Goal: Task Accomplishment & Management: Manage account settings

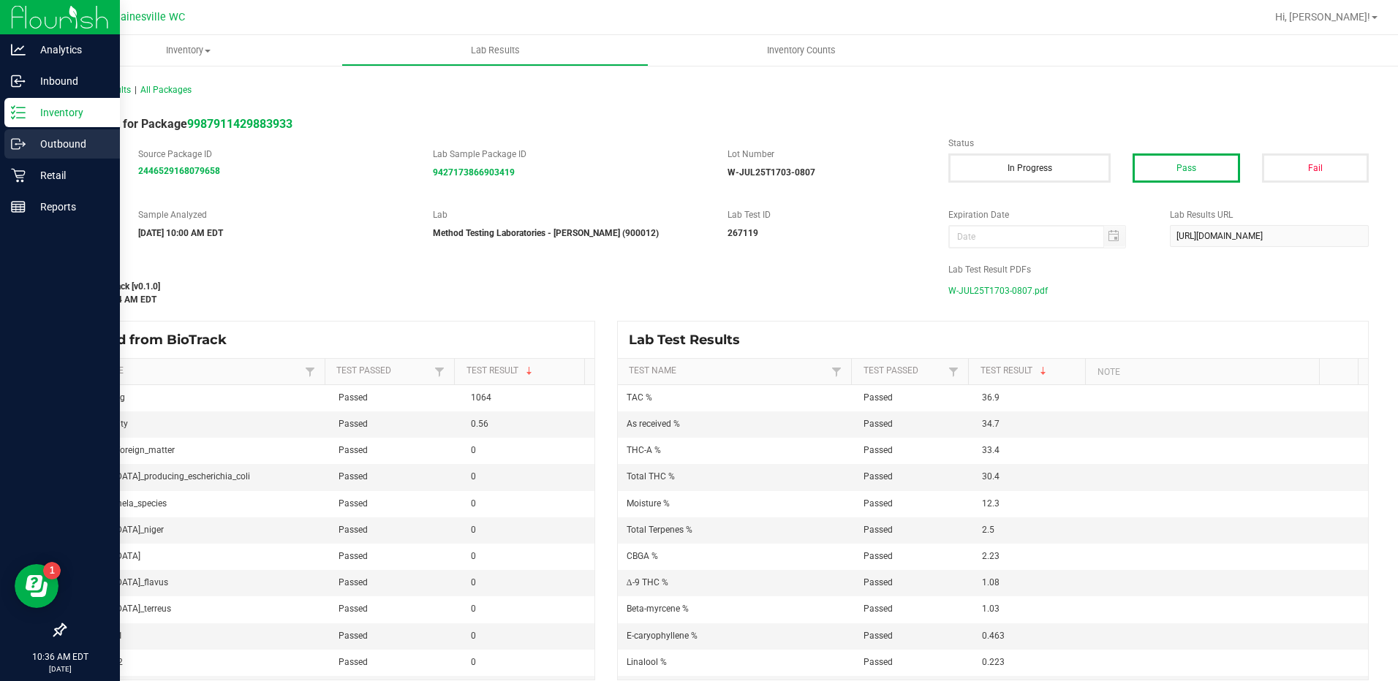
click at [15, 158] on div "Outbound" at bounding box center [61, 143] width 115 height 29
click at [10, 170] on div "Retail" at bounding box center [61, 175] width 115 height 29
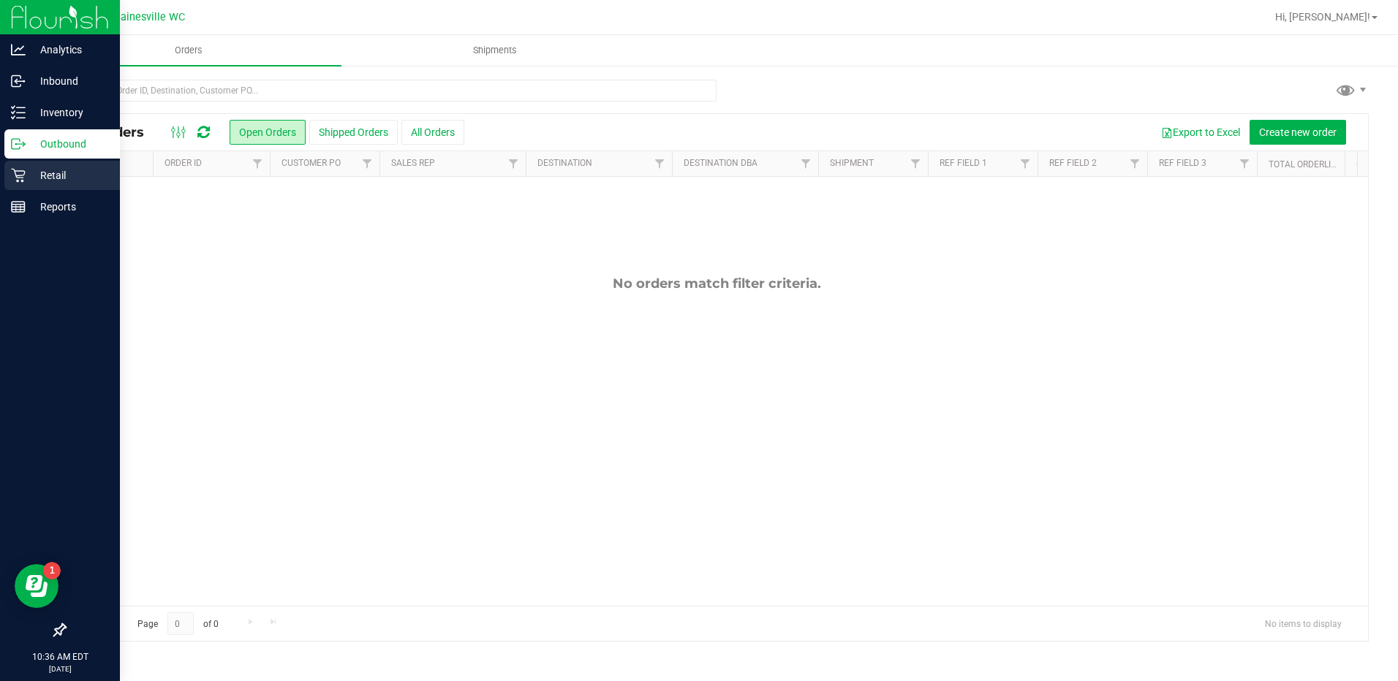
click at [31, 175] on p "Retail" at bounding box center [70, 176] width 88 height 18
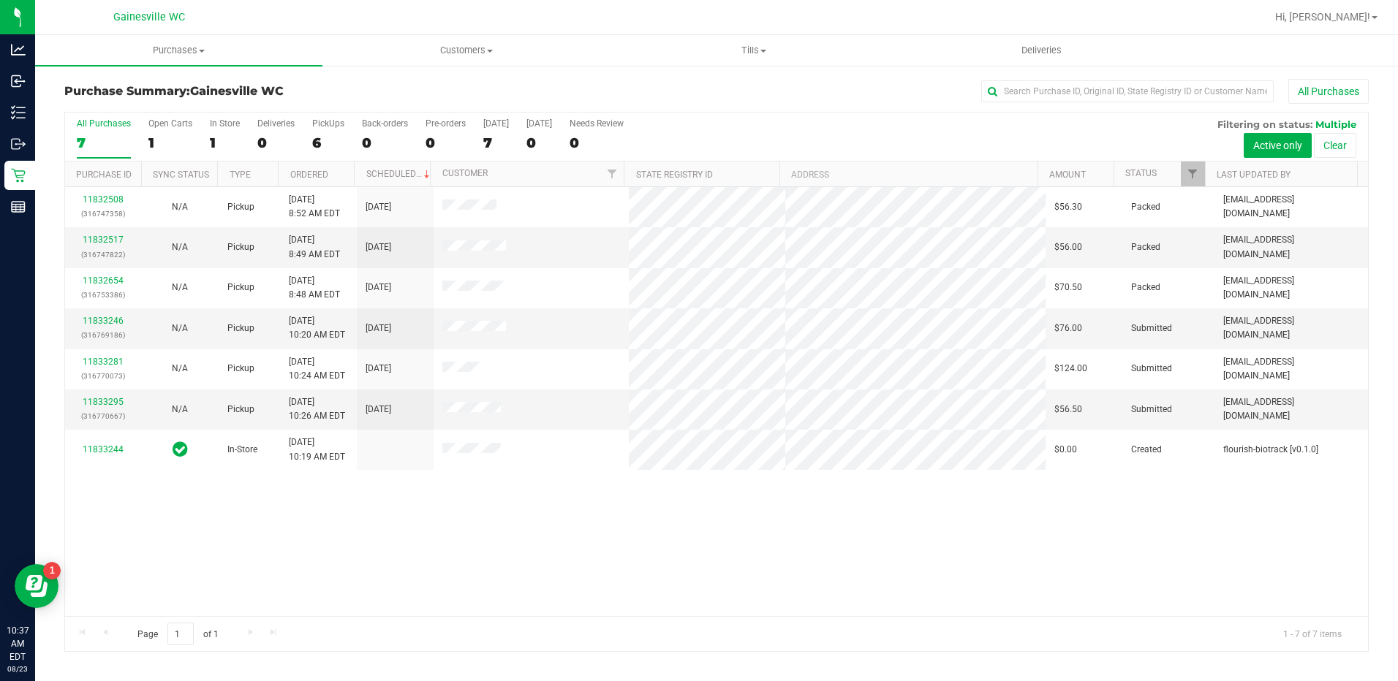
click at [571, 558] on div "11832508 (316747358) N/A Pickup 8/23/2025 8:52 AM EDT 8/23/2025 $56.30 Packed e…" at bounding box center [716, 401] width 1303 height 429
click at [392, 567] on div "11832508 (316747358) N/A Pickup 8/23/2025 8:52 AM EDT 8/23/2025 $56.30 Packed e…" at bounding box center [716, 401] width 1303 height 429
click at [107, 319] on link "11833246" at bounding box center [103, 321] width 41 height 10
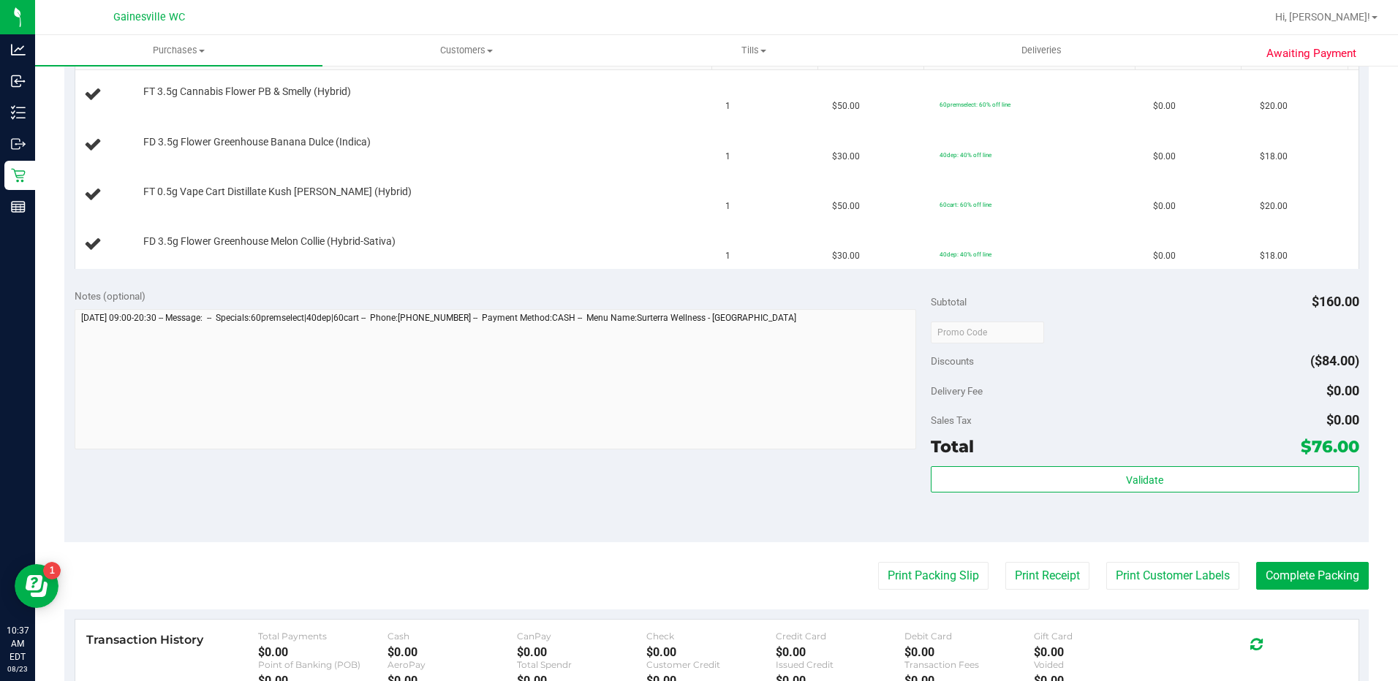
scroll to position [512, 0]
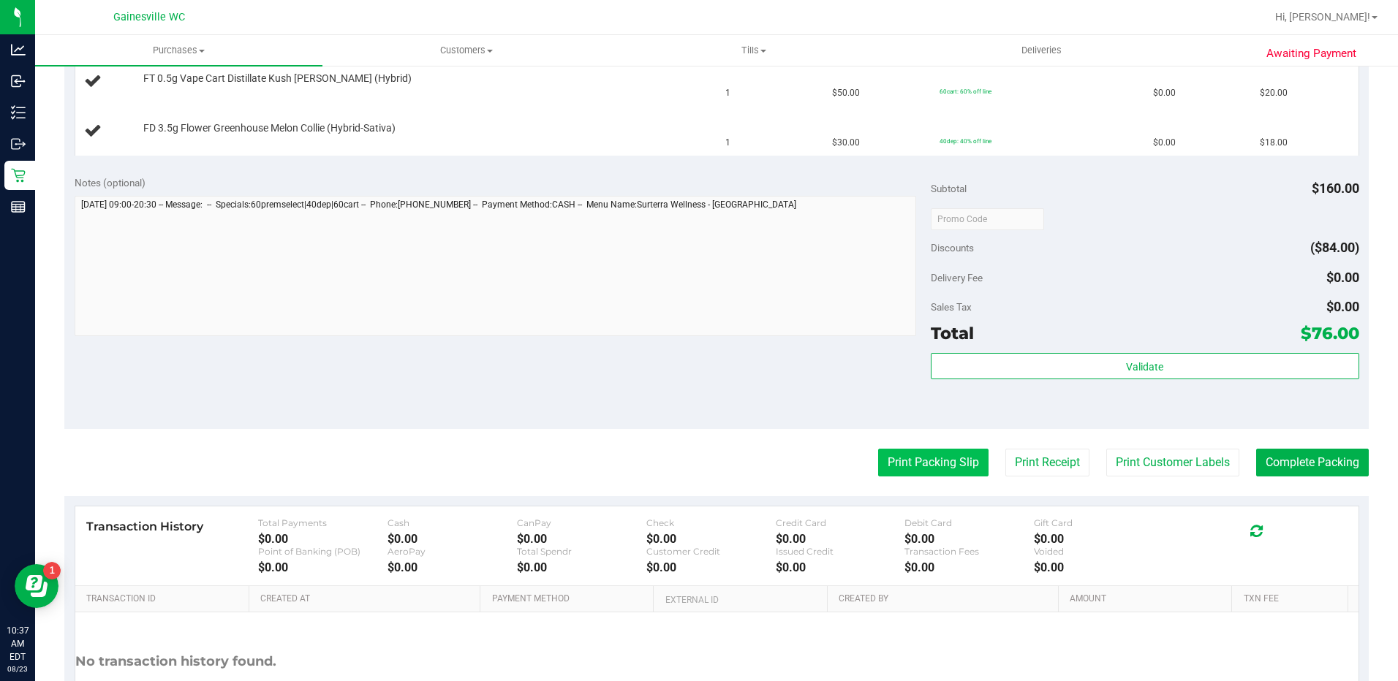
click at [895, 461] on button "Print Packing Slip" at bounding box center [933, 463] width 110 height 28
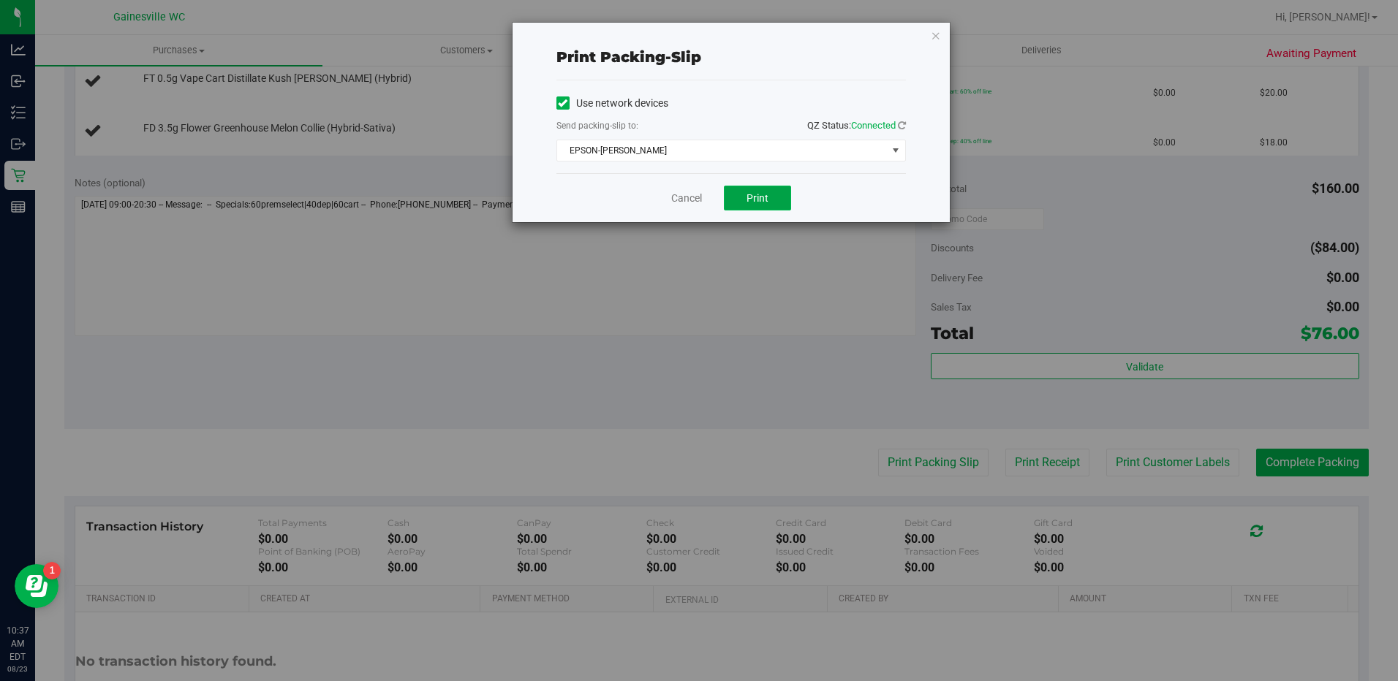
click at [752, 204] on button "Print" at bounding box center [757, 198] width 67 height 25
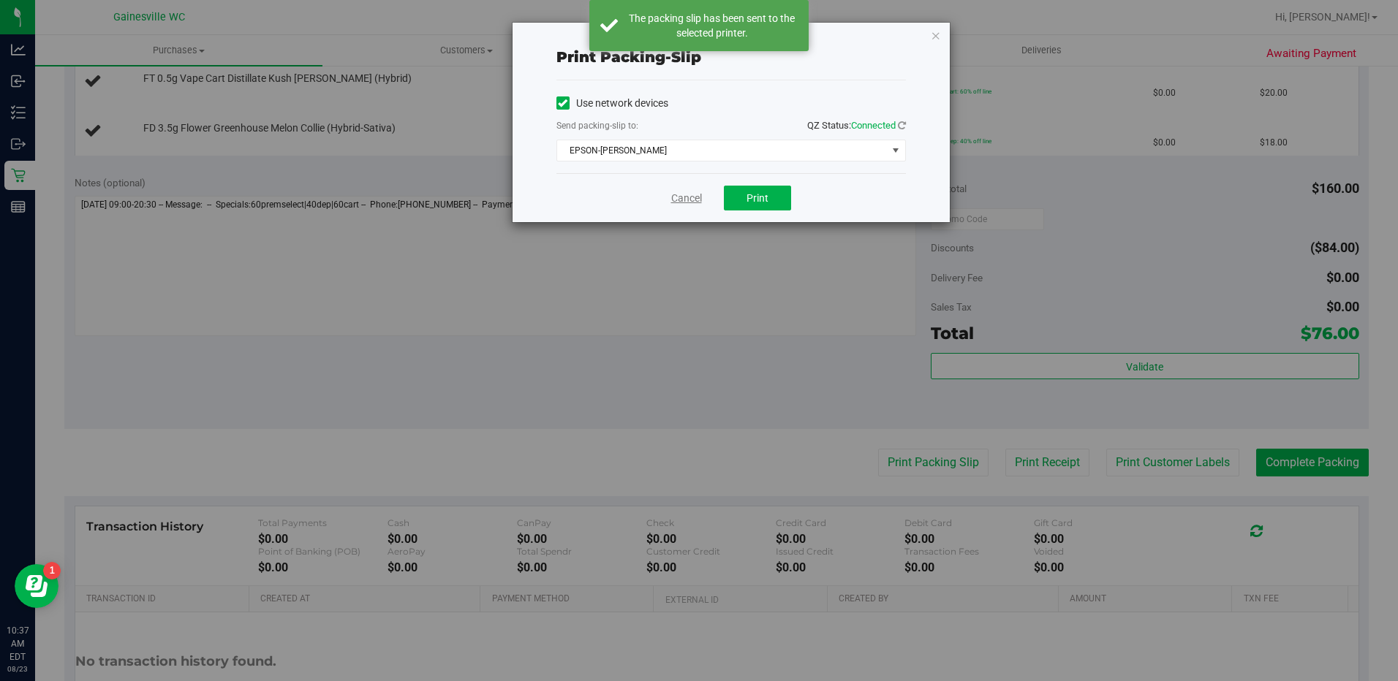
click at [677, 202] on link "Cancel" at bounding box center [686, 198] width 31 height 15
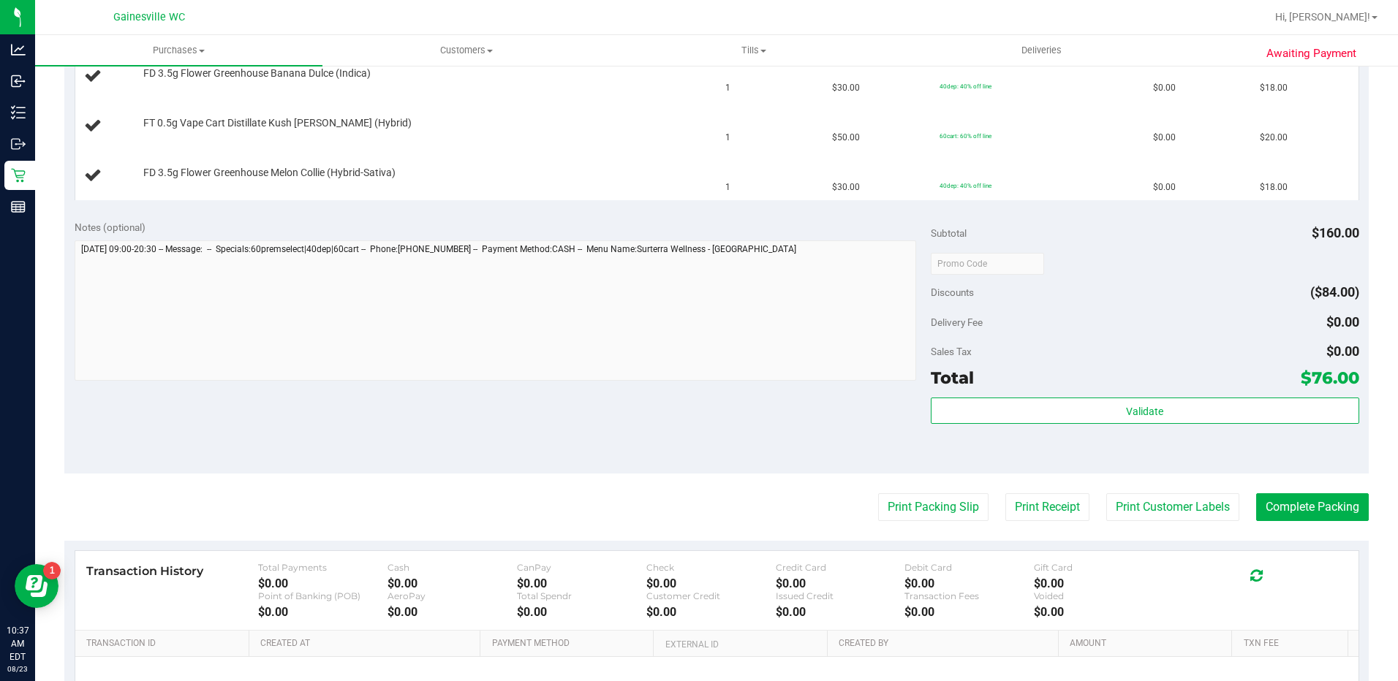
scroll to position [292, 0]
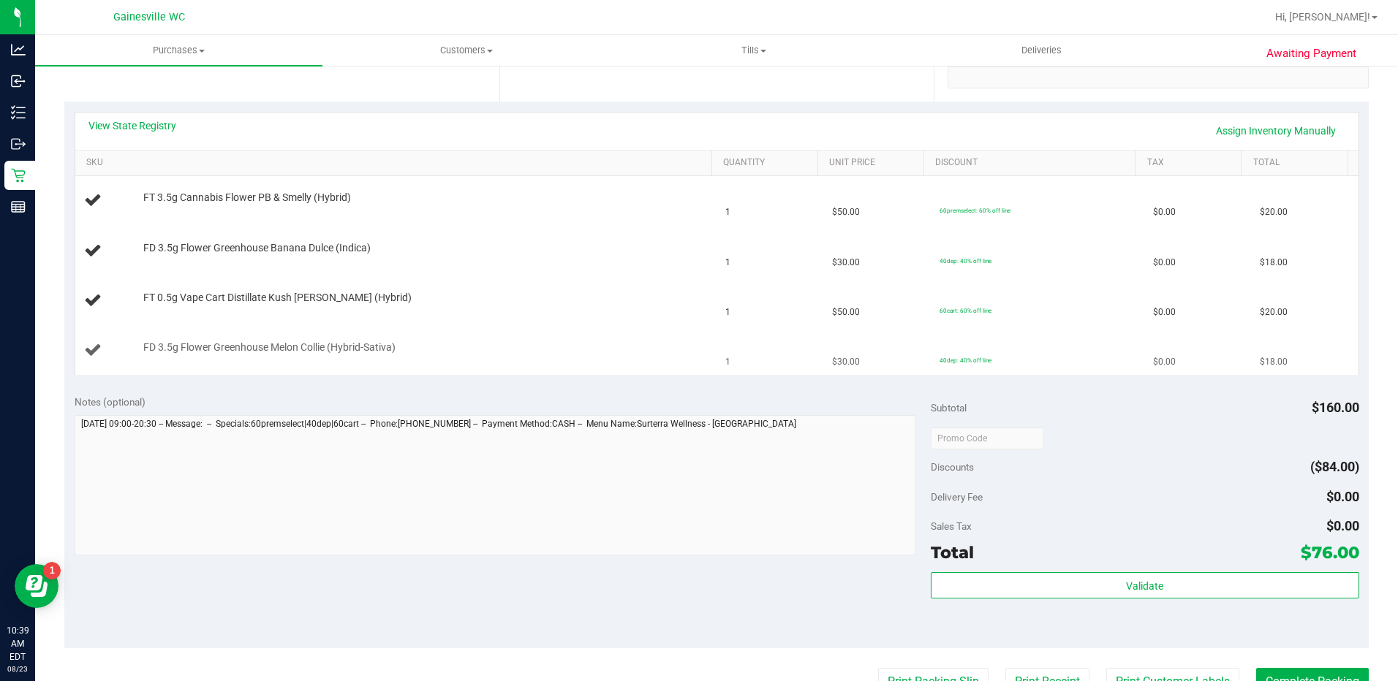
click at [878, 668] on button "Print Packing Slip" at bounding box center [933, 682] width 110 height 28
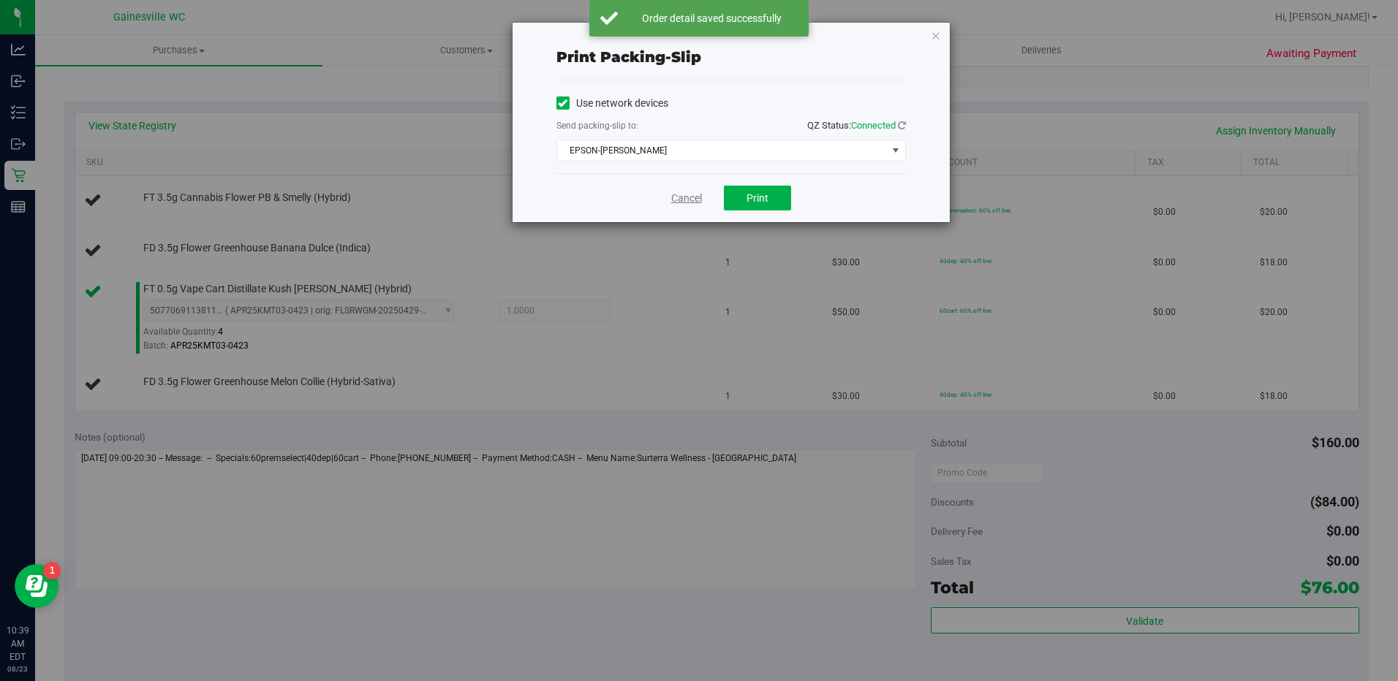
click at [700, 194] on link "Cancel" at bounding box center [686, 198] width 31 height 15
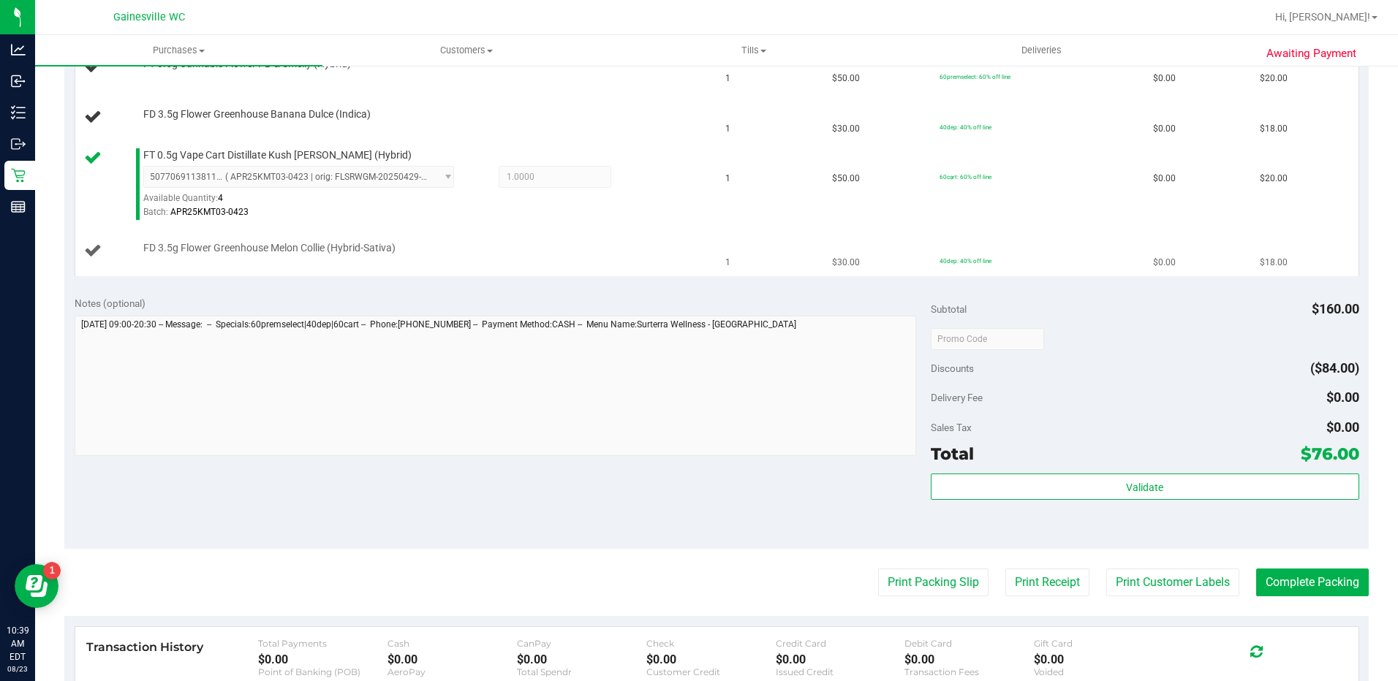
scroll to position [285, 0]
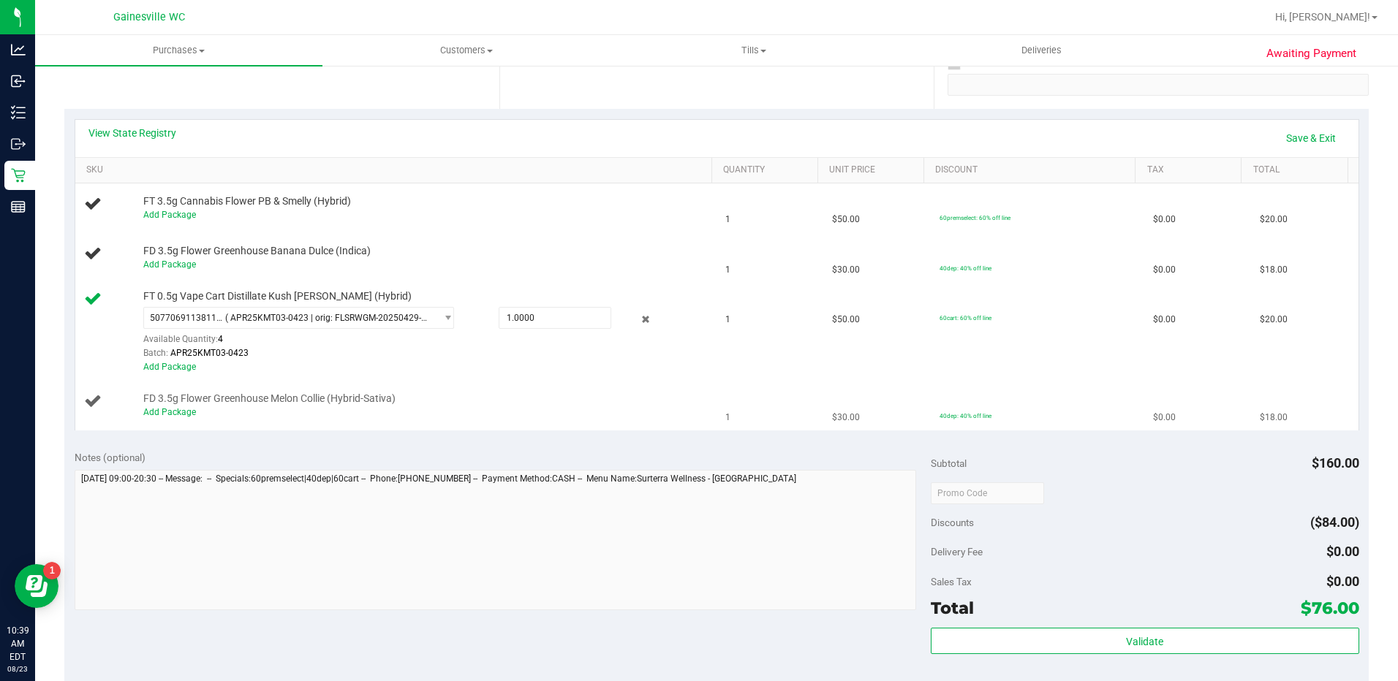
click at [191, 417] on div "Add Package" at bounding box center [423, 413] width 561 height 14
click at [182, 412] on link "Add Package" at bounding box center [169, 412] width 53 height 10
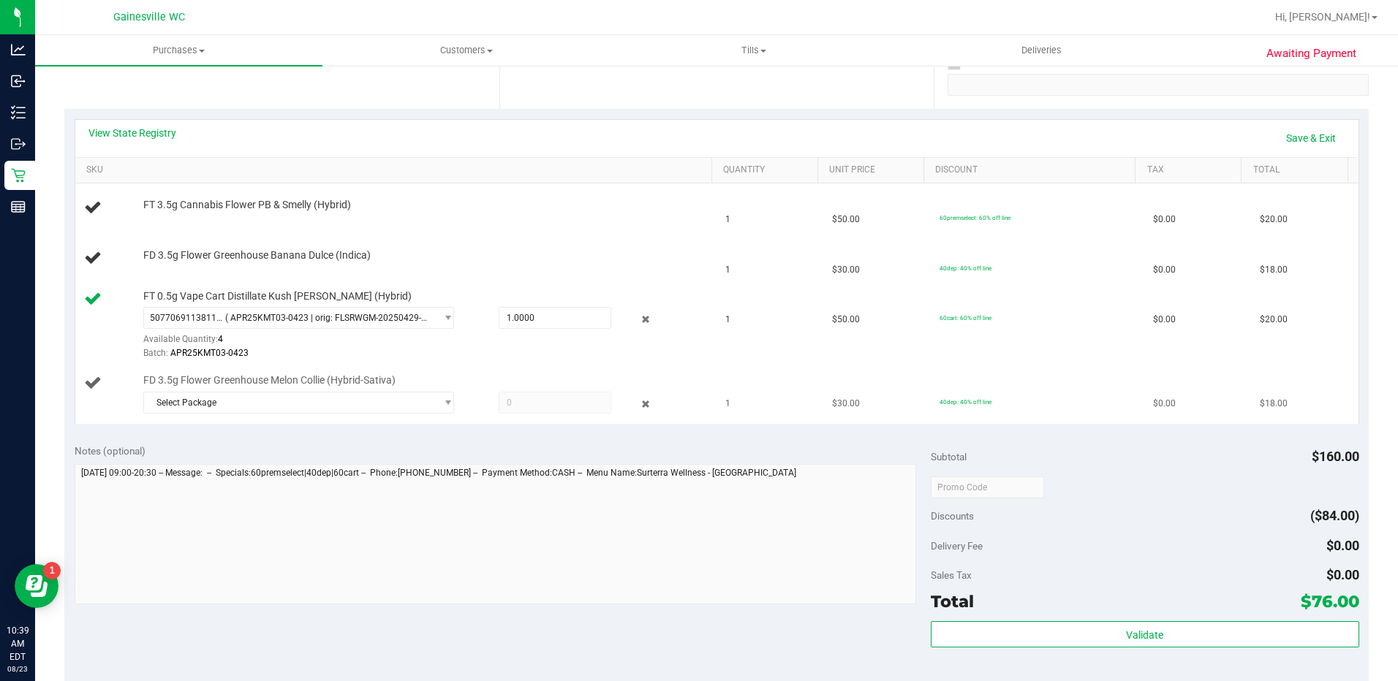
click at [341, 414] on div "Select Package 0771799143703905 1327443097341885" at bounding box center [423, 405] width 561 height 26
click at [338, 409] on span "Select Package" at bounding box center [290, 403] width 292 height 20
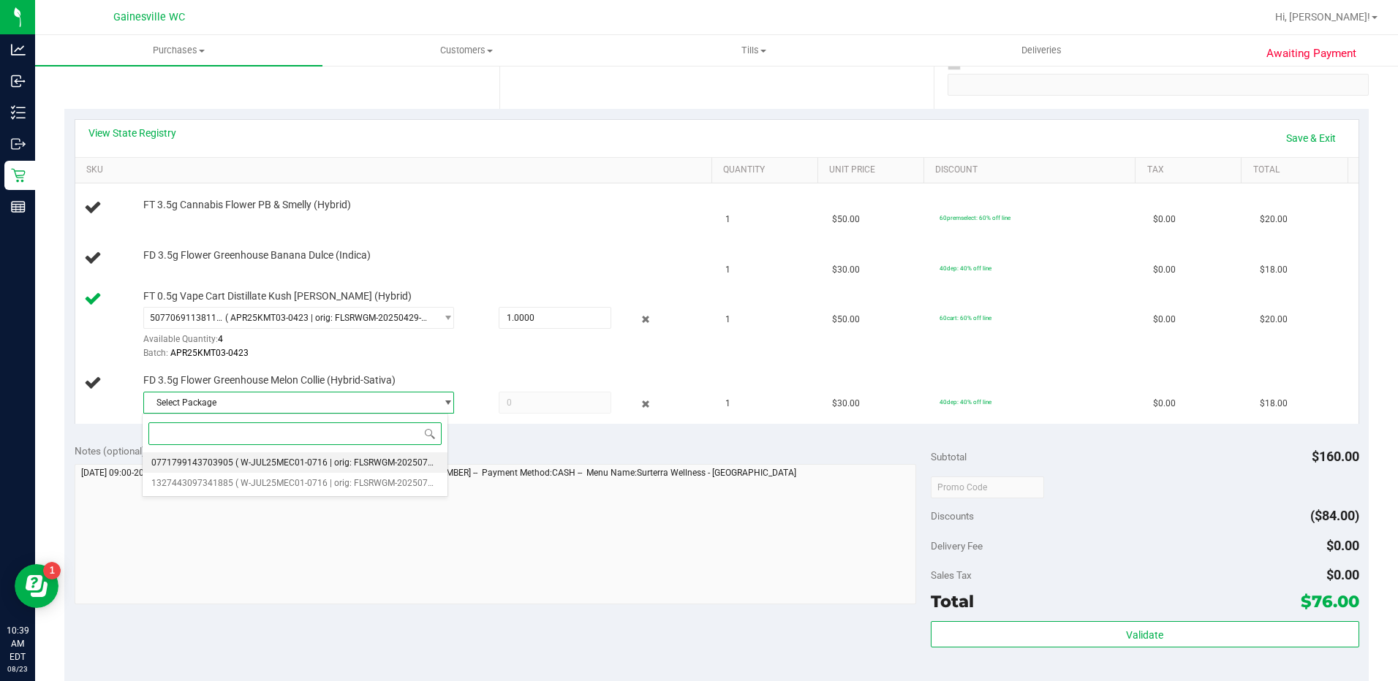
click at [341, 469] on li "0771799143703905 ( W-JUL25MEC01-0716 | orig: FLSRWGM-20250722-520 )" at bounding box center [295, 462] width 304 height 20
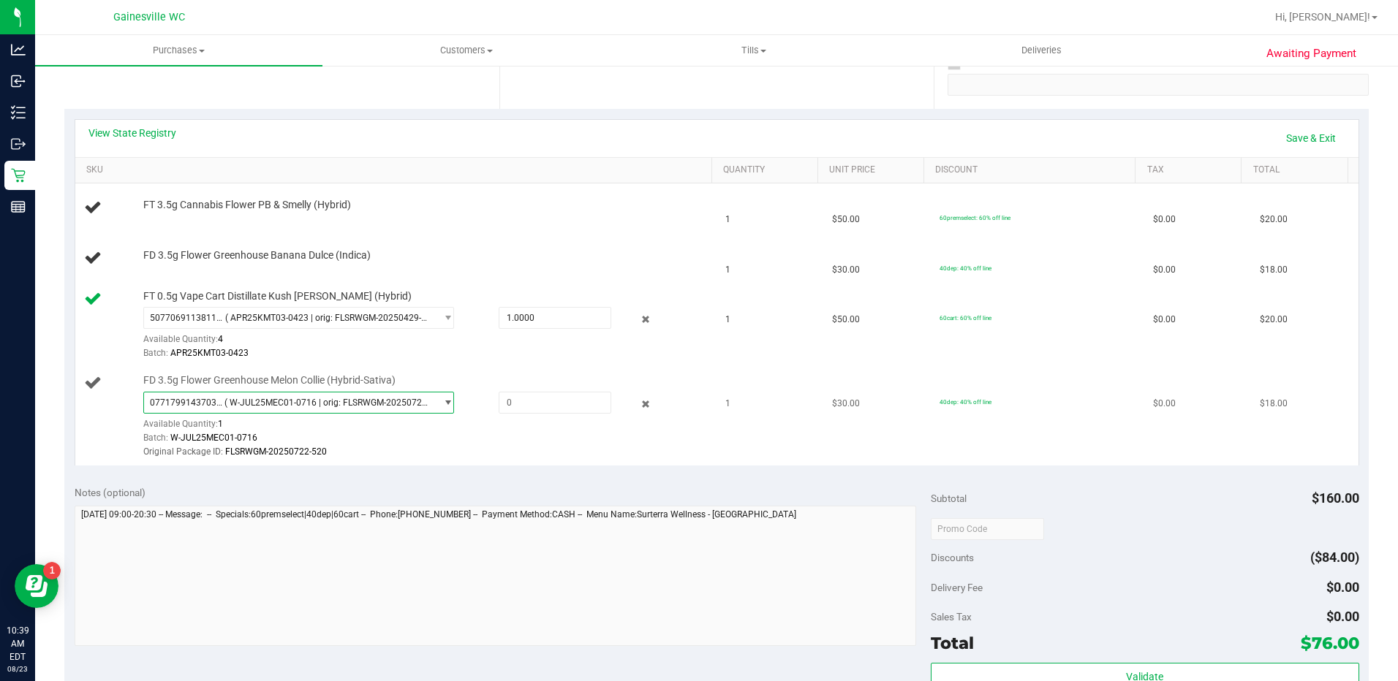
click at [366, 463] on td "FD 3.5g Flower Greenhouse Melon Collie (Hybrid-Sativa) 0771799143703905 ( W-JUL…" at bounding box center [396, 417] width 642 height 98
click at [531, 423] on div "0771799143703905 ( W-JUL25MEC01-0716 | orig: FLSRWGM-20250722-520 ) 07717991437…" at bounding box center [423, 426] width 561 height 68
drag, startPoint x: 531, startPoint y: 408, endPoint x: 477, endPoint y: 405, distance: 54.2
click at [477, 405] on div at bounding box center [541, 403] width 140 height 22
type input "1"
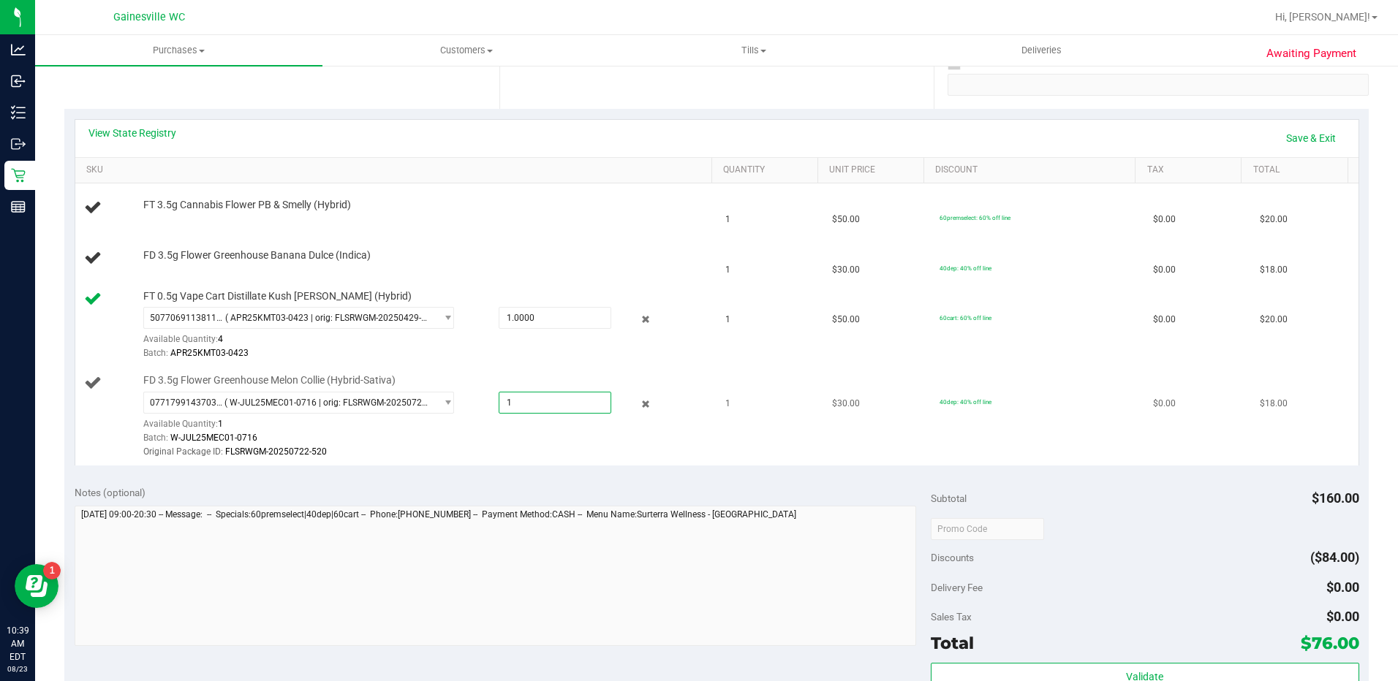
type input "1.0000"
click at [488, 439] on div "Batch: W-JUL25MEC01-0716" at bounding box center [423, 438] width 561 height 14
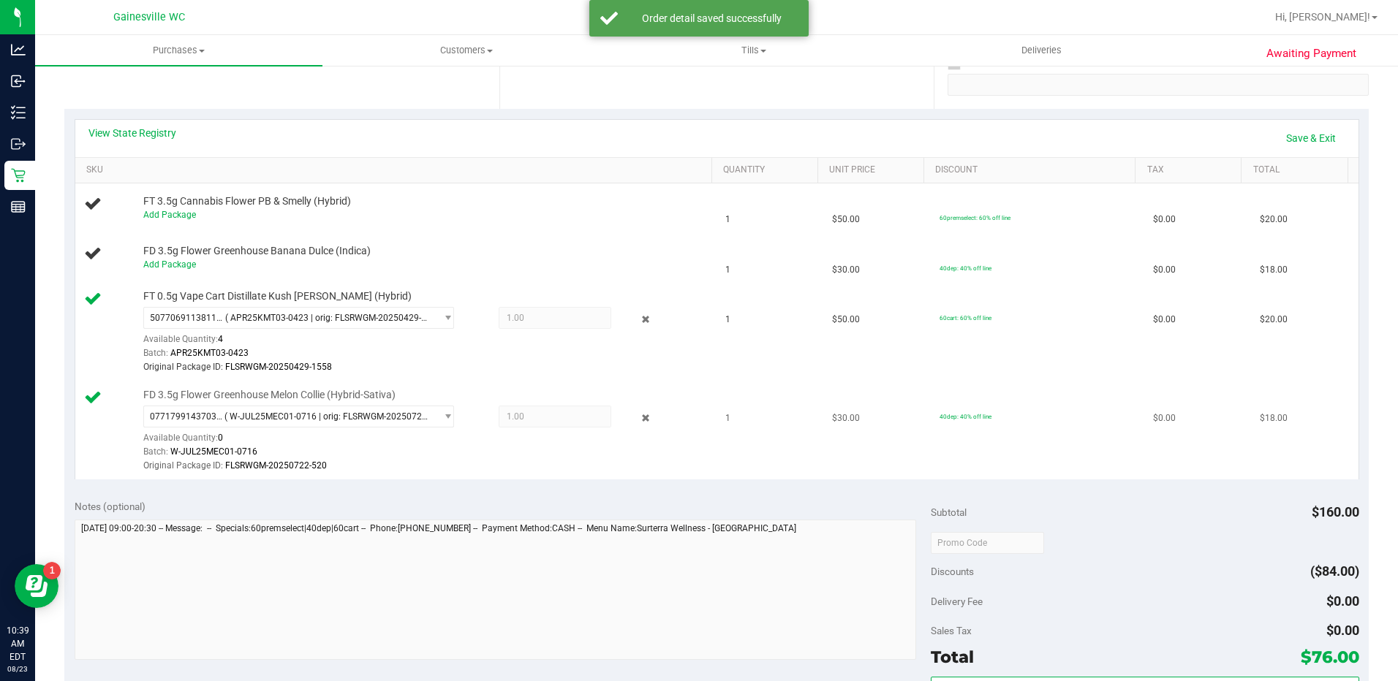
click at [450, 464] on div "Original Package ID: FLSRWGM-20250722-520" at bounding box center [423, 466] width 561 height 14
click at [424, 485] on div "View State Registry Save & Exit SKU Quantity Unit Price Discount Tax Total FT 3…" at bounding box center [716, 299] width 1304 height 381
click at [427, 484] on div "View State Registry Save & Exit SKU Quantity Unit Price Discount Tax Total FT 3…" at bounding box center [716, 299] width 1304 height 381
click at [423, 463] on div "Original Package ID: FLSRWGM-20250722-520" at bounding box center [423, 466] width 561 height 14
click at [187, 262] on link "Add Package" at bounding box center [169, 265] width 53 height 10
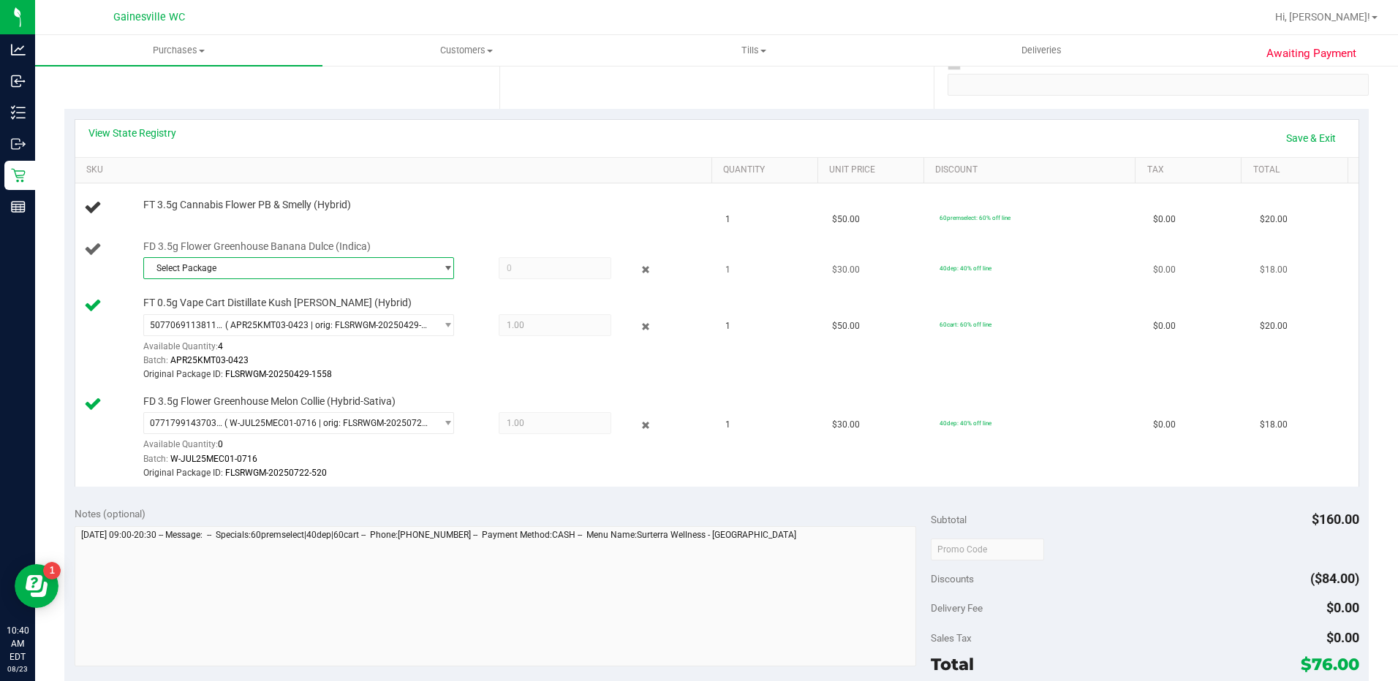
click at [184, 273] on span "Select Package" at bounding box center [290, 268] width 292 height 20
click at [202, 326] on span "4159737854395851" at bounding box center [192, 328] width 82 height 10
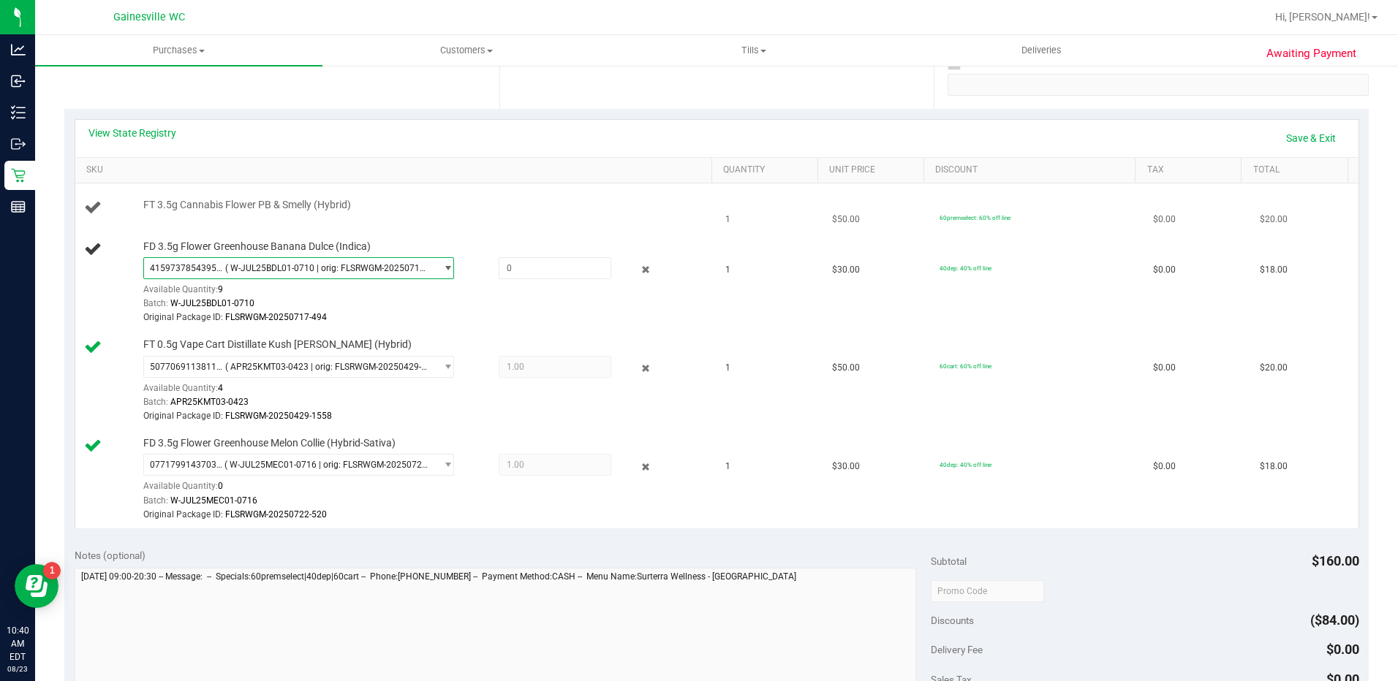
click at [431, 211] on div "FT 3.5g Cannabis Flower PB & Smelly (Hybrid)" at bounding box center [420, 205] width 569 height 15
drag, startPoint x: 520, startPoint y: 265, endPoint x: 440, endPoint y: 260, distance: 80.6
click at [441, 257] on div "4159737854395851 ( W-JUL25BDL01-0710 | orig: FLSRWGM-20250717-494 ) 41597378543…" at bounding box center [423, 257] width 561 height 0
type input "1"
type input "1.0000"
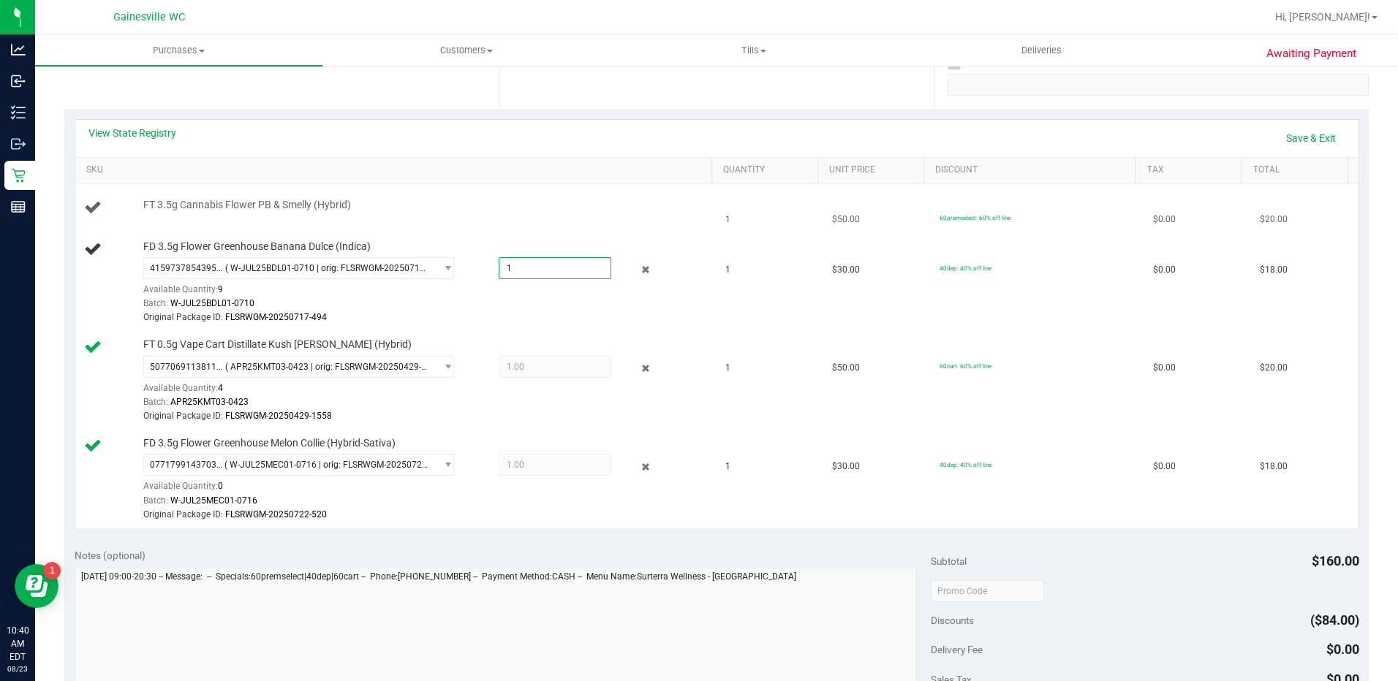
click at [520, 230] on td "FT 3.5g Cannabis Flower PB & Smelly (Hybrid)" at bounding box center [396, 208] width 642 height 50
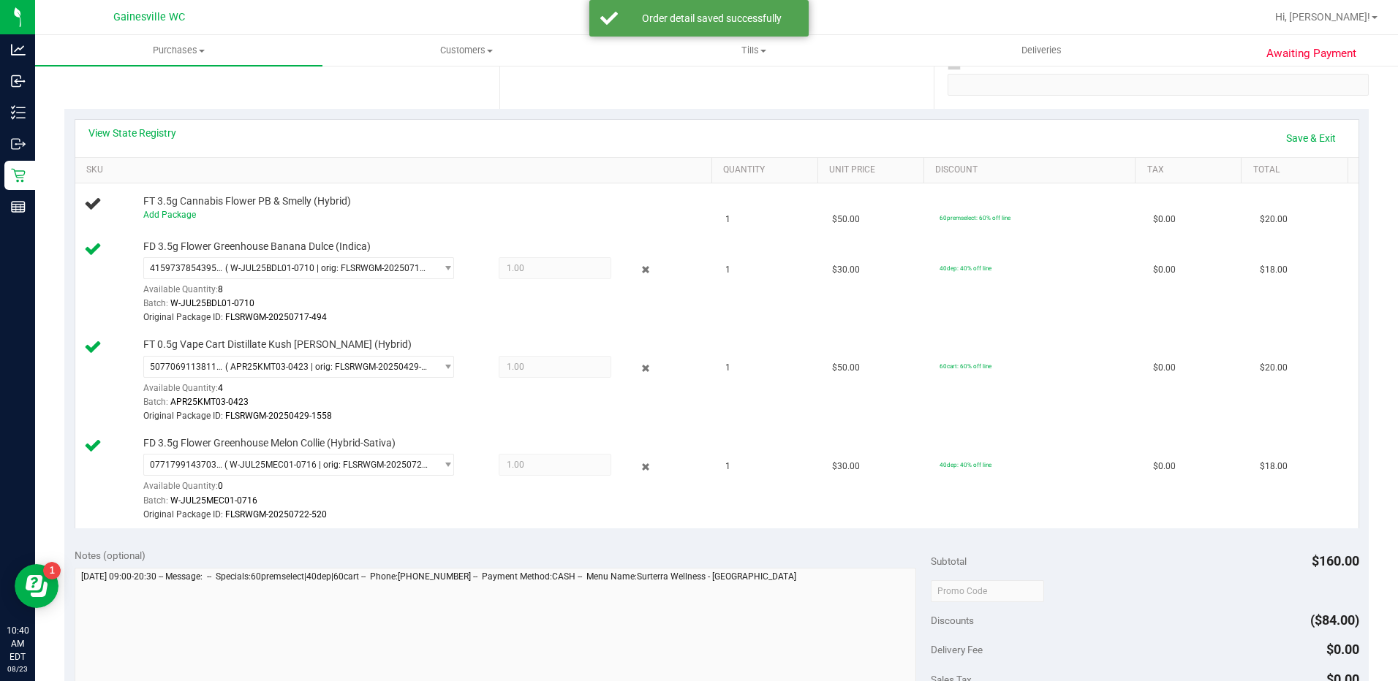
click at [466, 209] on div "Add Package" at bounding box center [423, 215] width 561 height 14
click at [483, 178] on th "SKU" at bounding box center [393, 171] width 636 height 26
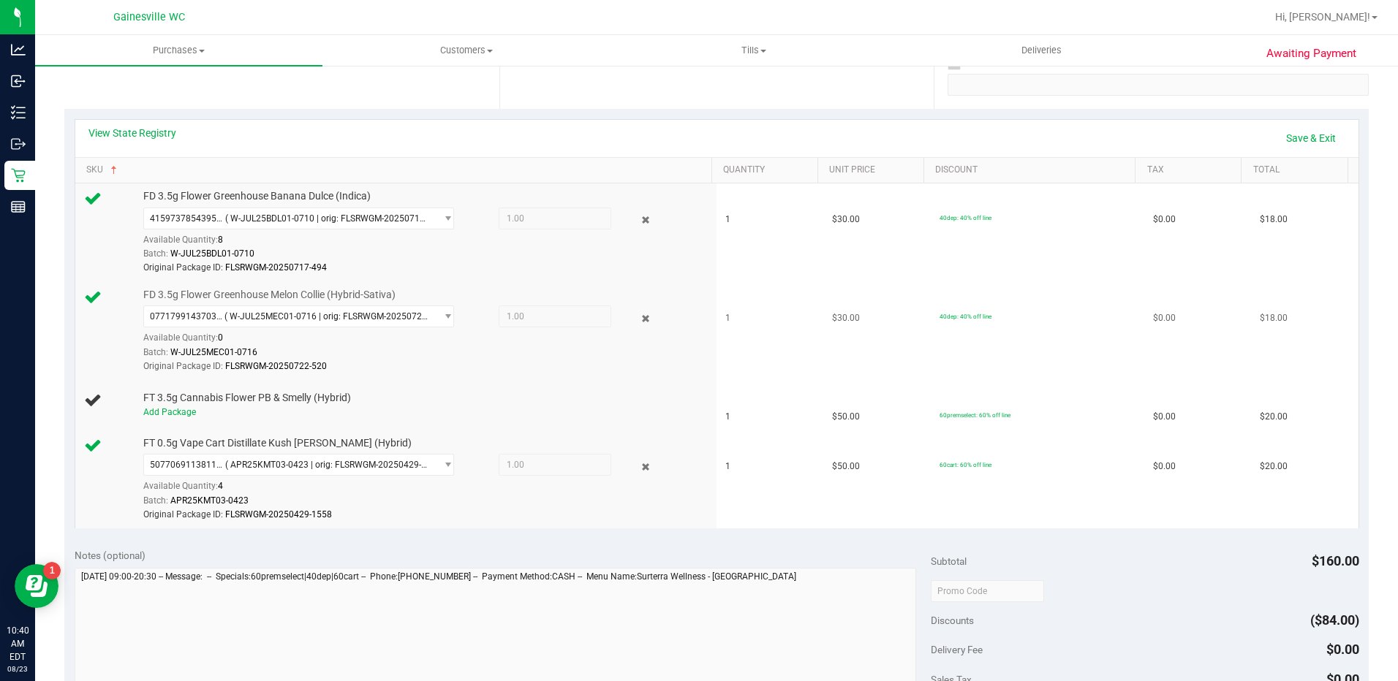
click at [545, 377] on td "FD 3.5g Flower Greenhouse Melon Collie (Hybrid-Sativa) 0771799143703905 ( W-JUL…" at bounding box center [396, 331] width 642 height 99
click at [545, 378] on td "FD 3.5g Flower Greenhouse Melon Collie (Hybrid-Sativa) 0771799143703905 ( W-JUL…" at bounding box center [396, 331] width 642 height 99
click at [476, 406] on div "Add Package" at bounding box center [423, 413] width 561 height 14
click at [211, 420] on td "FT 3.5g Cannabis Flower PB & Smelly (Hybrid) Add Package" at bounding box center [396, 406] width 642 height 50
click at [195, 420] on td "FT 3.5g Cannabis Flower PB & Smelly (Hybrid) Add Package" at bounding box center [396, 406] width 642 height 50
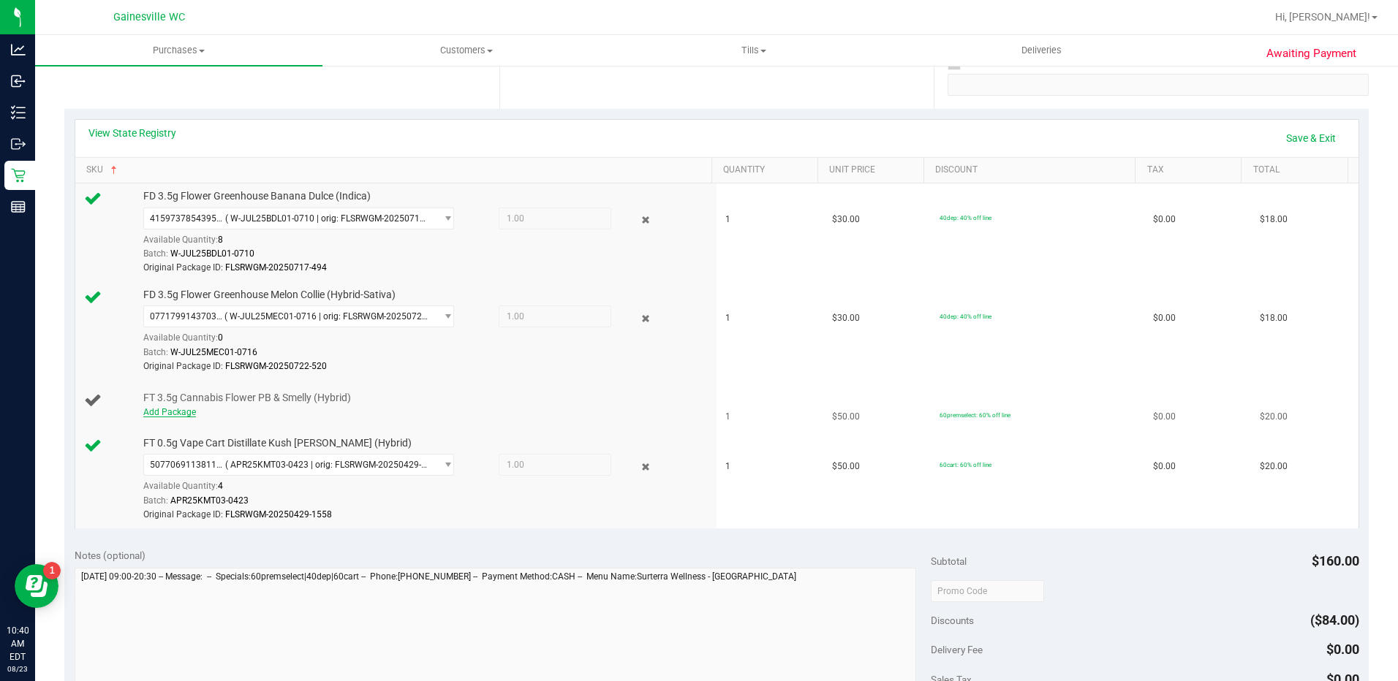
click at [185, 412] on link "Add Package" at bounding box center [169, 412] width 53 height 10
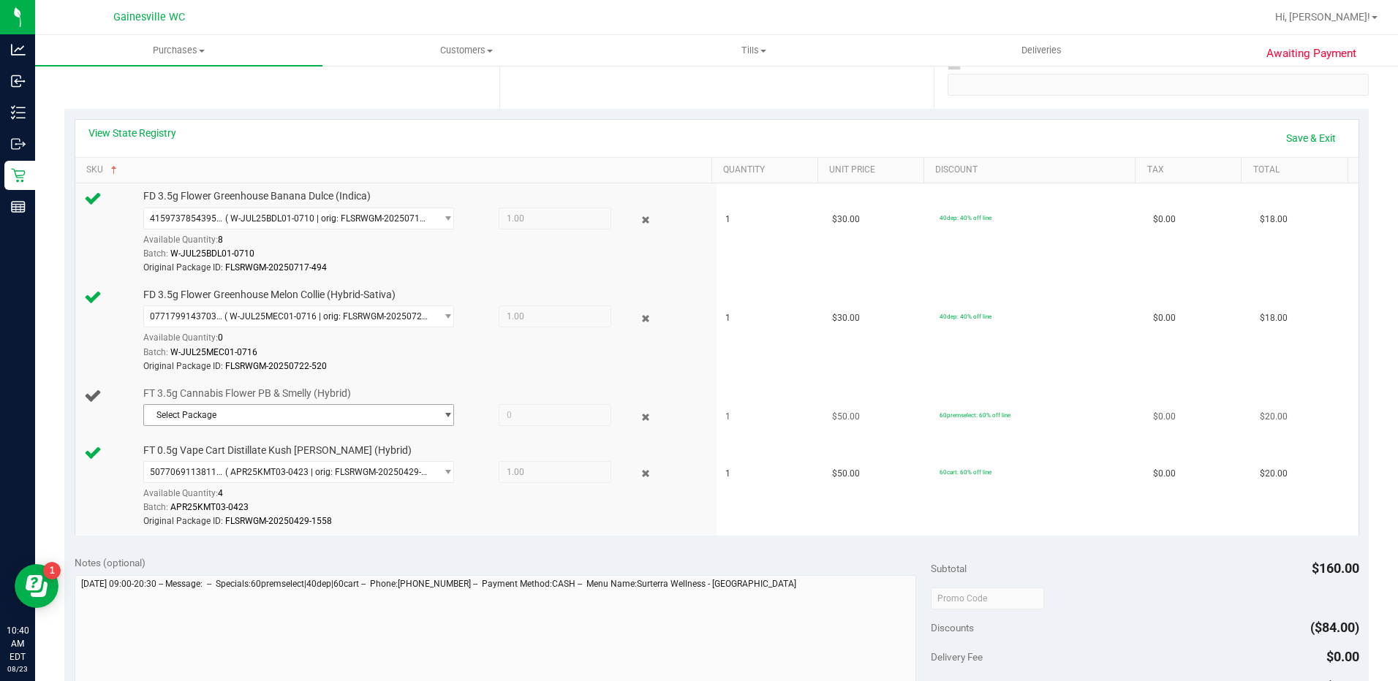
click at [235, 421] on span "Select Package" at bounding box center [290, 415] width 292 height 20
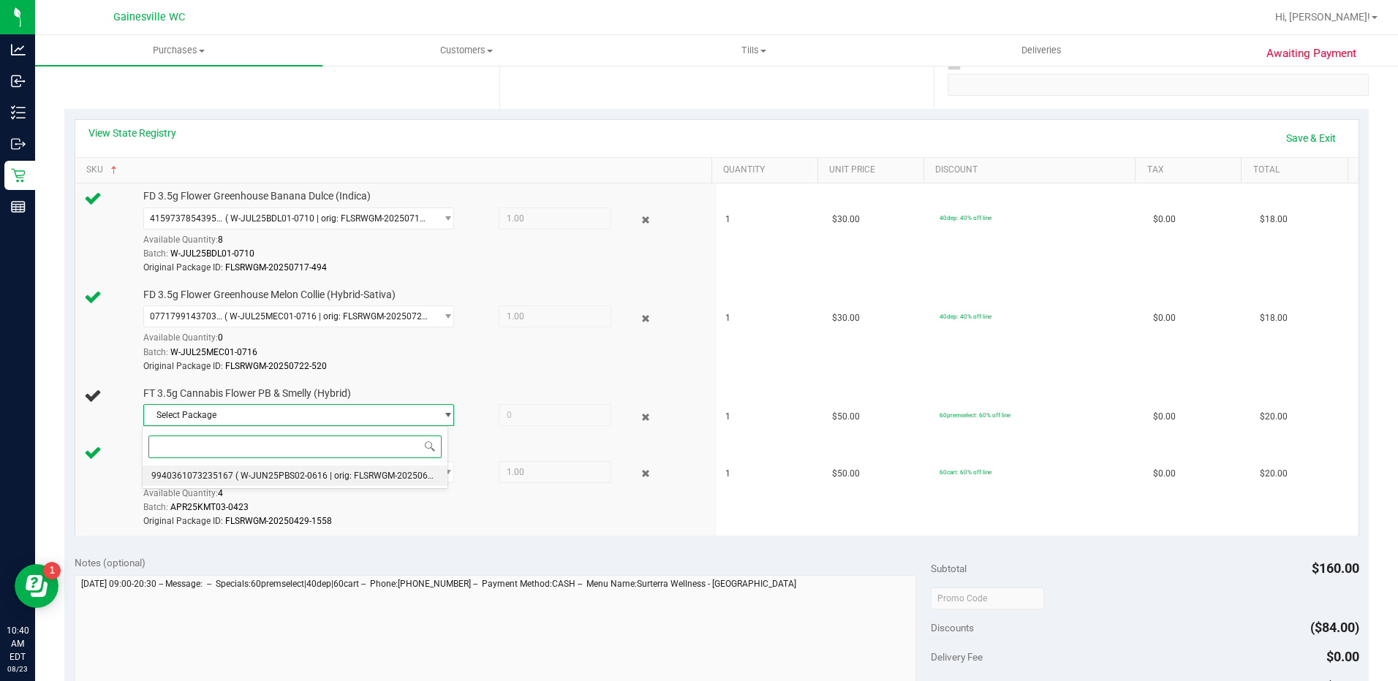
click at [230, 475] on li "9940361073235167 ( W-JUN25PBS02-0616 | orig: FLSRWGM-20250623-358 )" at bounding box center [295, 476] width 304 height 20
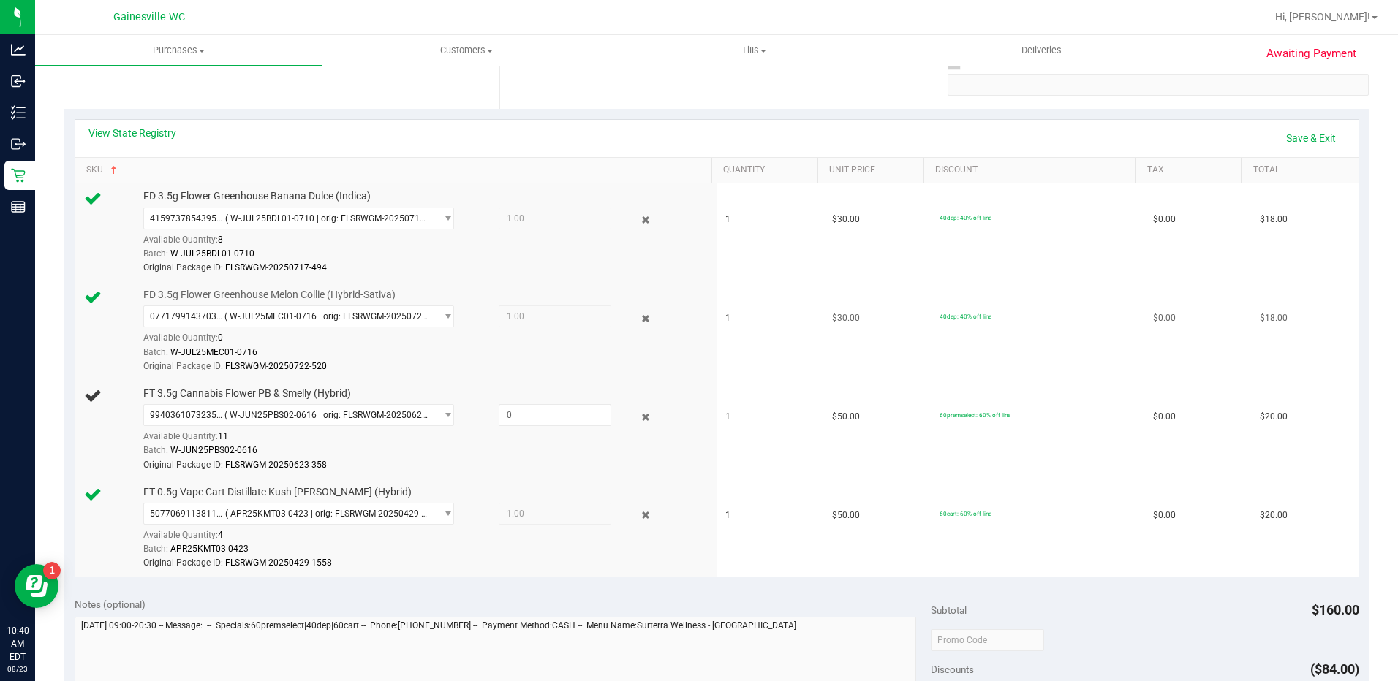
click at [439, 355] on div "Batch: W-JUL25MEC01-0716" at bounding box center [423, 353] width 561 height 14
drag, startPoint x: 512, startPoint y: 409, endPoint x: 482, endPoint y: 412, distance: 30.8
click at [482, 412] on div at bounding box center [541, 415] width 140 height 22
type input "1"
type input "1.0000"
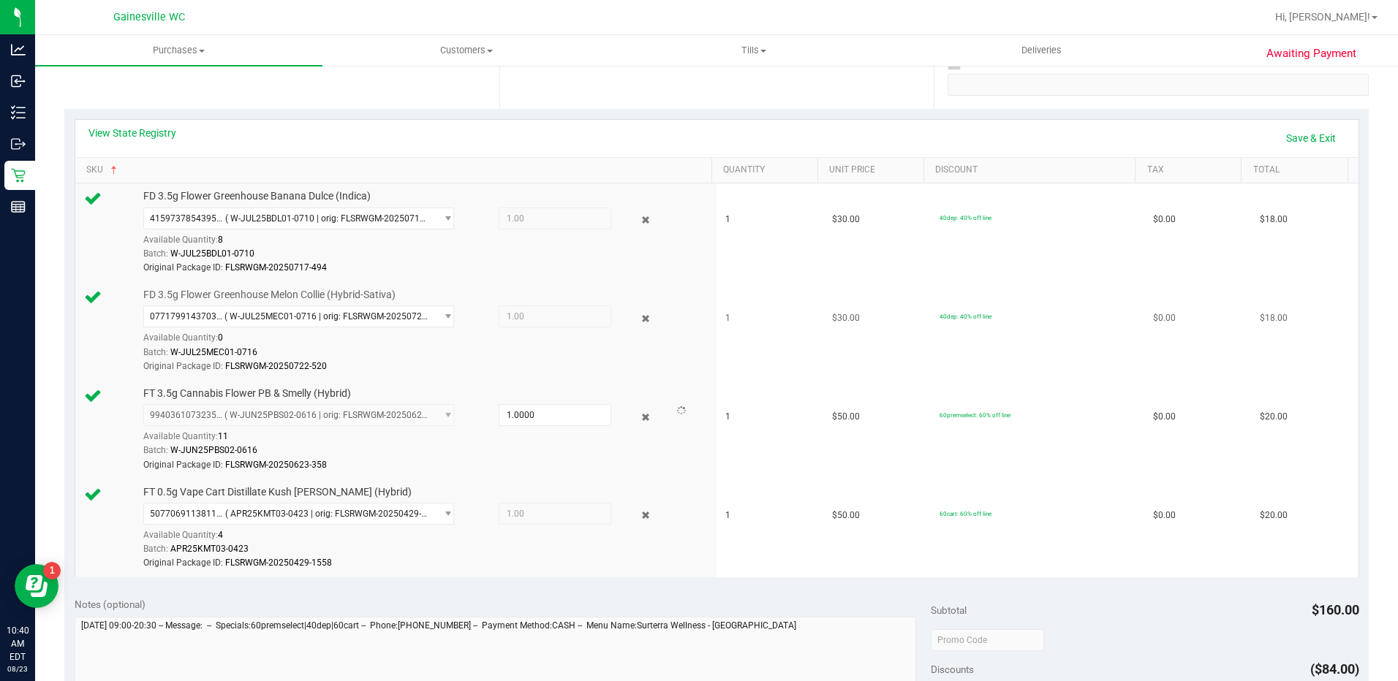
click at [622, 374] on td "FD 3.5g Flower Greenhouse Melon Collie (Hybrid-Sativa) 0771799143703905 ( W-JUL…" at bounding box center [396, 331] width 642 height 99
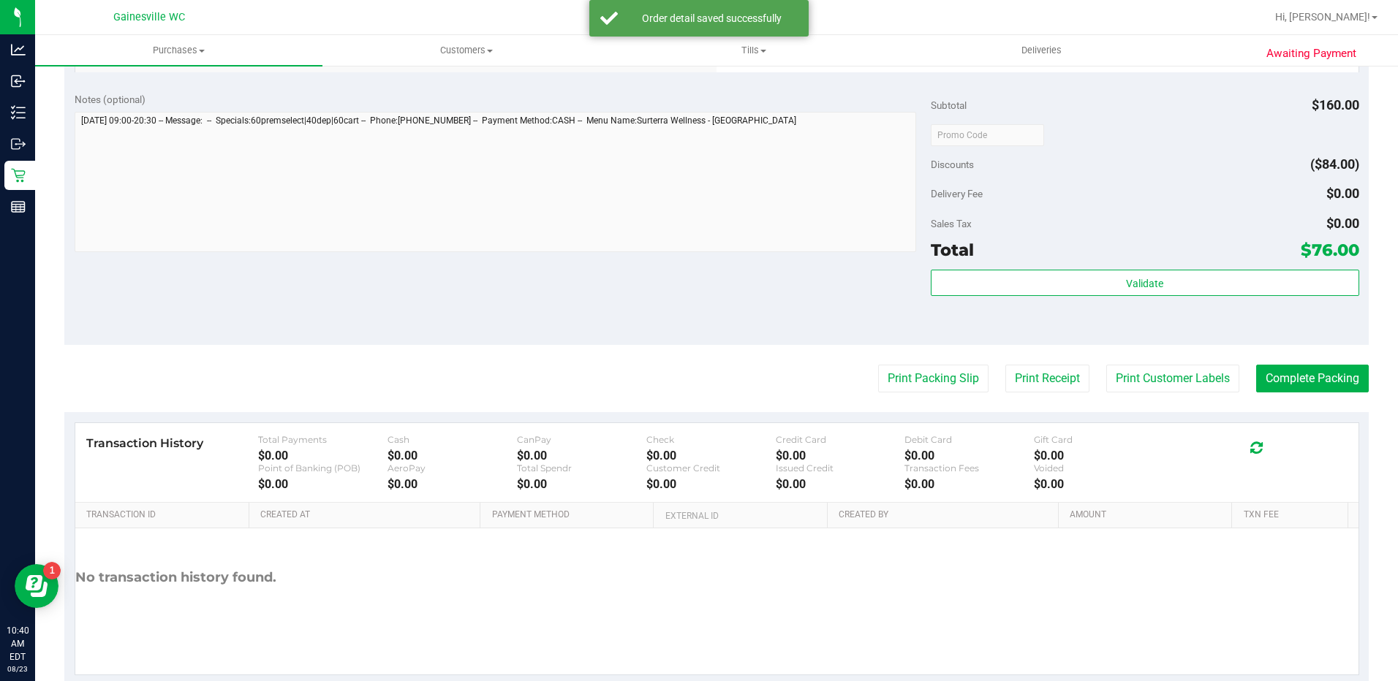
scroll to position [797, 0]
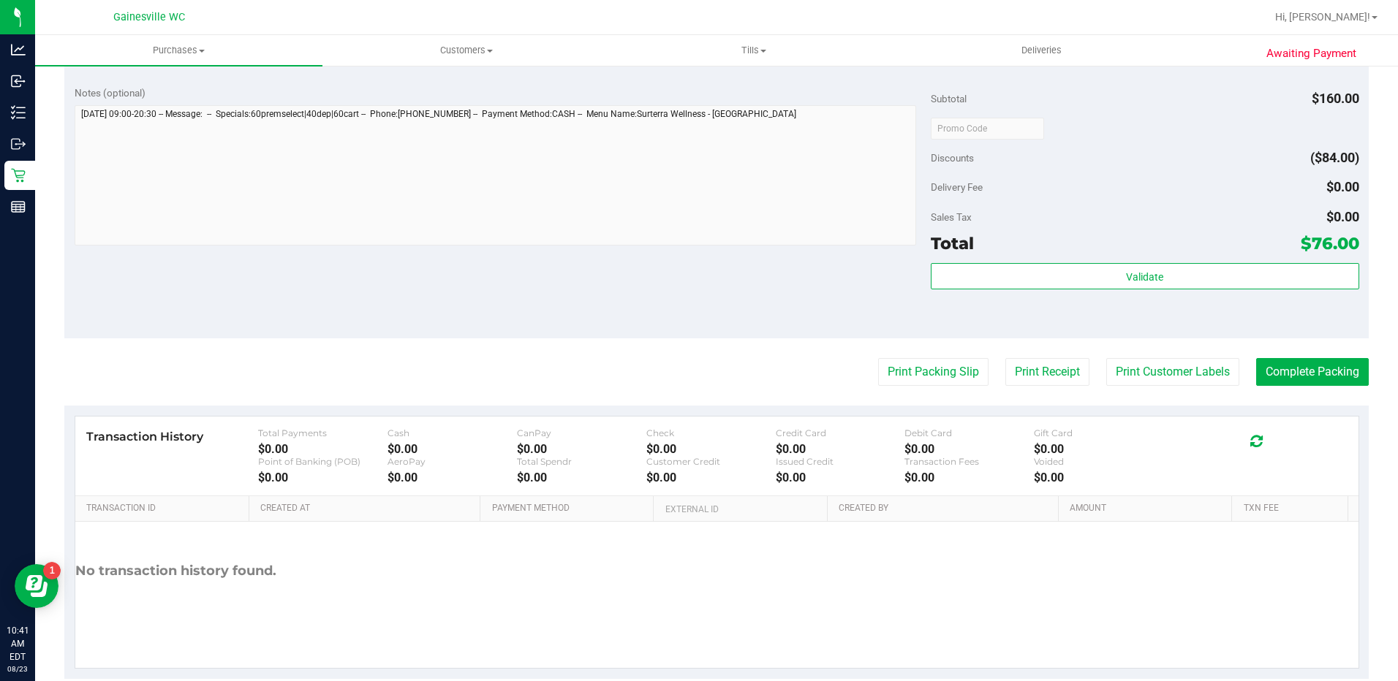
click at [542, 251] on div "Notes (optional) Subtotal $160.00 Discounts ($84.00) Delivery Fee $0.00 Sales T…" at bounding box center [716, 206] width 1304 height 263
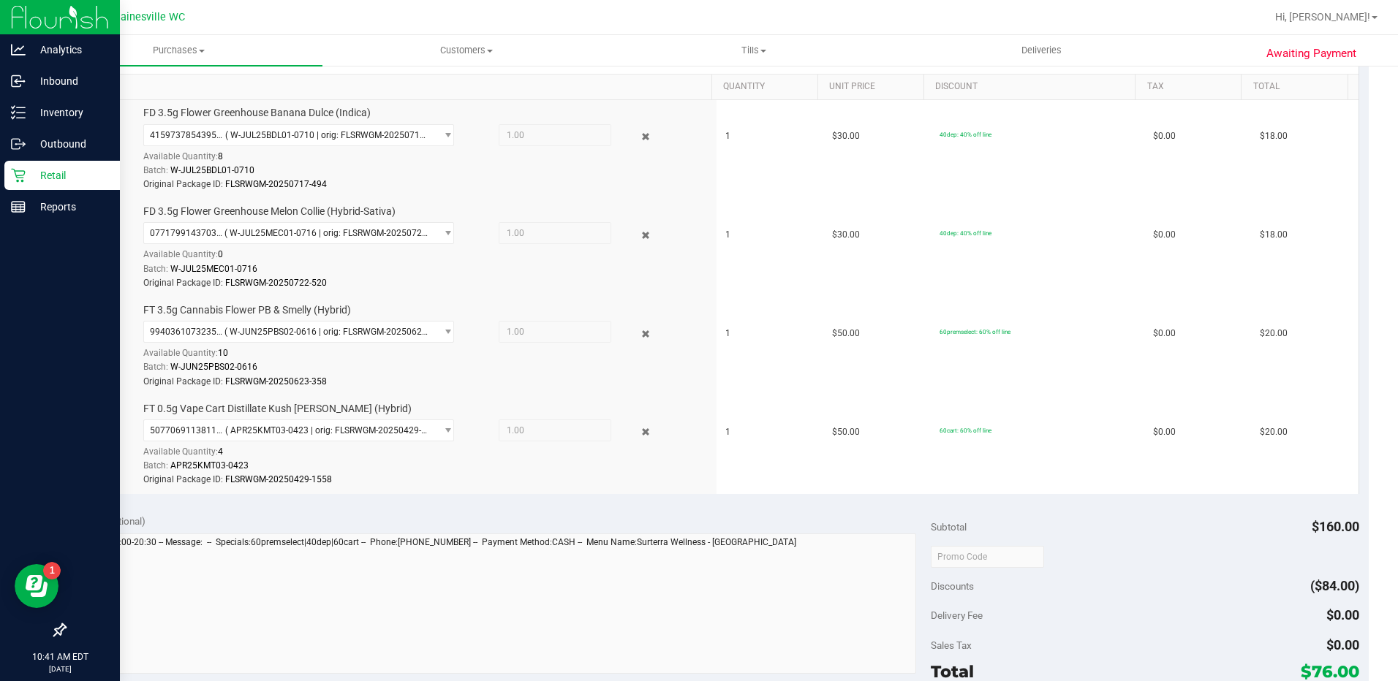
scroll to position [212, 0]
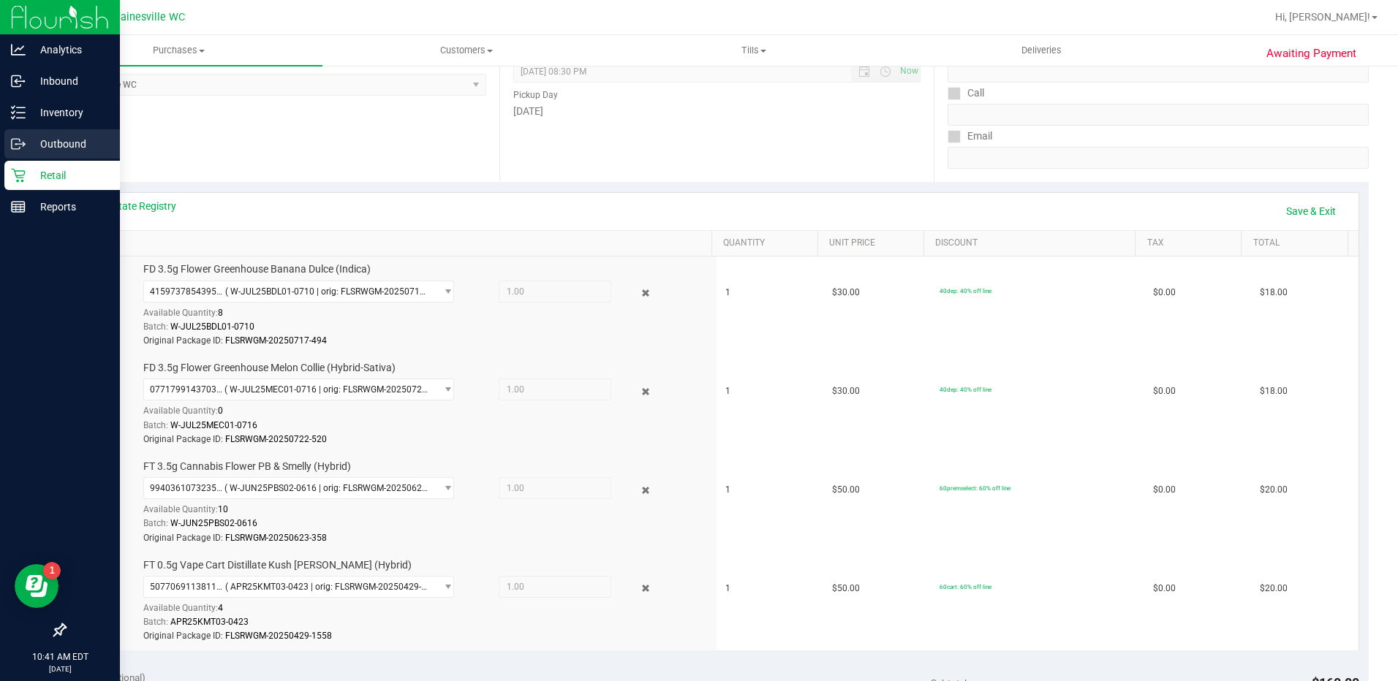
click at [29, 138] on p "Outbound" at bounding box center [70, 144] width 88 height 18
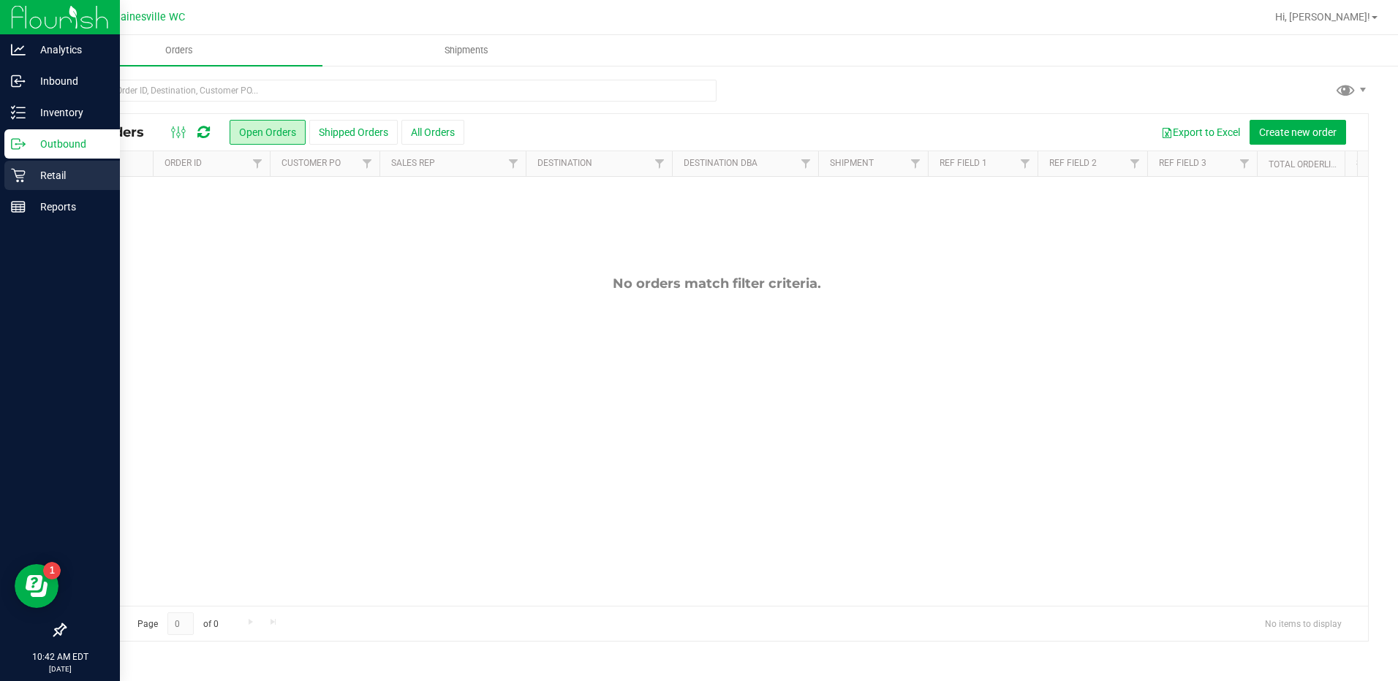
click at [27, 170] on p "Retail" at bounding box center [70, 176] width 88 height 18
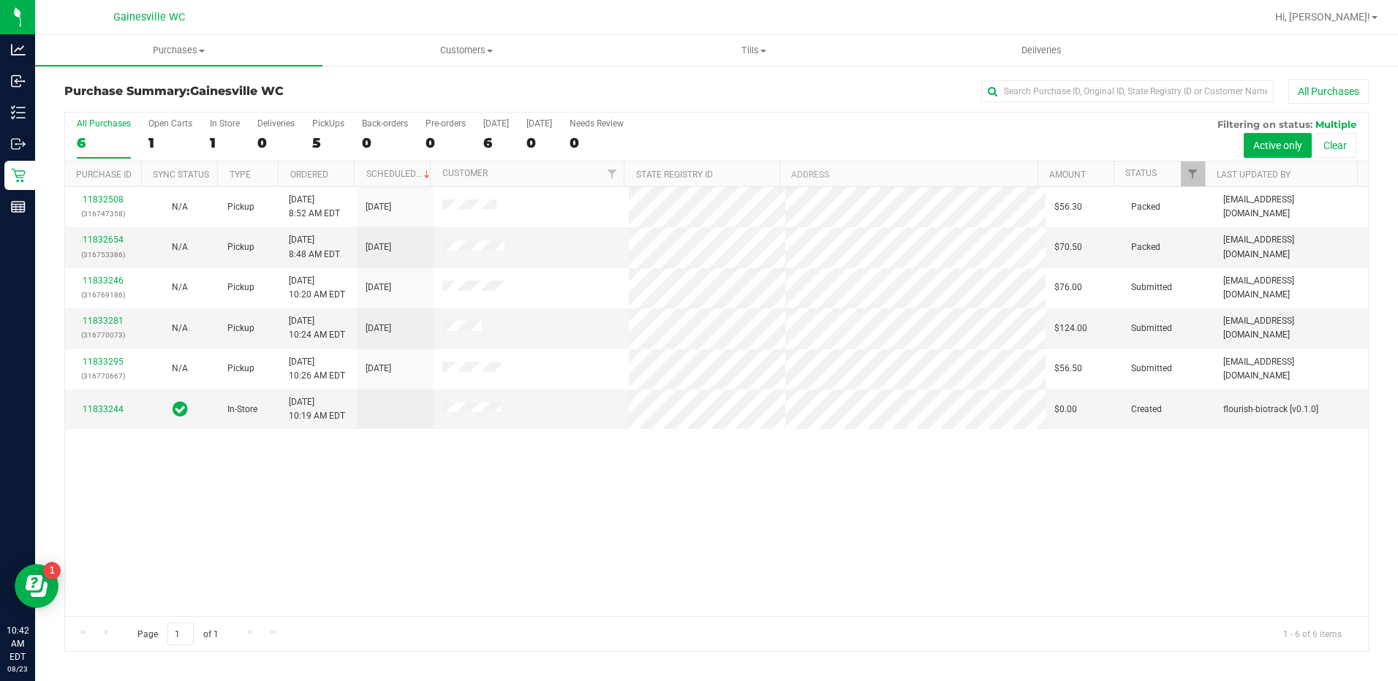
click at [789, 504] on div "11832508 (316747358) N/A Pickup 8/23/2025 8:52 AM EDT 8/23/2025 $56.30 Packed e…" at bounding box center [716, 401] width 1303 height 429
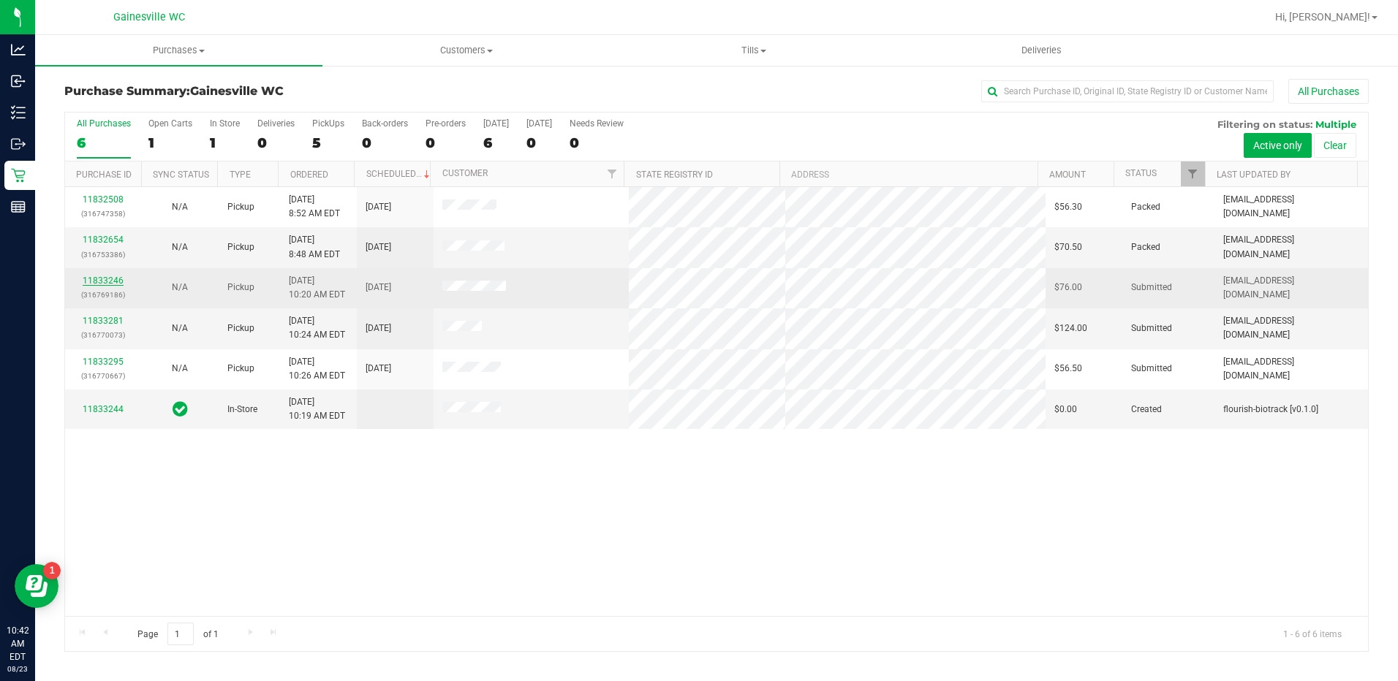
click at [121, 277] on link "11833246" at bounding box center [103, 281] width 41 height 10
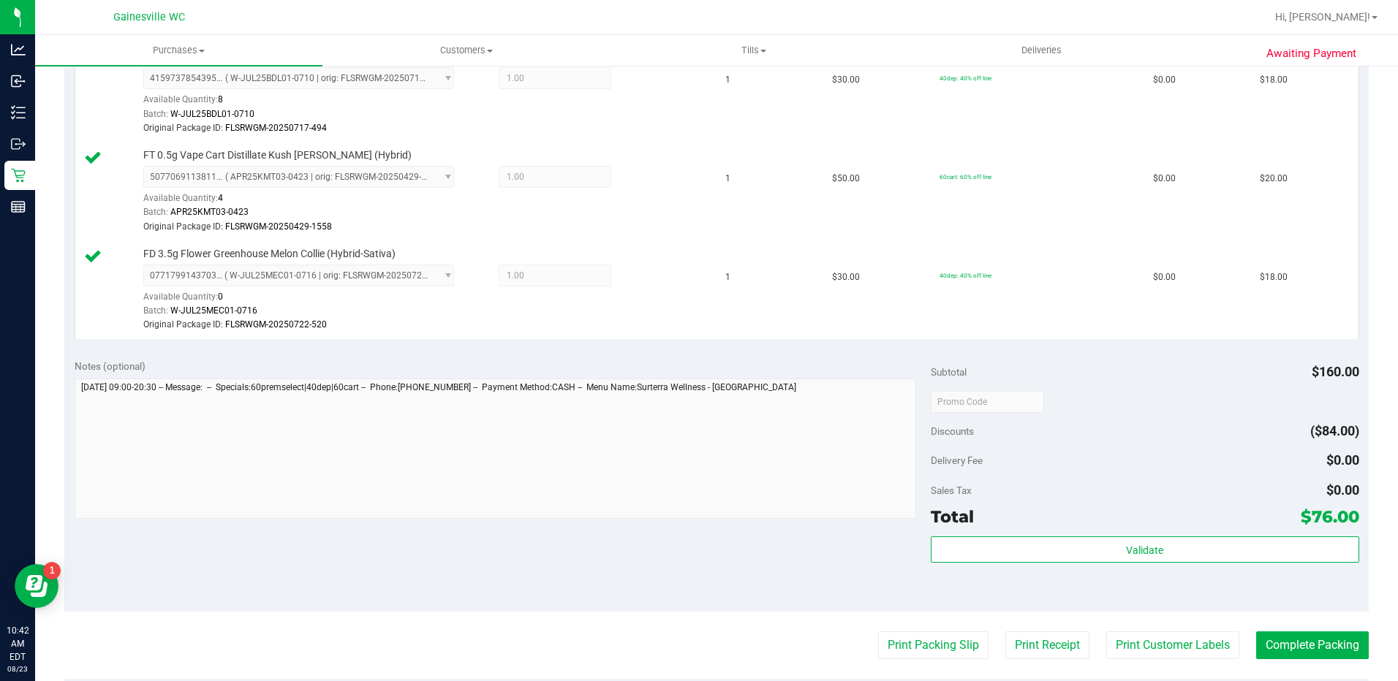
scroll to position [658, 0]
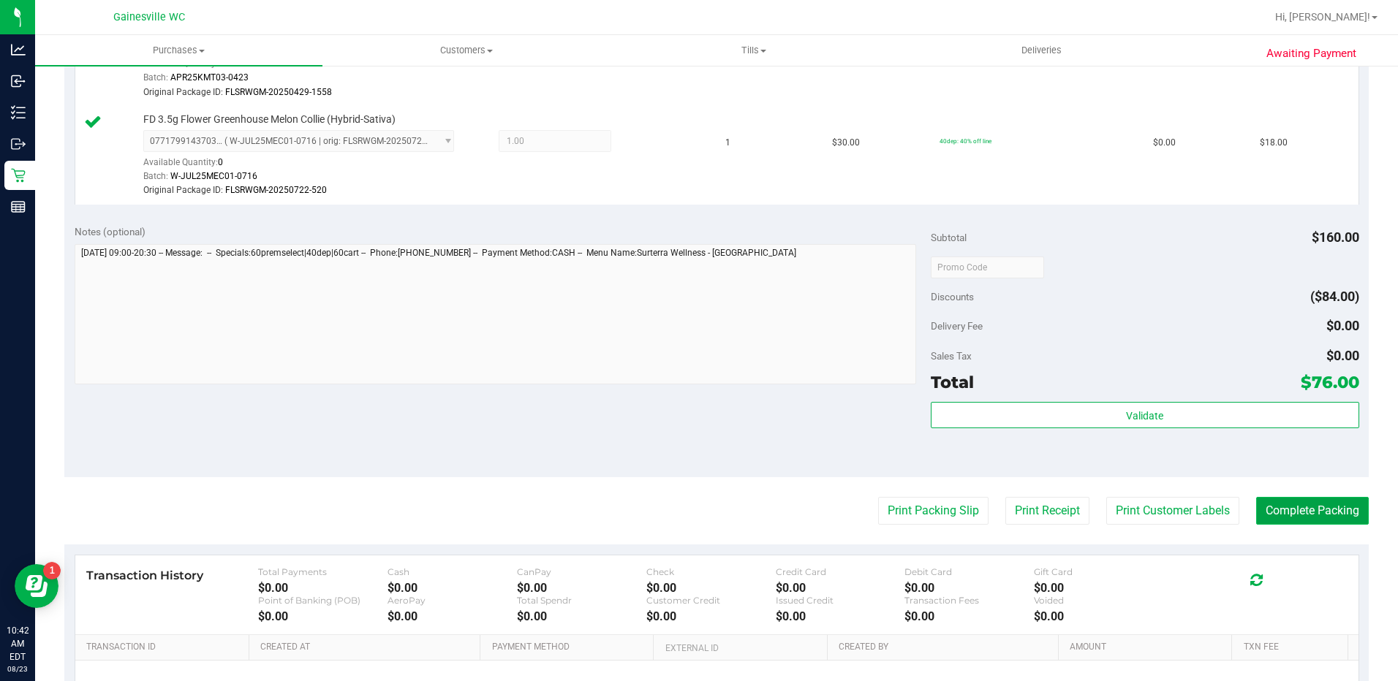
click at [1288, 517] on button "Complete Packing" at bounding box center [1312, 511] width 113 height 28
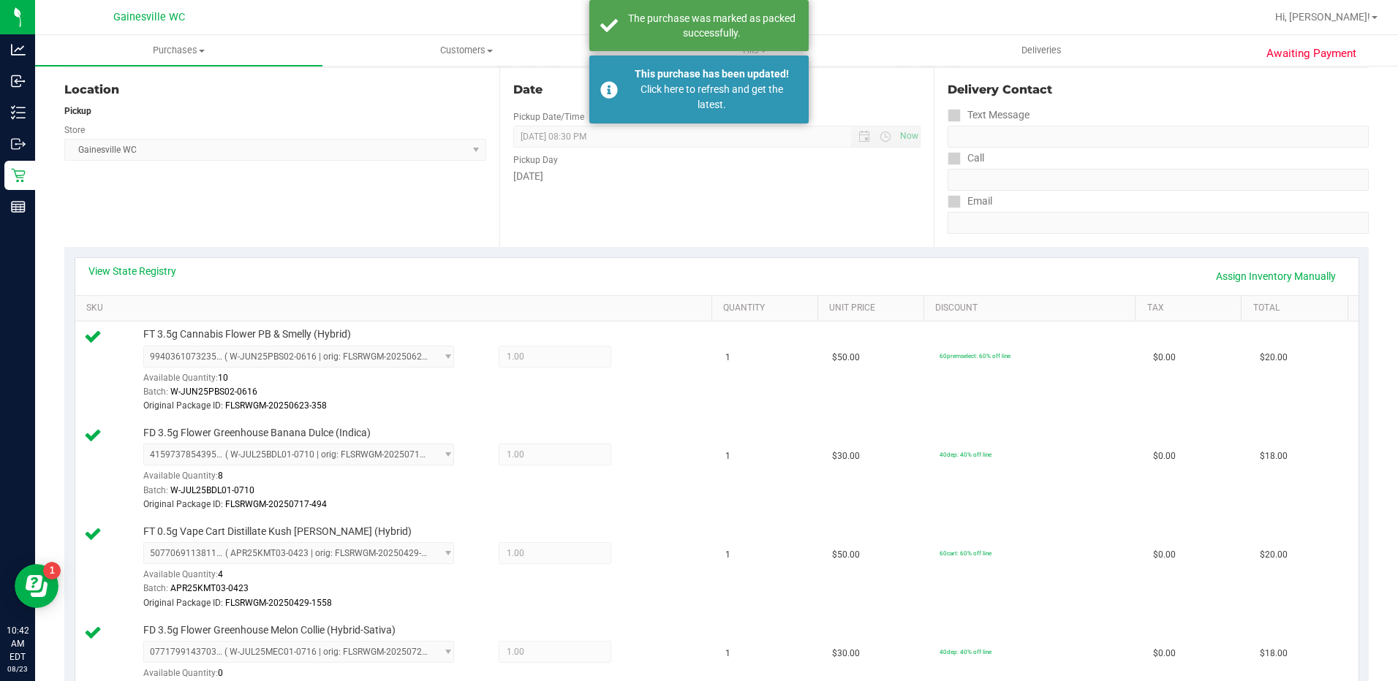
scroll to position [146, 0]
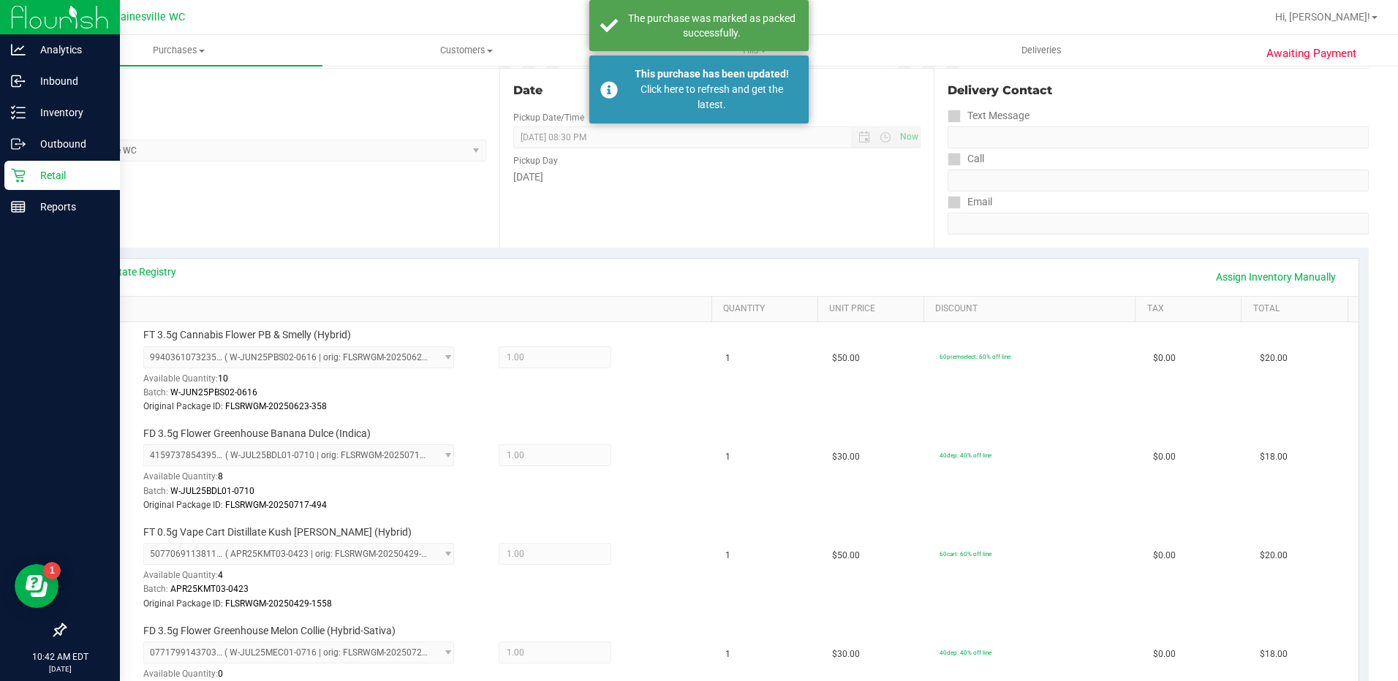
click at [4, 178] on link "Retail" at bounding box center [60, 176] width 120 height 31
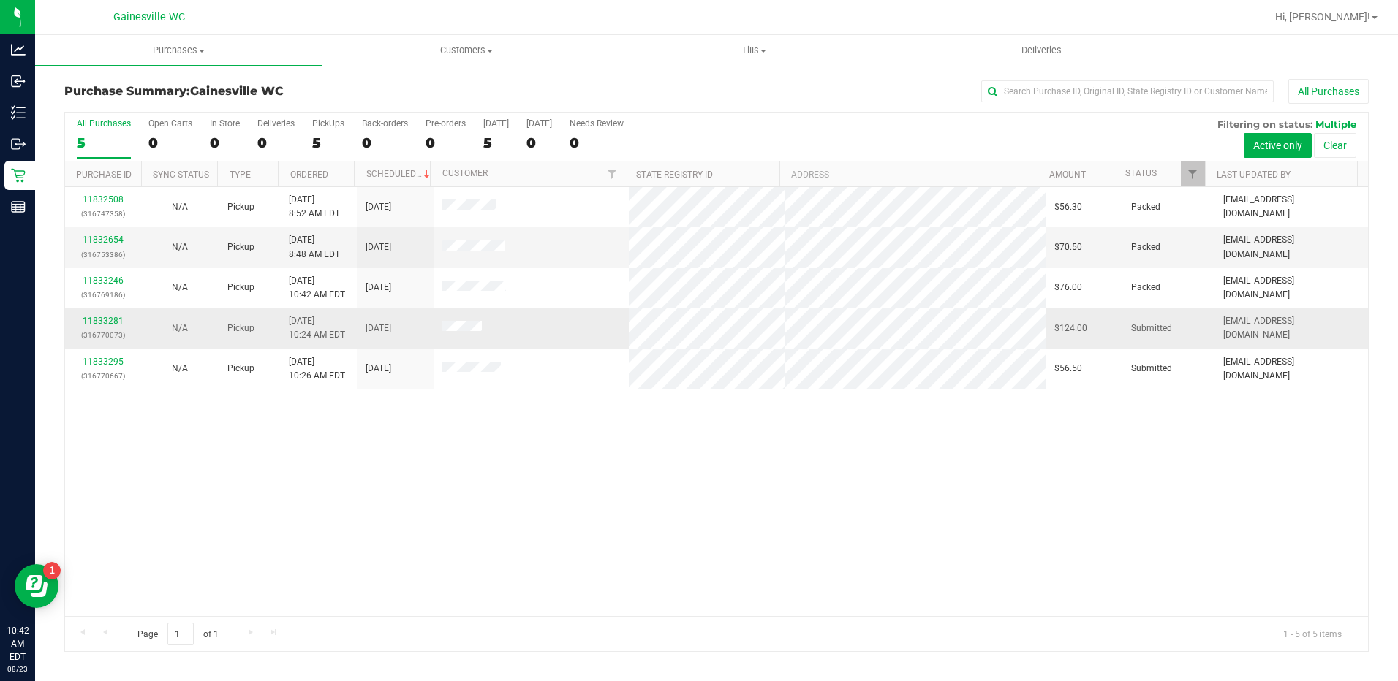
click at [105, 330] on p "(316770073)" at bounding box center [103, 335] width 59 height 14
click at [105, 321] on link "11833281" at bounding box center [103, 321] width 41 height 10
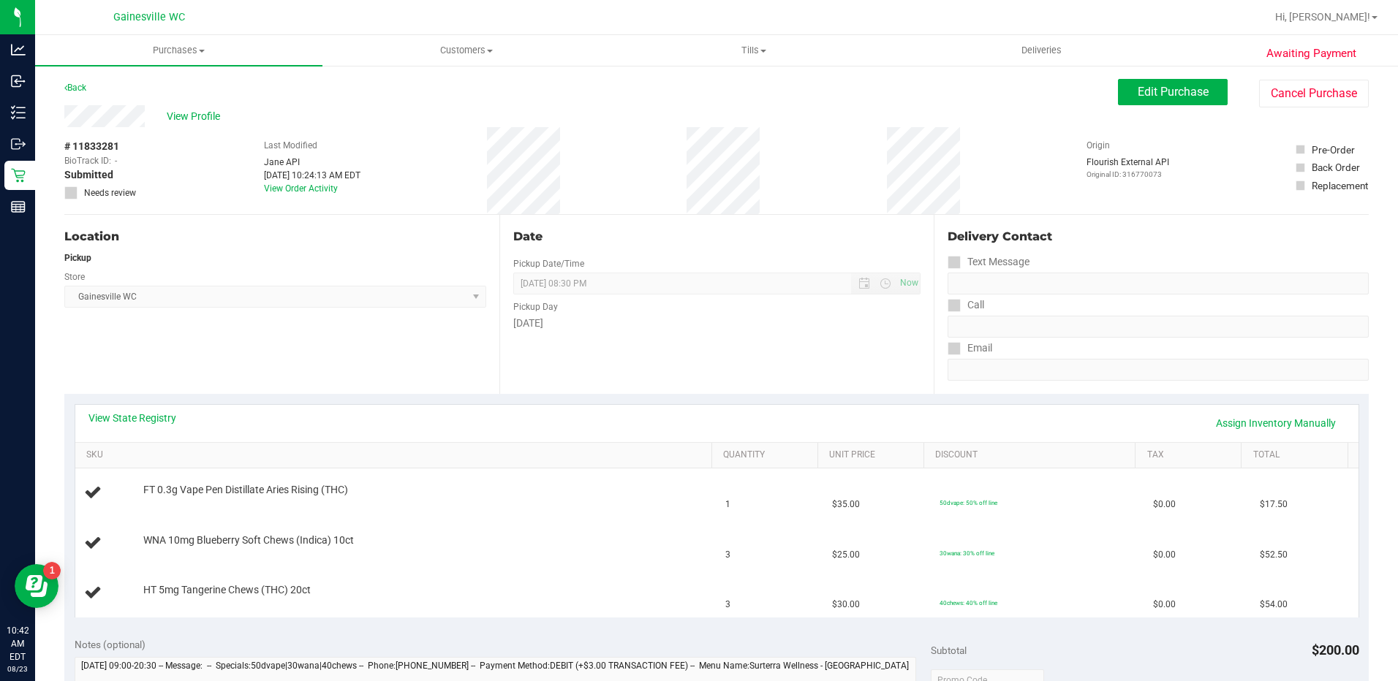
click at [208, 354] on div "Location Pickup Store Gainesville WC Select Store Bonita Springs WC Boynton Bea…" at bounding box center [281, 304] width 435 height 179
click at [213, 354] on div "Location Pickup Store Gainesville WC Select Store Bonita Springs WC Boynton Bea…" at bounding box center [281, 304] width 435 height 179
click at [212, 370] on div "Location Pickup Store Gainesville WC Select Store Bonita Springs WC Boynton Bea…" at bounding box center [281, 304] width 435 height 179
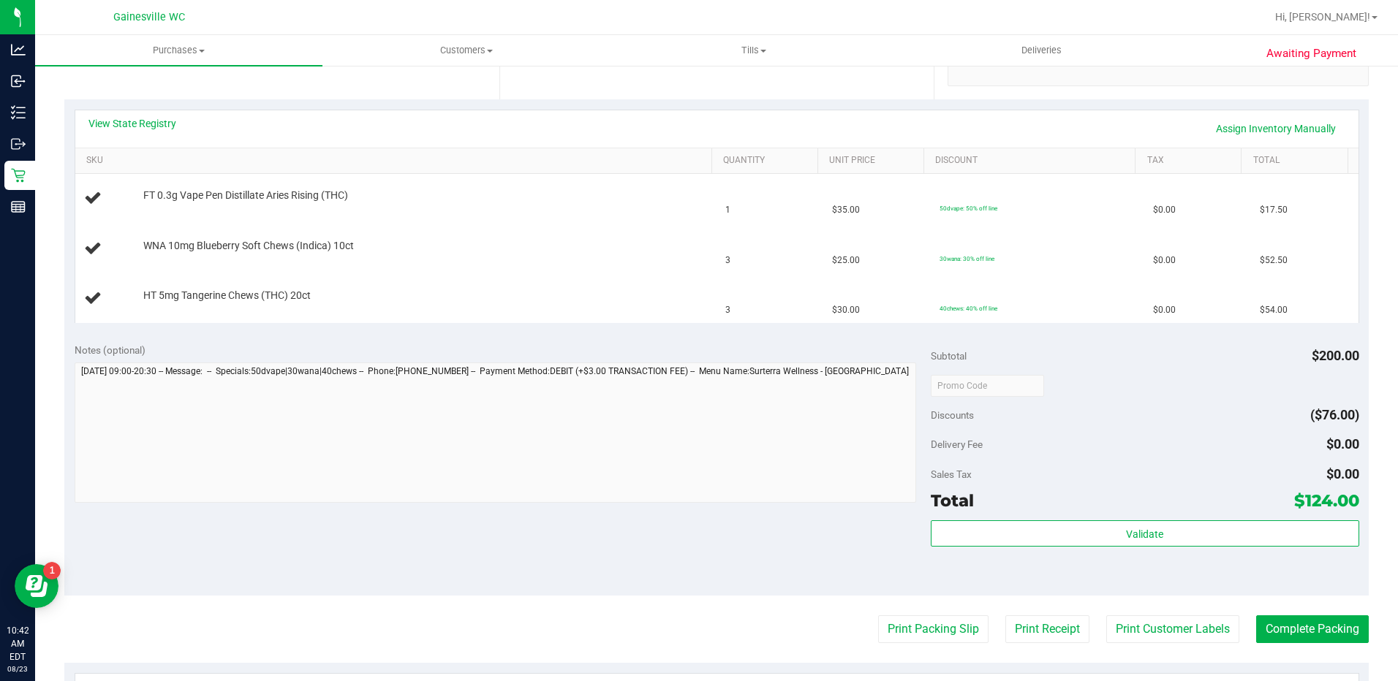
scroll to position [366, 0]
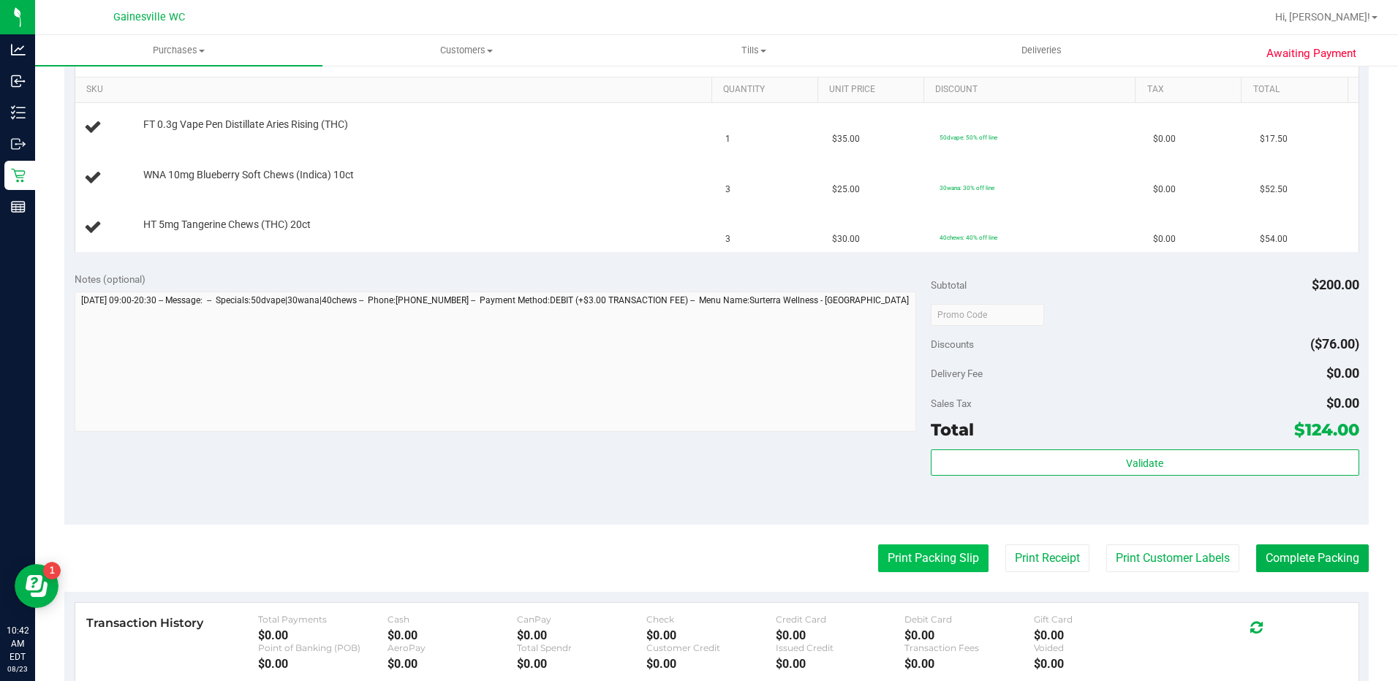
click at [910, 548] on button "Print Packing Slip" at bounding box center [933, 559] width 110 height 28
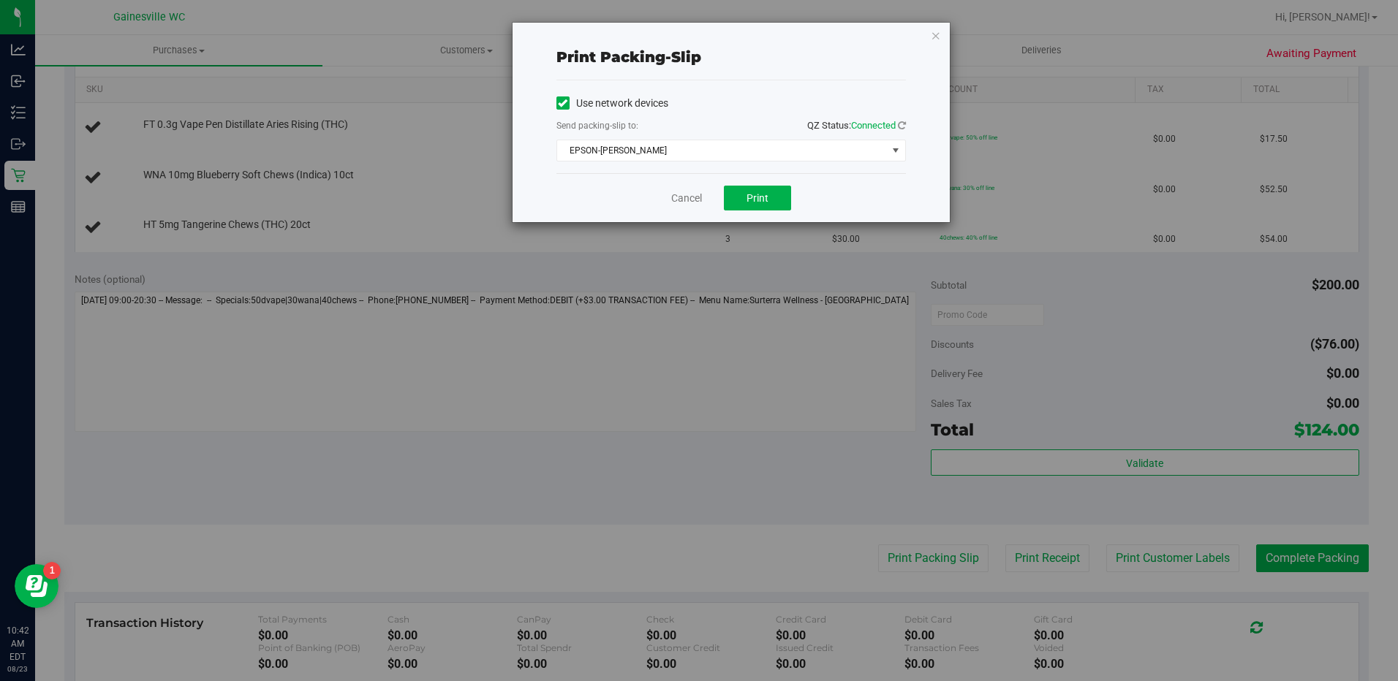
click at [561, 439] on div "Print packing-slip Use network devices Send packing-slip to: QZ Status: Connect…" at bounding box center [704, 340] width 1409 height 681
click at [752, 202] on span "Print" at bounding box center [757, 198] width 22 height 12
click at [671, 199] on link "Cancel" at bounding box center [686, 198] width 31 height 15
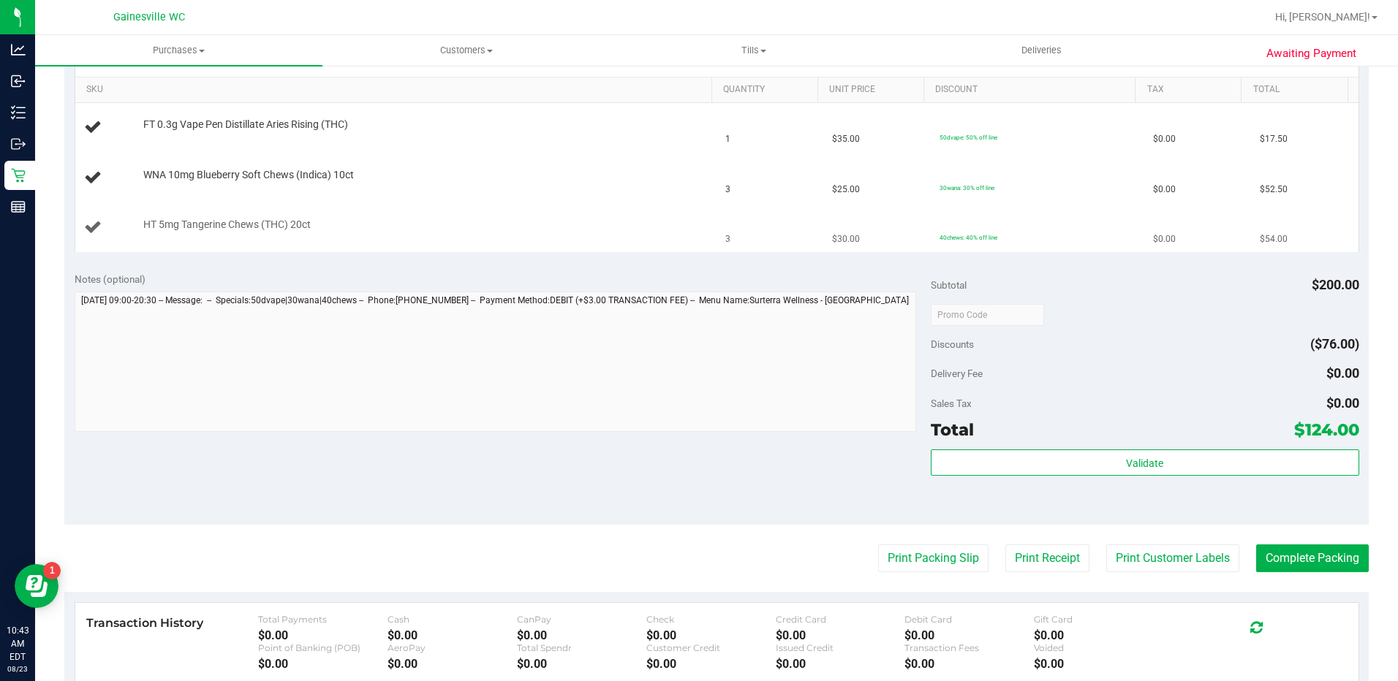
drag, startPoint x: 637, startPoint y: 219, endPoint x: 621, endPoint y: 219, distance: 15.4
click at [632, 219] on div "HT 5mg Tangerine Chews (THC) 20ct" at bounding box center [420, 225] width 569 height 15
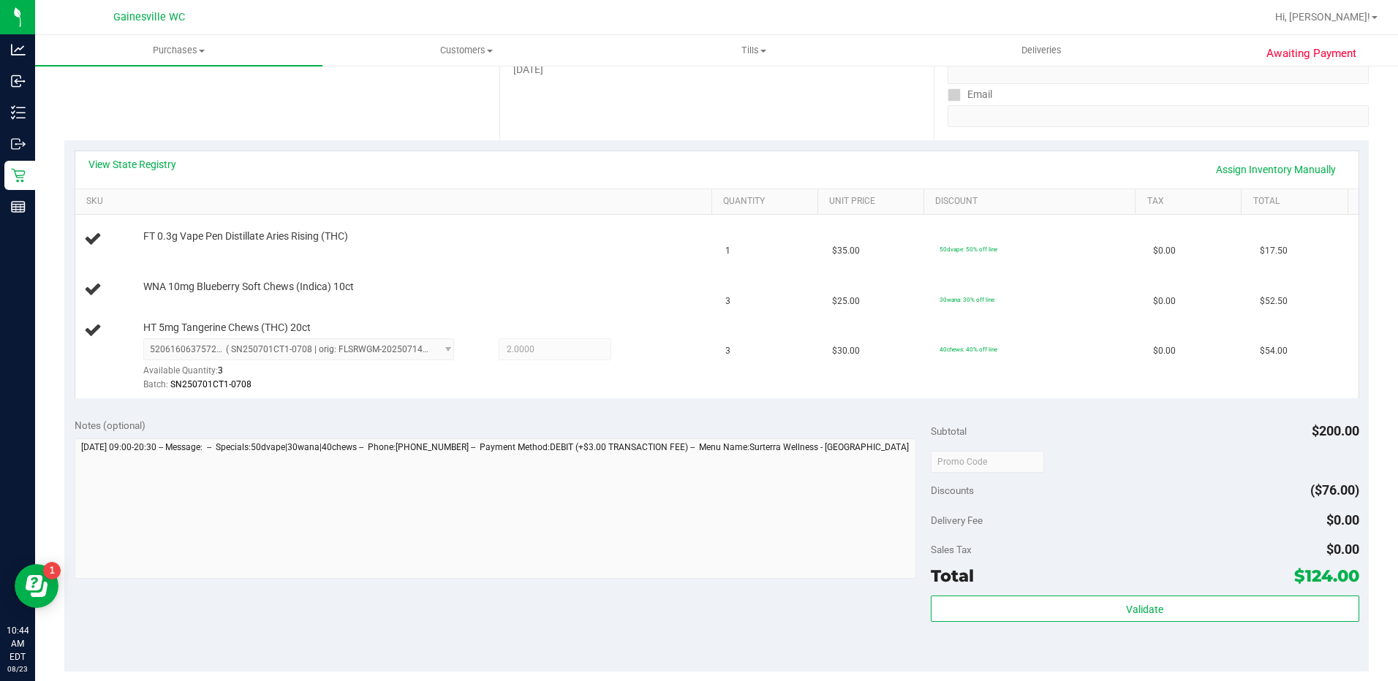
scroll to position [219, 0]
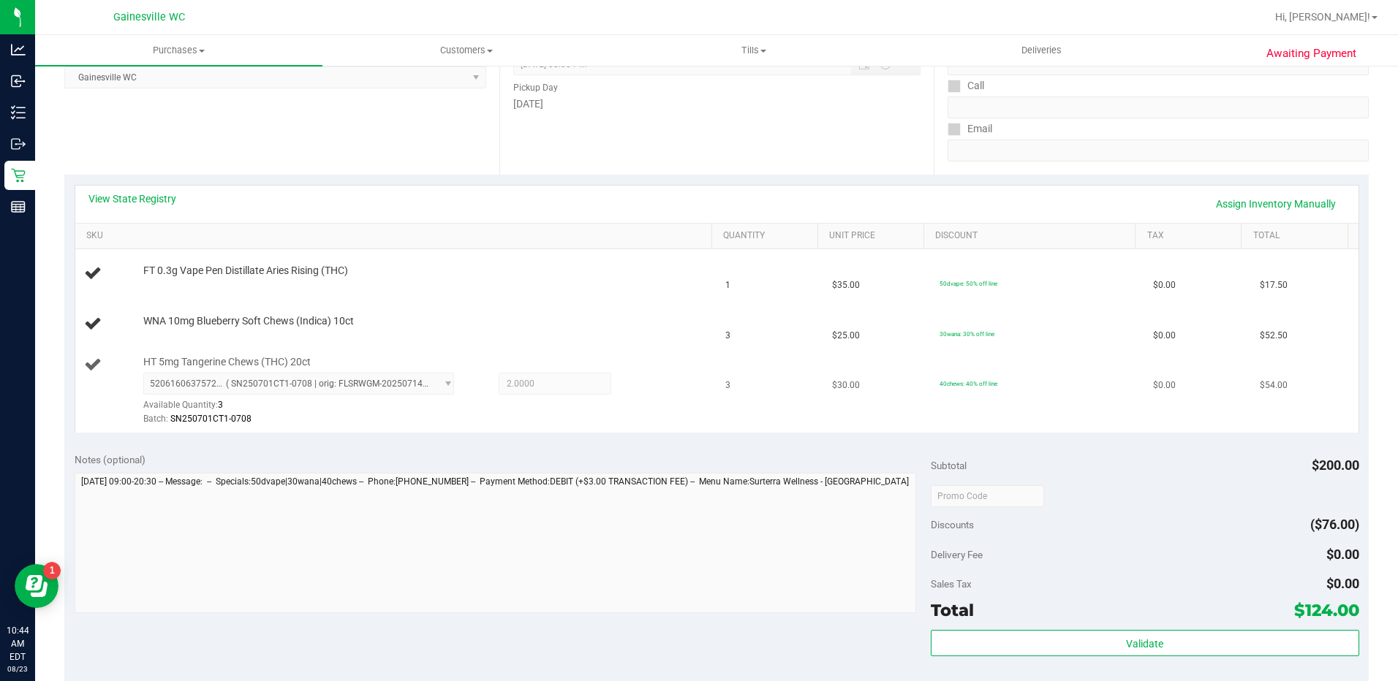
click at [424, 414] on div "Batch: SN250701CT1-0708" at bounding box center [423, 419] width 561 height 14
click at [483, 303] on td "WNA 10mg Blueberry Soft Chews (Indica) 10ct" at bounding box center [396, 325] width 642 height 50
click at [577, 268] on div "FT 0.3g Vape Pen Distillate Aries Rising (THC)" at bounding box center [420, 271] width 569 height 15
click at [598, 314] on div "WNA 10mg Blueberry Soft Chews (Indica) 10ct" at bounding box center [420, 321] width 569 height 15
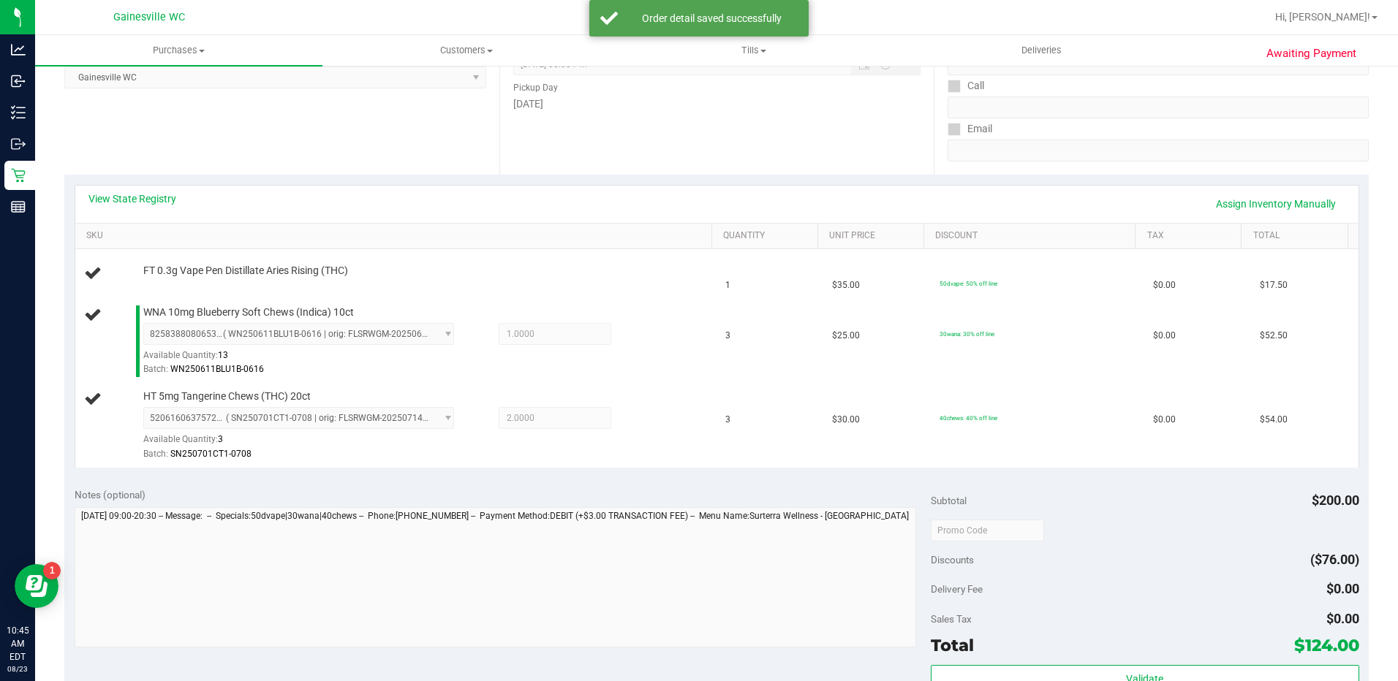
click at [527, 218] on div "View State Registry Assign Inventory Manually" at bounding box center [716, 204] width 1283 height 37
click at [463, 198] on div "View State Registry Assign Inventory Manually" at bounding box center [716, 204] width 1257 height 25
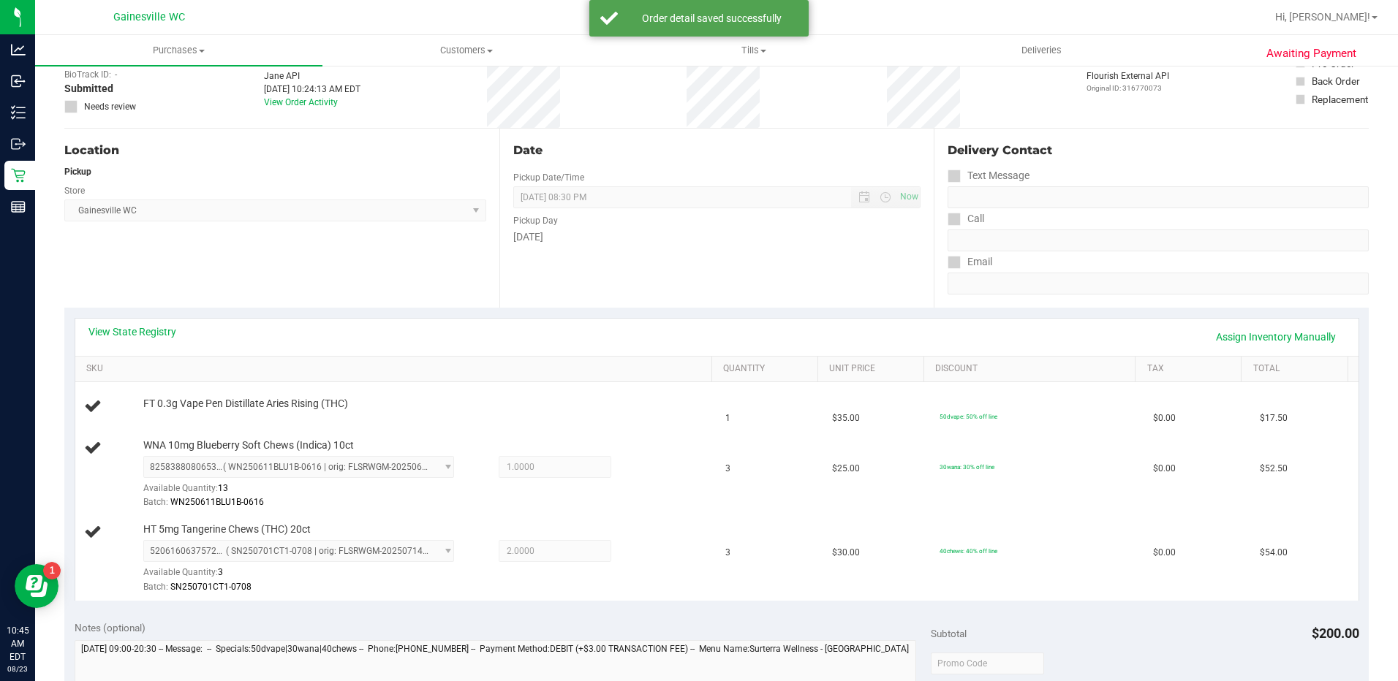
scroll to position [73, 0]
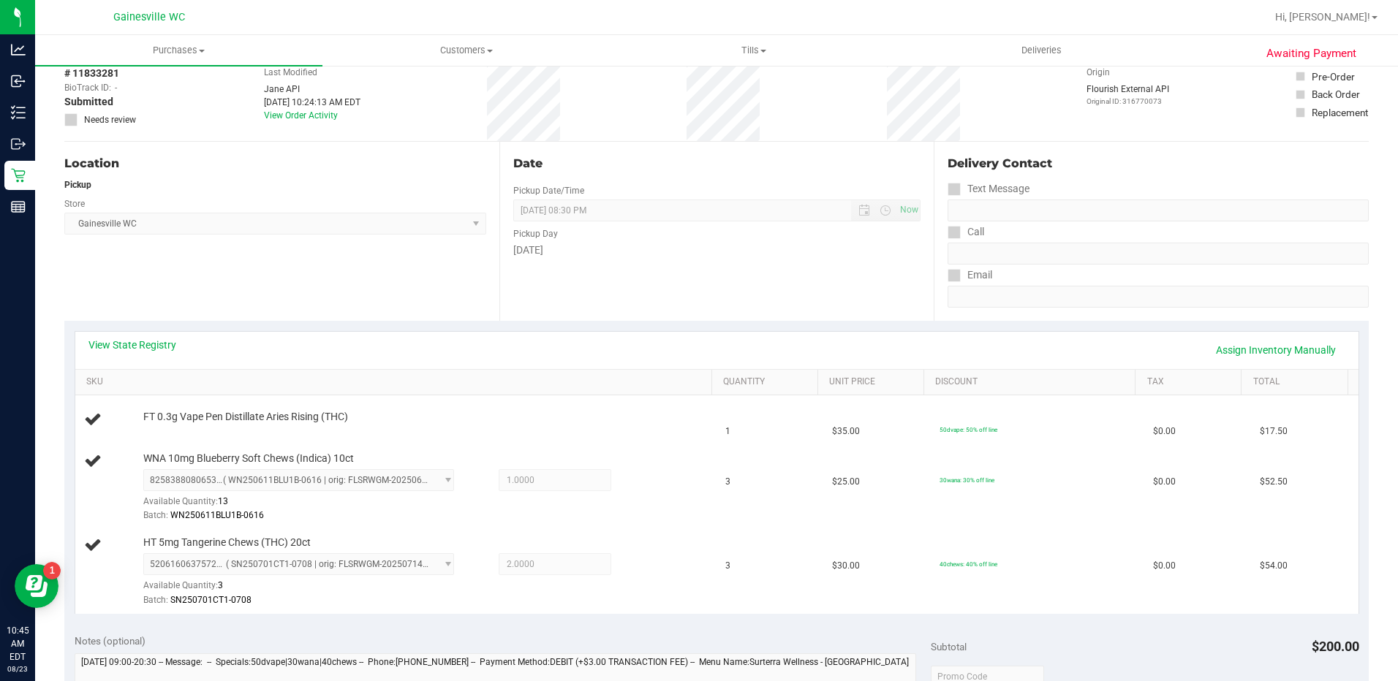
click at [444, 279] on div "Location Pickup Store Gainesville WC Select Store Bonita Springs WC Boynton Bea…" at bounding box center [281, 231] width 435 height 179
click at [429, 293] on div "Location Pickup Store Gainesville WC Select Store Bonita Springs WC Boynton Bea…" at bounding box center [281, 231] width 435 height 179
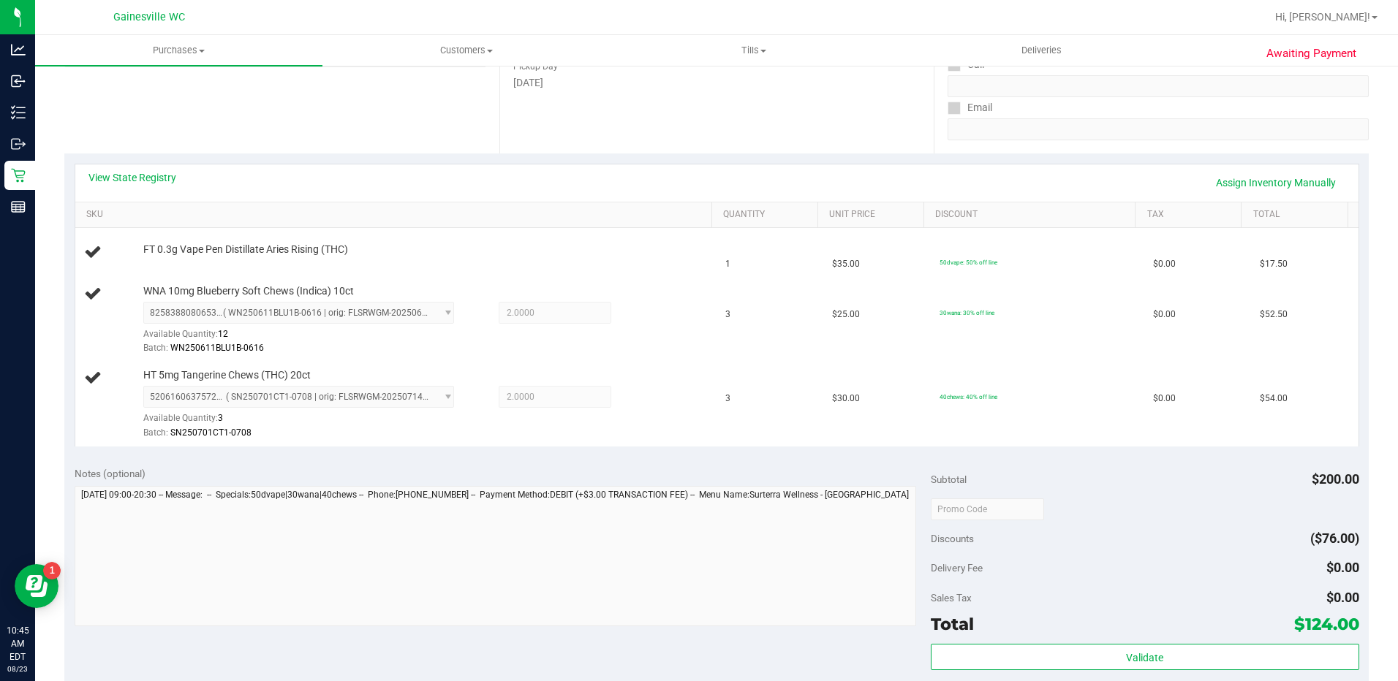
scroll to position [219, 0]
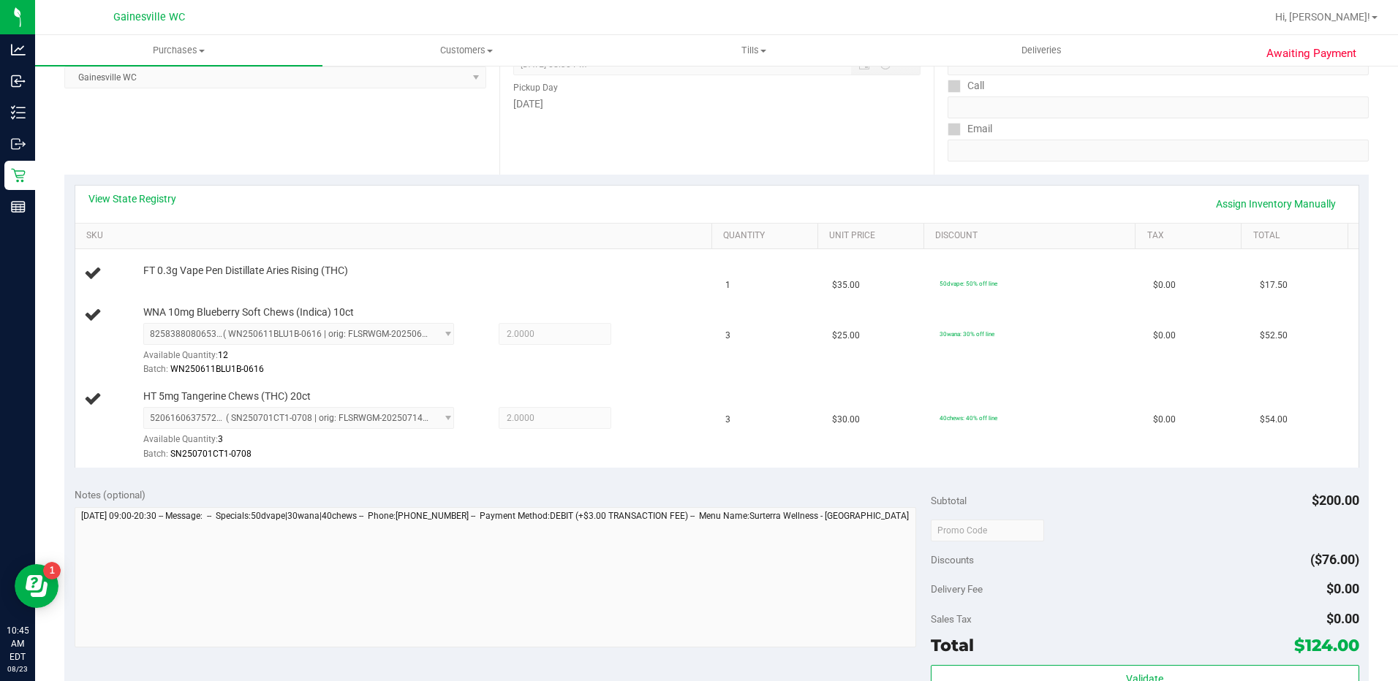
click at [516, 206] on div "View State Registry Assign Inventory Manually" at bounding box center [716, 204] width 1257 height 25
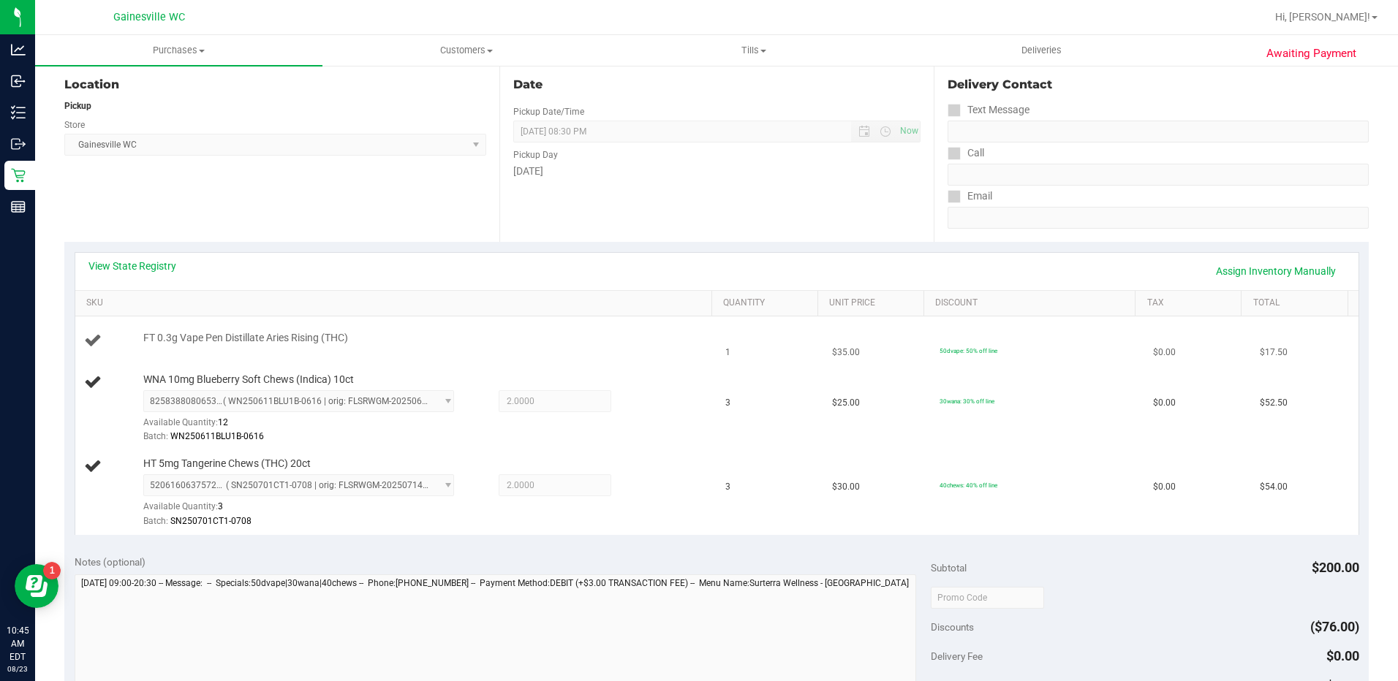
scroll to position [146, 0]
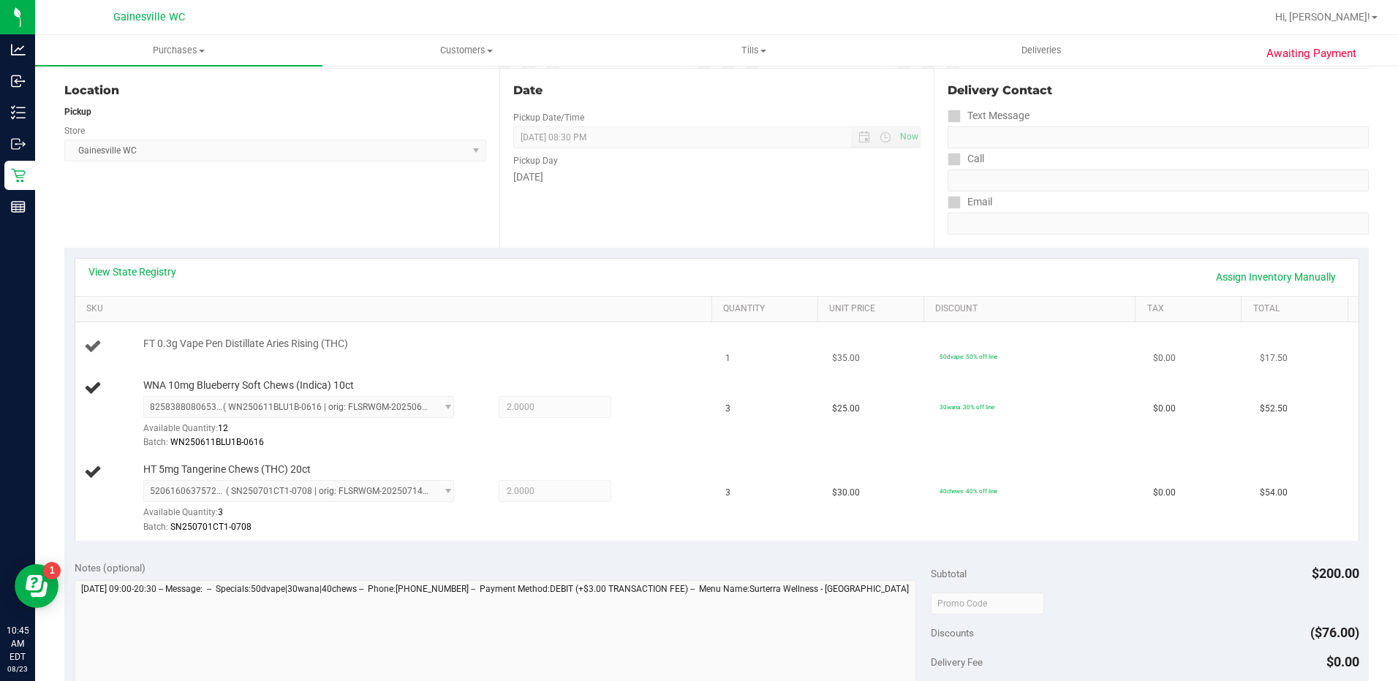
click at [596, 331] on td "FT 0.3g Vape Pen Distillate Aries Rising (THC)" at bounding box center [396, 347] width 642 height 50
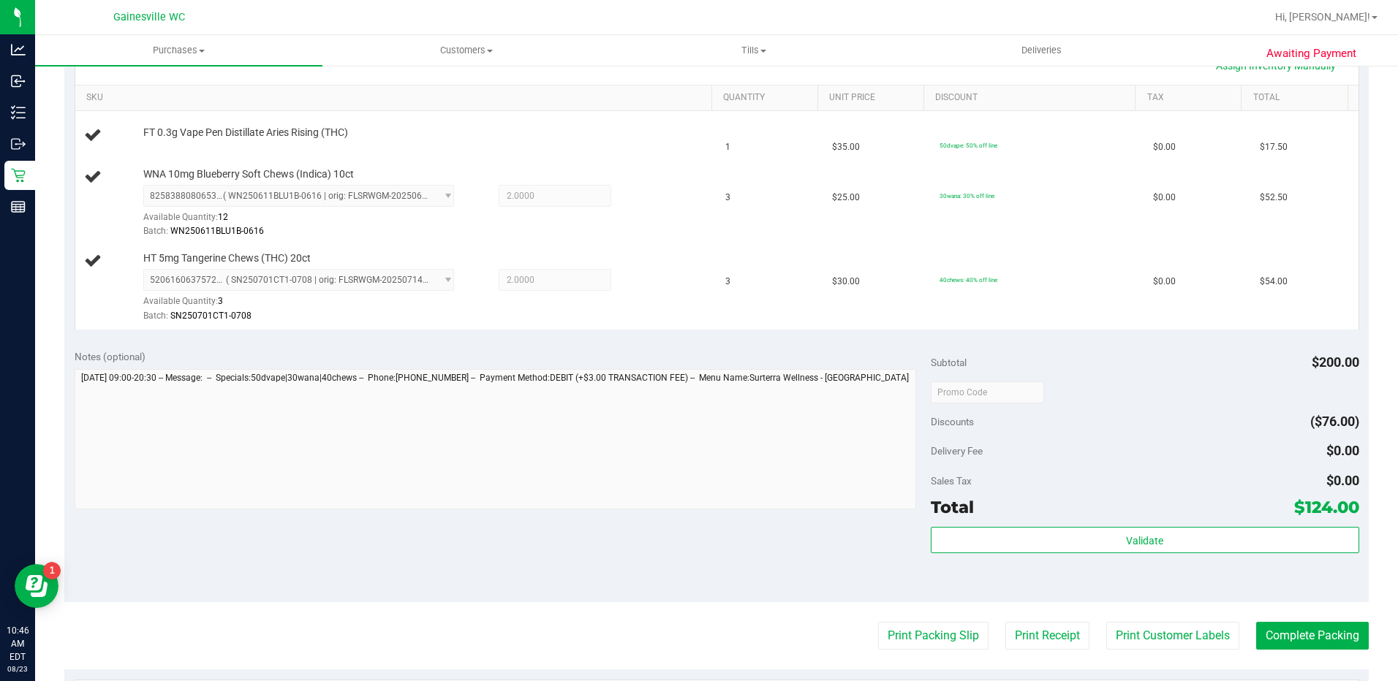
scroll to position [366, 0]
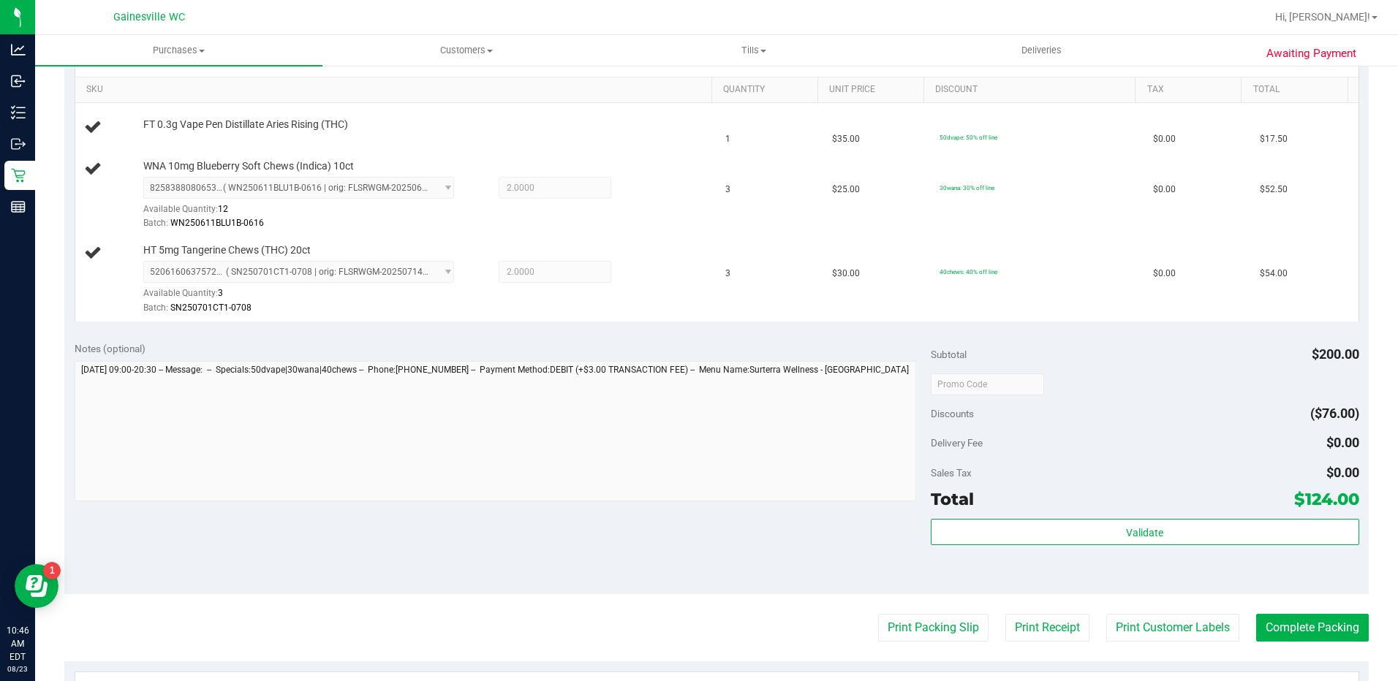
click at [751, 548] on div "Notes (optional) Subtotal $200.00 Discounts ($76.00) Delivery Fee $0.00 Sales T…" at bounding box center [716, 462] width 1304 height 263
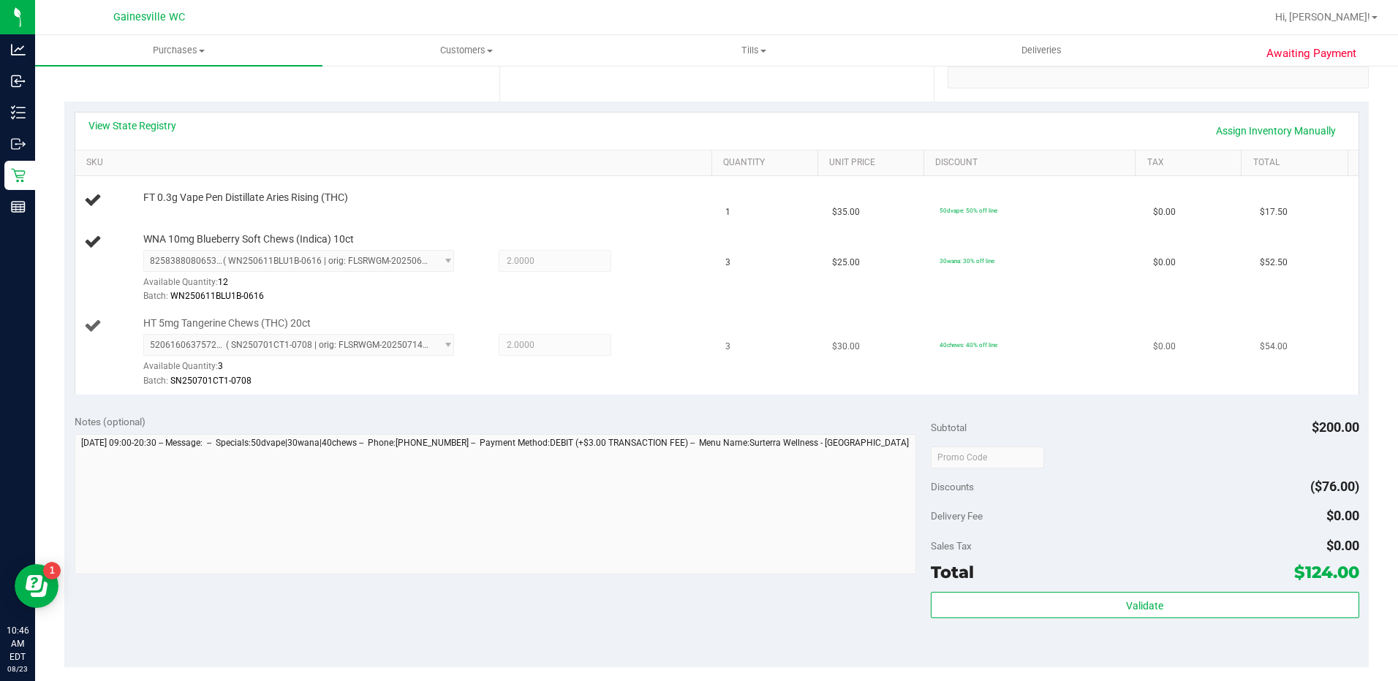
click at [623, 376] on div "Batch: SN250701CT1-0708" at bounding box center [423, 381] width 561 height 14
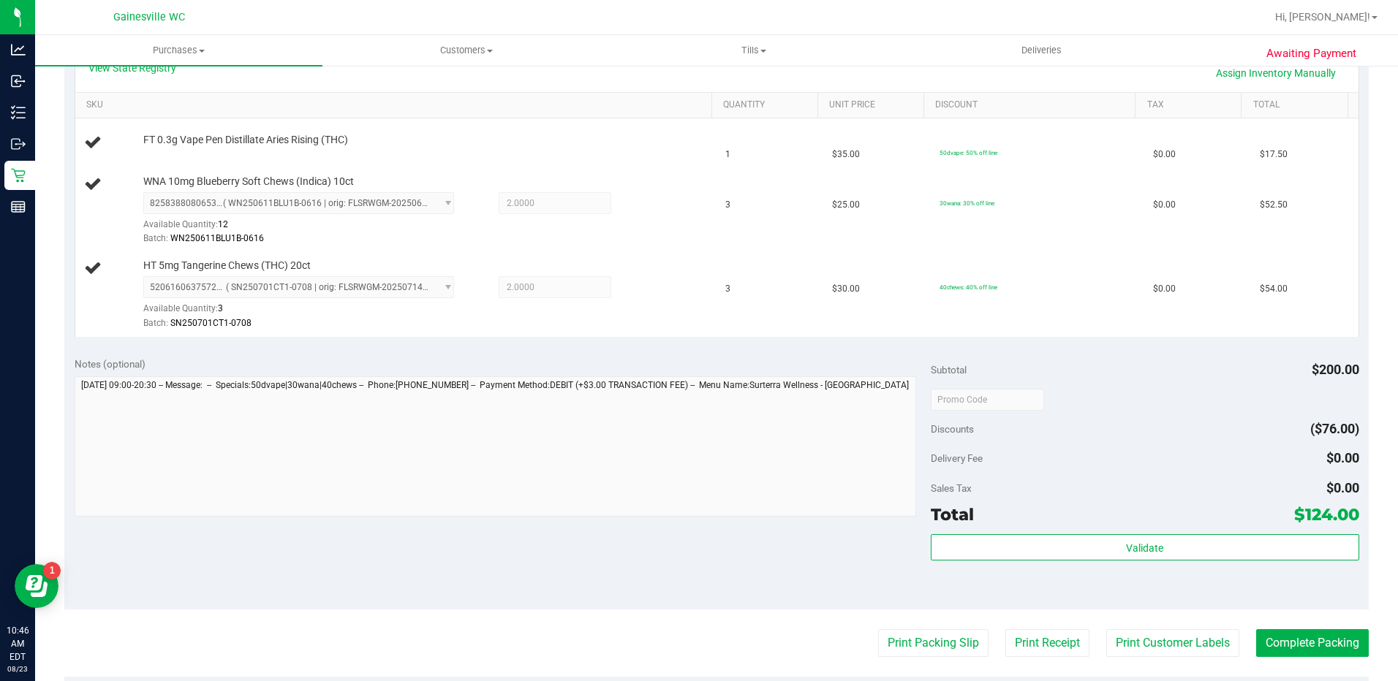
scroll to position [512, 0]
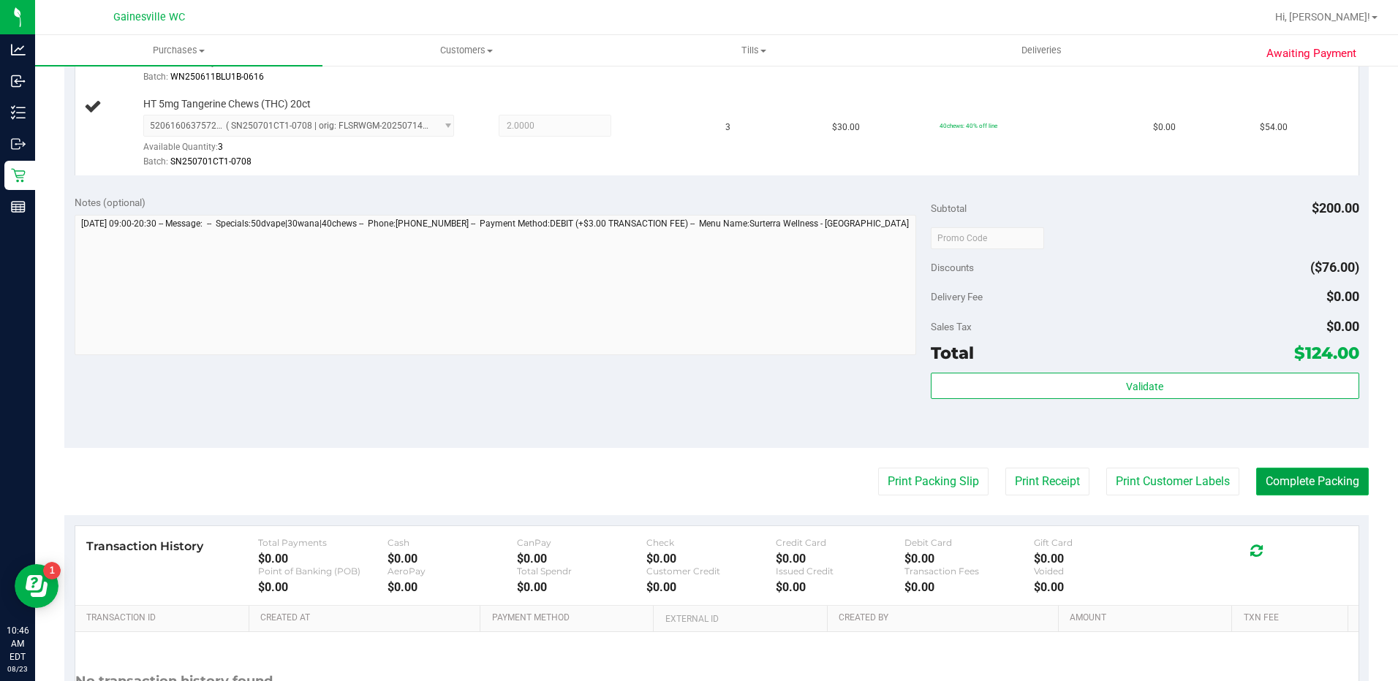
click at [1317, 482] on button "Complete Packing" at bounding box center [1312, 482] width 113 height 28
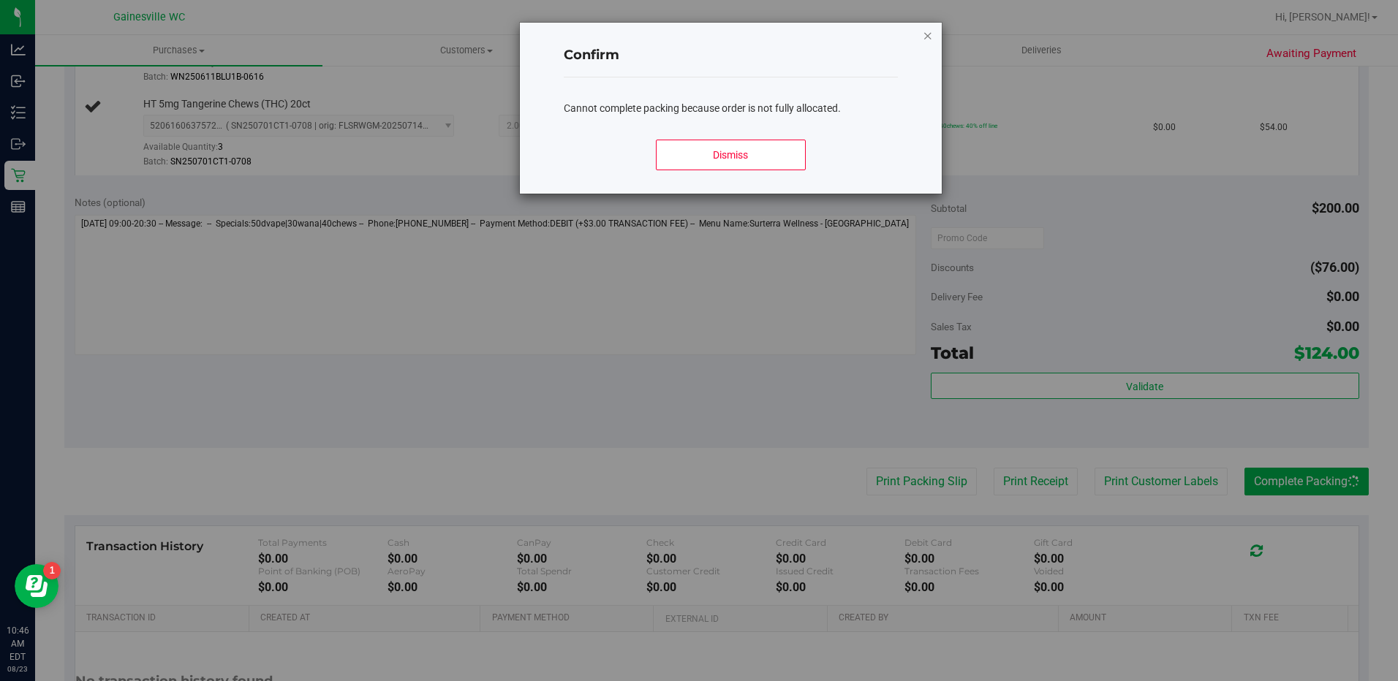
click at [926, 43] on icon "Close modal" at bounding box center [928, 35] width 10 height 18
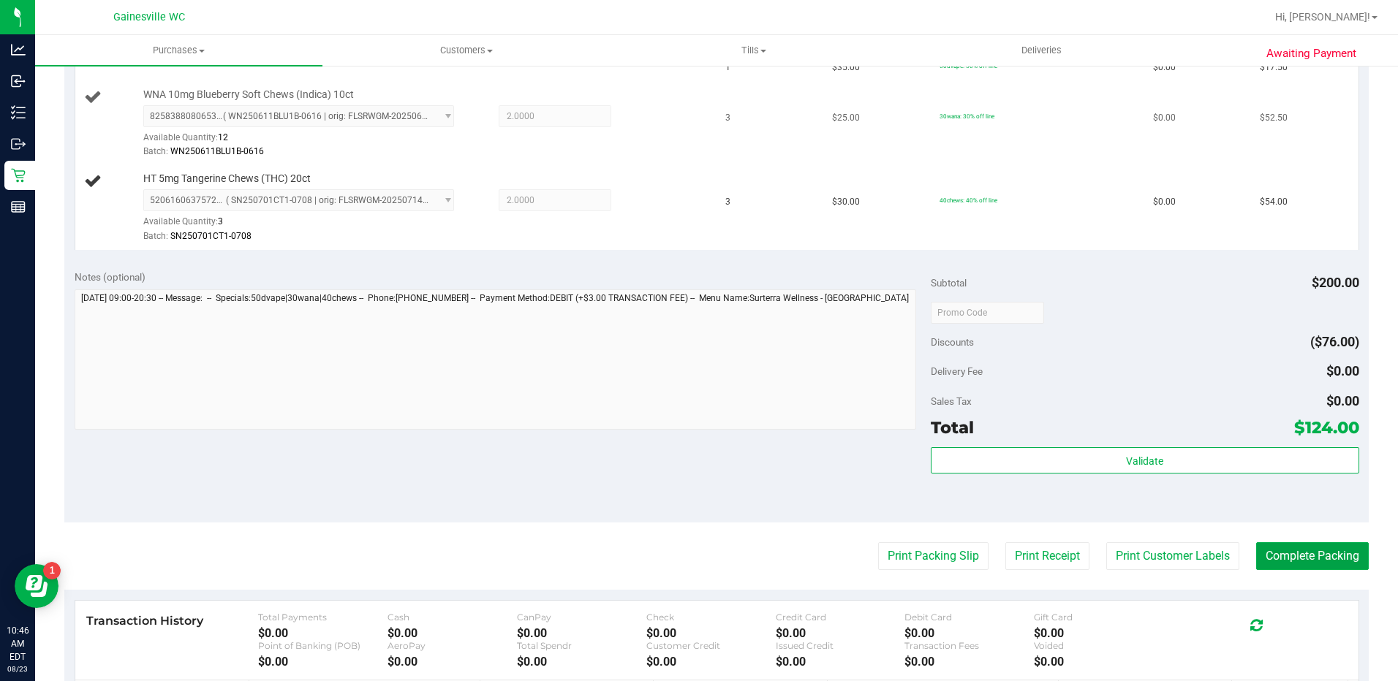
scroll to position [366, 0]
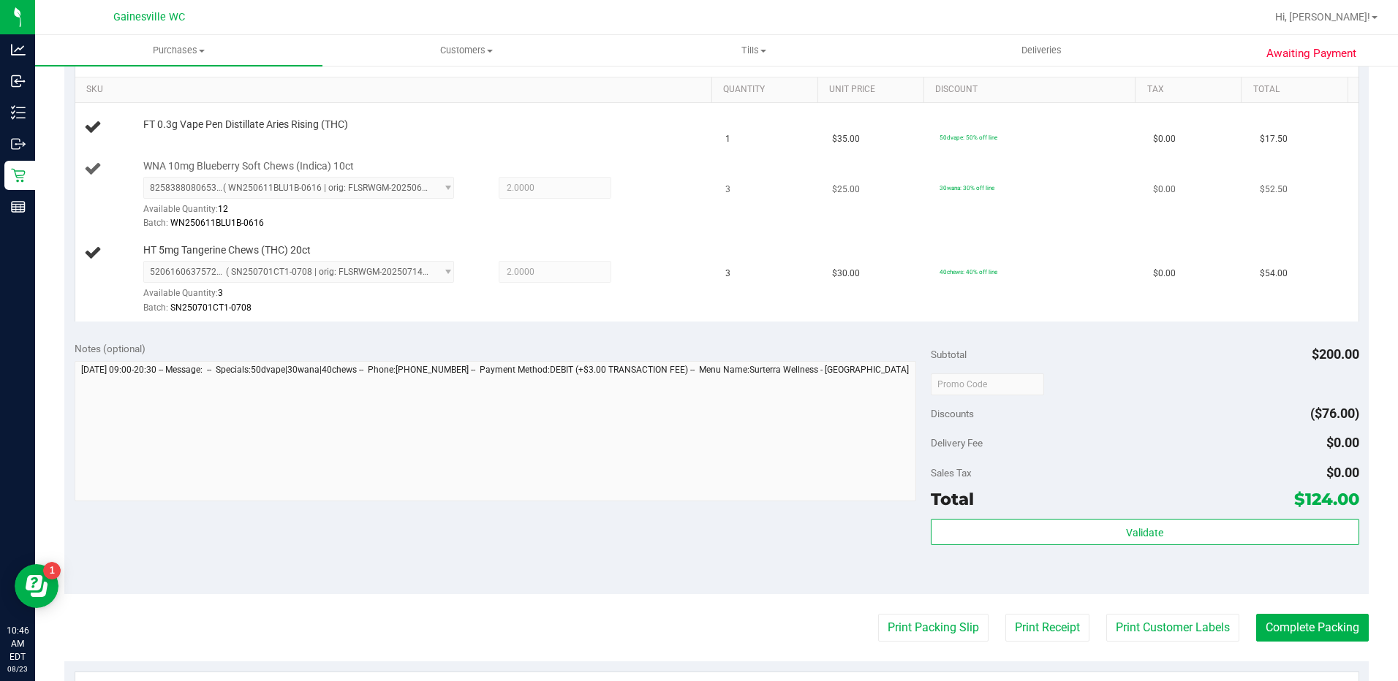
click at [637, 235] on td "WNA 10mg Blueberry Soft Chews (Indica) 10ct 8258388080653496 ( WN250611BLU1B-06…" at bounding box center [396, 196] width 642 height 85
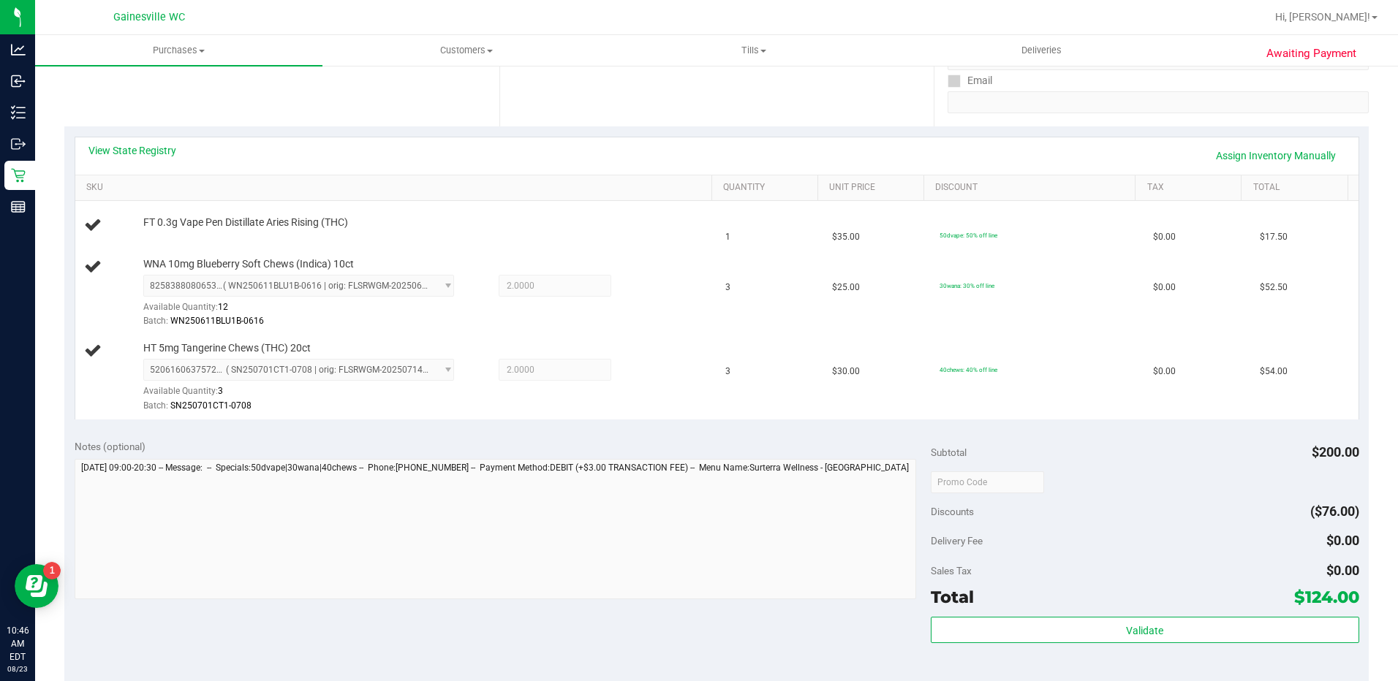
scroll to position [146, 0]
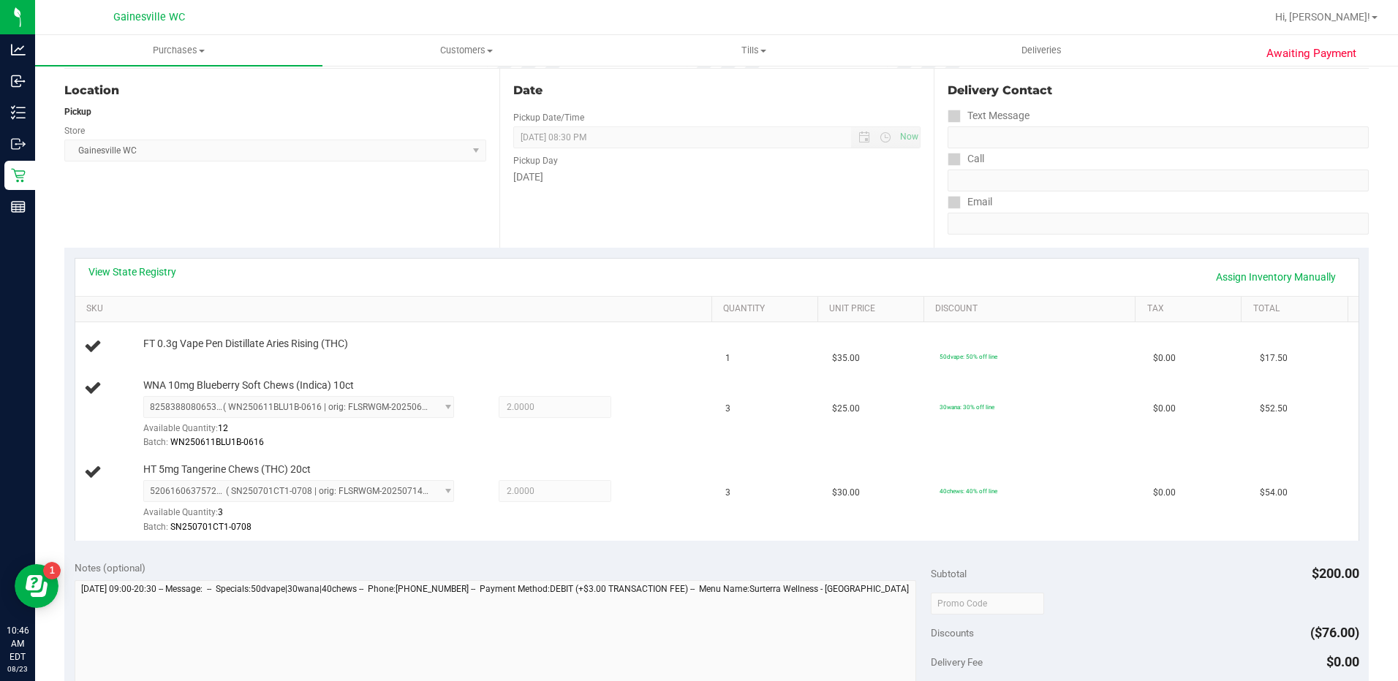
click at [557, 281] on div "View State Registry Assign Inventory Manually" at bounding box center [716, 277] width 1257 height 25
click at [547, 306] on link "SKU" at bounding box center [395, 309] width 619 height 12
drag, startPoint x: 569, startPoint y: 281, endPoint x: 554, endPoint y: 280, distance: 14.6
click at [569, 281] on div "View State Registry Assign Inventory Manually" at bounding box center [716, 277] width 1257 height 25
click at [458, 281] on div "View State Registry Assign Inventory Manually" at bounding box center [716, 277] width 1257 height 25
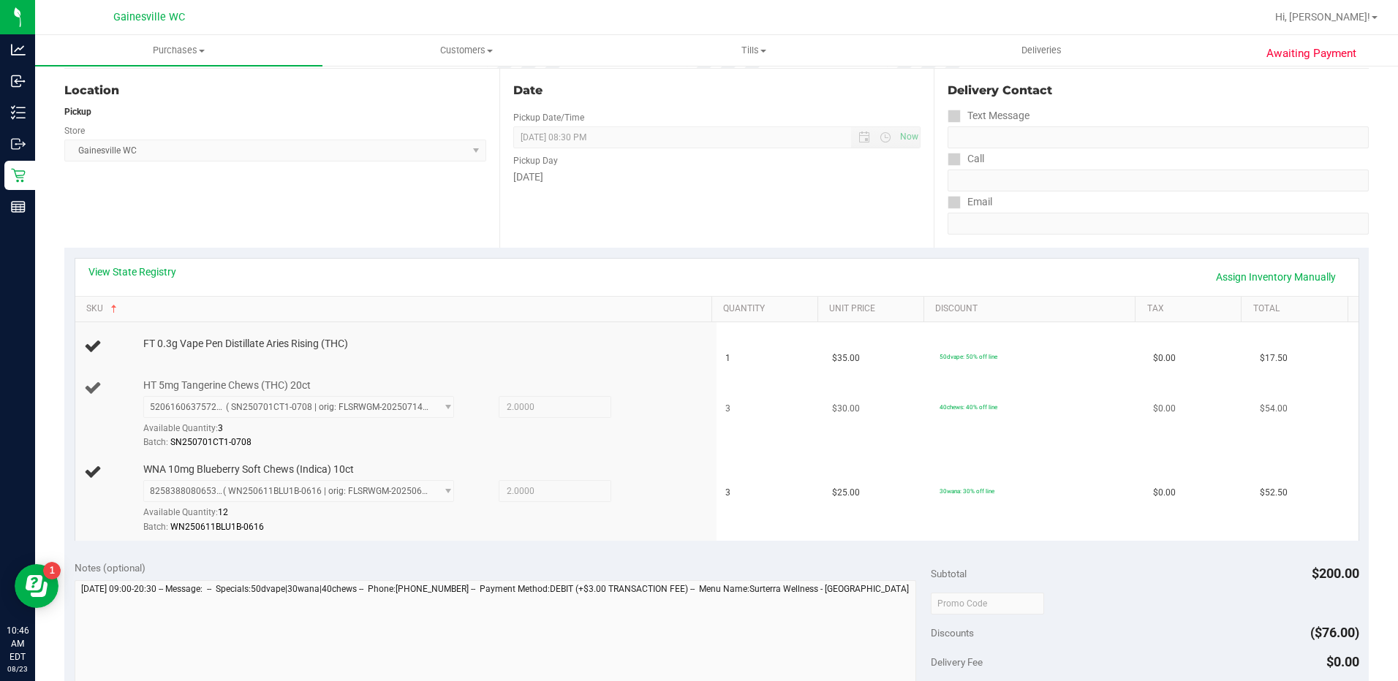
scroll to position [219, 0]
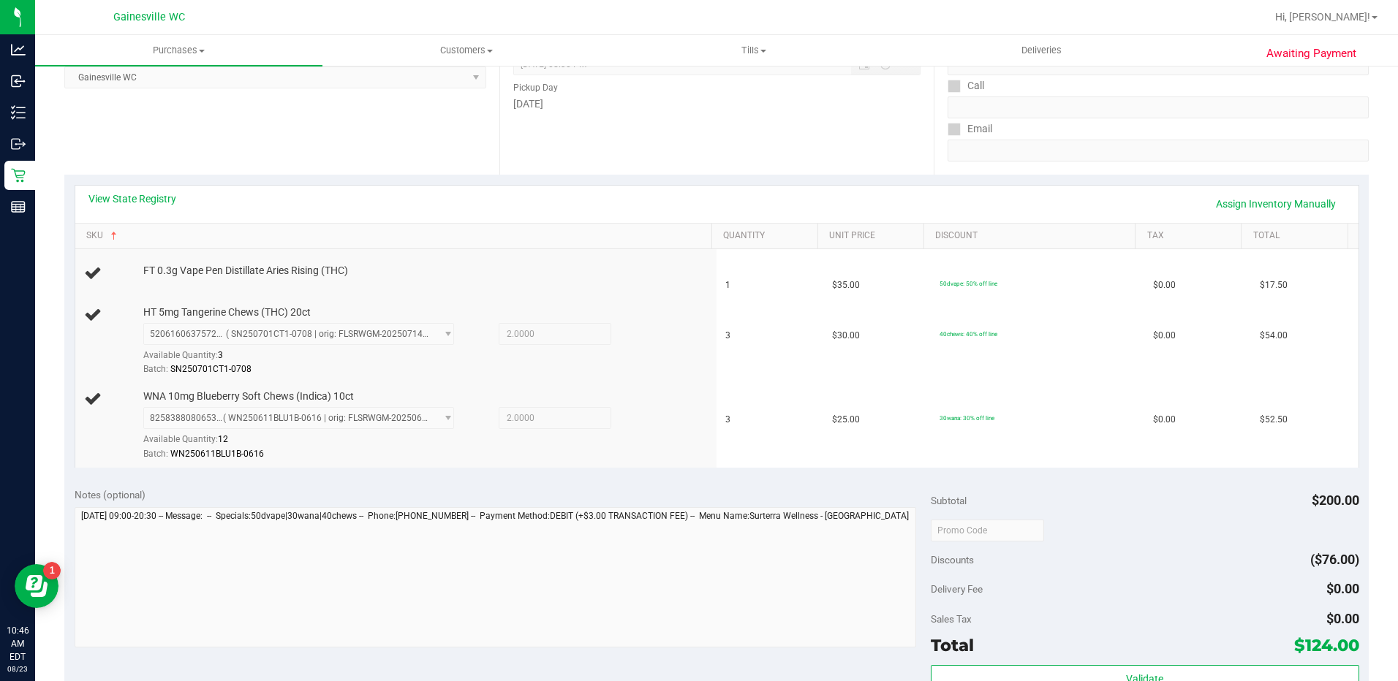
click at [412, 194] on div "View State Registry Assign Inventory Manually" at bounding box center [716, 204] width 1257 height 25
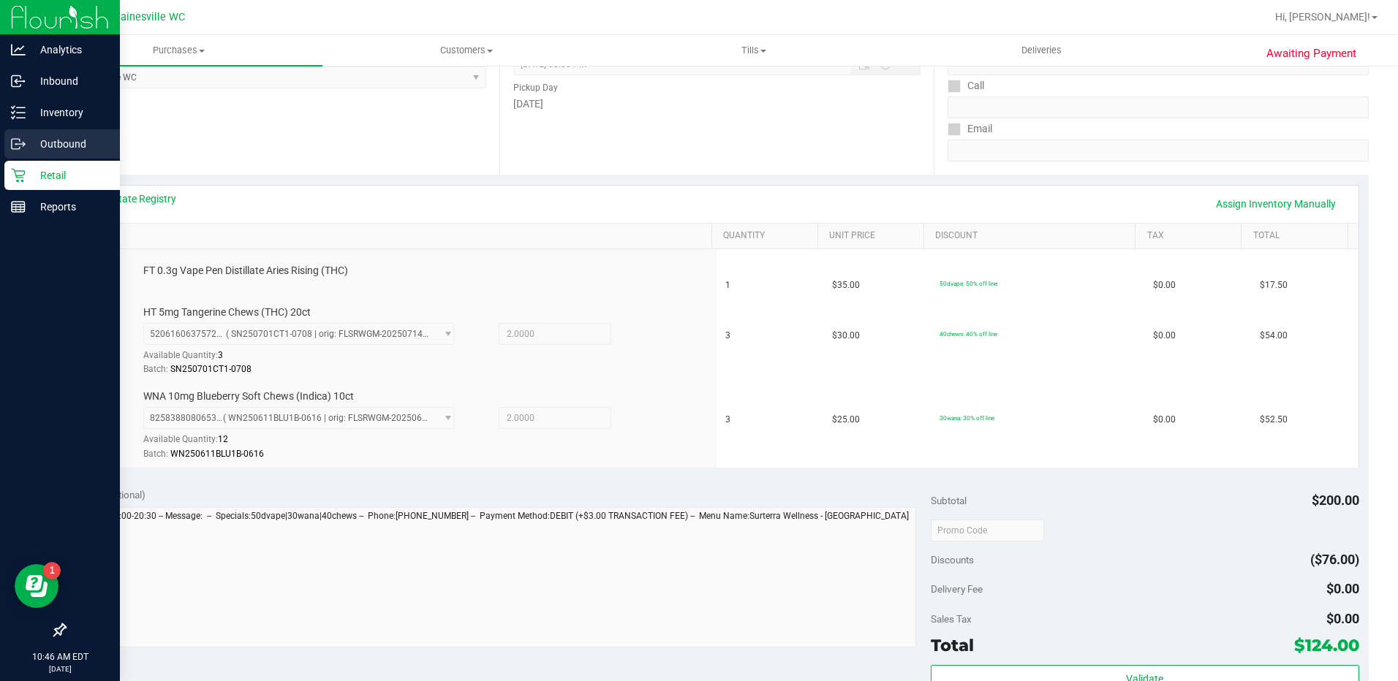
click at [27, 149] on p "Outbound" at bounding box center [70, 144] width 88 height 18
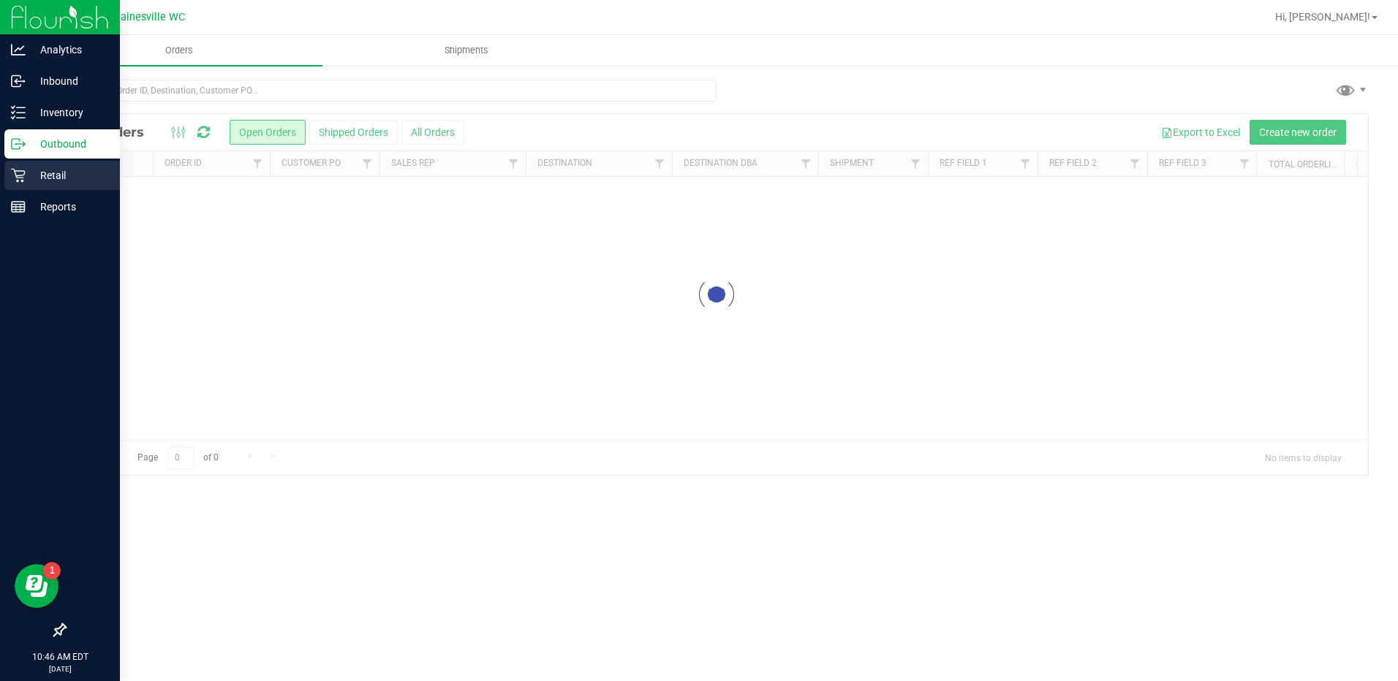
click at [39, 173] on p "Retail" at bounding box center [70, 176] width 88 height 18
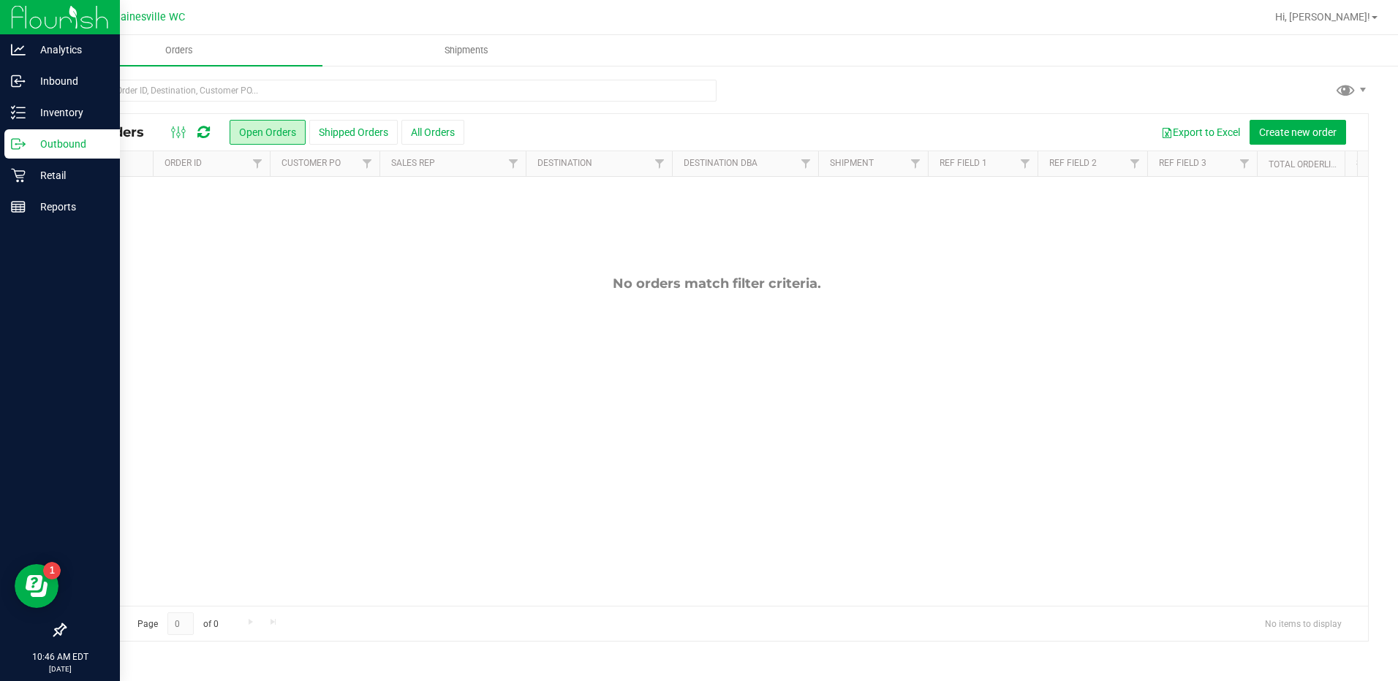
click at [27, 145] on p "Outbound" at bounding box center [70, 144] width 88 height 18
click at [35, 171] on p "Retail" at bounding box center [70, 176] width 88 height 18
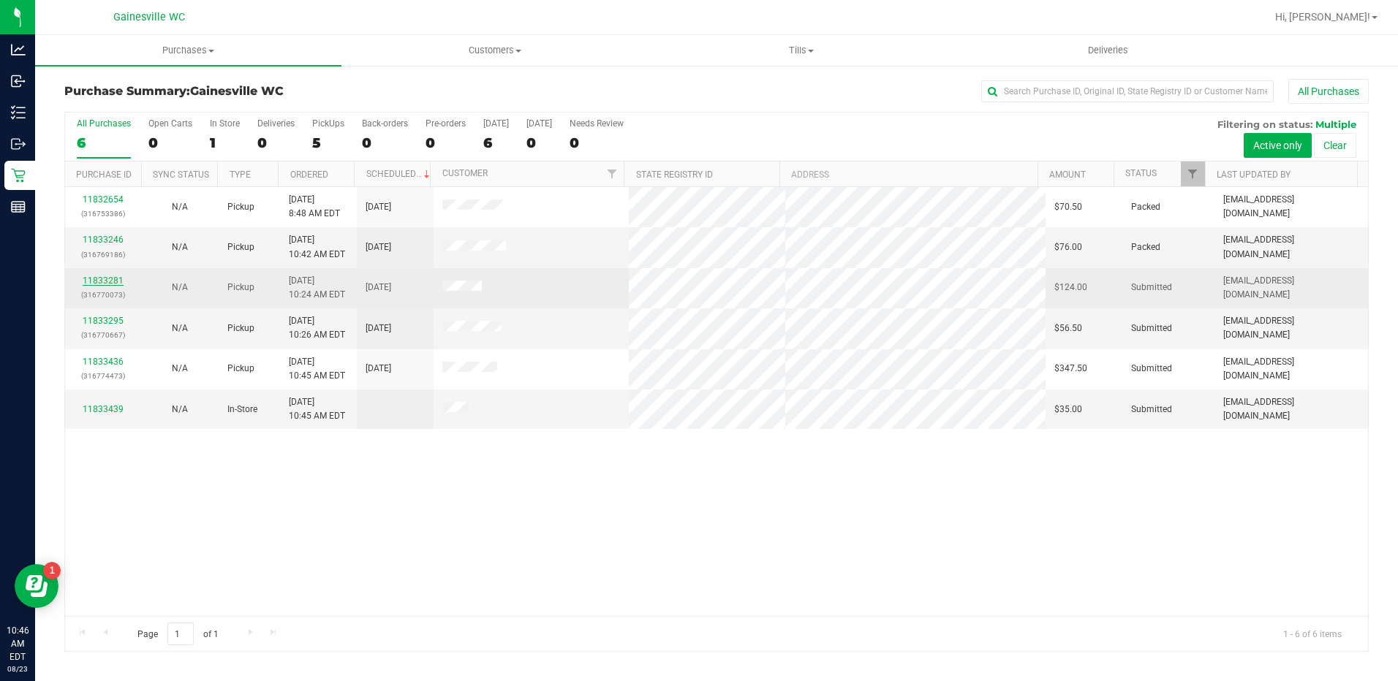
click at [93, 276] on link "11833281" at bounding box center [103, 281] width 41 height 10
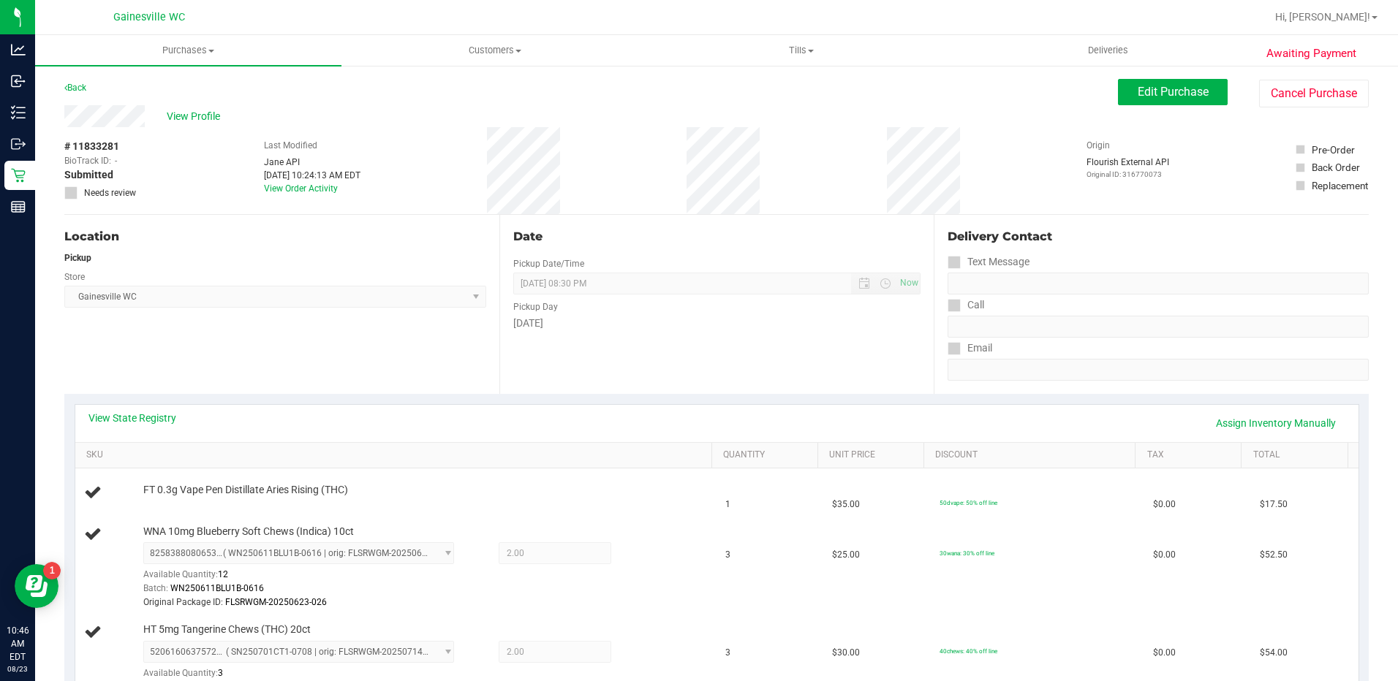
click at [446, 387] on div "Location Pickup Store Gainesville WC Select Store Bonita Springs WC Boynton Bea…" at bounding box center [281, 304] width 435 height 179
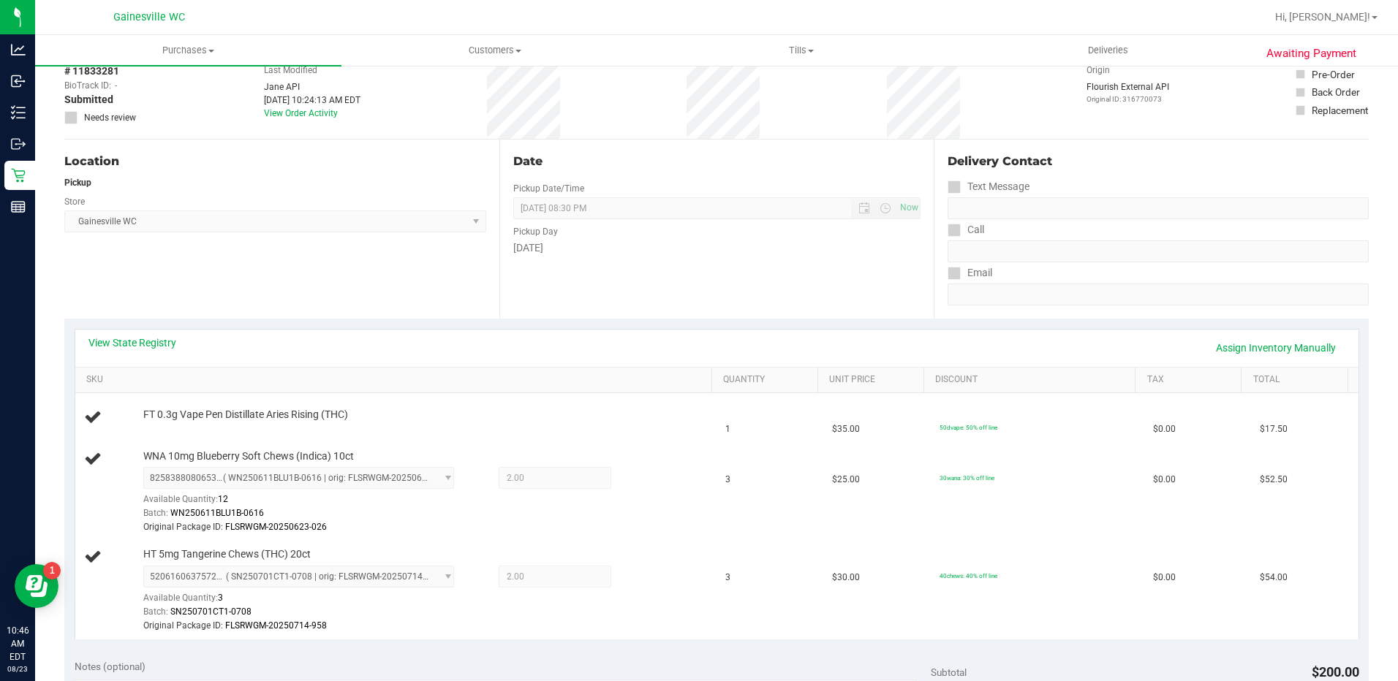
scroll to position [146, 0]
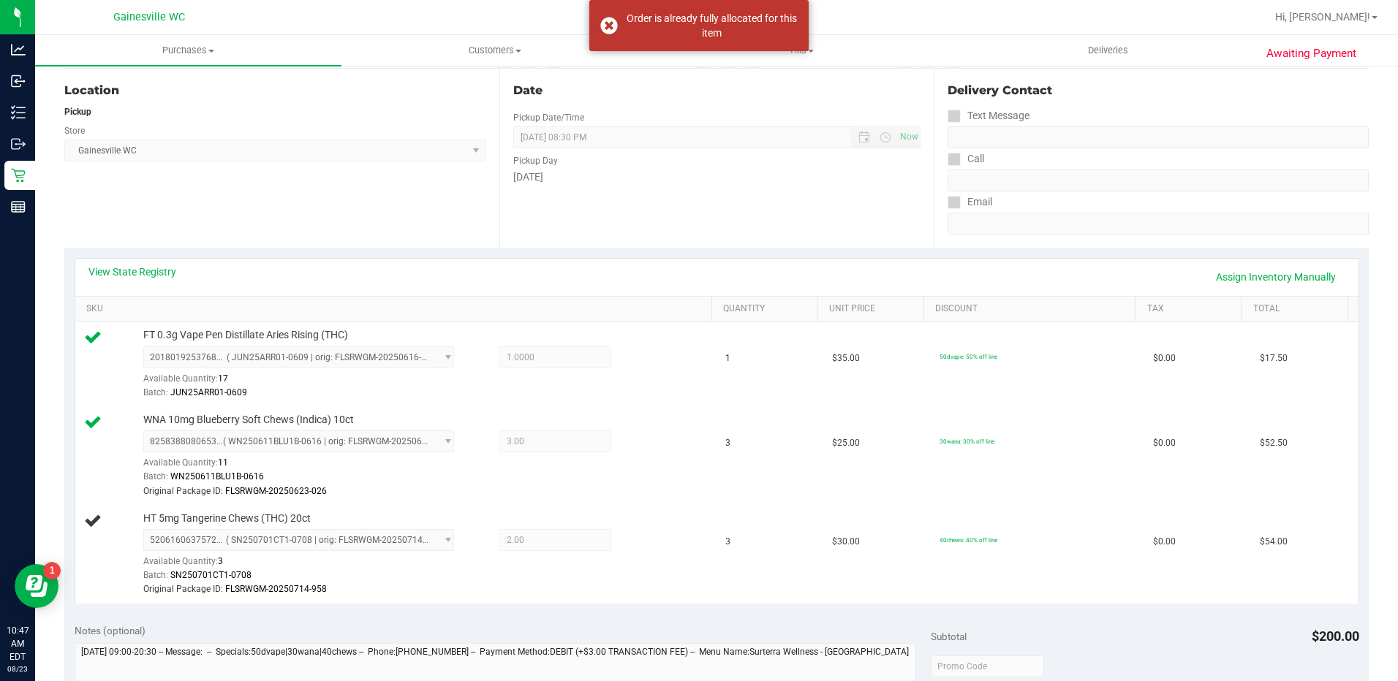
click at [324, 219] on div "Location Pickup Store Gainesville WC Select Store Bonita Springs WC Boynton Bea…" at bounding box center [281, 158] width 435 height 179
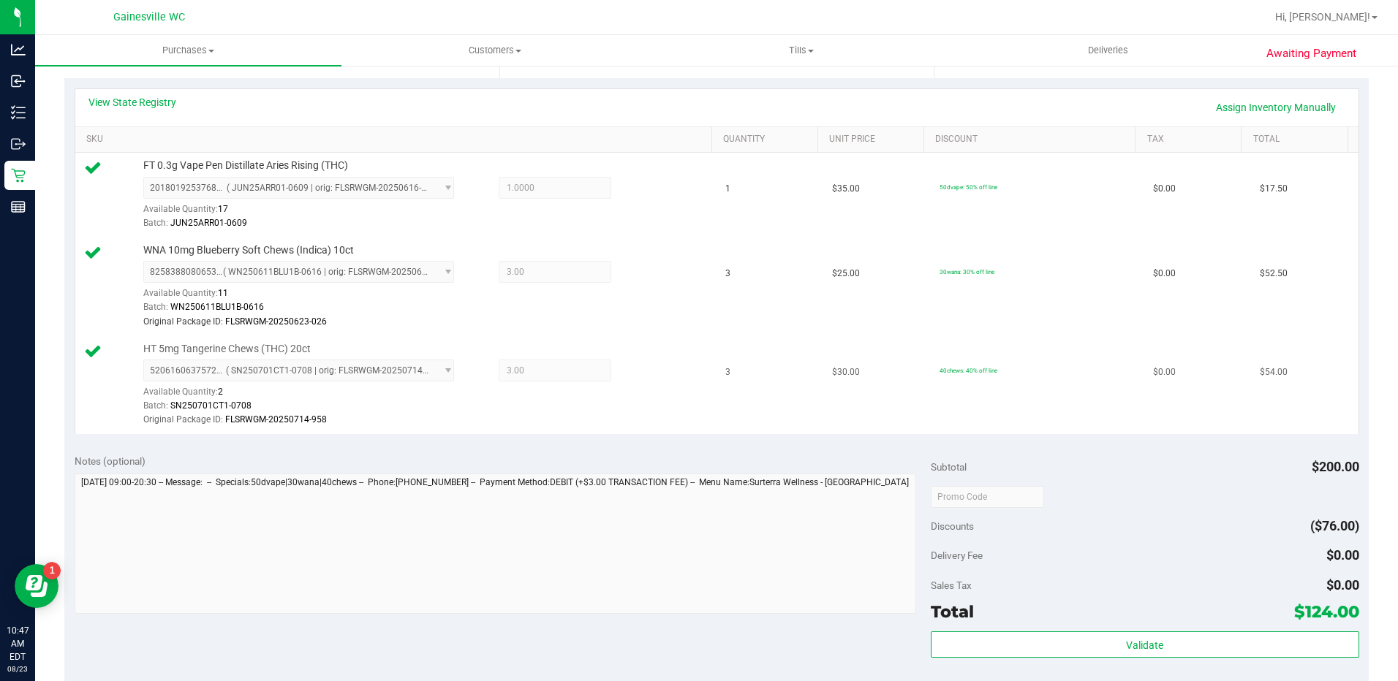
scroll to position [512, 0]
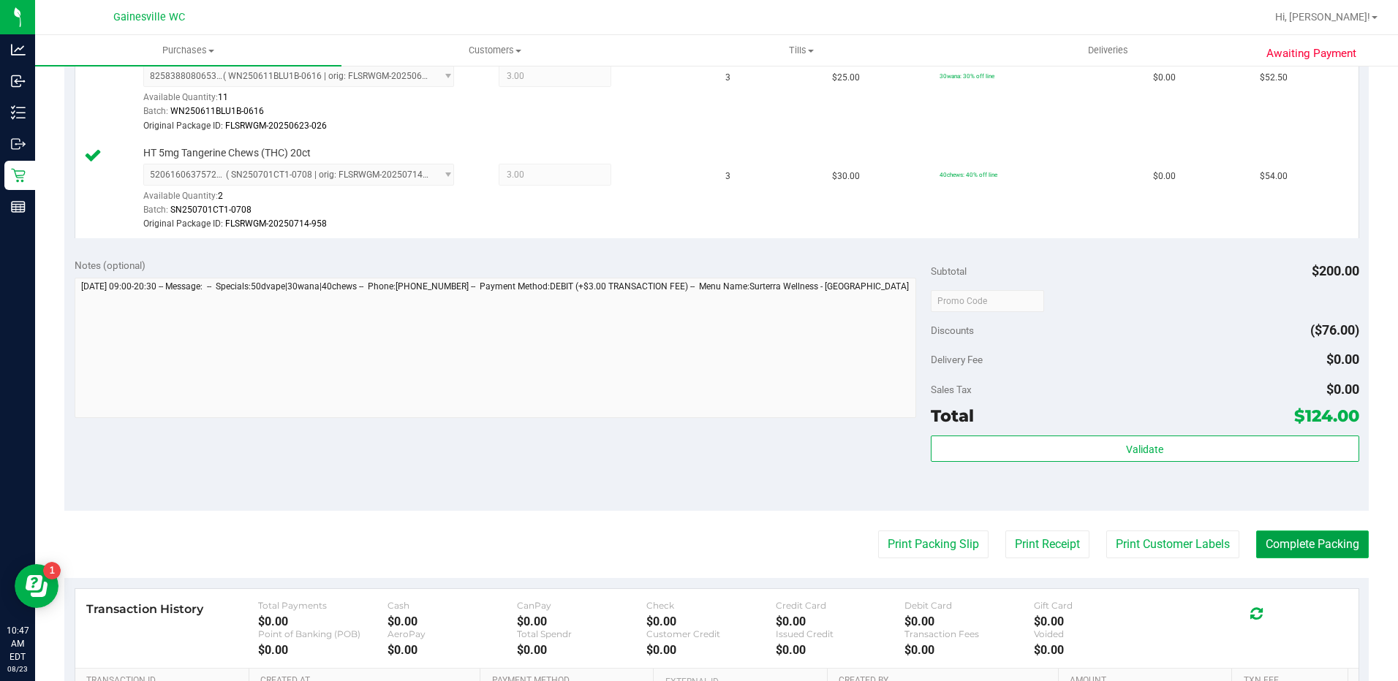
click at [1294, 550] on button "Complete Packing" at bounding box center [1312, 545] width 113 height 28
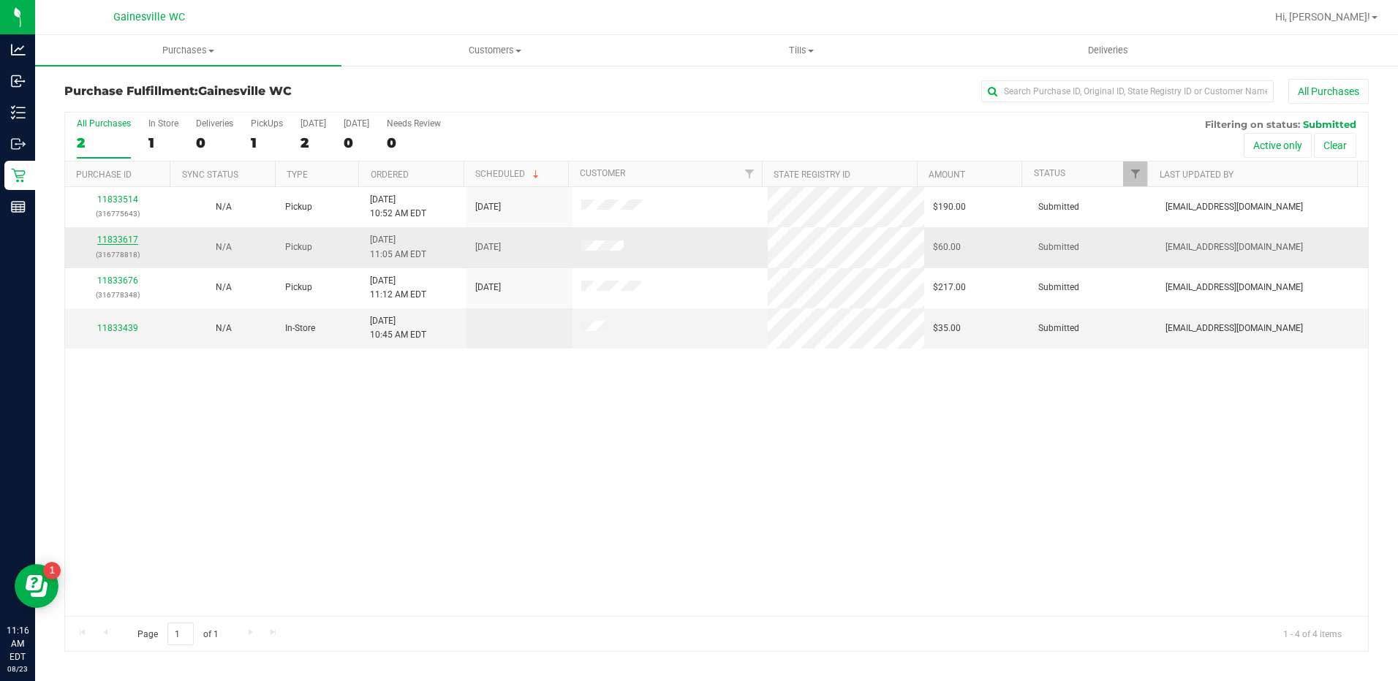
click at [123, 240] on link "11833617" at bounding box center [117, 240] width 41 height 10
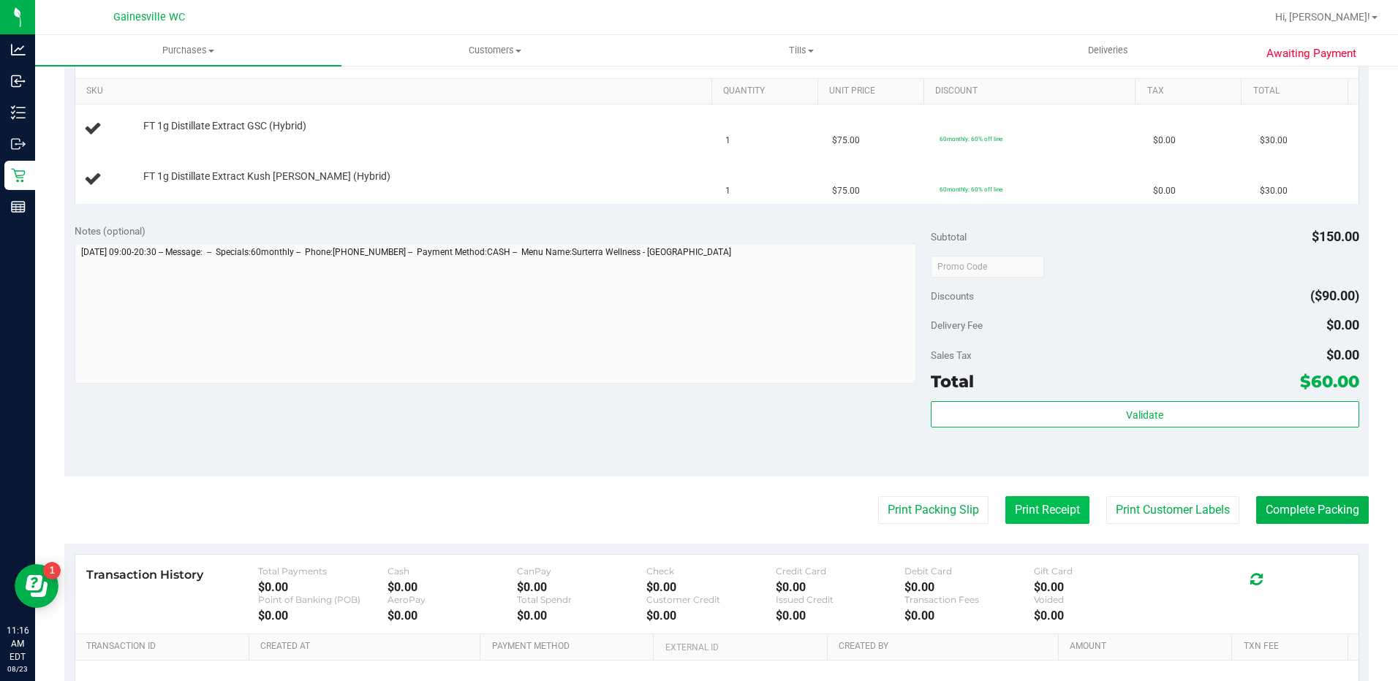
scroll to position [366, 0]
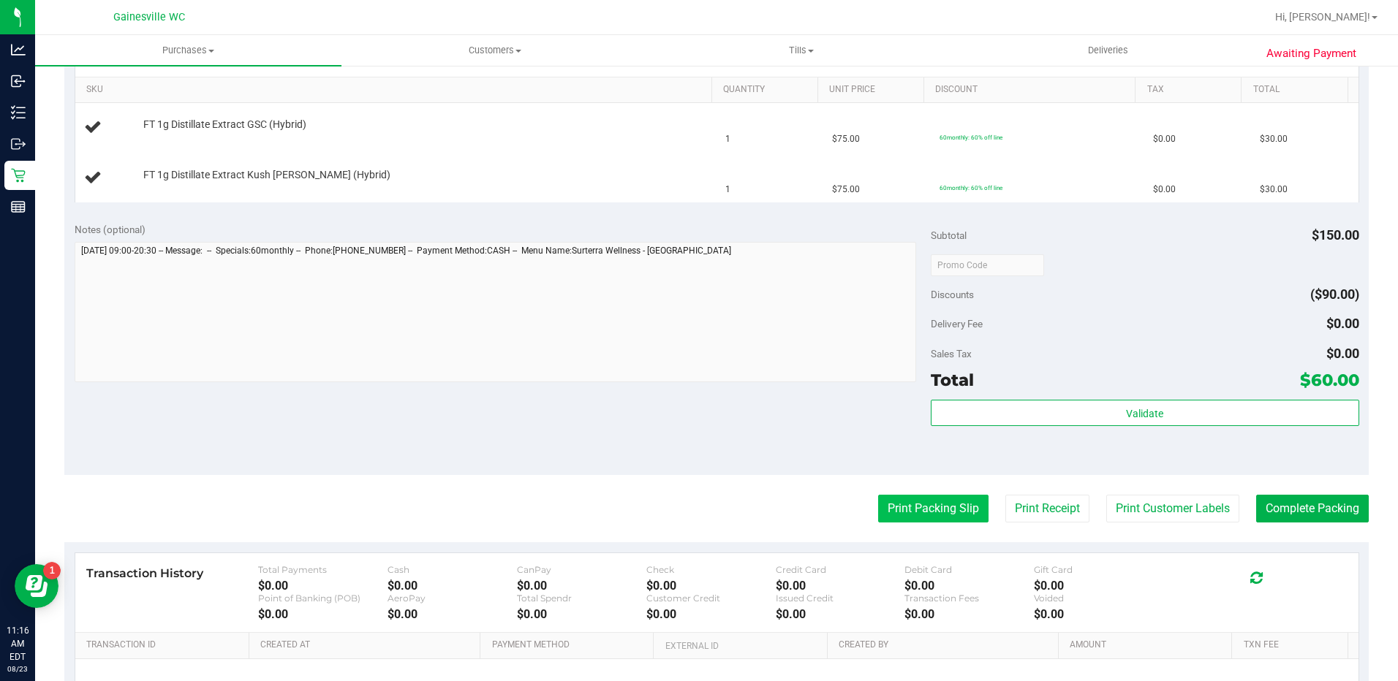
click at [951, 507] on button "Print Packing Slip" at bounding box center [933, 509] width 110 height 28
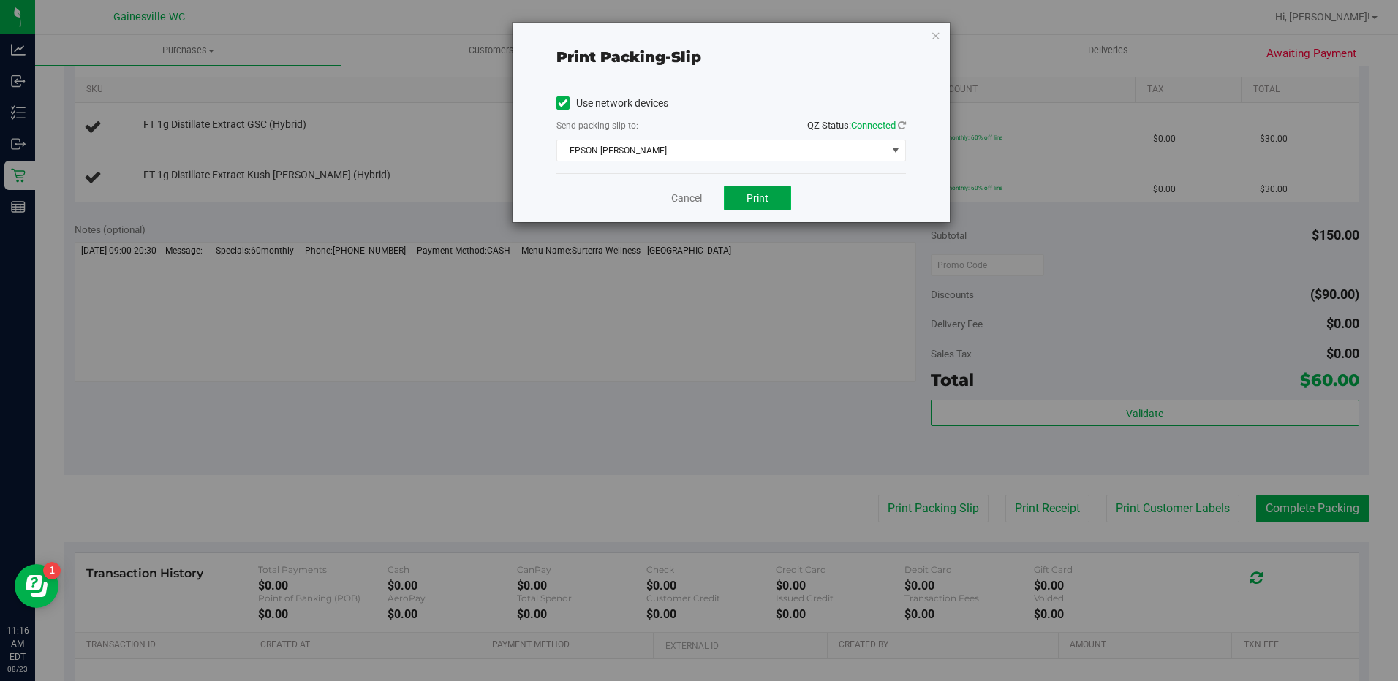
click at [754, 203] on span "Print" at bounding box center [757, 198] width 22 height 12
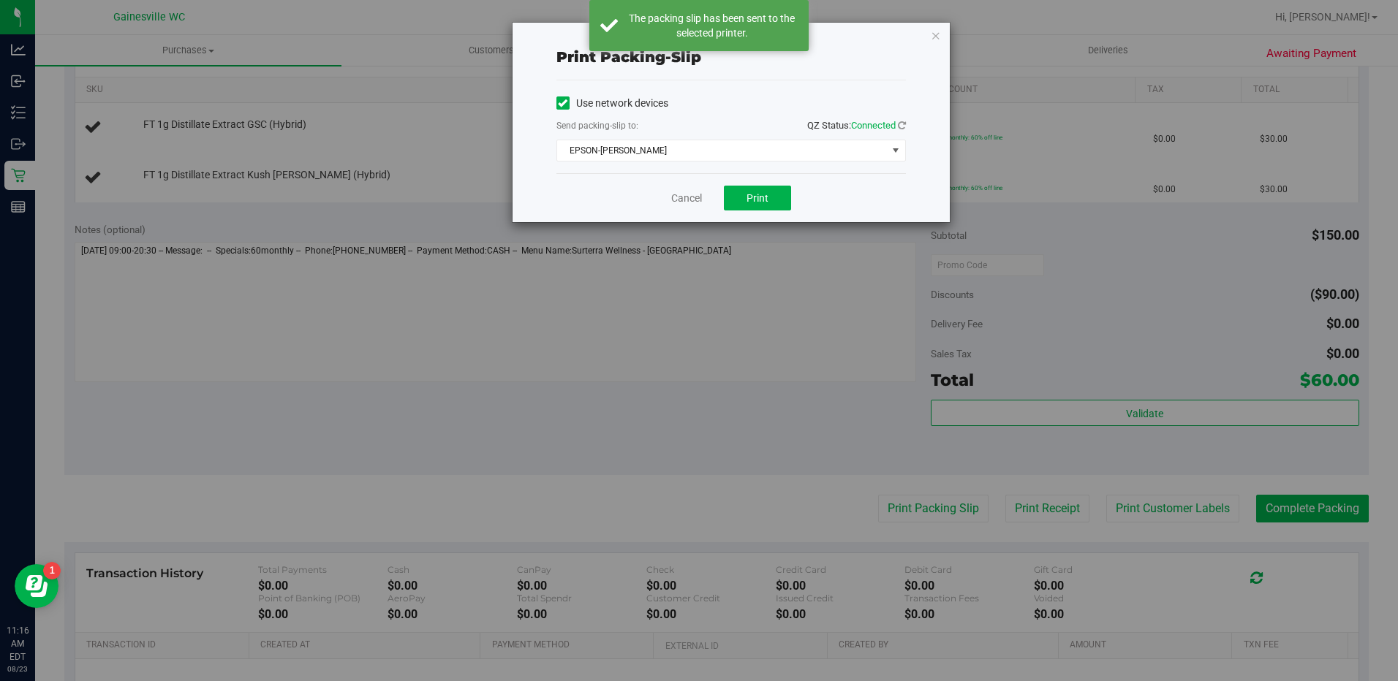
click at [675, 336] on div "Print packing-slip Use network devices Send packing-slip to: QZ Status: Connect…" at bounding box center [704, 340] width 1409 height 681
click at [931, 37] on icon "button" at bounding box center [936, 35] width 10 height 18
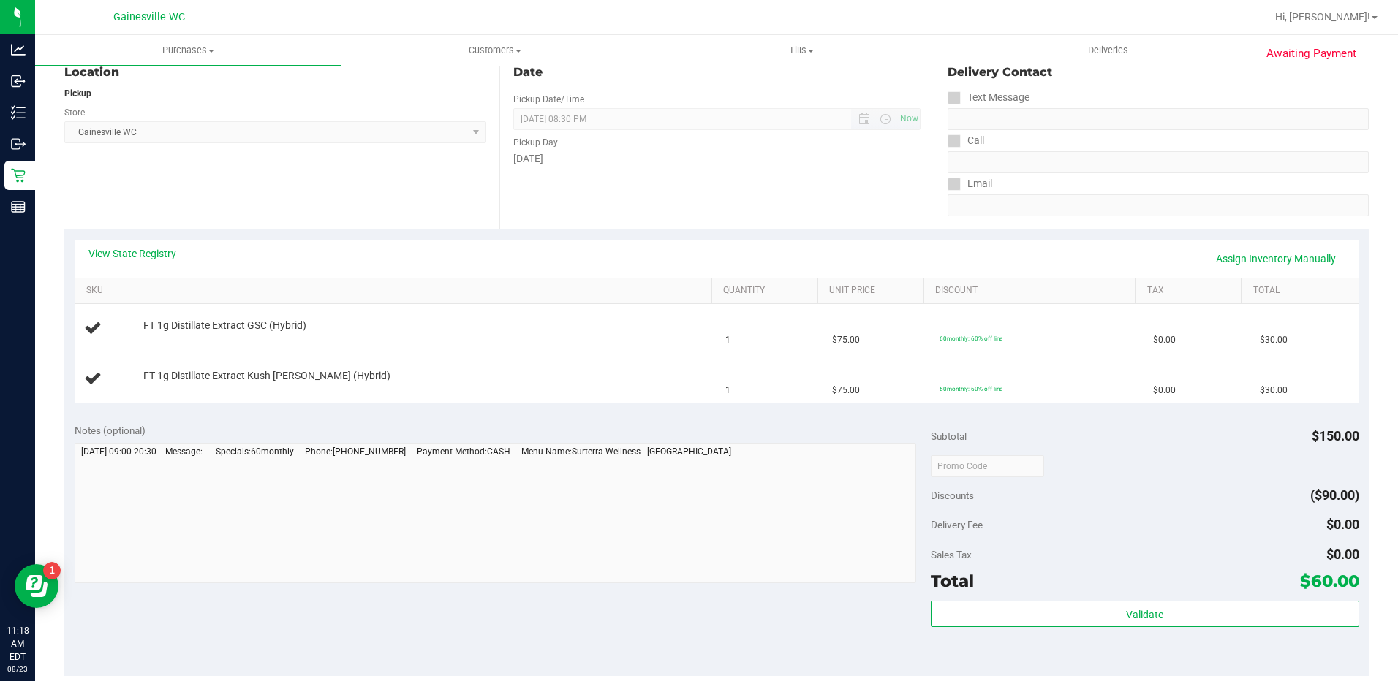
scroll to position [73, 0]
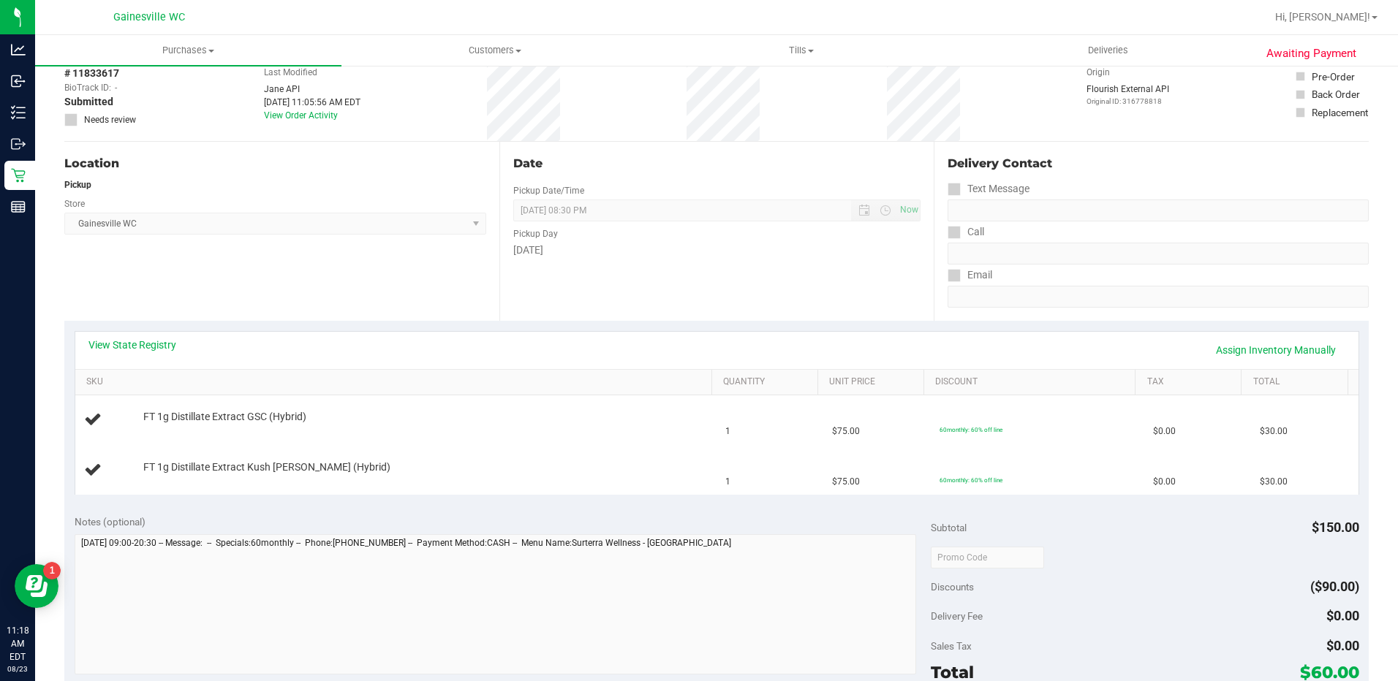
click at [698, 299] on div "Date Pickup Date/Time 08/23/2025 Now 08/23/2025 08:30 PM Now Pickup Day Saturday" at bounding box center [716, 231] width 435 height 179
click at [698, 295] on div "Date Pickup Date/Time 08/23/2025 Now 08/23/2025 08:30 PM Now Pickup Day Saturday" at bounding box center [716, 231] width 435 height 179
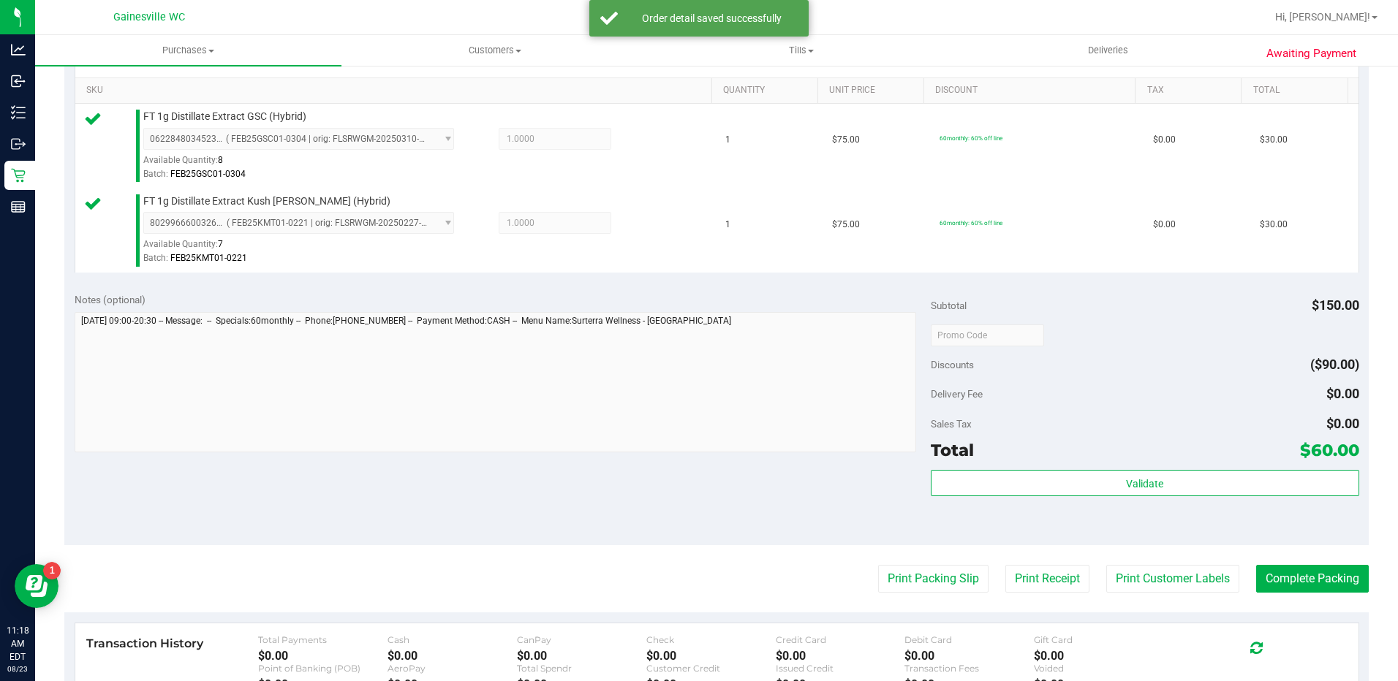
scroll to position [366, 0]
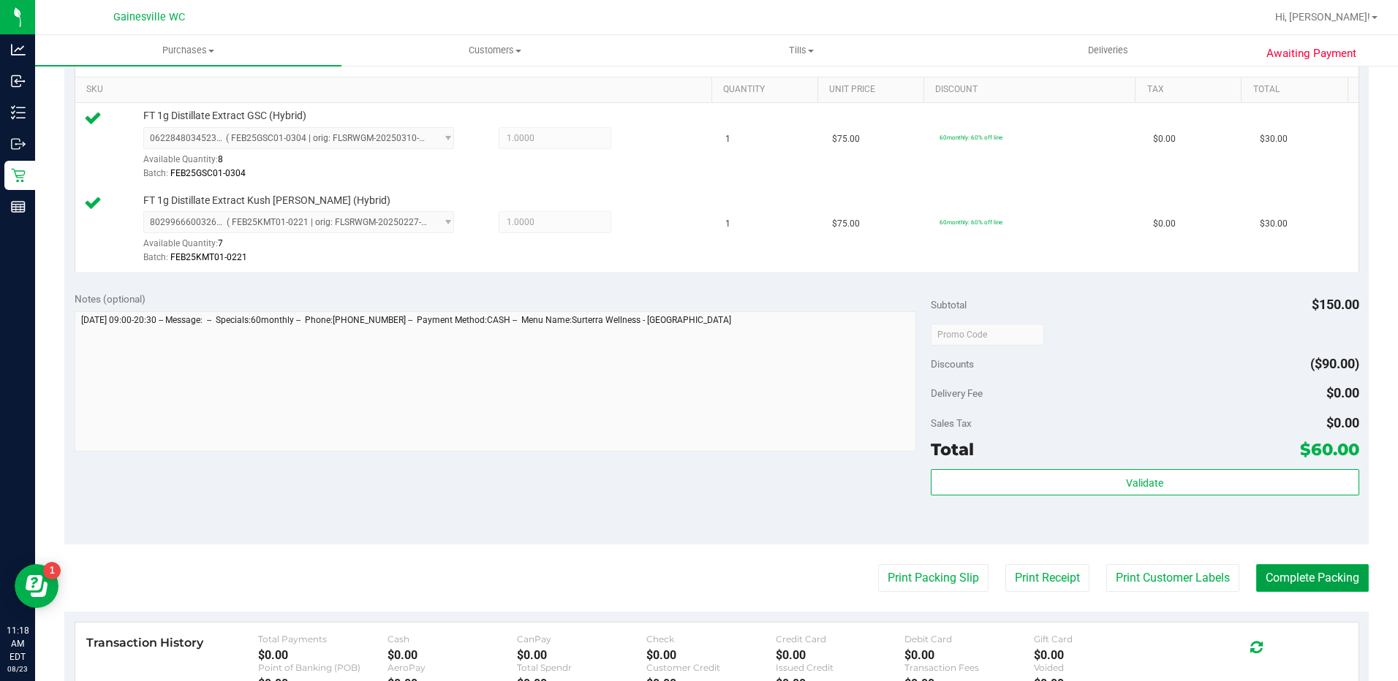
click at [1290, 568] on button "Complete Packing" at bounding box center [1312, 578] width 113 height 28
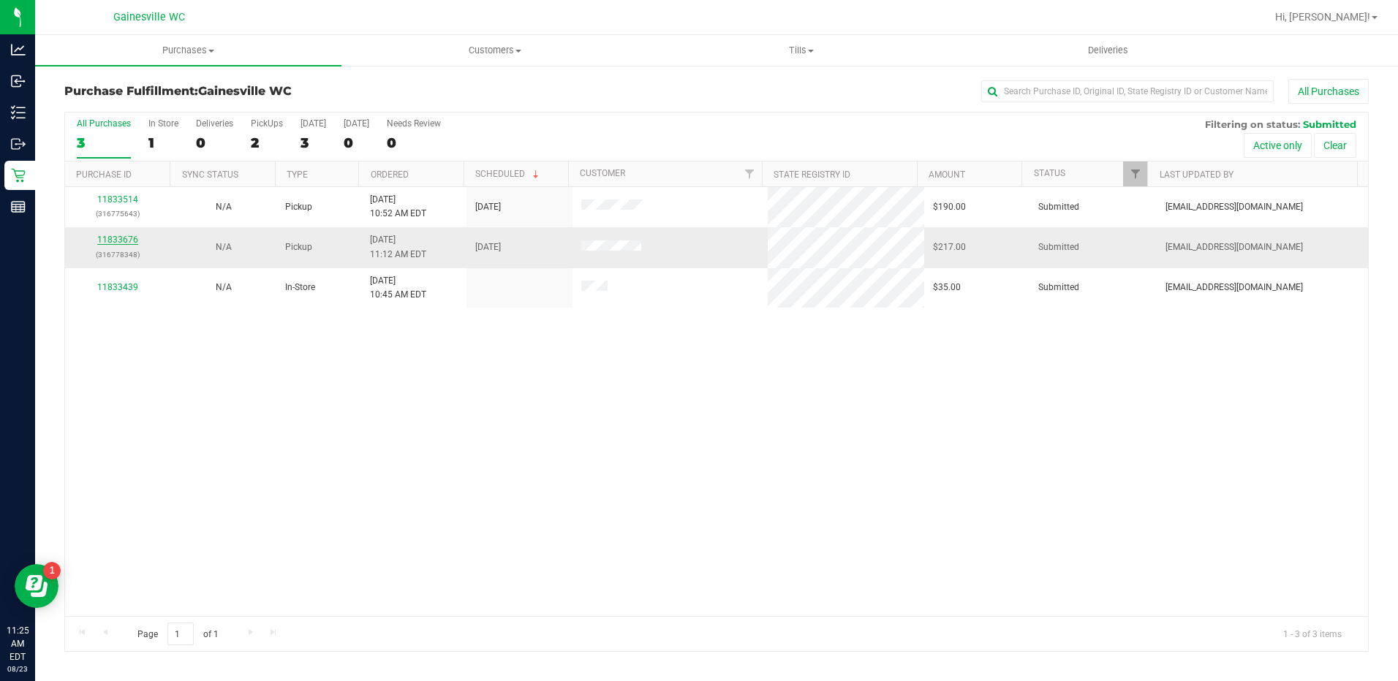
click at [116, 243] on link "11833676" at bounding box center [117, 240] width 41 height 10
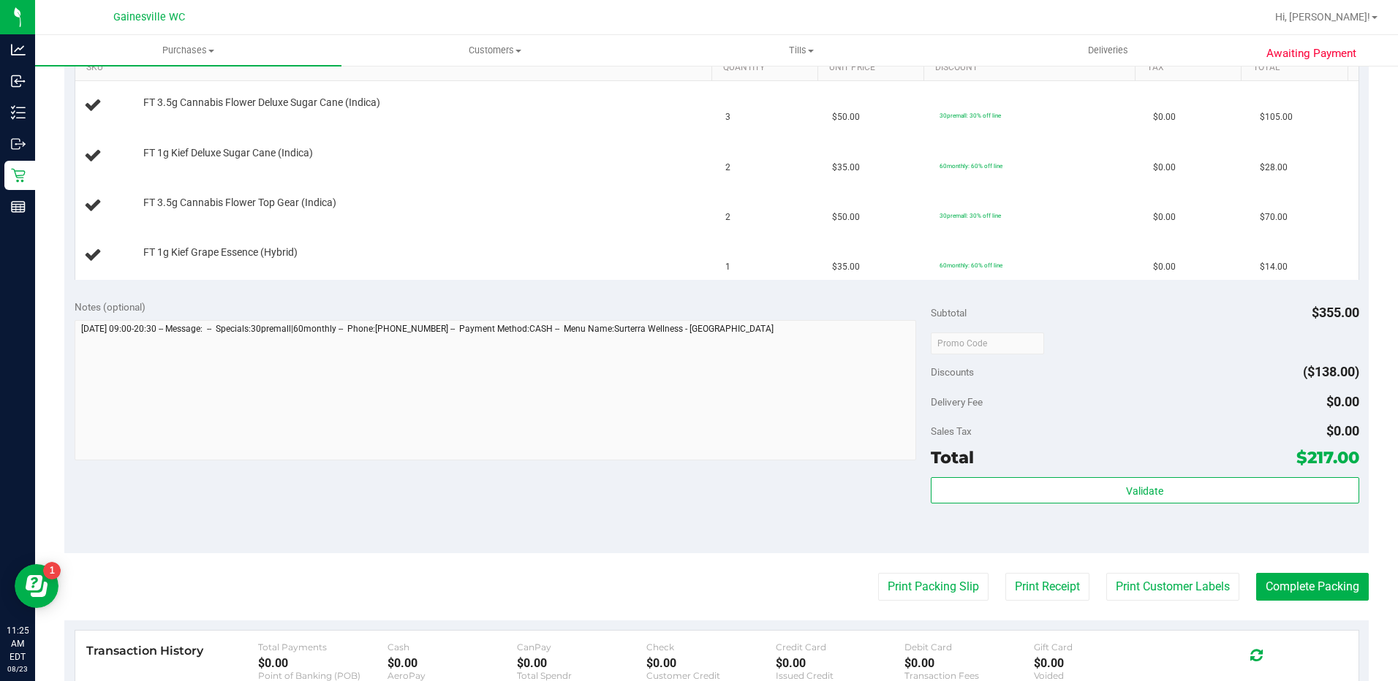
scroll to position [585, 0]
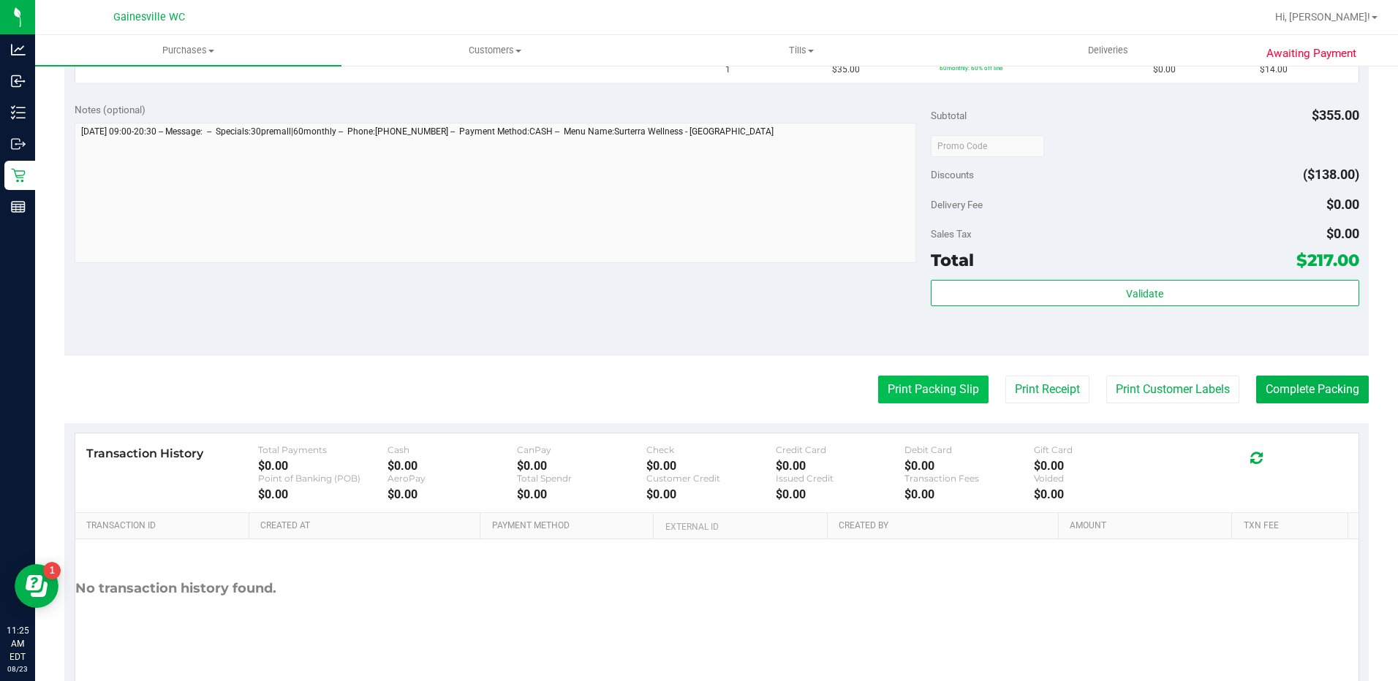
click at [924, 382] on button "Print Packing Slip" at bounding box center [933, 390] width 110 height 28
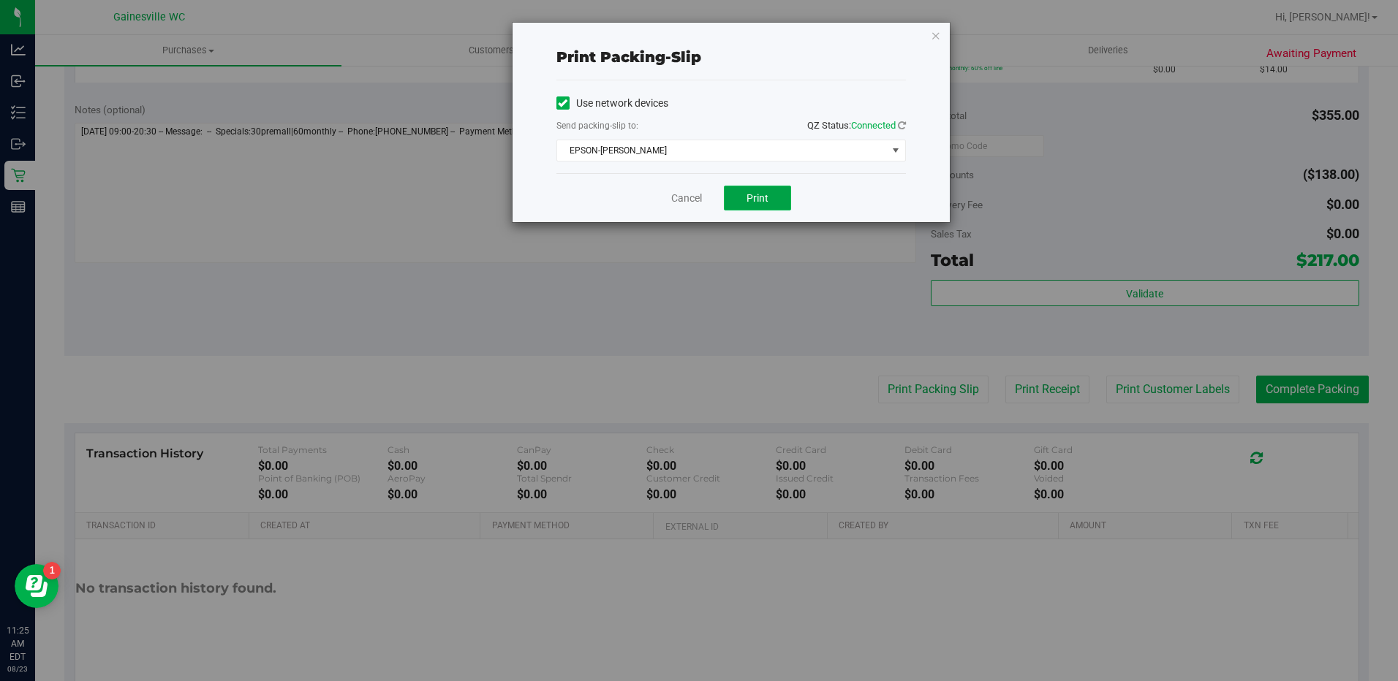
click at [772, 205] on button "Print" at bounding box center [757, 198] width 67 height 25
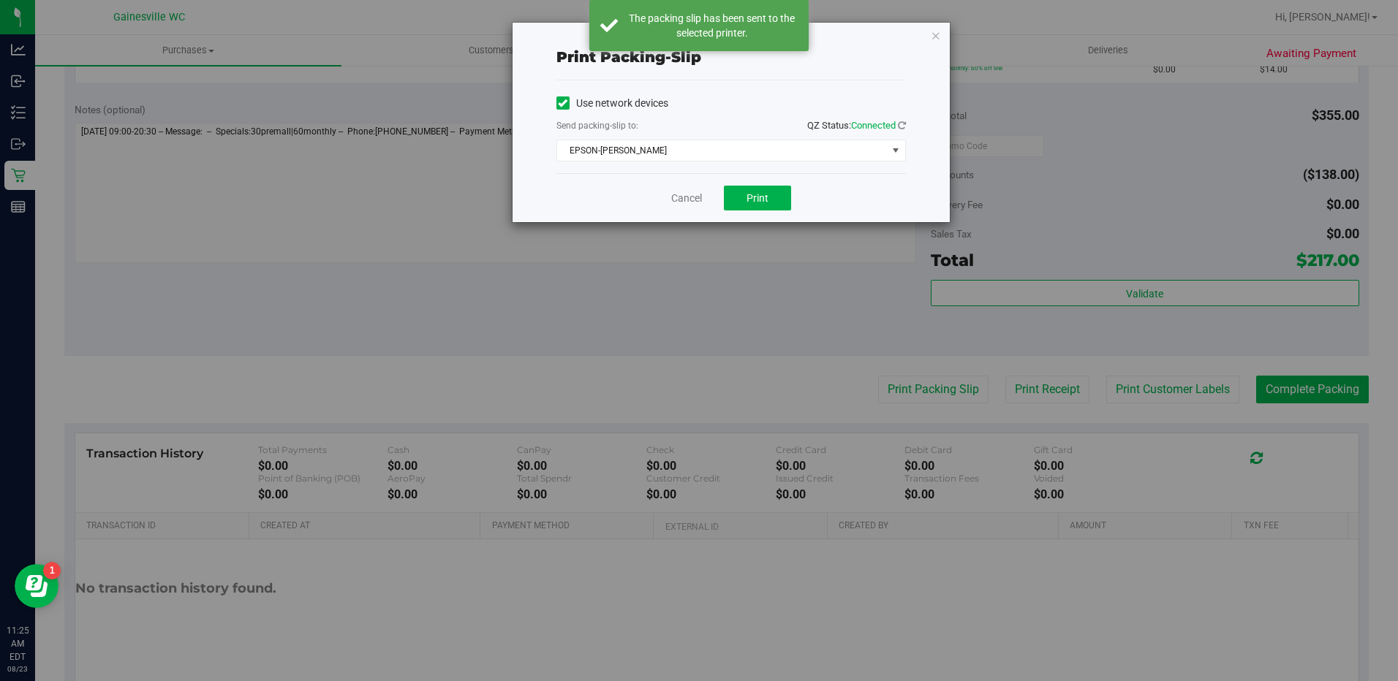
click at [761, 320] on div "Print packing-slip Use network devices Send packing-slip to: QZ Status: Connect…" at bounding box center [704, 340] width 1409 height 681
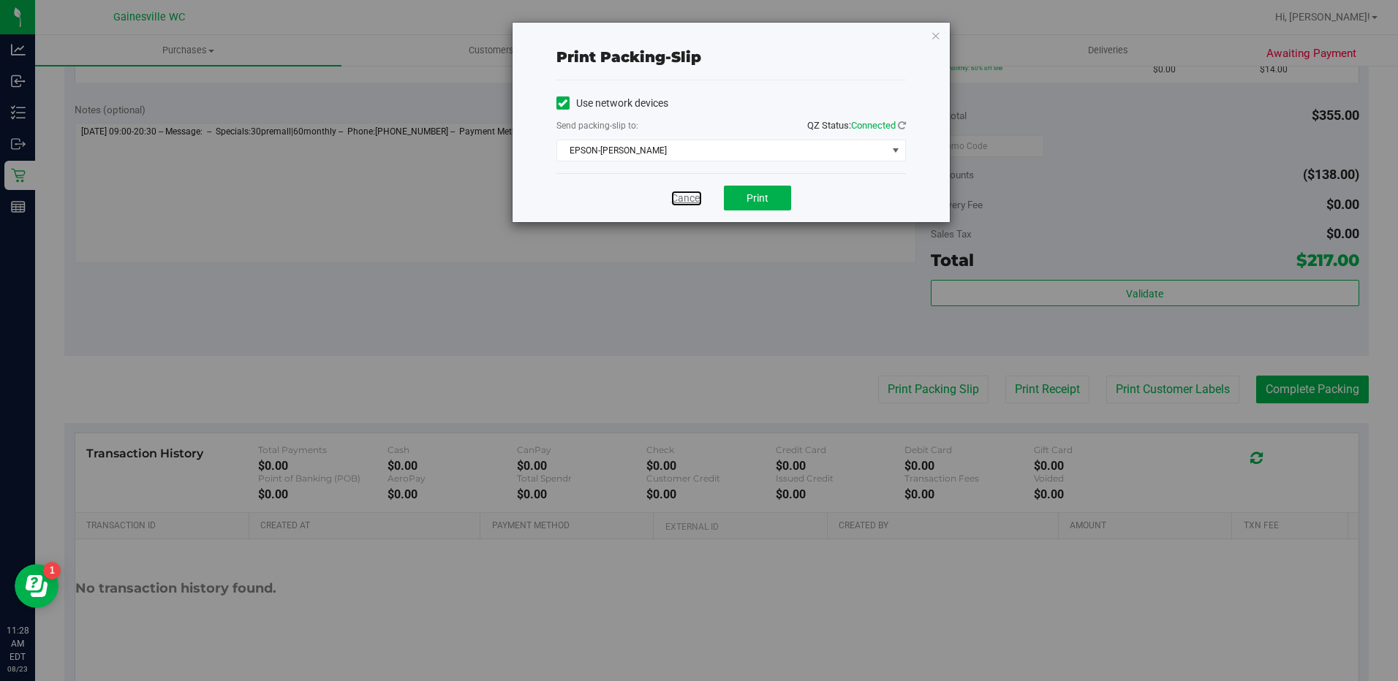
drag, startPoint x: 675, startPoint y: 201, endPoint x: 667, endPoint y: 206, distance: 9.5
click at [676, 202] on link "Cancel" at bounding box center [686, 198] width 31 height 15
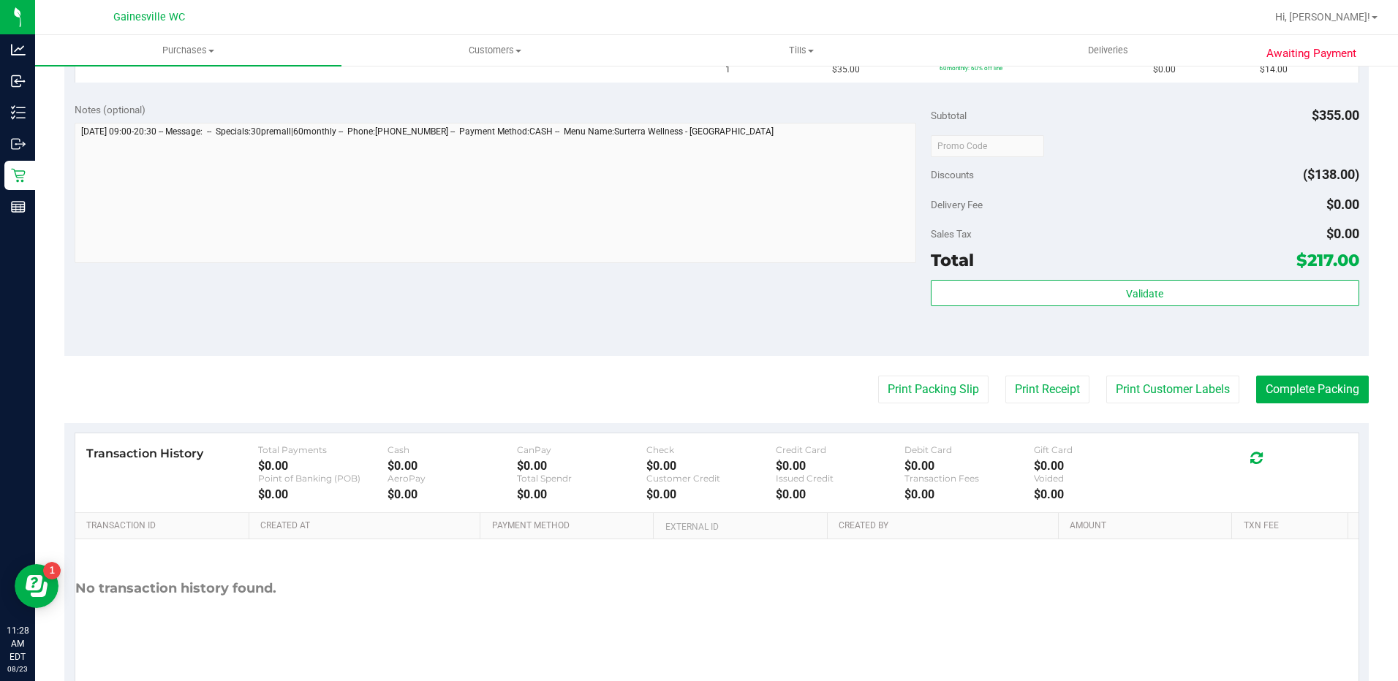
scroll to position [73, 0]
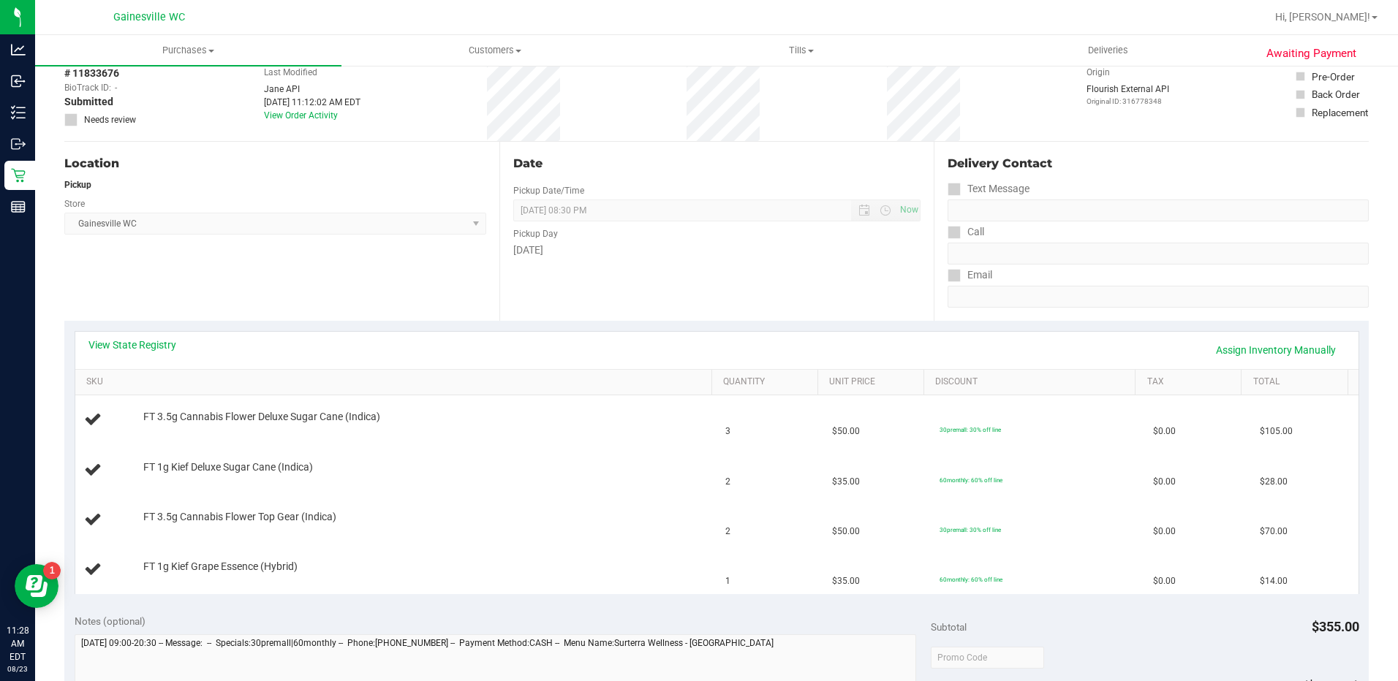
click at [626, 321] on div "View State Registry Assign Inventory Manually SKU Quantity Unit Price Discount …" at bounding box center [716, 463] width 1304 height 284
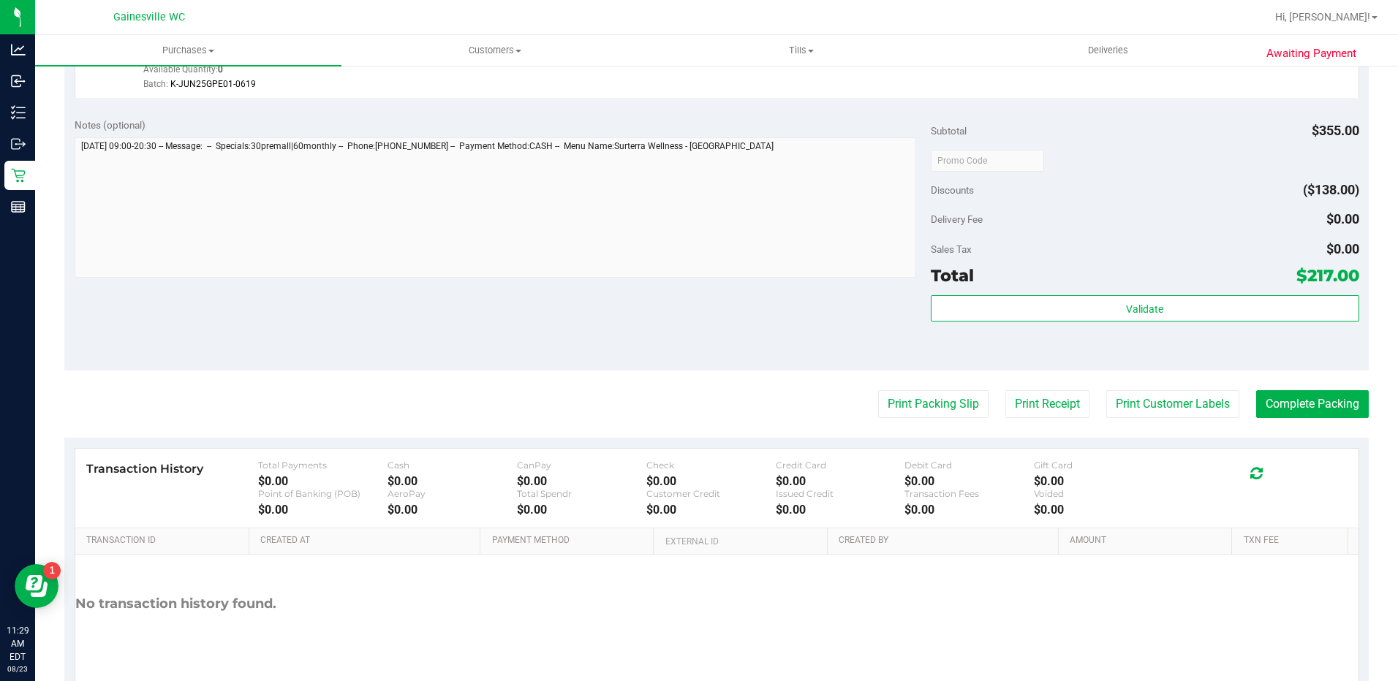
scroll to position [768, 0]
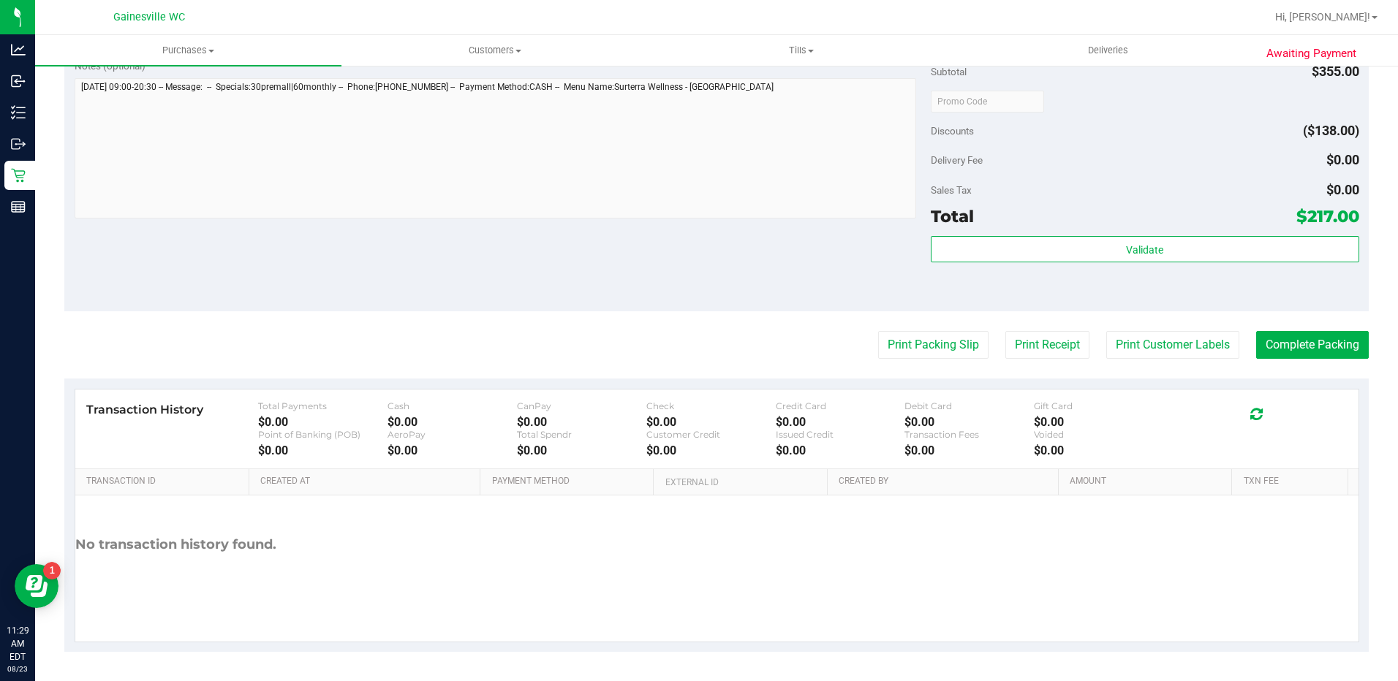
click at [1270, 340] on button "Complete Packing" at bounding box center [1312, 345] width 113 height 28
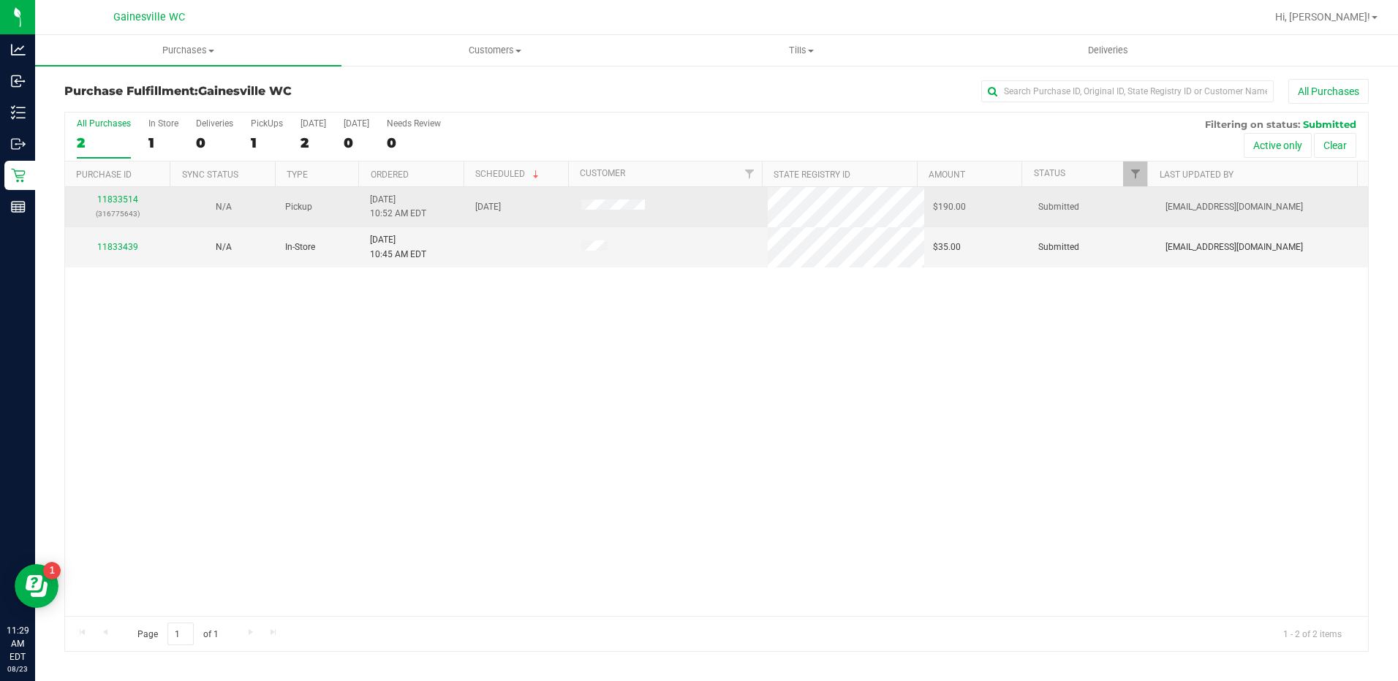
click at [137, 197] on div "11833514 (316775643)" at bounding box center [118, 207] width 88 height 28
click at [128, 197] on link "11833514" at bounding box center [117, 199] width 41 height 10
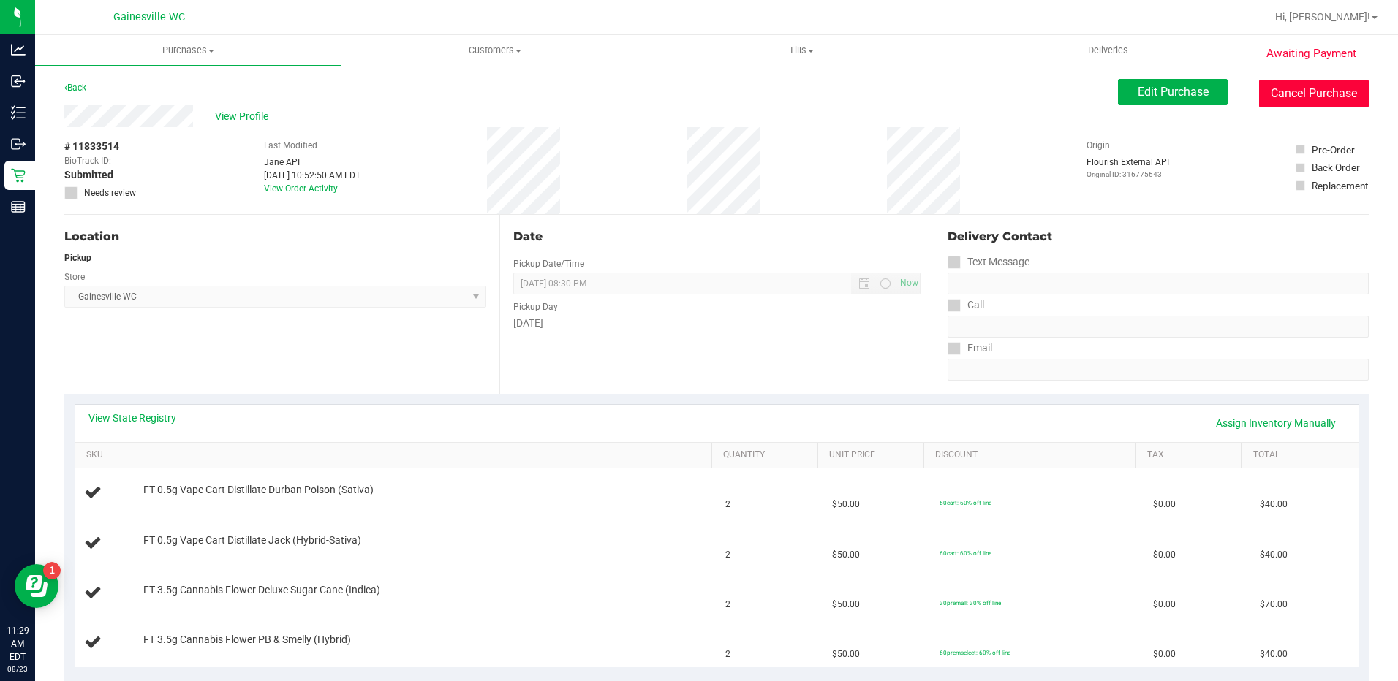
click at [1259, 100] on button "Cancel Purchase" at bounding box center [1314, 94] width 110 height 28
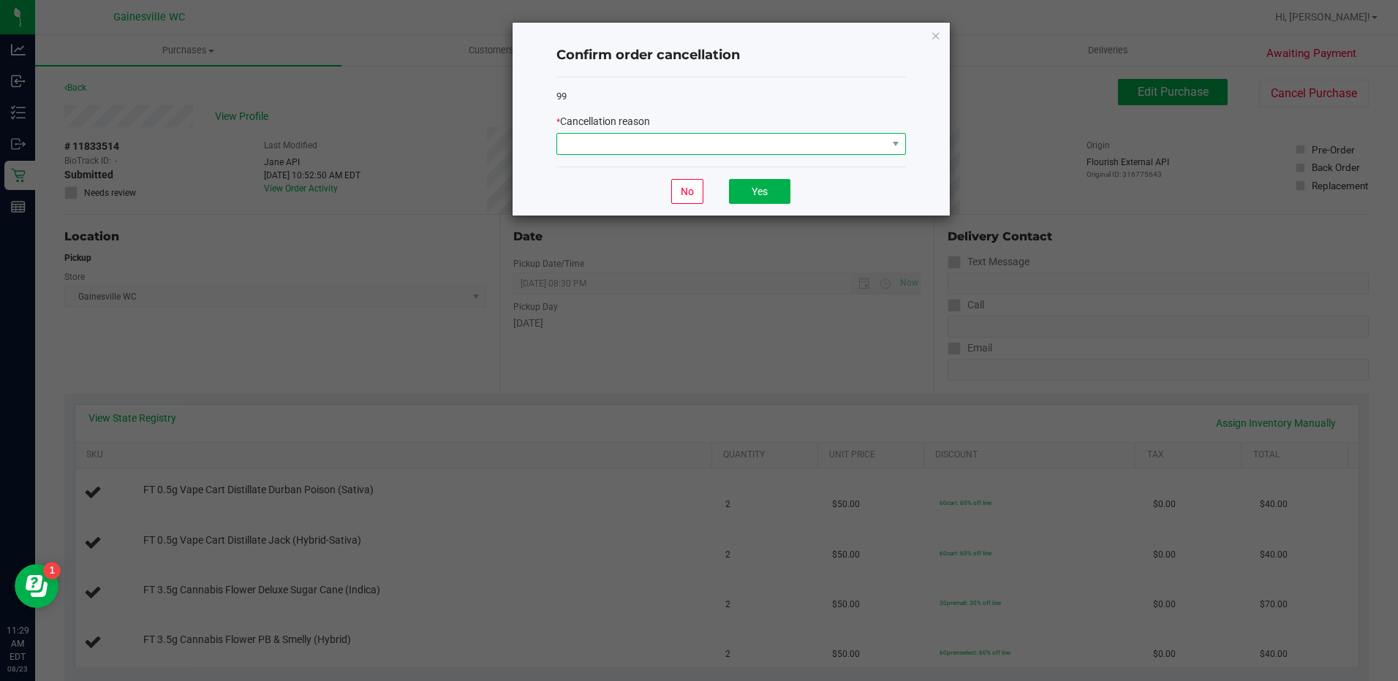
click at [858, 149] on span at bounding box center [722, 144] width 330 height 20
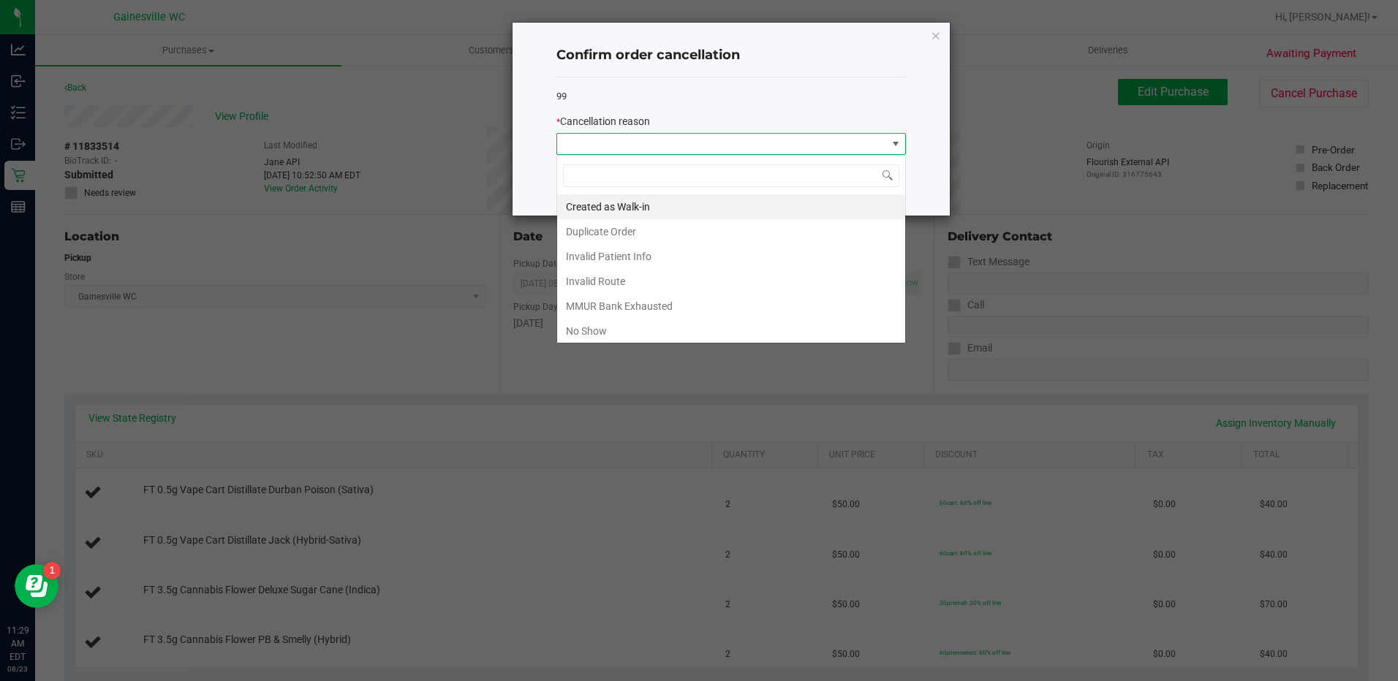
scroll to position [22, 349]
click at [738, 213] on li "Created as Walk-in" at bounding box center [731, 206] width 348 height 25
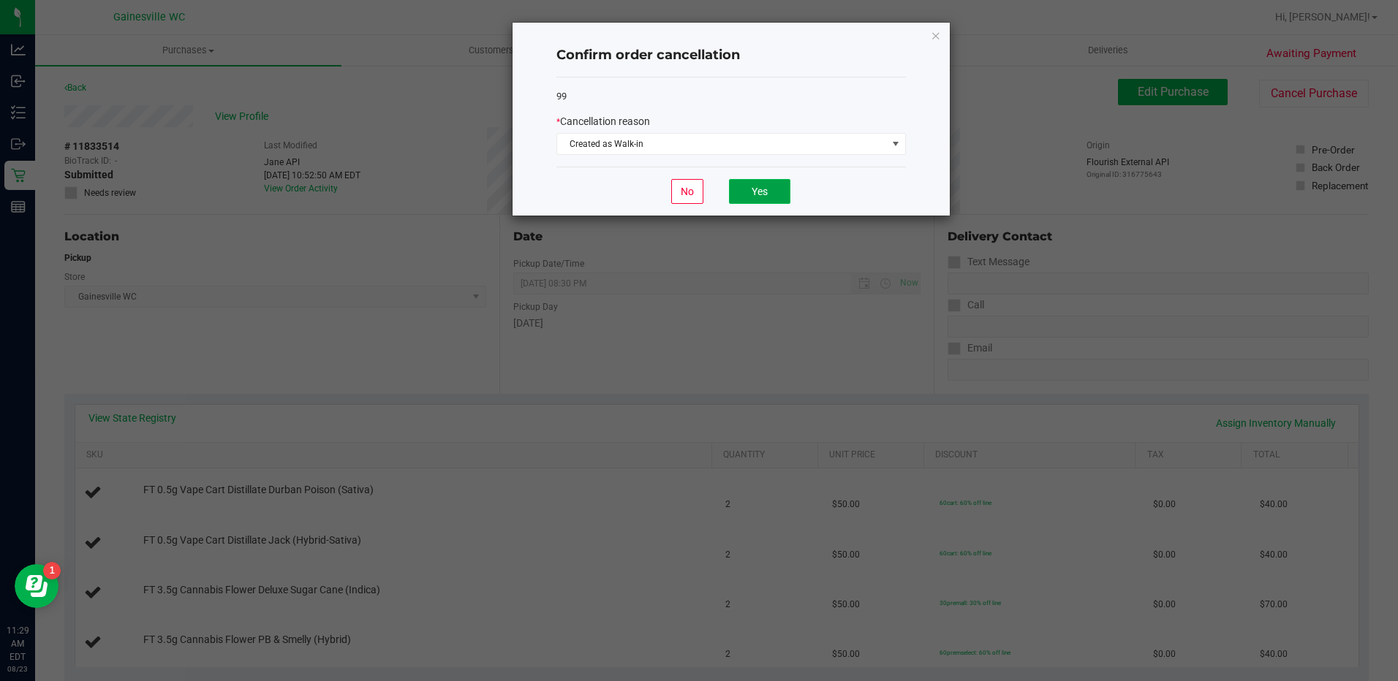
click at [777, 187] on button "Yes" at bounding box center [759, 191] width 61 height 25
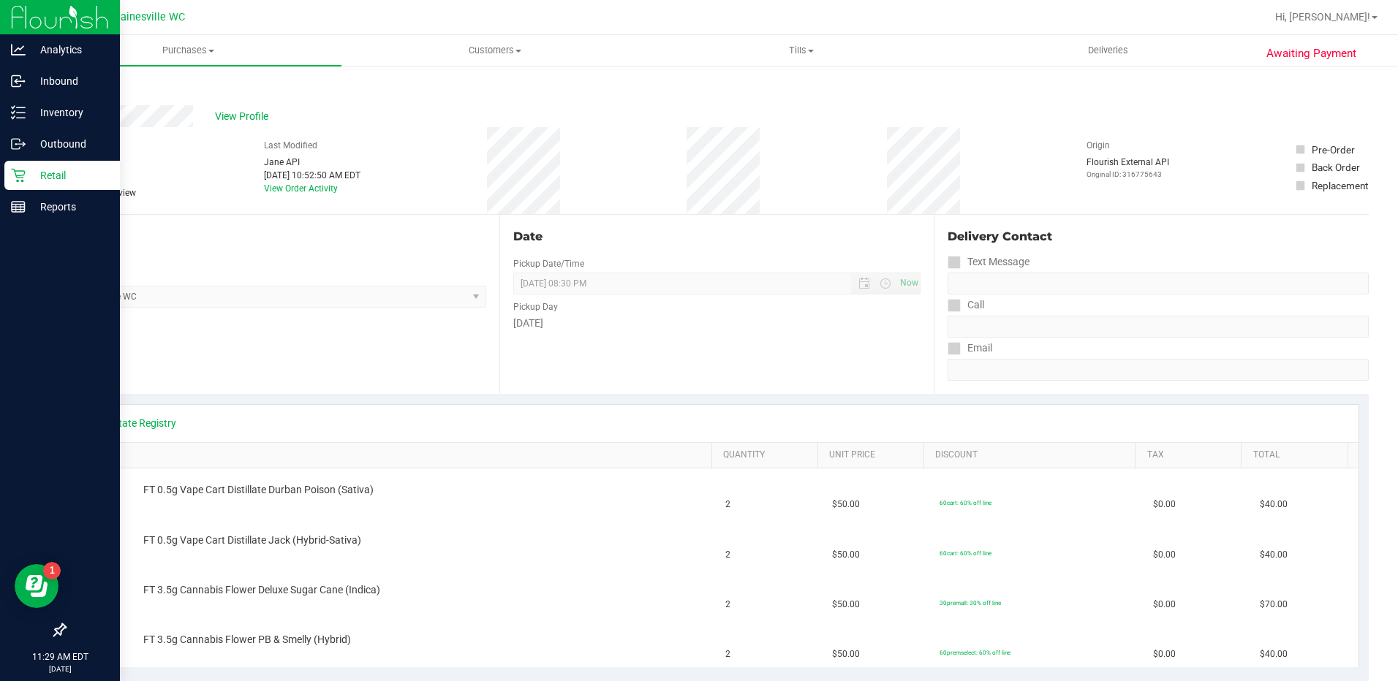
click at [20, 175] on icon at bounding box center [18, 175] width 15 height 15
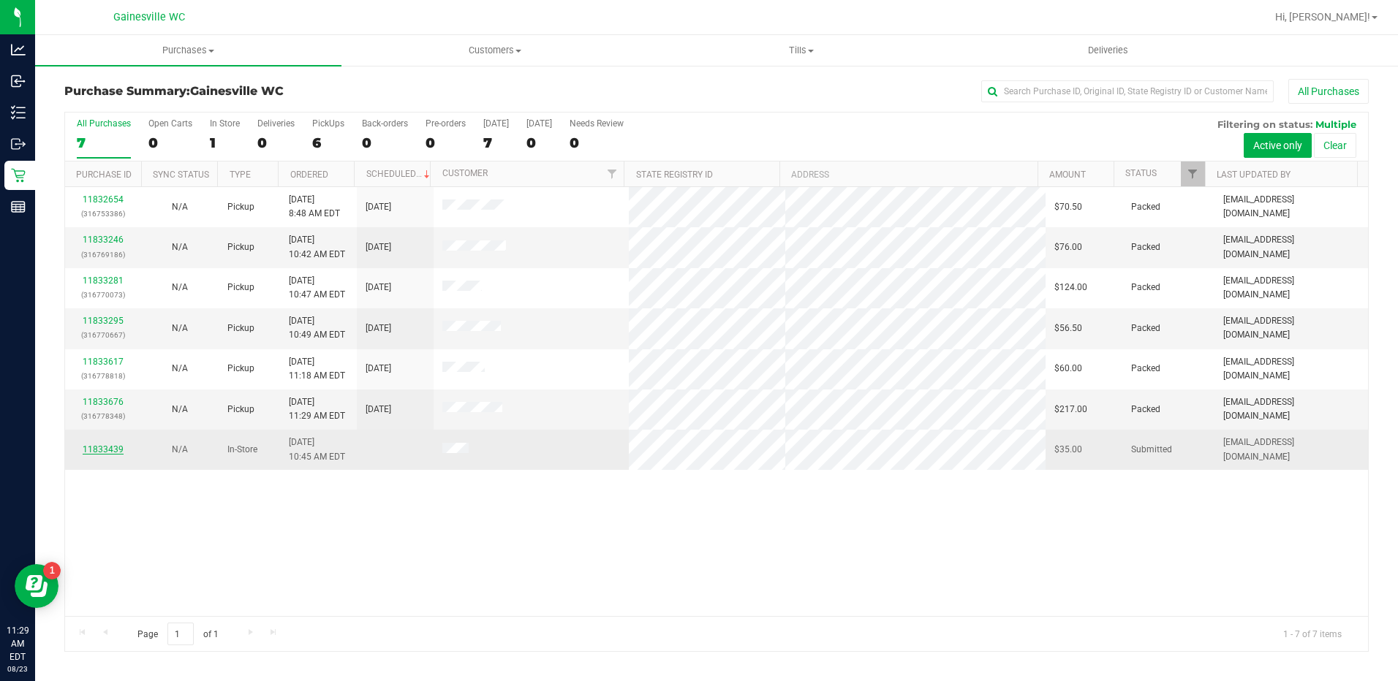
click at [113, 453] on link "11833439" at bounding box center [103, 449] width 41 height 10
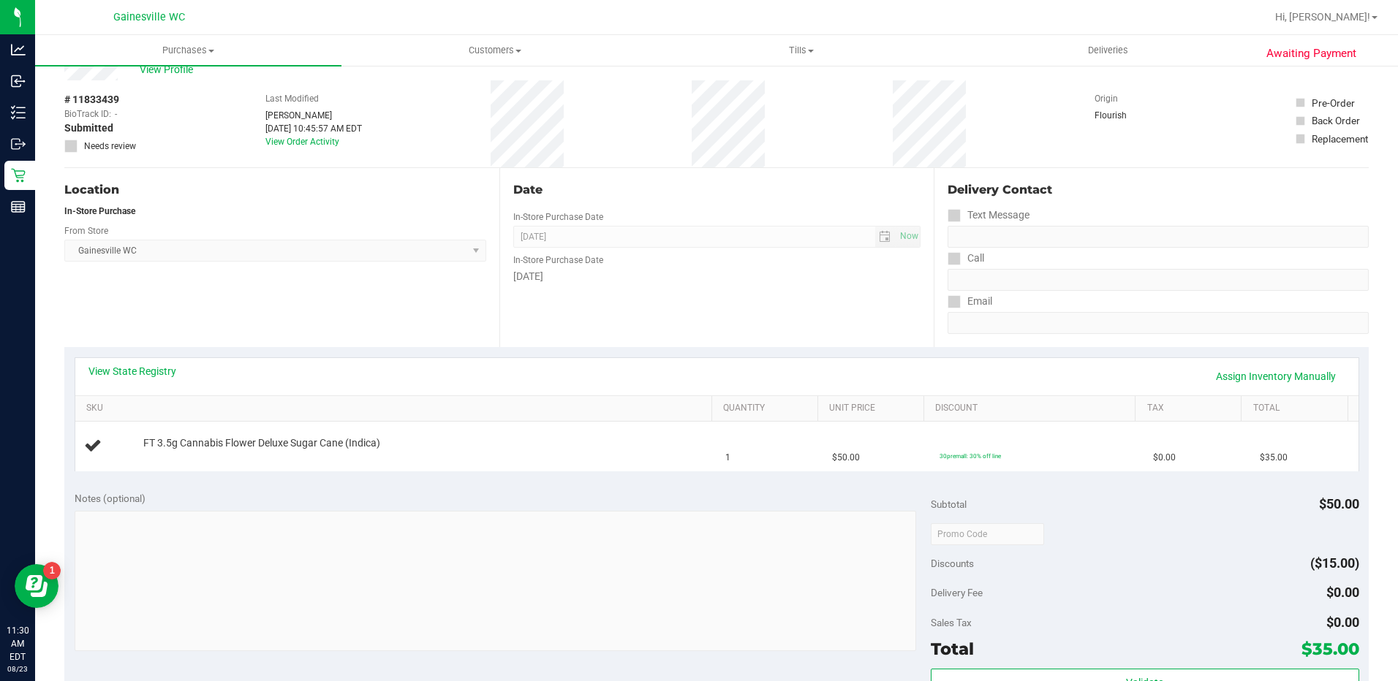
scroll to position [73, 0]
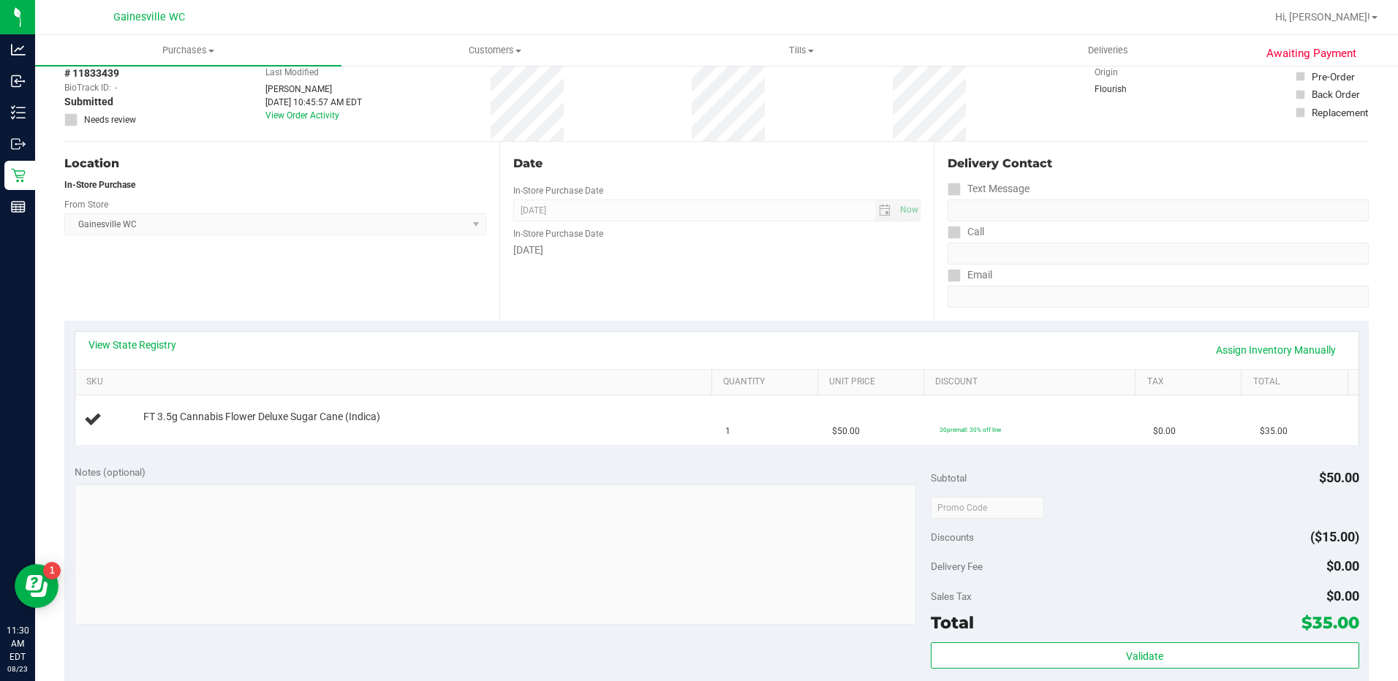
click at [425, 475] on div "Notes (optional)" at bounding box center [503, 472] width 856 height 15
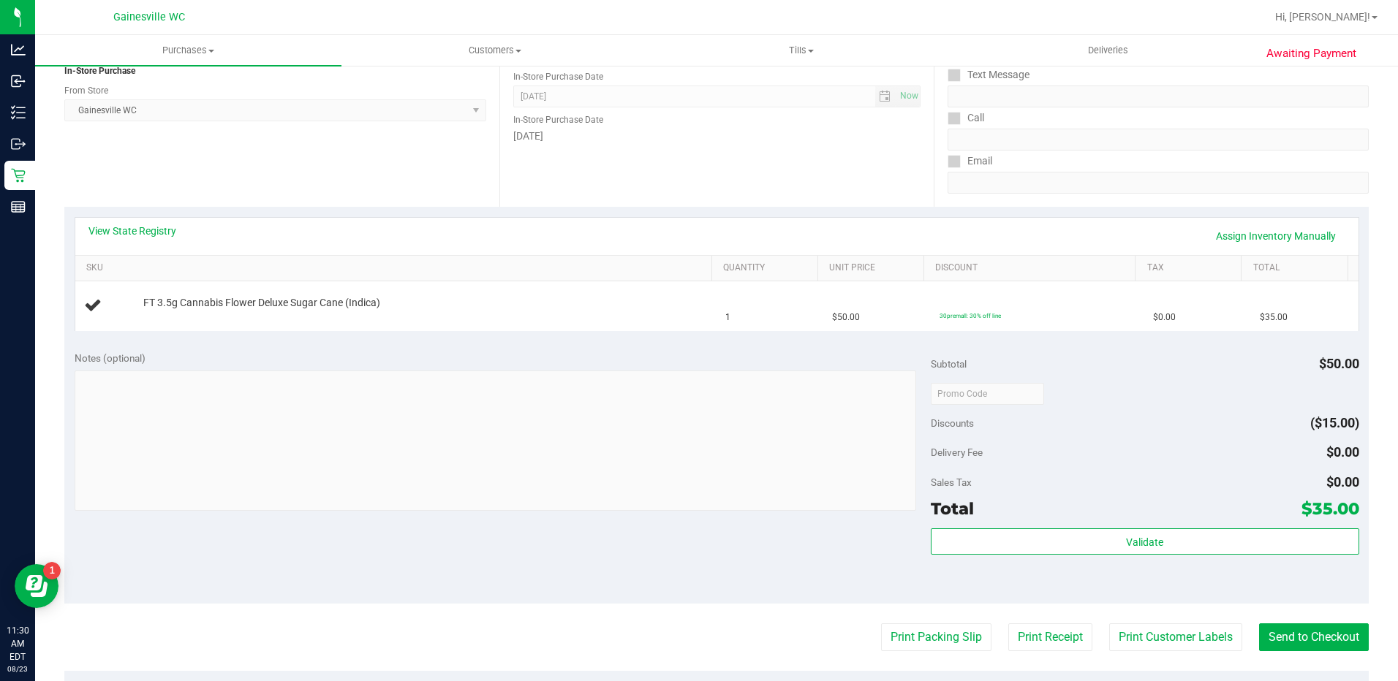
scroll to position [292, 0]
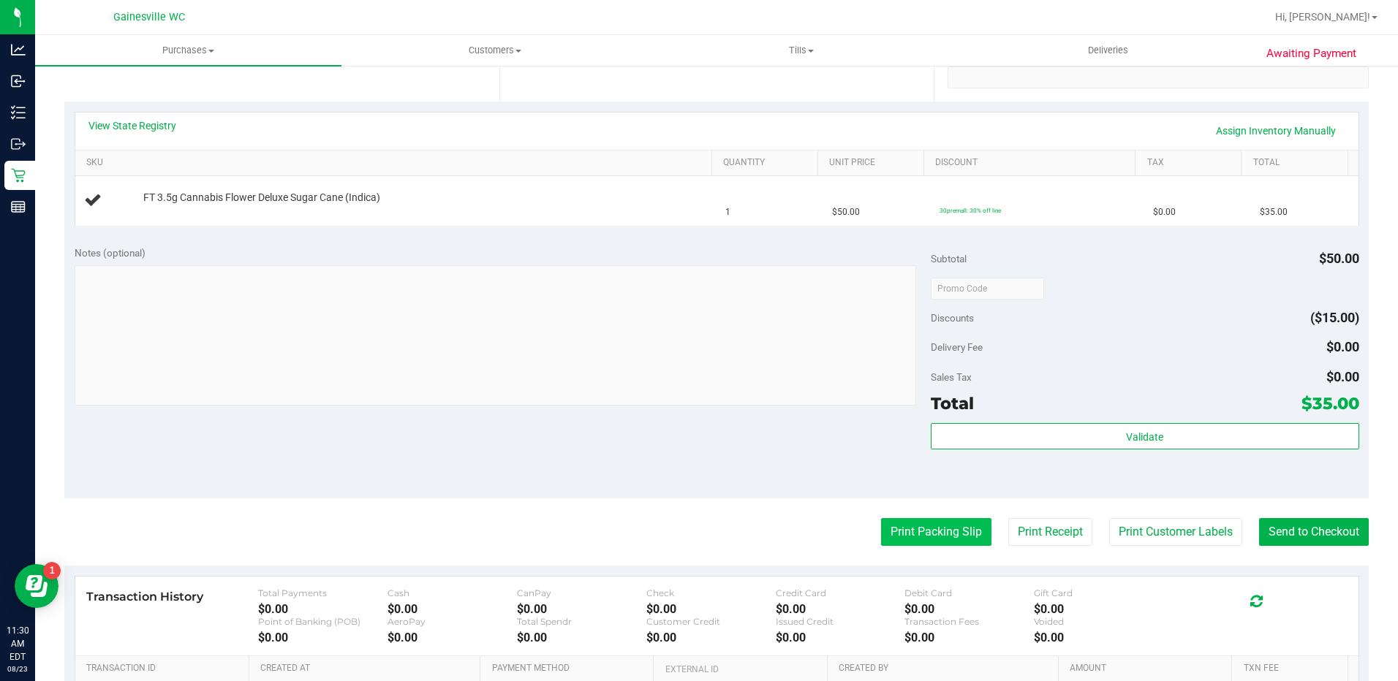
click at [906, 545] on button "Print Packing Slip" at bounding box center [936, 532] width 110 height 28
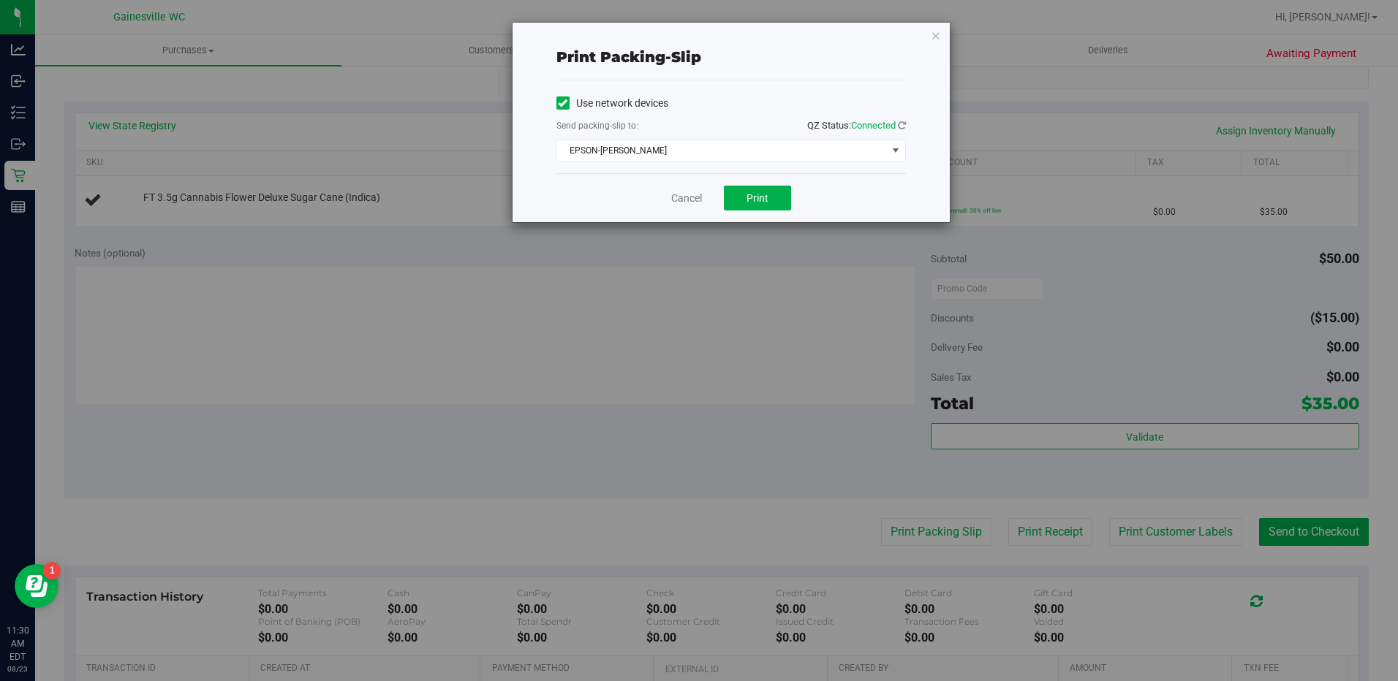
click at [733, 175] on div "Cancel Print" at bounding box center [730, 197] width 349 height 49
click at [761, 192] on span "Print" at bounding box center [757, 198] width 22 height 12
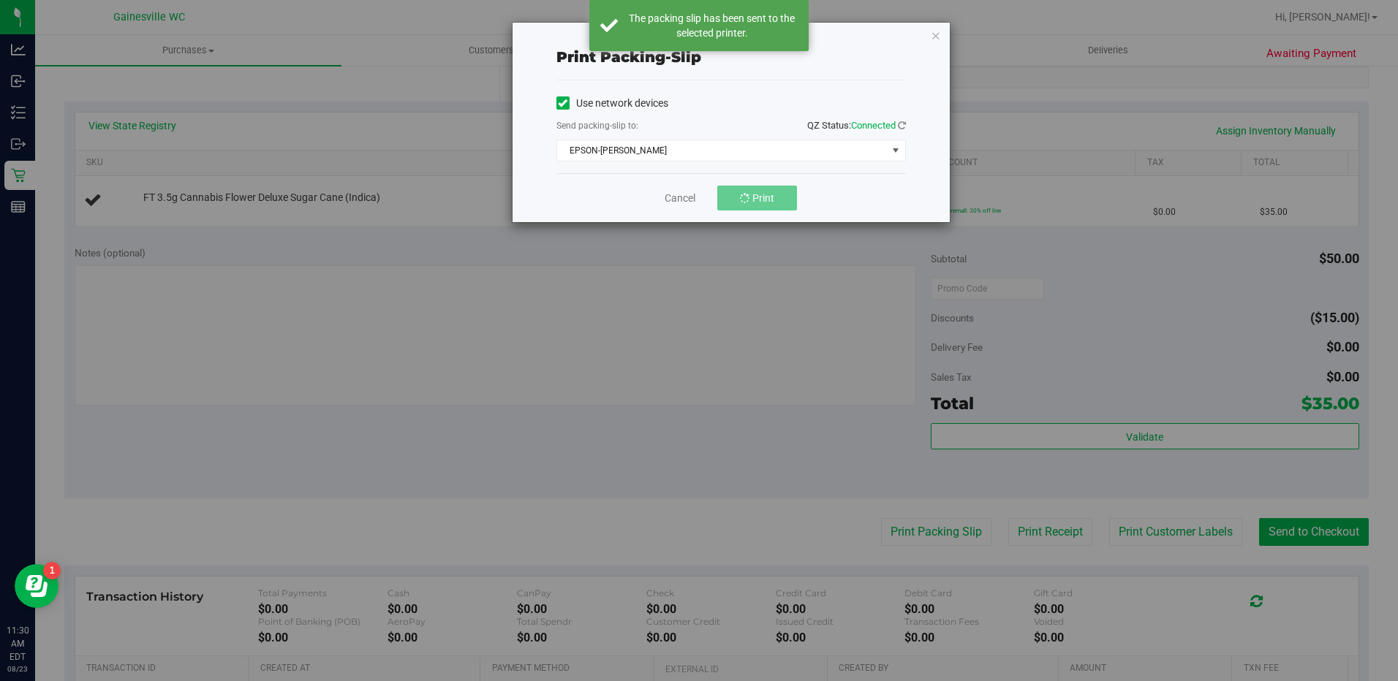
click at [777, 453] on div "Print packing-slip Use network devices Send packing-slip to: QZ Status: Connect…" at bounding box center [704, 340] width 1409 height 681
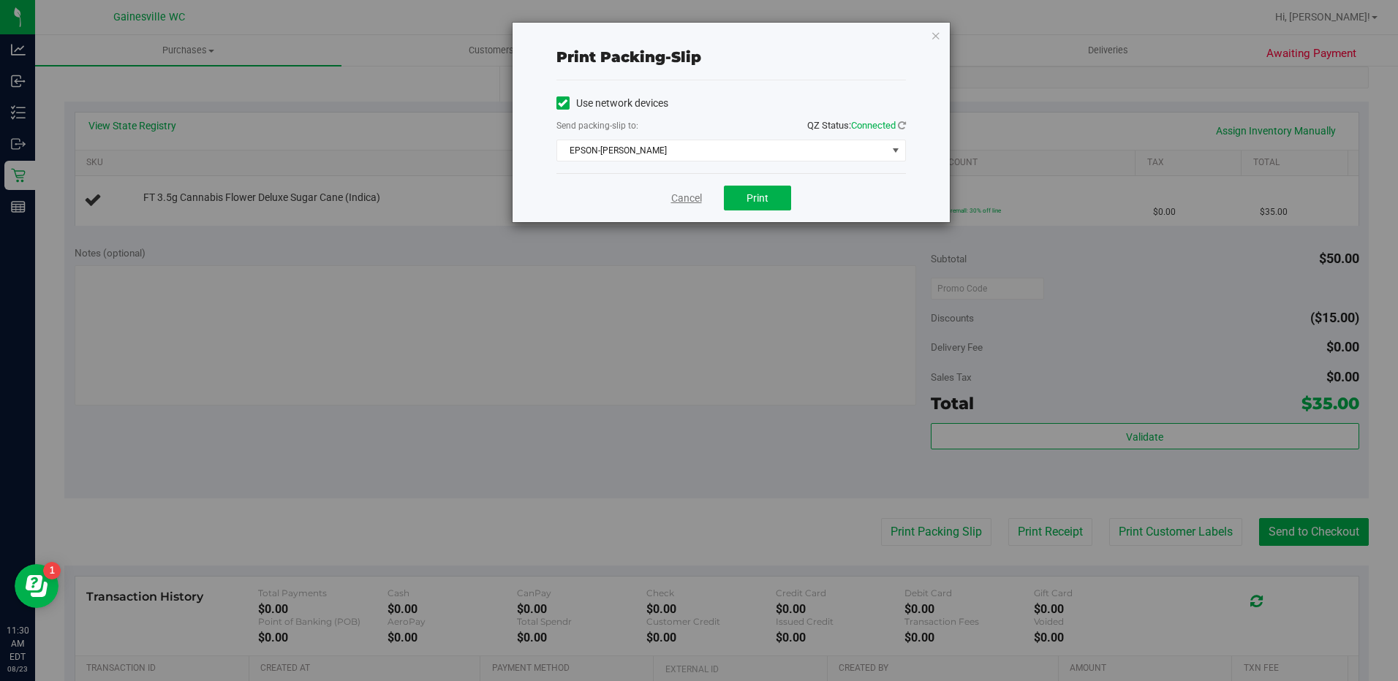
click at [687, 202] on link "Cancel" at bounding box center [686, 198] width 31 height 15
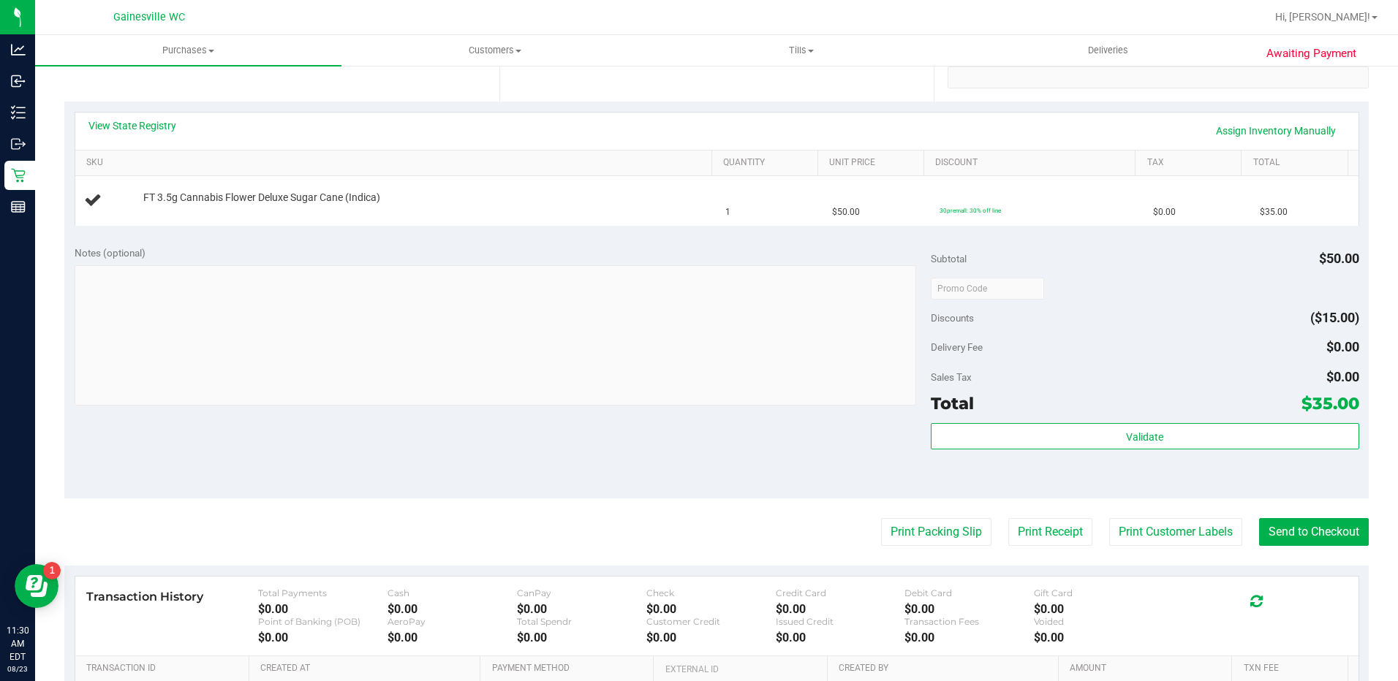
click at [881, 518] on button "Print Packing Slip" at bounding box center [936, 532] width 110 height 28
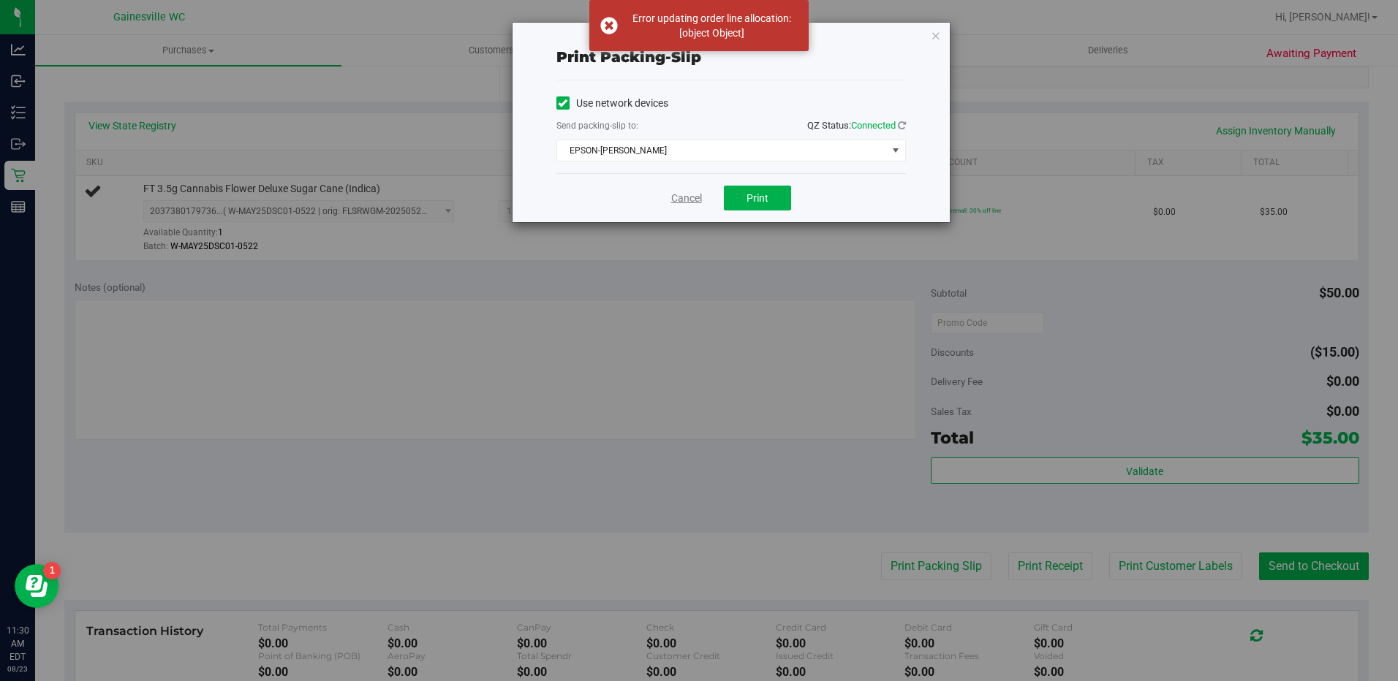
click at [681, 200] on link "Cancel" at bounding box center [686, 198] width 31 height 15
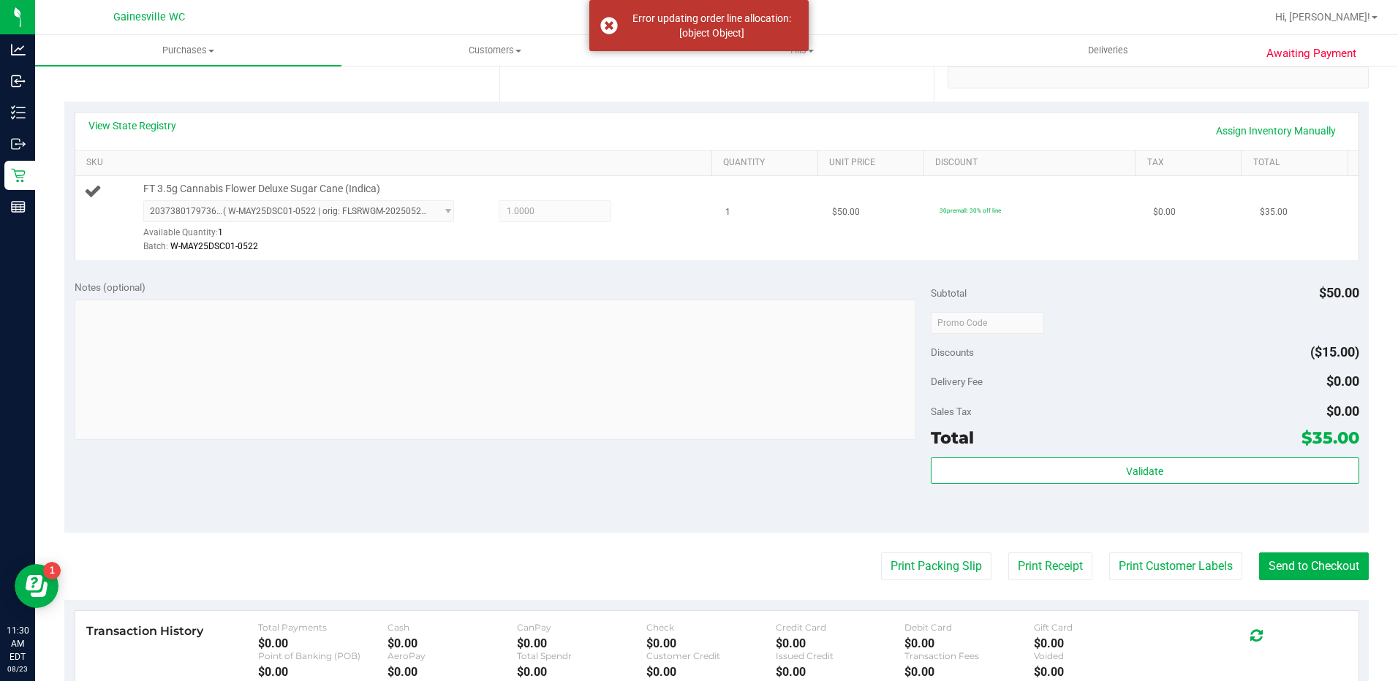
click at [621, 227] on div "2037380179736051 ( W-MAY25DSC01-0522 | orig: FLSRWGM-20250529-1080 ) 2037380179…" at bounding box center [423, 226] width 561 height 53
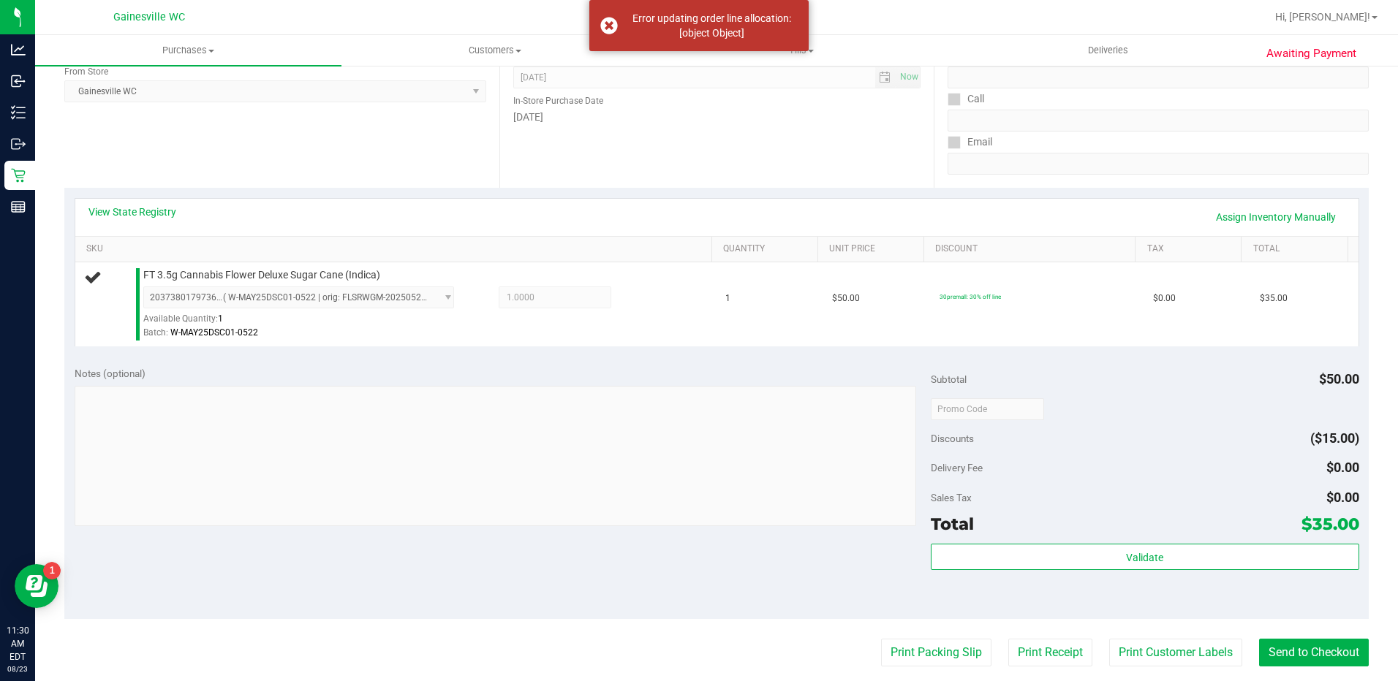
scroll to position [73, 0]
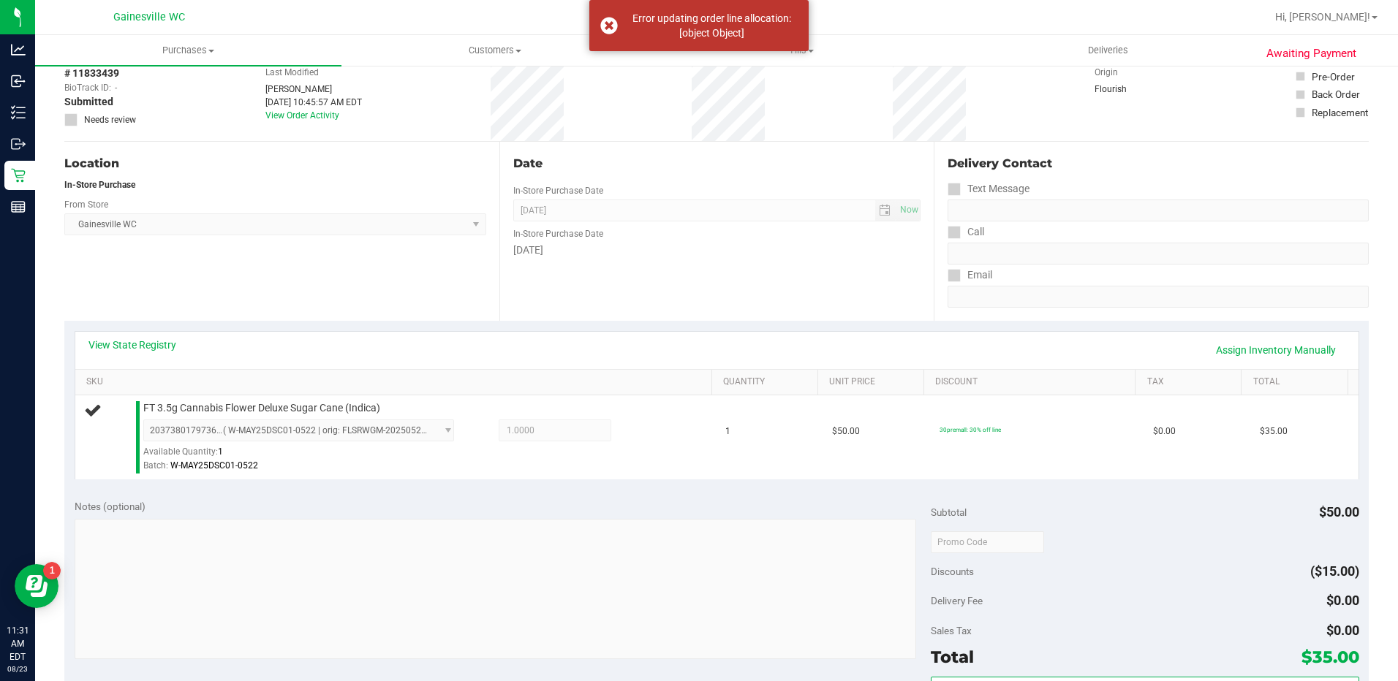
click at [425, 277] on div "Location In-Store Purchase From Store Gainesville WC Select Store Bonita Spring…" at bounding box center [281, 231] width 435 height 179
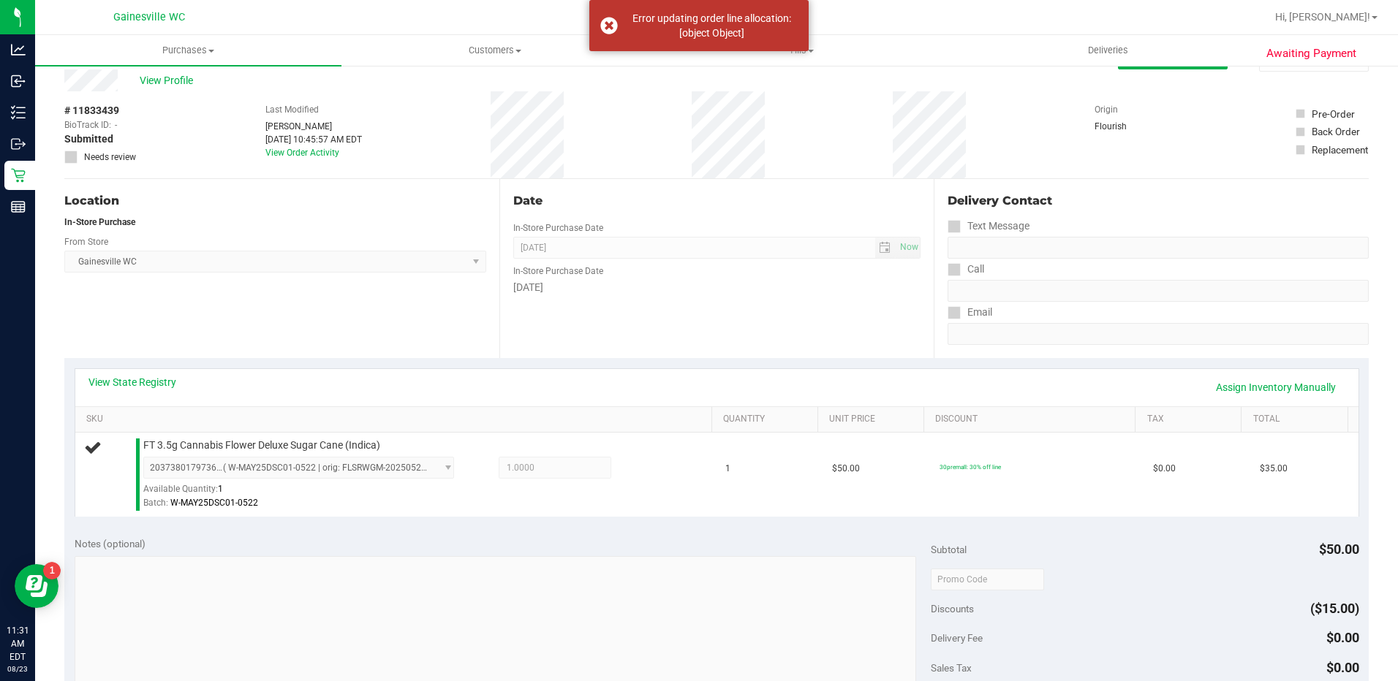
scroll to position [0, 0]
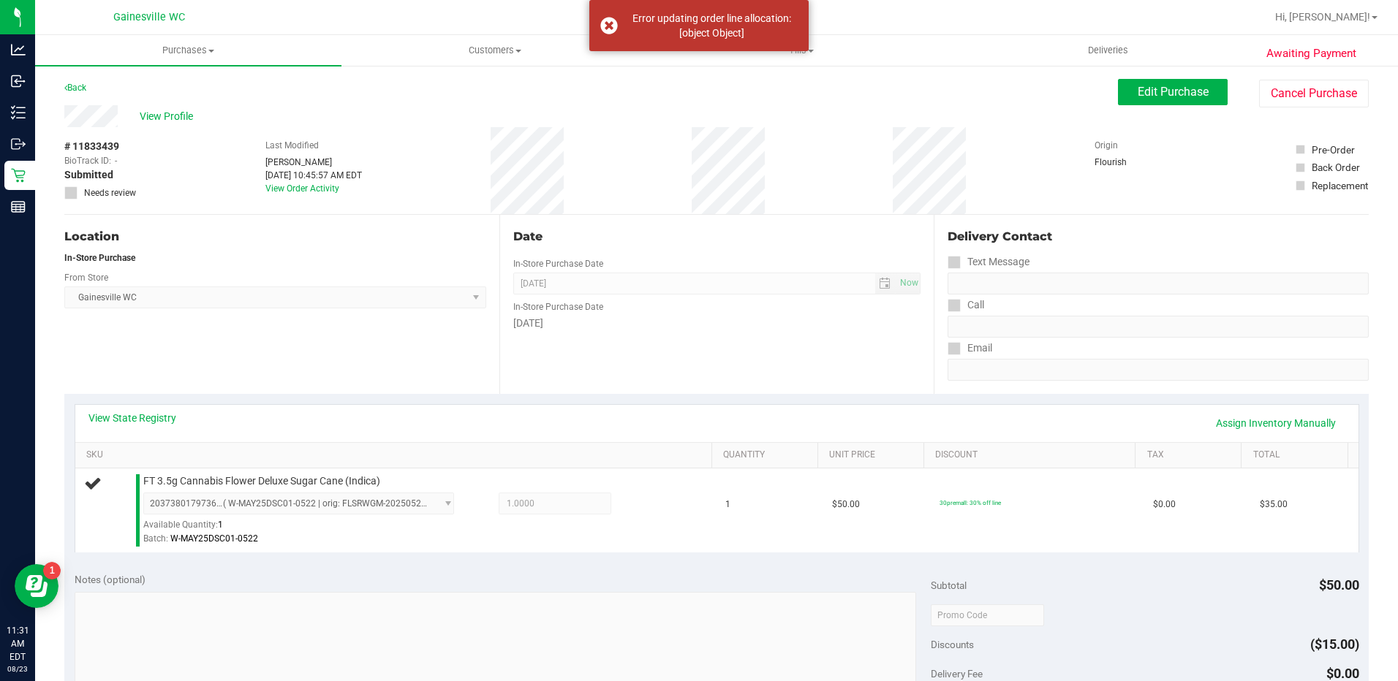
click at [352, 314] on div "Location In-Store Purchase From Store Gainesville WC Select Store Bonita Spring…" at bounding box center [281, 304] width 435 height 179
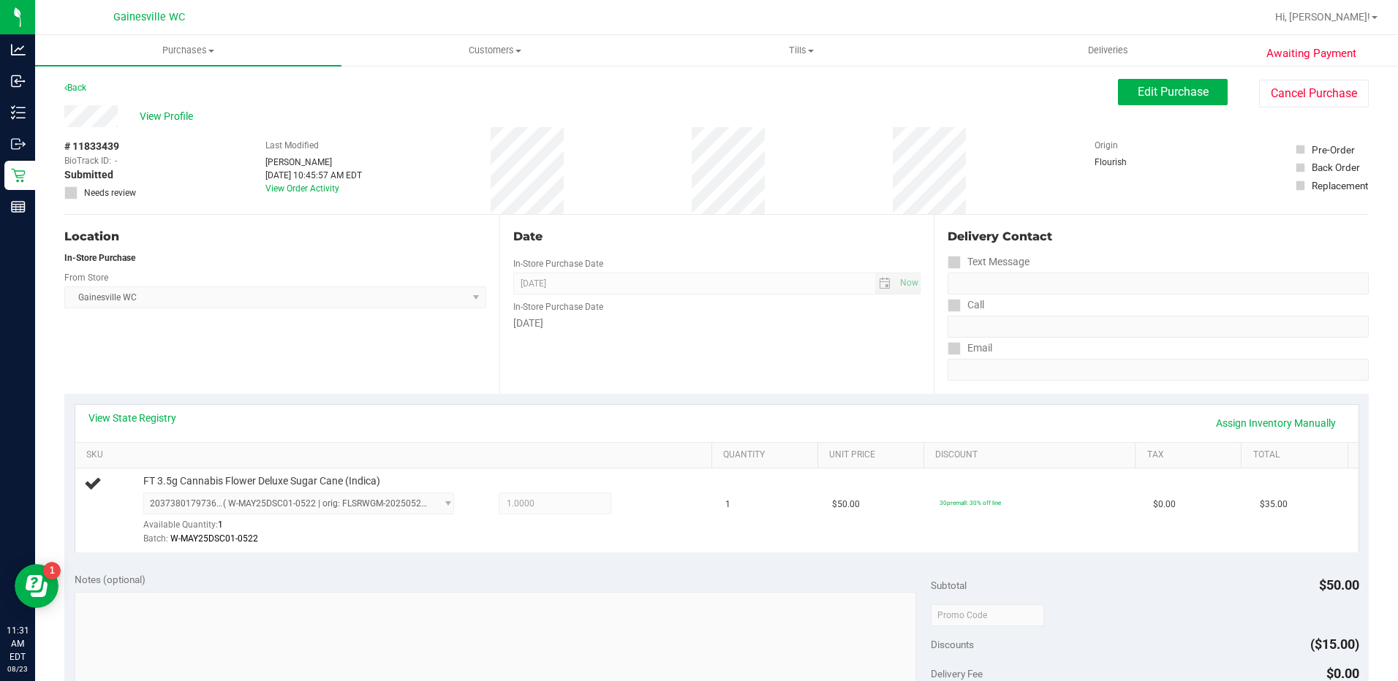
click at [410, 385] on div "Location In-Store Purchase From Store Gainesville WC Select Store Bonita Spring…" at bounding box center [281, 304] width 435 height 179
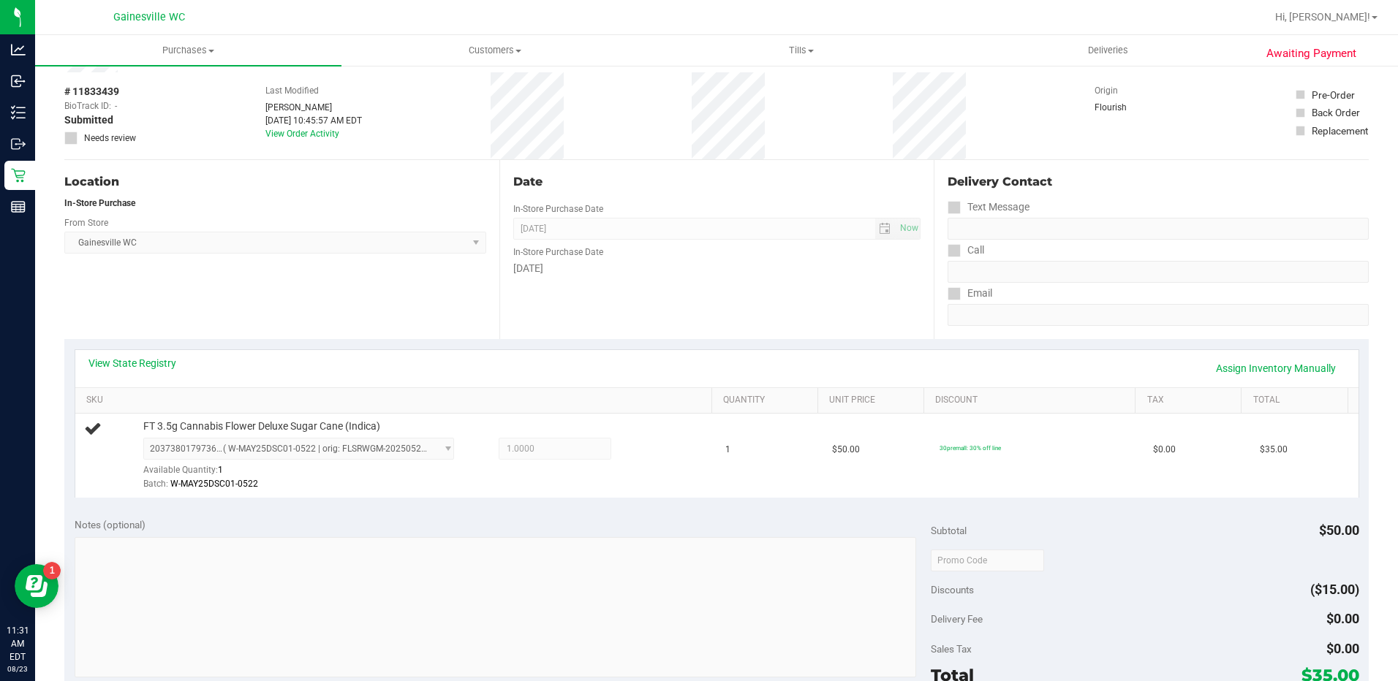
scroll to position [146, 0]
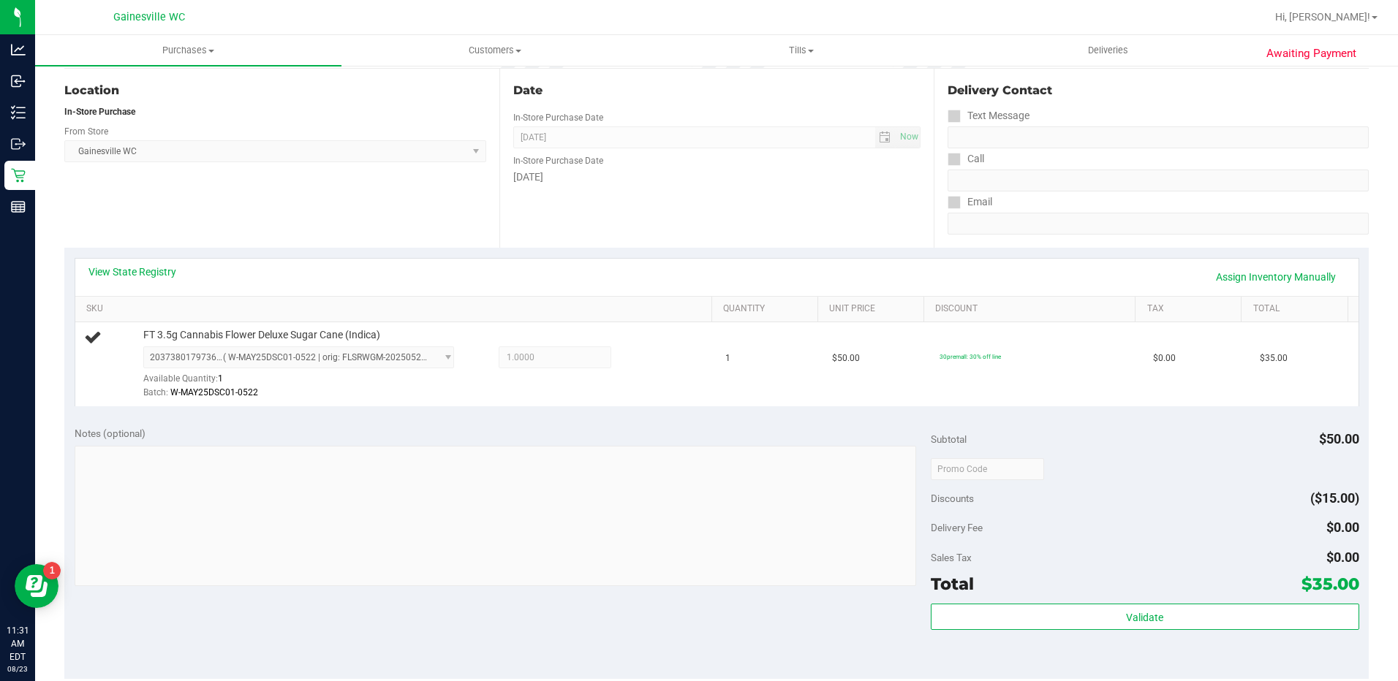
click at [989, 272] on div "View State Registry Assign Inventory Manually" at bounding box center [716, 277] width 1257 height 25
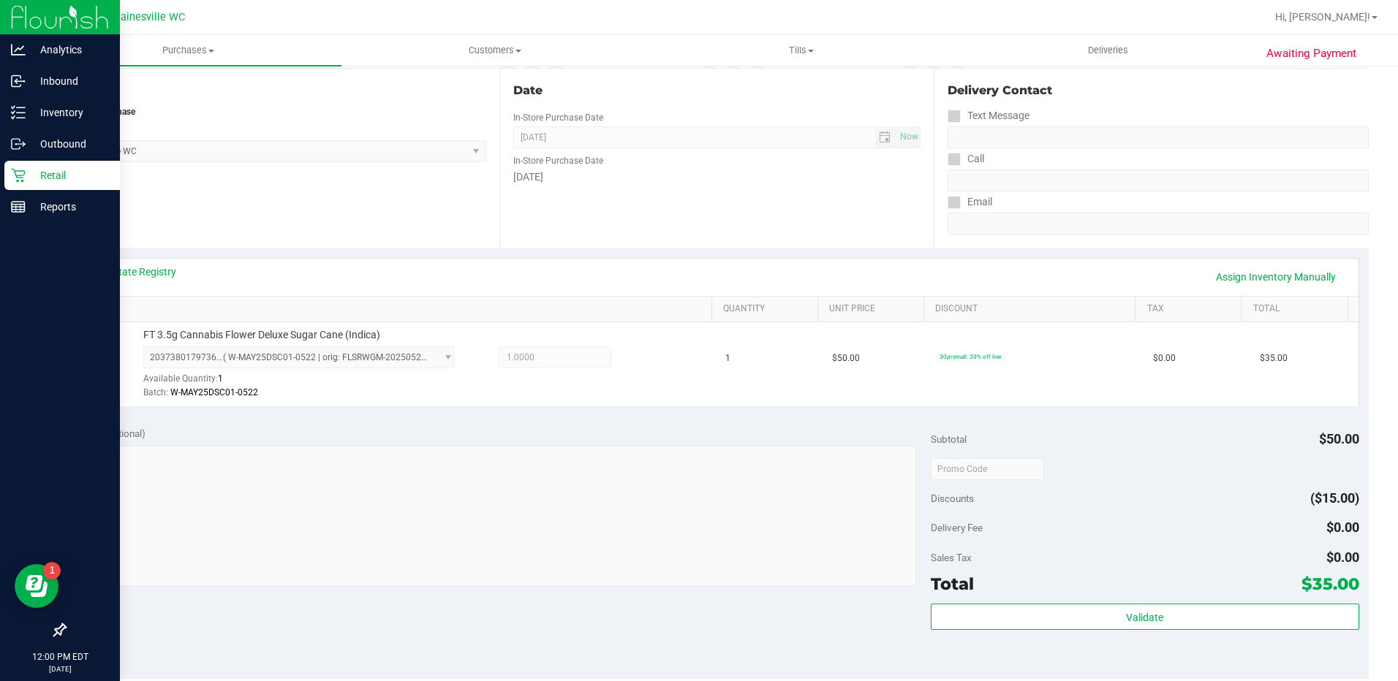
click at [40, 181] on p "Retail" at bounding box center [70, 176] width 88 height 18
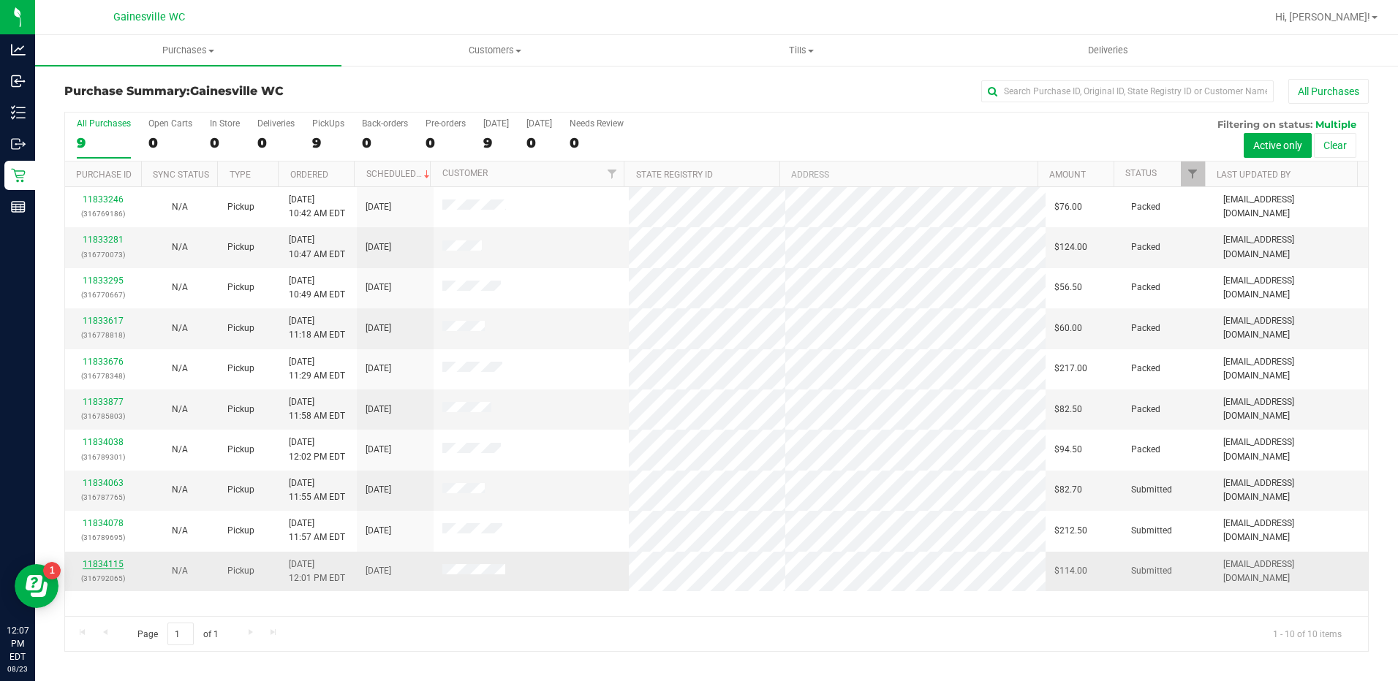
click at [89, 567] on link "11834115" at bounding box center [103, 564] width 41 height 10
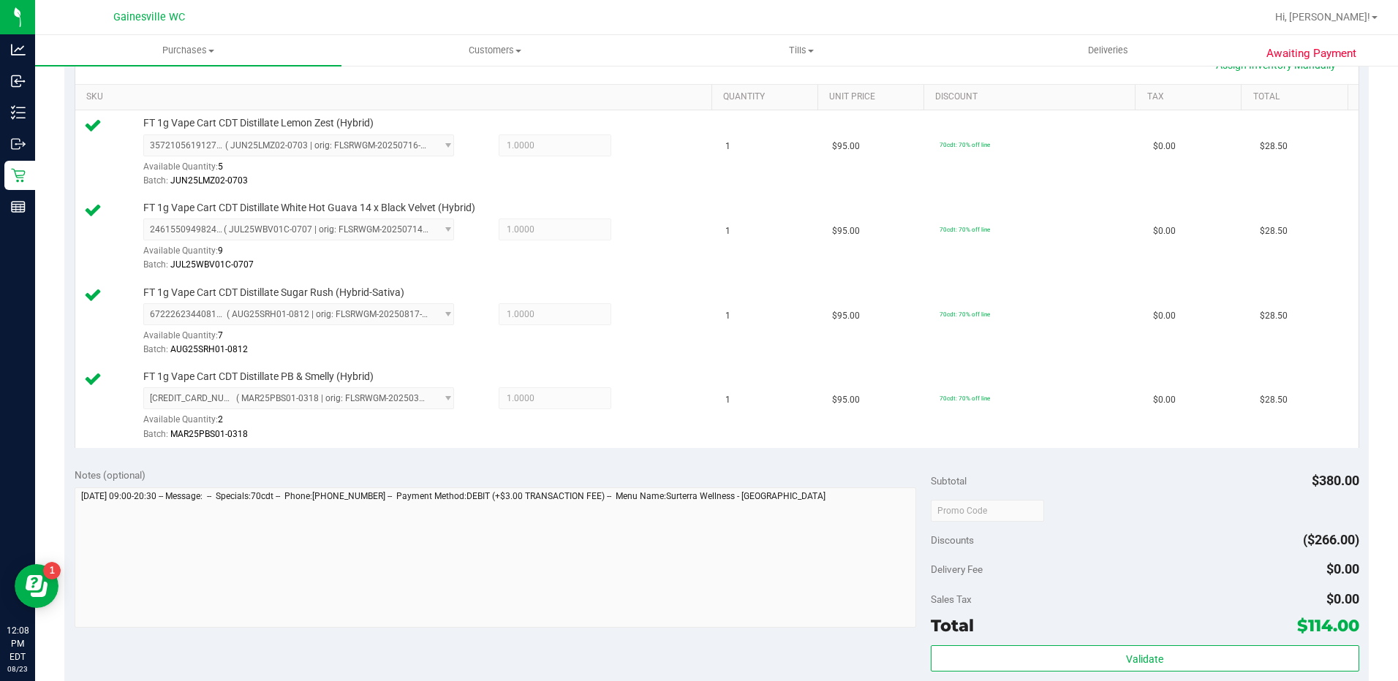
scroll to position [512, 0]
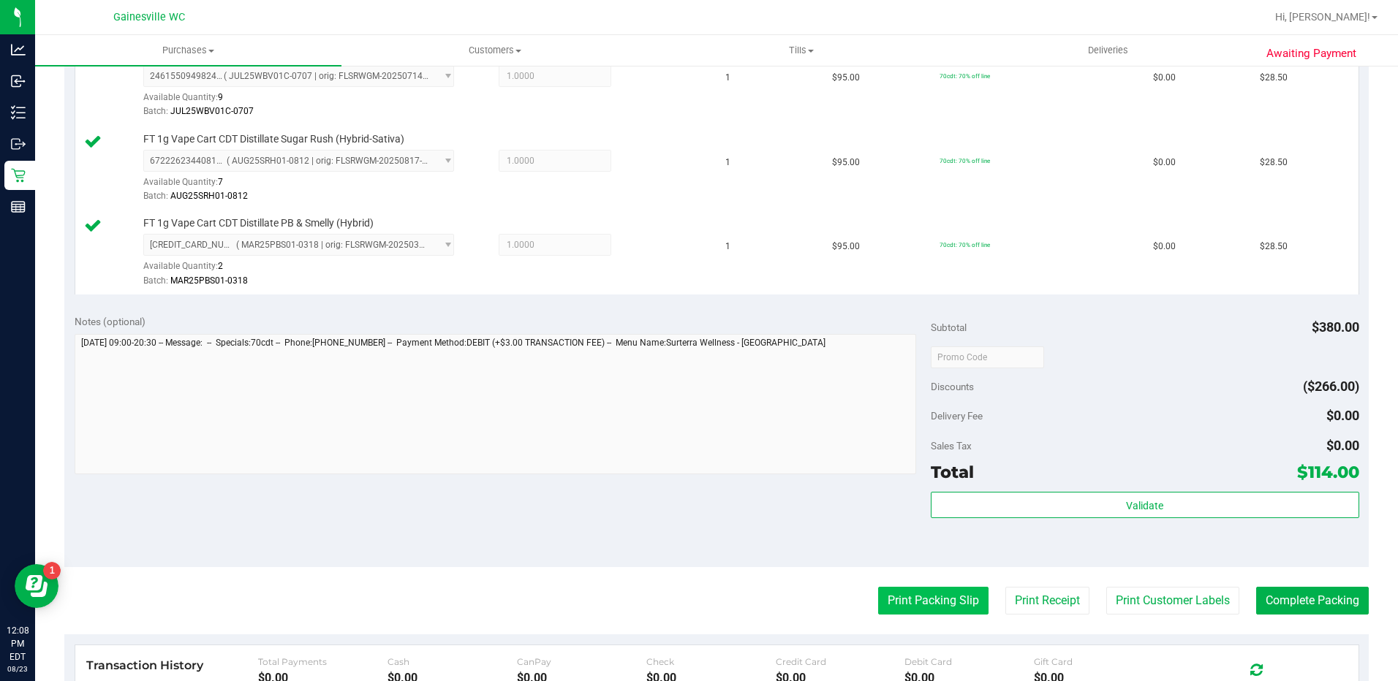
click at [920, 599] on button "Print Packing Slip" at bounding box center [933, 601] width 110 height 28
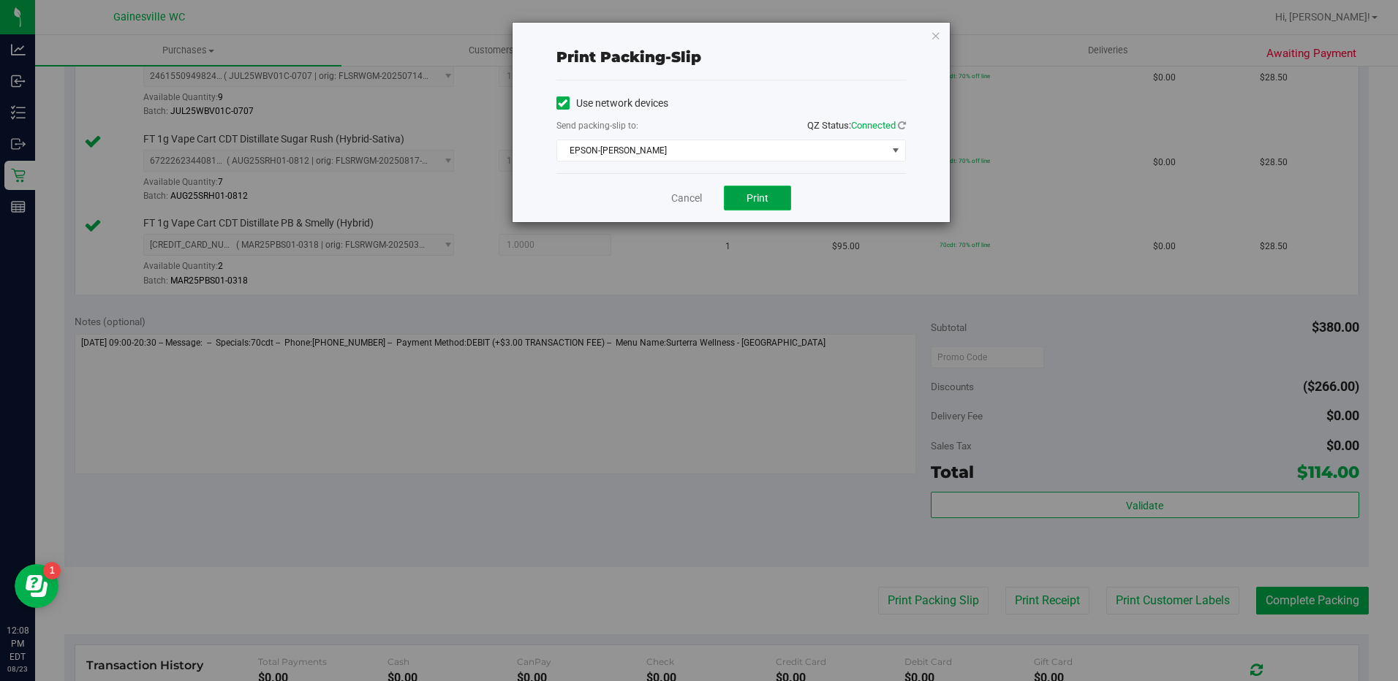
click at [760, 194] on span "Print" at bounding box center [757, 198] width 22 height 12
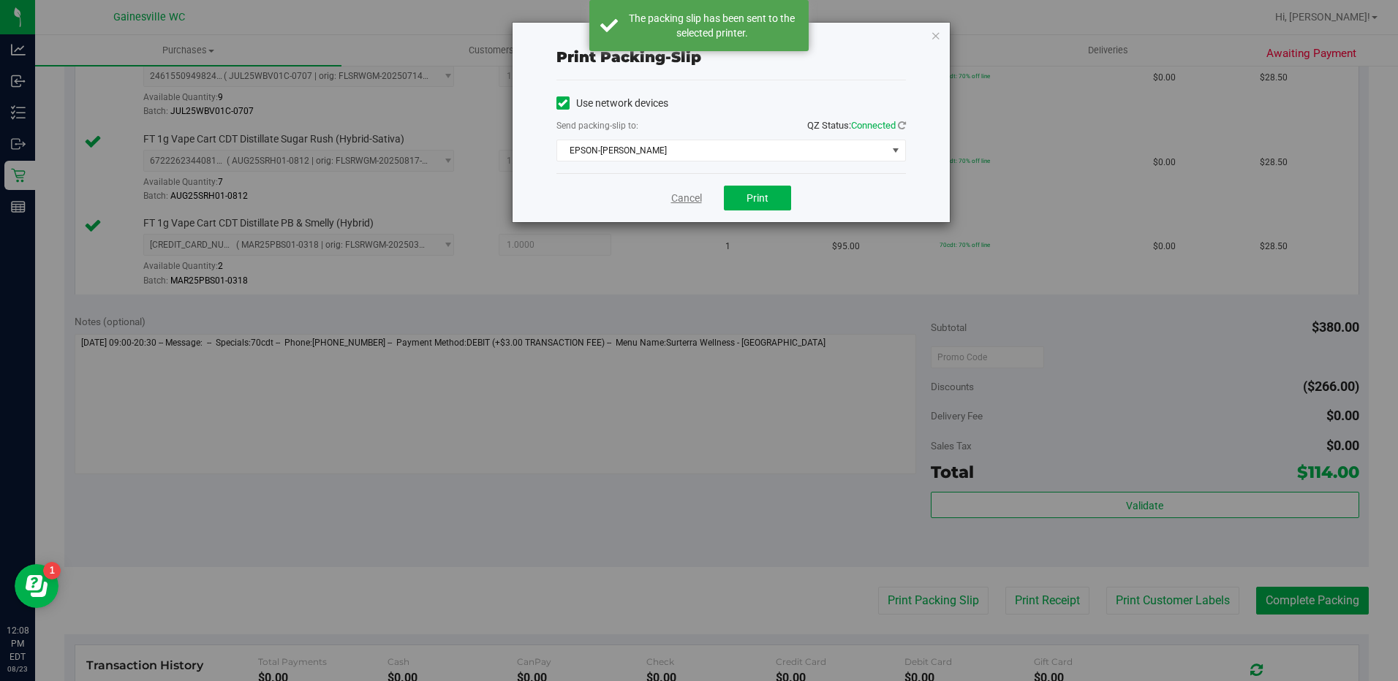
click at [686, 200] on link "Cancel" at bounding box center [686, 198] width 31 height 15
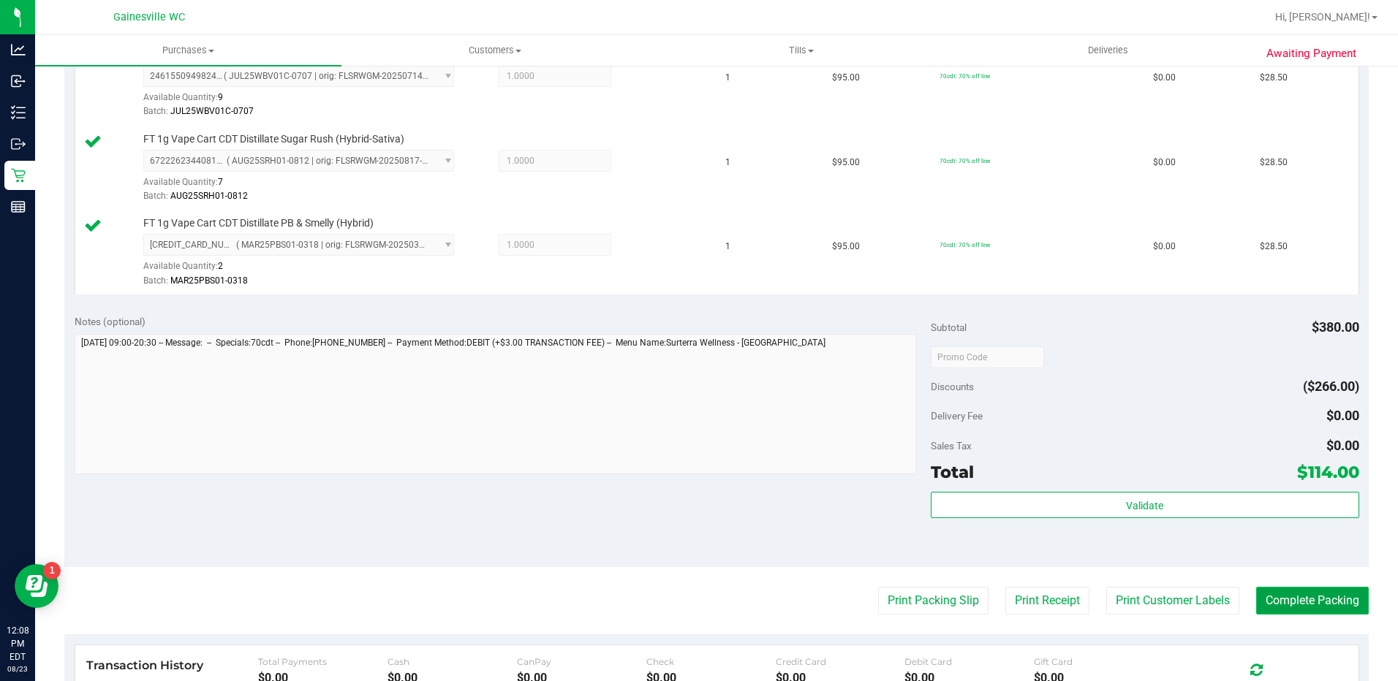
click at [1305, 605] on button "Complete Packing" at bounding box center [1312, 601] width 113 height 28
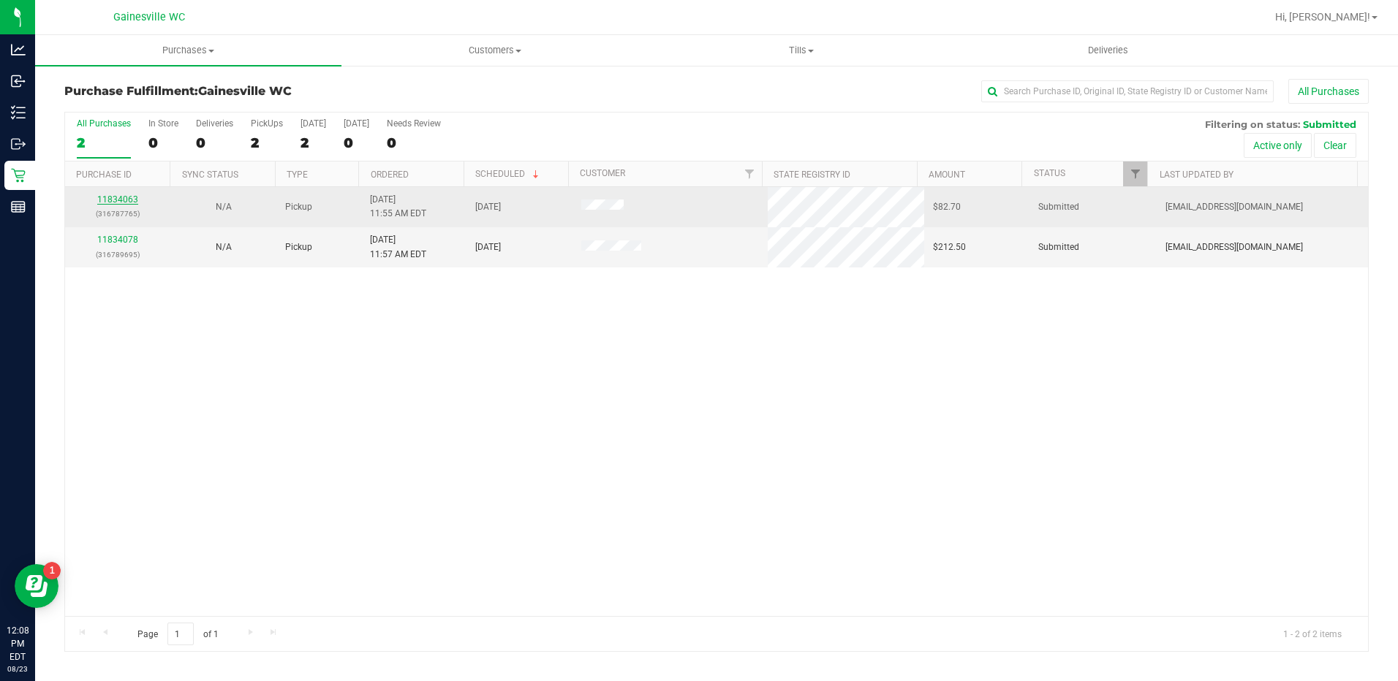
click at [113, 200] on link "11834063" at bounding box center [117, 199] width 41 height 10
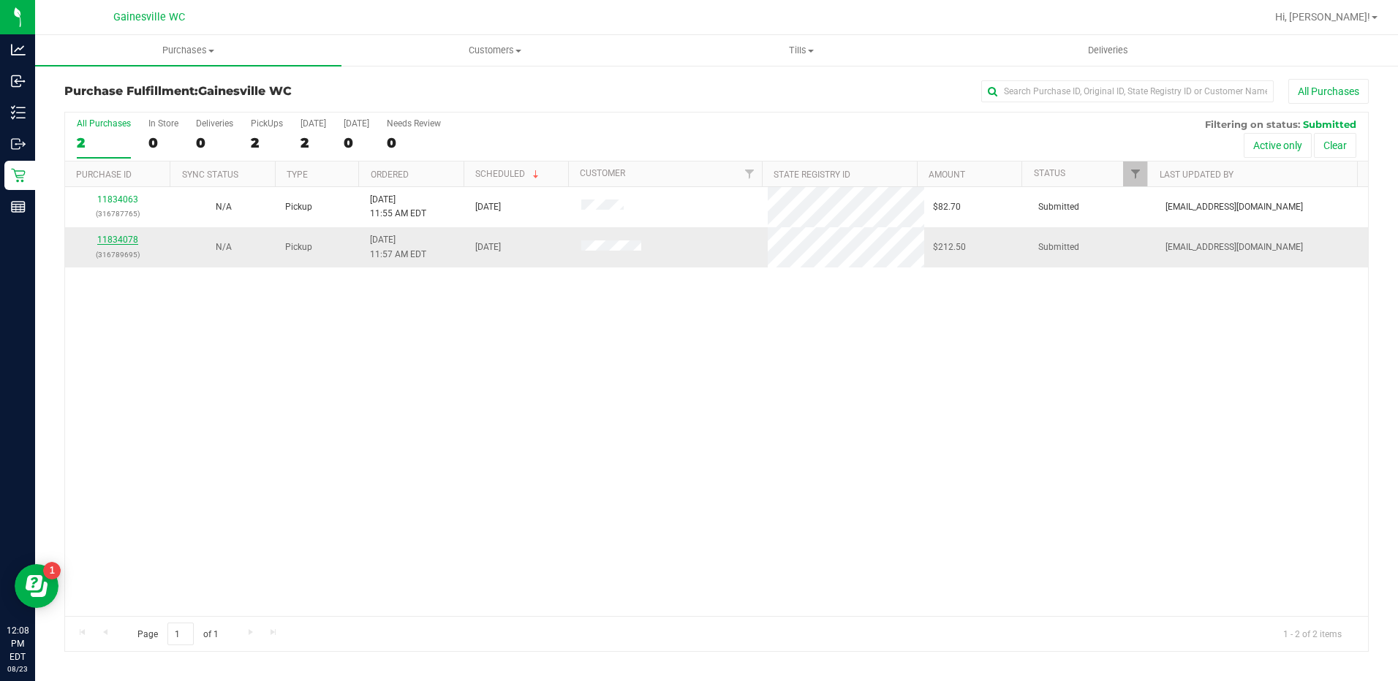
click at [121, 239] on link "11834078" at bounding box center [117, 240] width 41 height 10
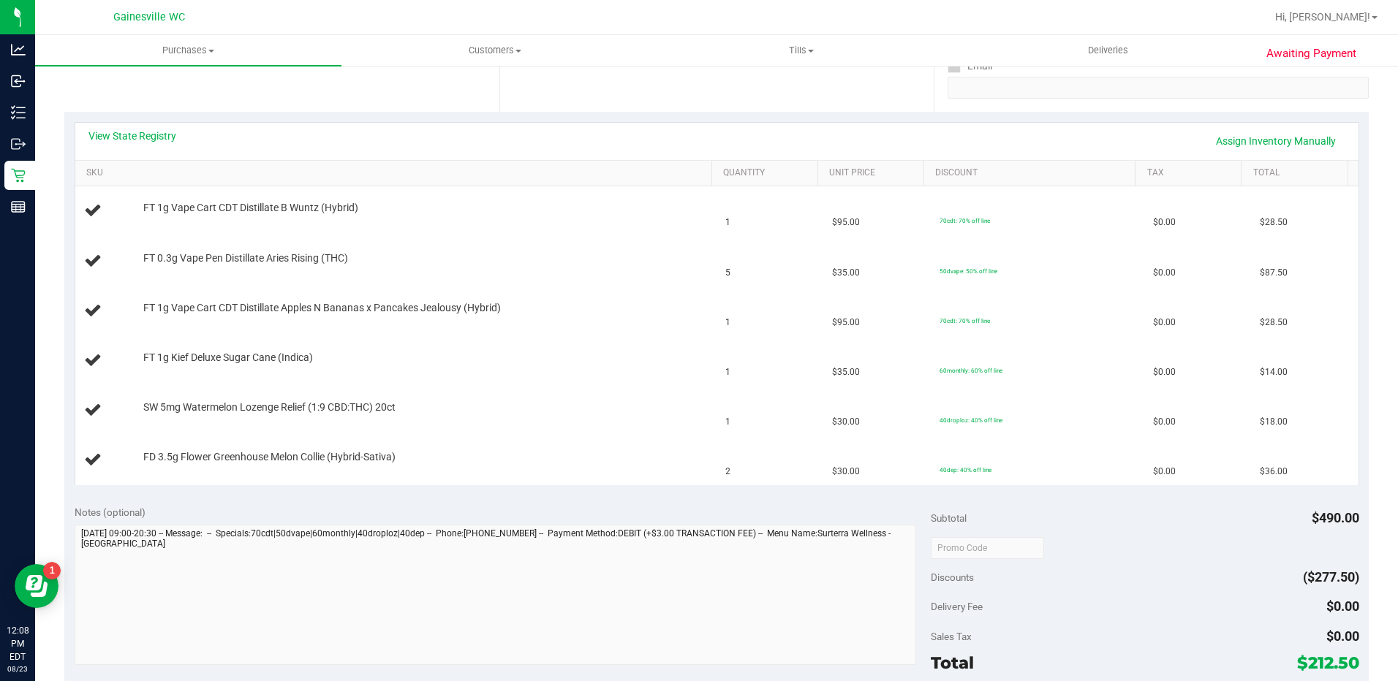
scroll to position [512, 0]
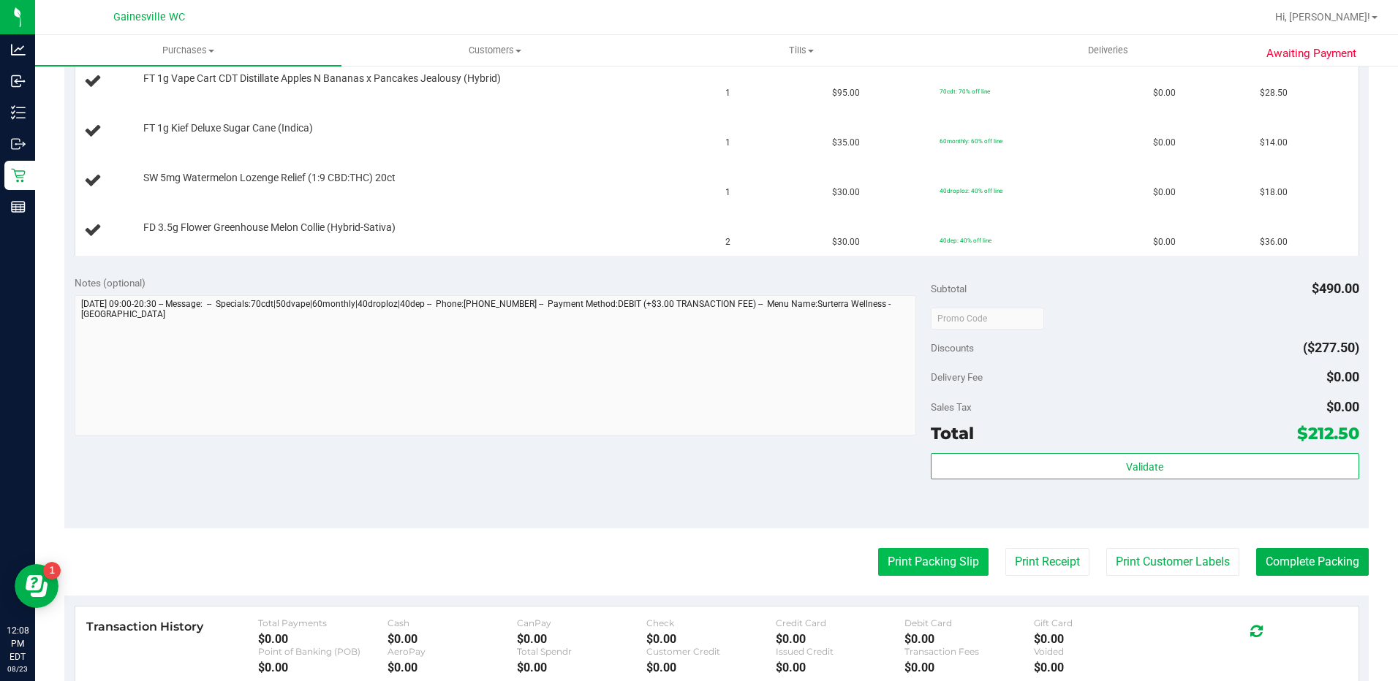
click at [889, 559] on button "Print Packing Slip" at bounding box center [933, 562] width 110 height 28
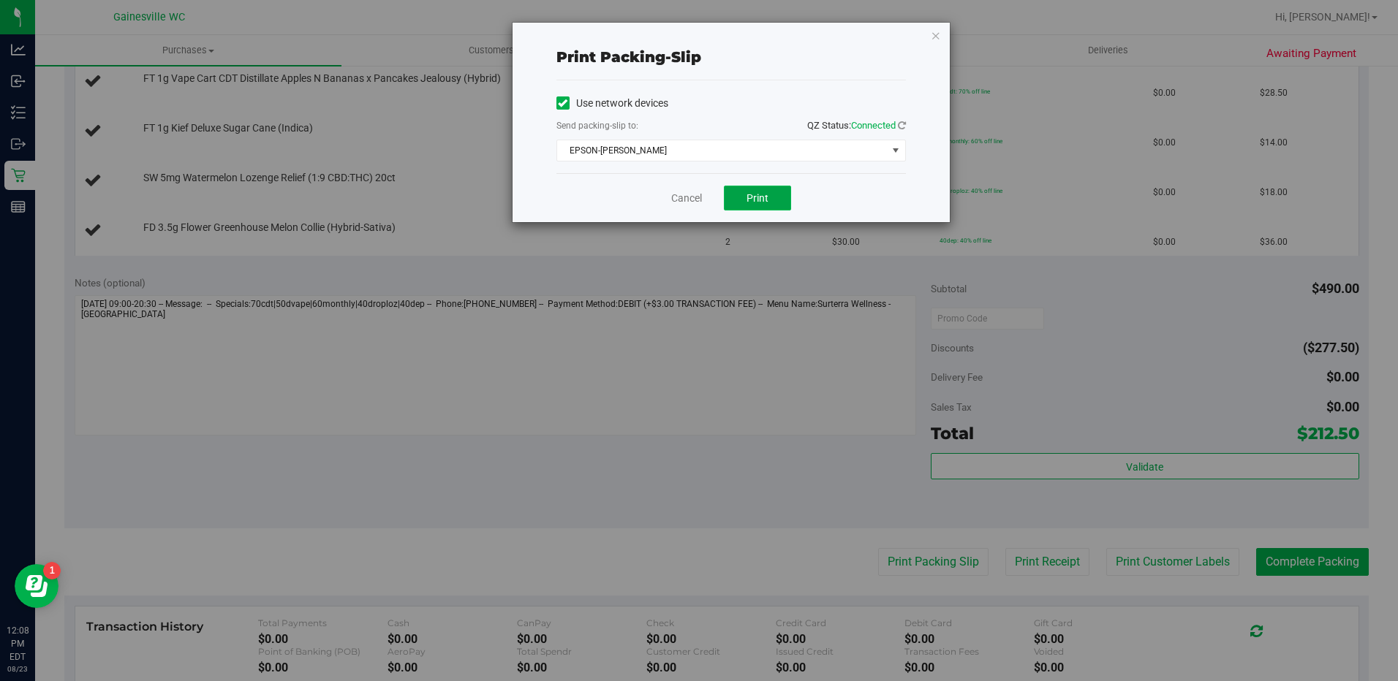
click at [762, 189] on button "Print" at bounding box center [757, 198] width 67 height 25
click at [687, 203] on link "Cancel" at bounding box center [686, 198] width 31 height 15
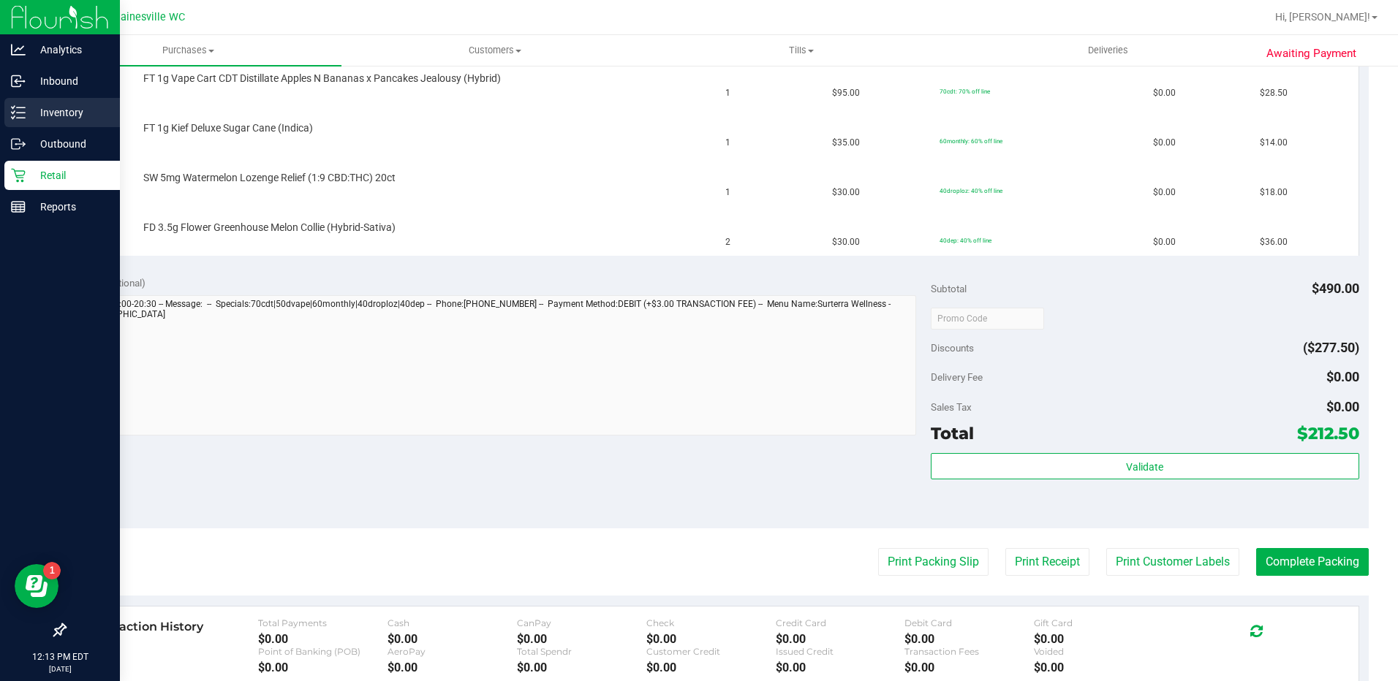
click at [50, 105] on p "Inventory" at bounding box center [70, 113] width 88 height 18
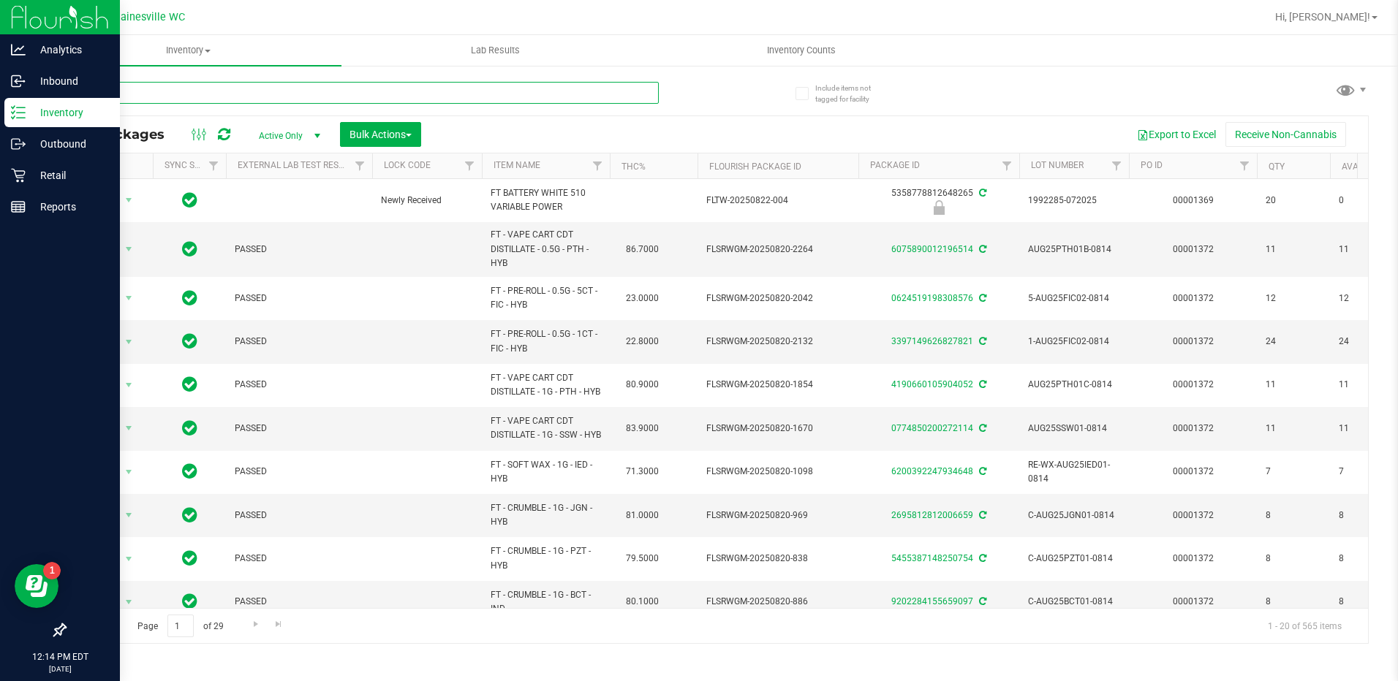
click at [260, 96] on input "text" at bounding box center [361, 93] width 594 height 22
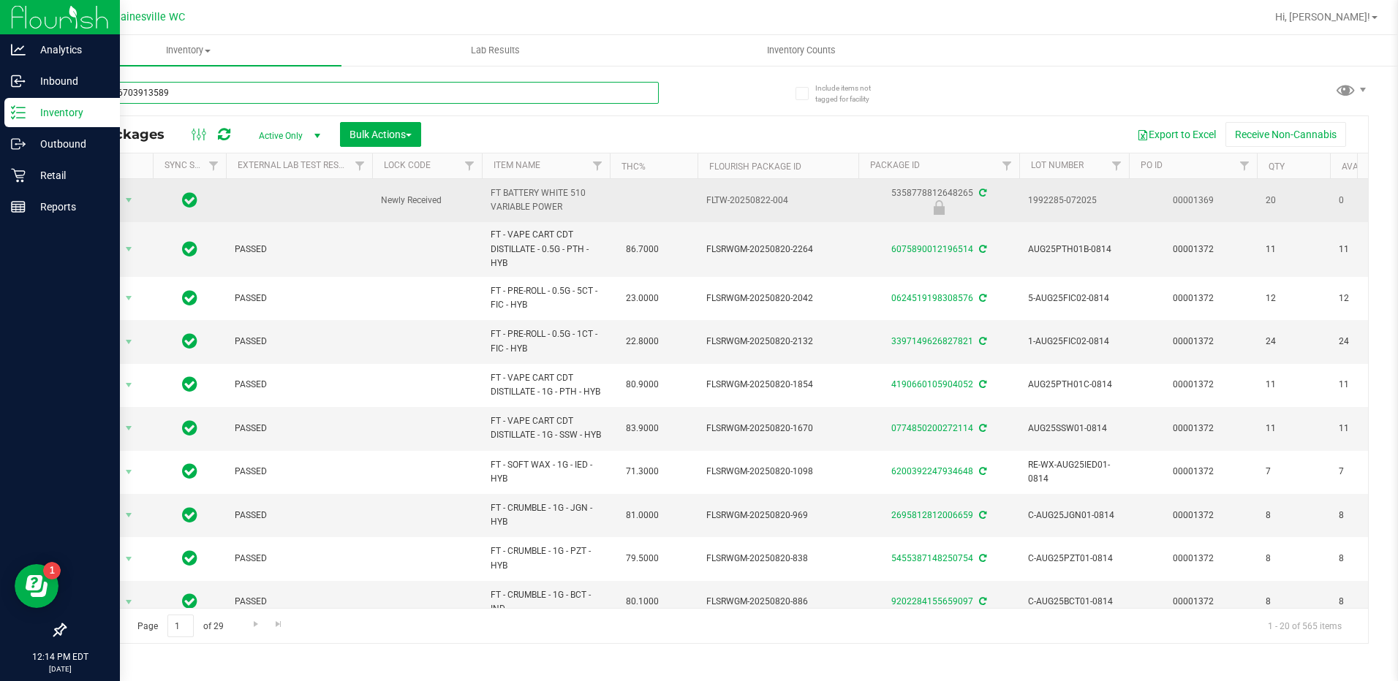
type input "7376276703913589"
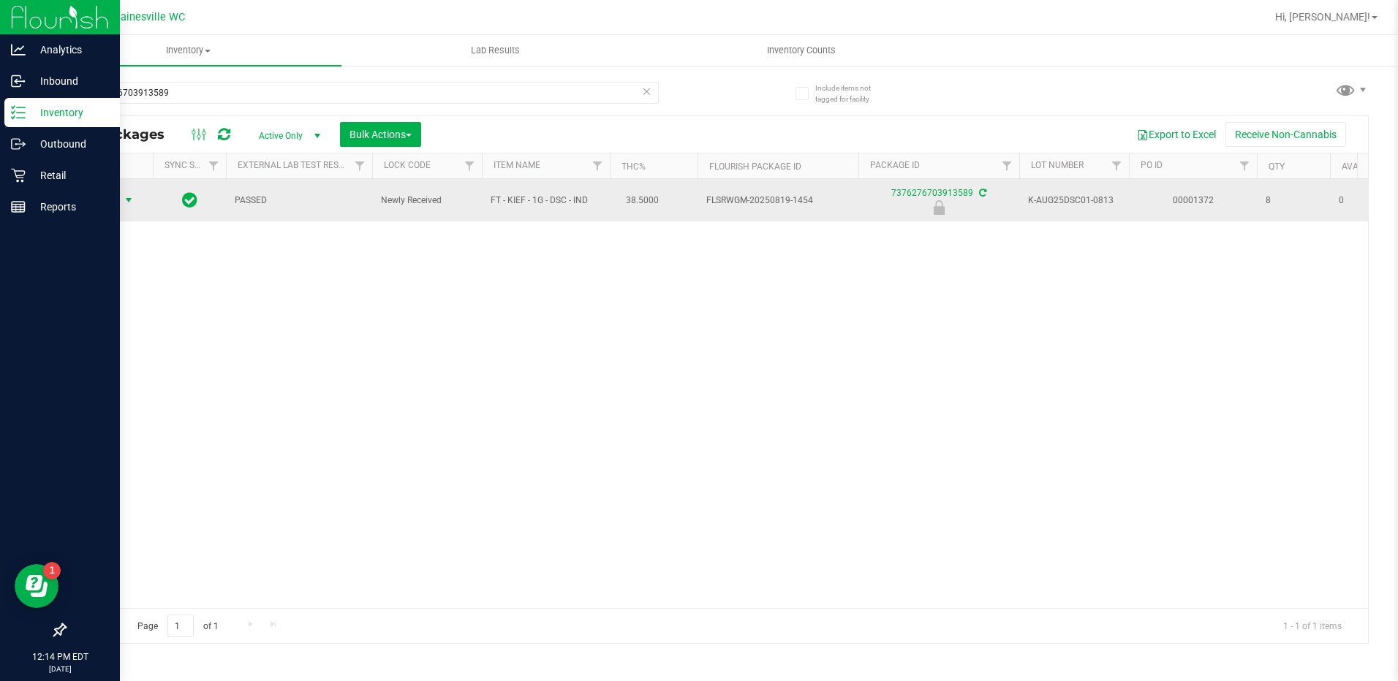
click at [132, 199] on span "select" at bounding box center [129, 200] width 12 height 12
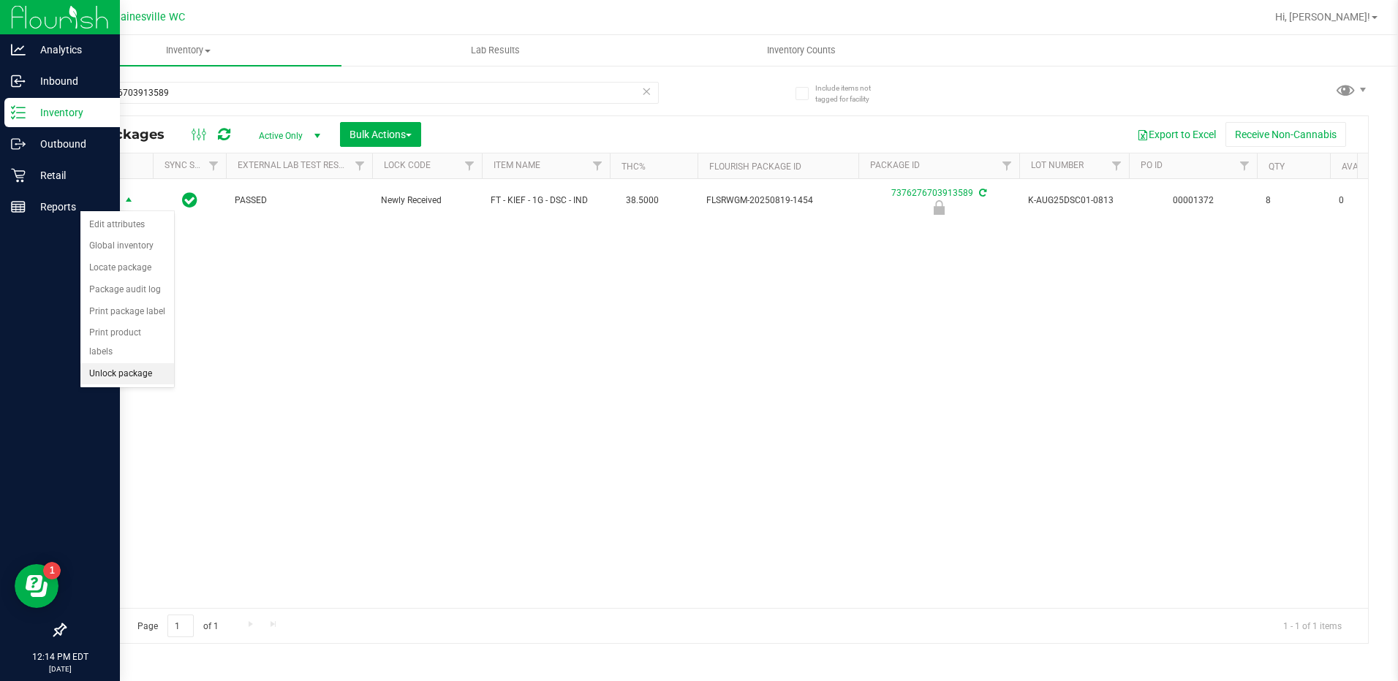
click at [115, 363] on li "Unlock package" at bounding box center [127, 374] width 94 height 22
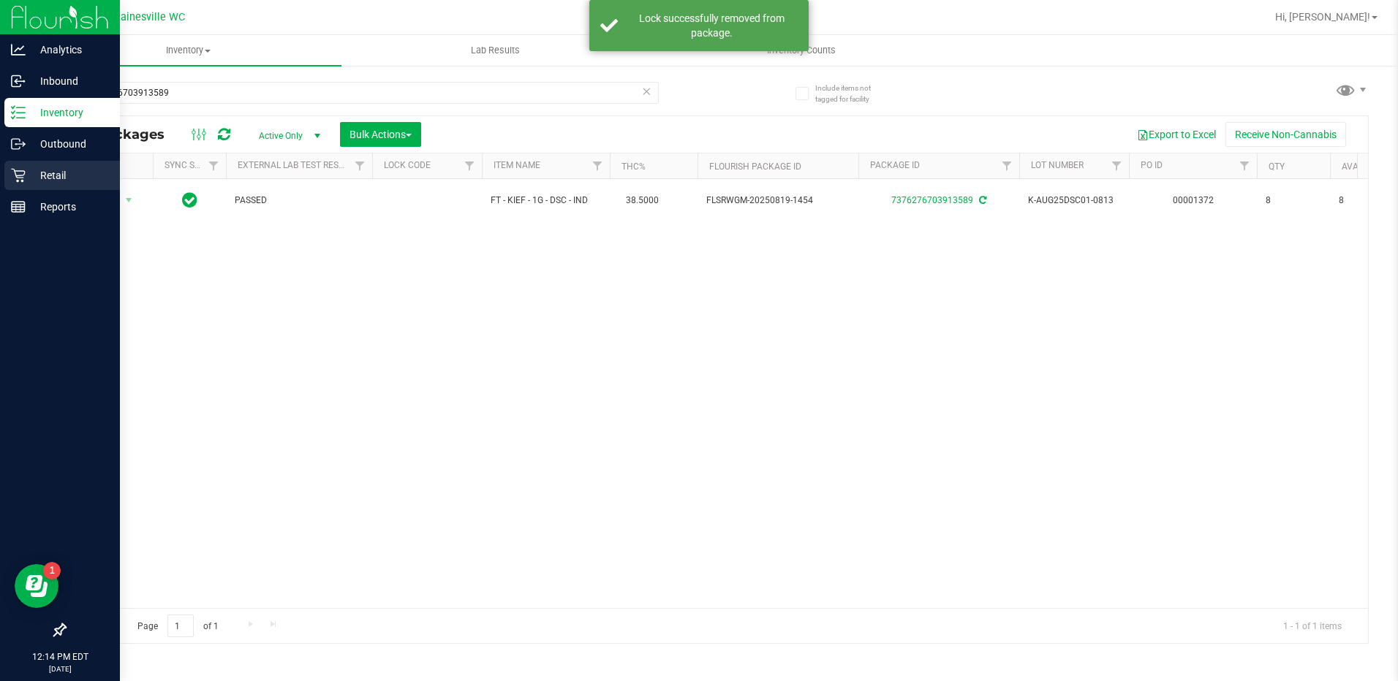
click at [45, 173] on p "Retail" at bounding box center [70, 176] width 88 height 18
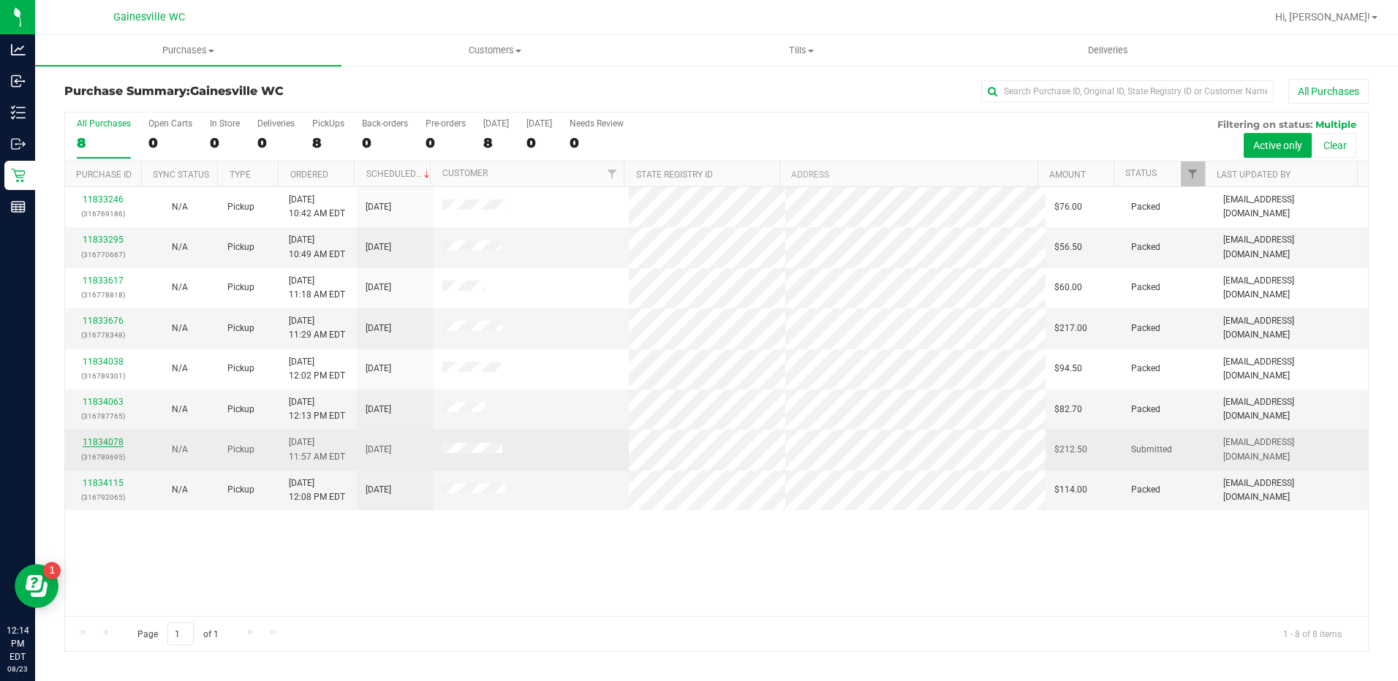
click at [100, 445] on link "11834078" at bounding box center [103, 442] width 41 height 10
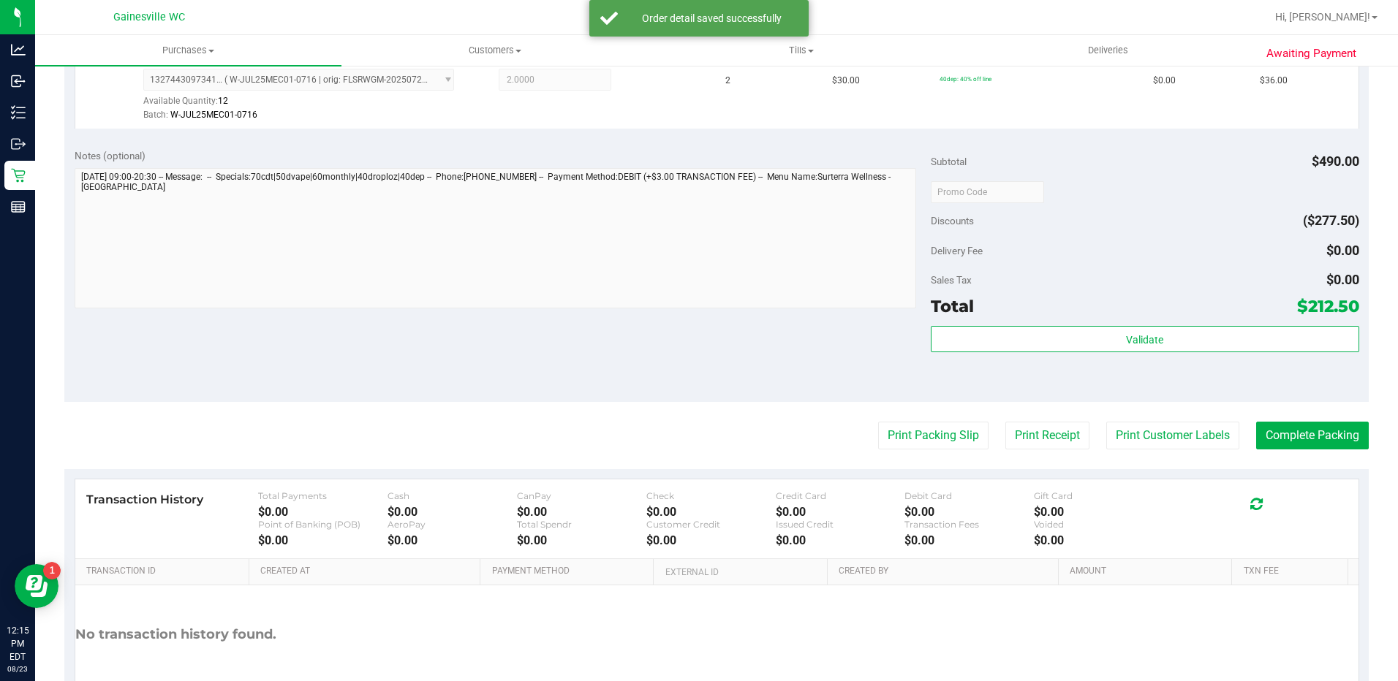
scroll to position [877, 0]
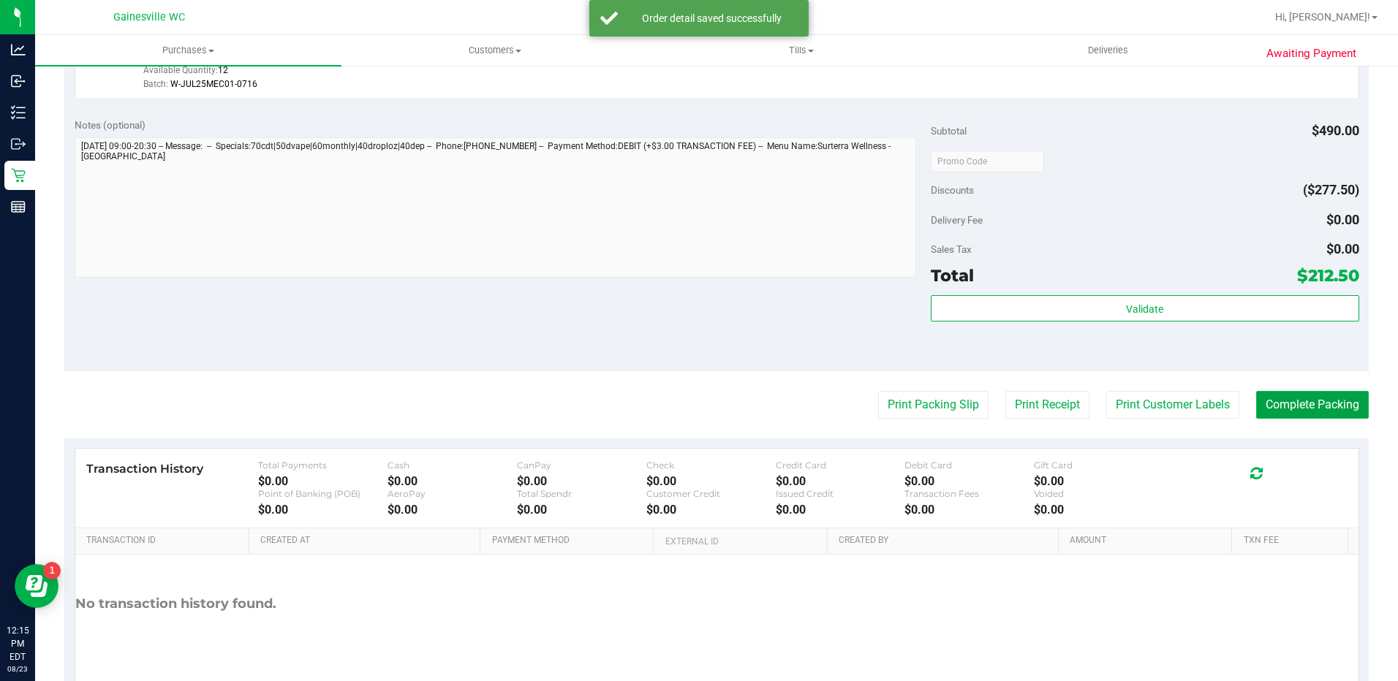
click at [1309, 400] on button "Complete Packing" at bounding box center [1312, 405] width 113 height 28
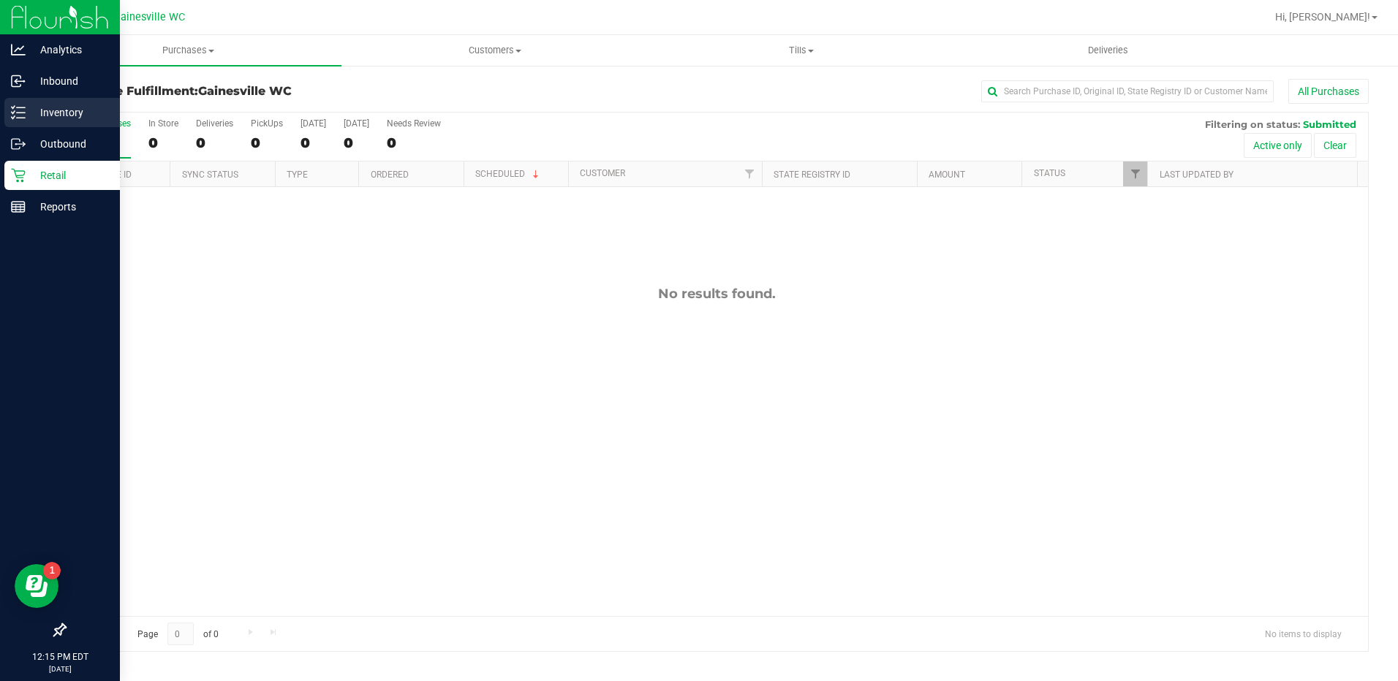
click at [53, 99] on div "Inventory" at bounding box center [61, 112] width 115 height 29
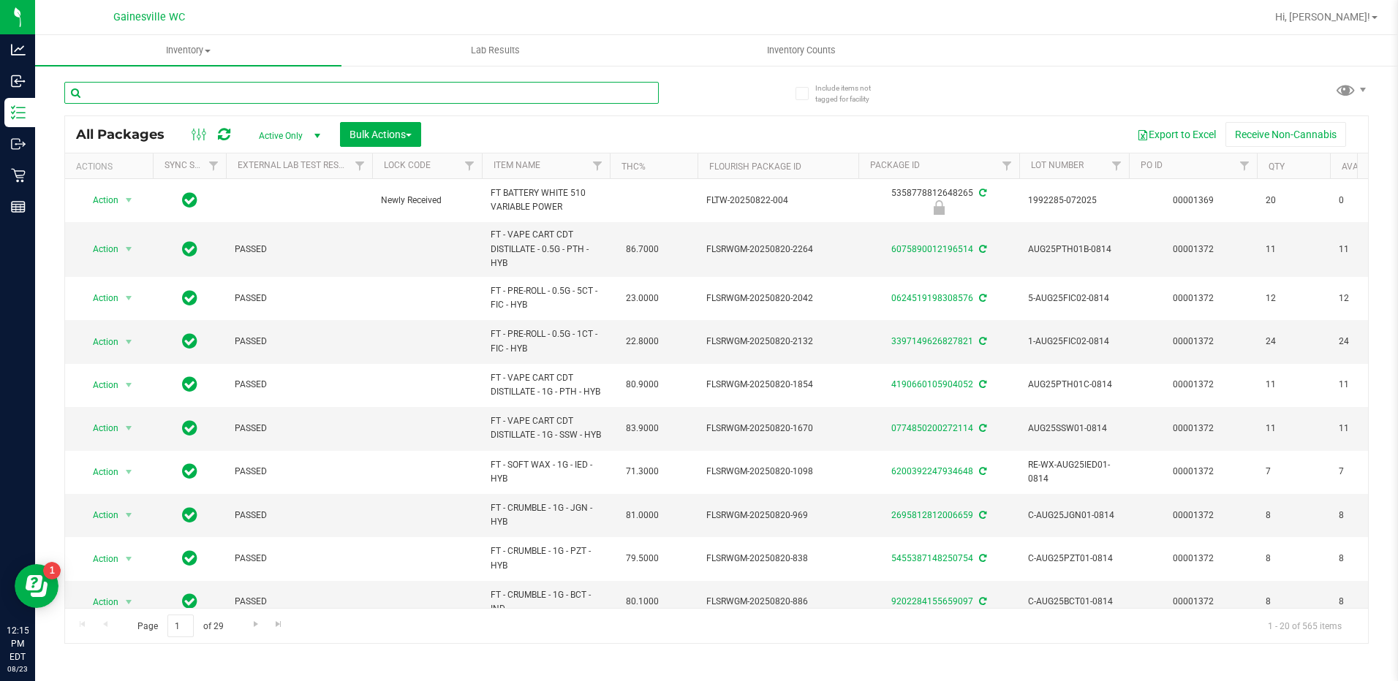
click at [188, 100] on input "text" at bounding box center [361, 93] width 594 height 22
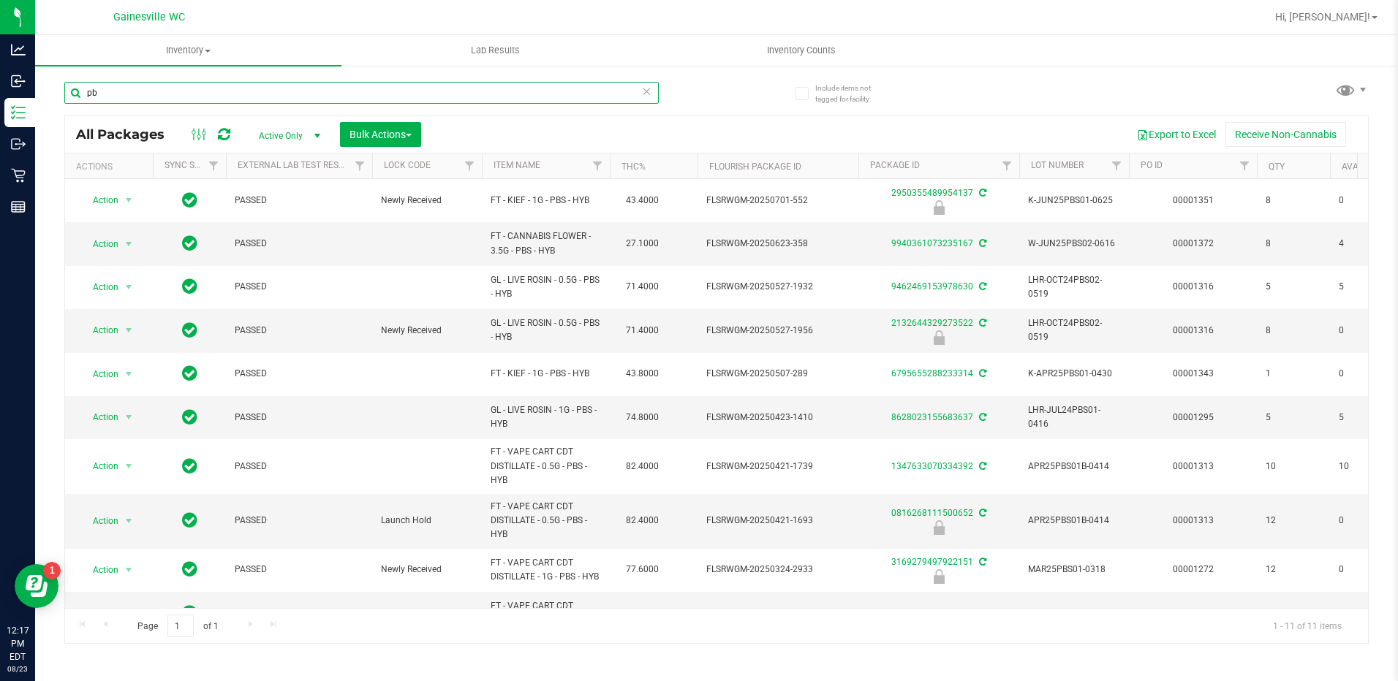
click at [485, 98] on input "pb" at bounding box center [361, 93] width 594 height 22
click at [488, 98] on input "pb" at bounding box center [361, 93] width 594 height 22
type input "2950355489954137"
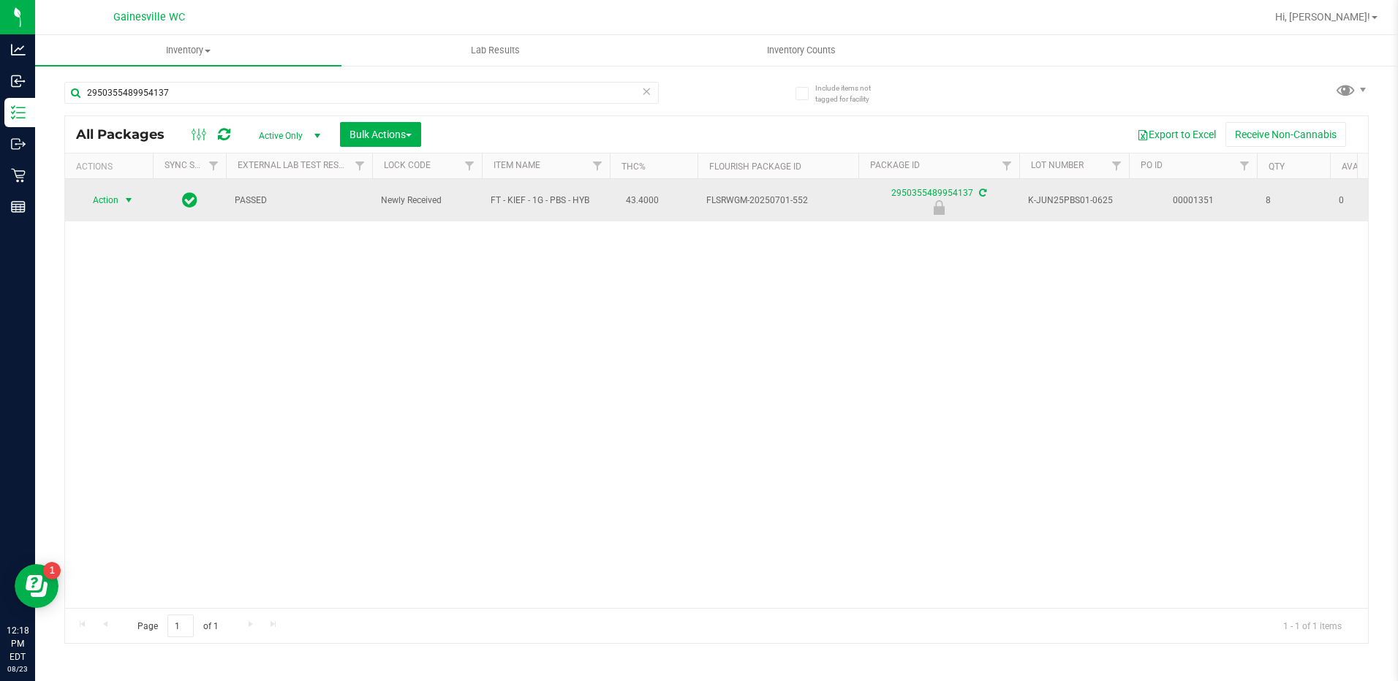
click at [123, 203] on span "select" at bounding box center [129, 200] width 12 height 12
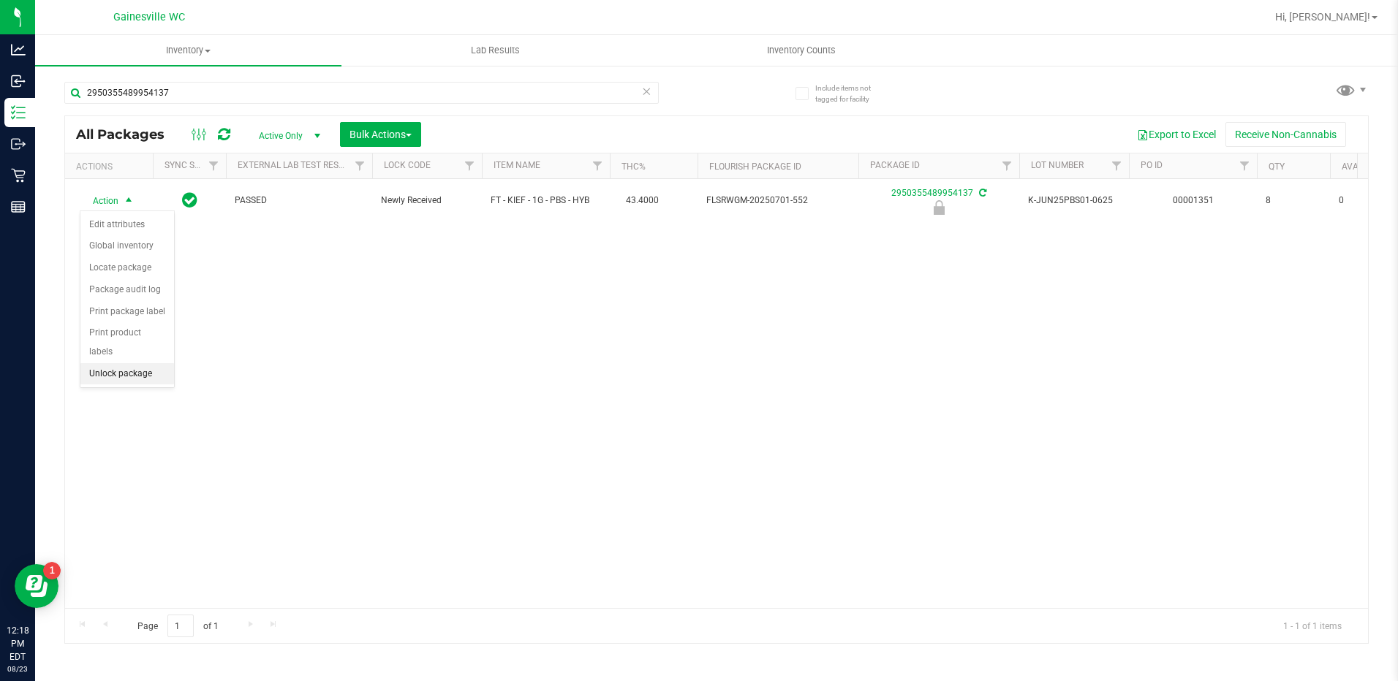
click at [117, 363] on li "Unlock package" at bounding box center [127, 374] width 94 height 22
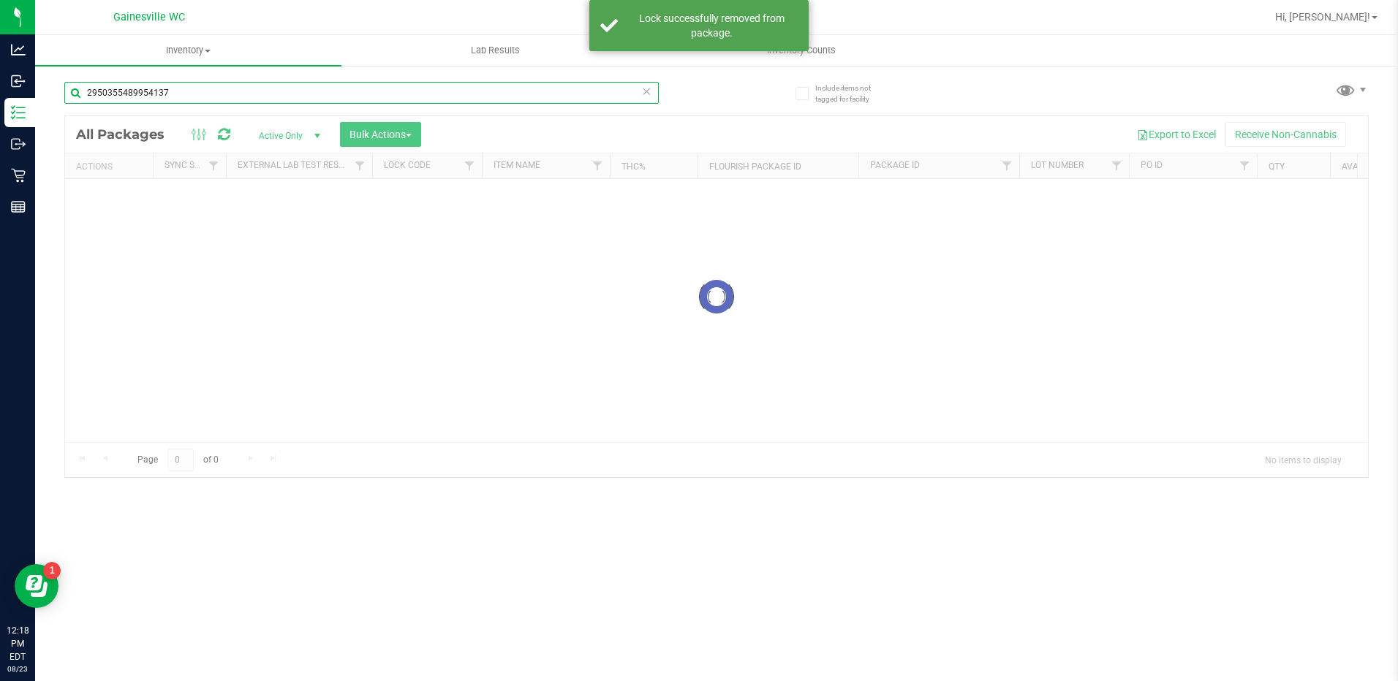
click at [219, 87] on input "2950355489954137" at bounding box center [361, 93] width 594 height 22
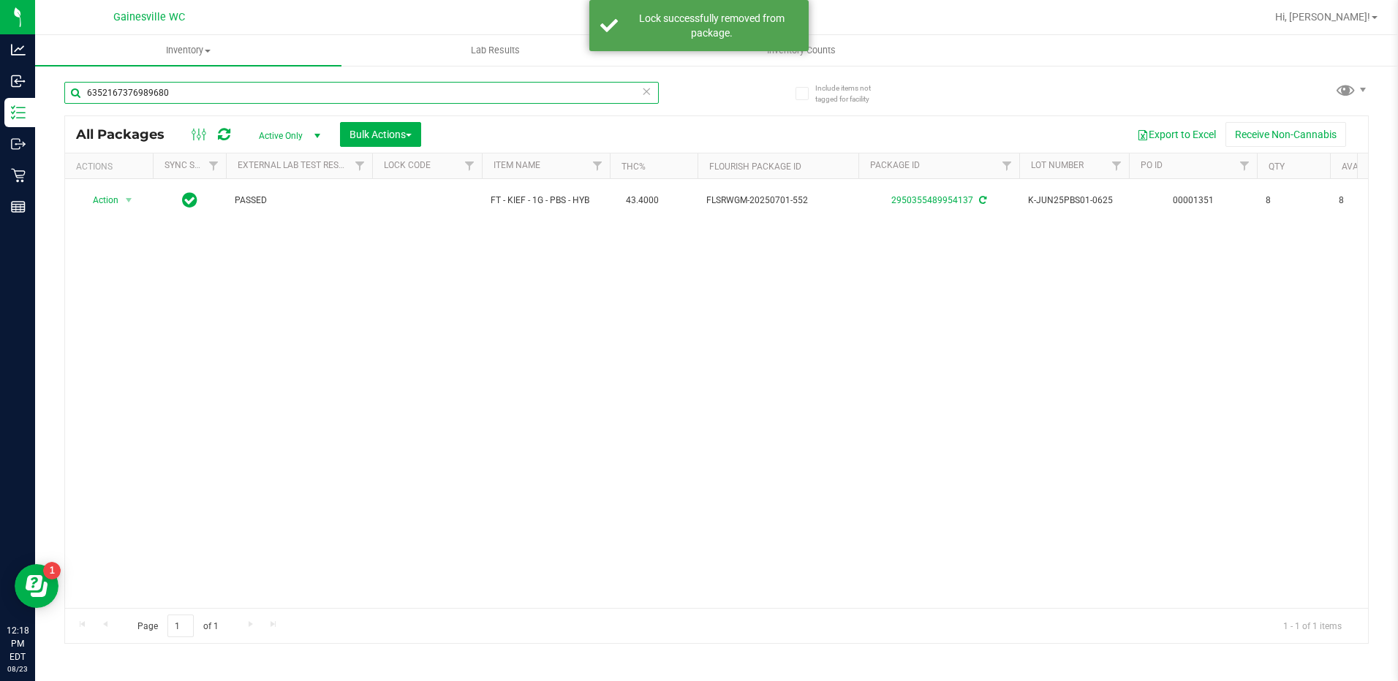
type input "6352167376989680"
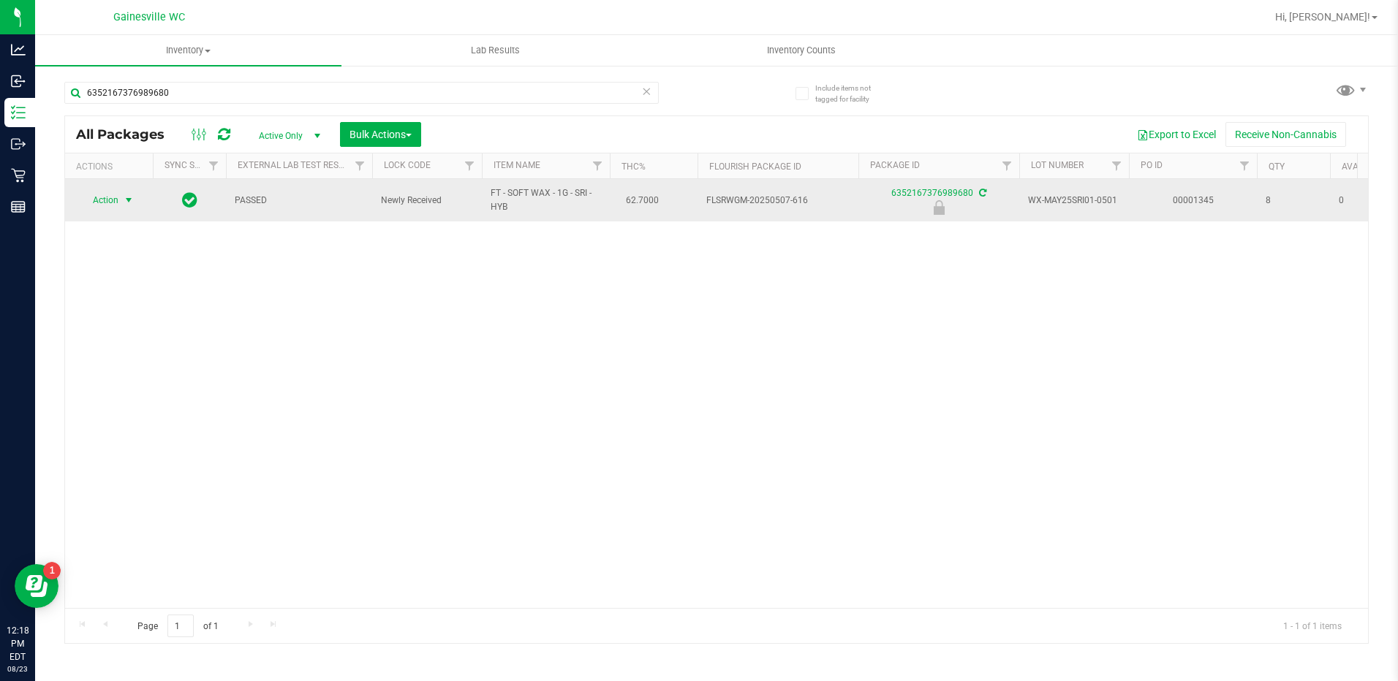
click at [132, 203] on span "select" at bounding box center [129, 200] width 12 height 12
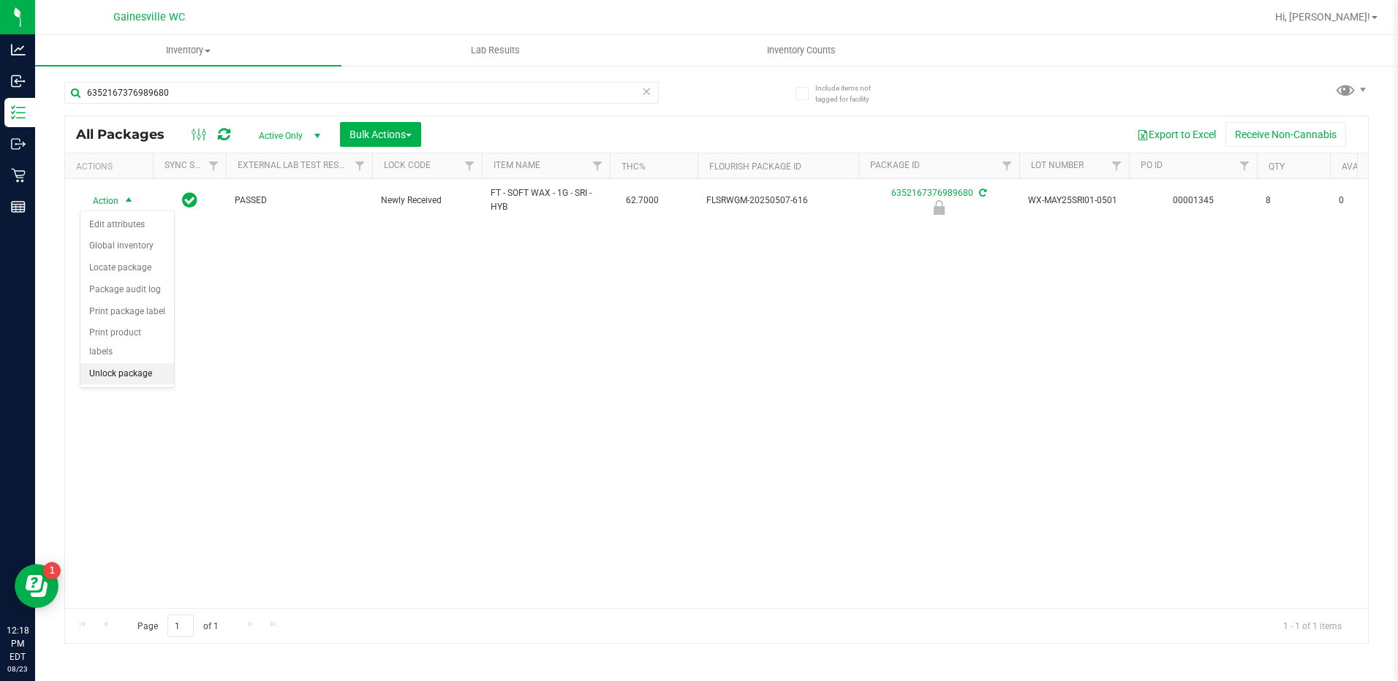
click at [121, 363] on li "Unlock package" at bounding box center [127, 374] width 94 height 22
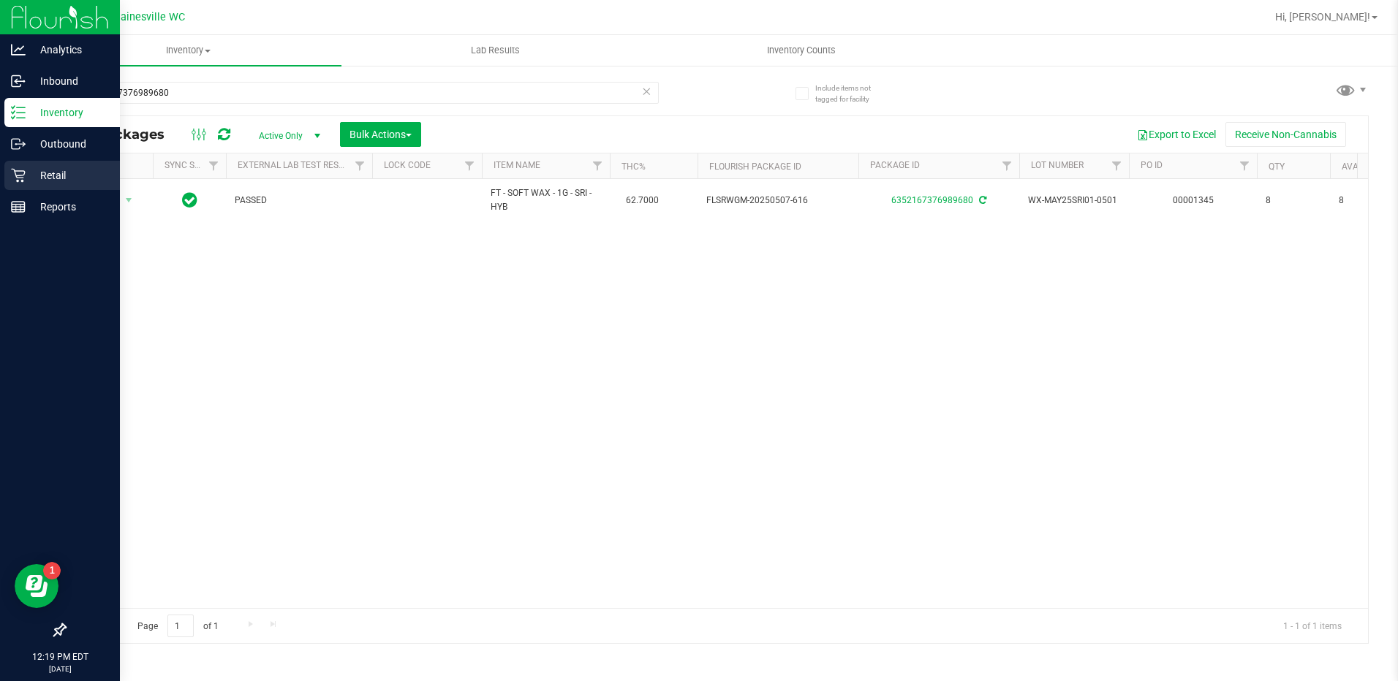
click at [18, 186] on div "Retail" at bounding box center [61, 175] width 115 height 29
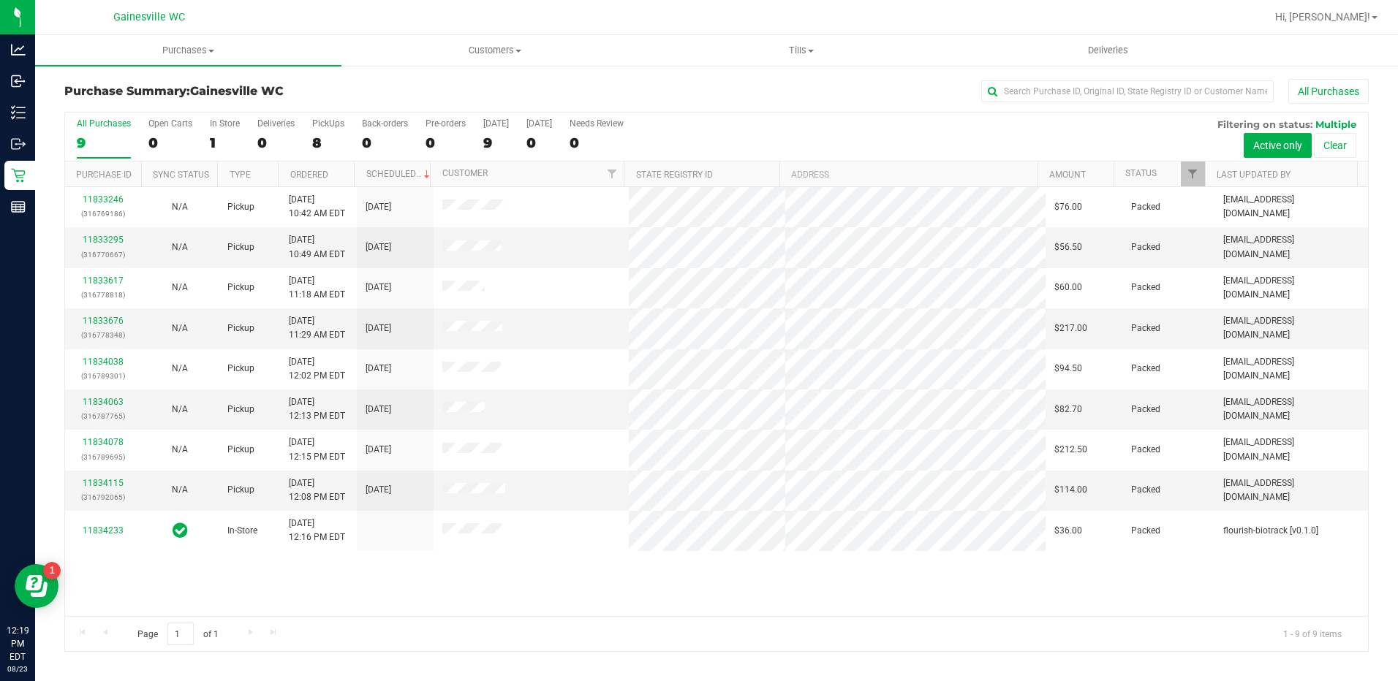
click at [621, 603] on div "11833246 (316769186) N/A Pickup 8/23/2025 10:42 AM EDT 8/23/2025 $76.00 Packed …" at bounding box center [716, 401] width 1303 height 429
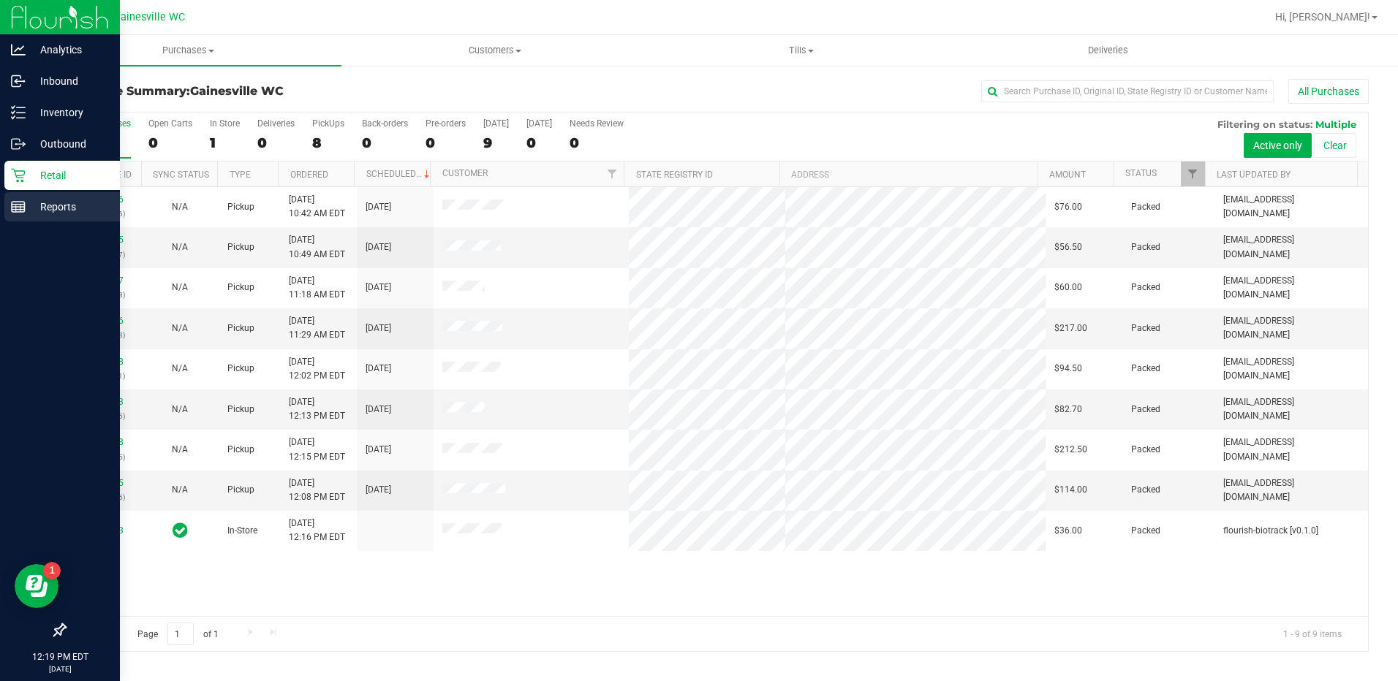
click at [11, 202] on icon at bounding box center [18, 207] width 15 height 15
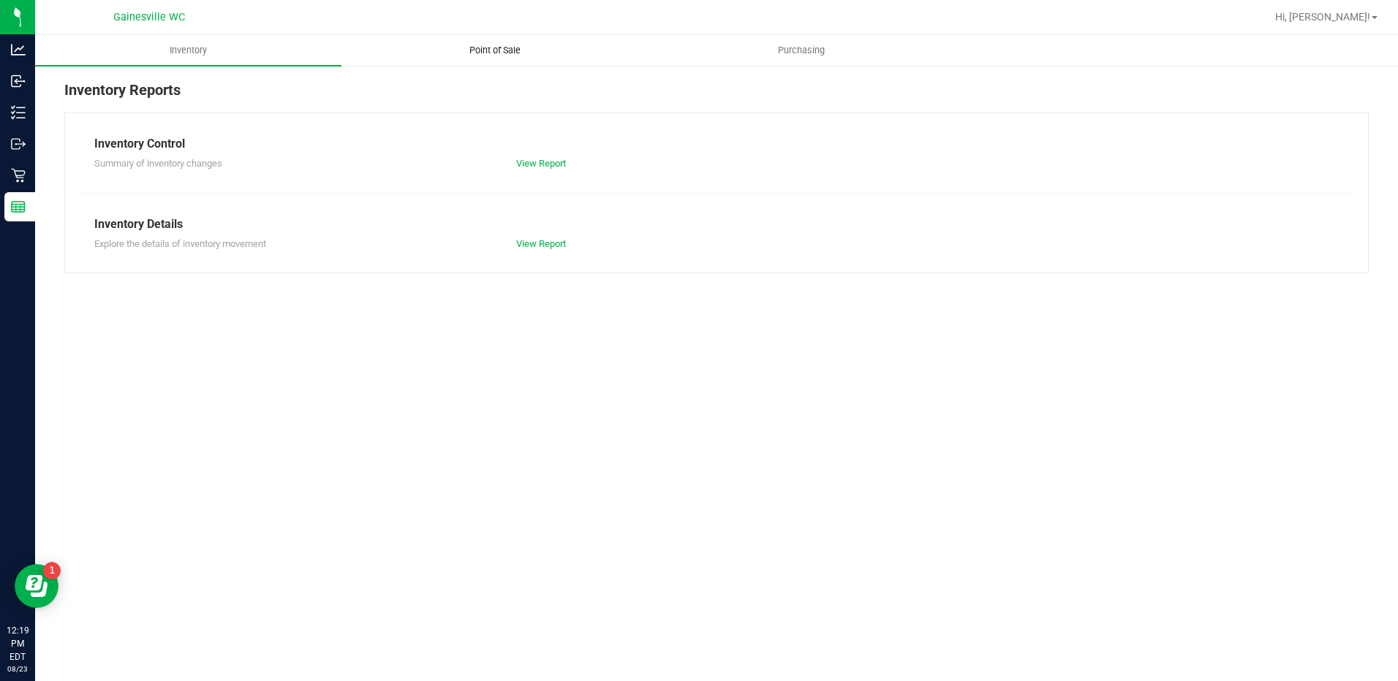
click at [504, 56] on span "Point of Sale" at bounding box center [495, 50] width 91 height 13
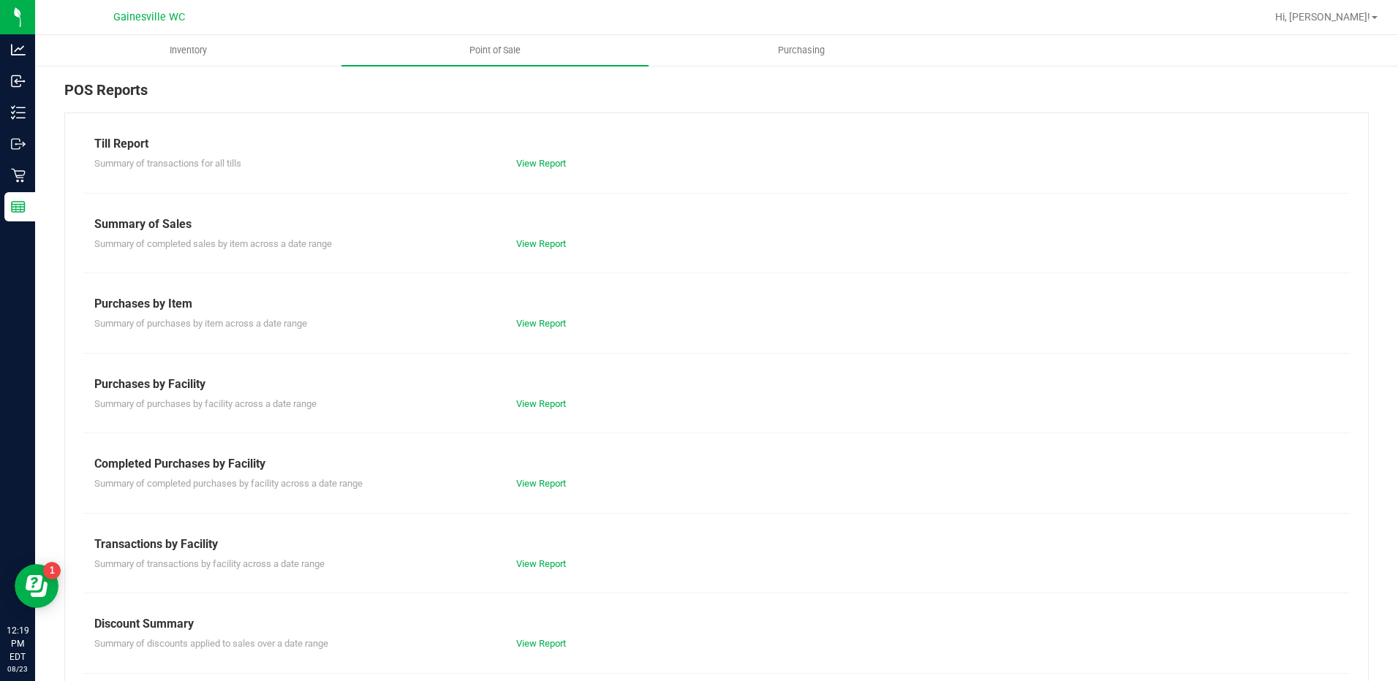
click at [523, 489] on div "View Report" at bounding box center [610, 484] width 211 height 15
click at [525, 488] on link "View Report" at bounding box center [541, 483] width 50 height 11
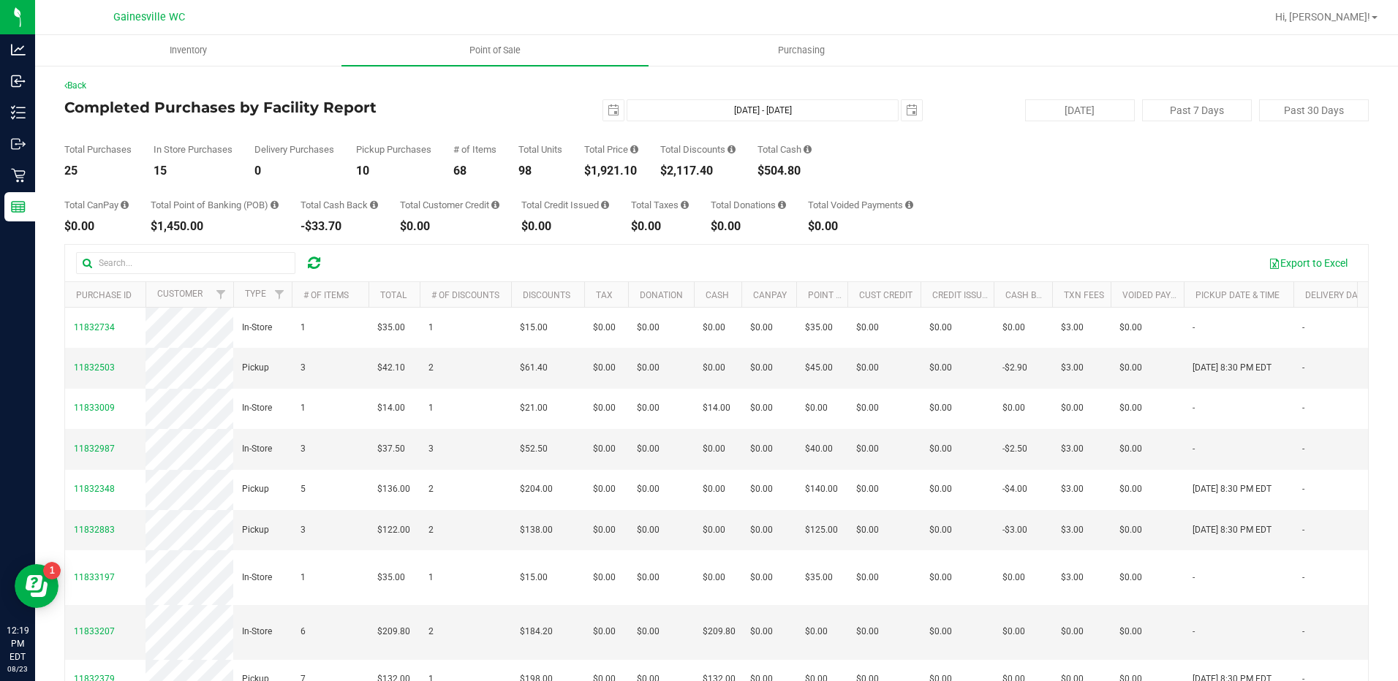
drag, startPoint x: 616, startPoint y: 170, endPoint x: 597, endPoint y: 149, distance: 27.9
click at [597, 149] on div "Total Price $1,921.10" at bounding box center [611, 161] width 54 height 32
click at [597, 148] on div "Total Price" at bounding box center [611, 150] width 54 height 10
click at [607, 110] on span "select" at bounding box center [613, 111] width 12 height 12
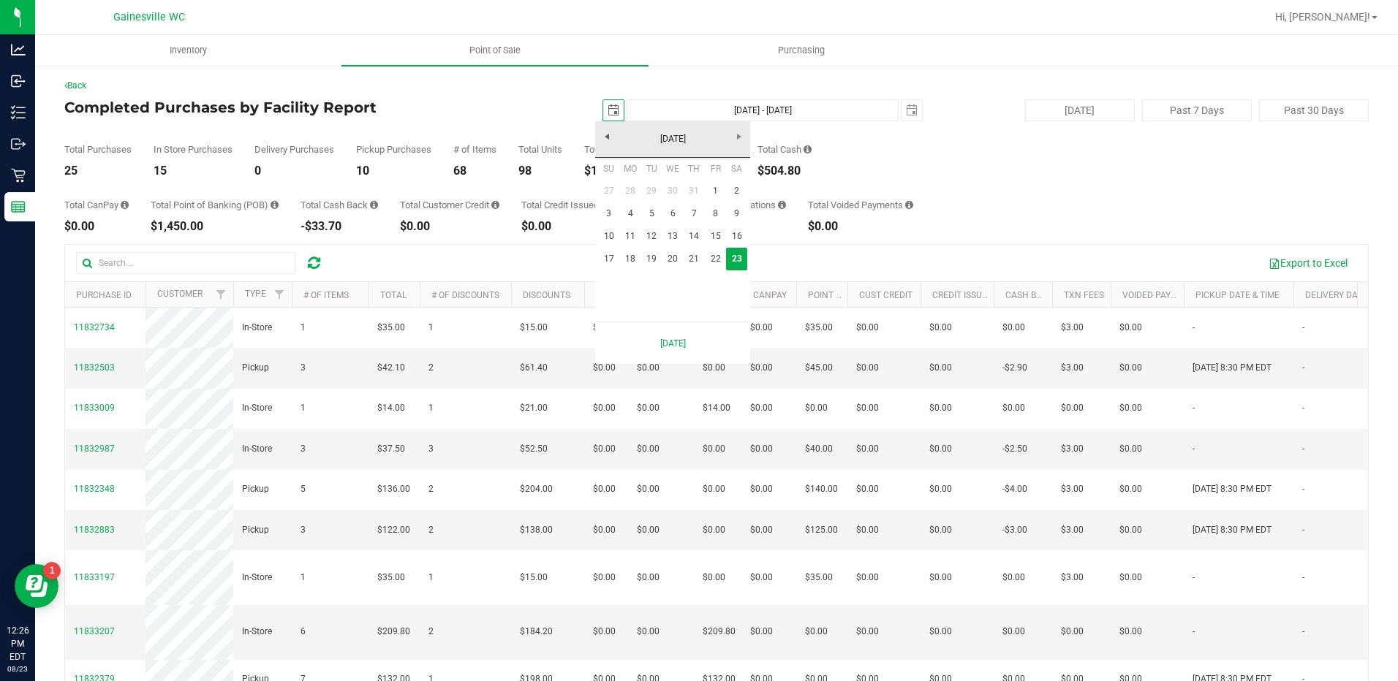
scroll to position [0, 37]
click at [725, 257] on link "22" at bounding box center [715, 259] width 21 height 23
type input "2025-08-22"
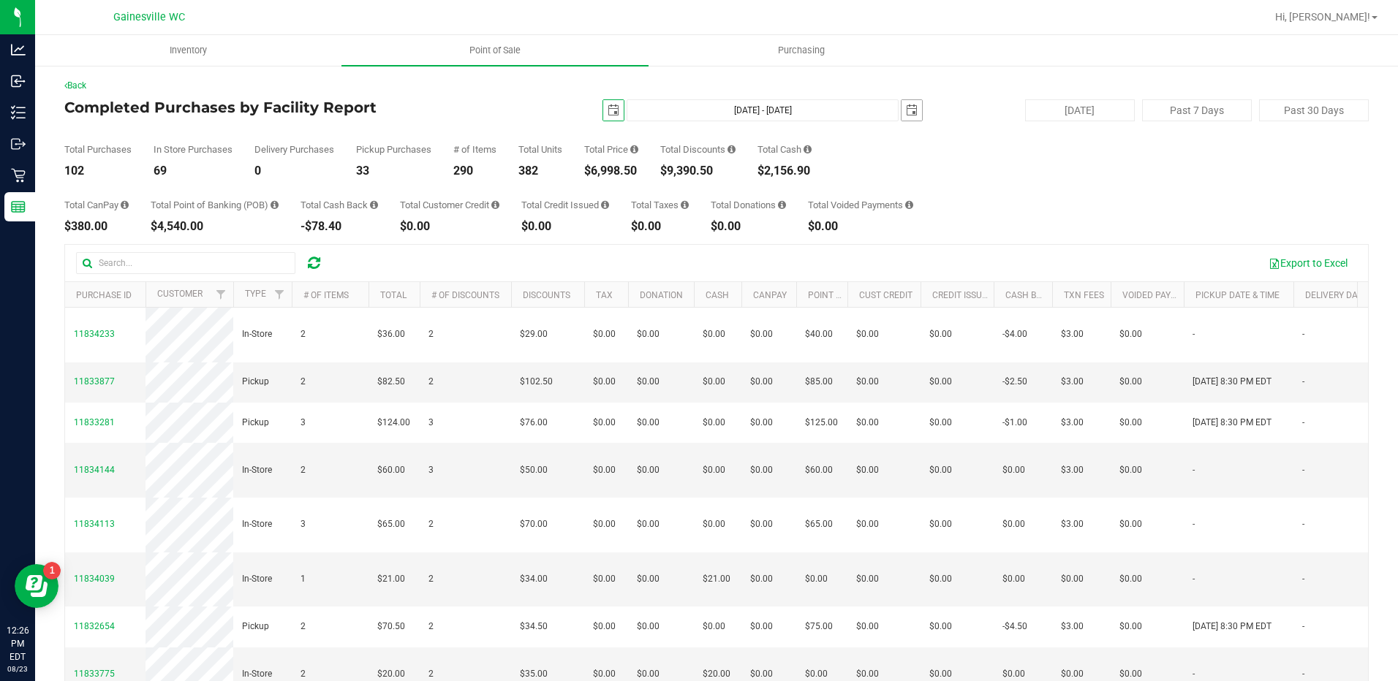
click at [910, 112] on span "select" at bounding box center [912, 111] width 12 height 12
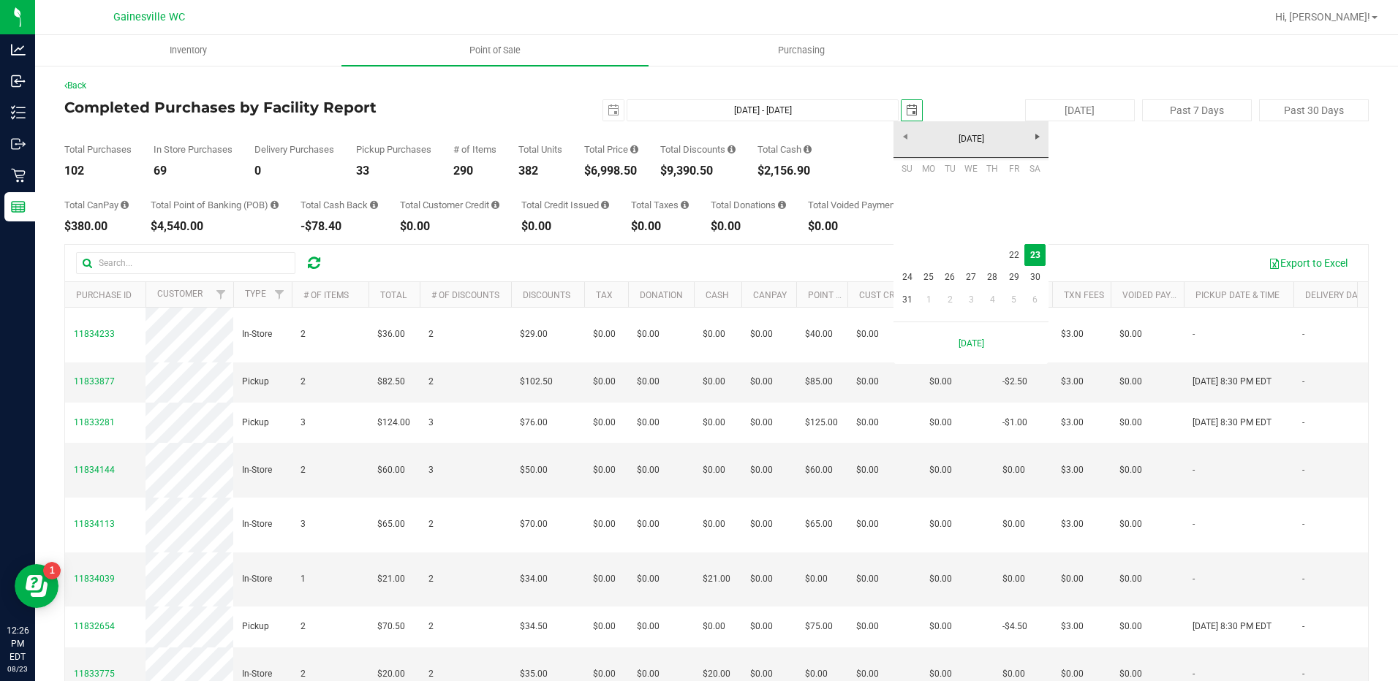
scroll to position [0, 37]
click at [1011, 249] on link "22" at bounding box center [1013, 255] width 21 height 23
type input "Aug 22, 2025 - Aug 22, 2025"
type input "2025-08-22"
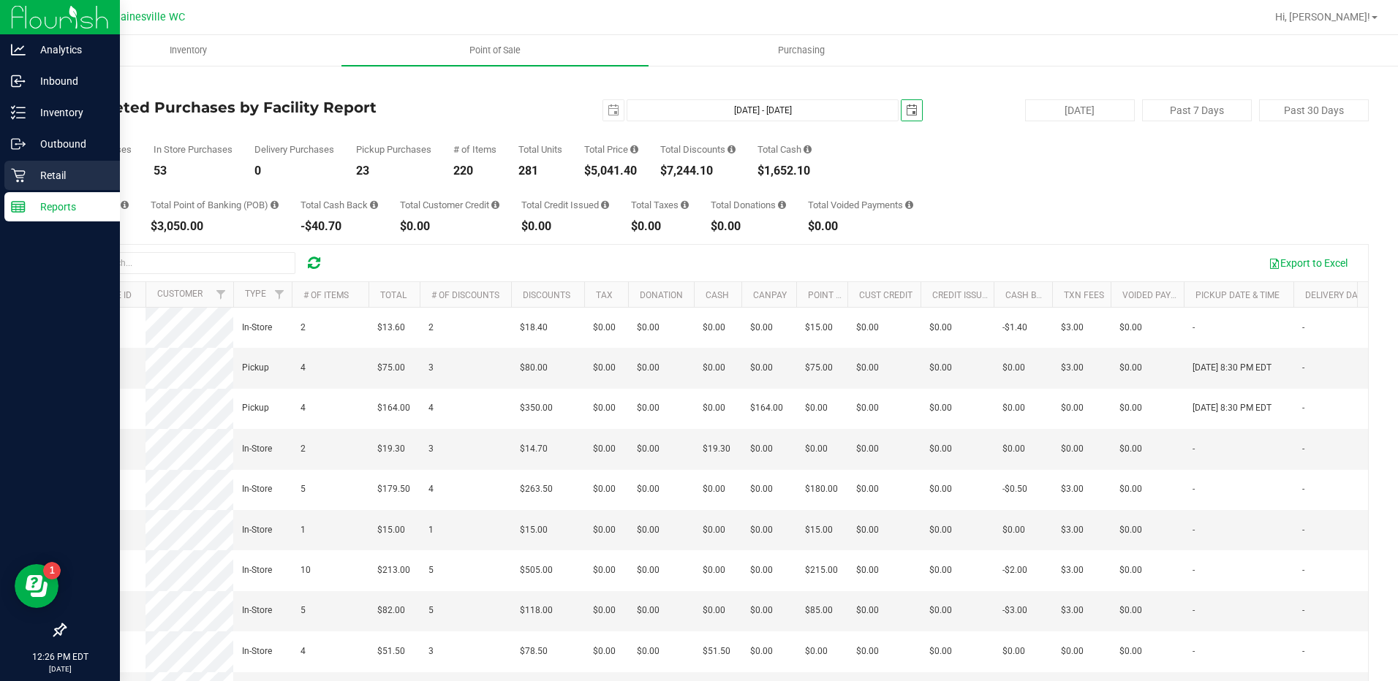
click at [17, 183] on div "Retail" at bounding box center [61, 175] width 115 height 29
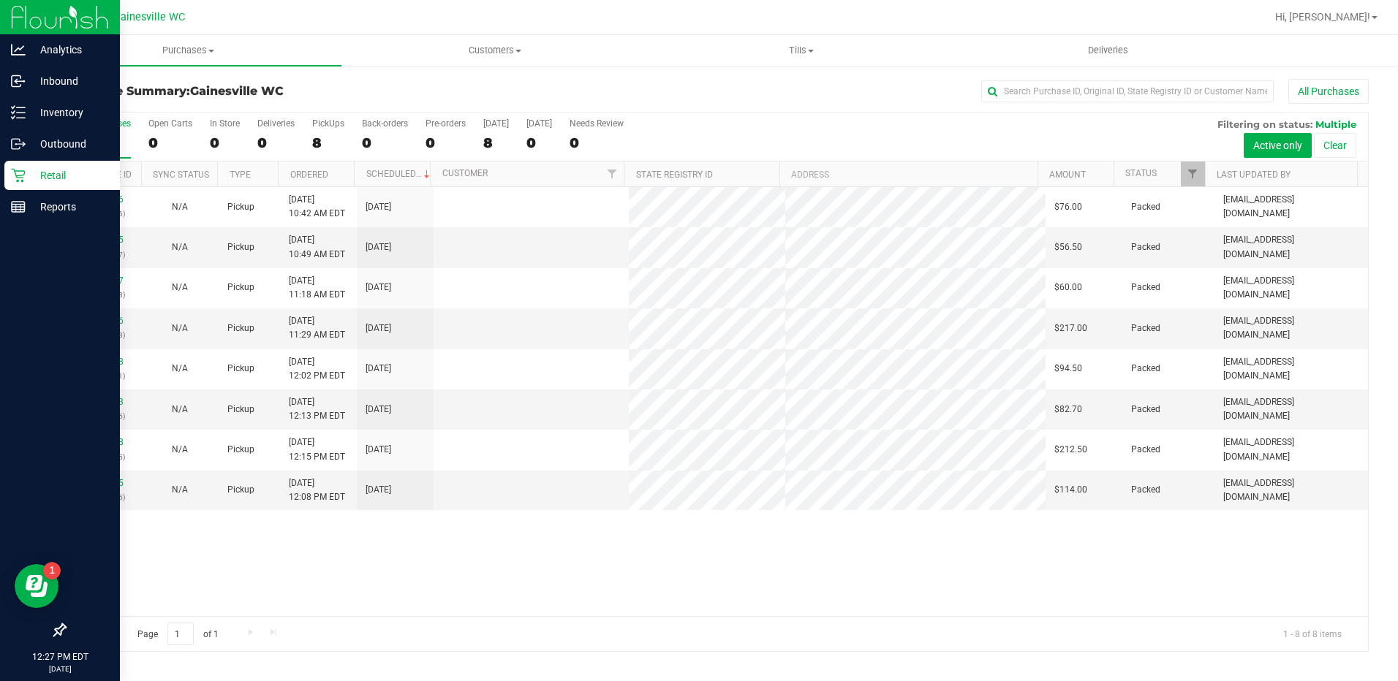
click at [667, 569] on div "11833246 (316769186) N/A Pickup 8/23/2025 10:42 AM EDT 8/23/2025 $76.00 Packed …" at bounding box center [716, 401] width 1303 height 429
click at [48, 83] on p "Inbound" at bounding box center [70, 81] width 88 height 18
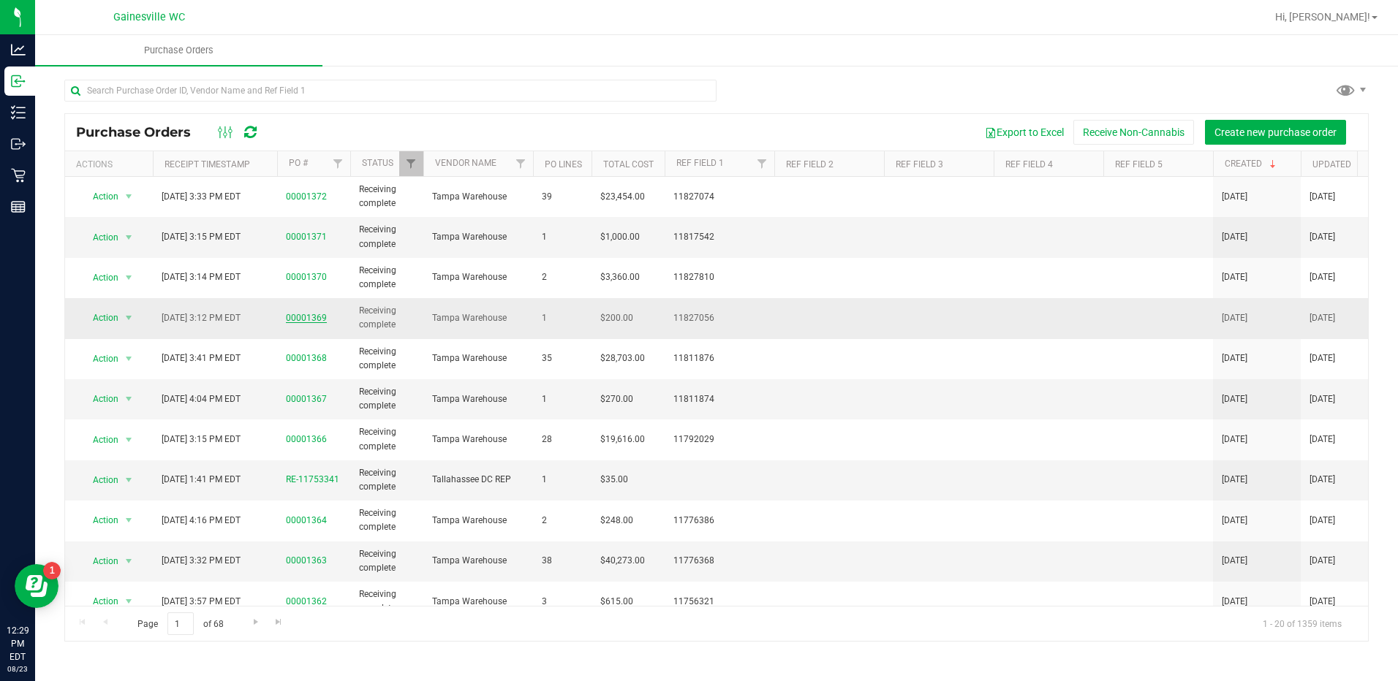
click at [318, 316] on link "00001369" at bounding box center [306, 318] width 41 height 10
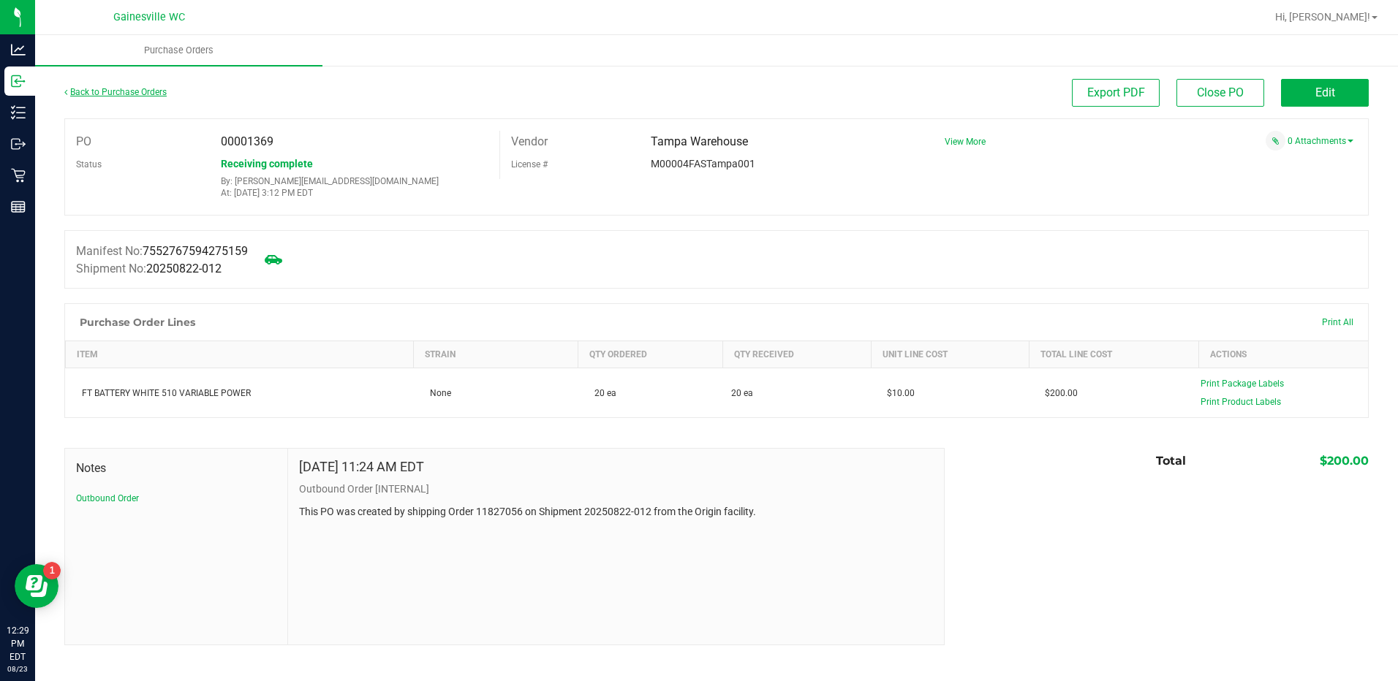
click at [96, 96] on link "Back to Purchase Orders" at bounding box center [115, 92] width 102 height 10
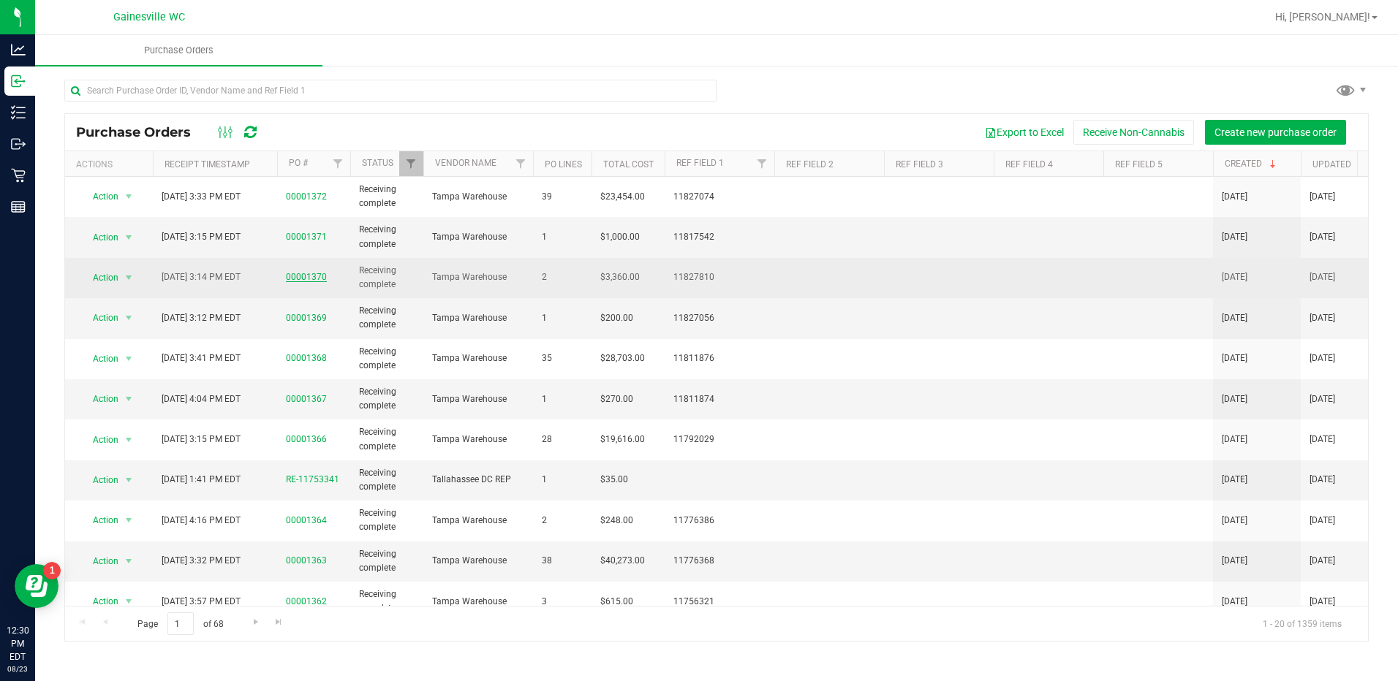
click at [305, 276] on link "00001370" at bounding box center [306, 277] width 41 height 10
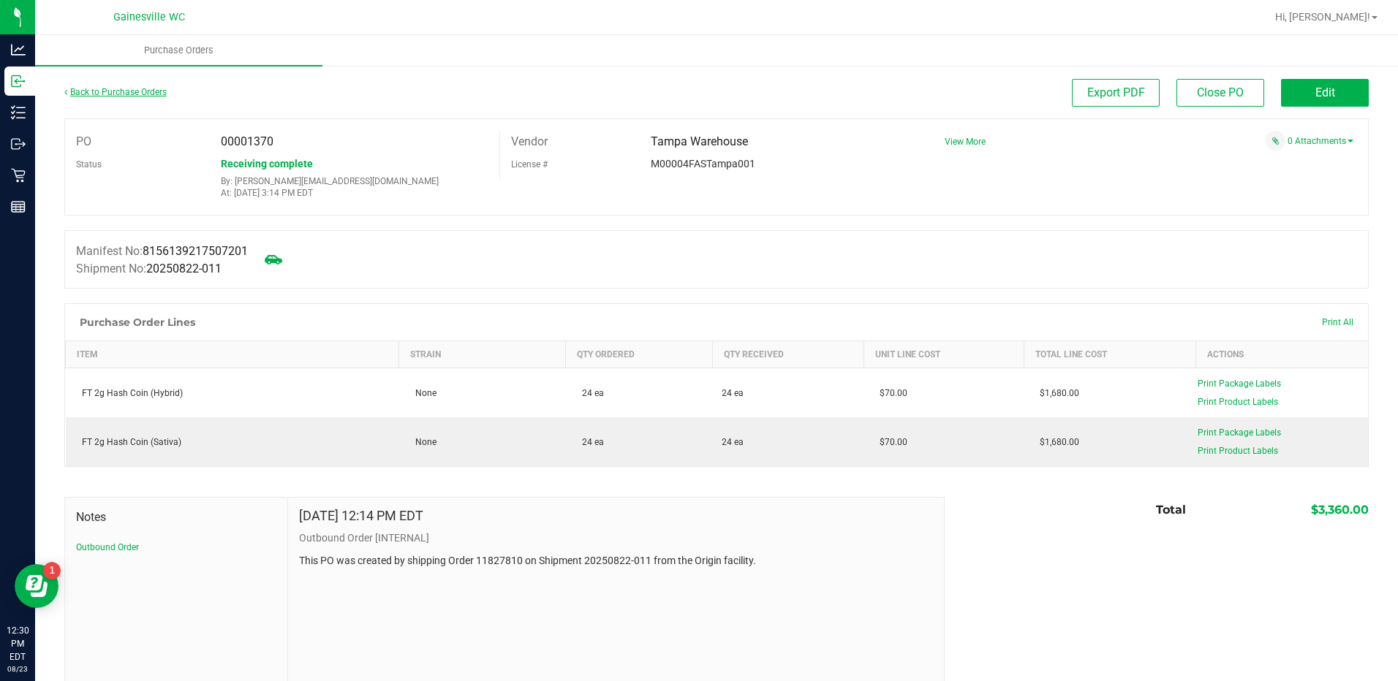
click at [107, 95] on link "Back to Purchase Orders" at bounding box center [115, 92] width 102 height 10
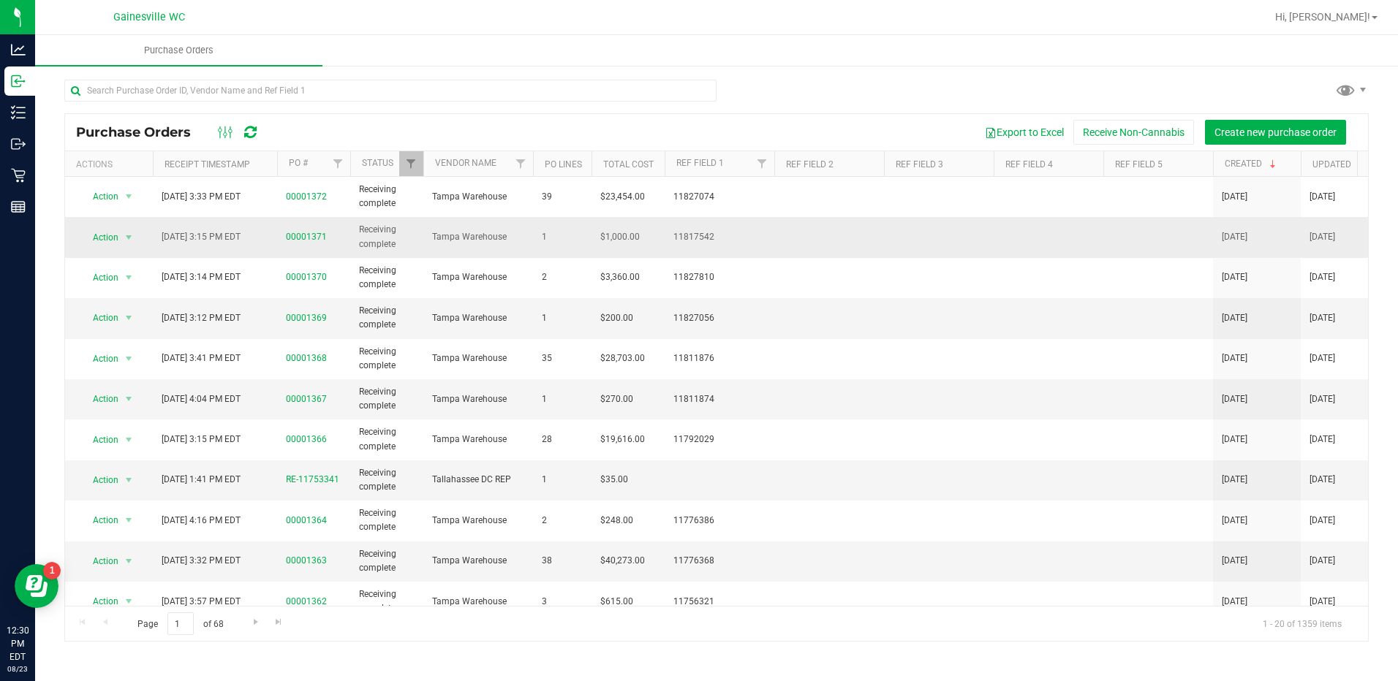
click at [317, 231] on span "00001371" at bounding box center [306, 237] width 41 height 14
click at [313, 234] on link "00001371" at bounding box center [306, 237] width 41 height 10
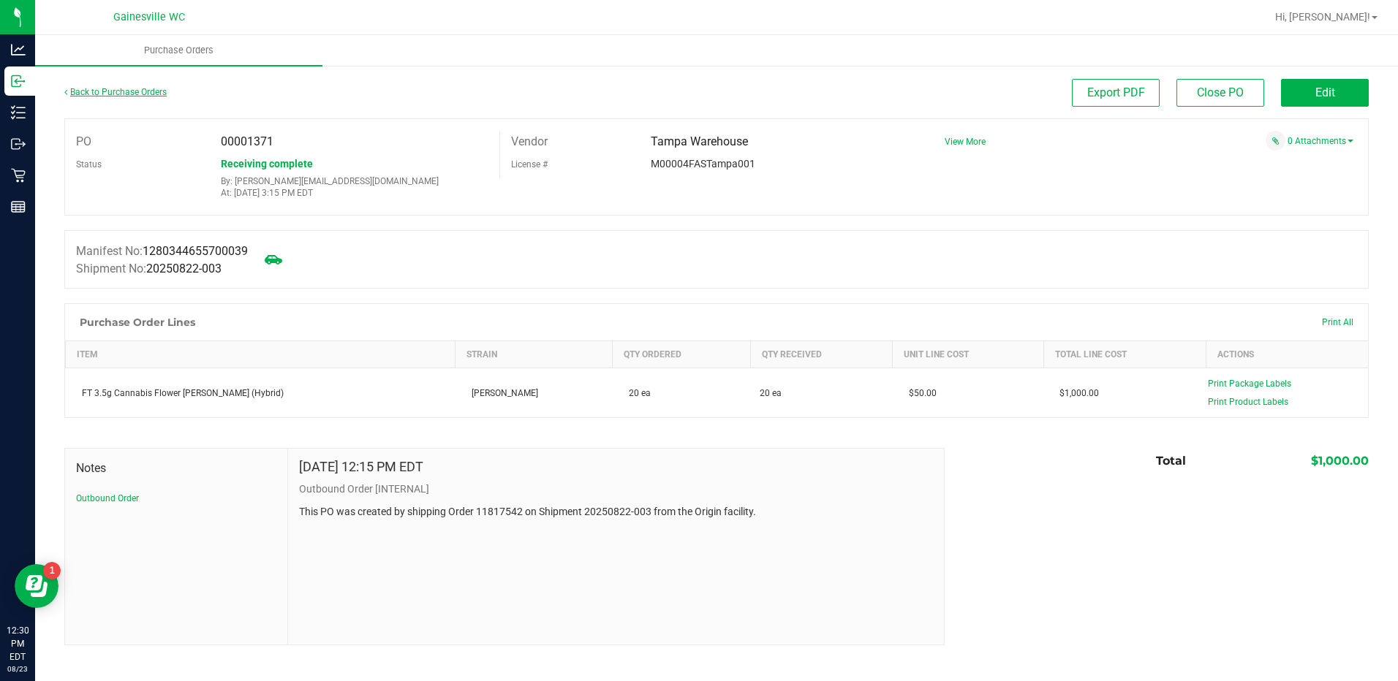
click at [118, 93] on link "Back to Purchase Orders" at bounding box center [115, 92] width 102 height 10
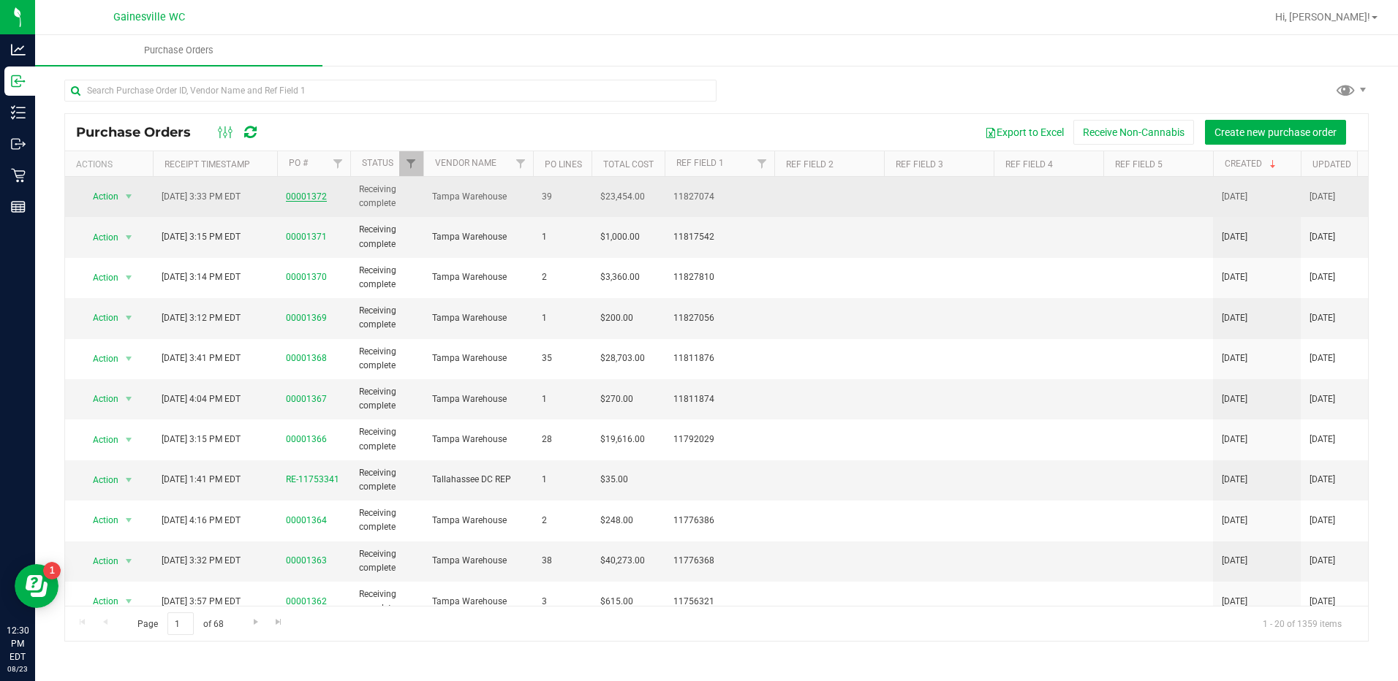
click at [300, 194] on link "00001372" at bounding box center [306, 197] width 41 height 10
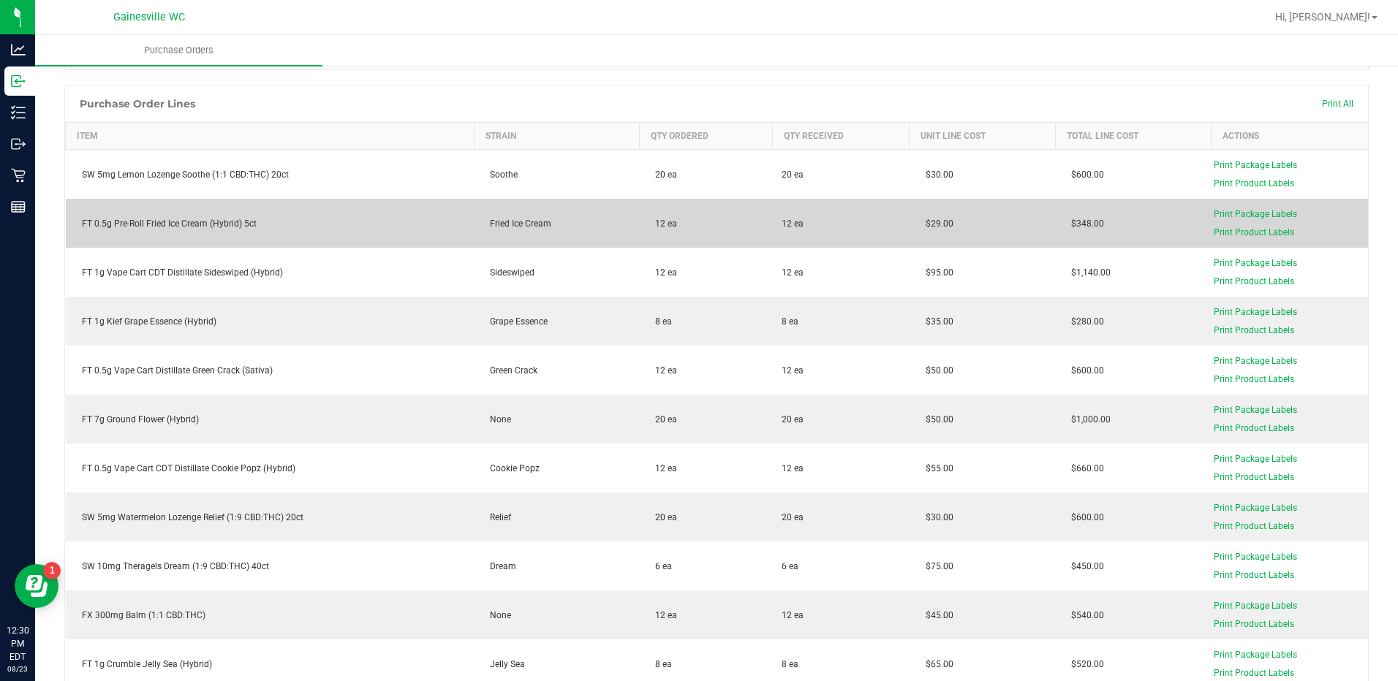
scroll to position [219, 0]
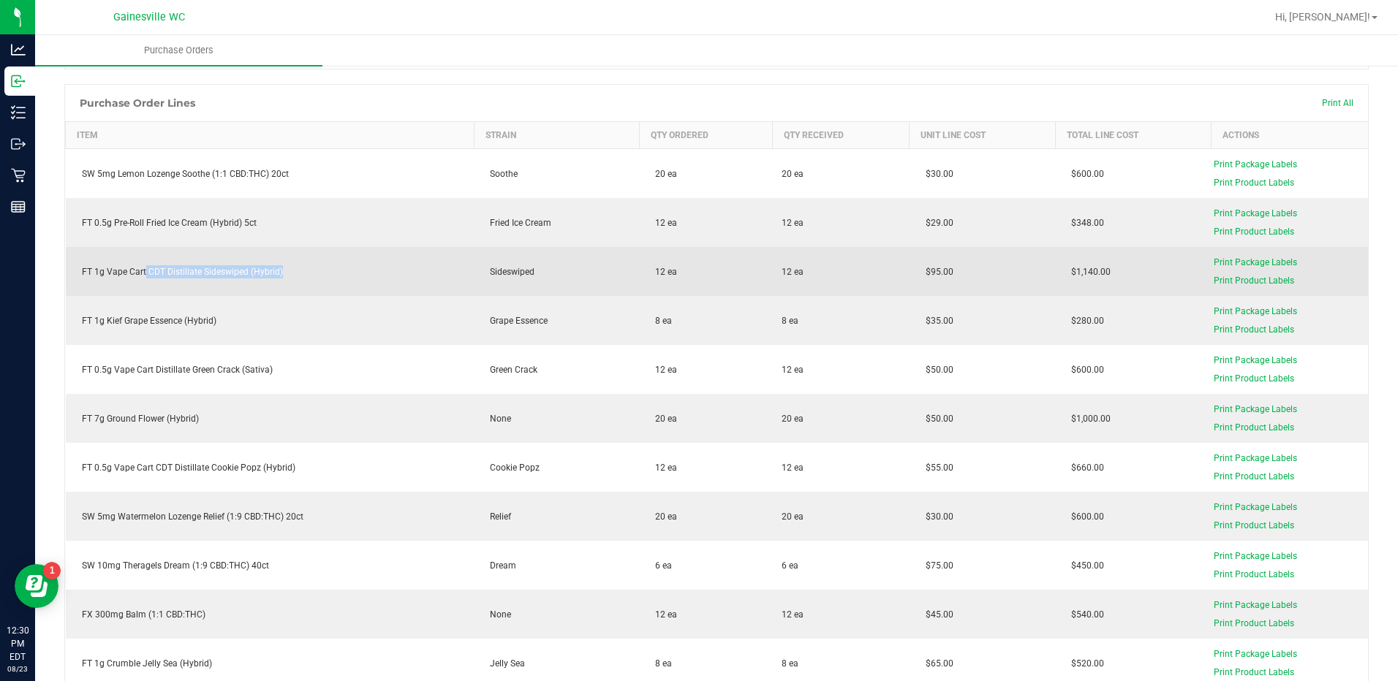
drag, startPoint x: 284, startPoint y: 266, endPoint x: 145, endPoint y: 268, distance: 139.6
click at [145, 268] on div "FT 1g Vape Cart CDT Distillate Sideswiped (Hybrid)" at bounding box center [270, 271] width 391 height 13
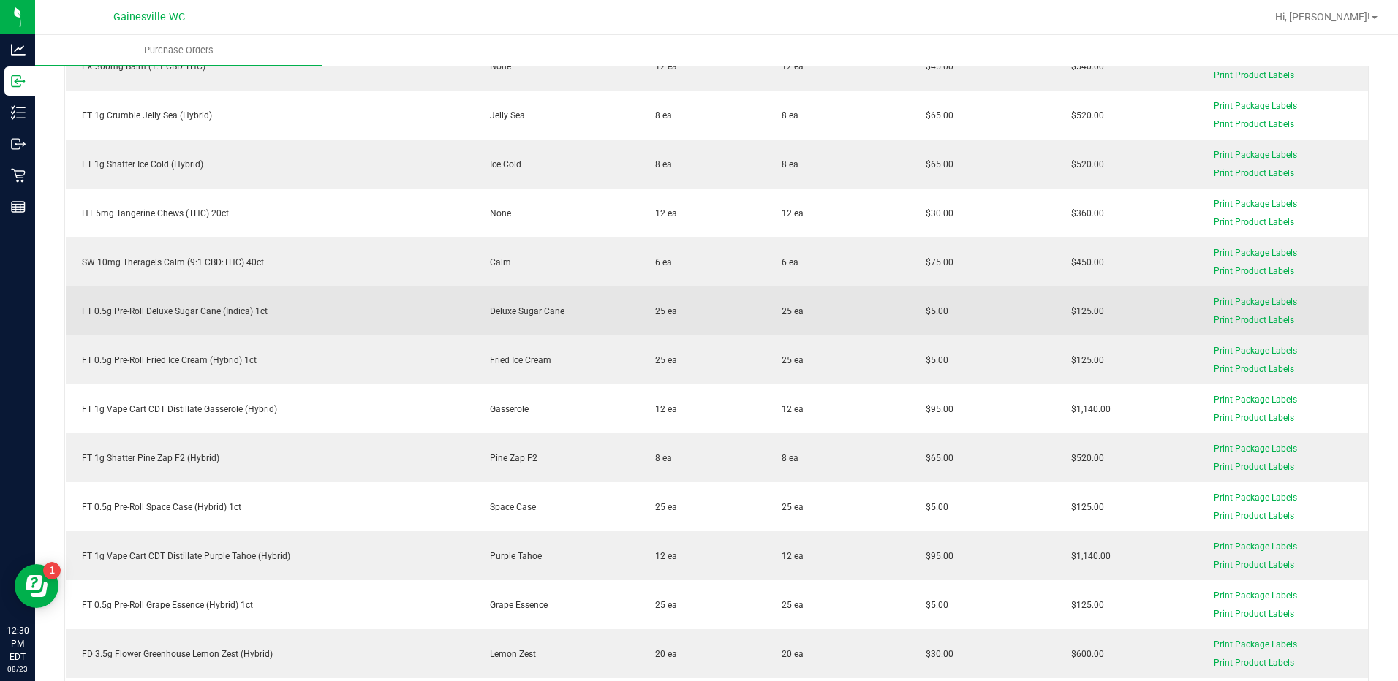
scroll to position [804, 0]
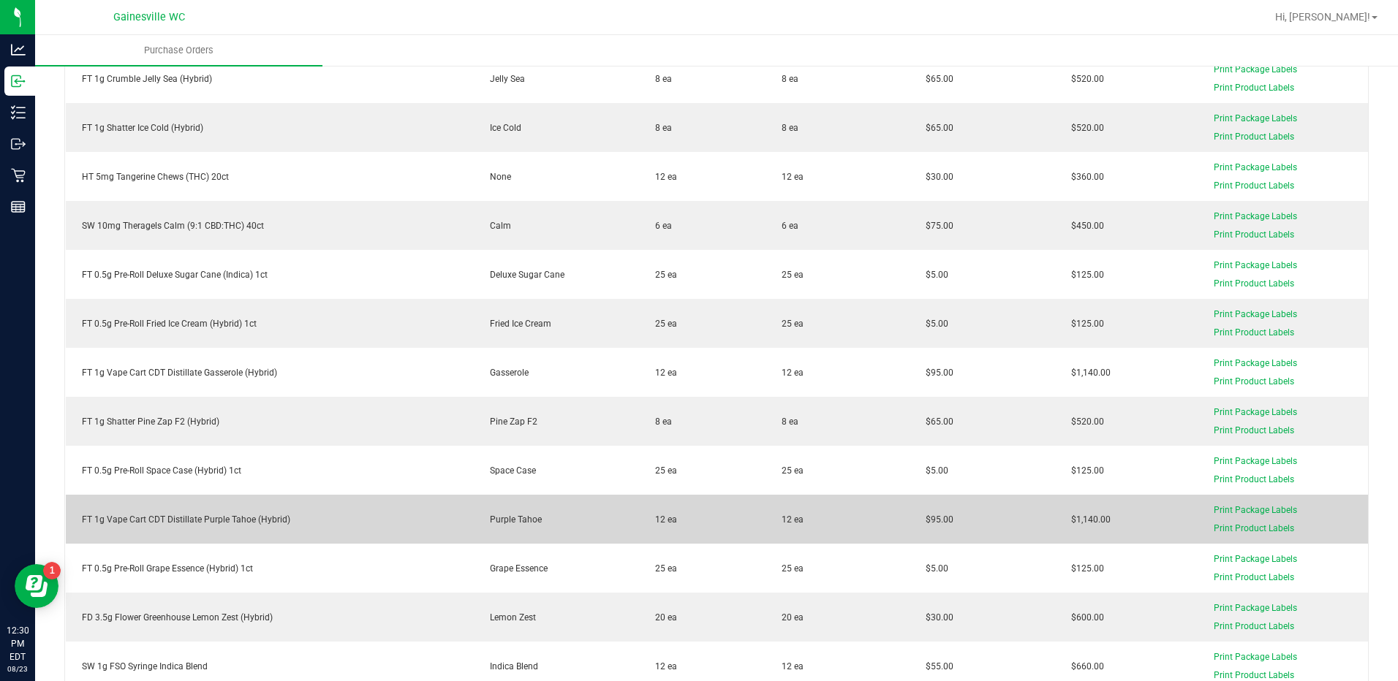
drag, startPoint x: 230, startPoint y: 523, endPoint x: 216, endPoint y: 523, distance: 13.9
click at [216, 523] on div "FT 1g Vape Cart CDT Distillate Purple Tahoe (Hybrid)" at bounding box center [270, 519] width 391 height 13
click at [310, 509] on td "FT 1g Vape Cart CDT Distillate Purple Tahoe (Hybrid)" at bounding box center [270, 519] width 409 height 49
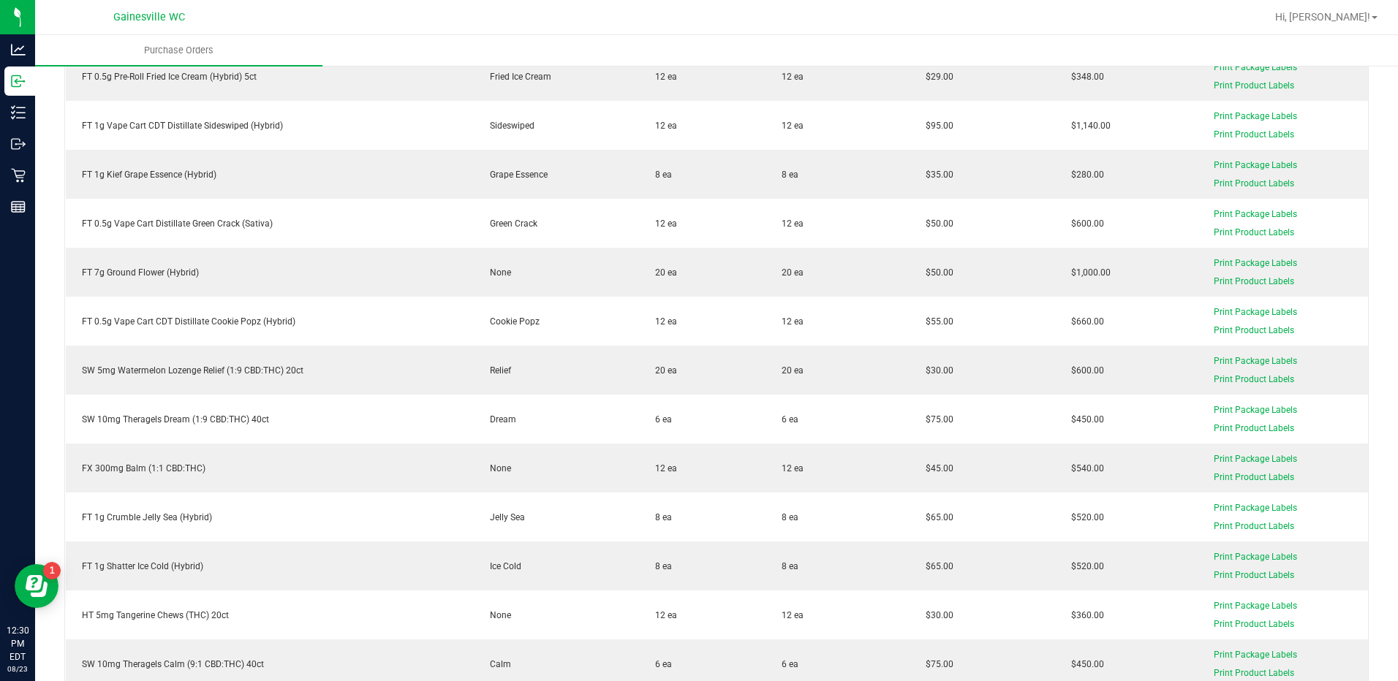
scroll to position [0, 0]
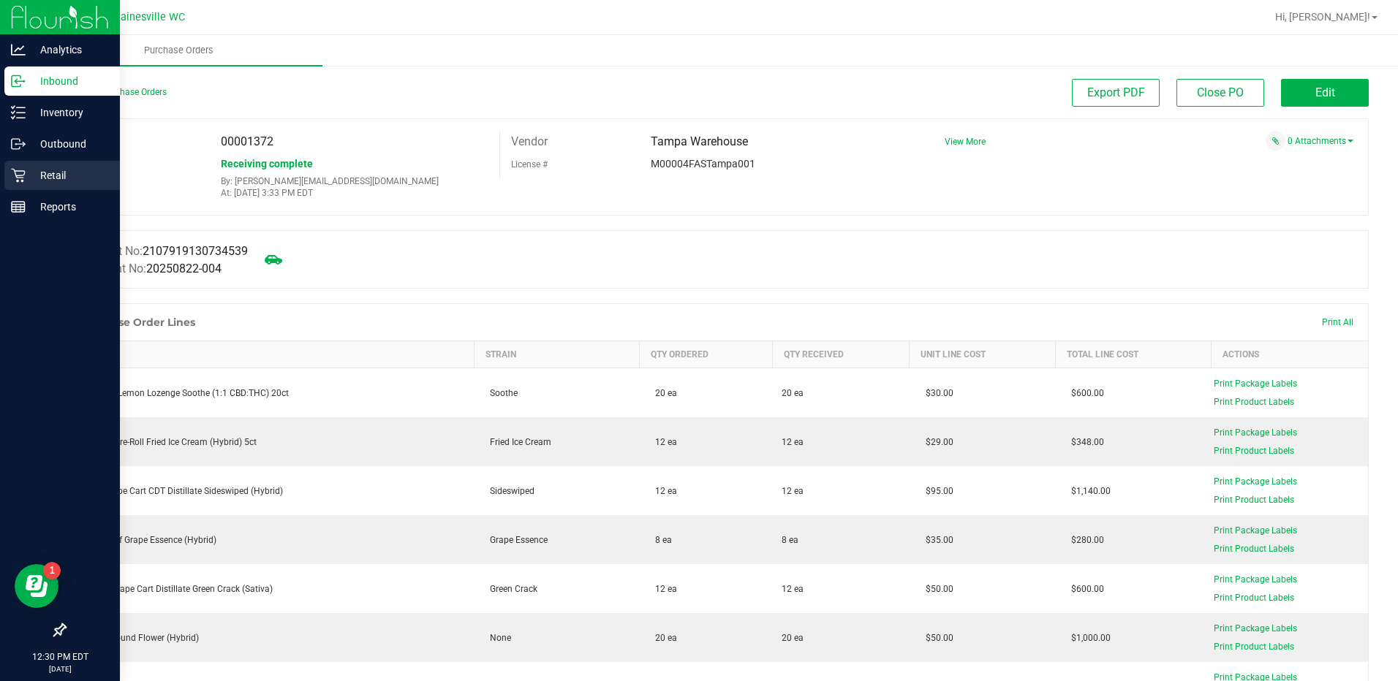
click at [23, 178] on icon at bounding box center [18, 175] width 15 height 15
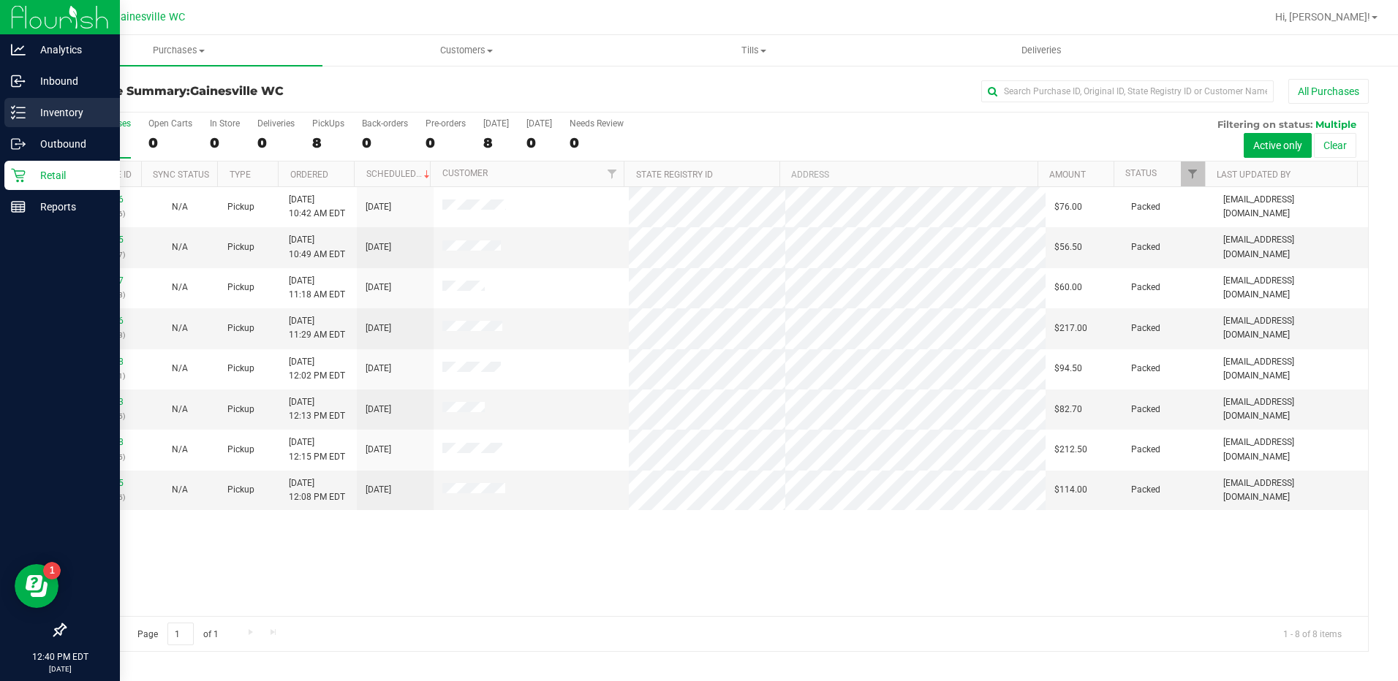
click at [16, 115] on icon at bounding box center [18, 112] width 15 height 15
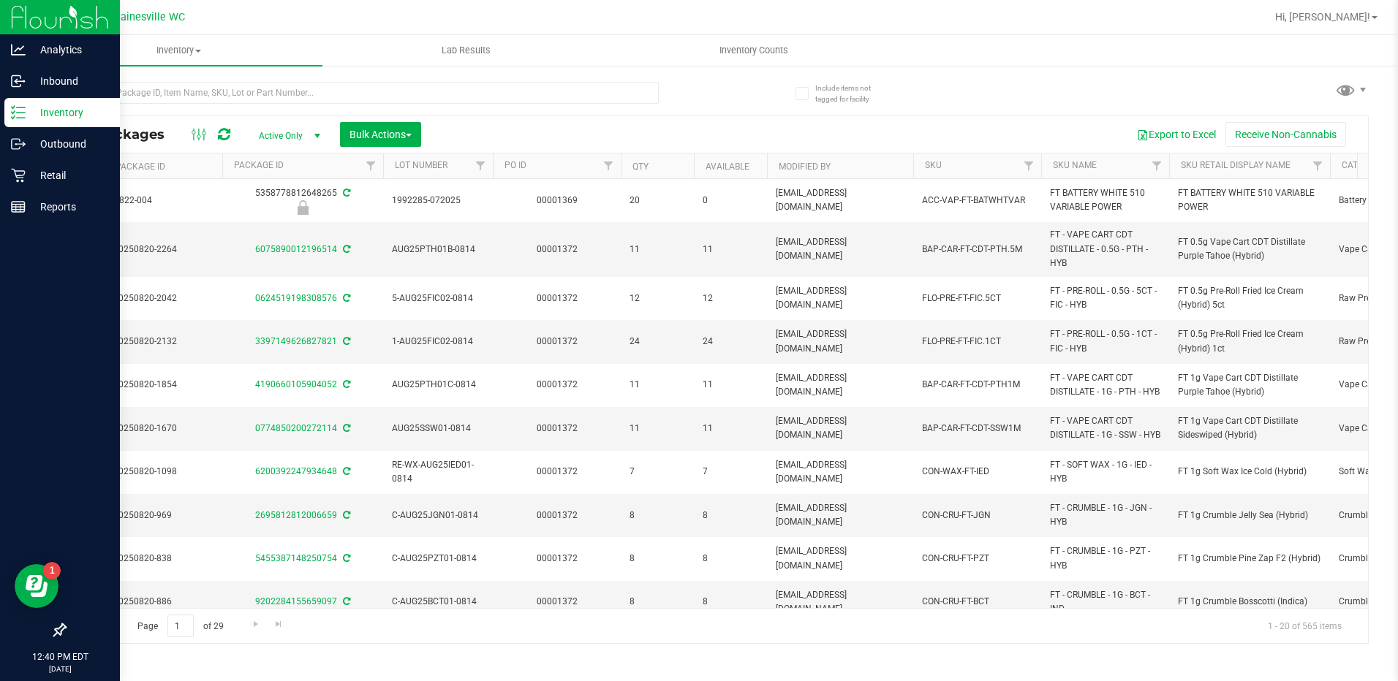
scroll to position [0, 648]
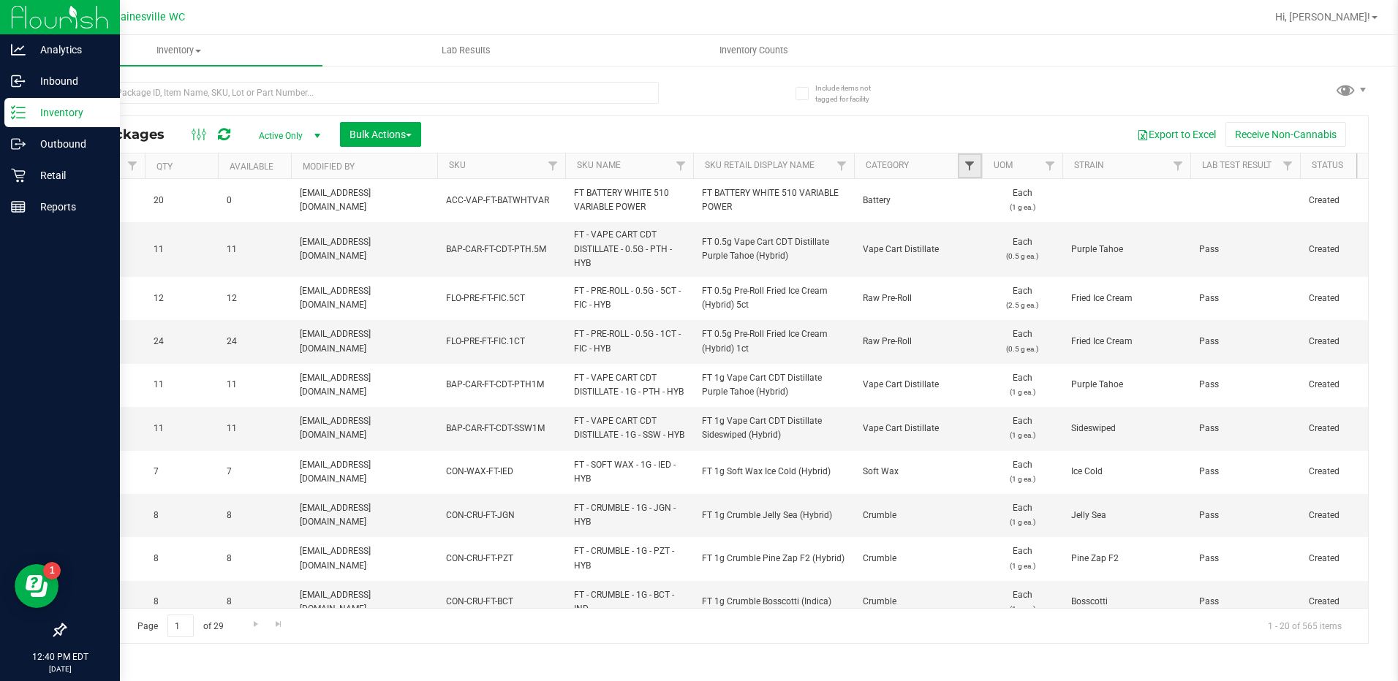
click at [969, 167] on span "Filter" at bounding box center [969, 166] width 12 height 12
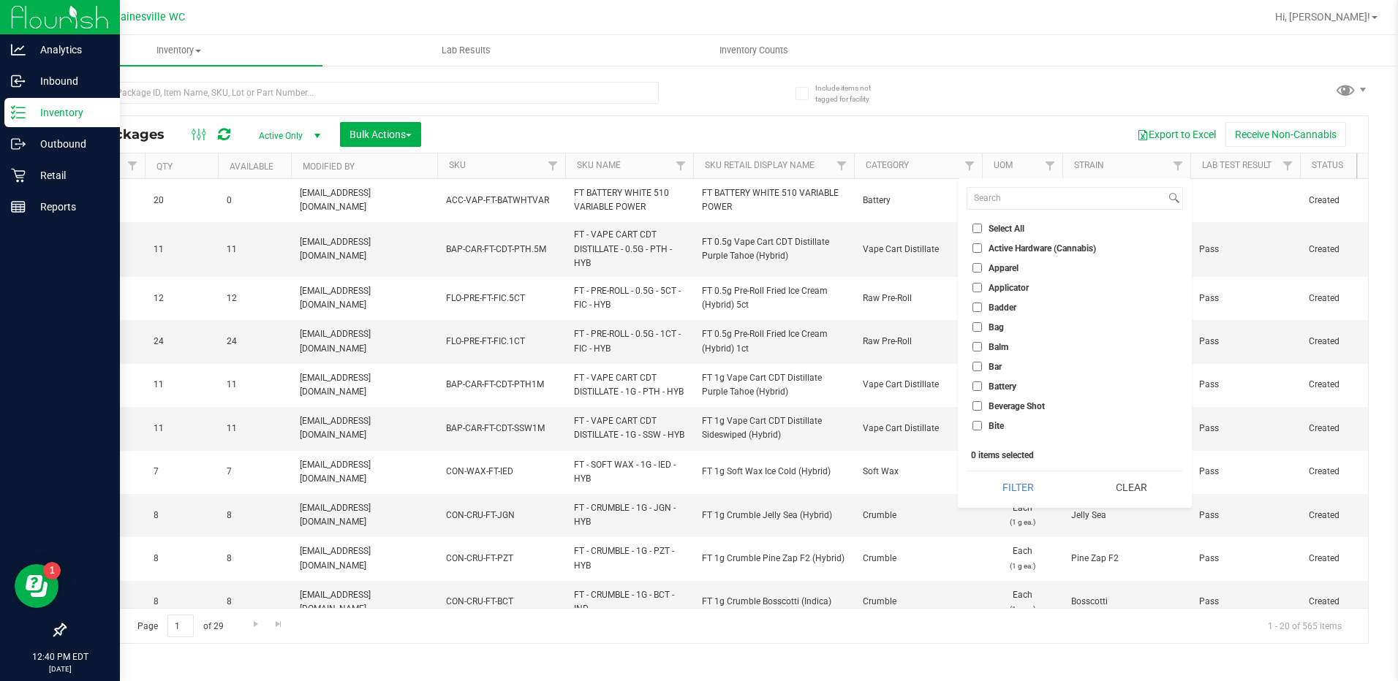
click at [981, 390] on input "Battery" at bounding box center [977, 387] width 10 height 10
checkbox input "true"
click at [1034, 308] on span "Cannabis Accessories" at bounding box center [1031, 311] width 86 height 9
click at [982, 308] on input "Cannabis Accessories" at bounding box center [977, 311] width 10 height 10
checkbox input "true"
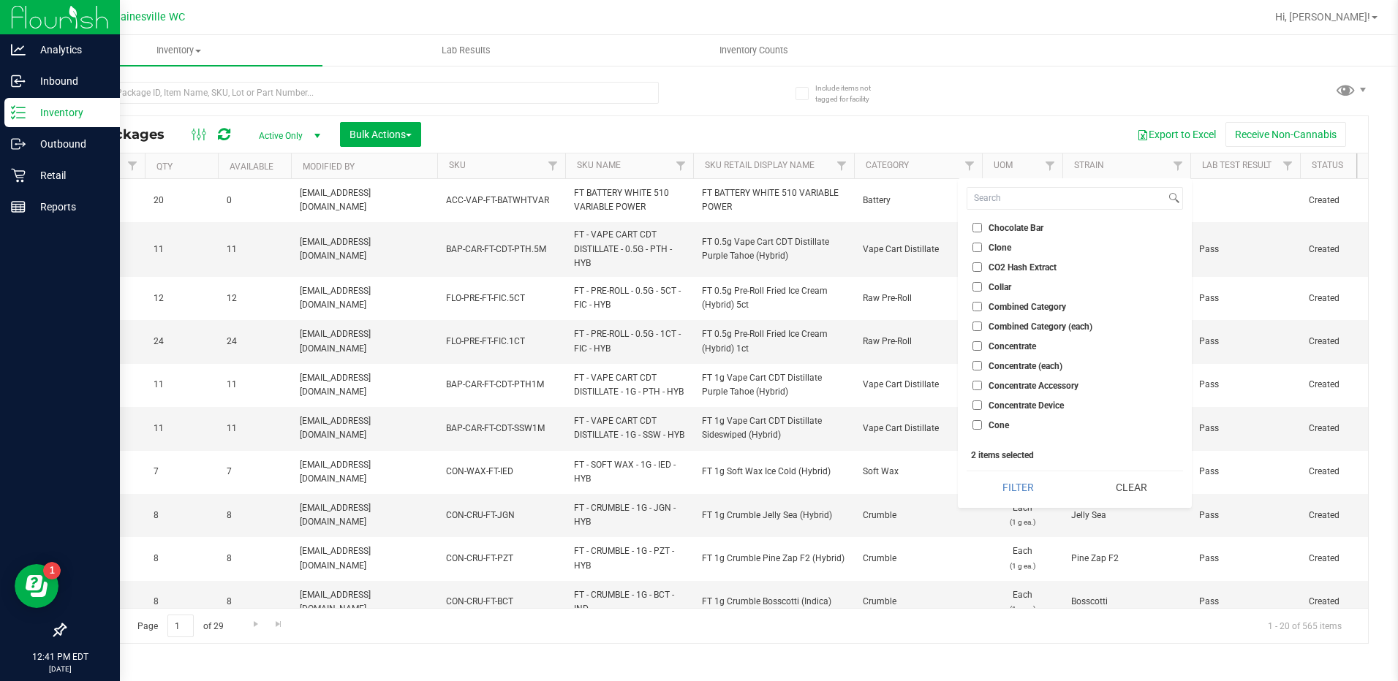
click at [1048, 382] on span "Concentrate Accessory" at bounding box center [1033, 386] width 90 height 9
click at [982, 382] on input "Concentrate Accessory" at bounding box center [977, 386] width 10 height 10
checkbox input "true"
click at [1050, 401] on span "Concentrate Device" at bounding box center [1025, 405] width 75 height 9
click at [982, 401] on input "Concentrate Device" at bounding box center [977, 406] width 10 height 10
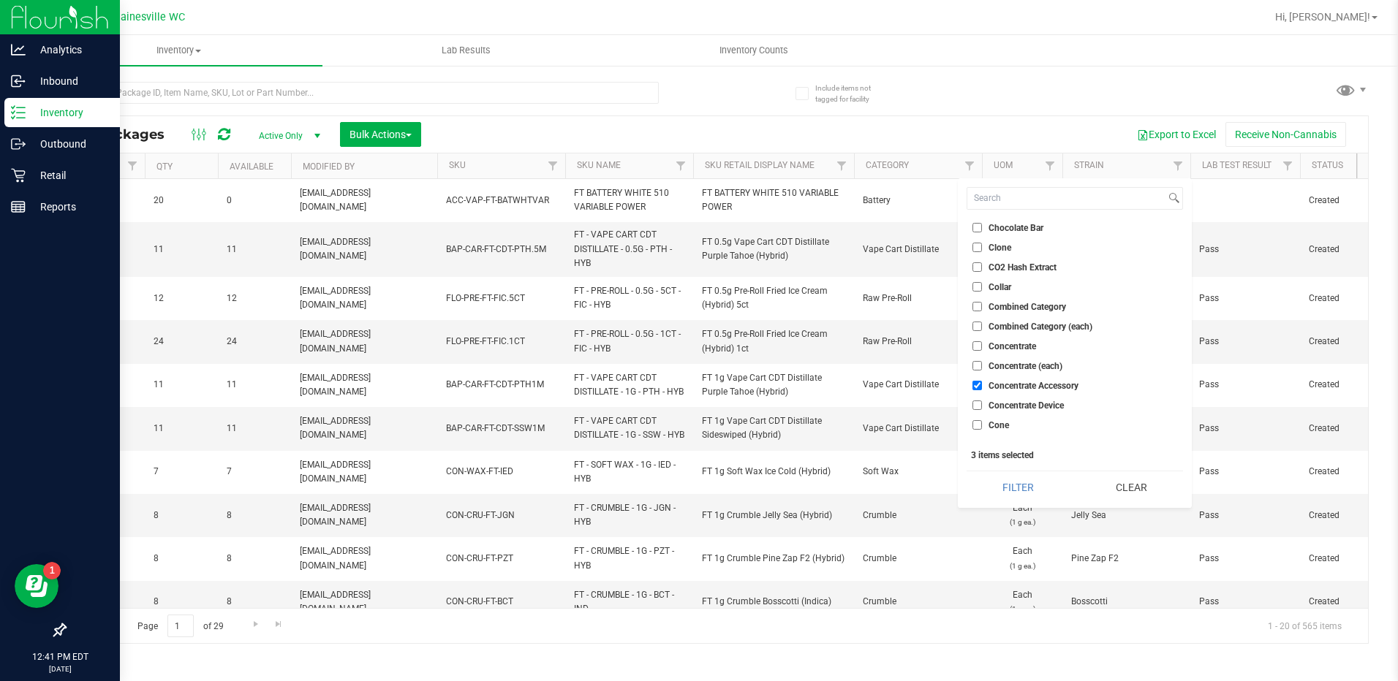
checkbox input "true"
click at [1004, 302] on span "Paper" at bounding box center [999, 302] width 23 height 9
click at [982, 302] on input "Paper" at bounding box center [977, 303] width 10 height 10
checkbox input "true"
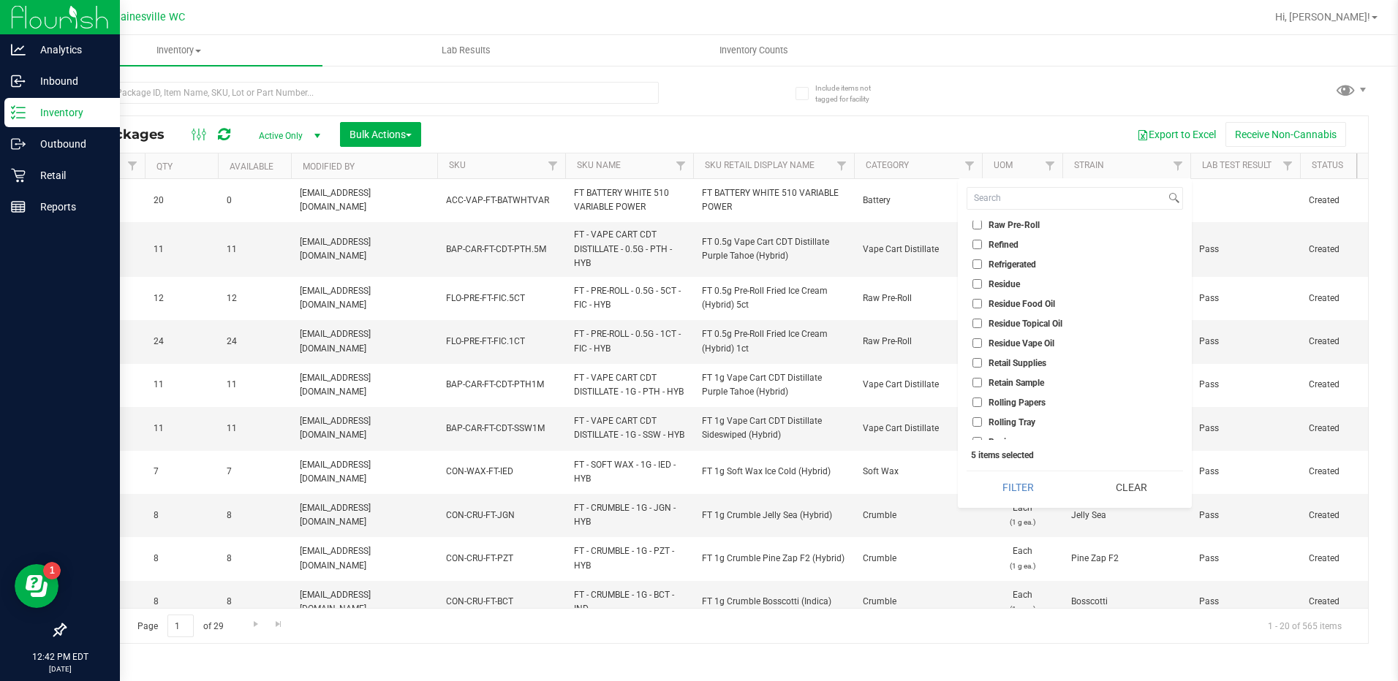
scroll to position [3728, 0]
click at [1033, 327] on span "Rolling Papers" at bounding box center [1016, 329] width 57 height 9
click at [982, 327] on input "Rolling Papers" at bounding box center [977, 330] width 10 height 10
checkbox input "true"
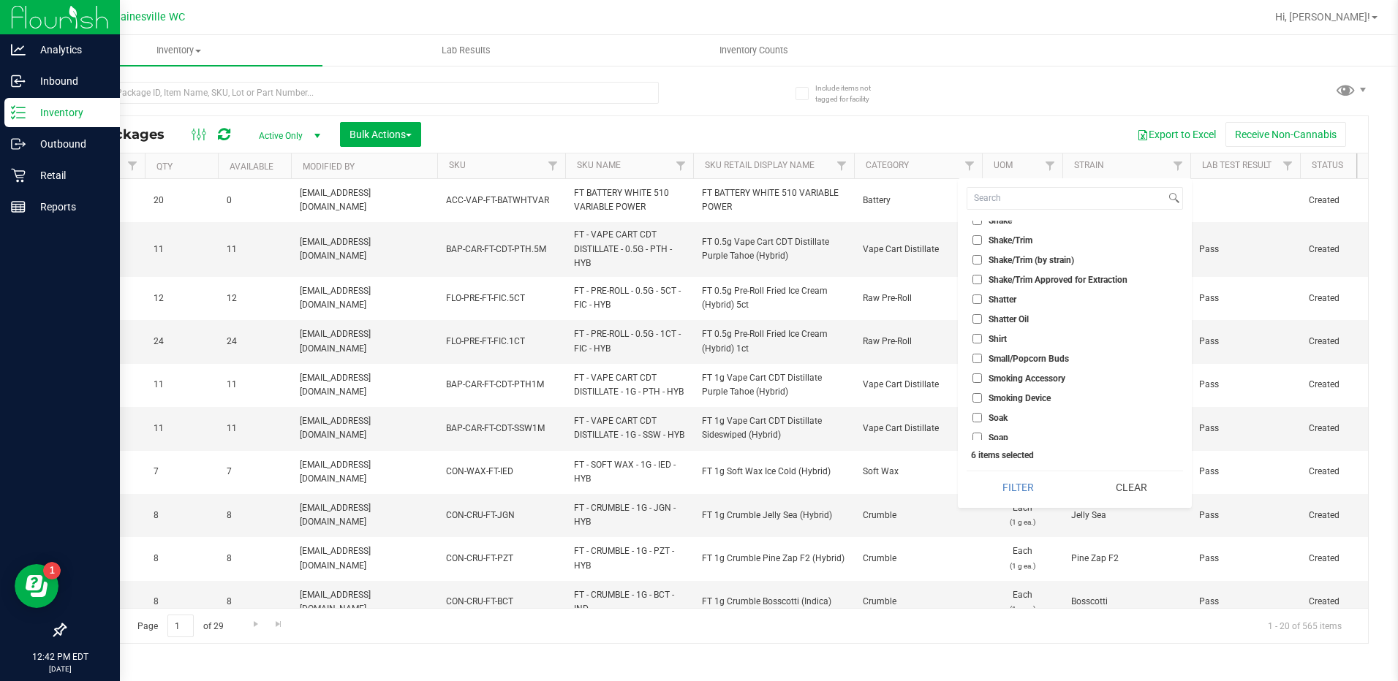
click at [1047, 375] on span "Smoking Accessory" at bounding box center [1026, 378] width 77 height 9
click at [982, 375] on input "Smoking Accessory" at bounding box center [977, 379] width 10 height 10
checkbox input "true"
click at [1044, 398] on span "Smoking Device" at bounding box center [1019, 398] width 62 height 9
click at [982, 398] on input "Smoking Device" at bounding box center [977, 398] width 10 height 10
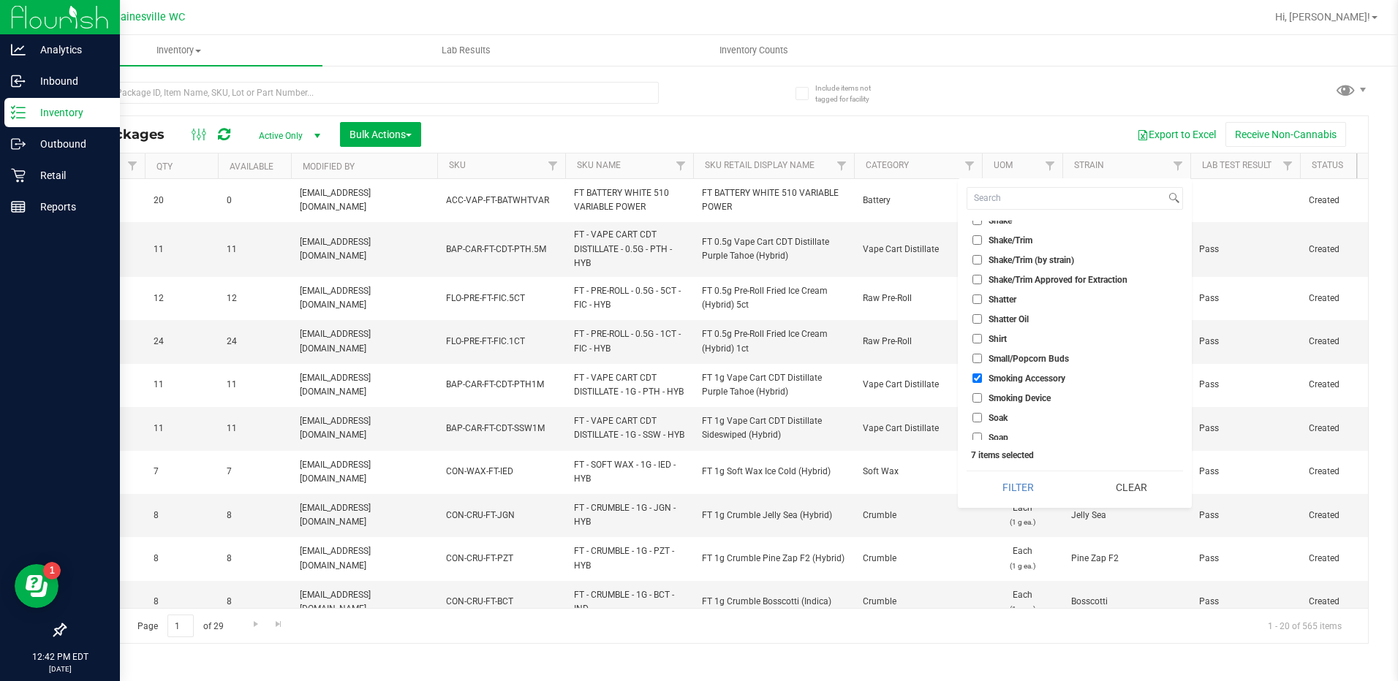
checkbox input "true"
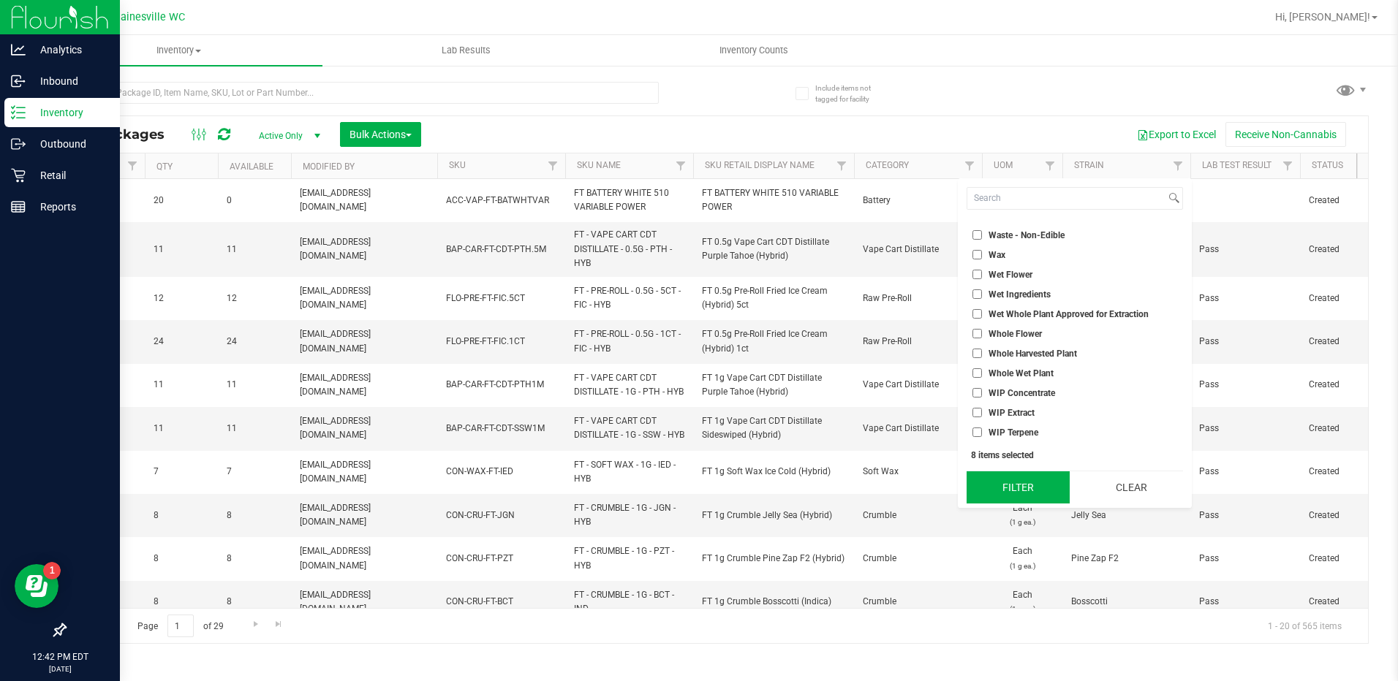
click at [1015, 482] on button "Filter" at bounding box center [1017, 488] width 103 height 32
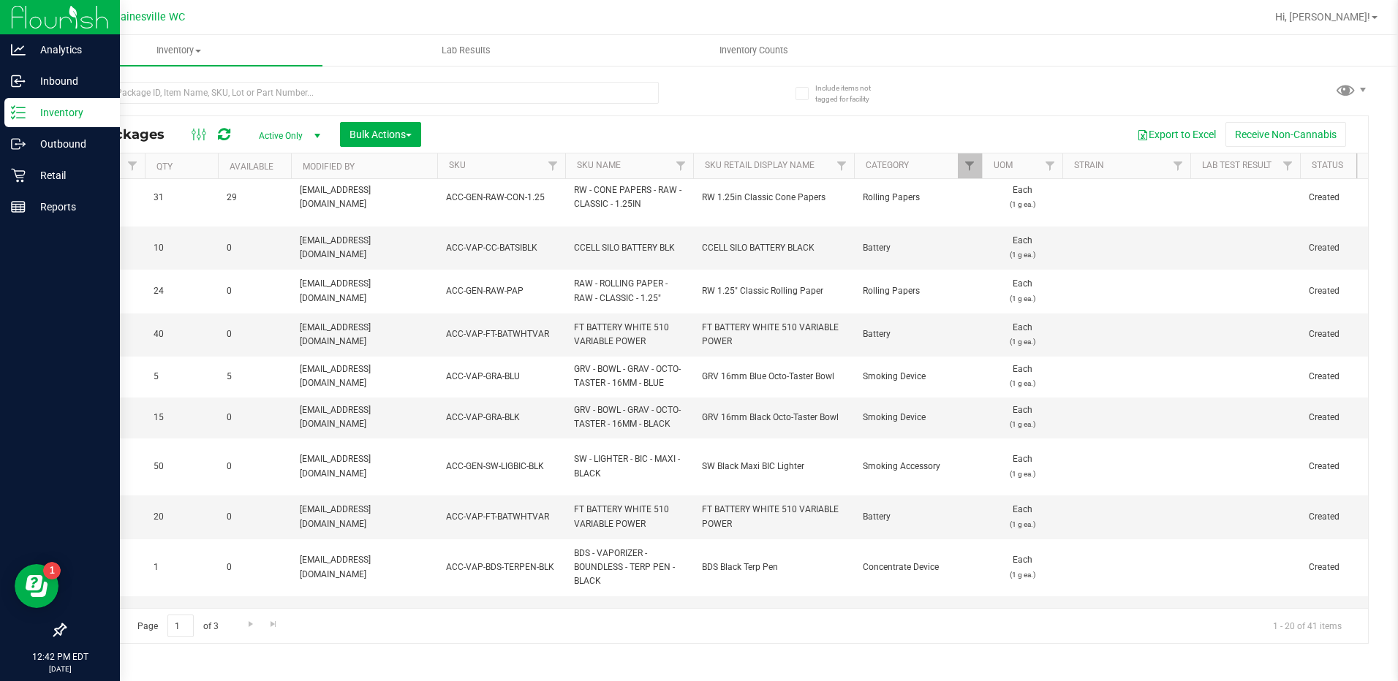
scroll to position [582, 1112]
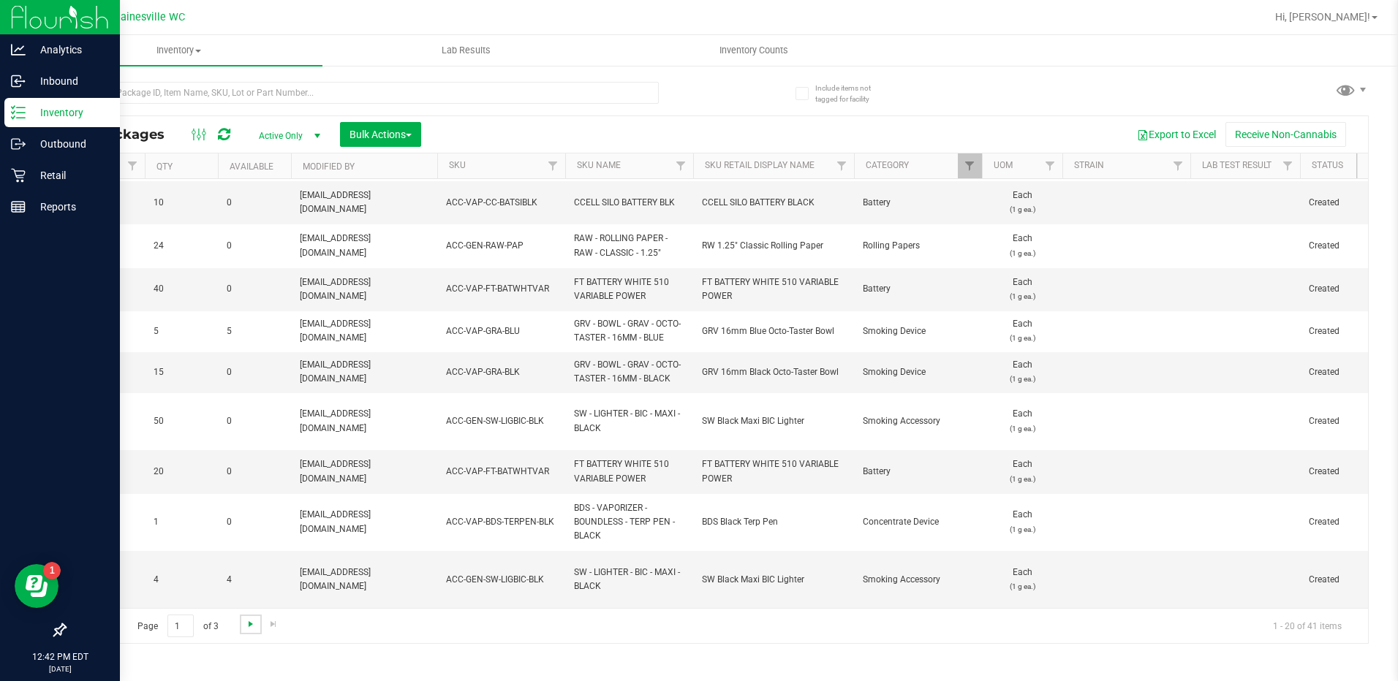
click at [245, 624] on span "Go to the next page" at bounding box center [251, 624] width 12 height 12
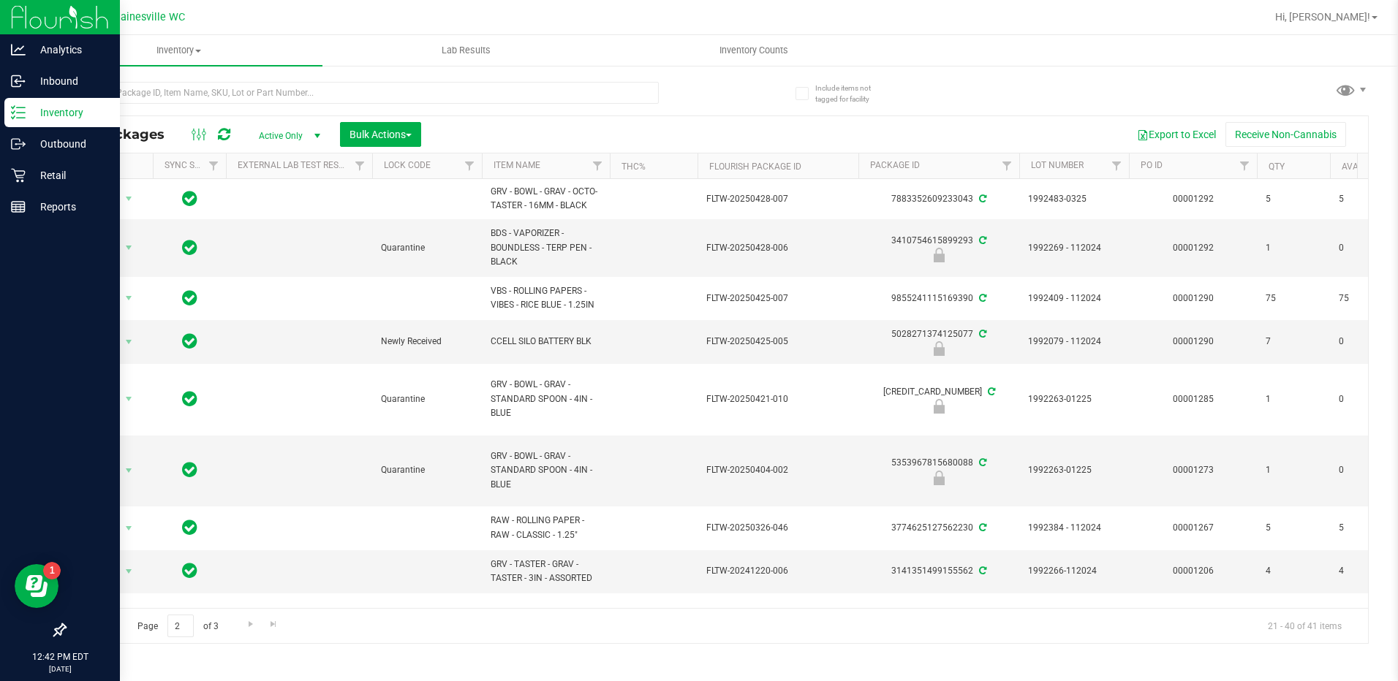
drag, startPoint x: 456, startPoint y: 610, endPoint x: 477, endPoint y: 610, distance: 20.5
click at [499, 610] on div "Page 2 of 3 21 - 40 of 41 items" at bounding box center [716, 625] width 1303 height 35
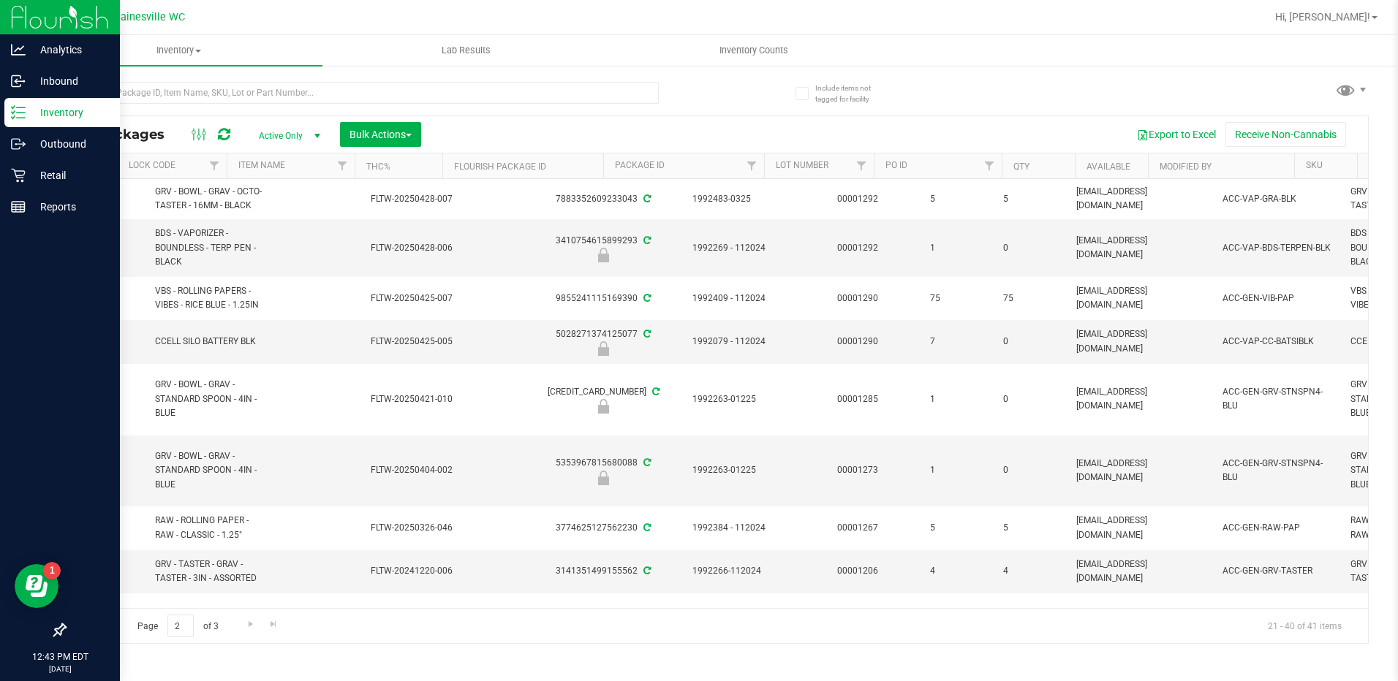
scroll to position [0, 428]
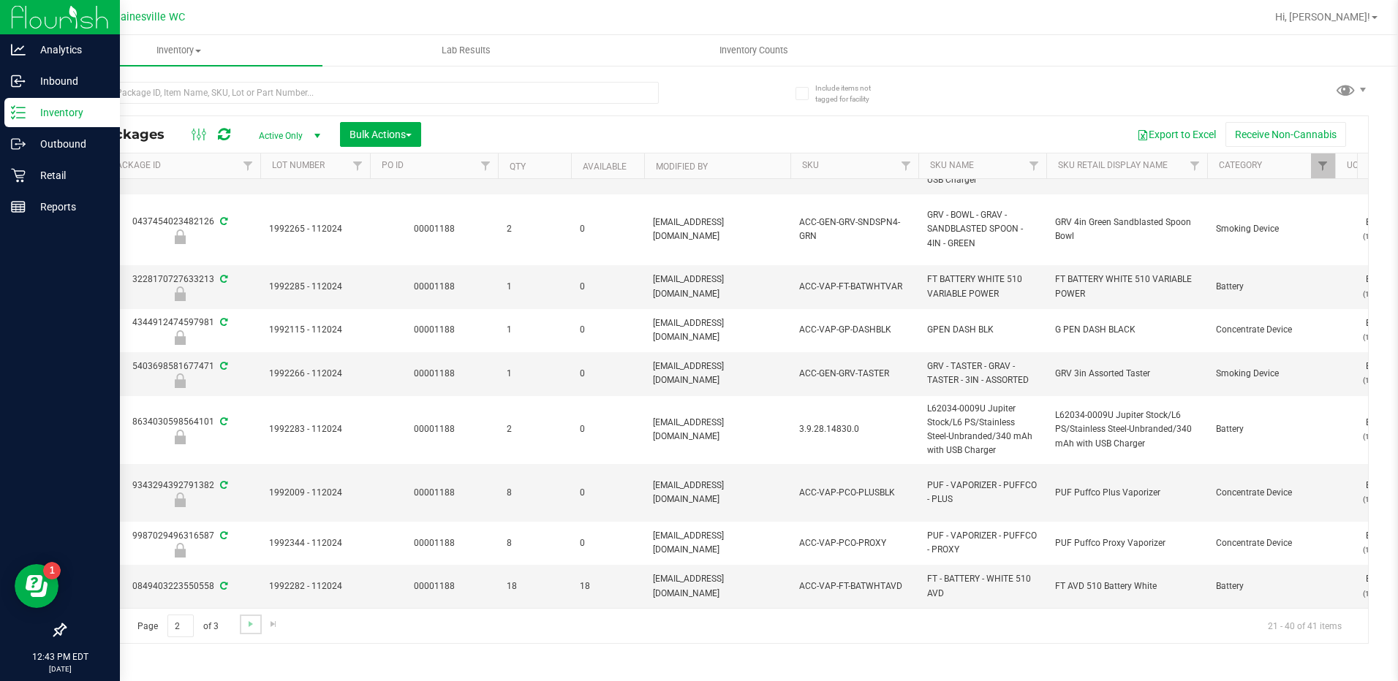
click at [249, 632] on link "Go to the next page" at bounding box center [250, 625] width 21 height 20
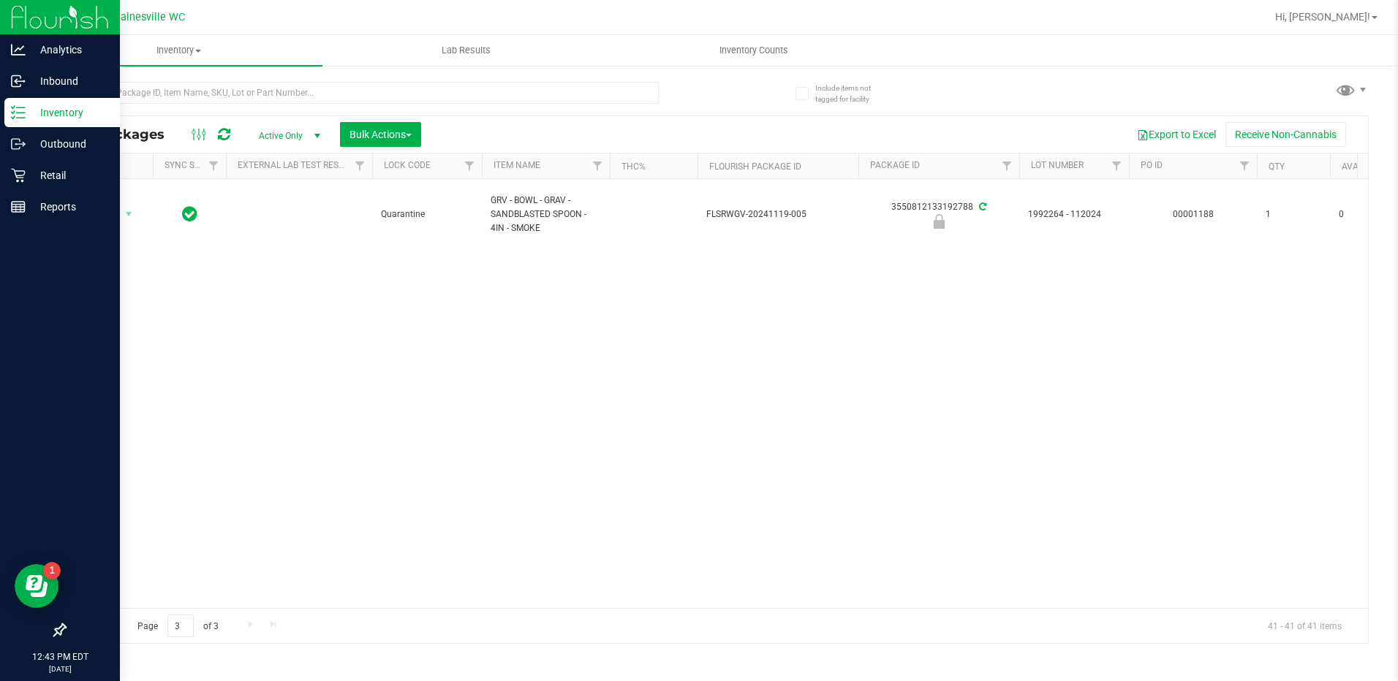
click at [86, 622] on span "Go to the first page" at bounding box center [83, 624] width 12 height 12
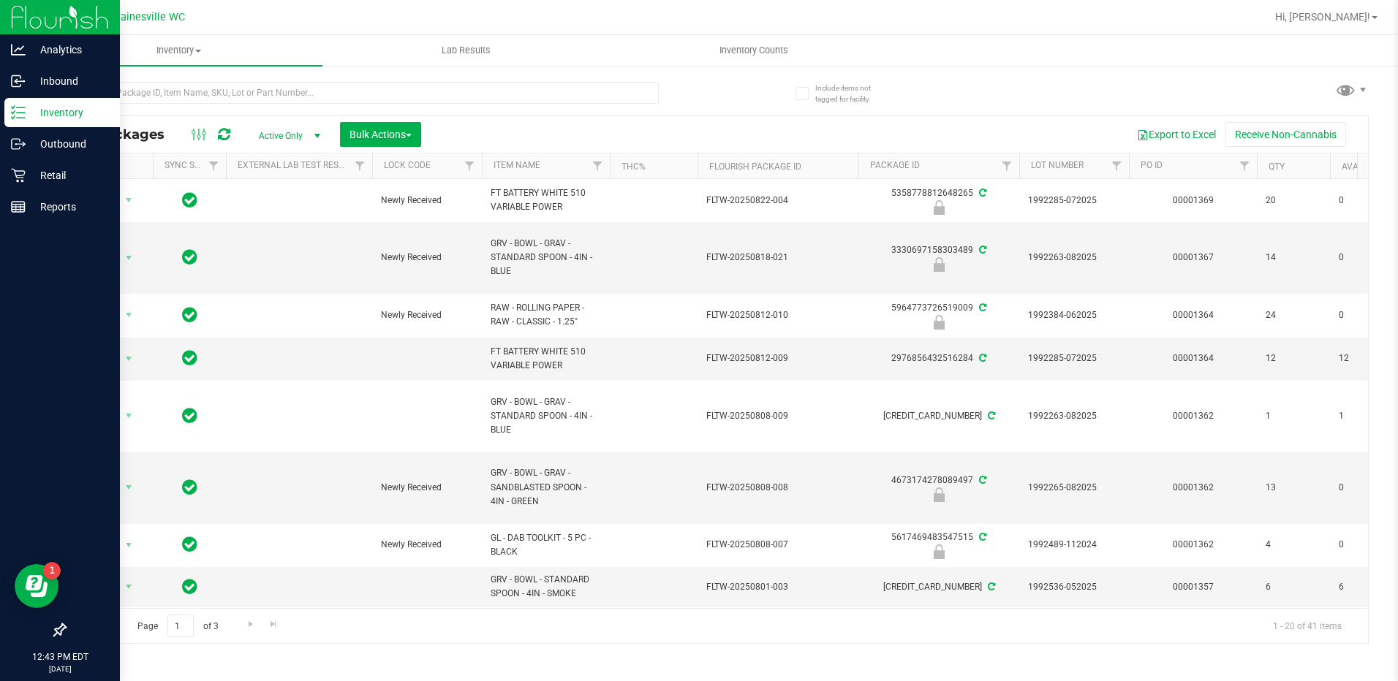
click at [558, 163] on th "Item Name" at bounding box center [546, 167] width 128 height 26
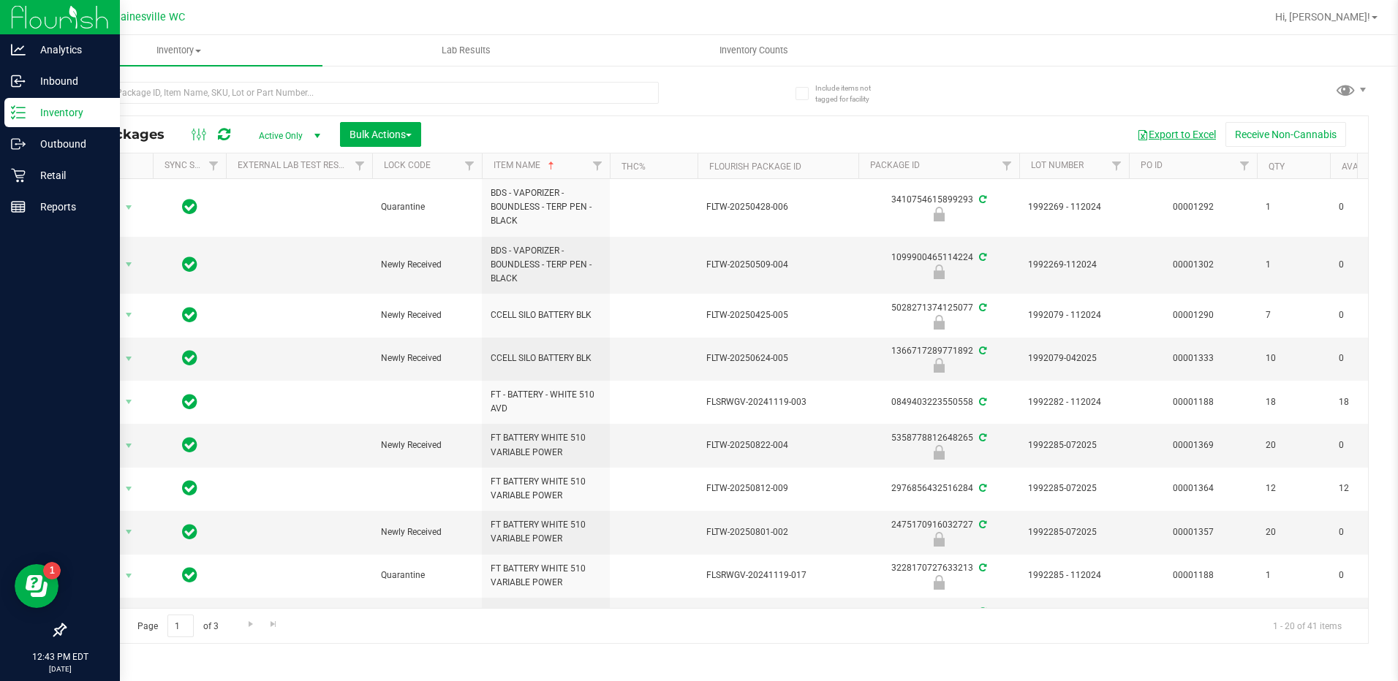
click at [1177, 143] on button "Export to Excel" at bounding box center [1176, 134] width 98 height 25
click at [139, 100] on input "text" at bounding box center [361, 93] width 594 height 22
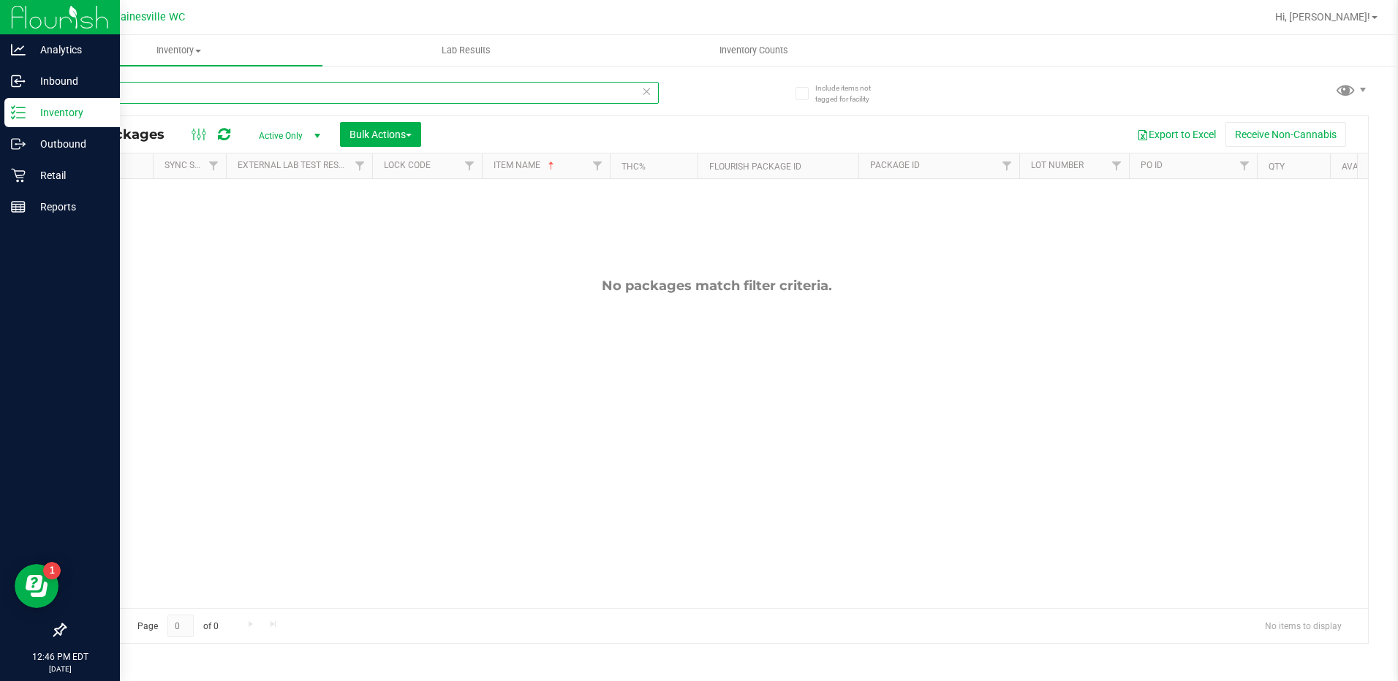
type input "sides"
click at [25, 117] on icon at bounding box center [18, 112] width 15 height 15
click at [27, 167] on p "Retail" at bounding box center [70, 176] width 88 height 18
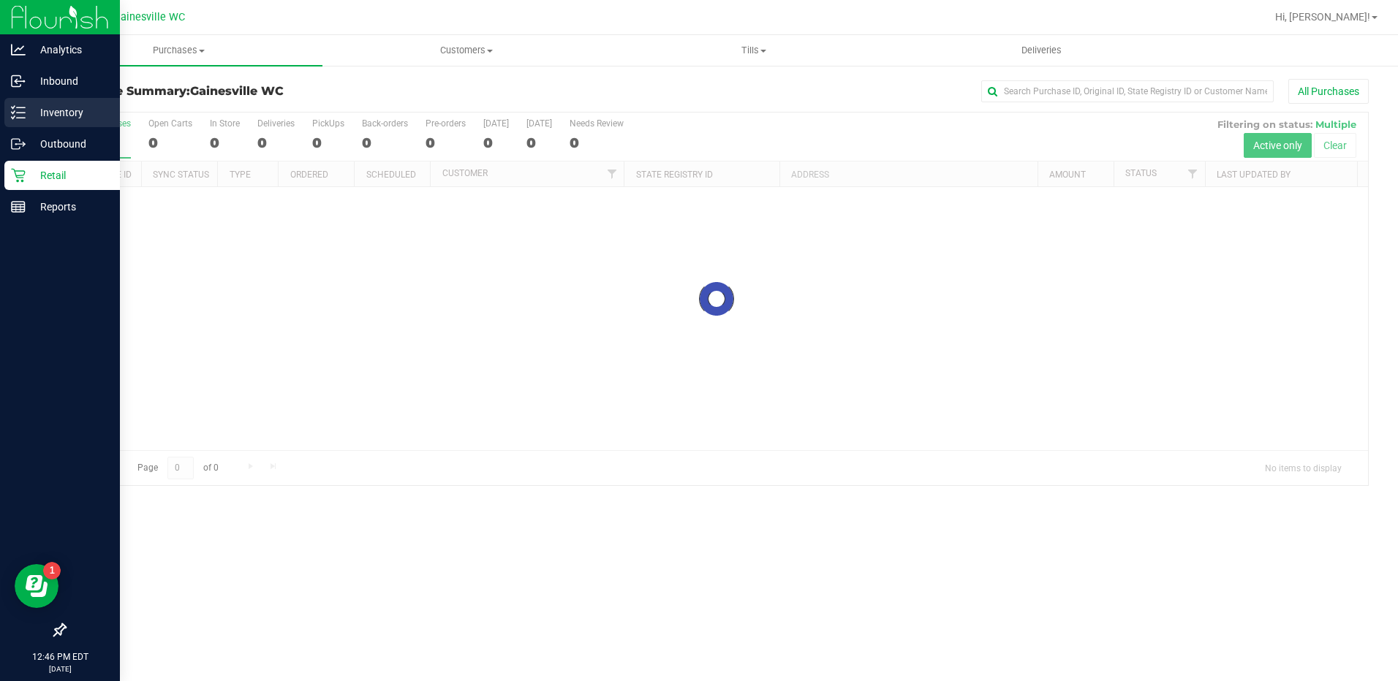
click at [35, 107] on p "Inventory" at bounding box center [70, 113] width 88 height 18
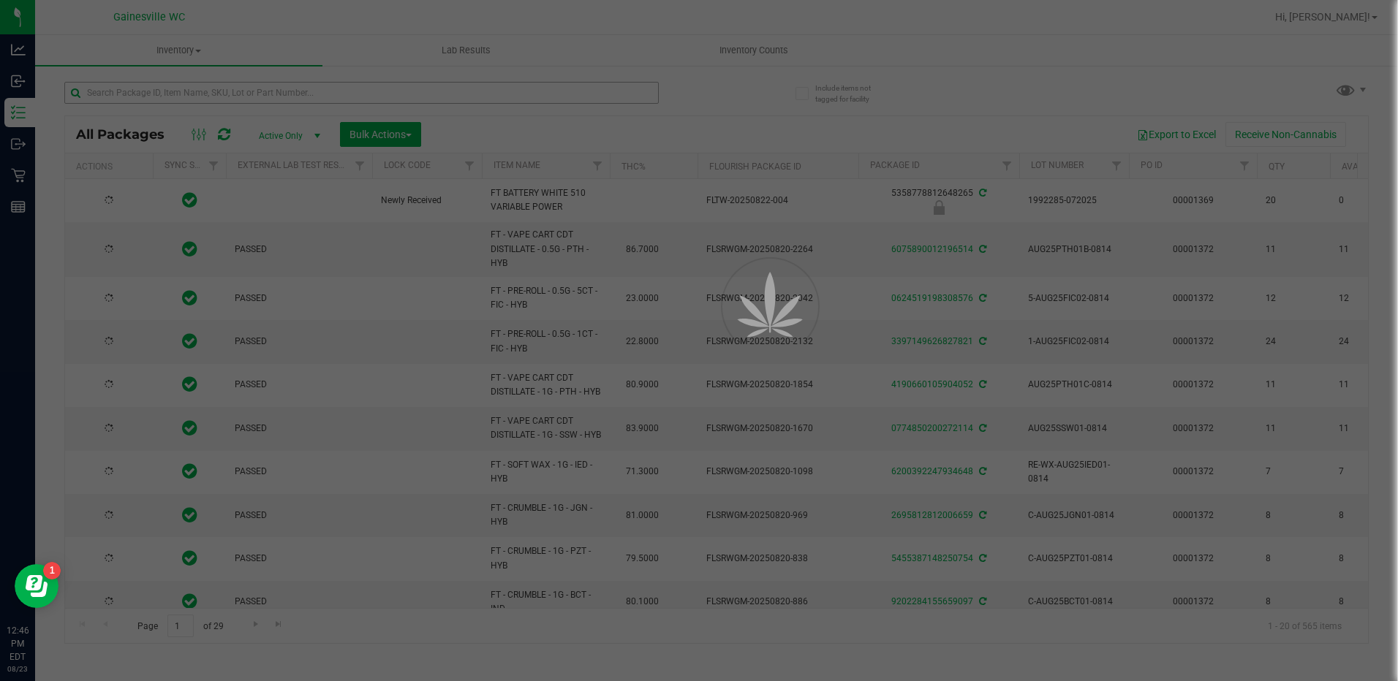
click at [216, 98] on div at bounding box center [699, 340] width 1398 height 681
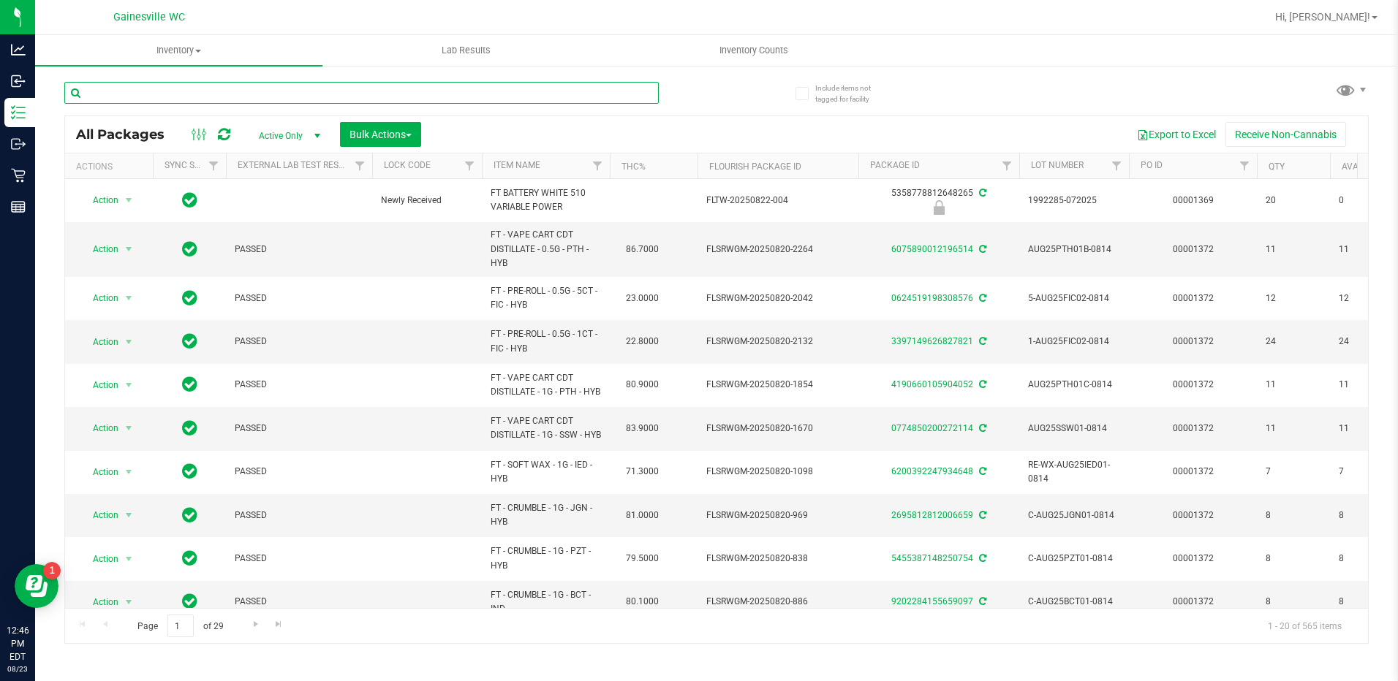
click at [216, 98] on input "text" at bounding box center [361, 93] width 594 height 22
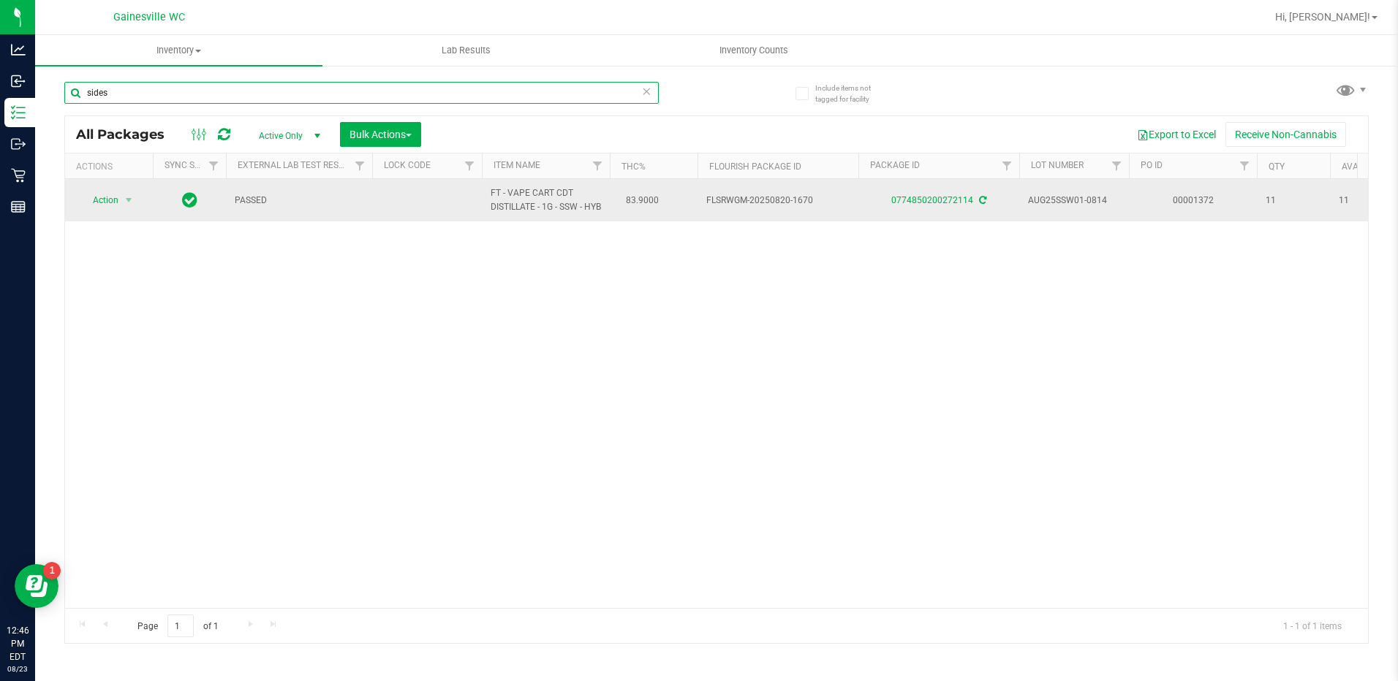
type input "sides"
click at [931, 208] on div "0774850200272114" at bounding box center [938, 201] width 165 height 14
click at [933, 208] on div "0774850200272114" at bounding box center [938, 201] width 165 height 14
click at [938, 205] on link "0774850200272114" at bounding box center [932, 200] width 82 height 10
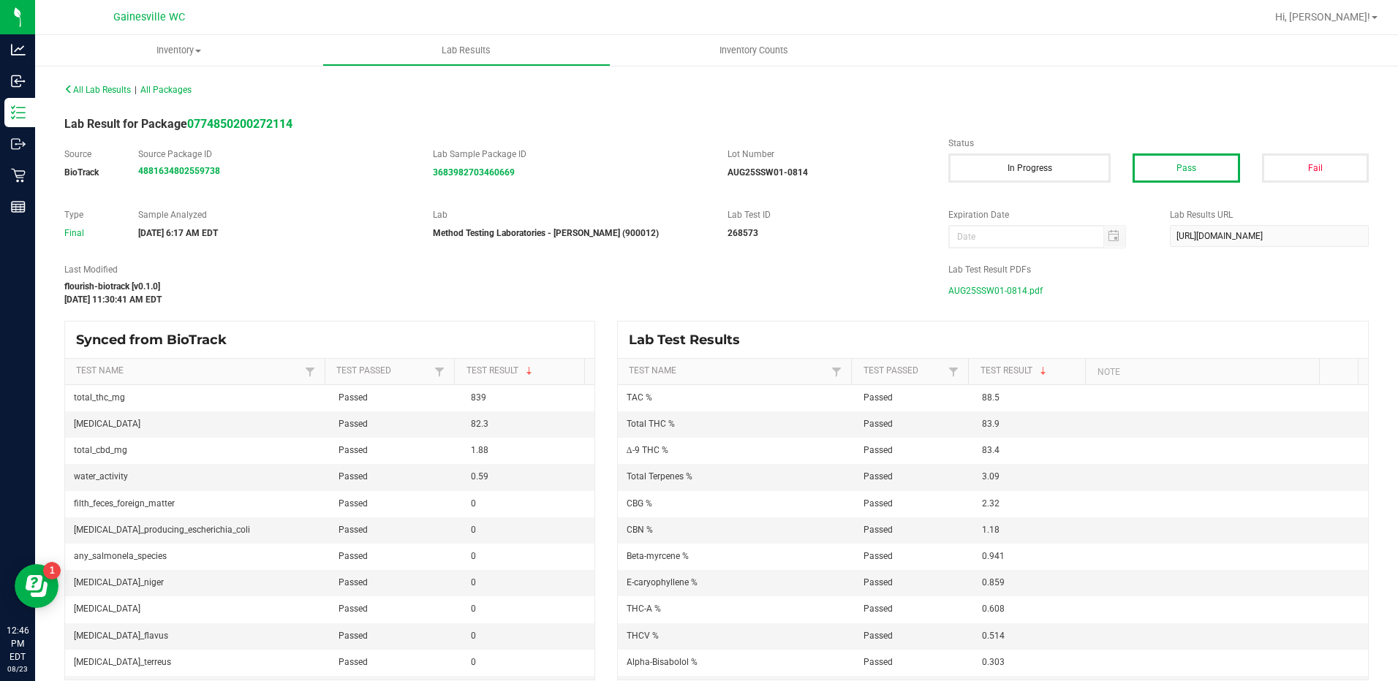
click at [970, 292] on span "AUG25SSW01-0814.pdf" at bounding box center [995, 291] width 94 height 22
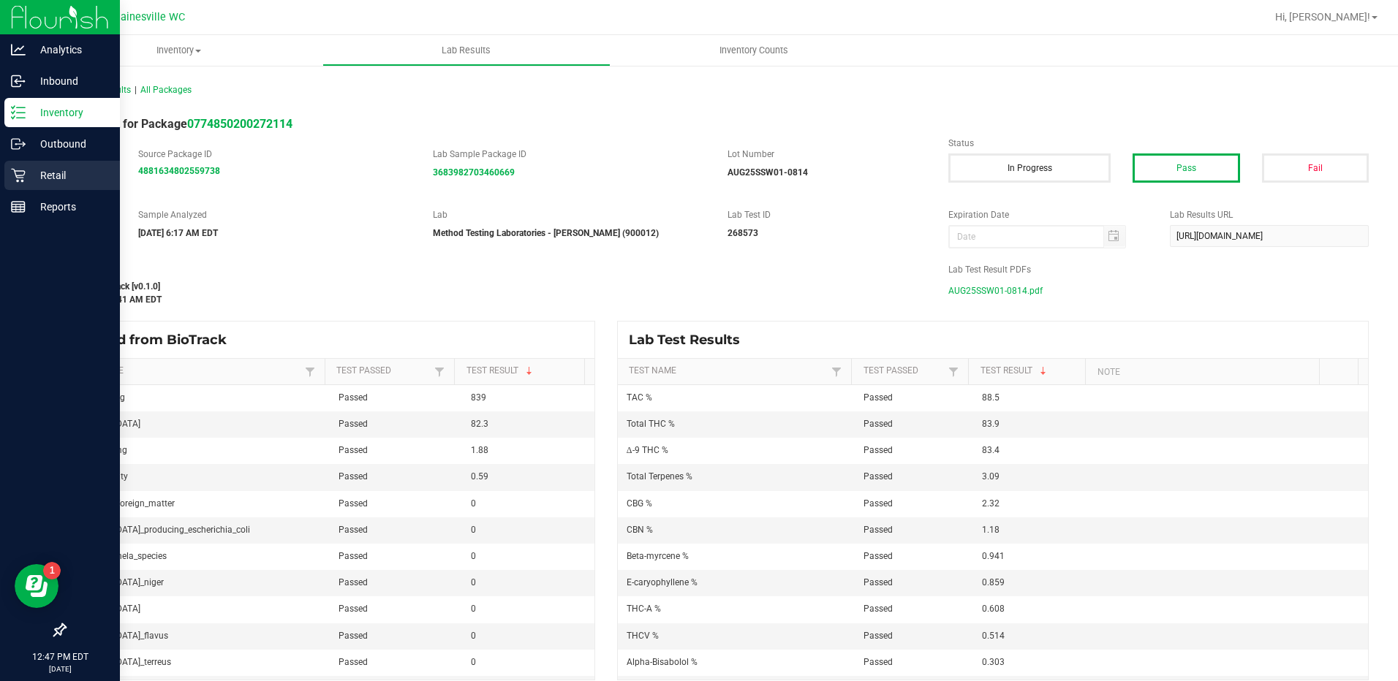
click at [20, 169] on icon at bounding box center [18, 175] width 15 height 15
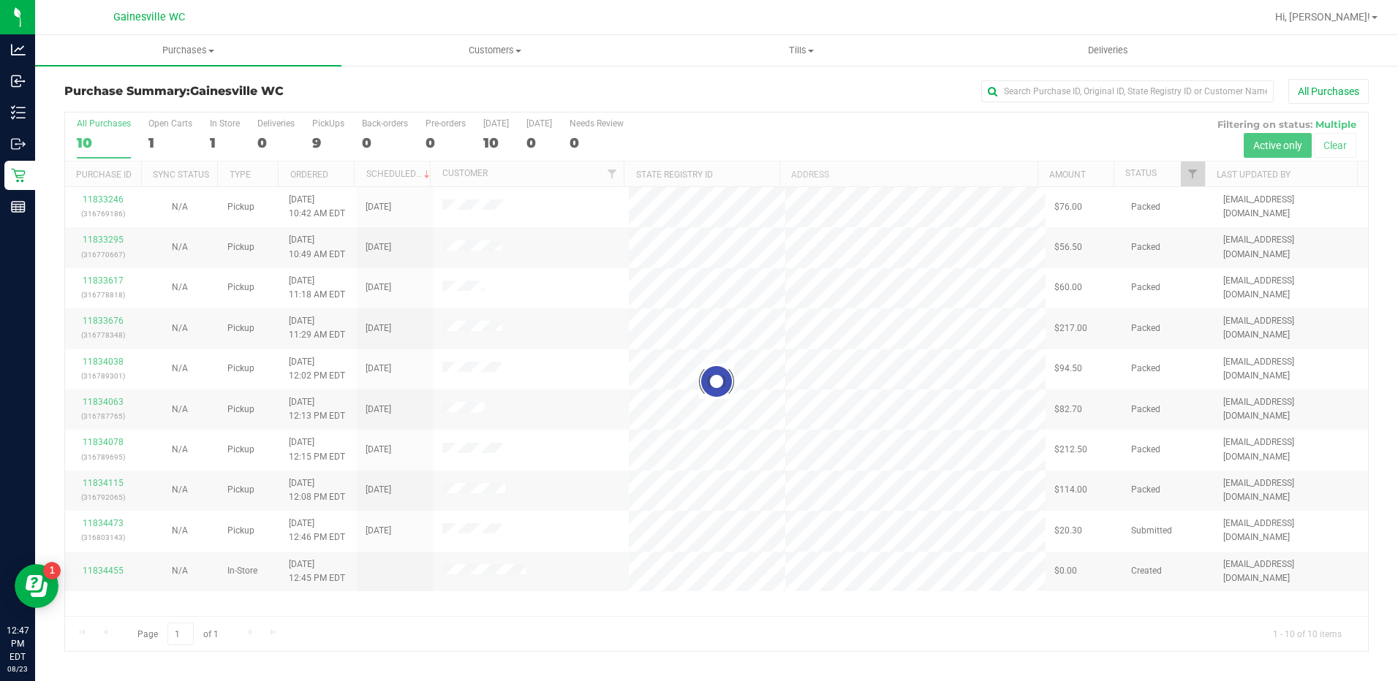
click at [102, 522] on div at bounding box center [716, 382] width 1303 height 539
click at [111, 522] on div at bounding box center [716, 382] width 1303 height 539
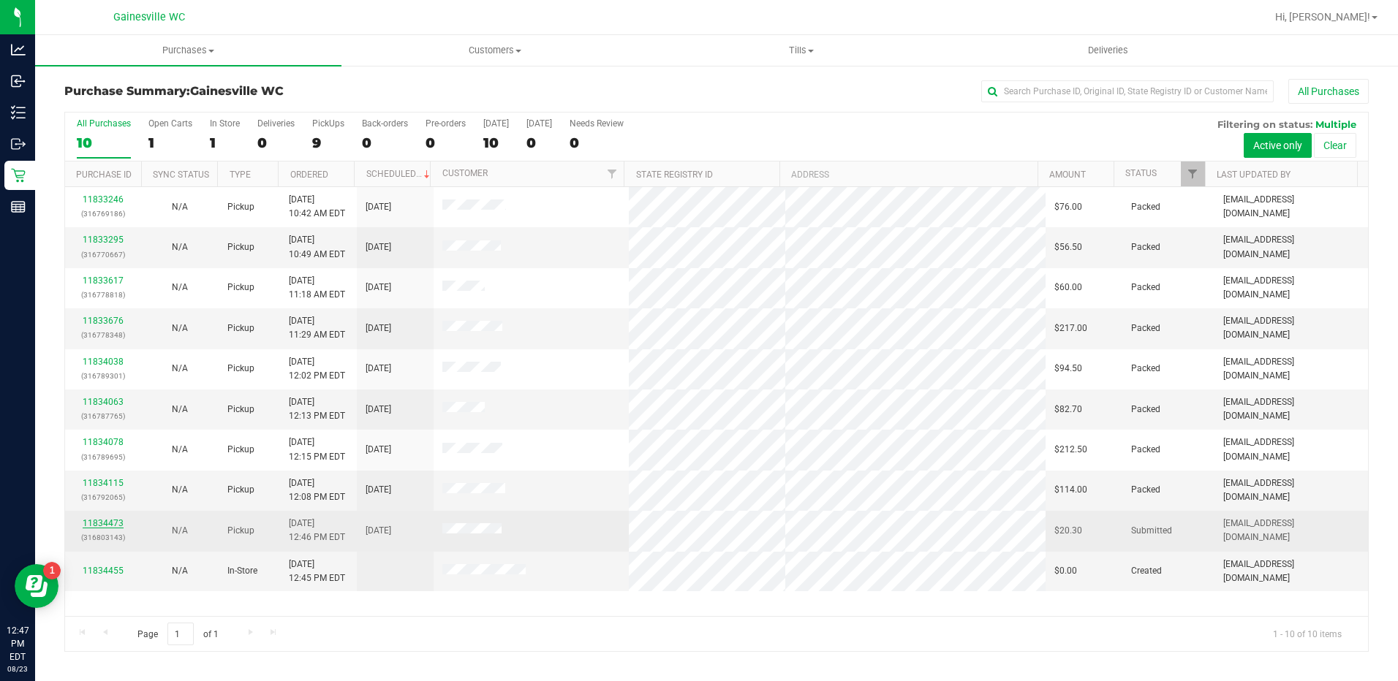
click at [115, 522] on link "11834473" at bounding box center [103, 523] width 41 height 10
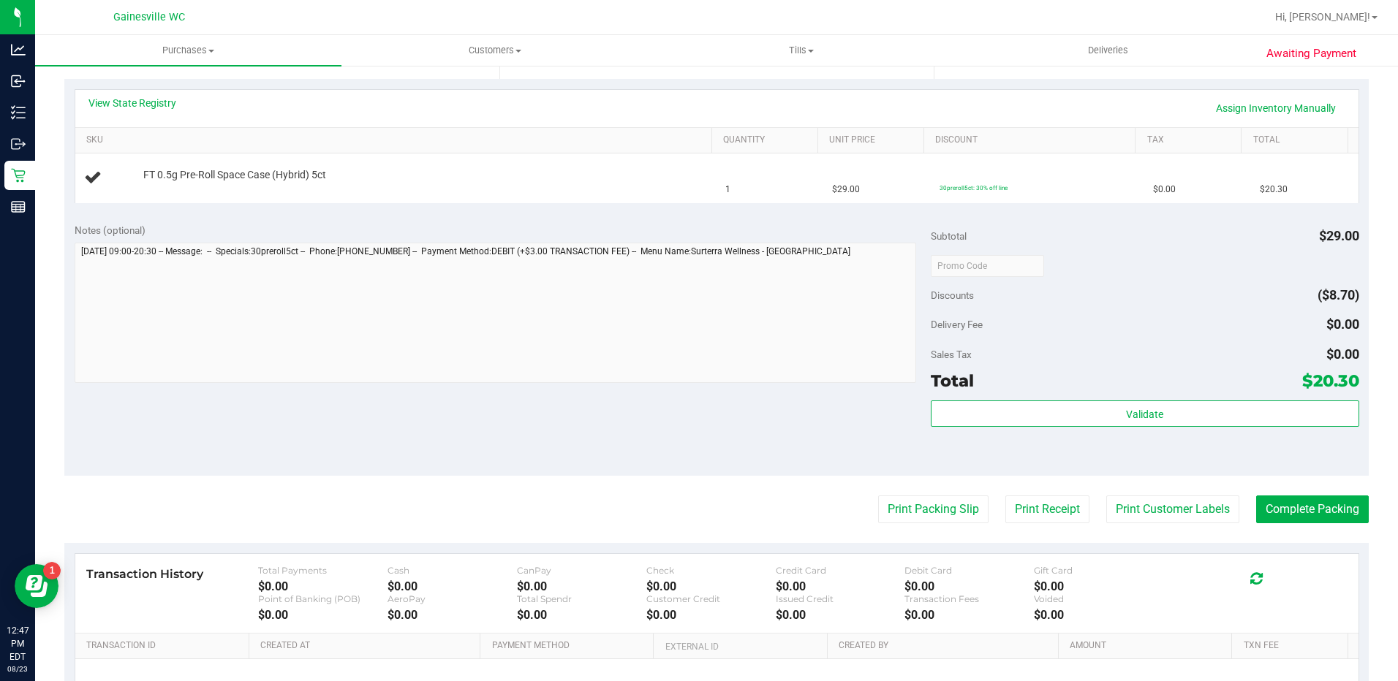
scroll to position [366, 0]
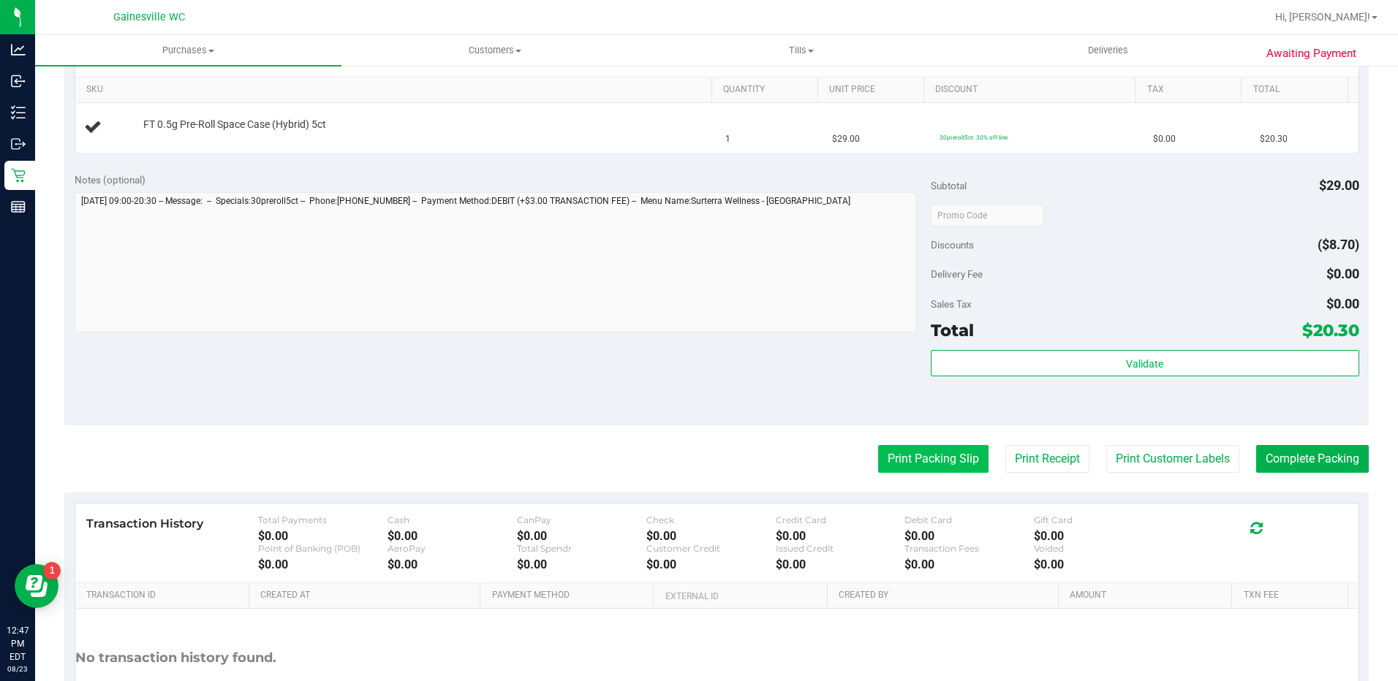
click at [968, 456] on button "Print Packing Slip" at bounding box center [933, 459] width 110 height 28
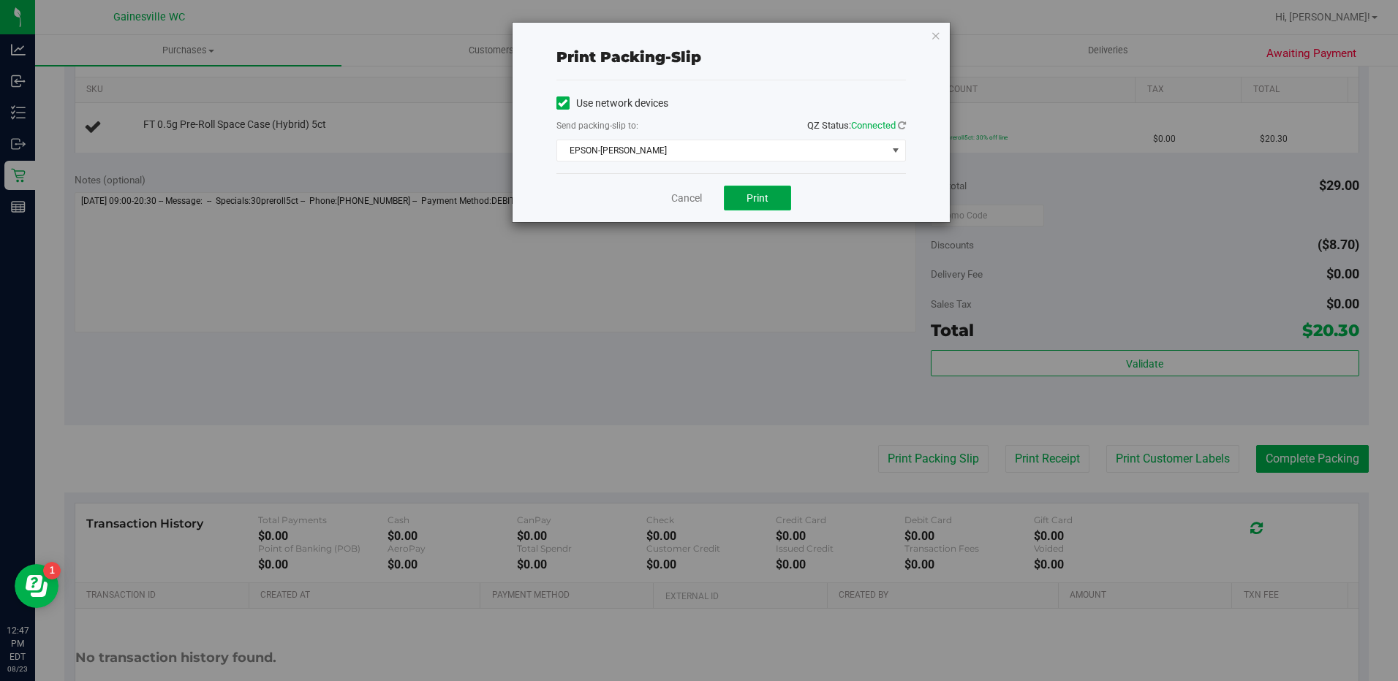
click at [776, 199] on button "Print" at bounding box center [757, 198] width 67 height 25
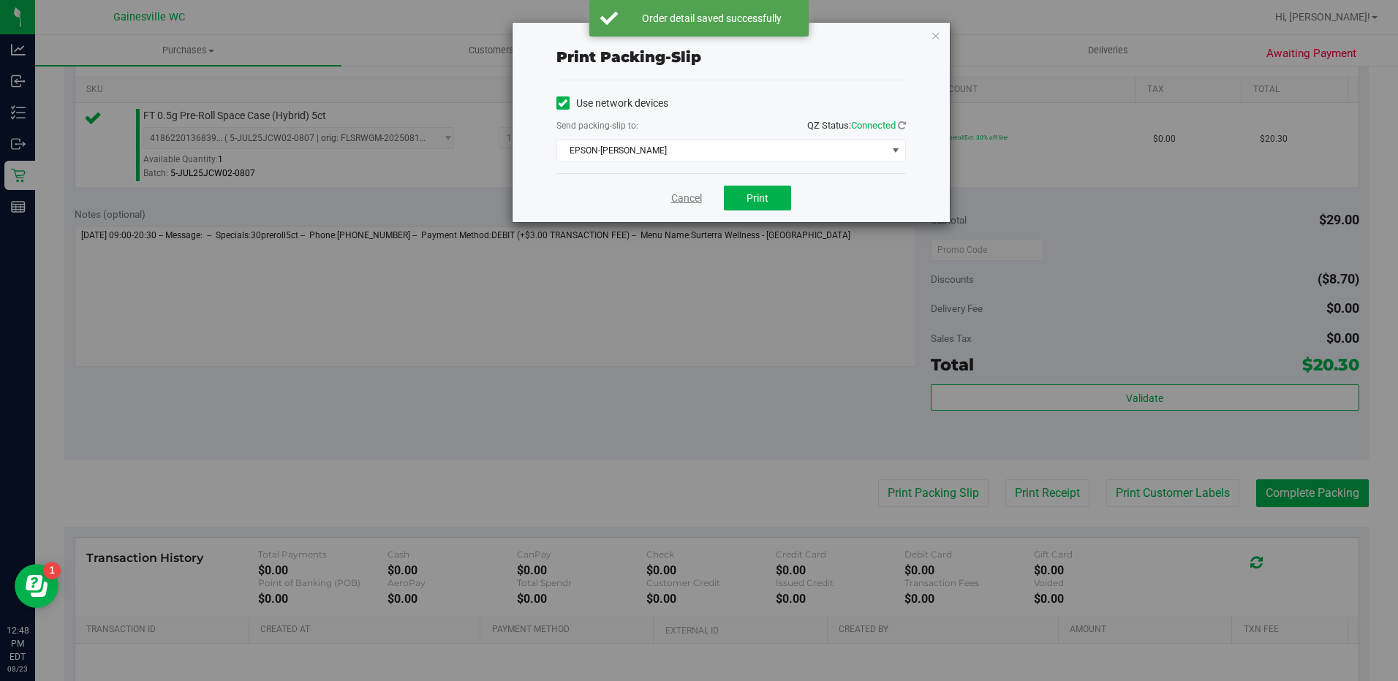
click at [693, 191] on link "Cancel" at bounding box center [686, 198] width 31 height 15
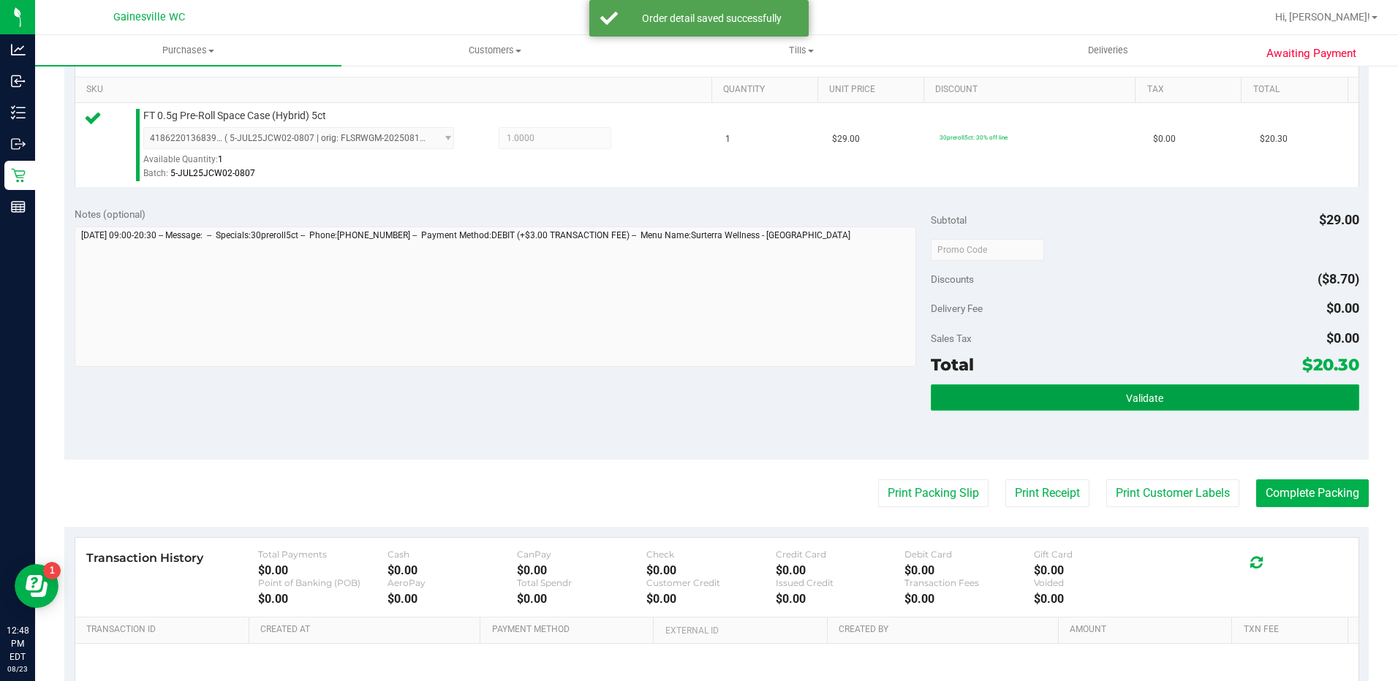
drag, startPoint x: 1145, startPoint y: 389, endPoint x: 1121, endPoint y: 390, distance: 24.1
click at [1145, 389] on button "Validate" at bounding box center [1145, 398] width 428 height 26
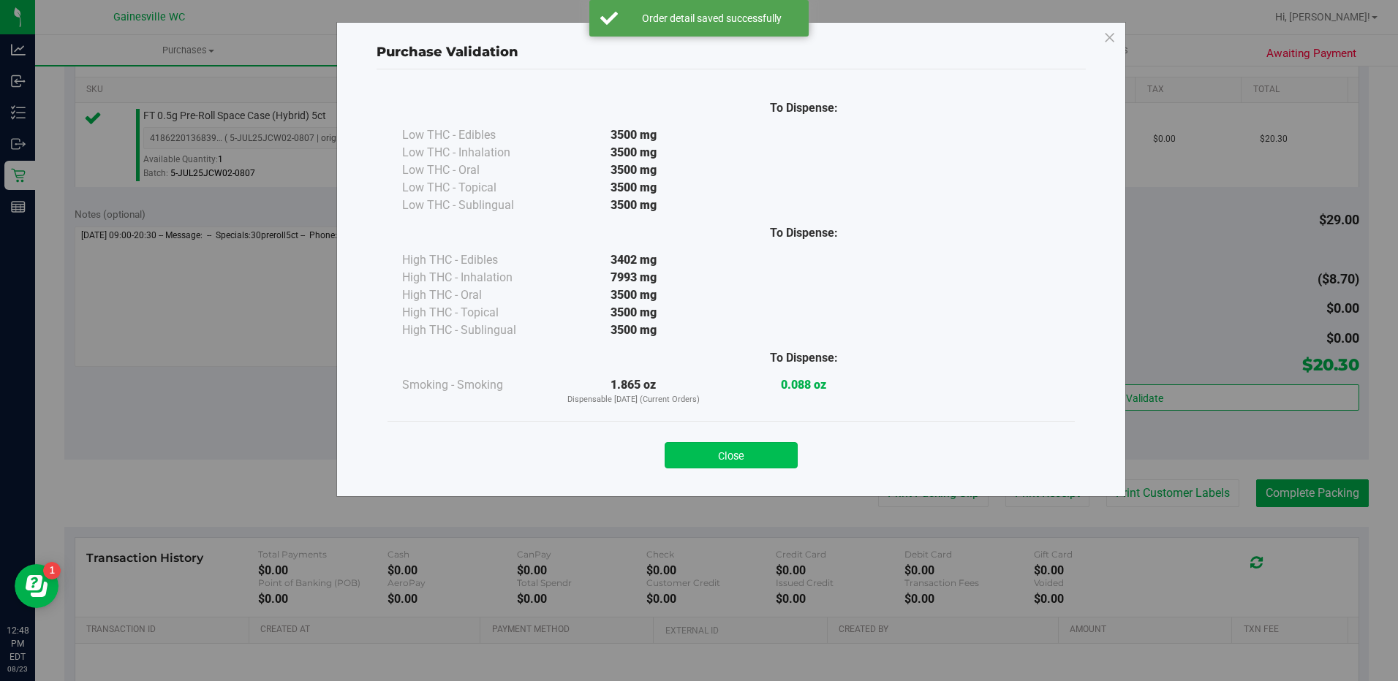
click at [722, 444] on button "Close" at bounding box center [730, 455] width 133 height 26
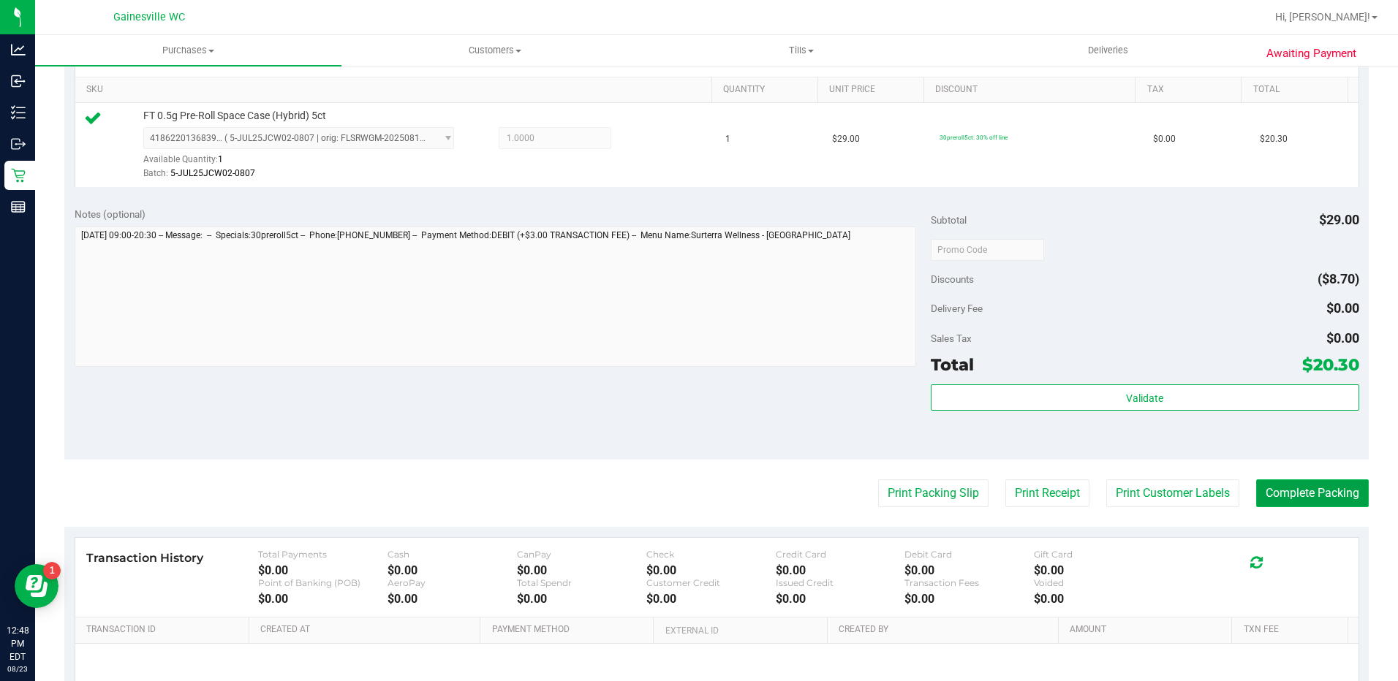
click at [1311, 491] on button "Complete Packing" at bounding box center [1312, 494] width 113 height 28
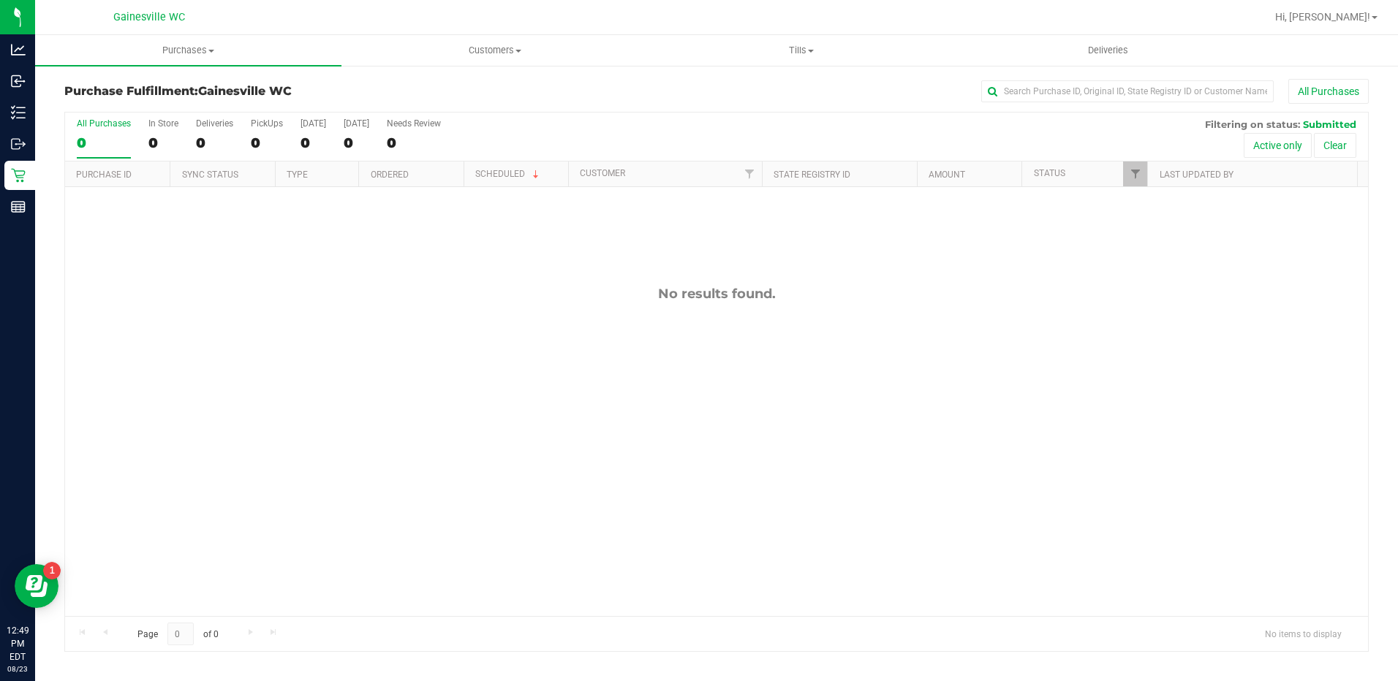
click at [993, 443] on div "No results found." at bounding box center [716, 451] width 1303 height 528
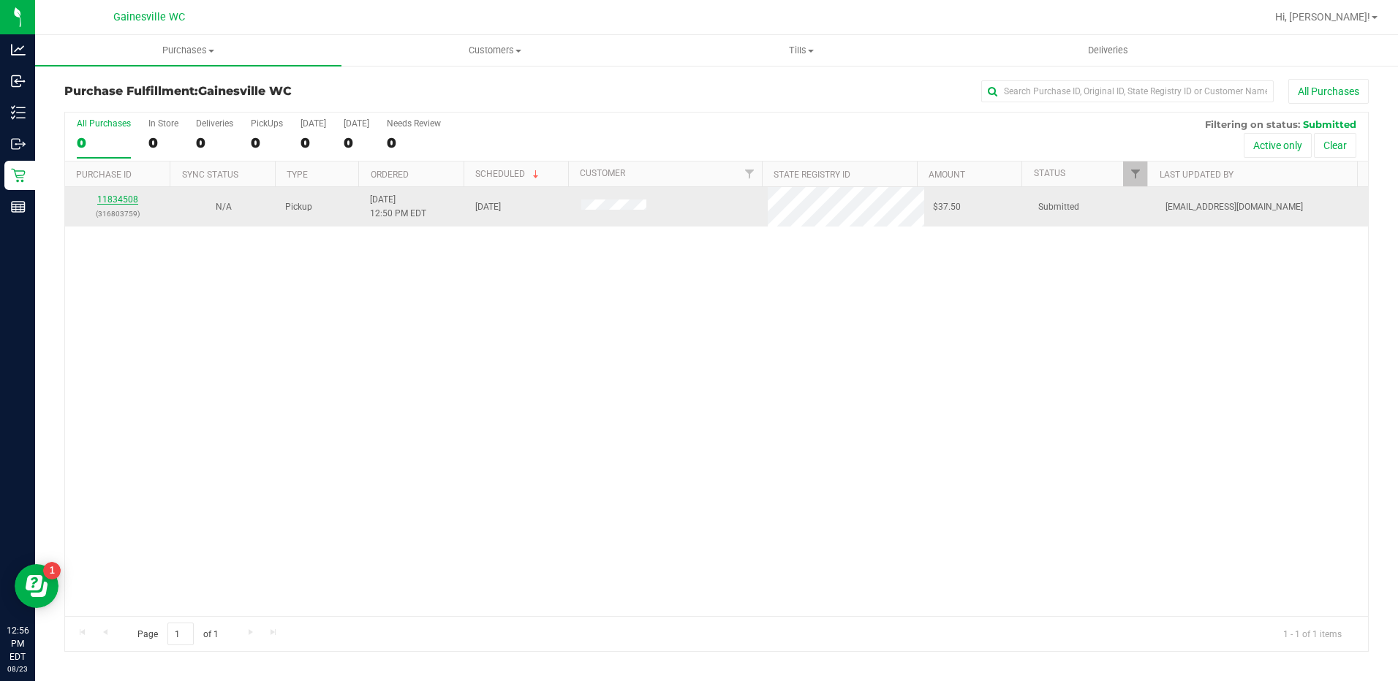
click at [132, 203] on link "11834508" at bounding box center [117, 199] width 41 height 10
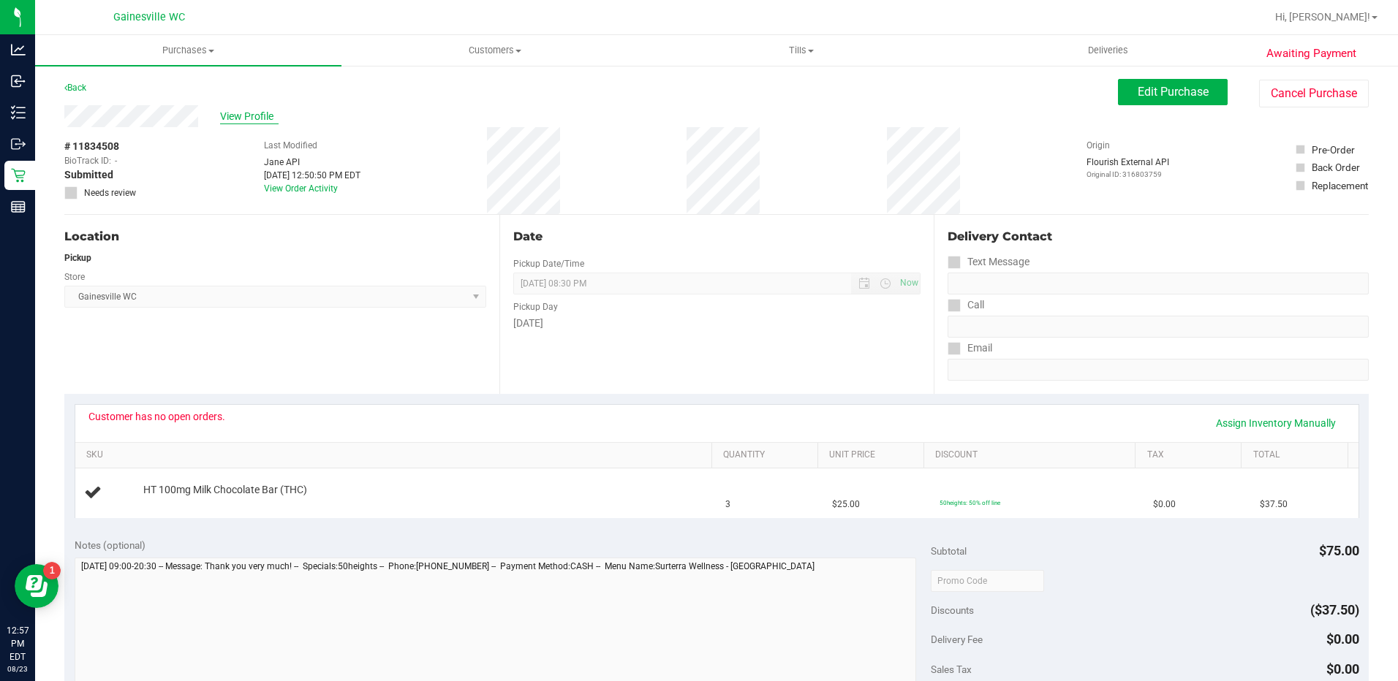
click at [266, 120] on span "View Profile" at bounding box center [249, 116] width 58 height 15
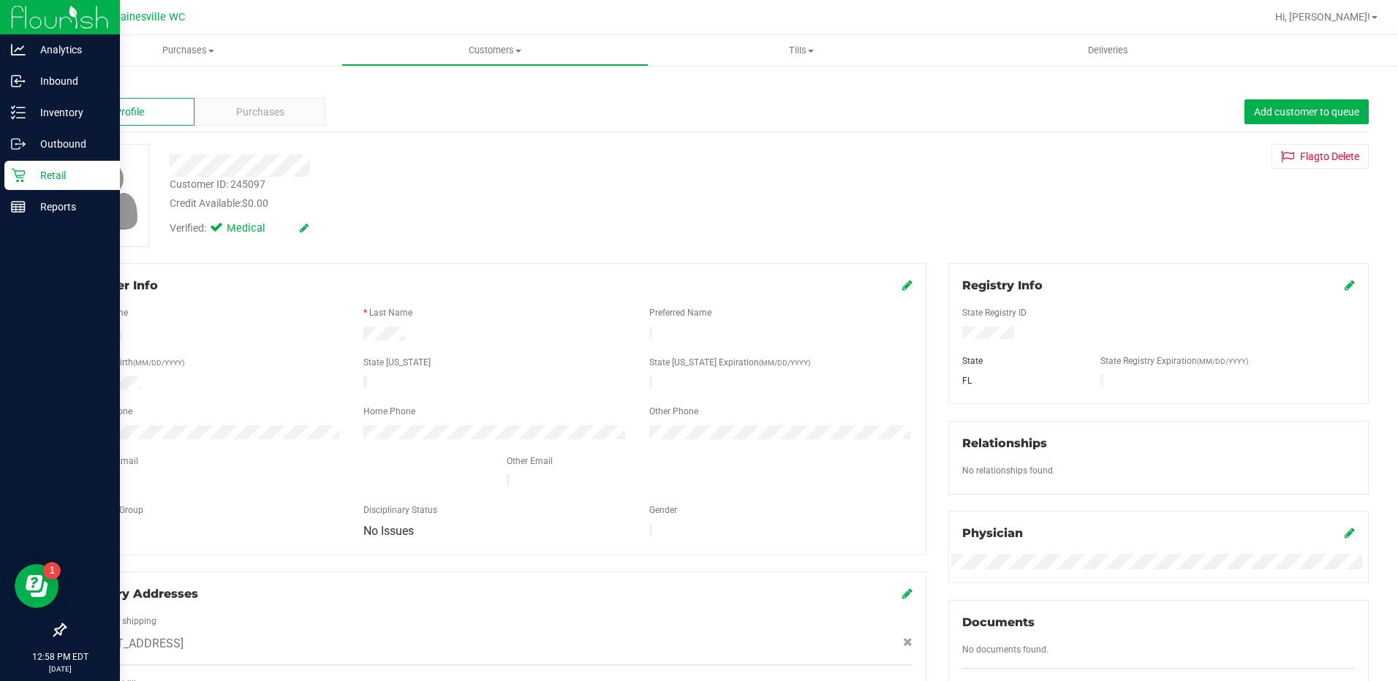
click at [14, 166] on div "Retail" at bounding box center [61, 175] width 115 height 29
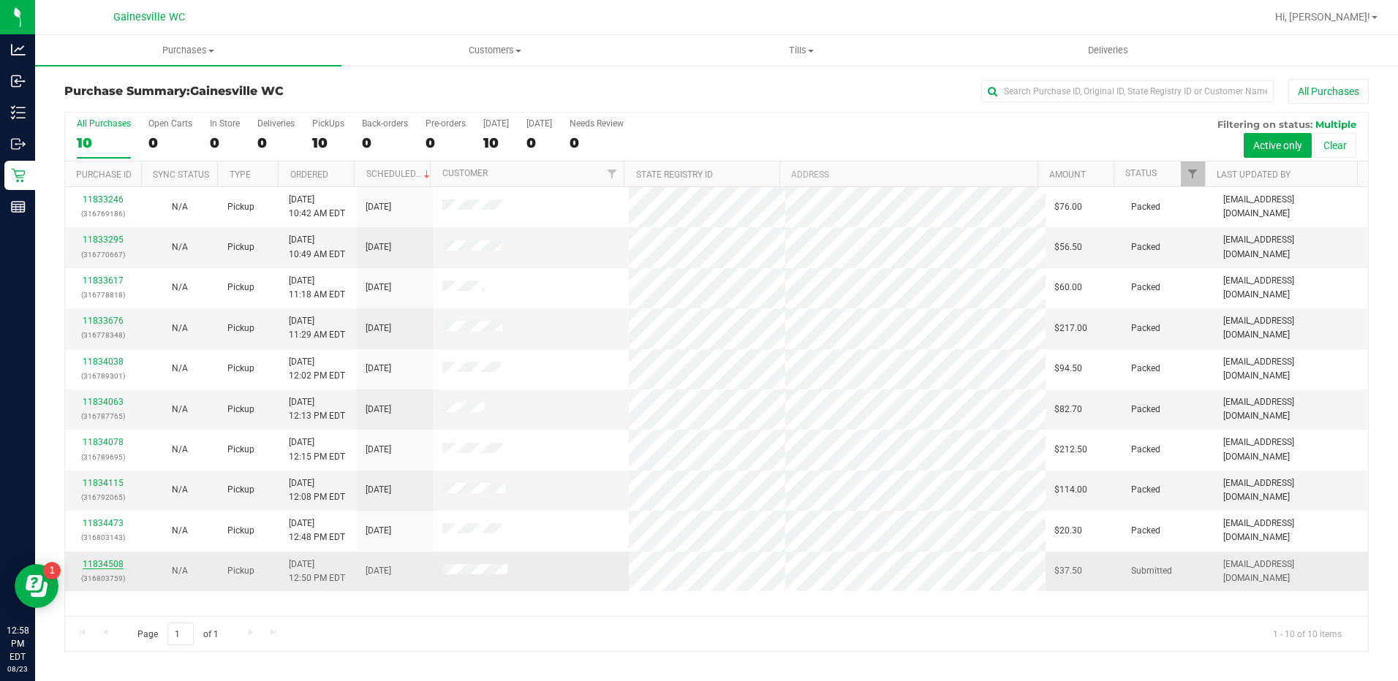
click at [113, 568] on link "11834508" at bounding box center [103, 564] width 41 height 10
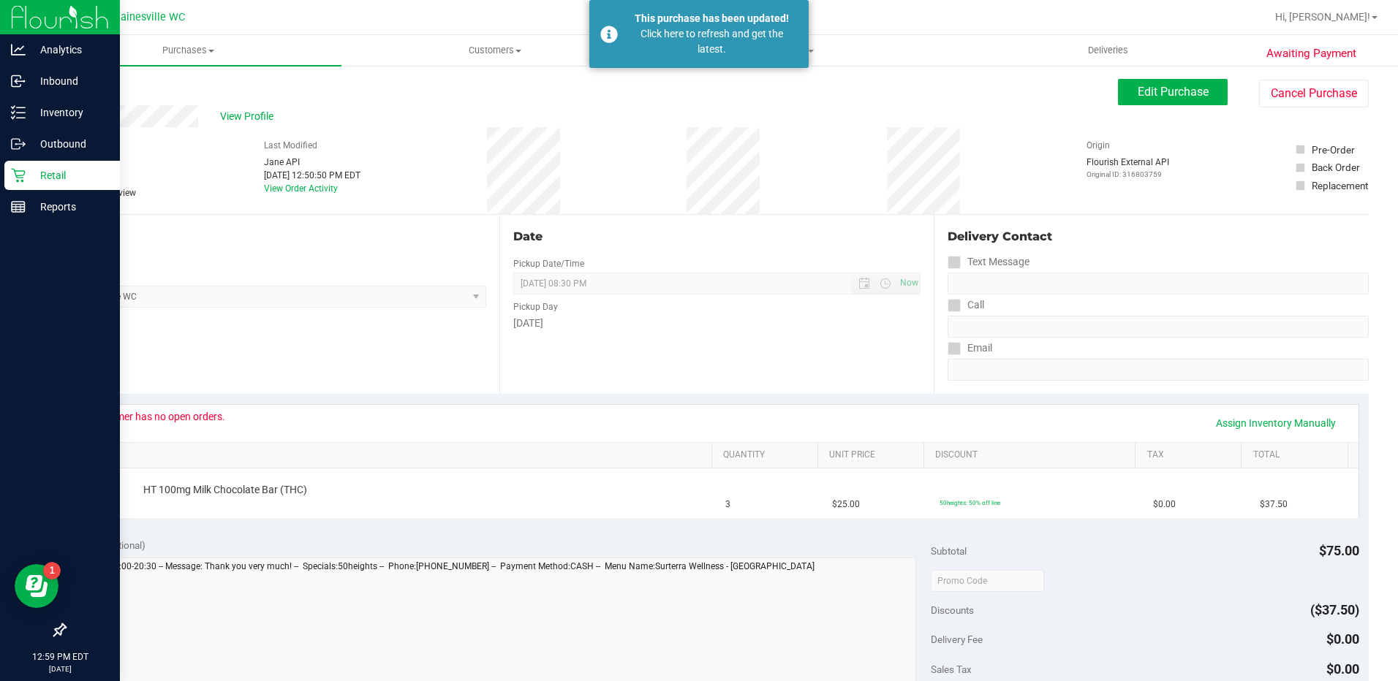
click at [13, 165] on div "Retail" at bounding box center [61, 175] width 115 height 29
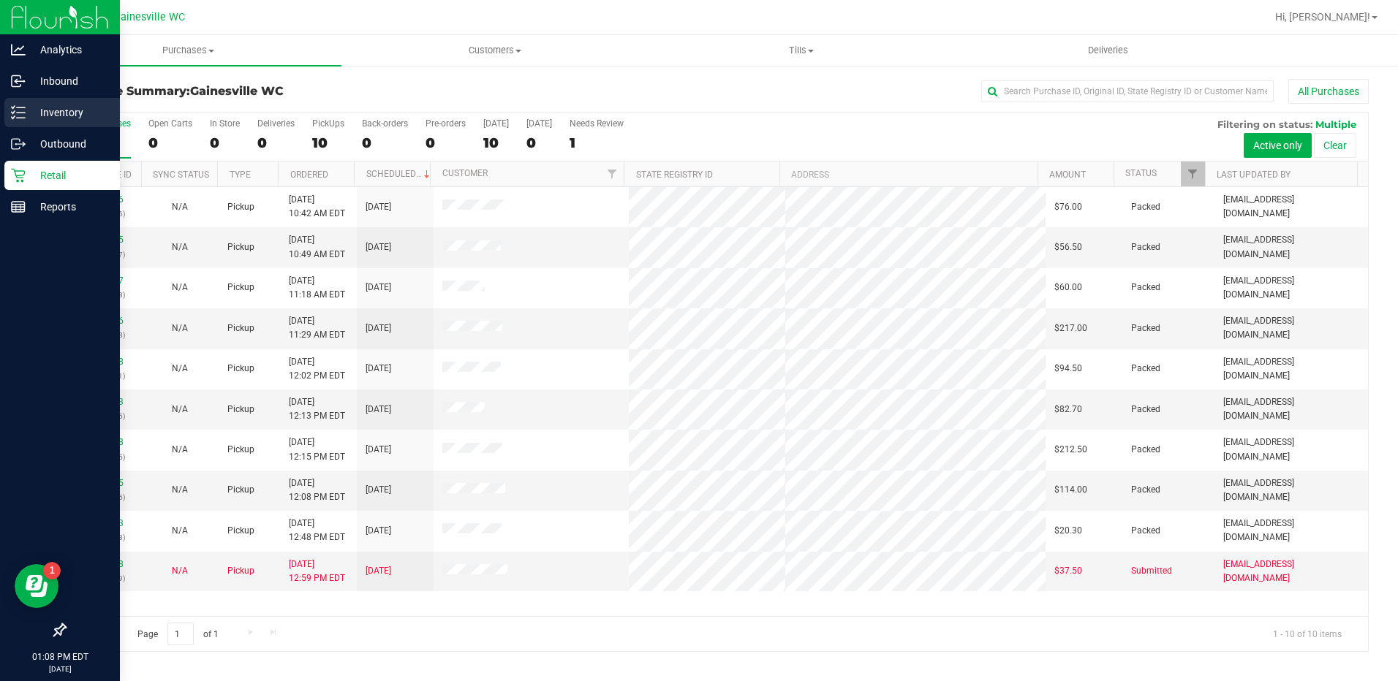
click at [33, 123] on div "Inventory" at bounding box center [61, 112] width 115 height 29
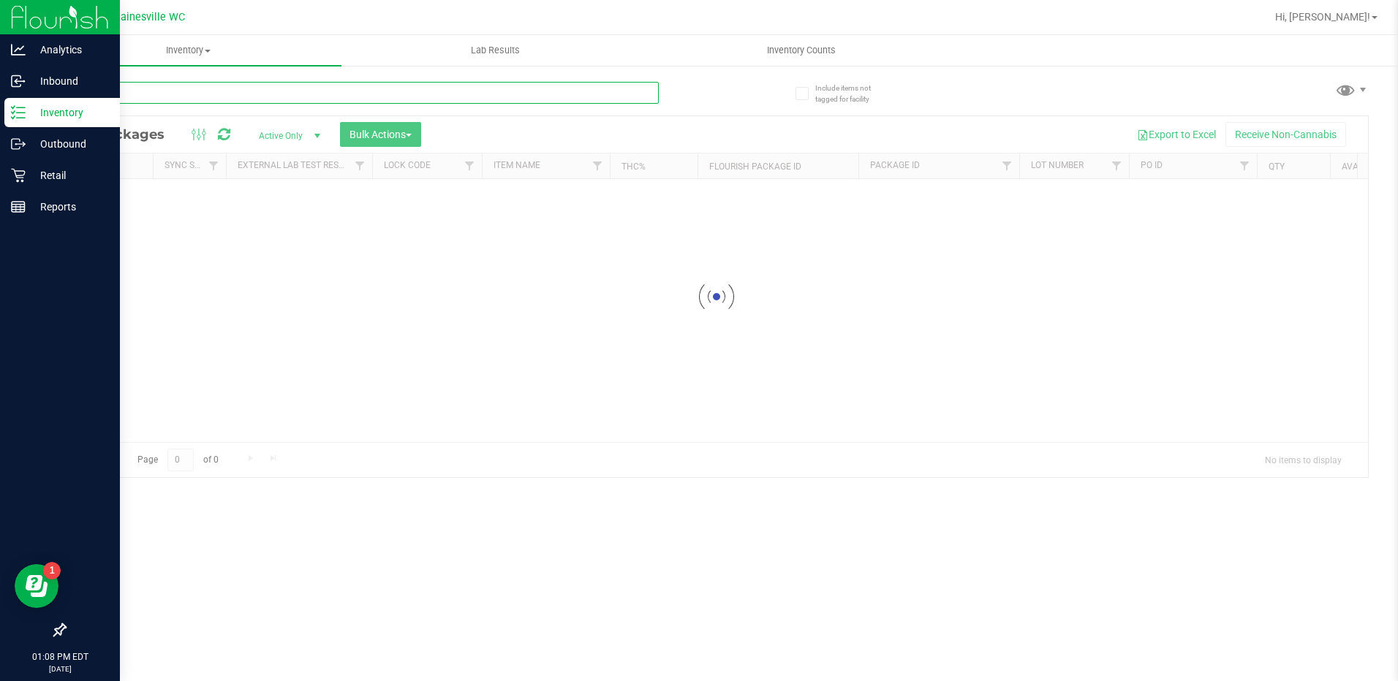
click at [462, 88] on div "Inventory All packages All inventory Waste log Create inventory Lab Results Inv…" at bounding box center [716, 358] width 1363 height 646
type input "atomizer"
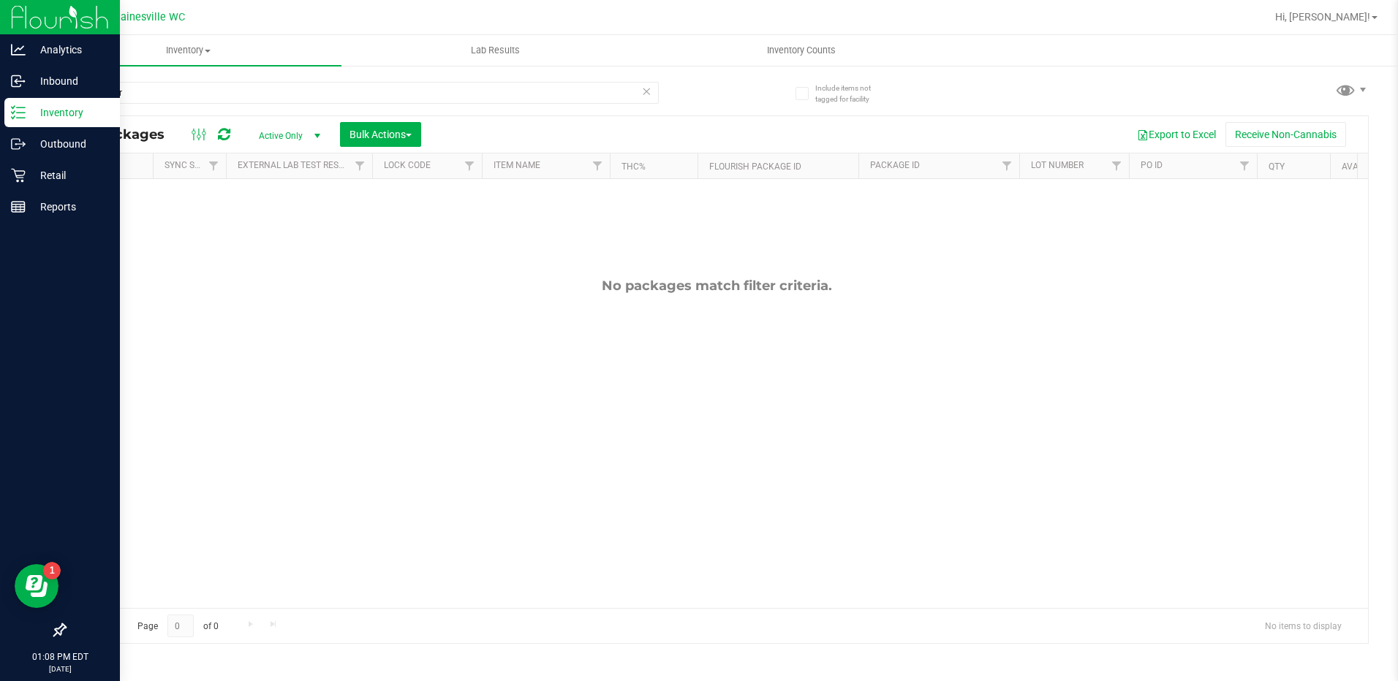
click at [648, 88] on icon at bounding box center [647, 91] width 10 height 18
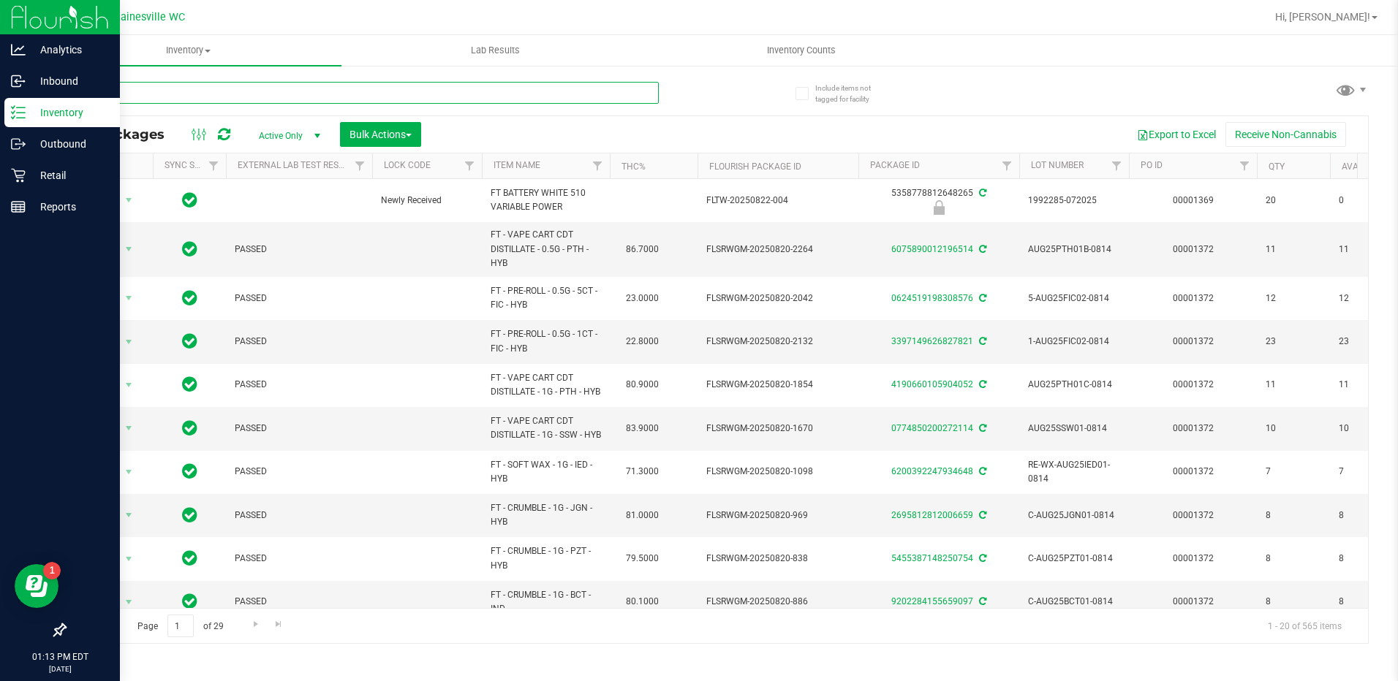
click at [270, 84] on input "text" at bounding box center [361, 93] width 594 height 22
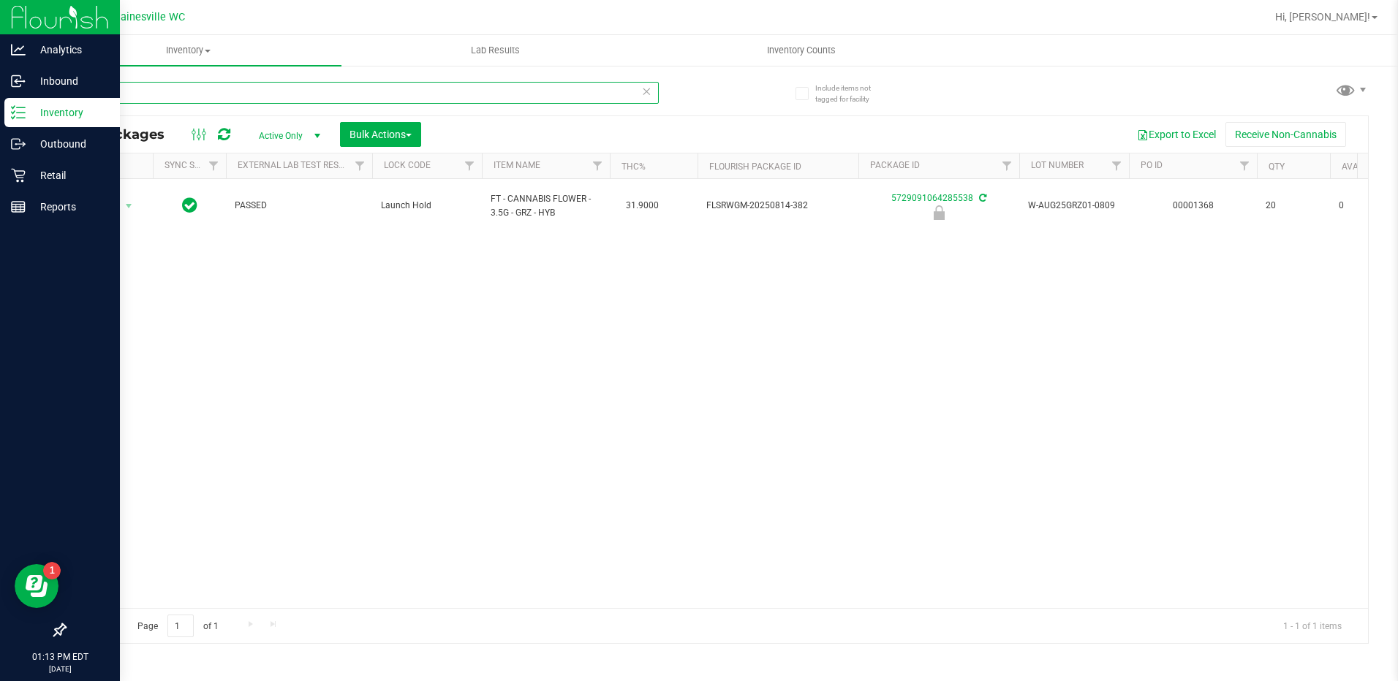
type input "grz"
click at [645, 91] on icon at bounding box center [647, 91] width 10 height 18
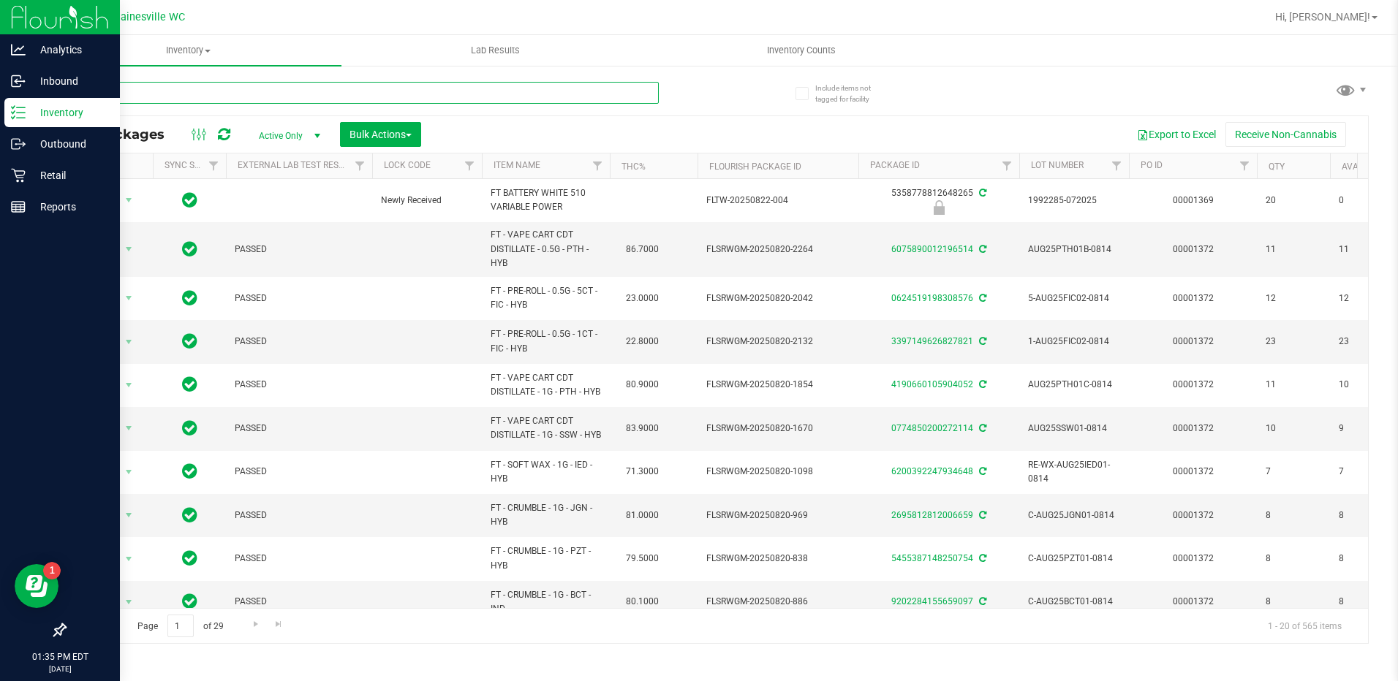
click at [280, 94] on input "text" at bounding box center [361, 93] width 594 height 22
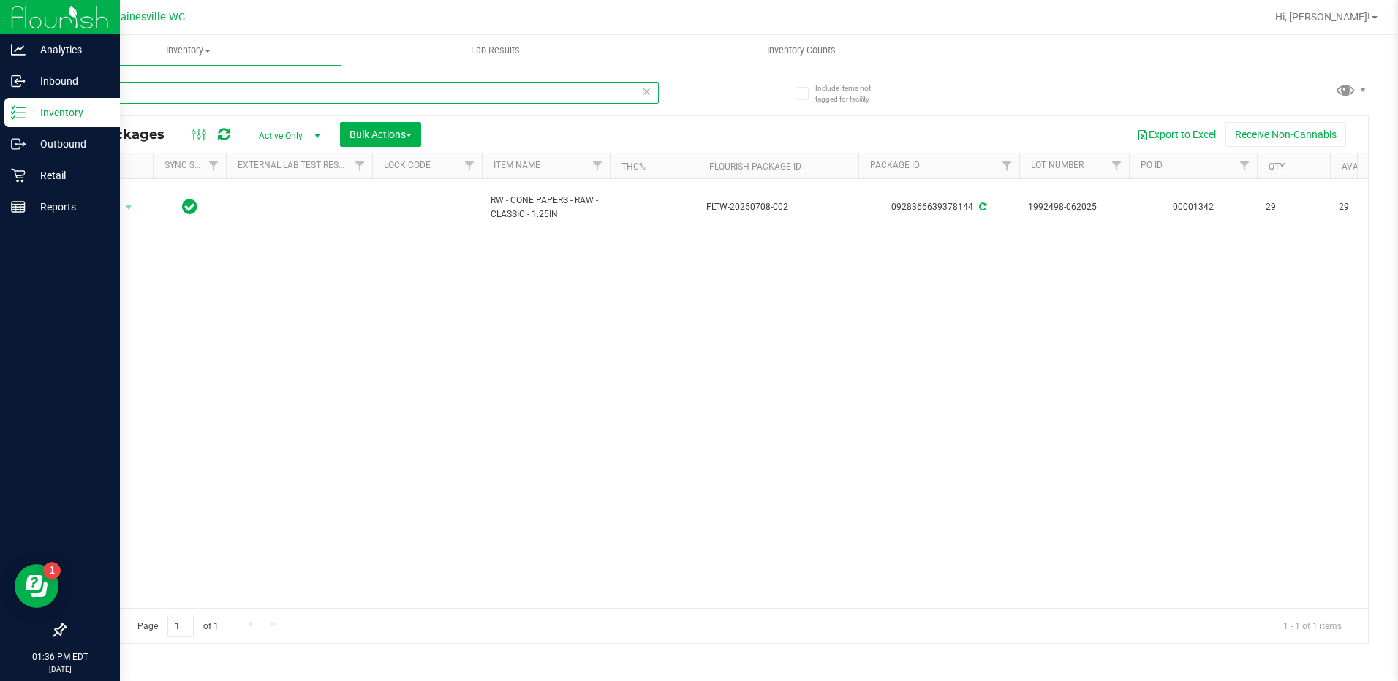
type input "cone"
click at [348, 320] on div "Action Action Adjust qty Create package Edit attributes Global inventory Locate…" at bounding box center [716, 393] width 1303 height 429
click at [703, 330] on div "Action Action Adjust qty Create package Edit attributes Global inventory Locate…" at bounding box center [716, 393] width 1303 height 429
click at [643, 90] on icon at bounding box center [647, 91] width 10 height 18
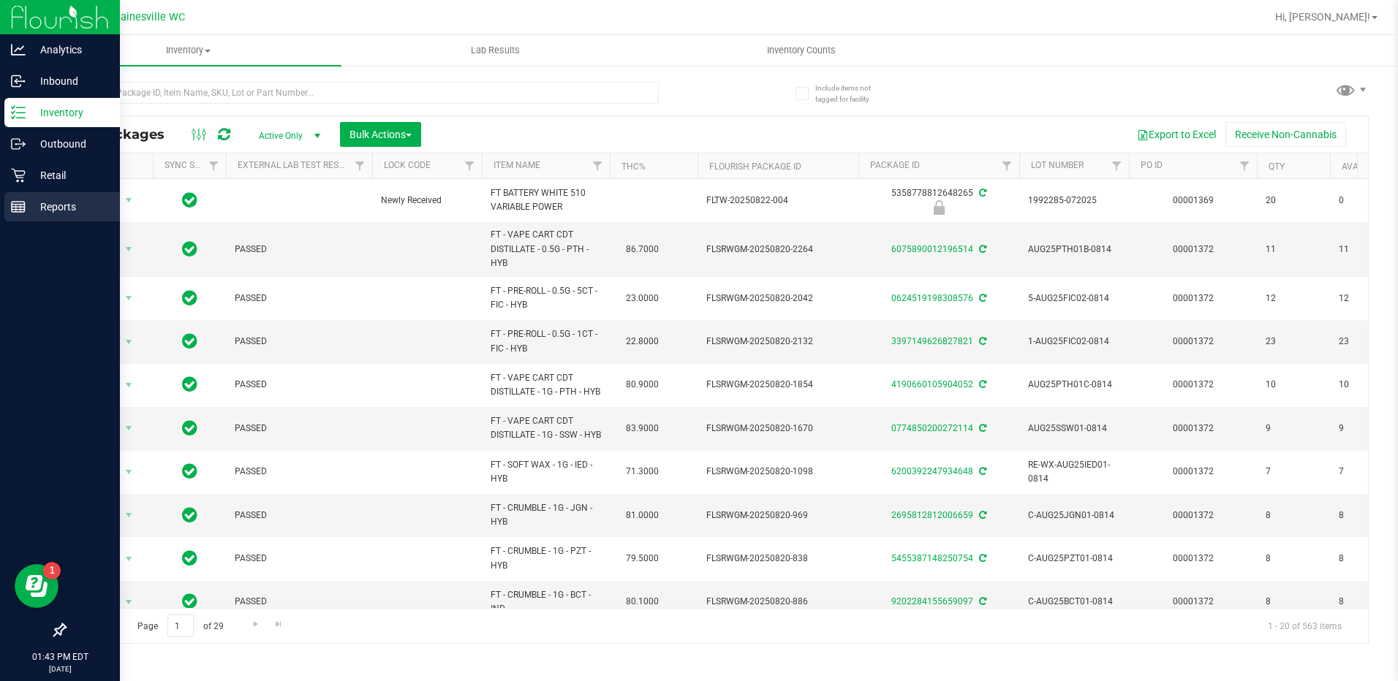
click at [42, 202] on p "Reports" at bounding box center [70, 207] width 88 height 18
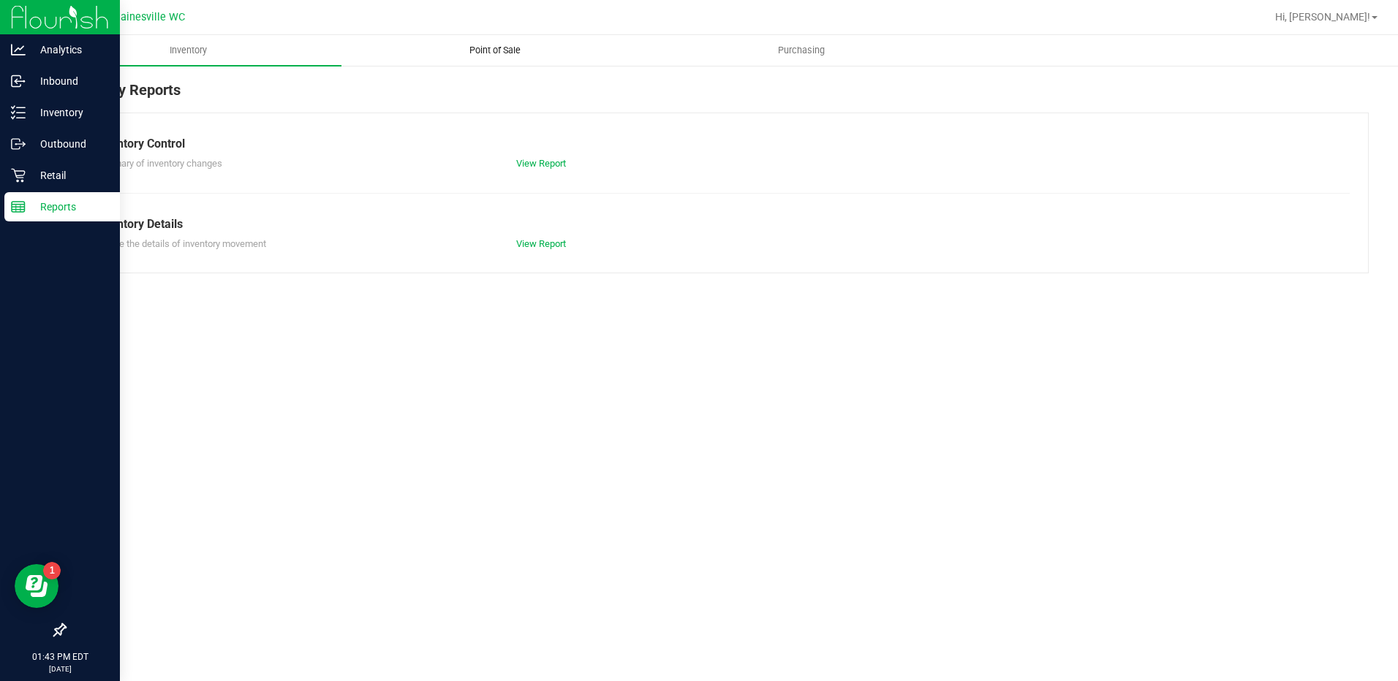
click at [501, 44] on span "Point of Sale" at bounding box center [495, 50] width 91 height 13
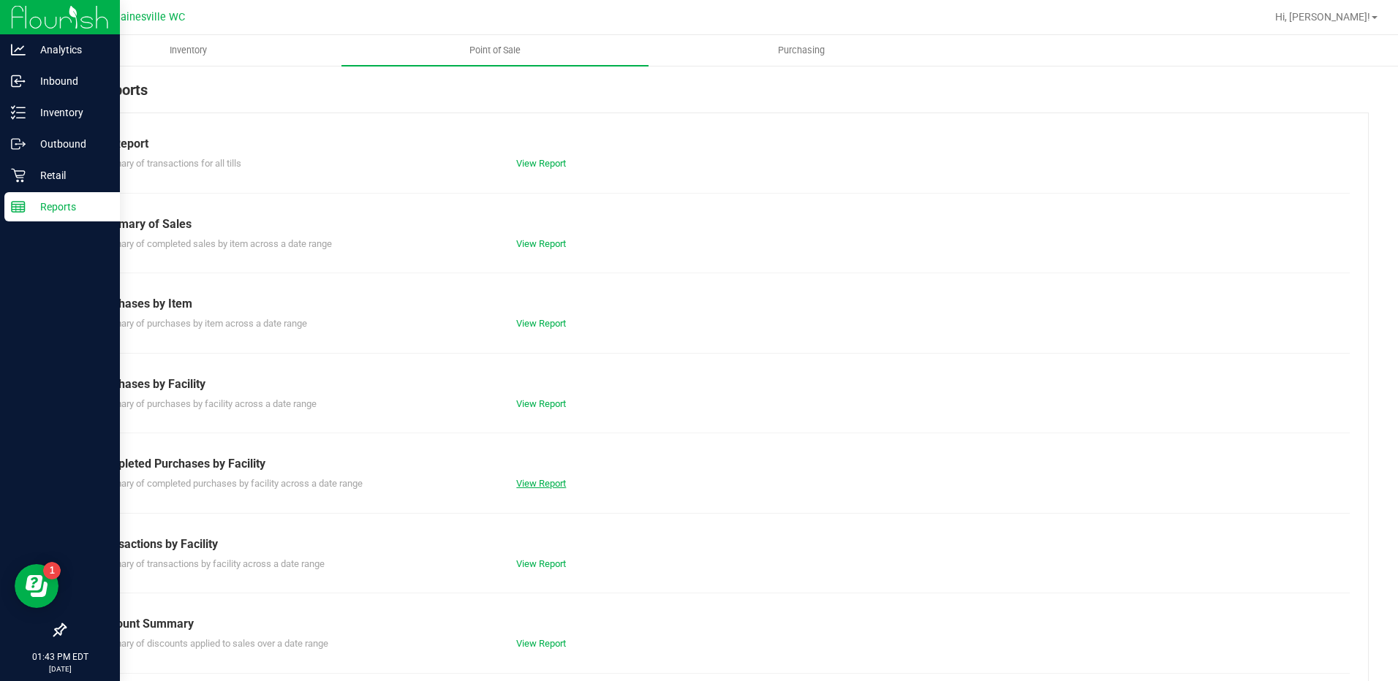
click at [550, 479] on link "View Report" at bounding box center [541, 483] width 50 height 11
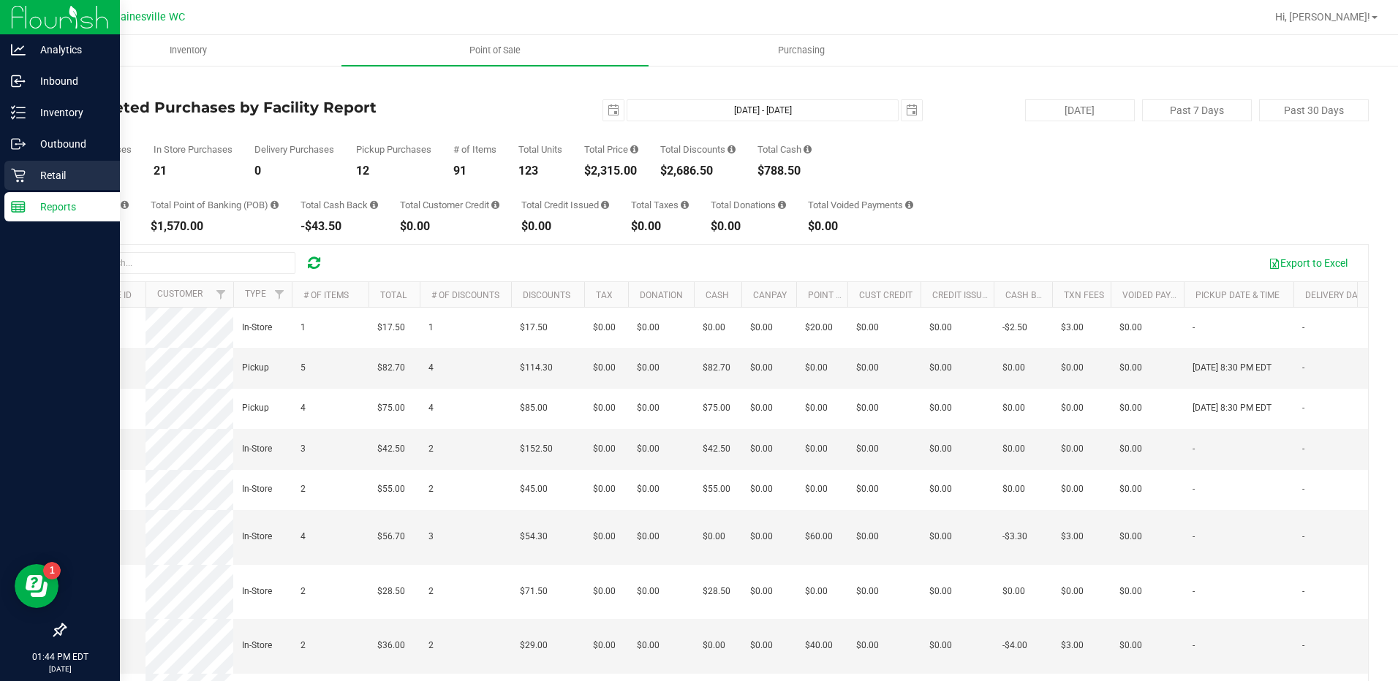
click at [7, 178] on div "Retail" at bounding box center [61, 175] width 115 height 29
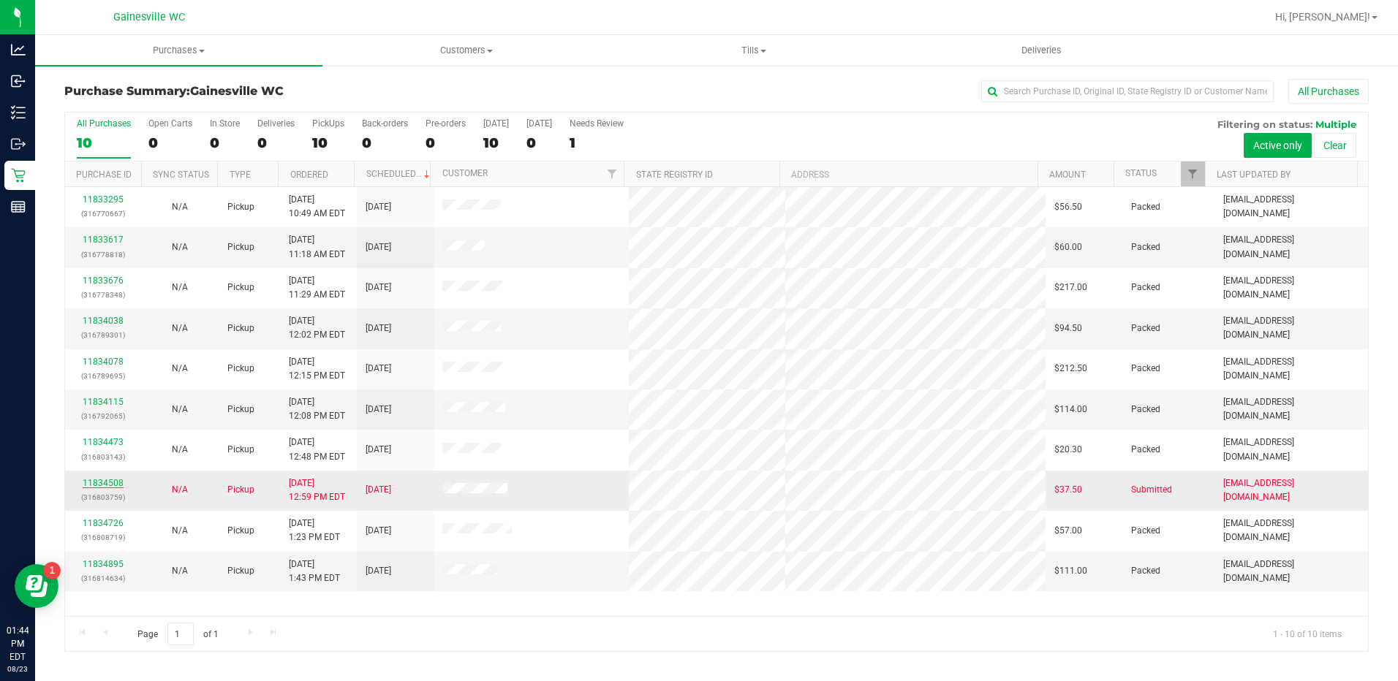
click at [100, 485] on link "11834508" at bounding box center [103, 483] width 41 height 10
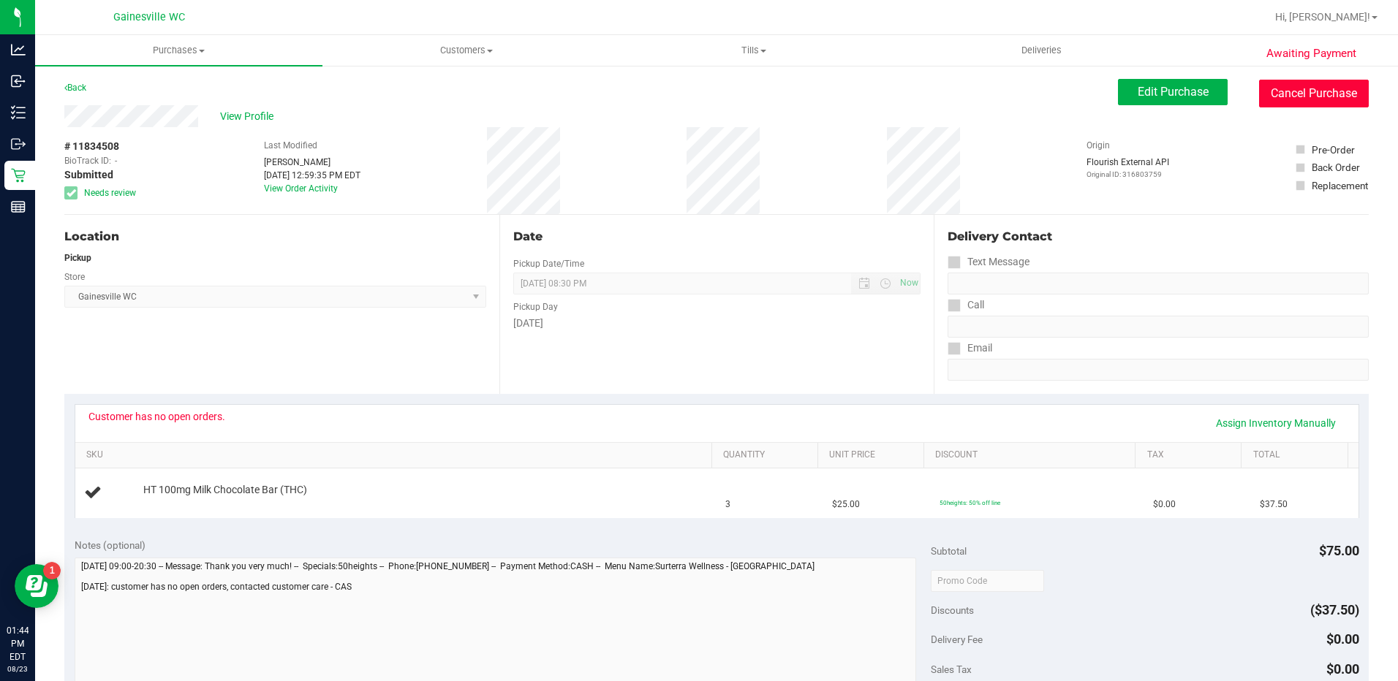
click at [1353, 99] on button "Cancel Purchase" at bounding box center [1314, 94] width 110 height 28
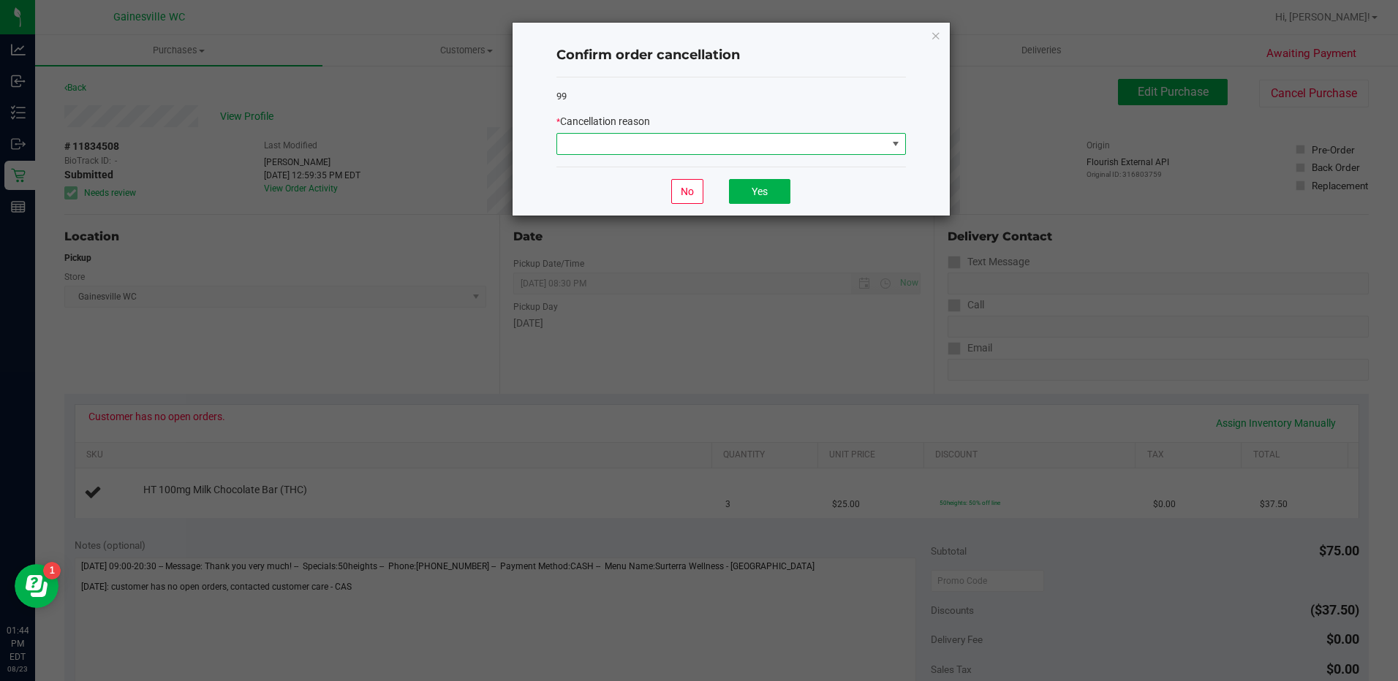
click at [903, 146] on span at bounding box center [895, 144] width 18 height 20
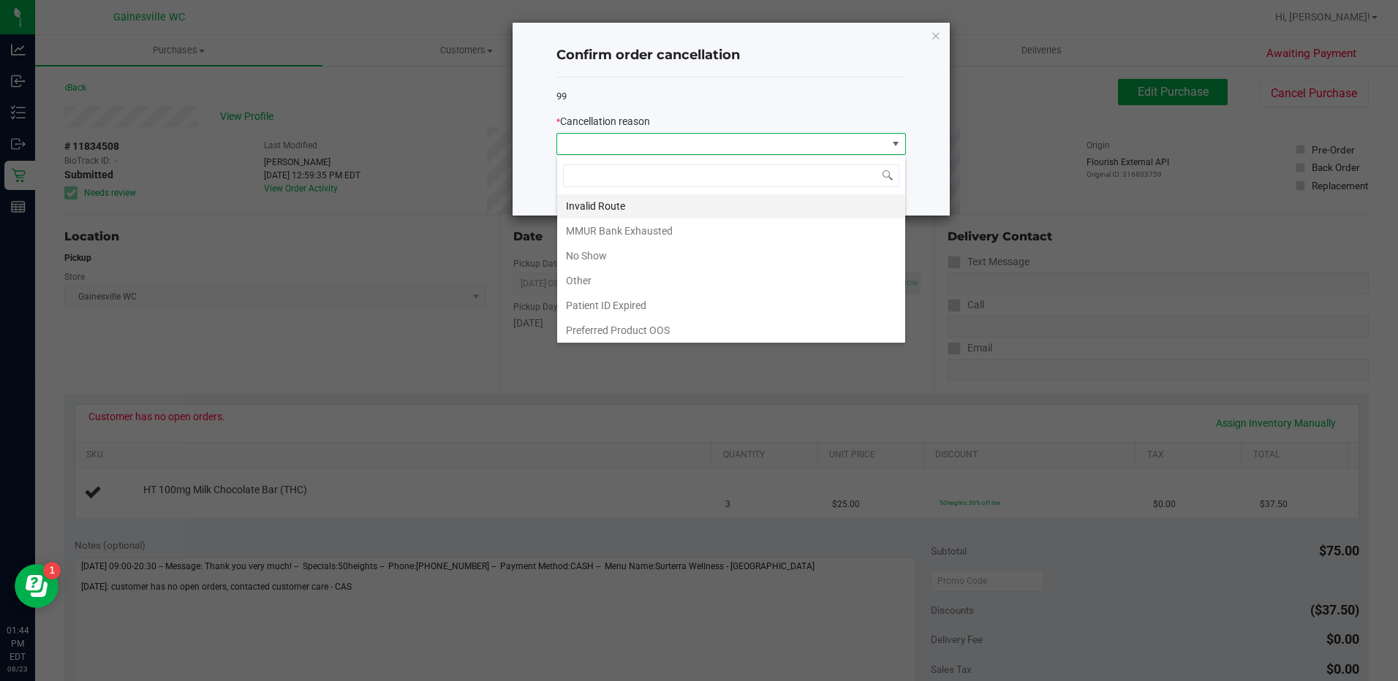
scroll to position [77, 0]
click at [683, 301] on li "Patient ID Expired" at bounding box center [731, 303] width 348 height 25
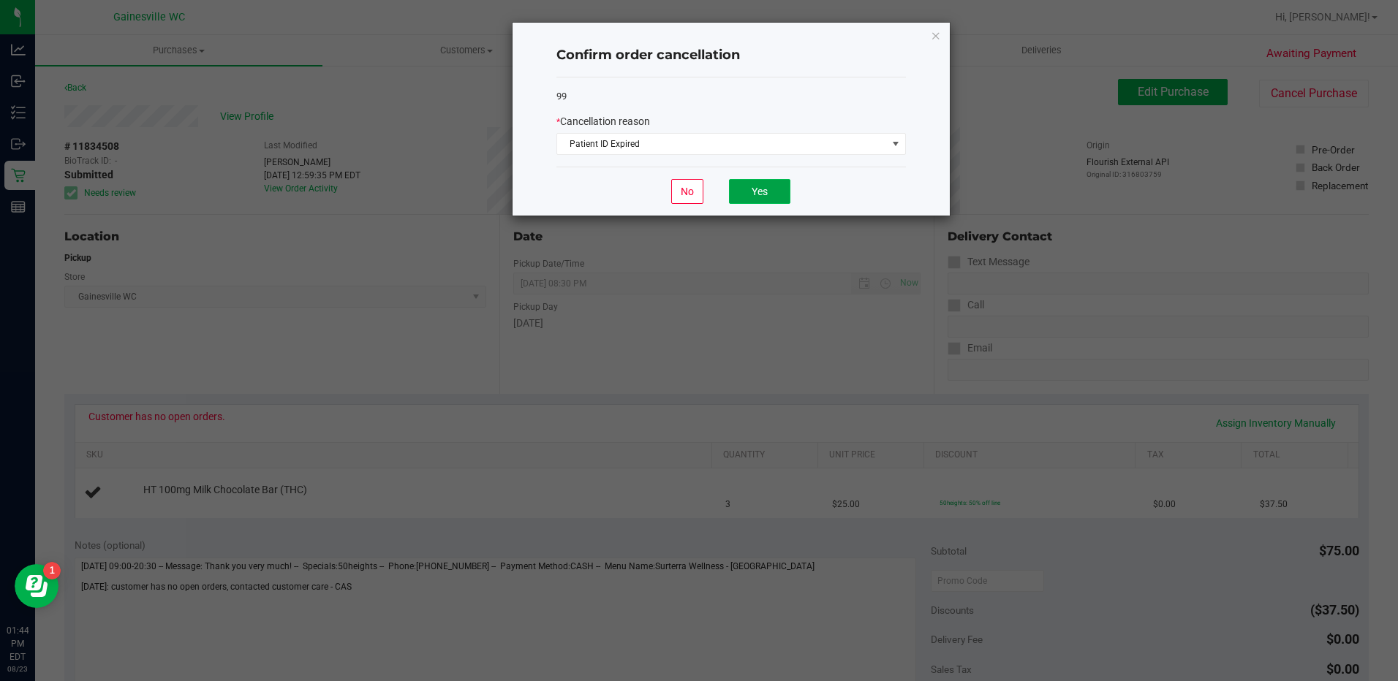
click at [781, 194] on button "Yes" at bounding box center [759, 191] width 61 height 25
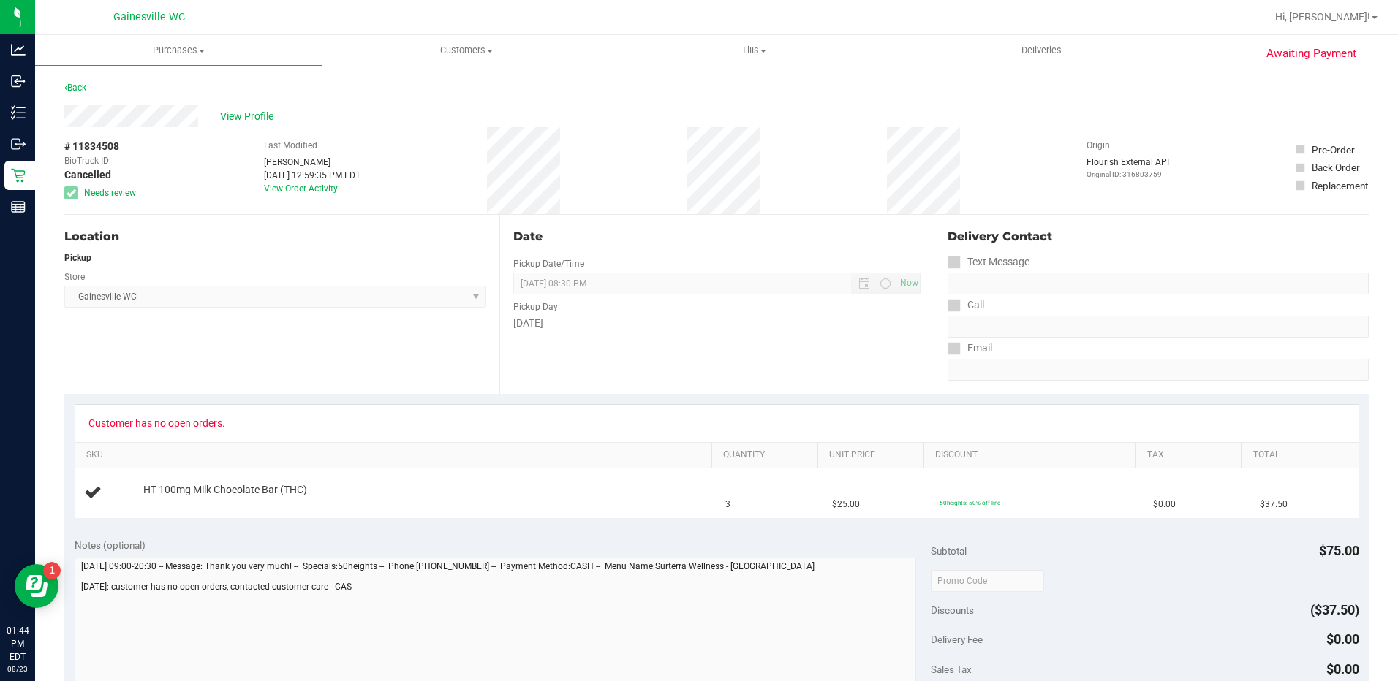
click at [35, 179] on div "Awaiting Payment Back View Profile # 11834508 BioTrack ID: - Cancelled Needs re…" at bounding box center [716, 612] width 1363 height 1097
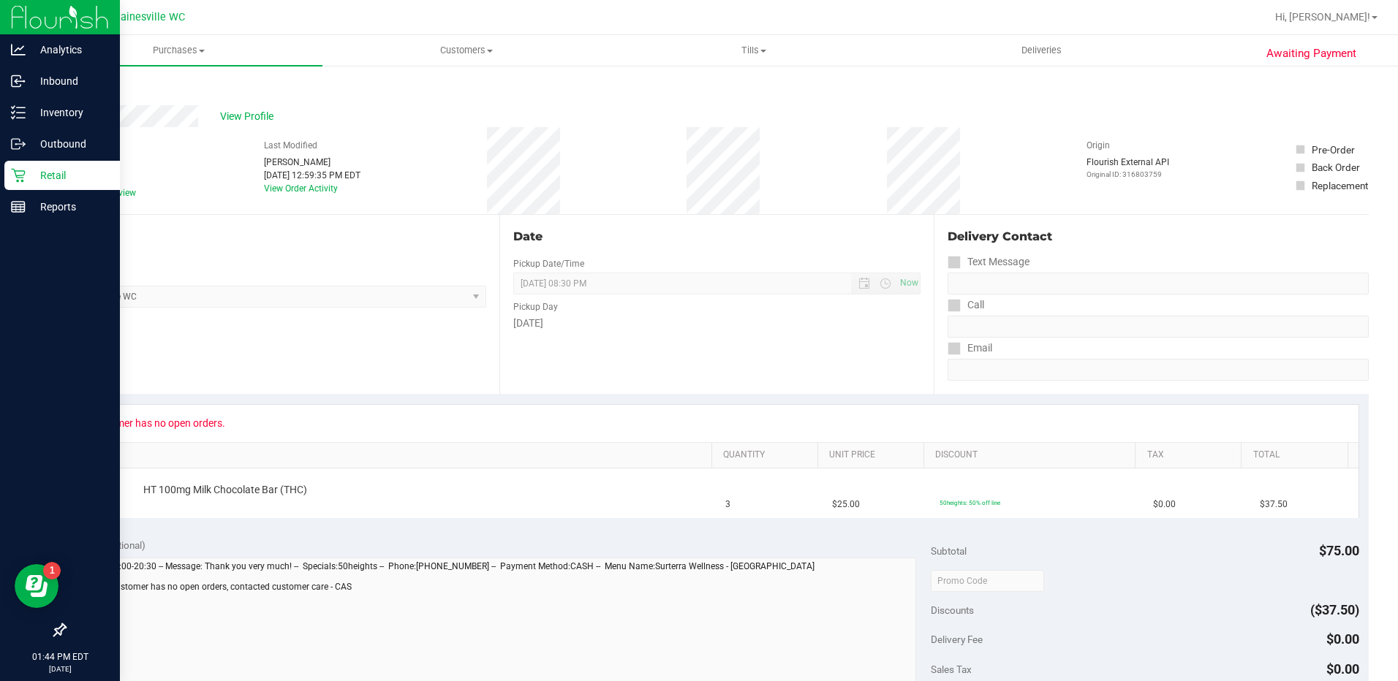
click at [29, 177] on p "Retail" at bounding box center [70, 176] width 88 height 18
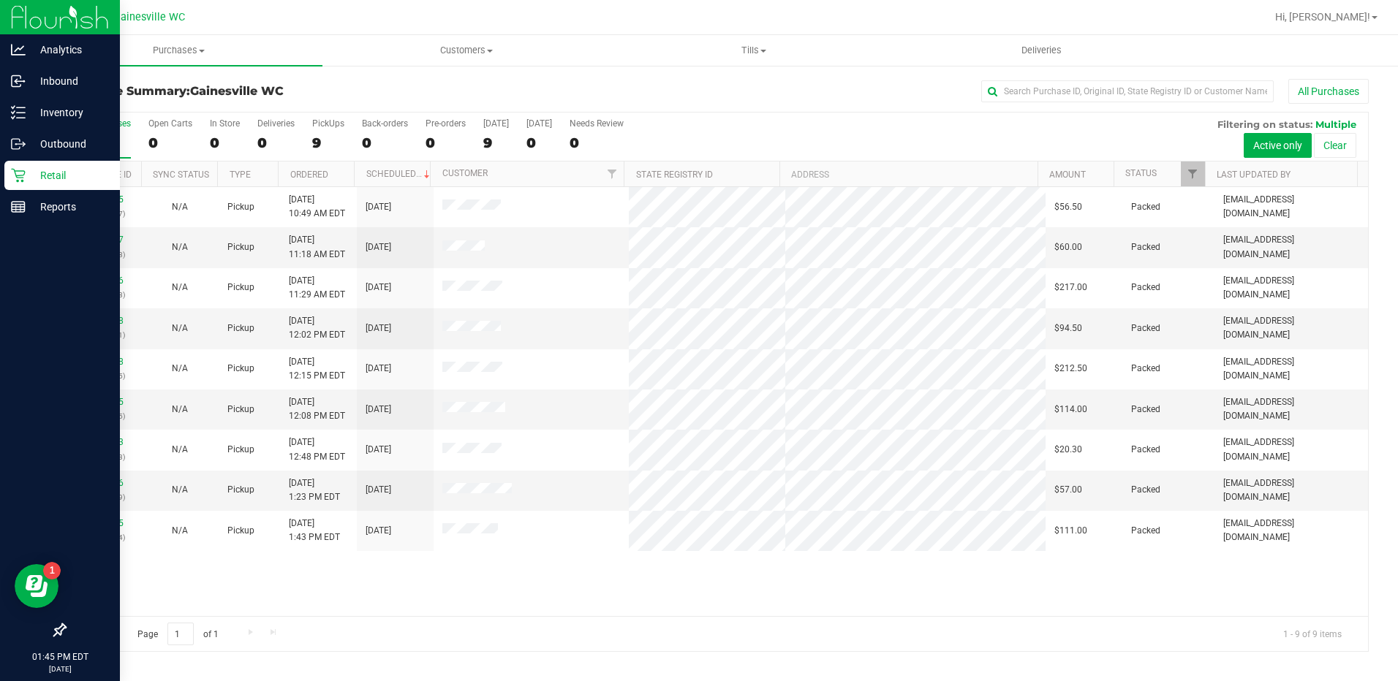
click at [33, 175] on p "Retail" at bounding box center [70, 176] width 88 height 18
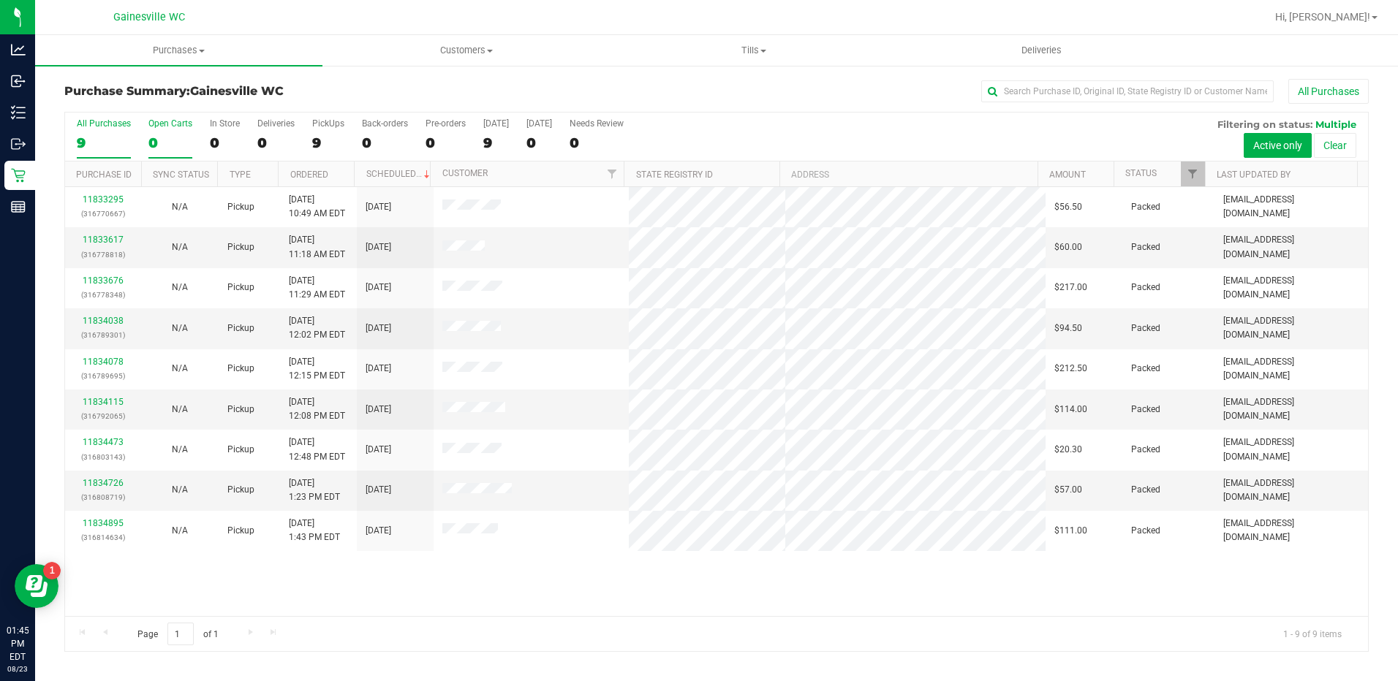
click at [175, 135] on div "0" at bounding box center [170, 143] width 44 height 17
click at [0, 0] on input "Open Carts 0" at bounding box center [0, 0] width 0 height 0
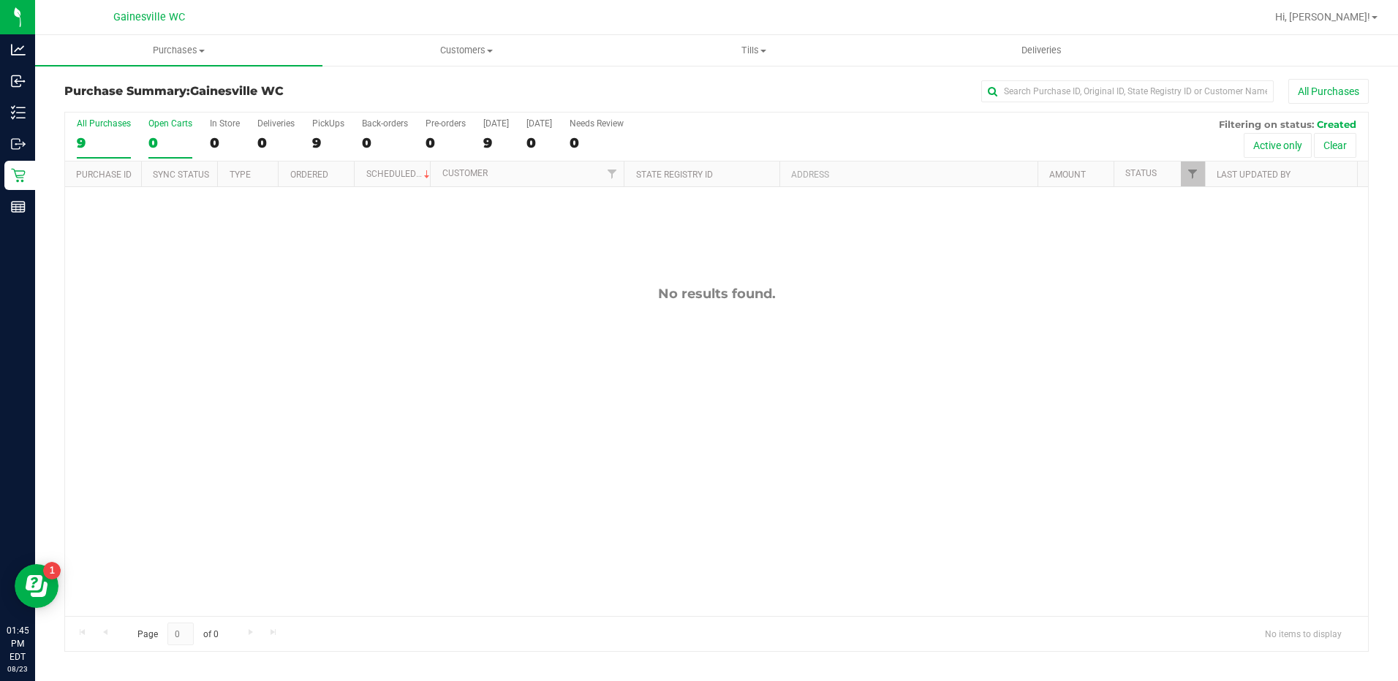
click at [106, 129] on label "All Purchases 9" at bounding box center [104, 138] width 54 height 40
click at [0, 0] on input "All Purchases 9" at bounding box center [0, 0] width 0 height 0
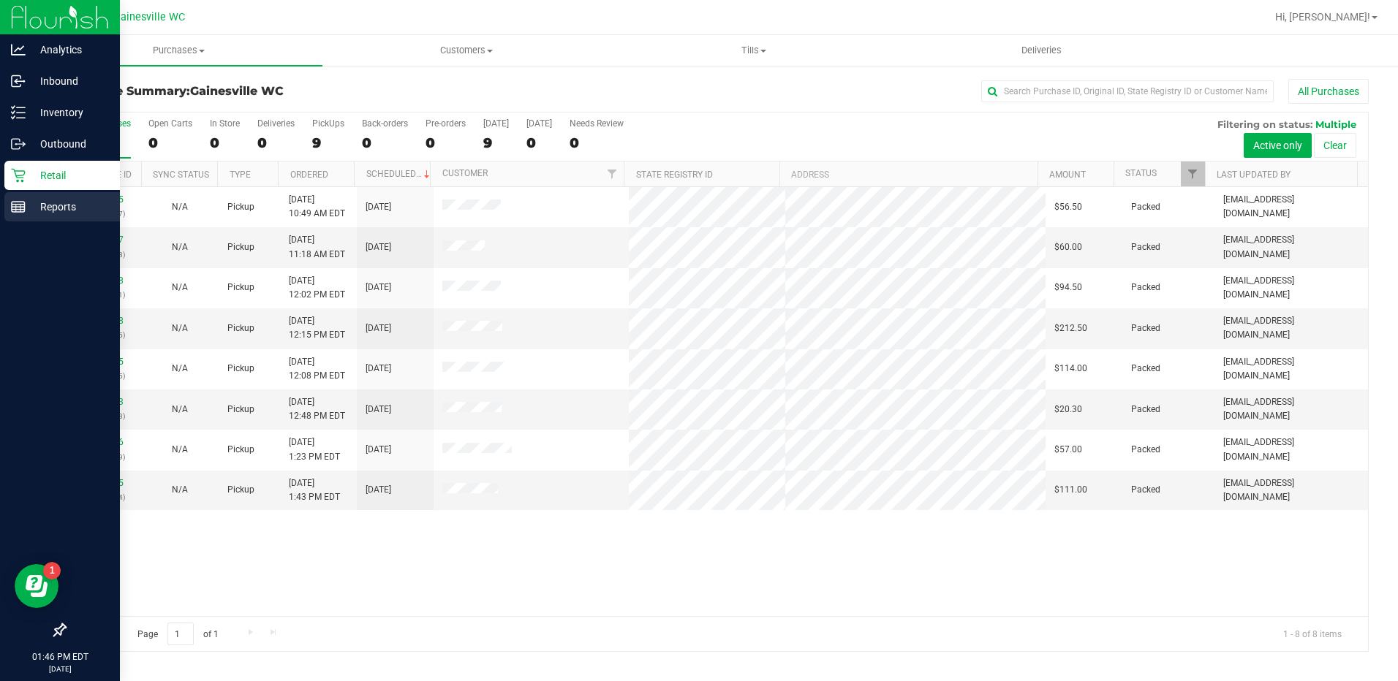
click at [27, 199] on p "Reports" at bounding box center [70, 207] width 88 height 18
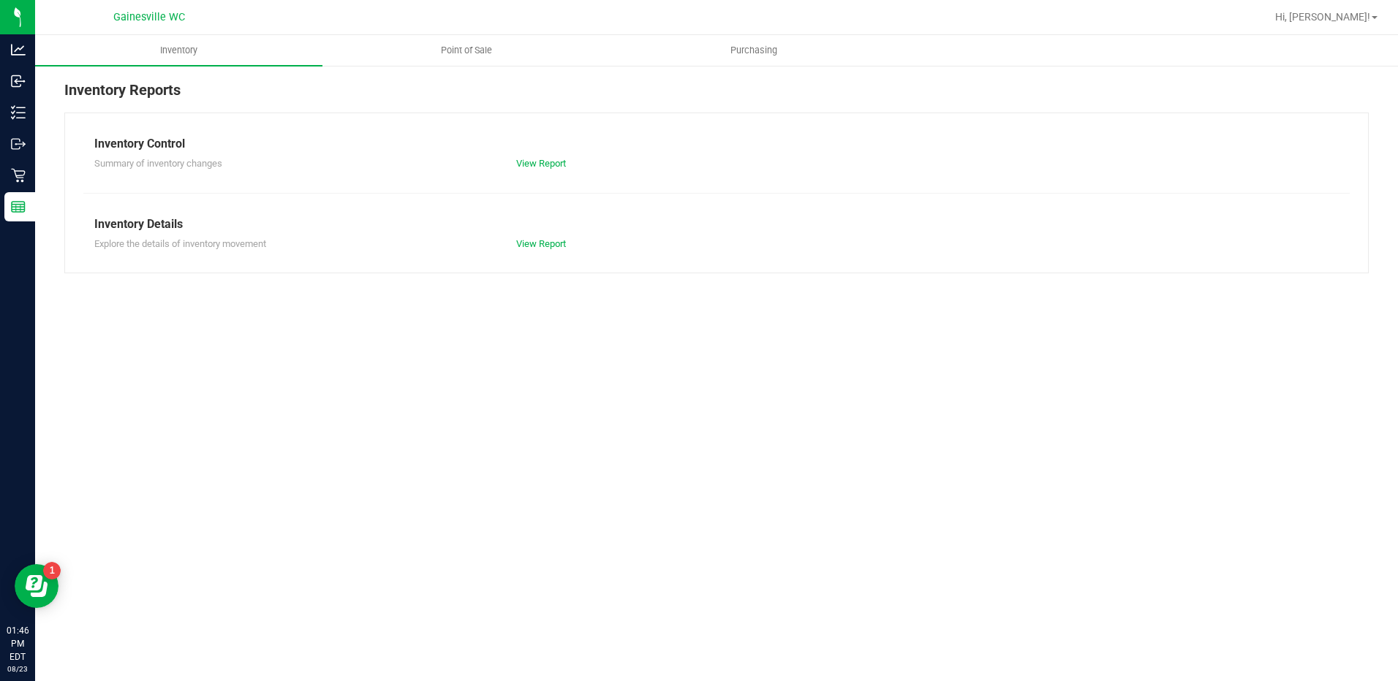
click at [447, 66] on ul "Inventory Point of Sale Purchasing" at bounding box center [734, 50] width 1398 height 31
click at [449, 60] on uib-tab-heading "Point of Sale" at bounding box center [466, 50] width 286 height 29
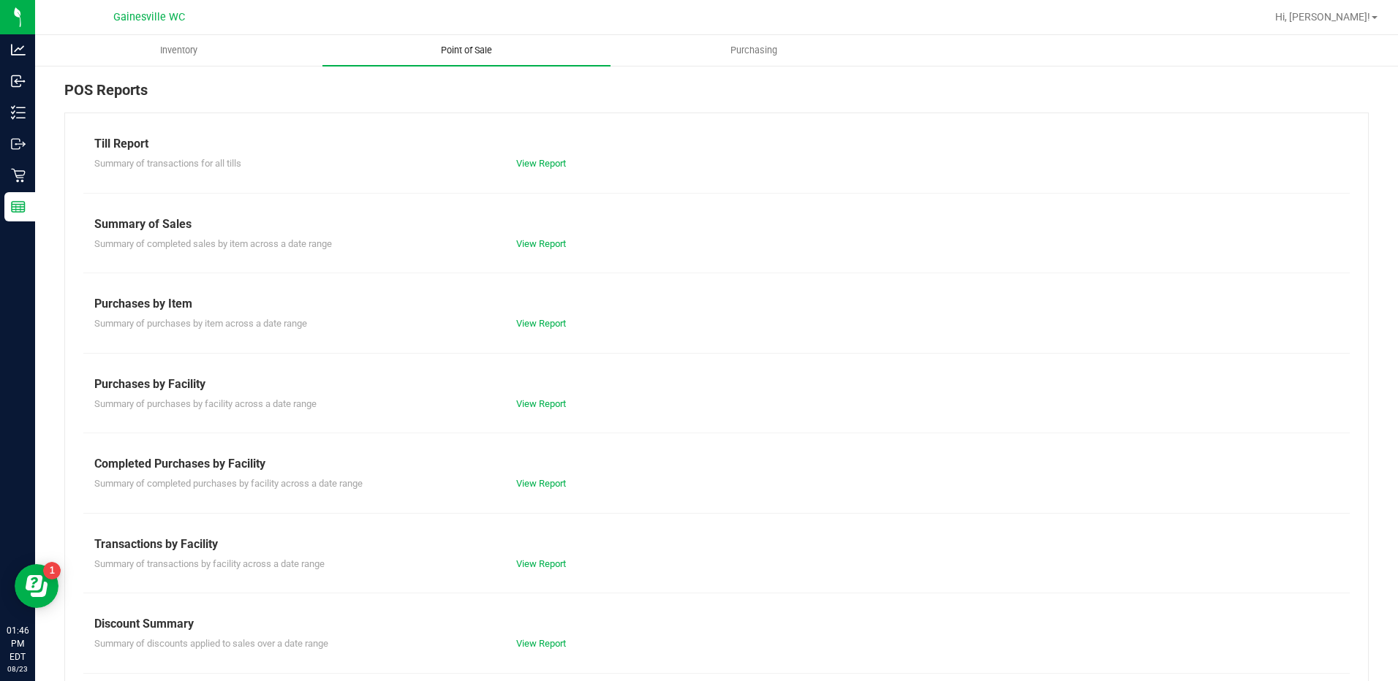
click at [447, 58] on uib-tab-heading "Point of Sale" at bounding box center [465, 50] width 287 height 31
click at [512, 490] on div "View Report" at bounding box center [610, 484] width 211 height 15
click at [516, 482] on link "View Report" at bounding box center [541, 483] width 50 height 11
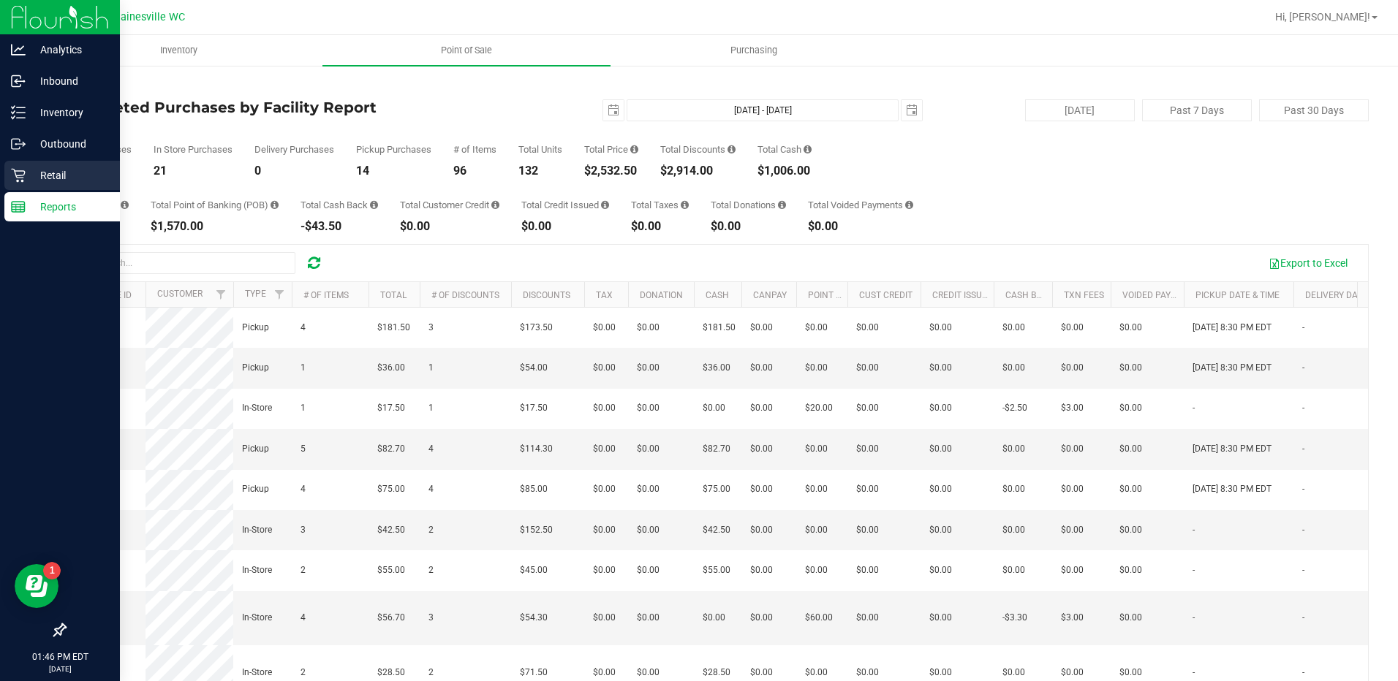
click at [12, 164] on div "Retail" at bounding box center [61, 175] width 115 height 29
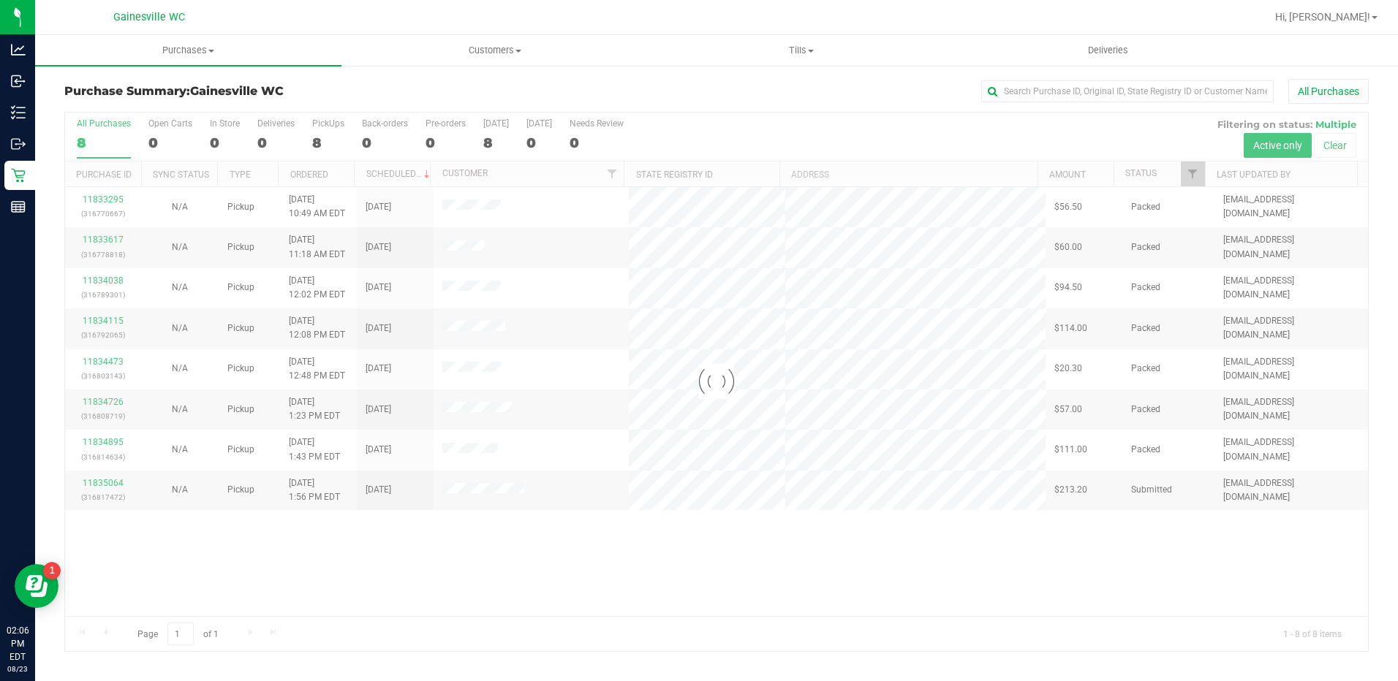
click at [112, 480] on div at bounding box center [716, 382] width 1303 height 539
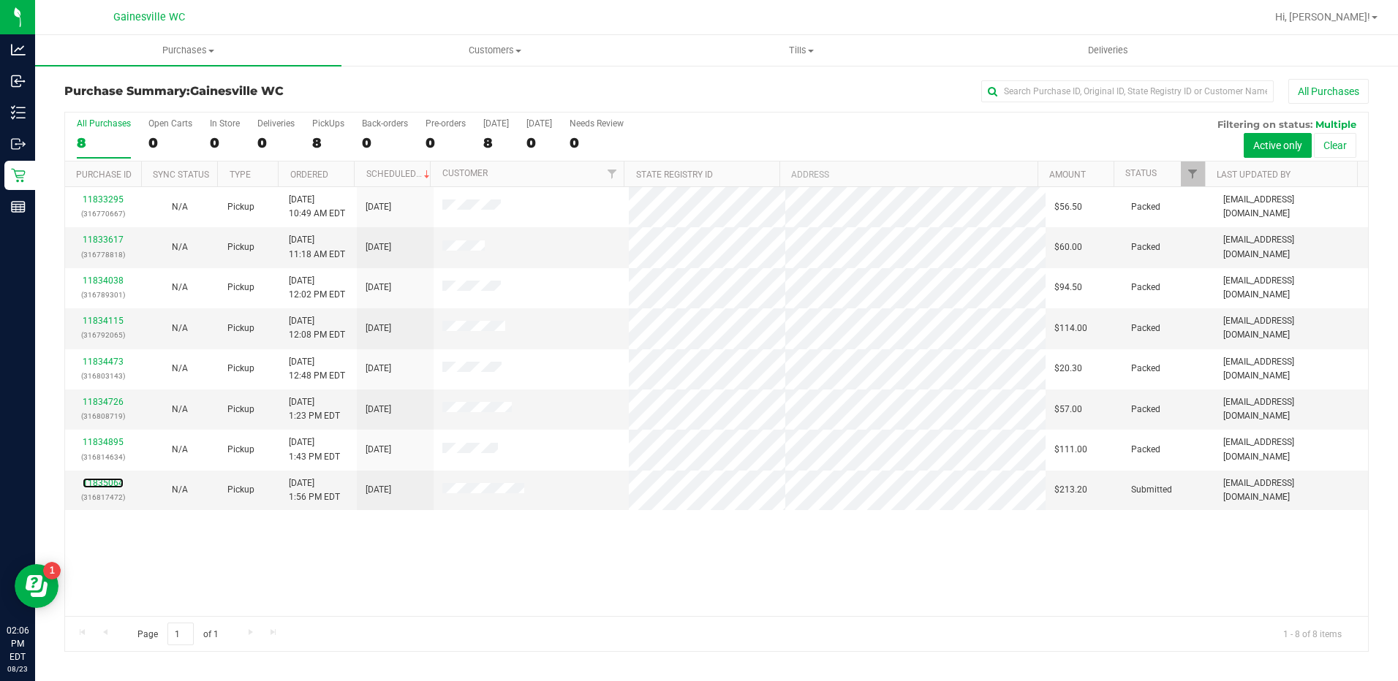
click at [105, 481] on link "11835064" at bounding box center [103, 483] width 41 height 10
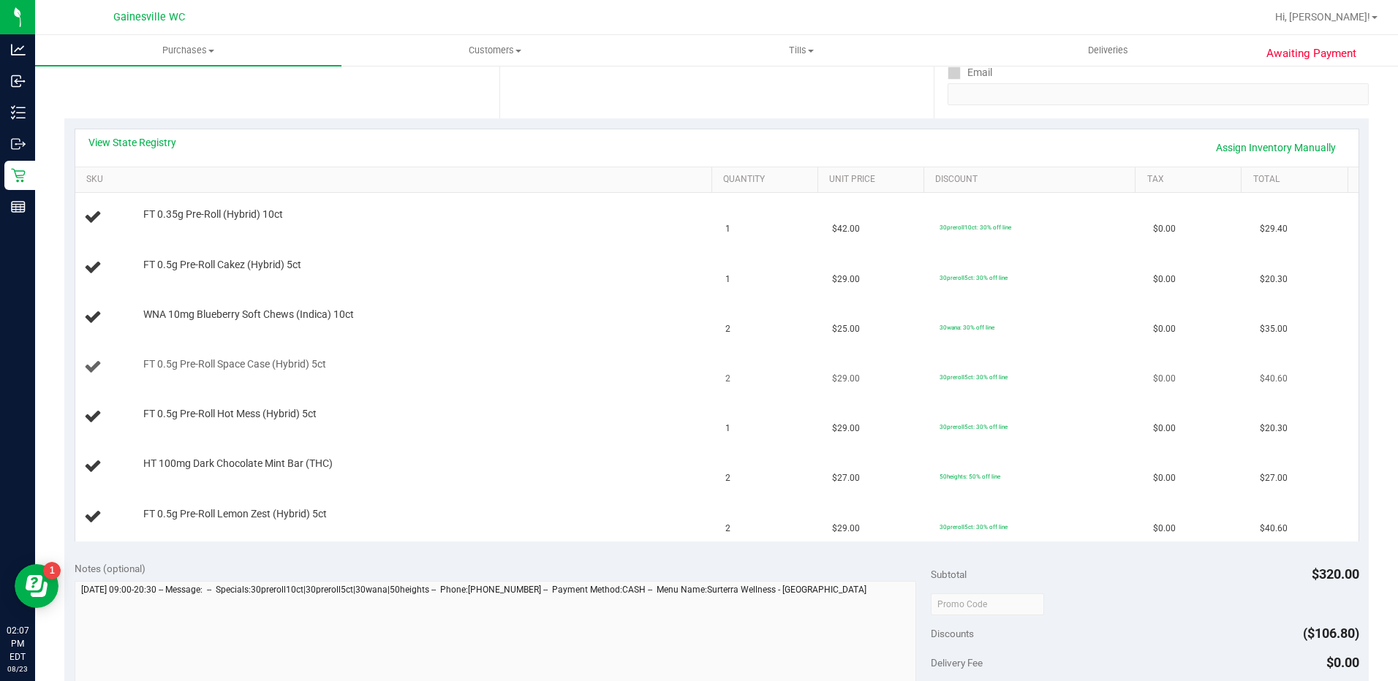
scroll to position [292, 0]
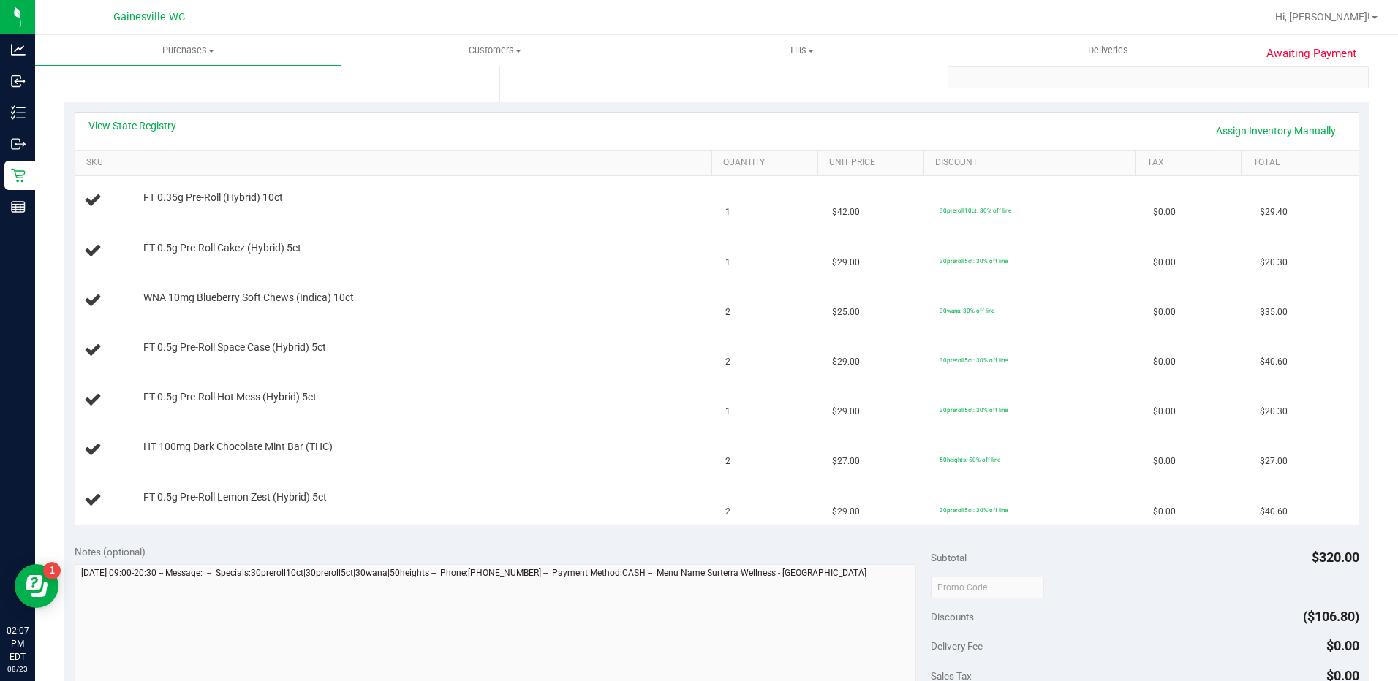
click at [170, 135] on div "View State Registry Assign Inventory Manually" at bounding box center [716, 130] width 1257 height 25
click at [156, 126] on link "View State Registry" at bounding box center [132, 125] width 88 height 15
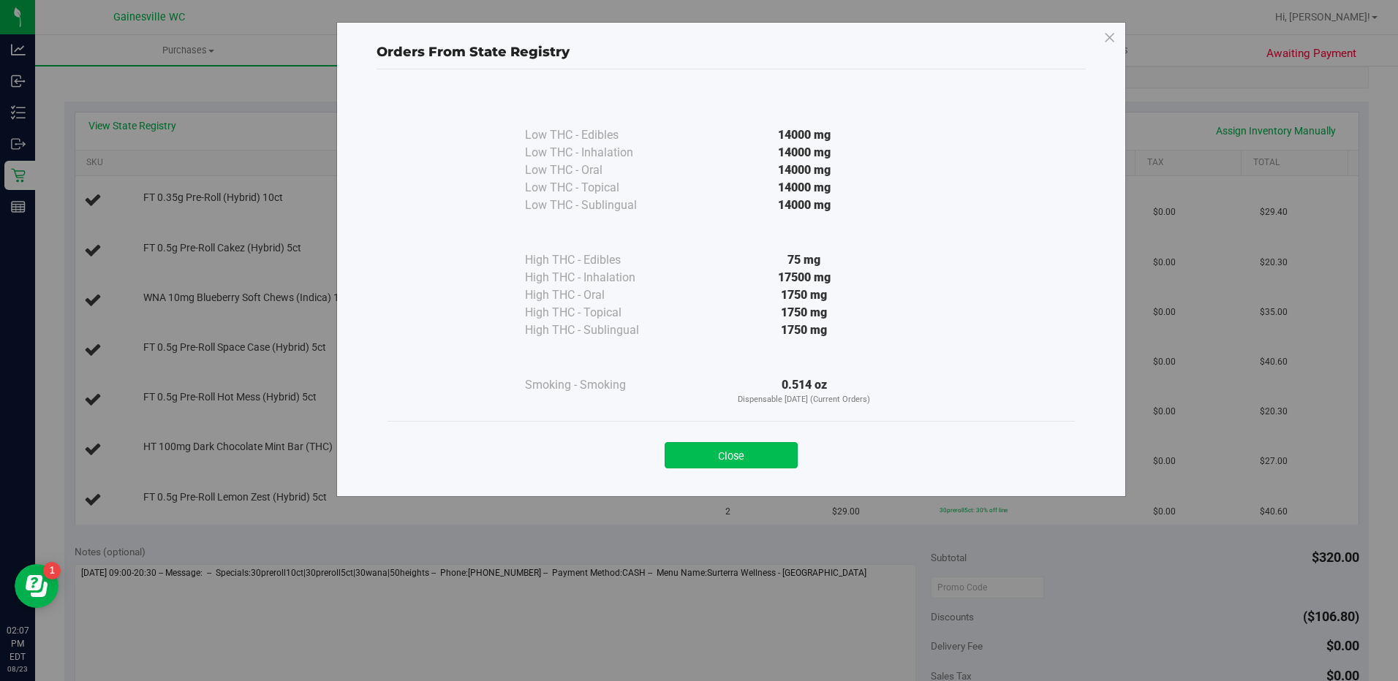
click at [757, 453] on button "Close" at bounding box center [730, 455] width 133 height 26
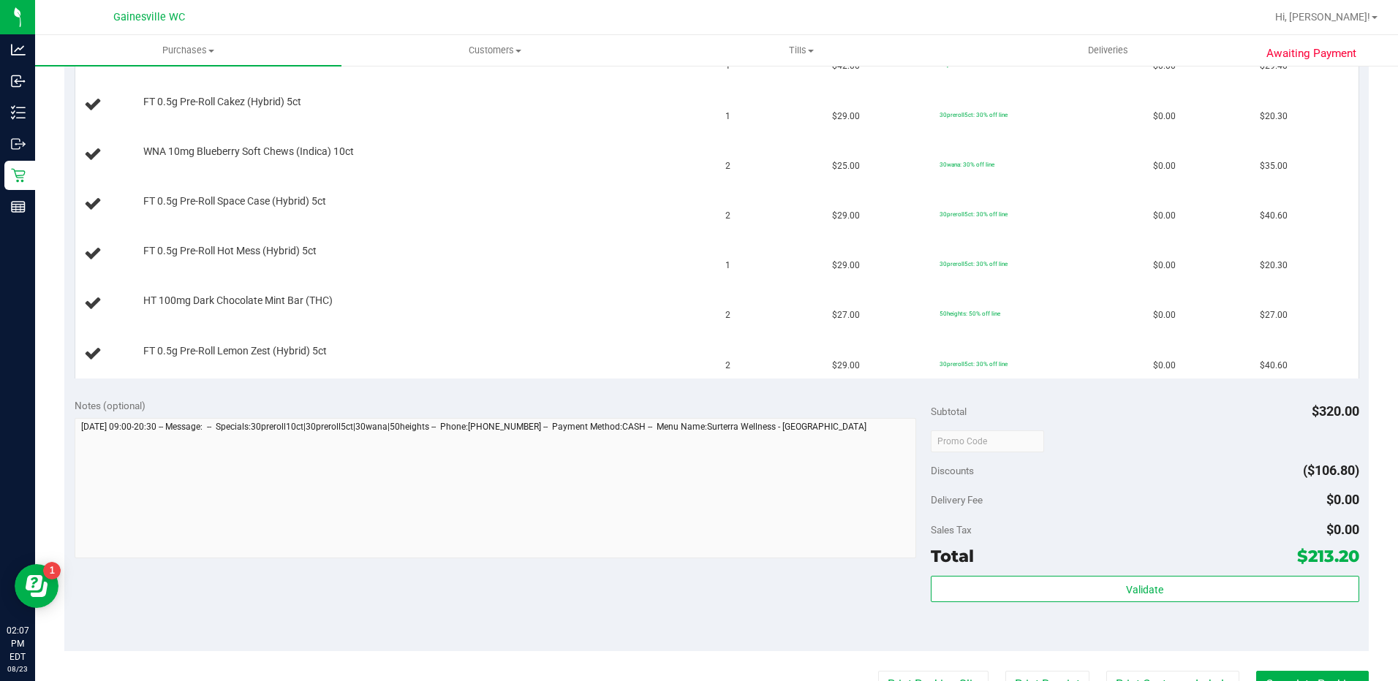
scroll to position [512, 0]
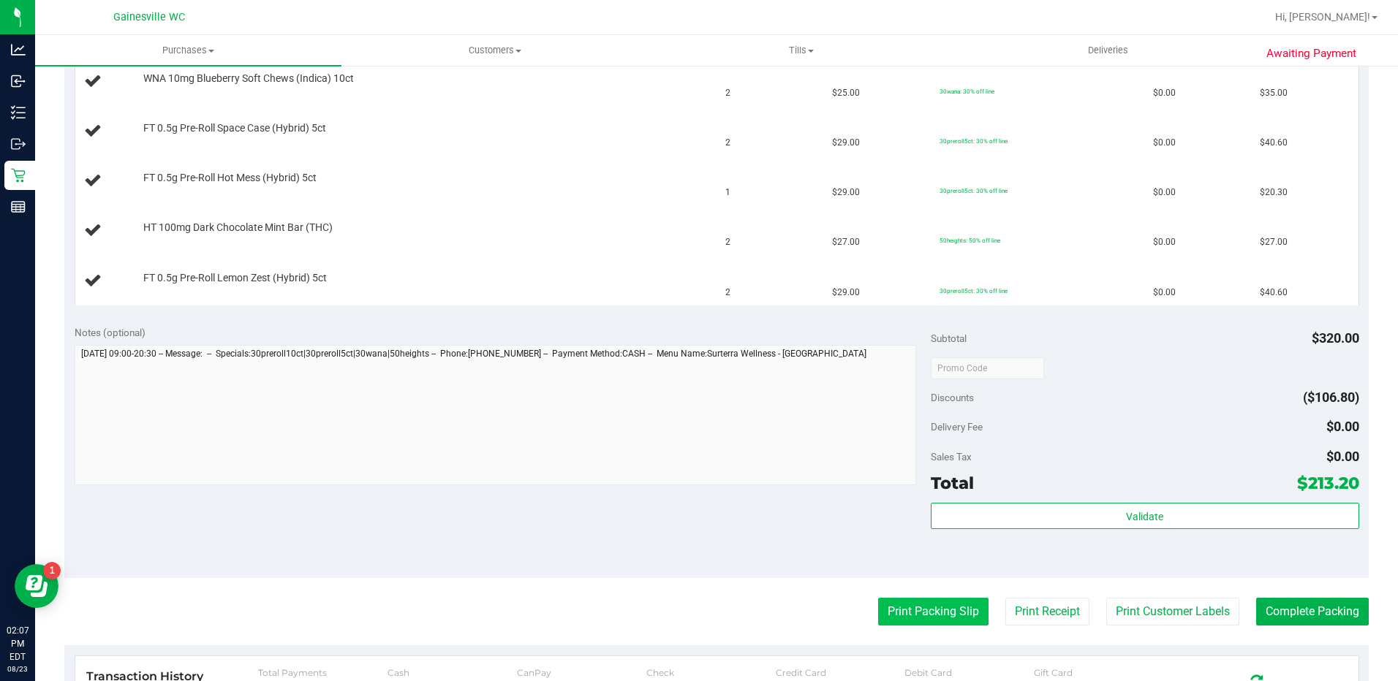
click at [934, 602] on button "Print Packing Slip" at bounding box center [933, 612] width 110 height 28
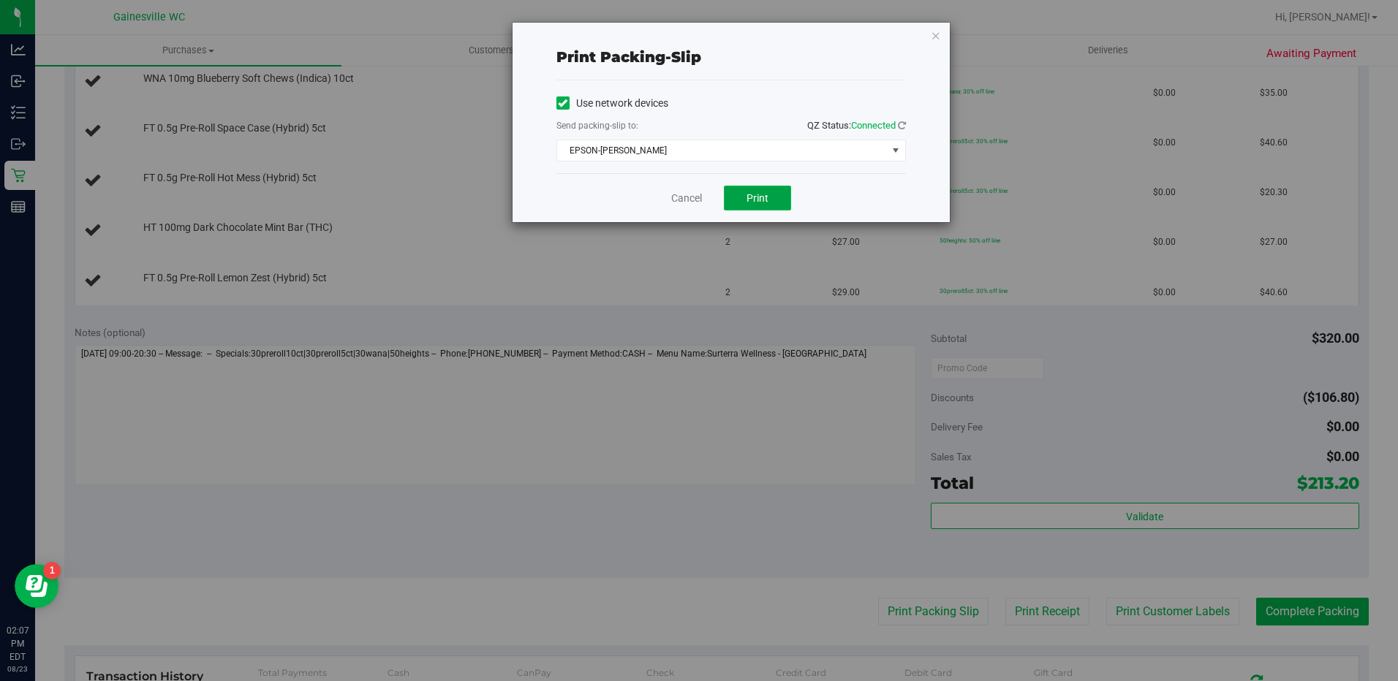
click at [783, 187] on button "Print" at bounding box center [757, 198] width 67 height 25
click at [672, 203] on div "Cancel Print" at bounding box center [730, 197] width 349 height 49
click at [672, 203] on link "Cancel" at bounding box center [686, 198] width 31 height 15
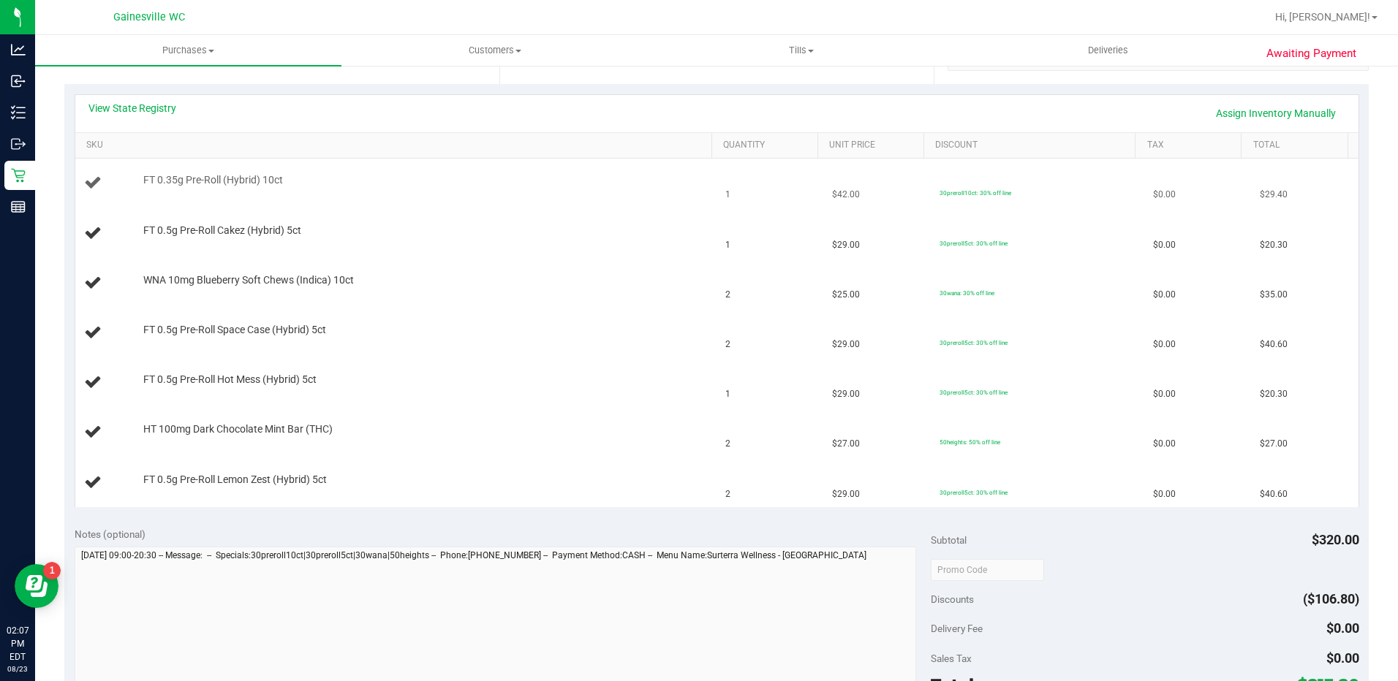
scroll to position [292, 0]
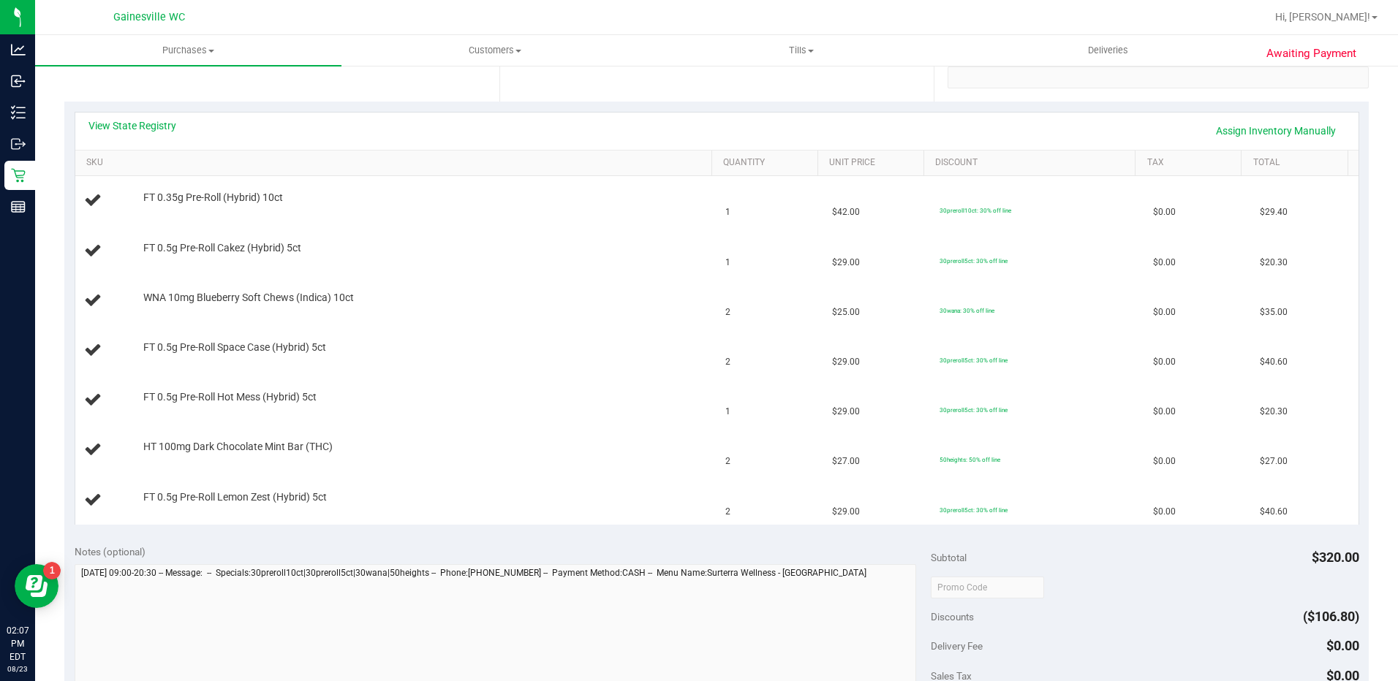
drag, startPoint x: 131, startPoint y: 140, endPoint x: 134, endPoint y: 115, distance: 25.0
click at [131, 135] on div "View State Registry Assign Inventory Manually" at bounding box center [716, 130] width 1257 height 25
click at [134, 115] on div "View State Registry Assign Inventory Manually" at bounding box center [716, 131] width 1283 height 37
click at [134, 116] on div "View State Registry Assign Inventory Manually" at bounding box center [716, 131] width 1283 height 37
click at [132, 118] on link "View State Registry" at bounding box center [132, 125] width 88 height 15
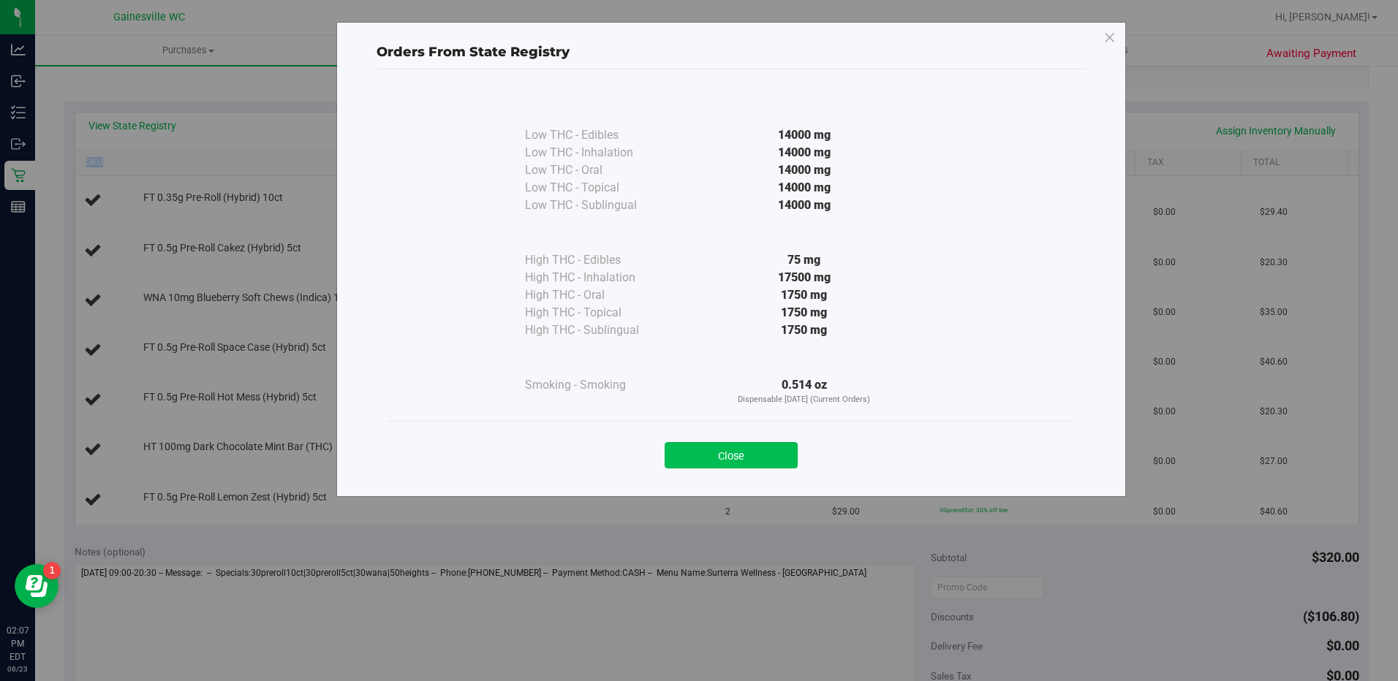
click at [754, 445] on button "Close" at bounding box center [730, 455] width 133 height 26
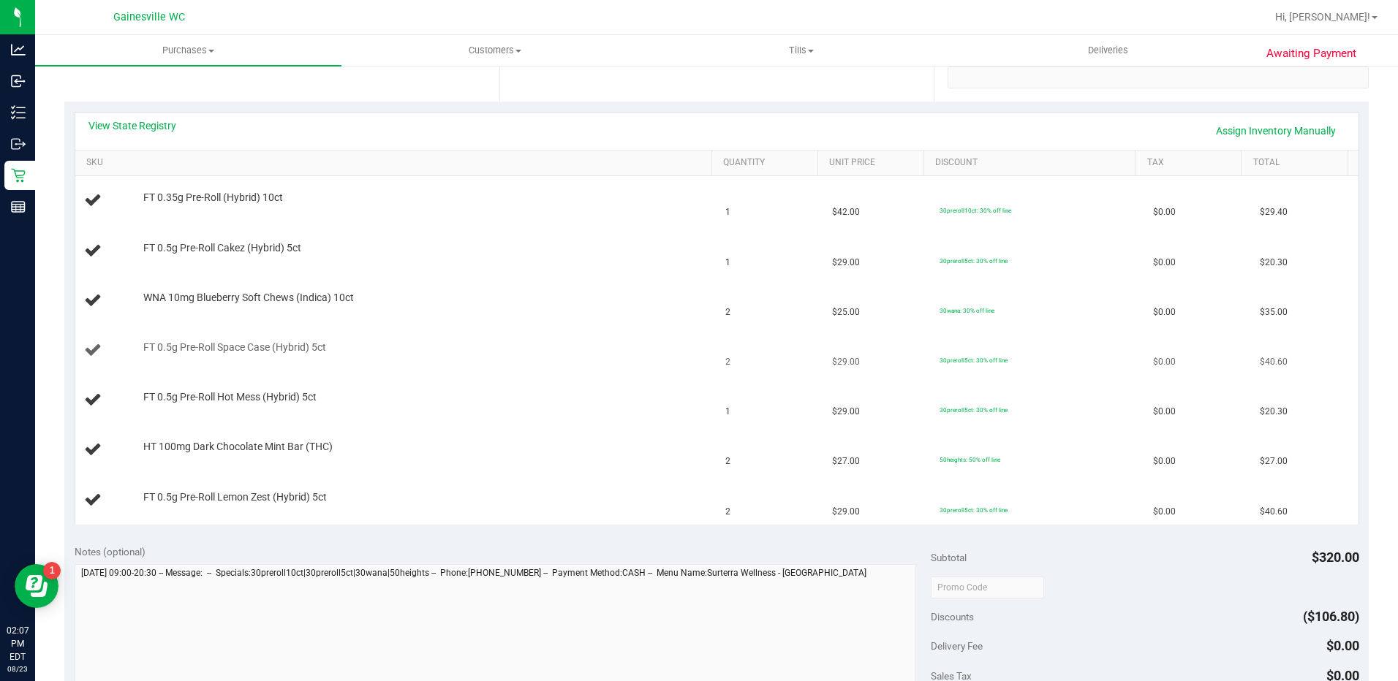
click at [609, 339] on td "FT 0.5g Pre-Roll Space Case (Hybrid) 5ct" at bounding box center [396, 351] width 642 height 50
click at [111, 123] on link "View State Registry" at bounding box center [132, 125] width 88 height 15
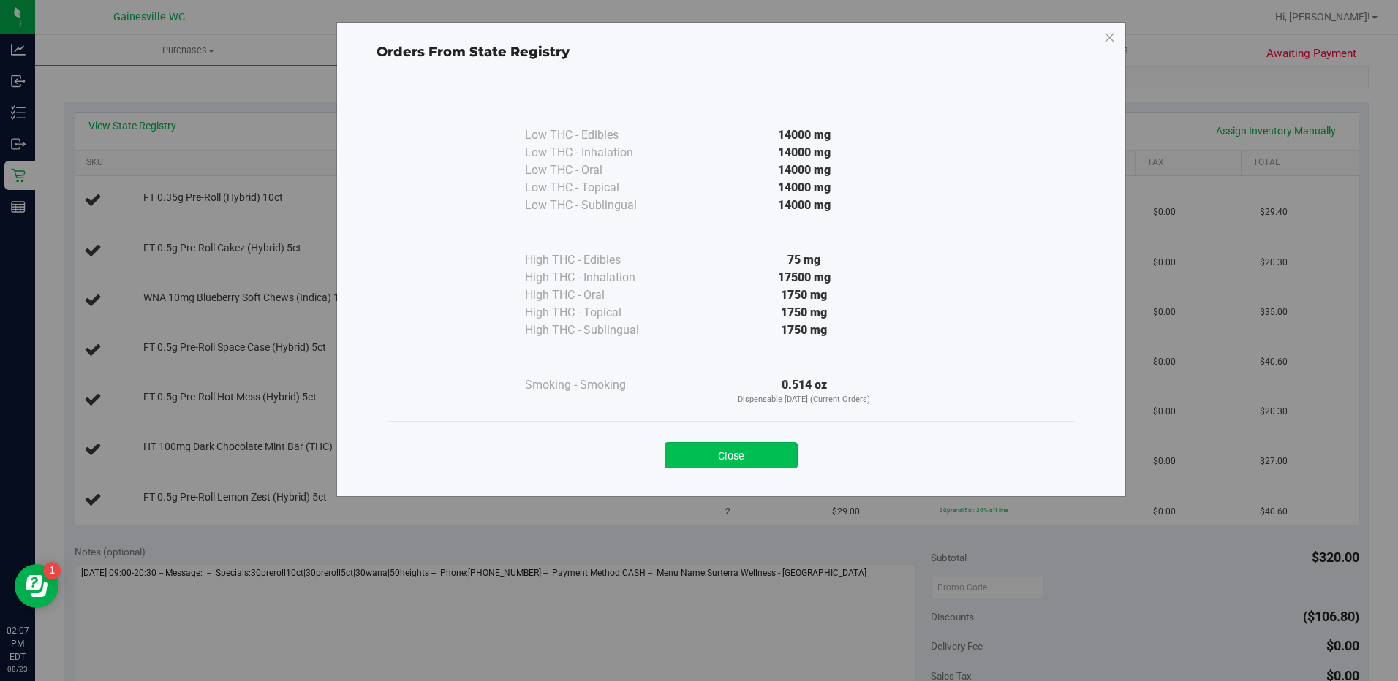
click at [697, 450] on button "Close" at bounding box center [730, 455] width 133 height 26
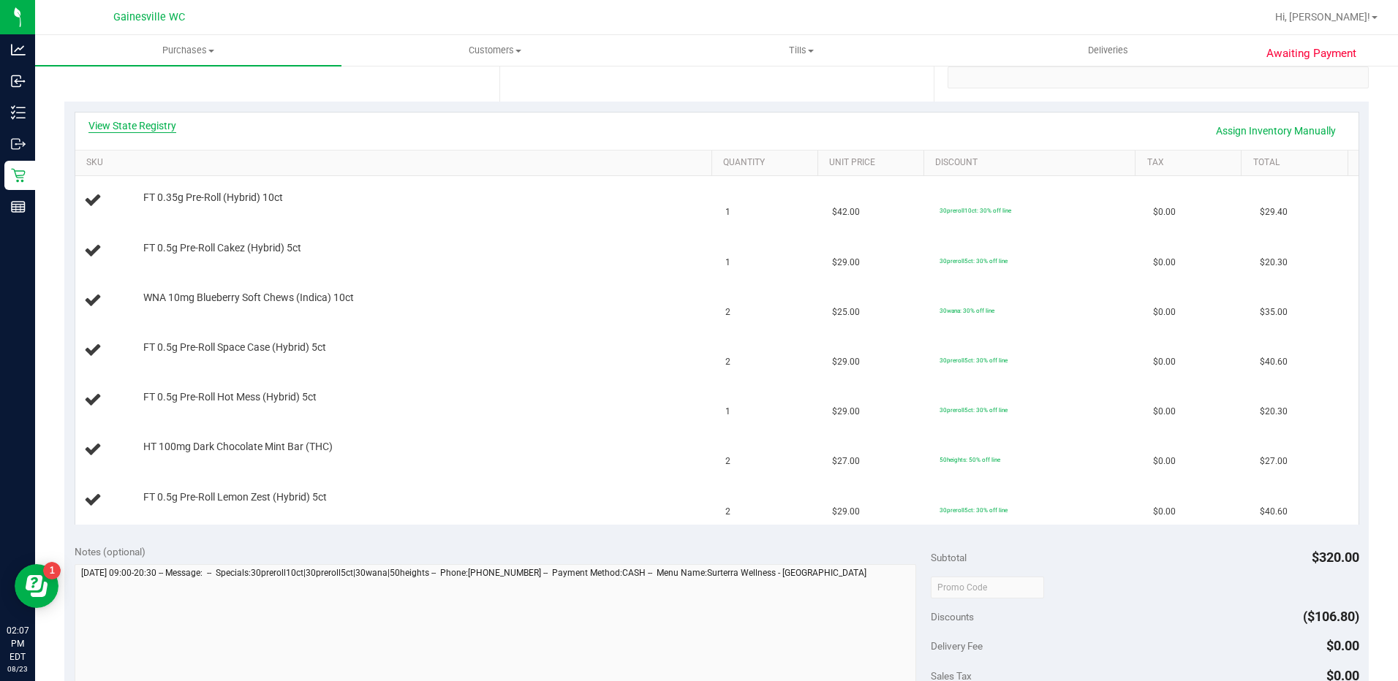
click at [136, 126] on link "View State Registry" at bounding box center [132, 125] width 88 height 15
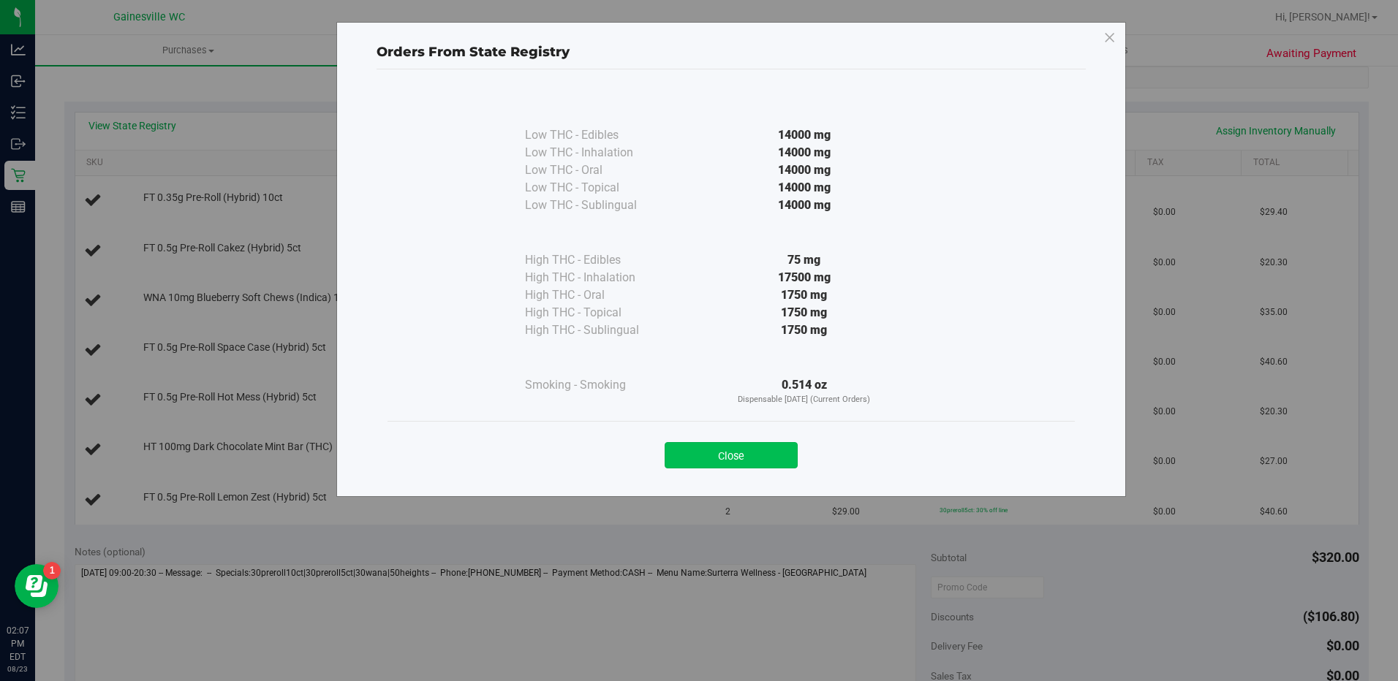
click at [718, 450] on button "Close" at bounding box center [730, 455] width 133 height 26
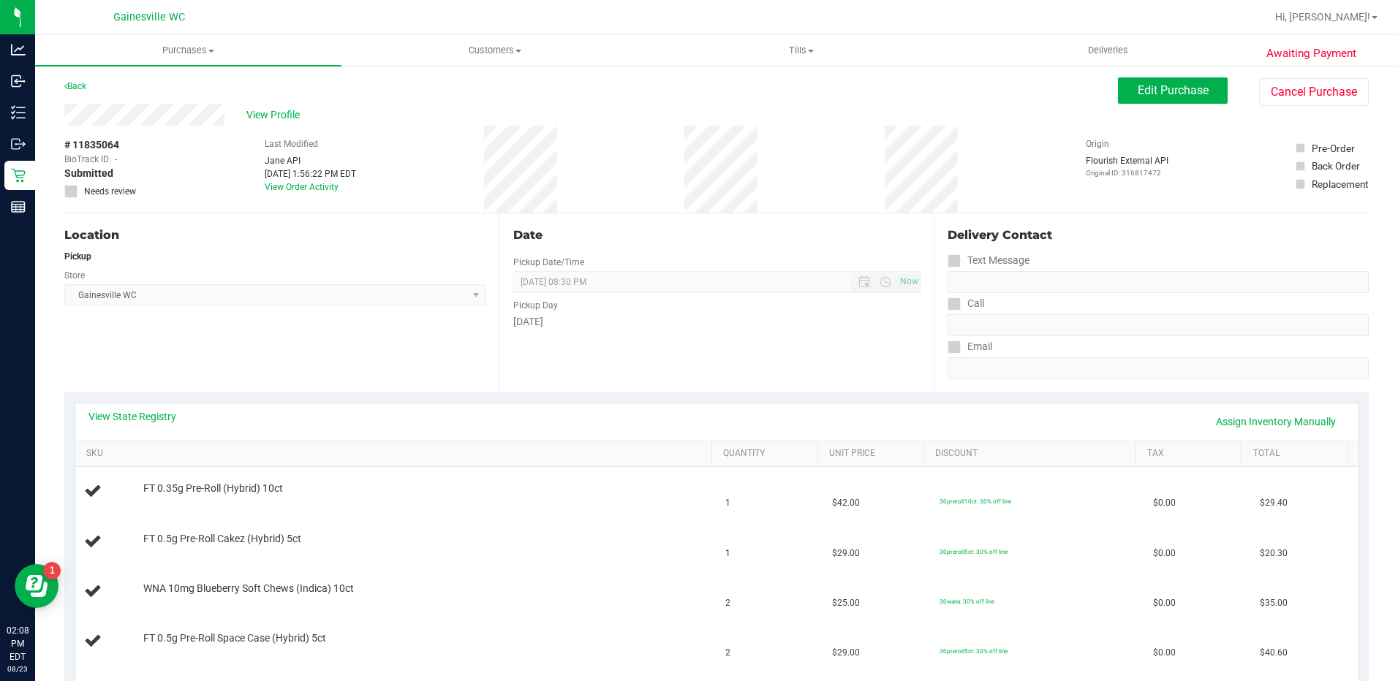
scroll to position [0, 0]
click at [1182, 105] on div "Edit Purchase Cancel Purchase" at bounding box center [1243, 93] width 251 height 29
click at [1184, 97] on span "Edit Purchase" at bounding box center [1172, 92] width 71 height 14
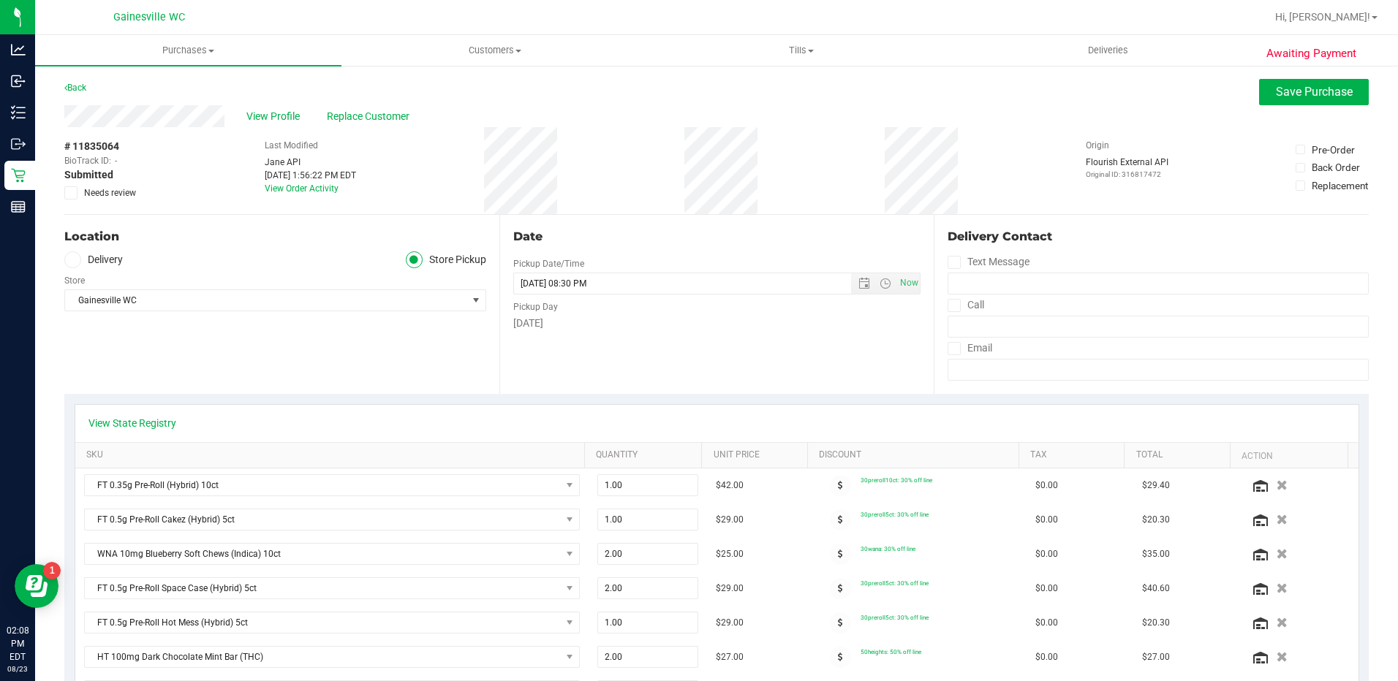
click at [108, 189] on span "Needs review" at bounding box center [110, 192] width 52 height 13
click at [0, 0] on input "Needs review" at bounding box center [0, 0] width 0 height 0
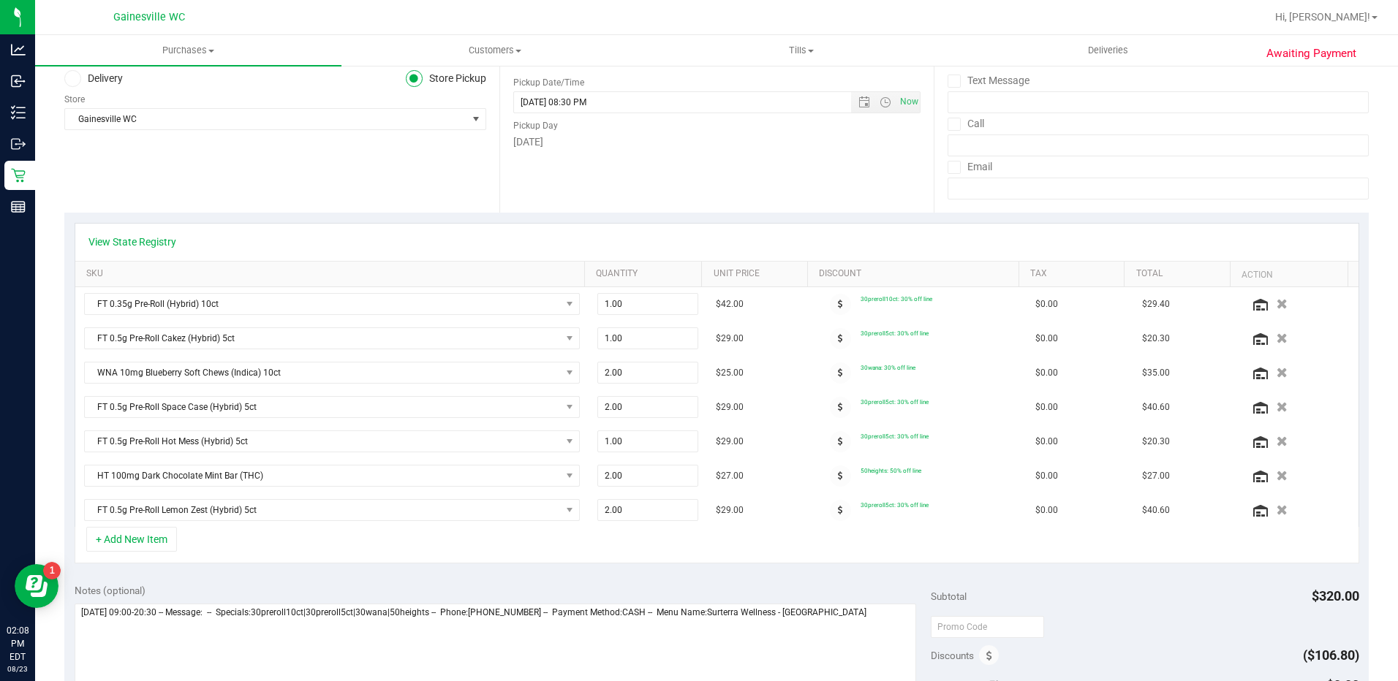
scroll to position [292, 0]
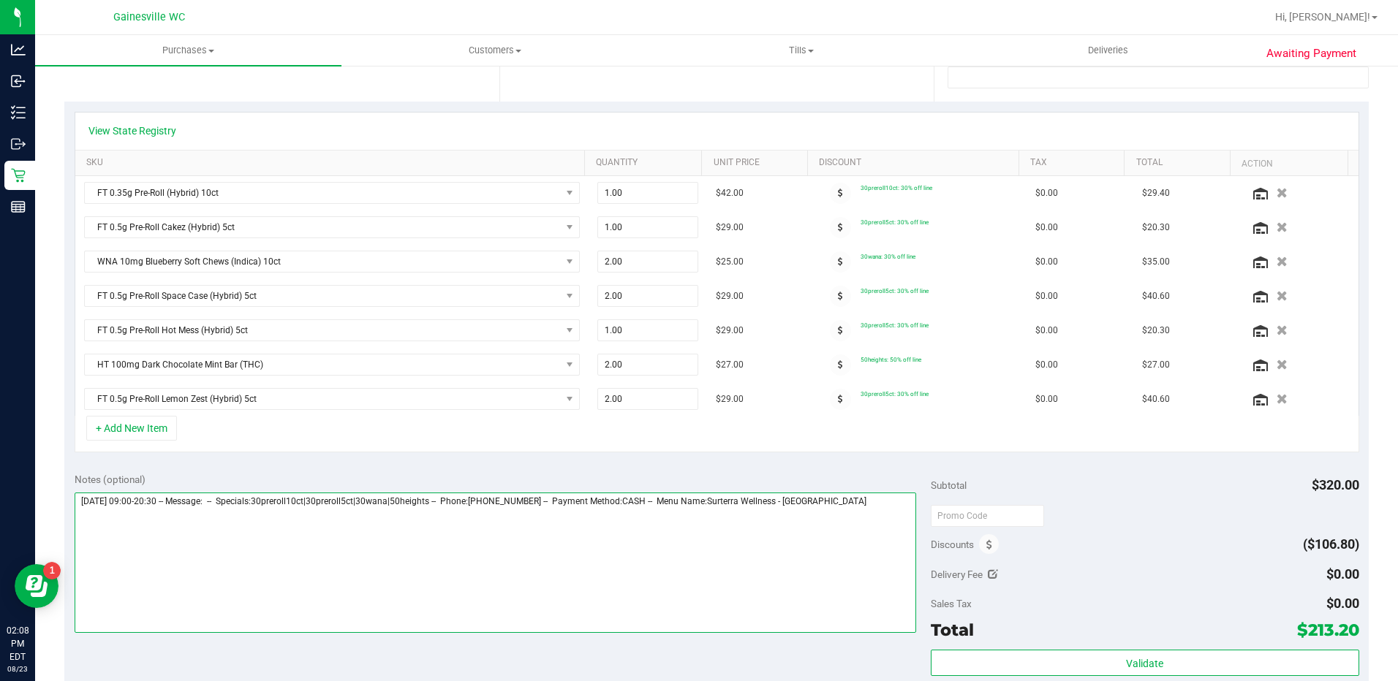
click at [853, 495] on textarea at bounding box center [495, 563] width 841 height 140
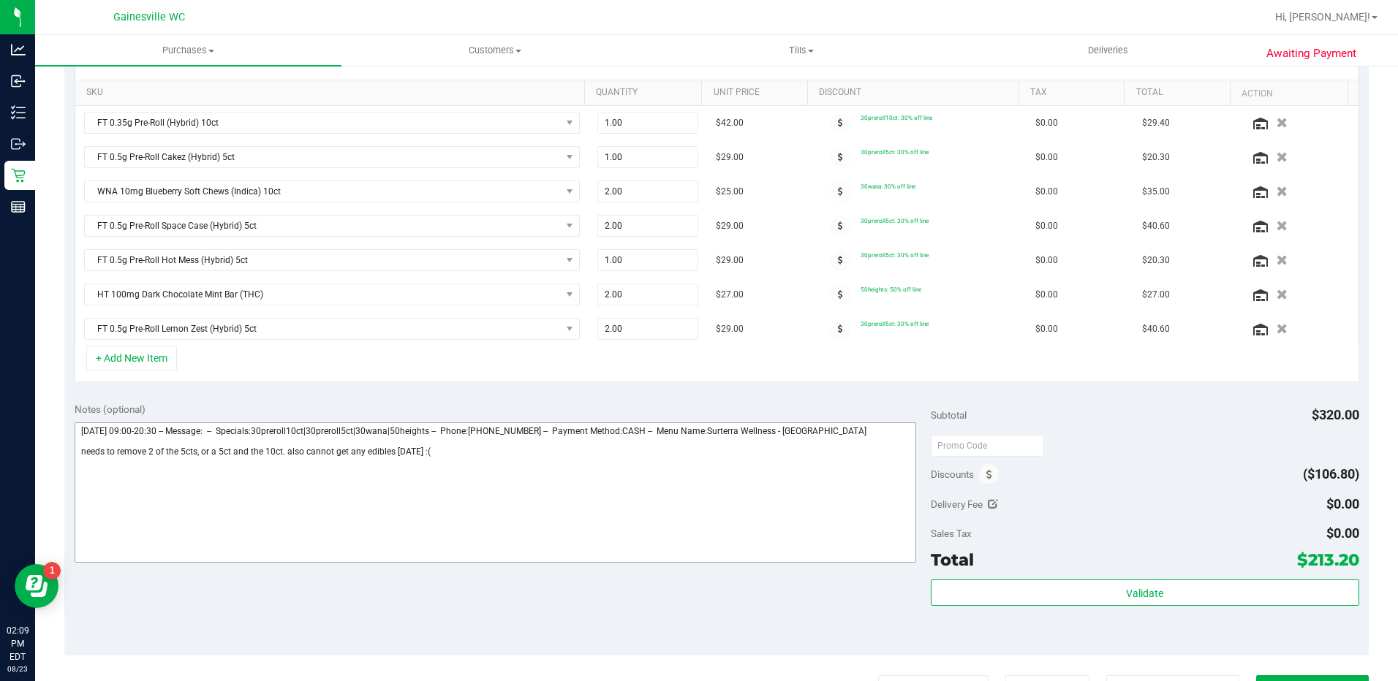
scroll to position [439, 0]
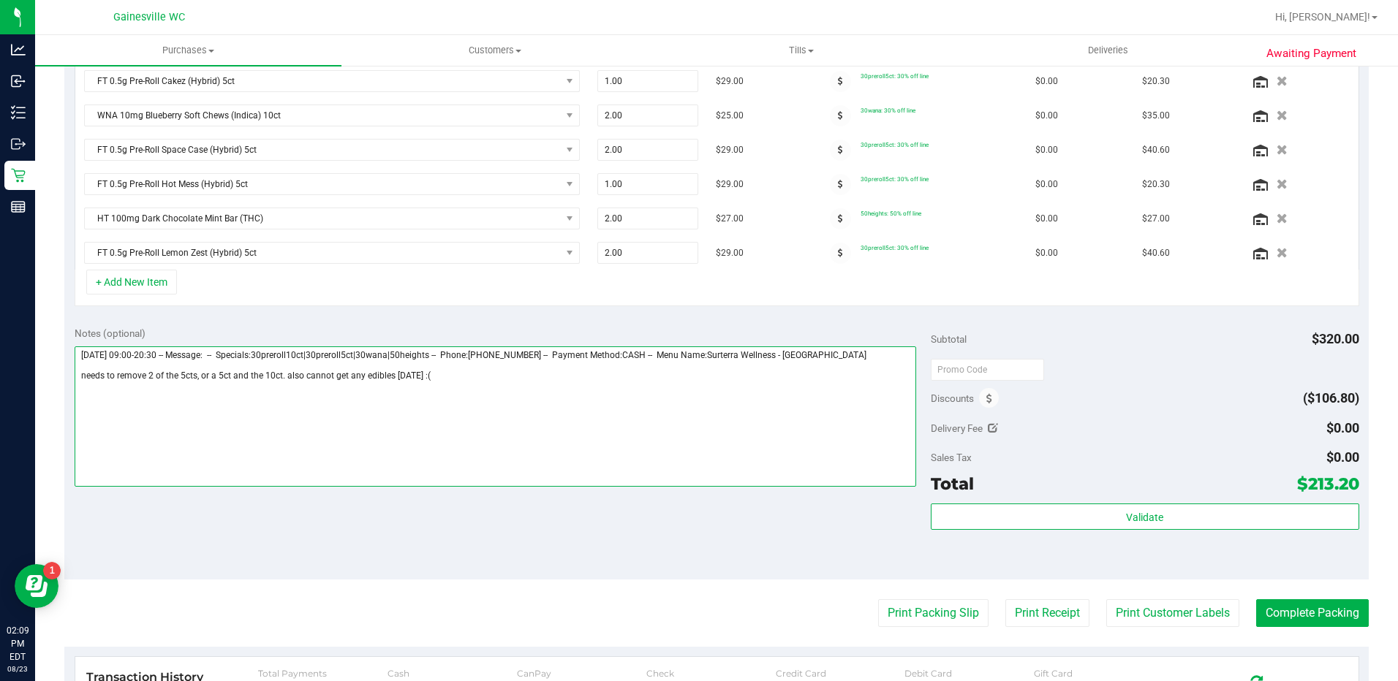
click at [579, 406] on textarea at bounding box center [495, 416] width 841 height 140
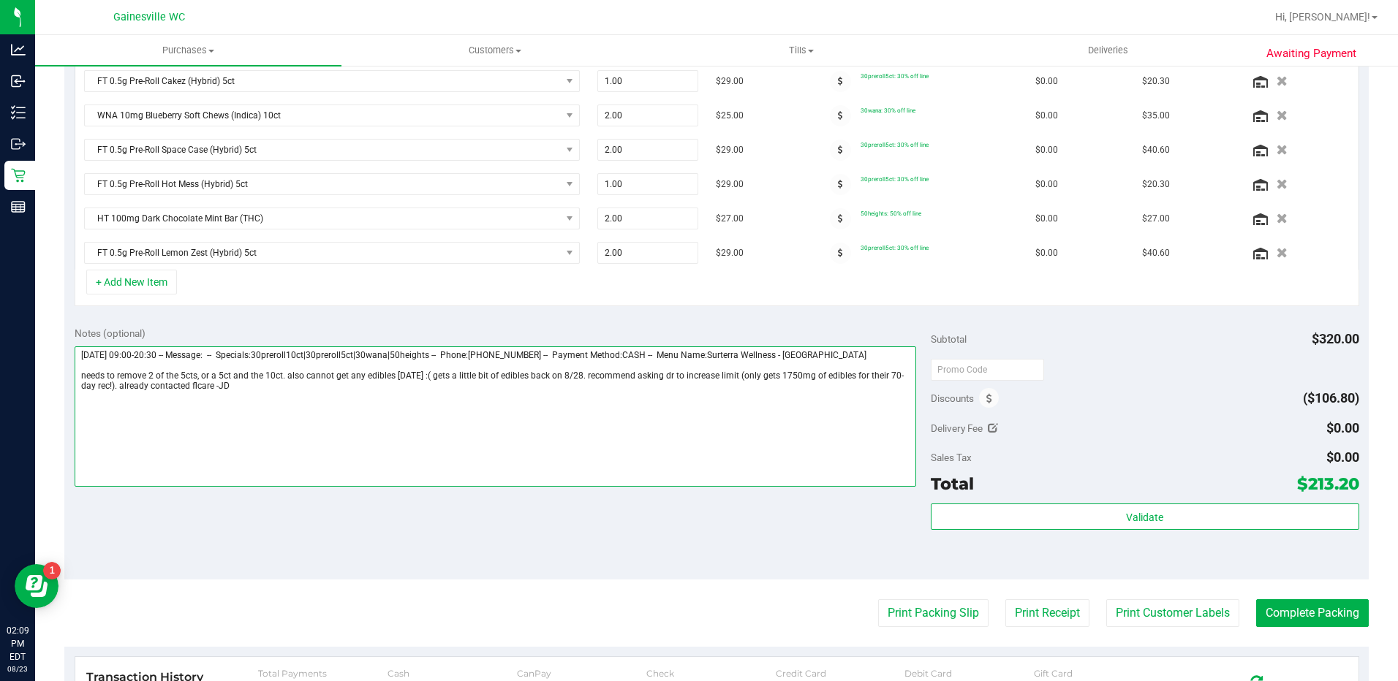
click at [120, 391] on textarea at bounding box center [495, 416] width 841 height 140
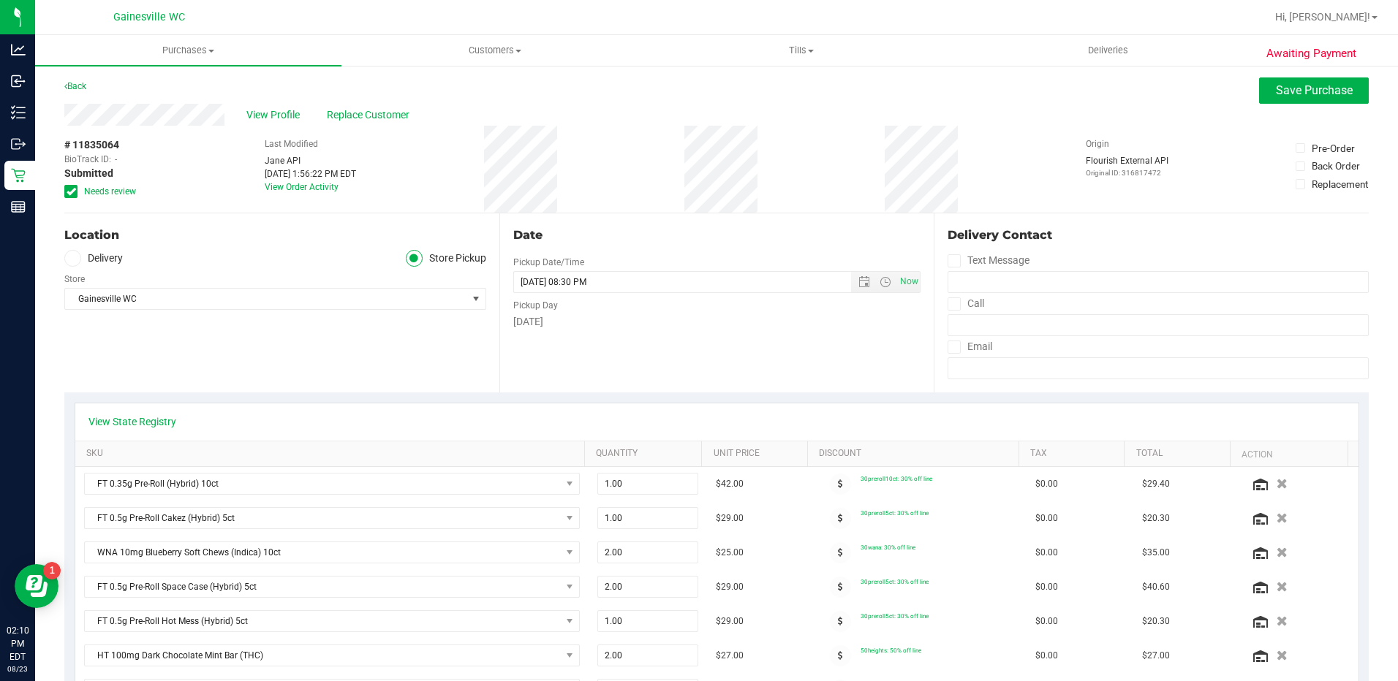
scroll to position [0, 0]
type textarea "[DATE] 09:00-20:30 -- Message: -- Specials:30preroll10ct|30preroll5ct|30wana|50…"
click at [1262, 101] on button "Save Purchase" at bounding box center [1314, 92] width 110 height 26
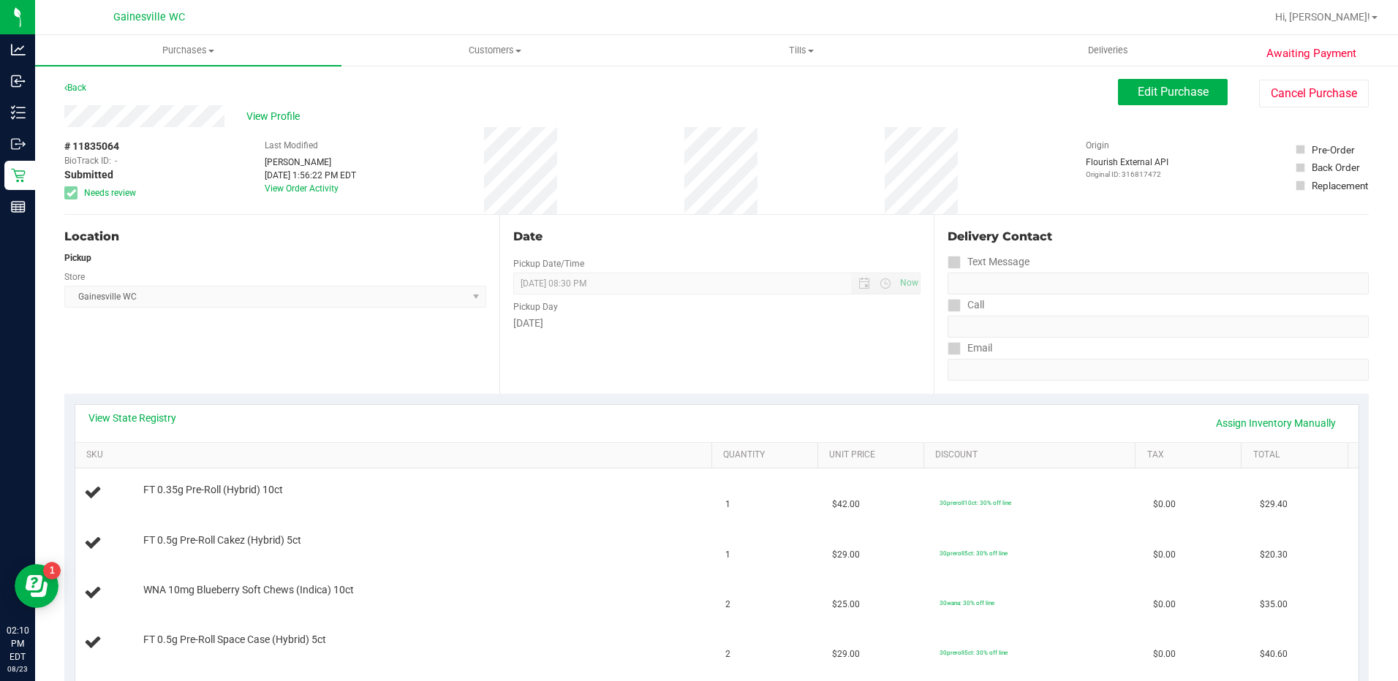
click at [276, 118] on span "View Profile" at bounding box center [275, 116] width 58 height 15
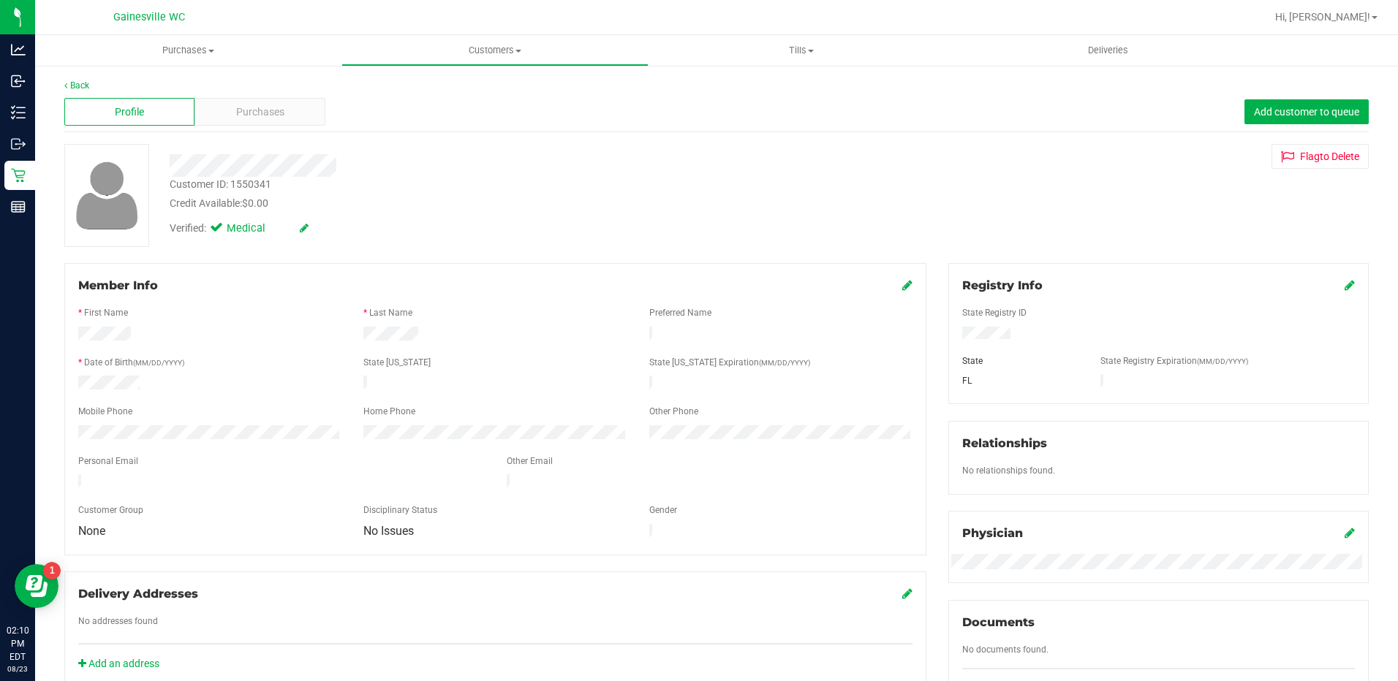
click at [259, 185] on div "Customer ID: 1550341" at bounding box center [221, 184] width 102 height 15
copy div "1550341"
click at [284, 102] on div "Purchases" at bounding box center [259, 112] width 130 height 28
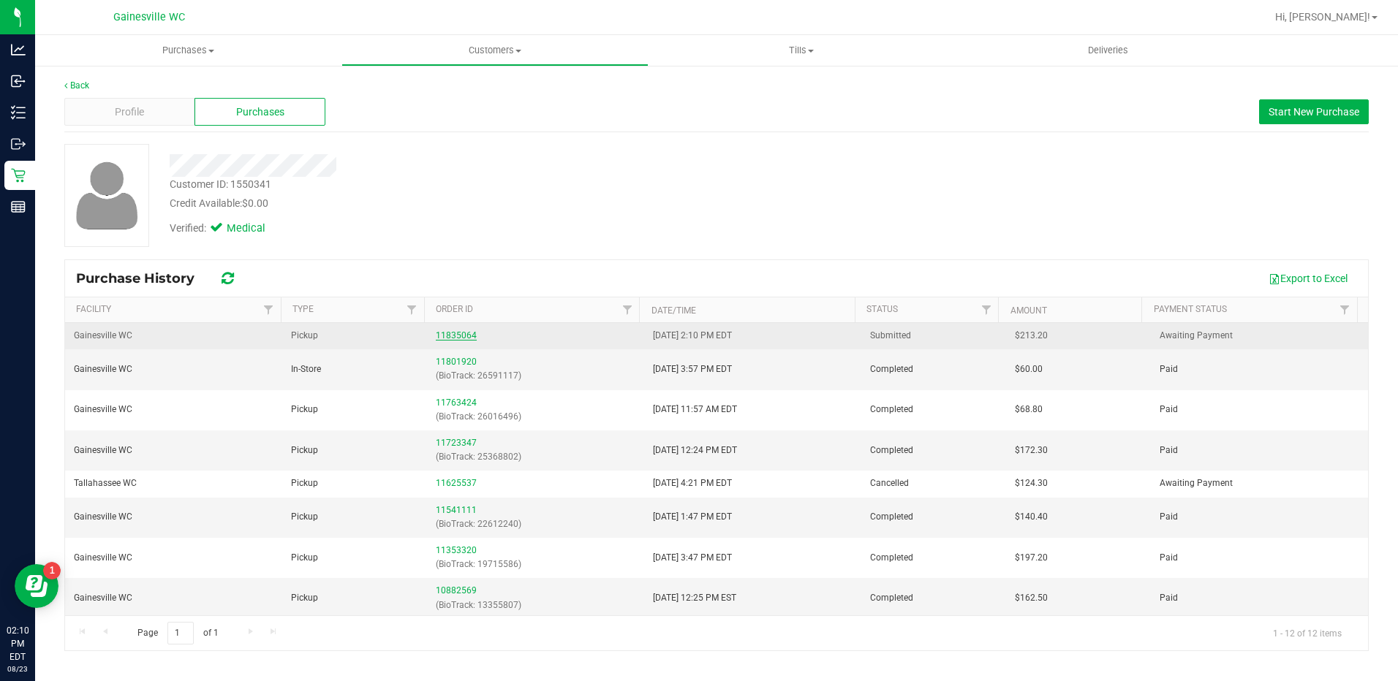
click at [467, 335] on link "11835064" at bounding box center [456, 335] width 41 height 10
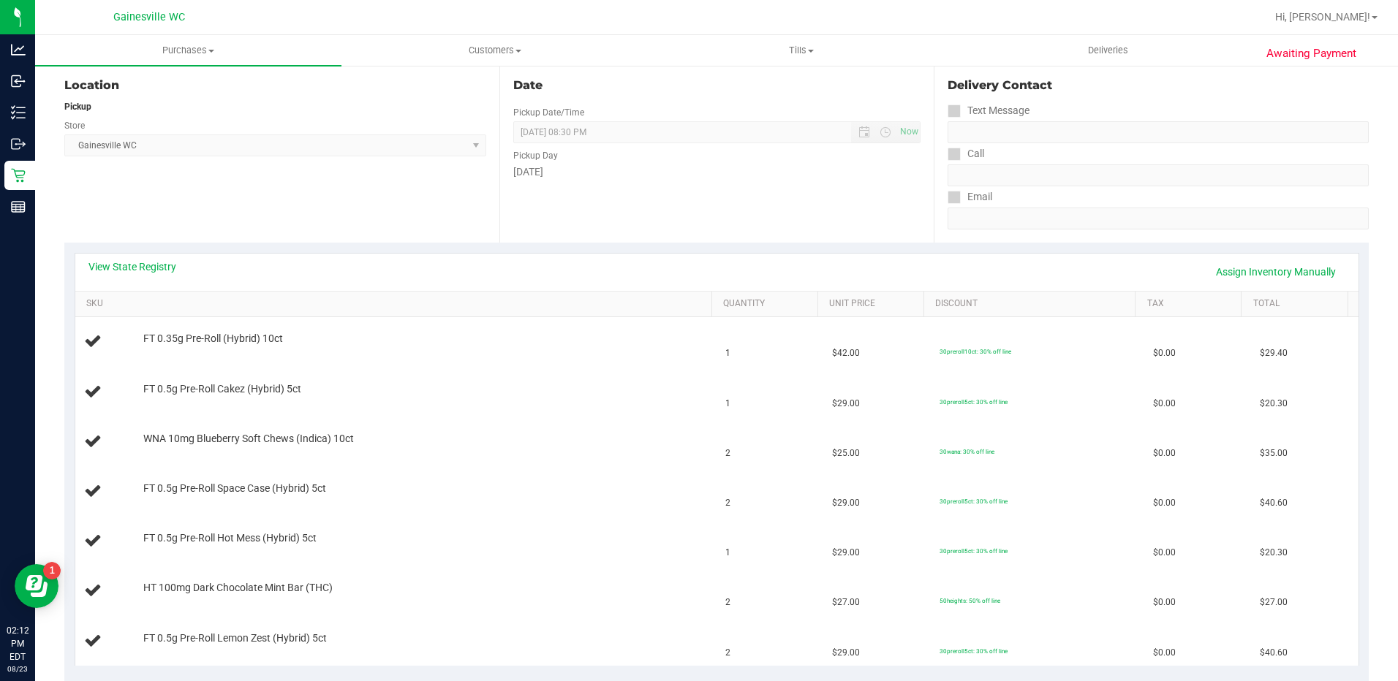
scroll to position [73, 0]
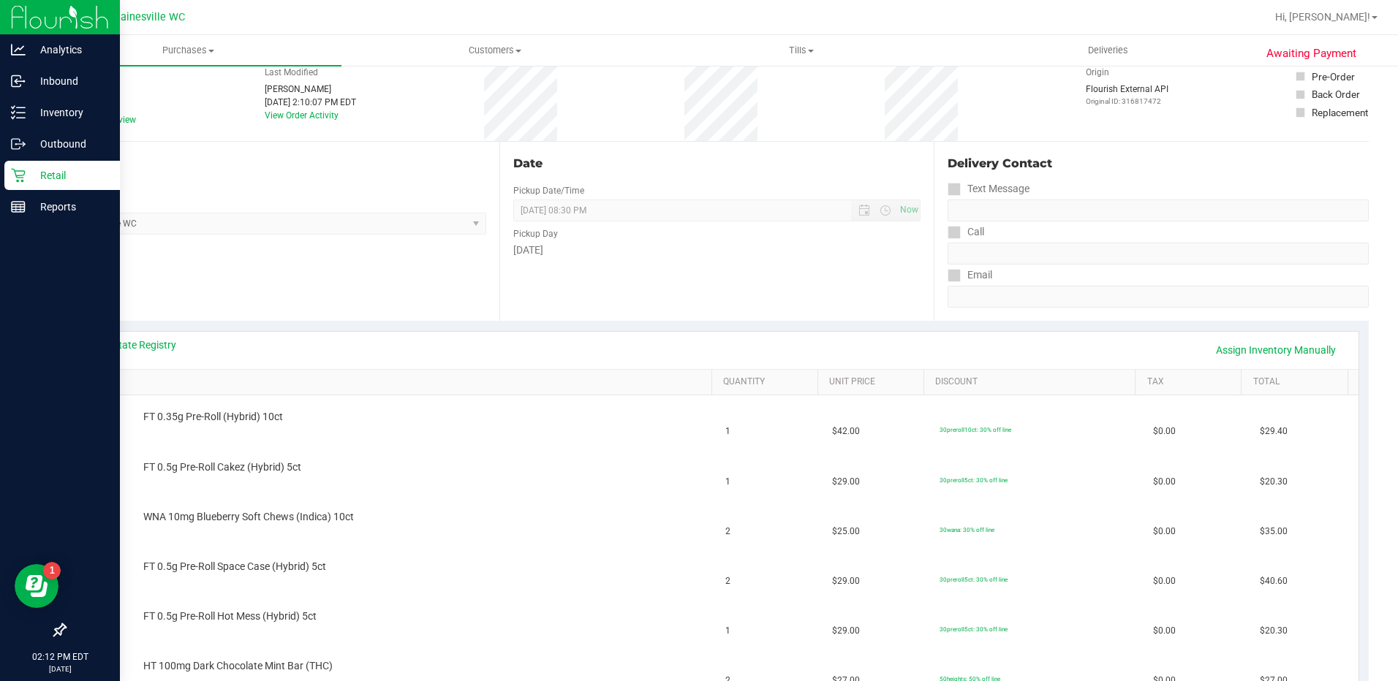
click at [26, 180] on p "Retail" at bounding box center [70, 176] width 88 height 18
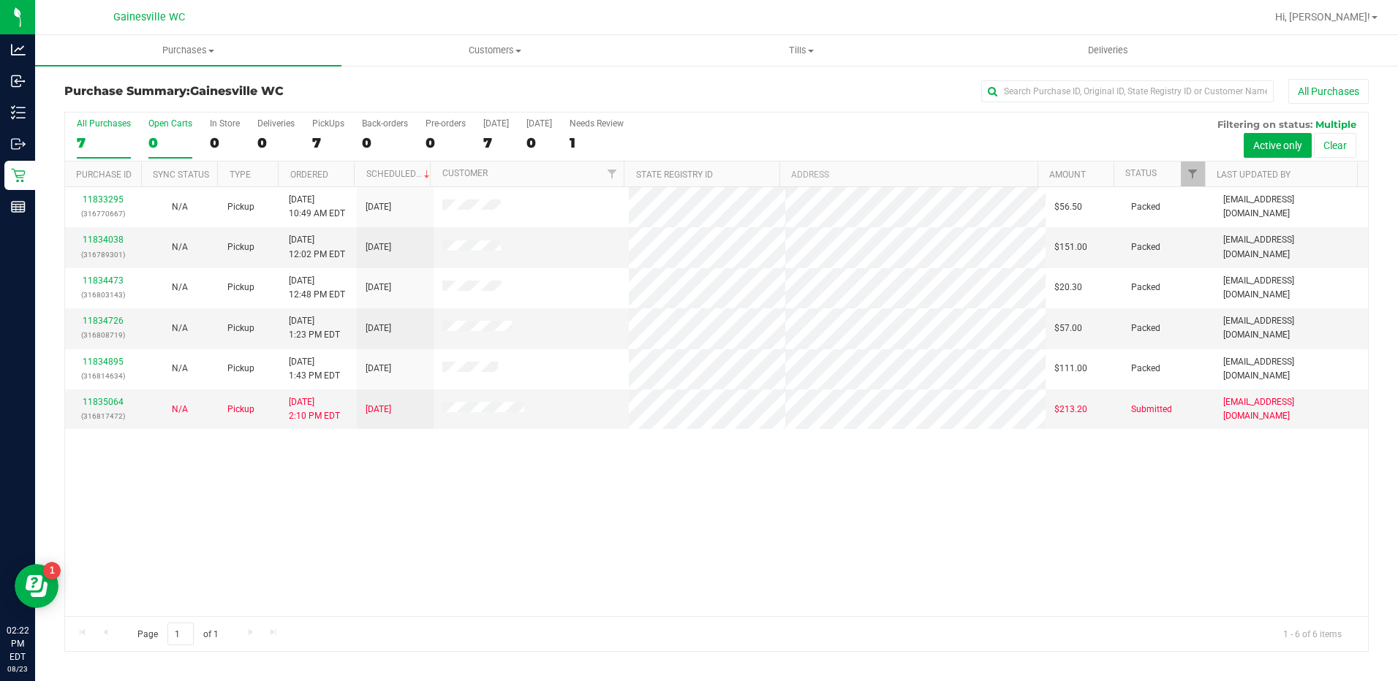
click at [179, 152] on label "Open Carts 0" at bounding box center [170, 138] width 44 height 40
click at [0, 0] on input "Open Carts 0" at bounding box center [0, 0] width 0 height 0
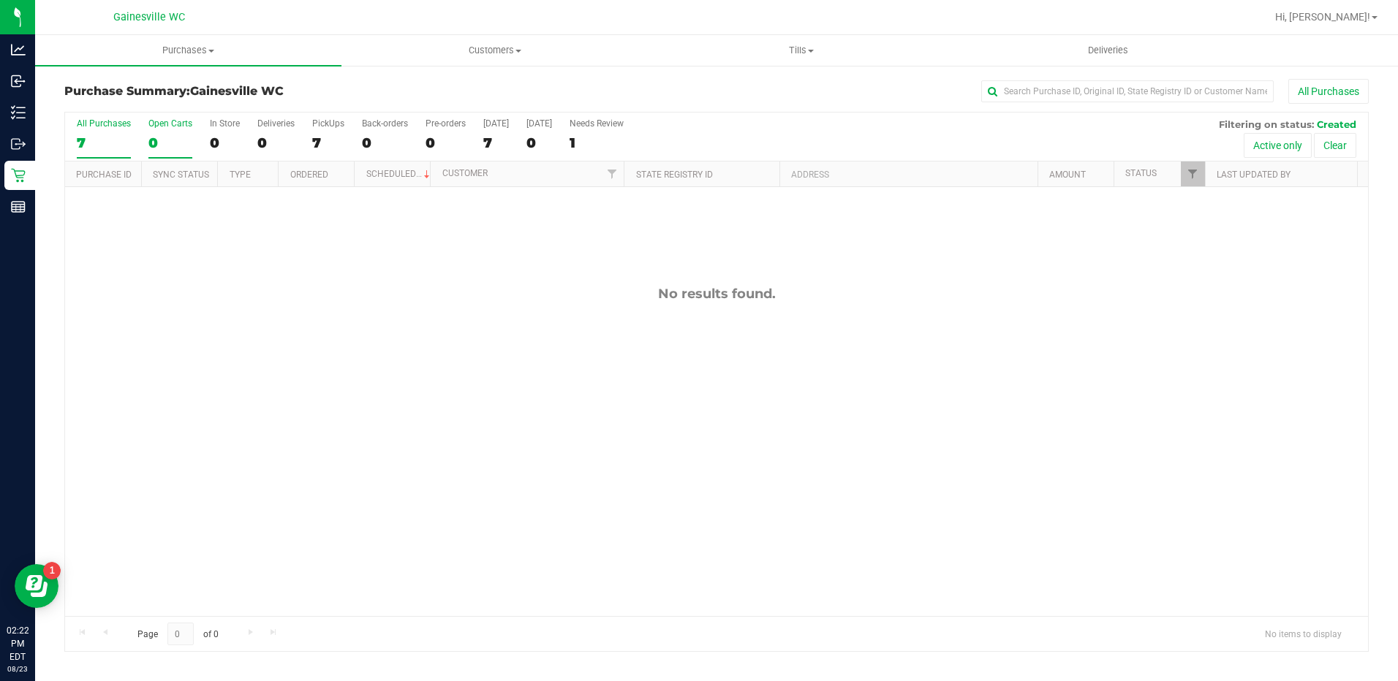
click at [89, 124] on div "All Purchases" at bounding box center [104, 123] width 54 height 10
click at [0, 0] on input "All Purchases 7" at bounding box center [0, 0] width 0 height 0
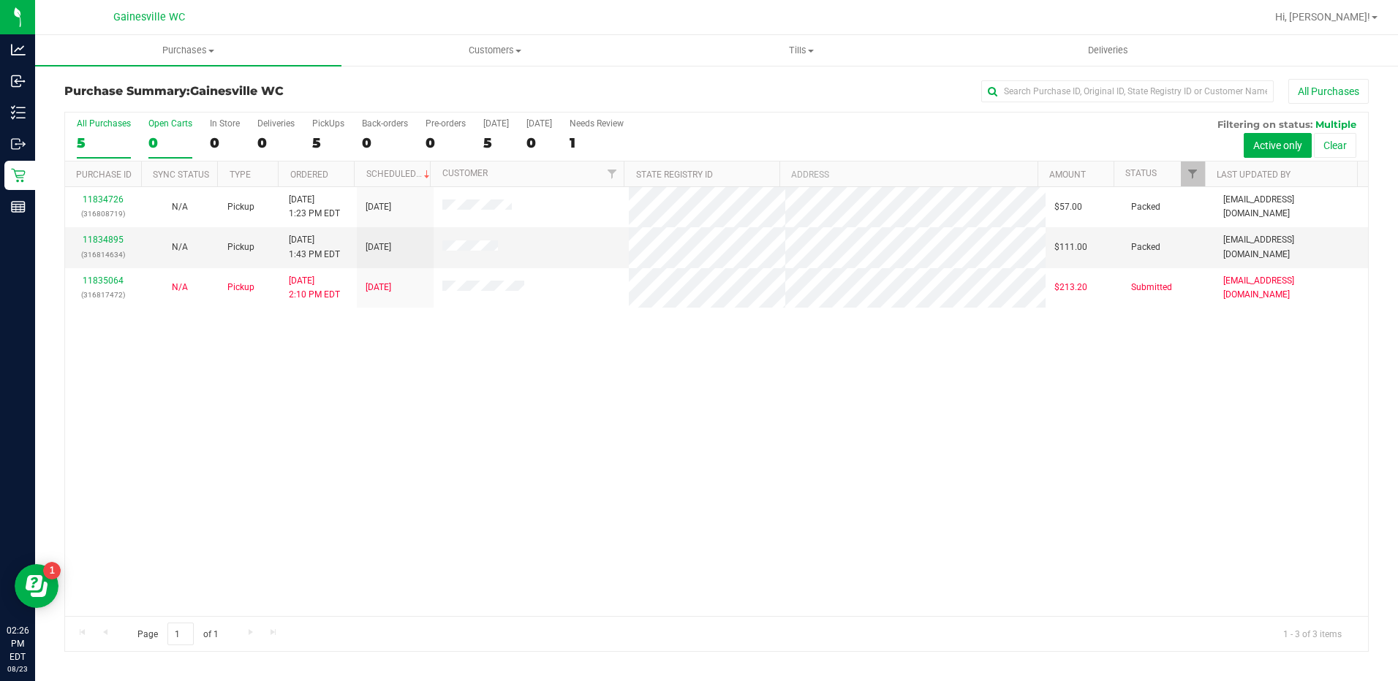
click at [177, 130] on label "Open Carts 0" at bounding box center [170, 138] width 44 height 40
click at [0, 0] on input "Open Carts 0" at bounding box center [0, 0] width 0 height 0
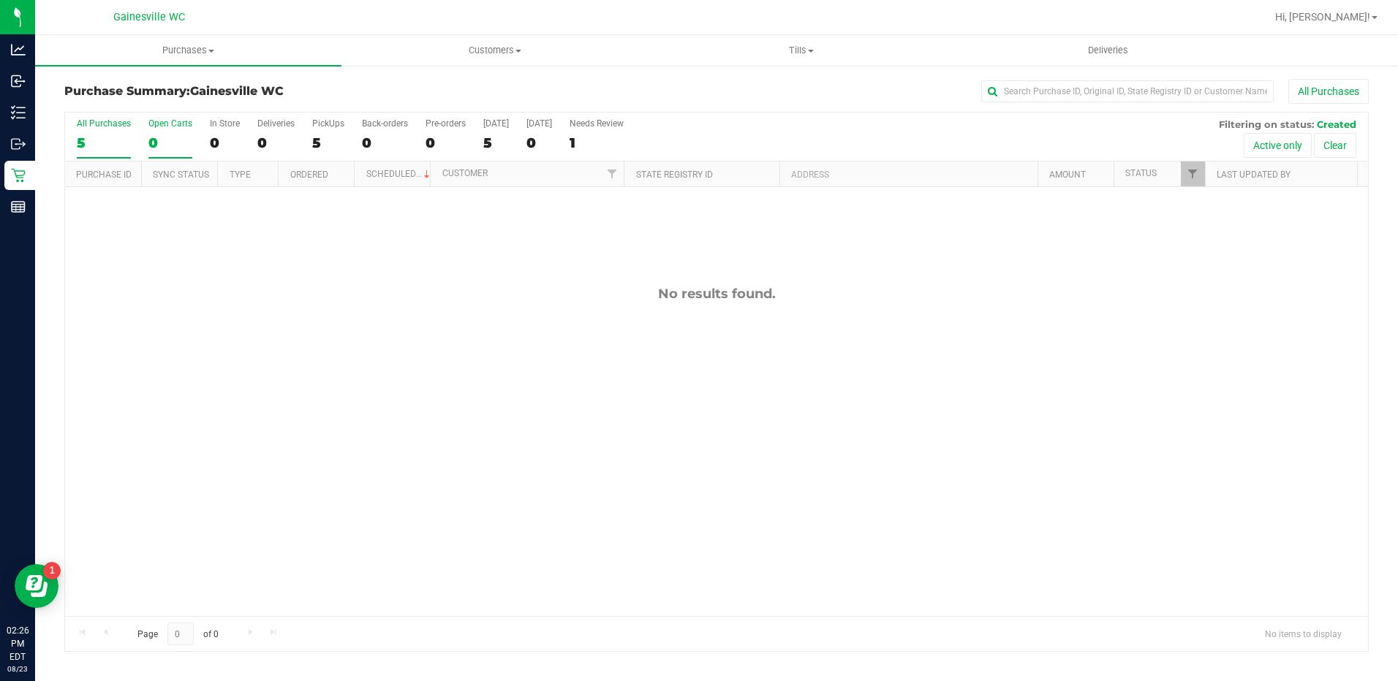
click at [113, 138] on div "5" at bounding box center [104, 143] width 54 height 17
click at [0, 0] on input "All Purchases 5" at bounding box center [0, 0] width 0 height 0
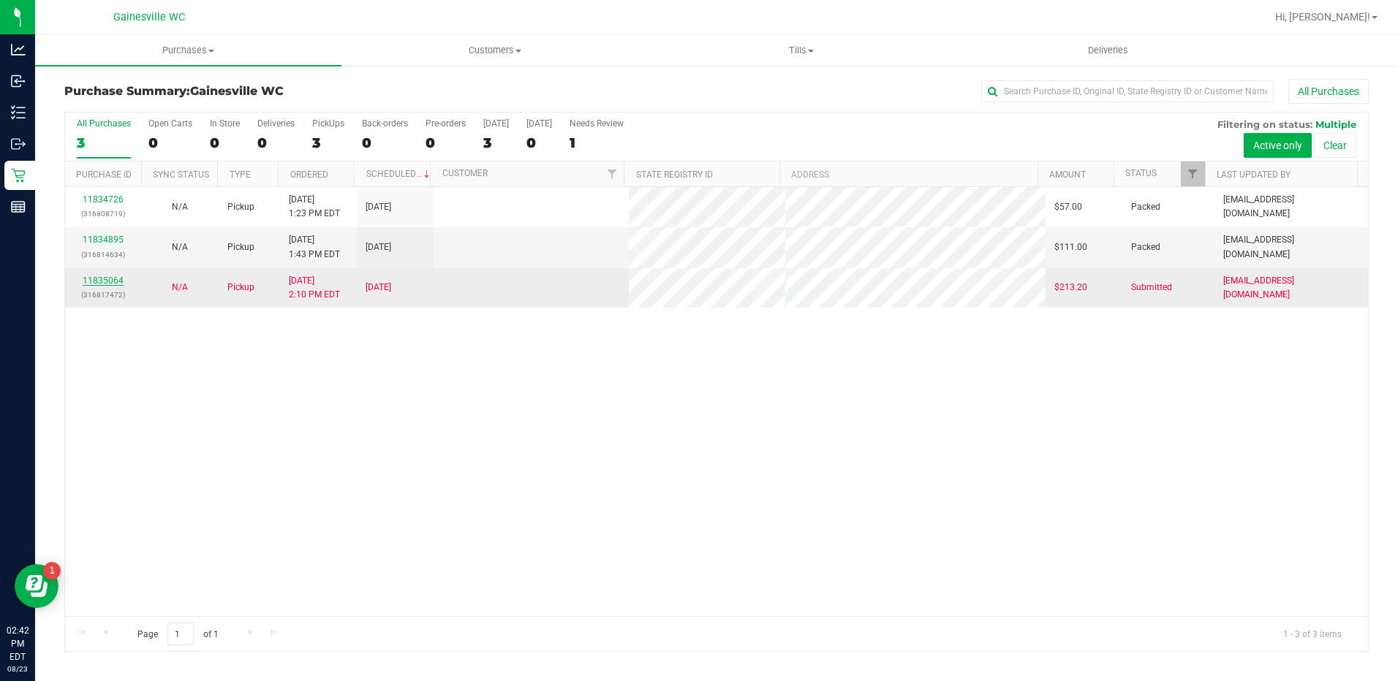
drag, startPoint x: 129, startPoint y: 284, endPoint x: 112, endPoint y: 284, distance: 16.8
click at [112, 284] on link "11835064" at bounding box center [103, 281] width 41 height 10
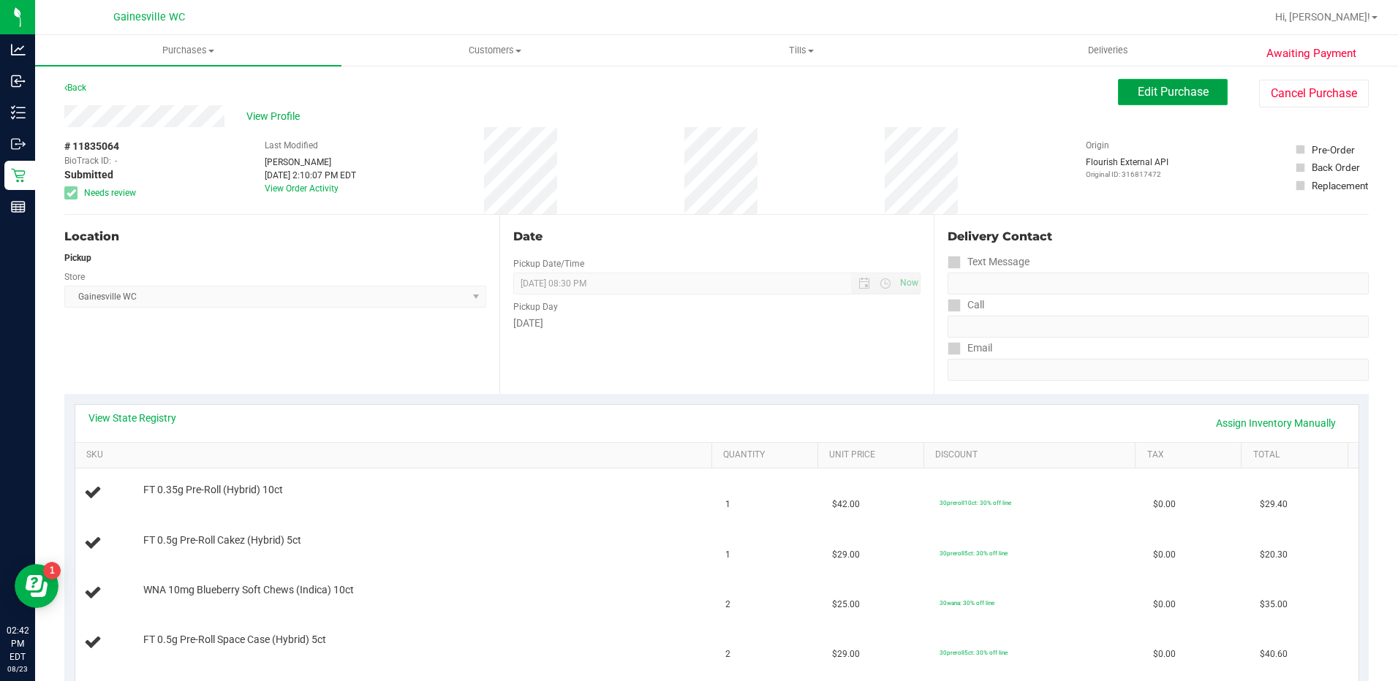
click at [1145, 88] on span "Edit Purchase" at bounding box center [1172, 92] width 71 height 14
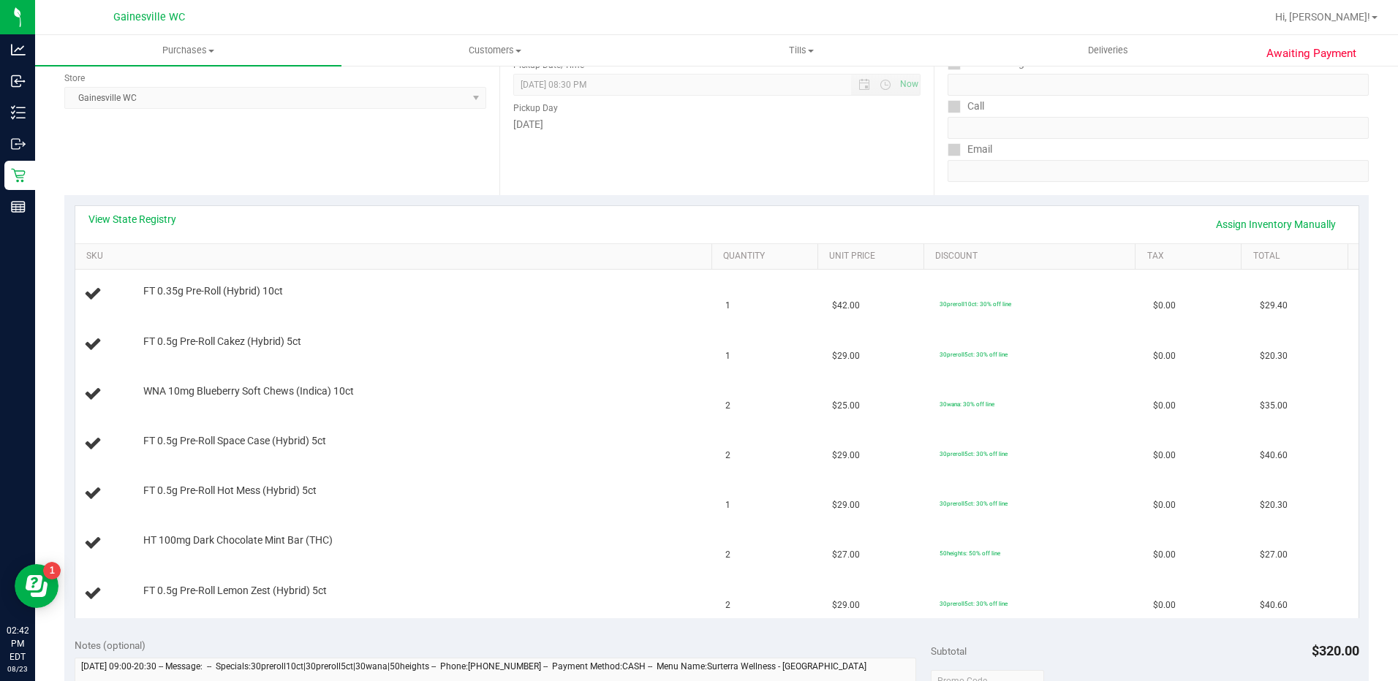
scroll to position [219, 0]
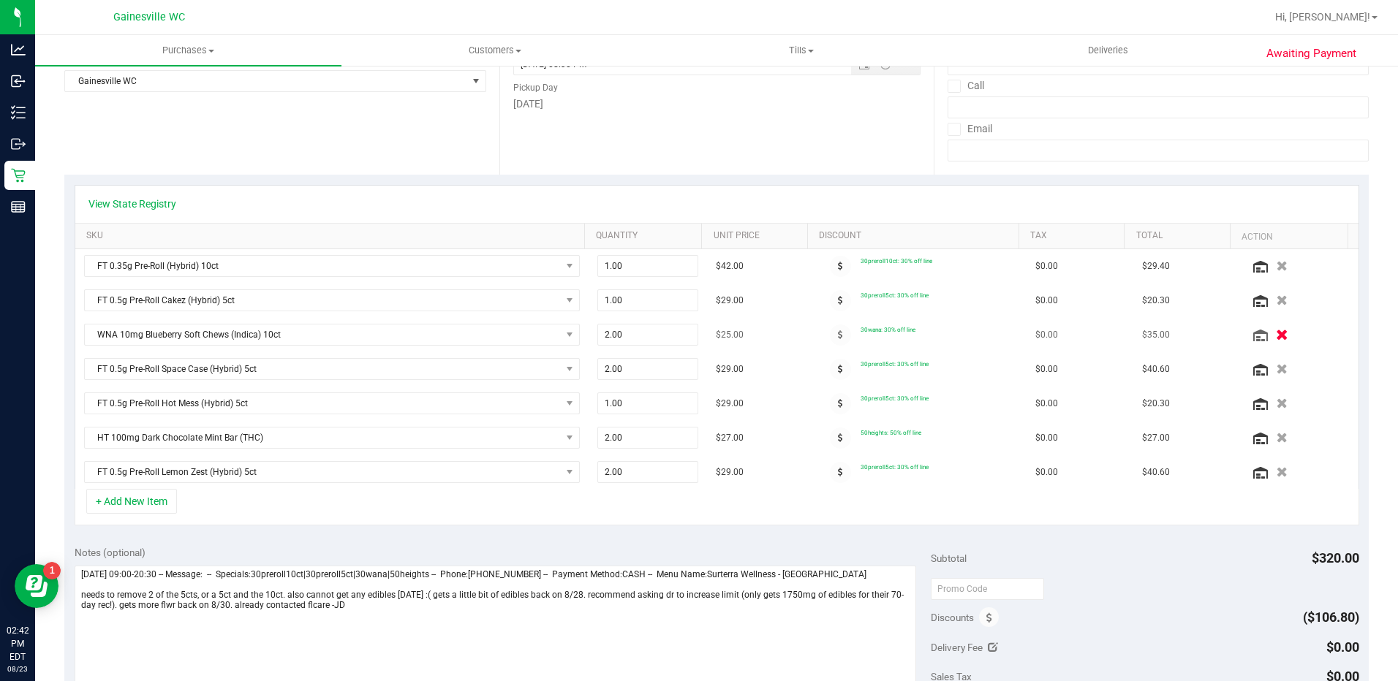
click at [1276, 336] on icon "button" at bounding box center [1282, 335] width 12 height 11
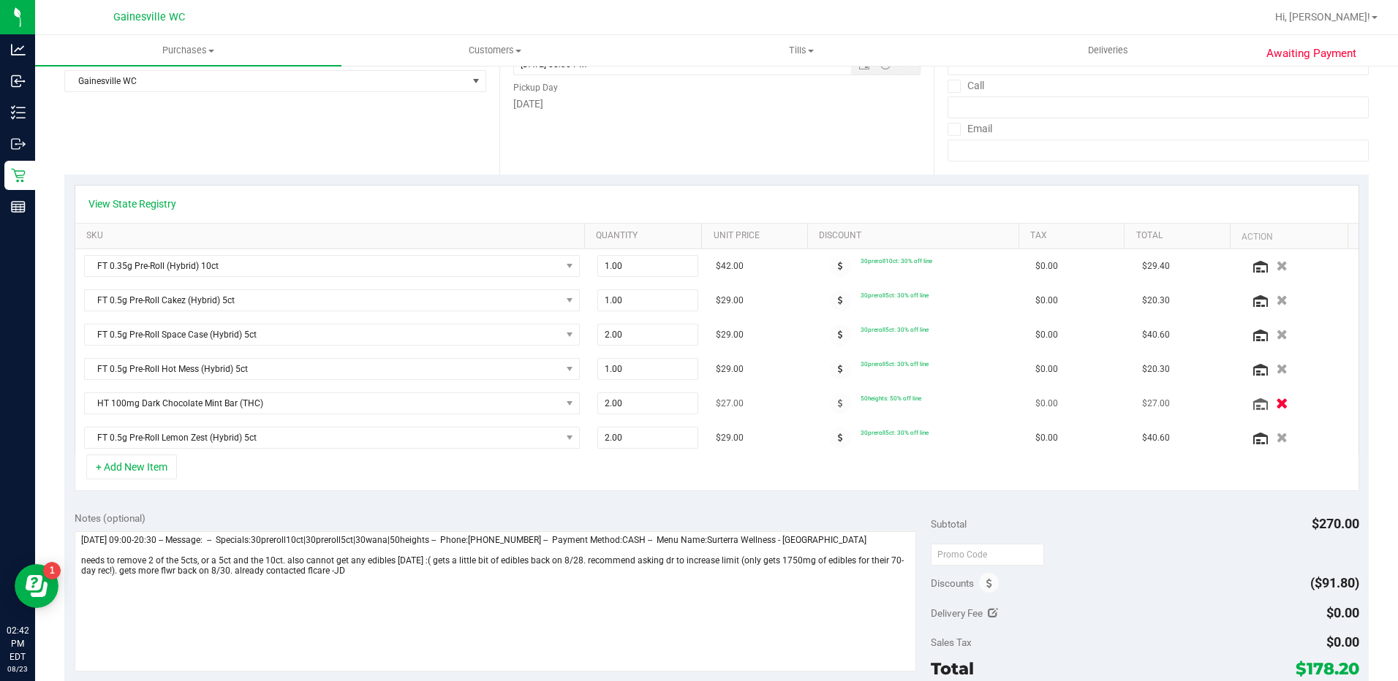
click at [1276, 406] on icon "button" at bounding box center [1282, 403] width 12 height 11
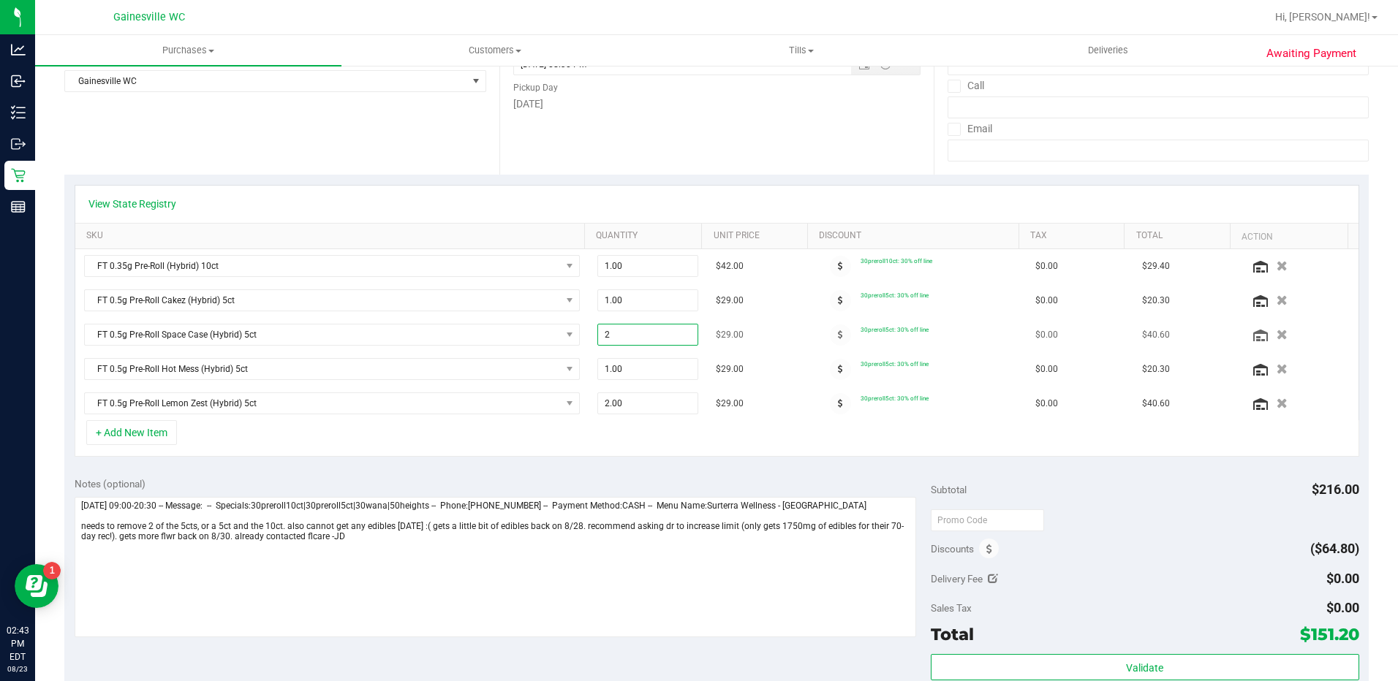
click at [669, 343] on span "2.00 2" at bounding box center [647, 335] width 101 height 22
click at [662, 337] on input "2" at bounding box center [647, 335] width 99 height 20
type input "1"
type input "1.00"
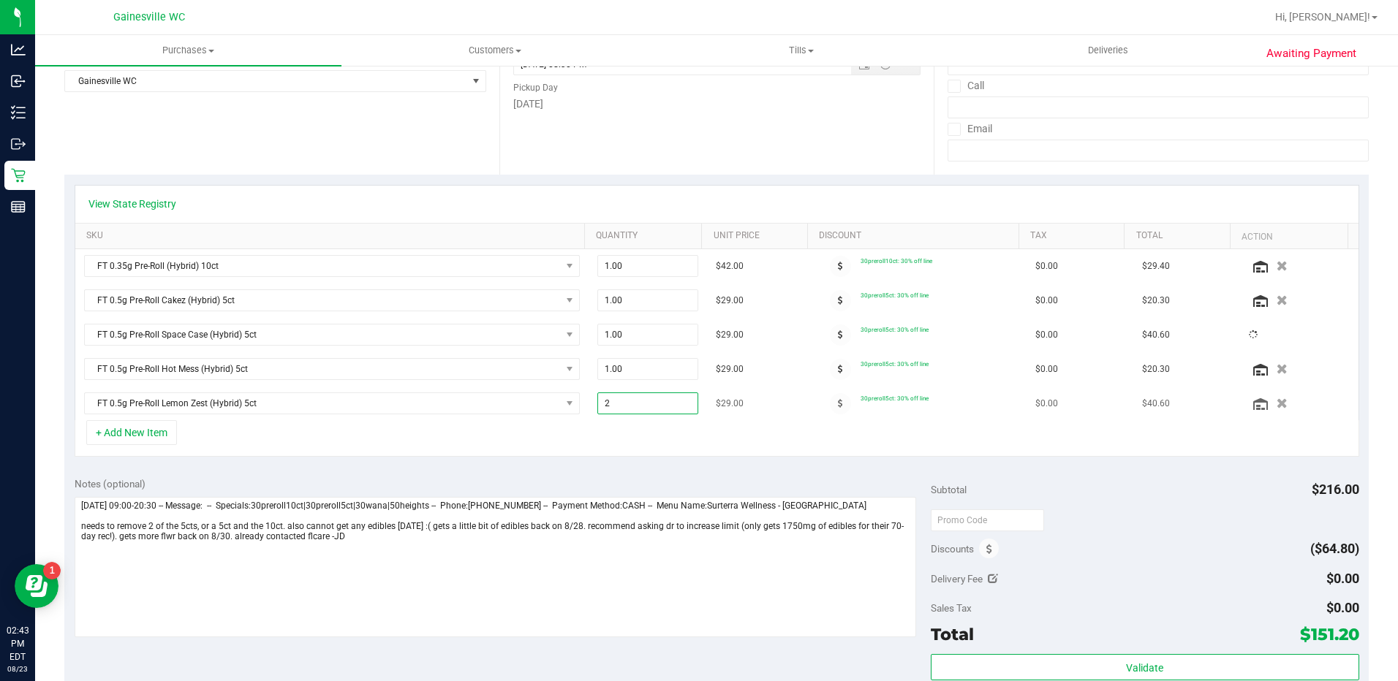
click at [640, 405] on span "2.00 2" at bounding box center [647, 404] width 101 height 22
click at [640, 405] on input "2" at bounding box center [647, 403] width 99 height 20
type input "1"
type input "1.00"
click at [599, 429] on div "+ Add New Item" at bounding box center [717, 438] width 1284 height 37
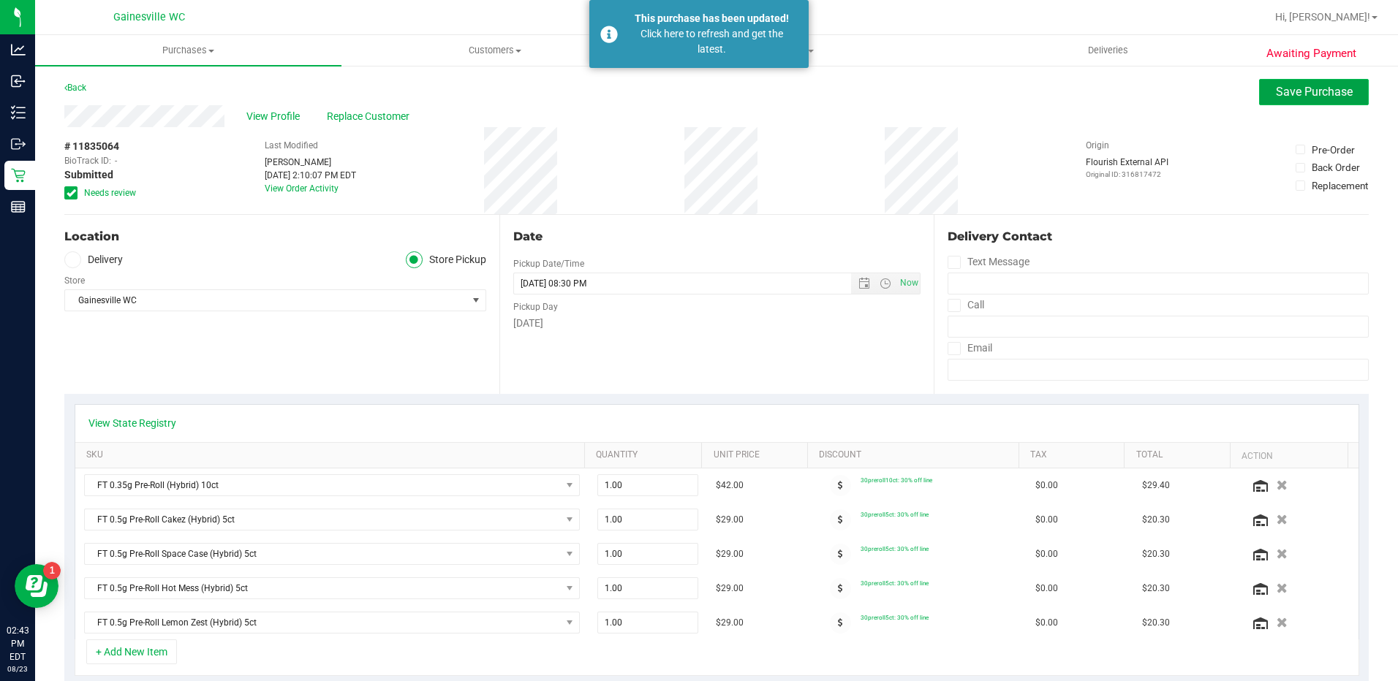
click at [1262, 103] on button "Save Purchase" at bounding box center [1314, 92] width 110 height 26
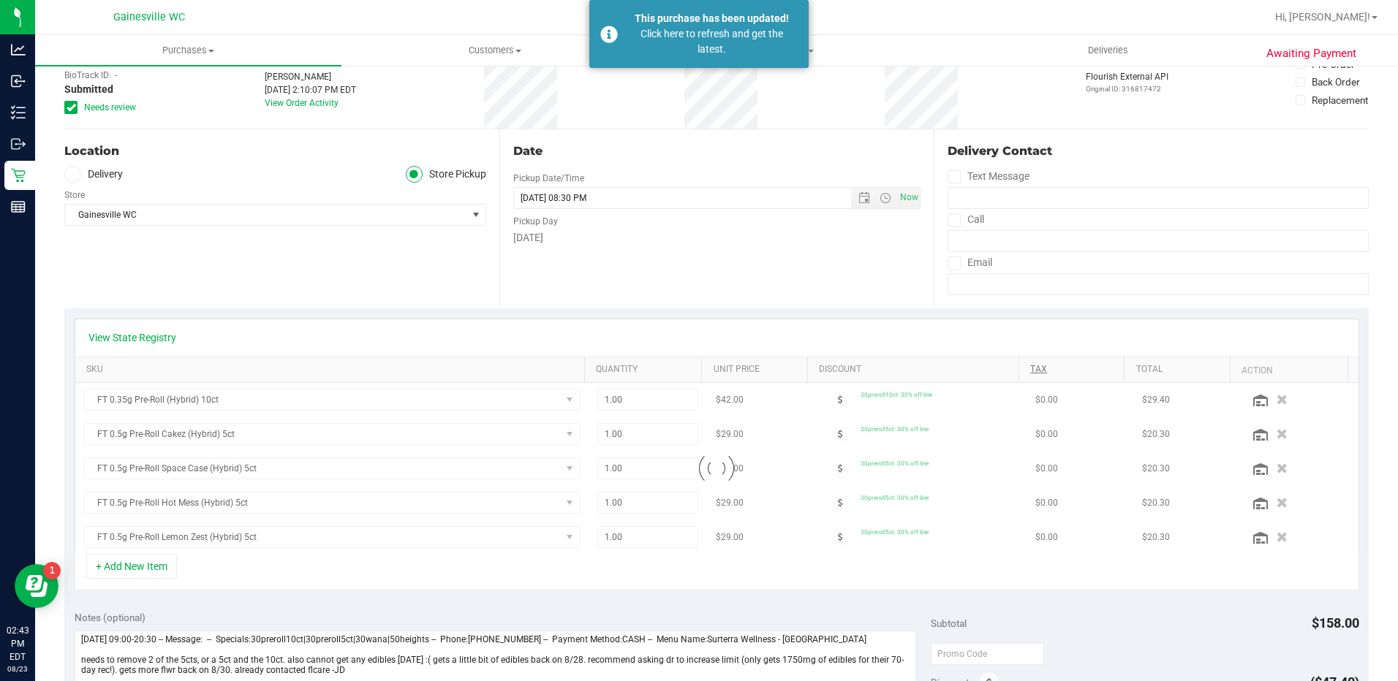
scroll to position [219, 0]
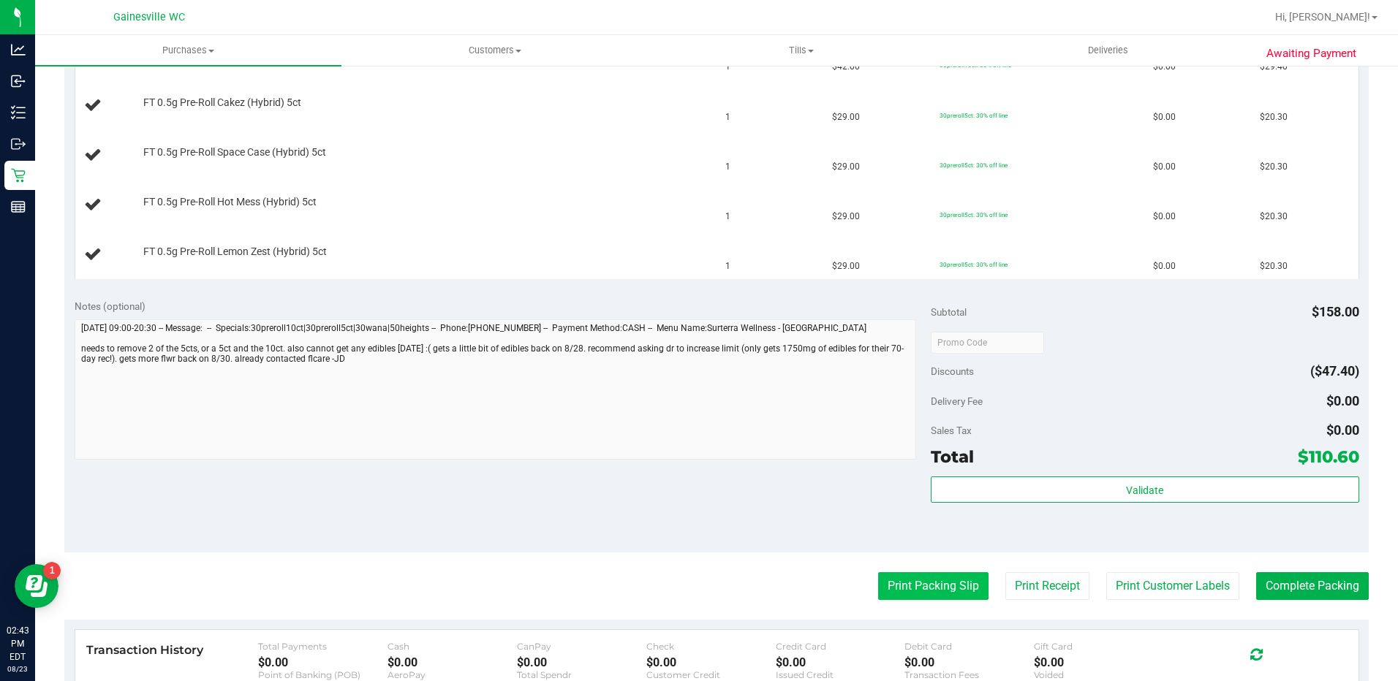
scroll to position [439, 0]
click at [896, 572] on button "Print Packing Slip" at bounding box center [933, 586] width 110 height 28
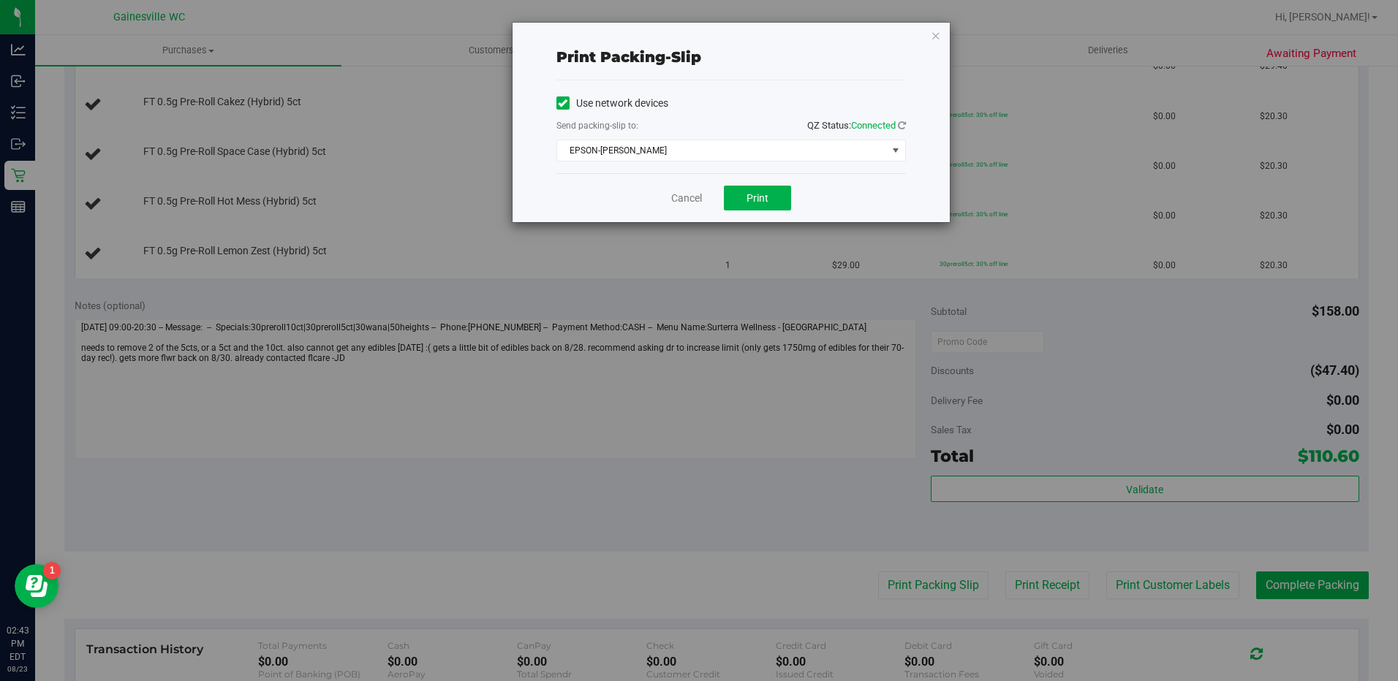
click at [796, 214] on div "Cancel Print" at bounding box center [730, 197] width 349 height 49
click at [787, 211] on div "Cancel Print" at bounding box center [730, 197] width 349 height 49
click at [782, 209] on button "Print" at bounding box center [757, 198] width 67 height 25
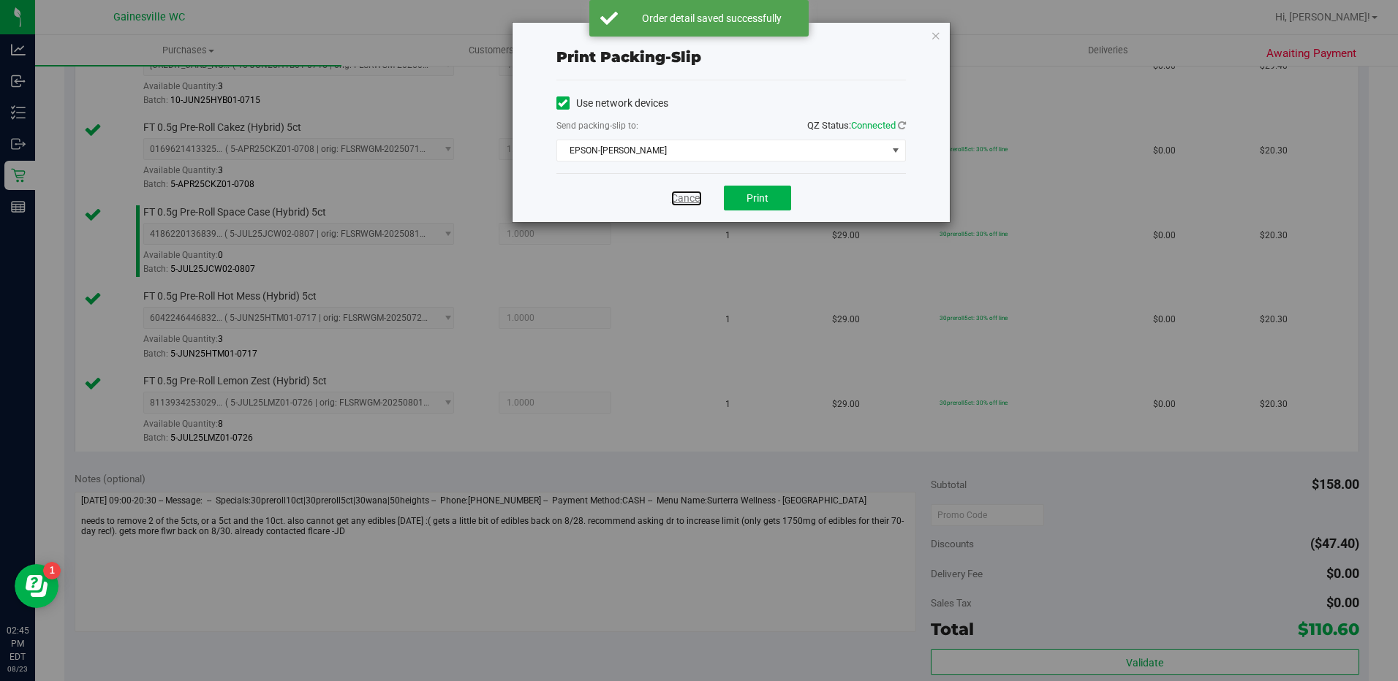
drag, startPoint x: 695, startPoint y: 204, endPoint x: 705, endPoint y: 204, distance: 10.2
click at [695, 204] on link "Cancel" at bounding box center [686, 198] width 31 height 15
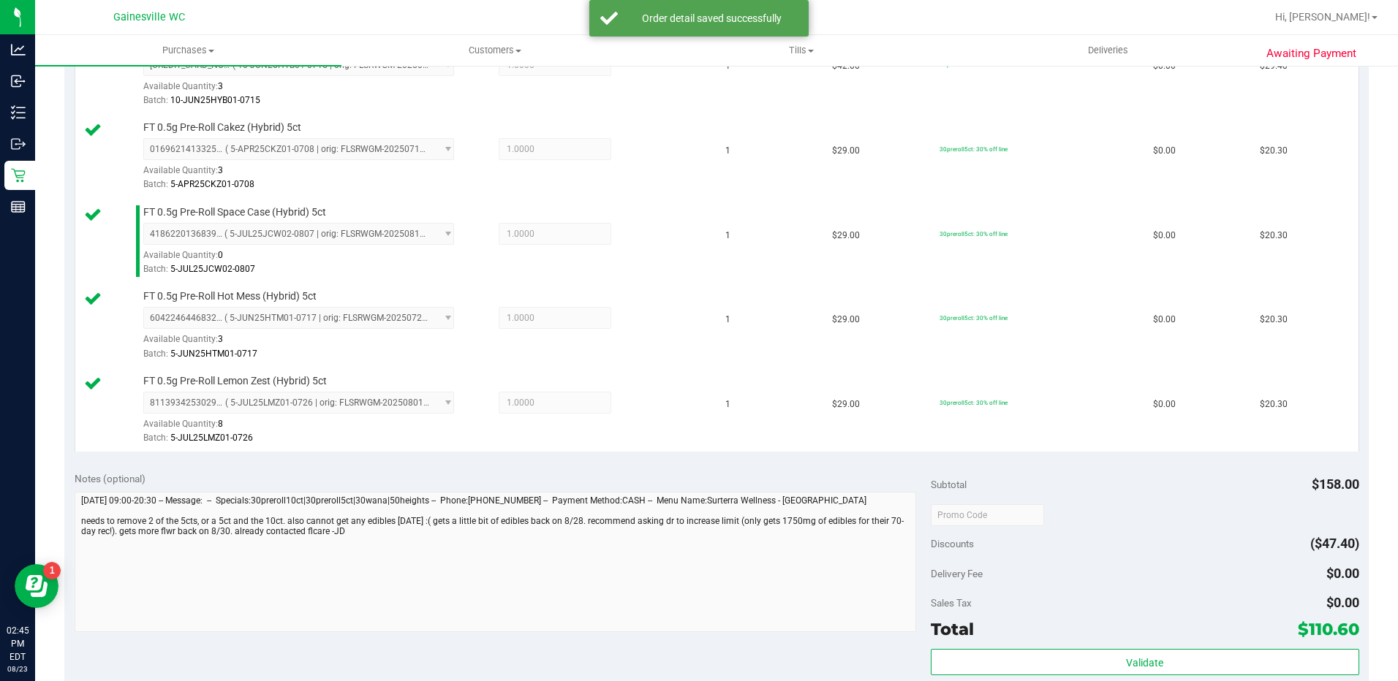
scroll to position [839, 0]
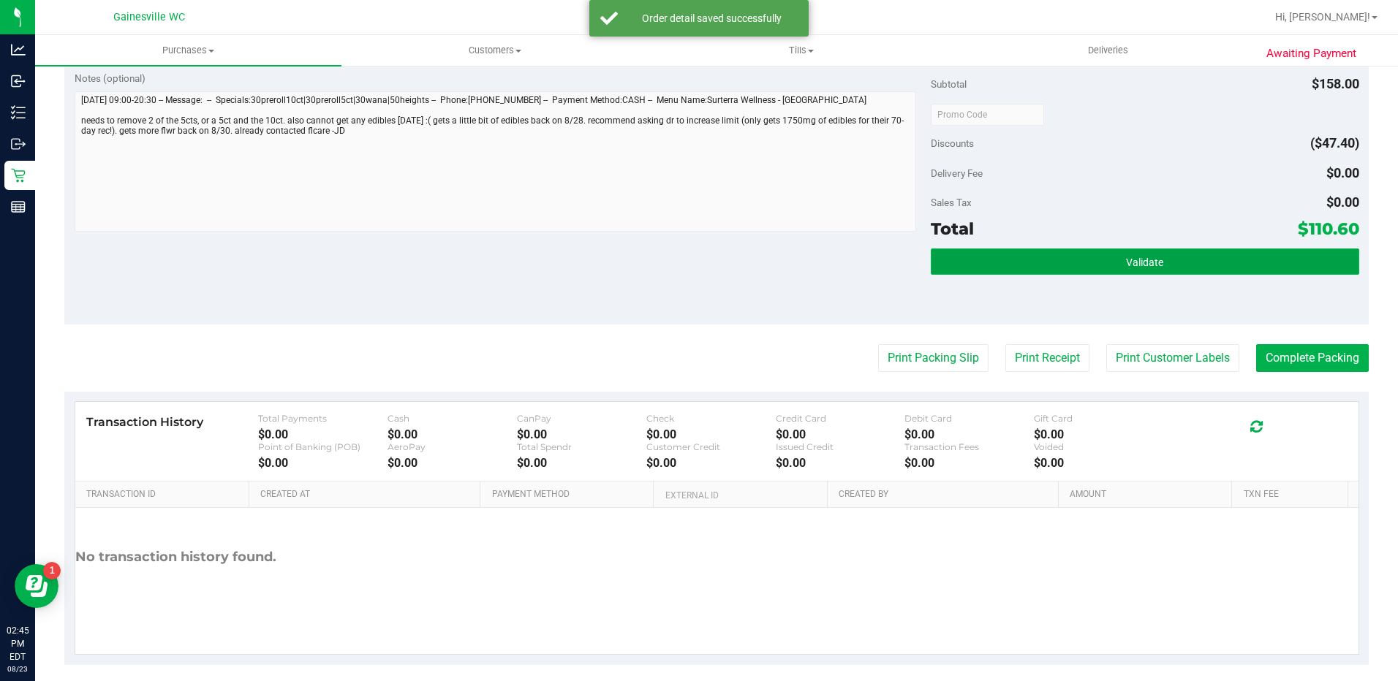
click at [1066, 273] on button "Validate" at bounding box center [1145, 262] width 428 height 26
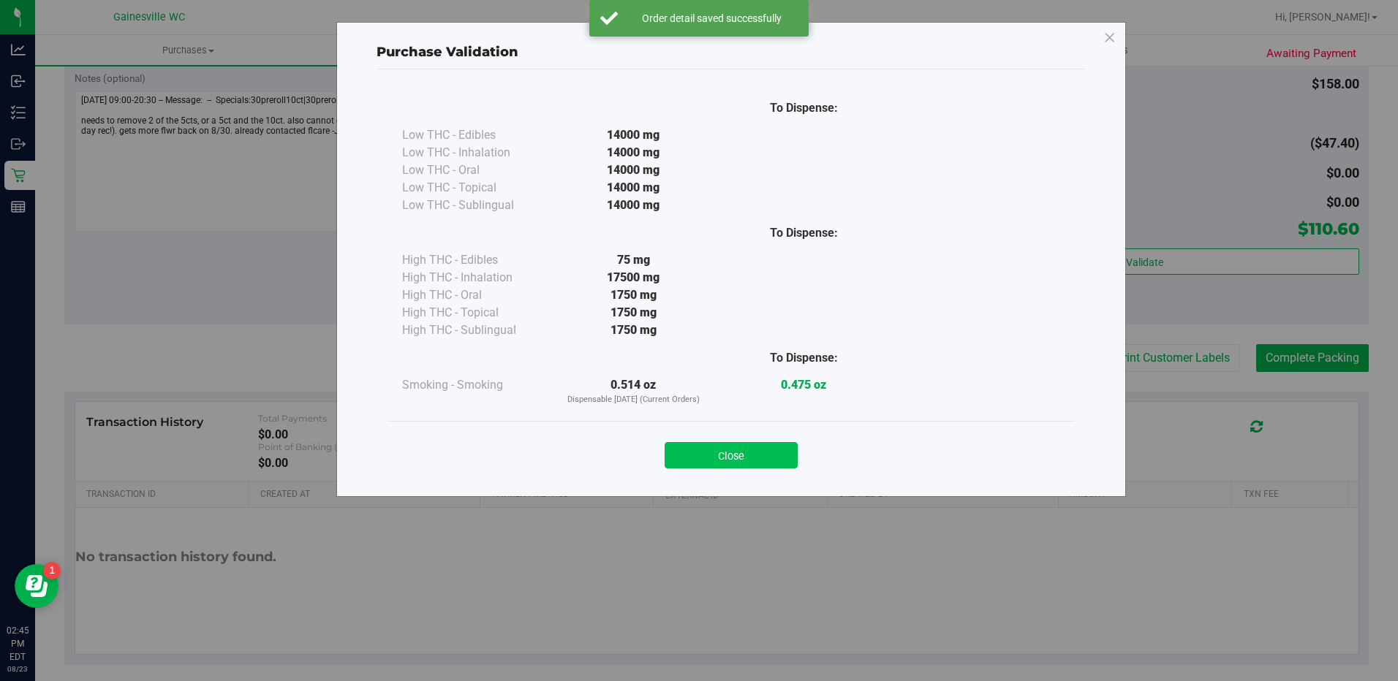
click at [738, 461] on button "Close" at bounding box center [730, 455] width 133 height 26
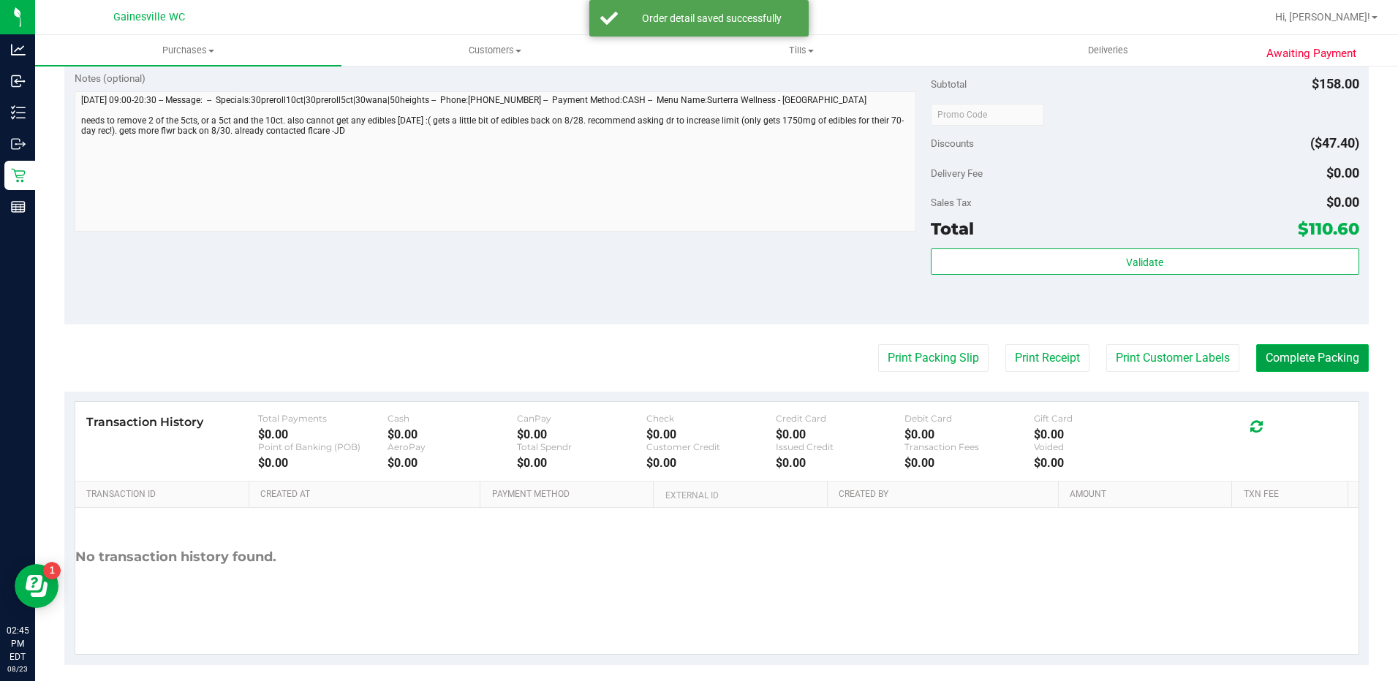
click at [1284, 349] on button "Complete Packing" at bounding box center [1312, 358] width 113 height 28
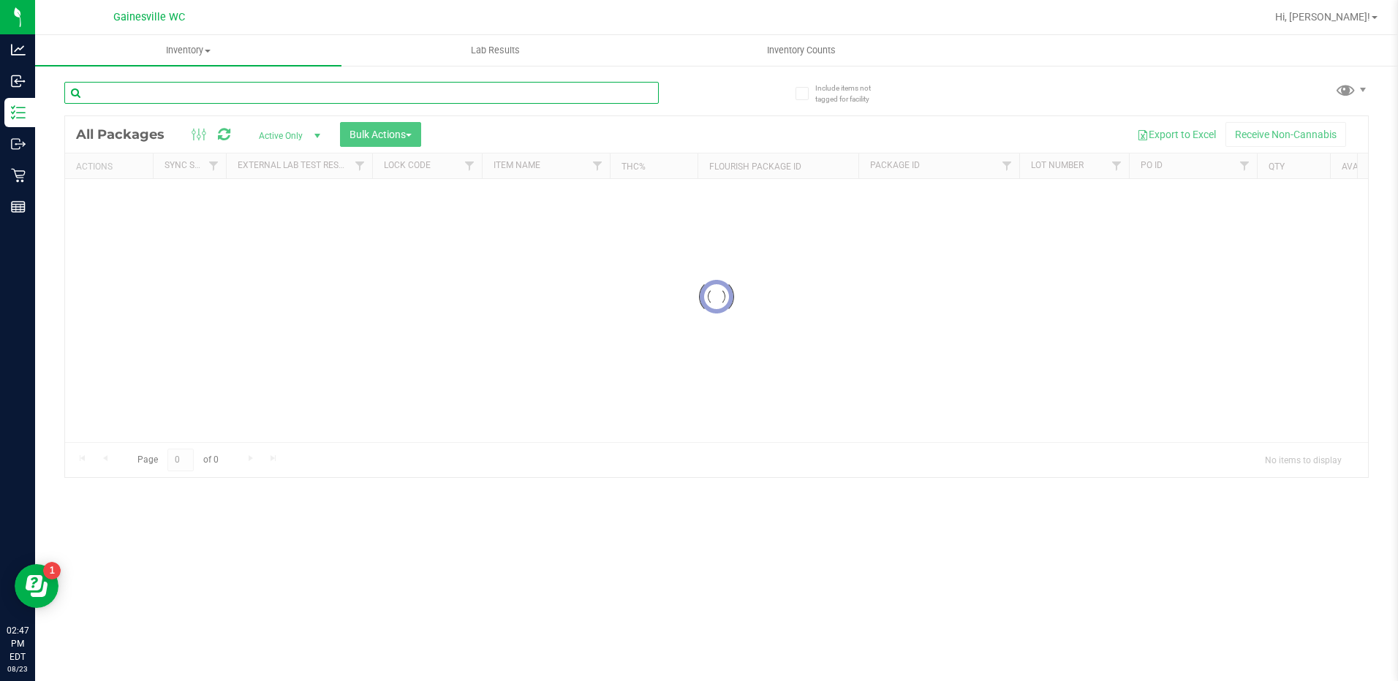
click at [404, 102] on div "Inventory All packages All inventory Waste log Create inventory Lab Results Inv…" at bounding box center [716, 358] width 1363 height 646
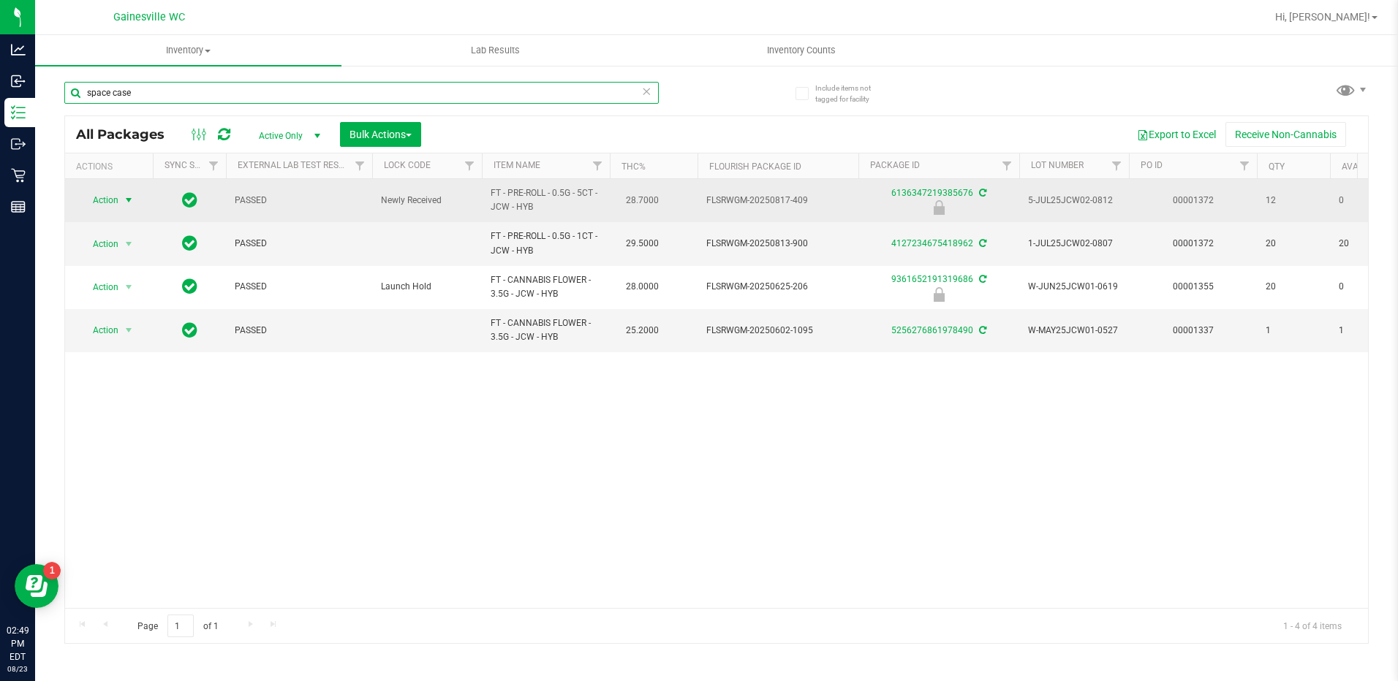
type input "space case"
click at [121, 198] on span "select" at bounding box center [129, 200] width 18 height 20
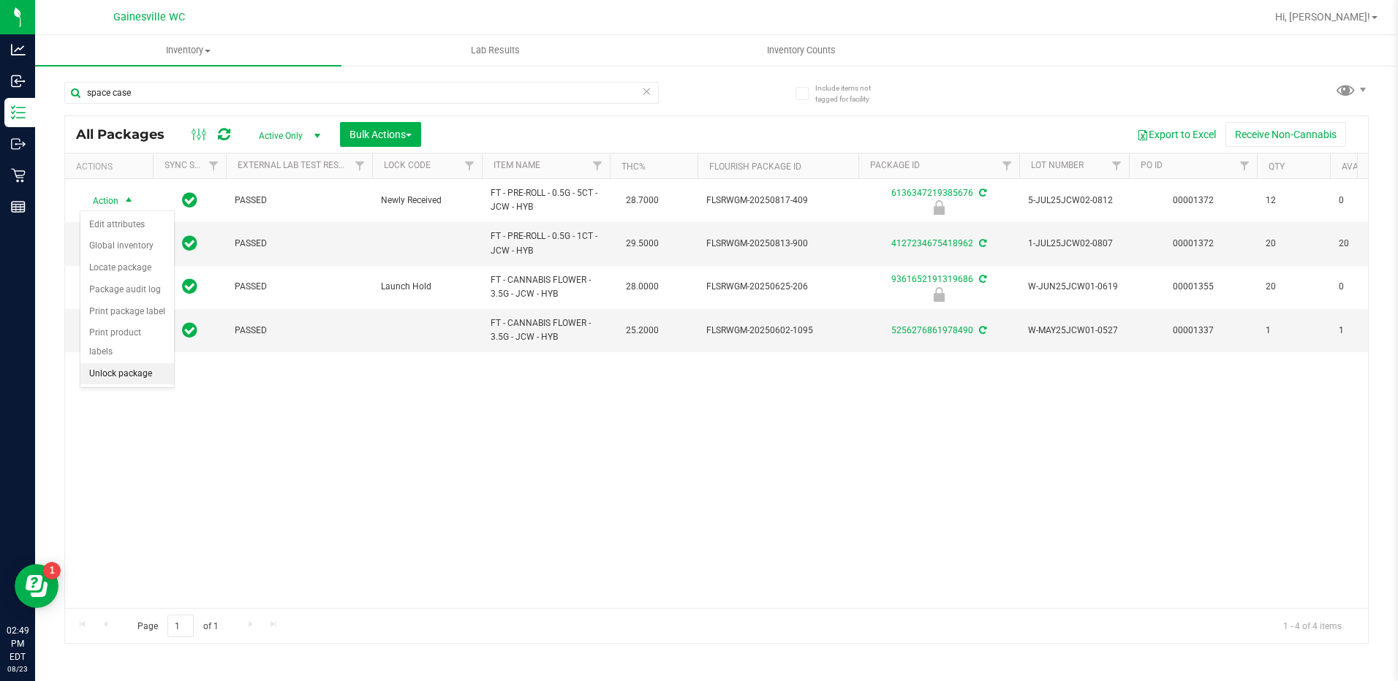
click at [121, 363] on li "Unlock package" at bounding box center [127, 374] width 94 height 22
